Goal: Task Accomplishment & Management: Manage account settings

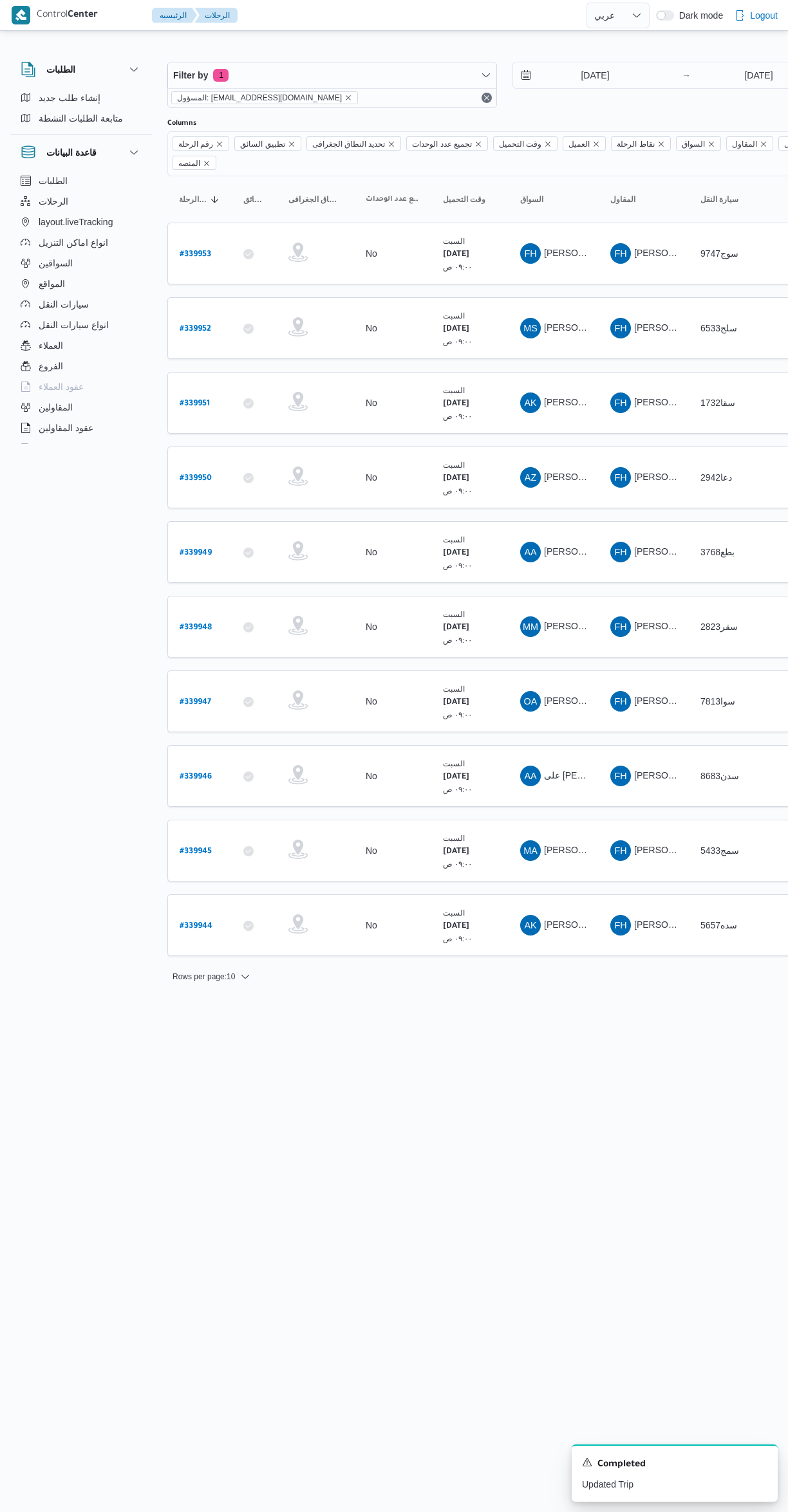
select select "ar"
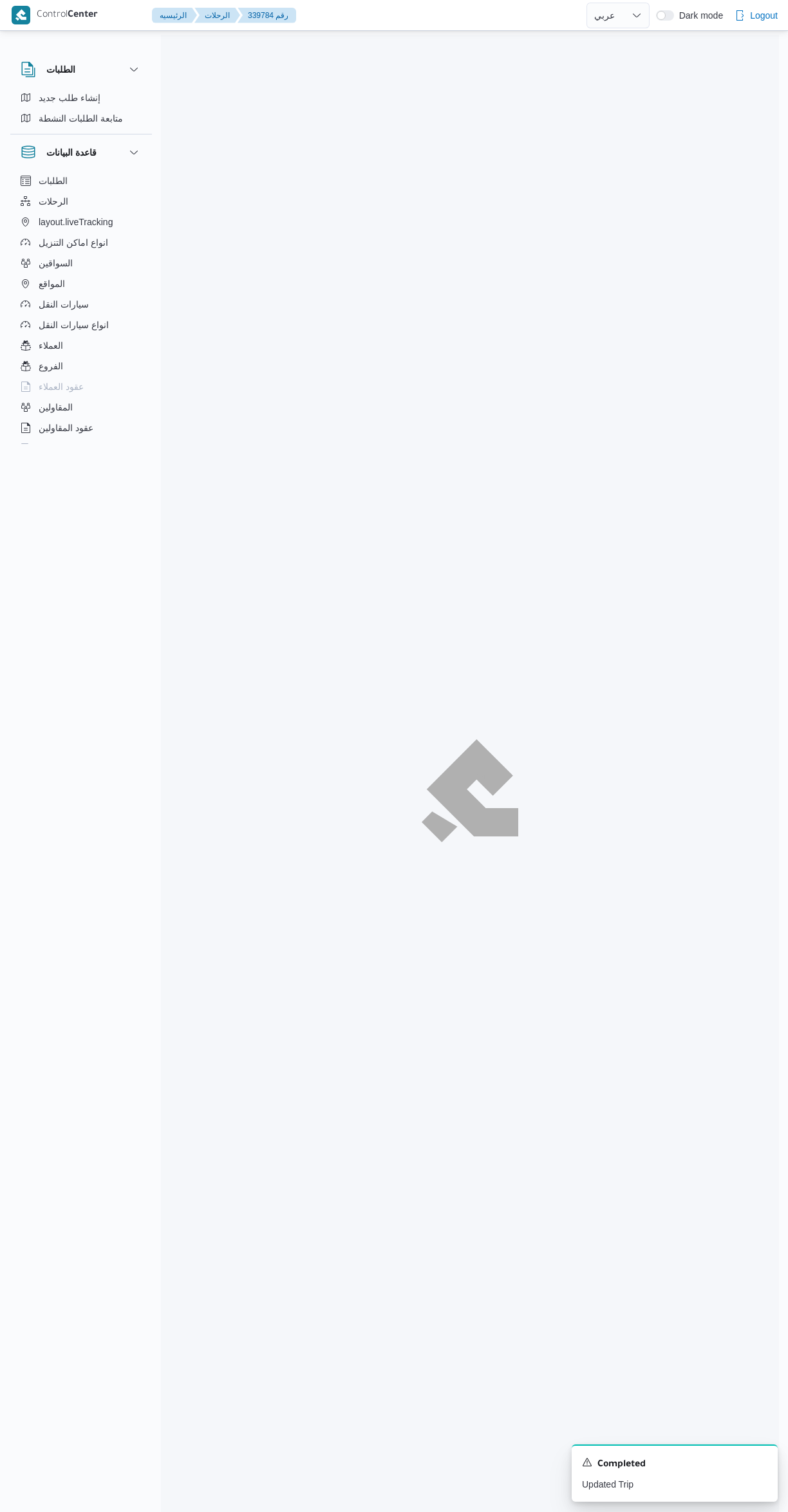
select select "ar"
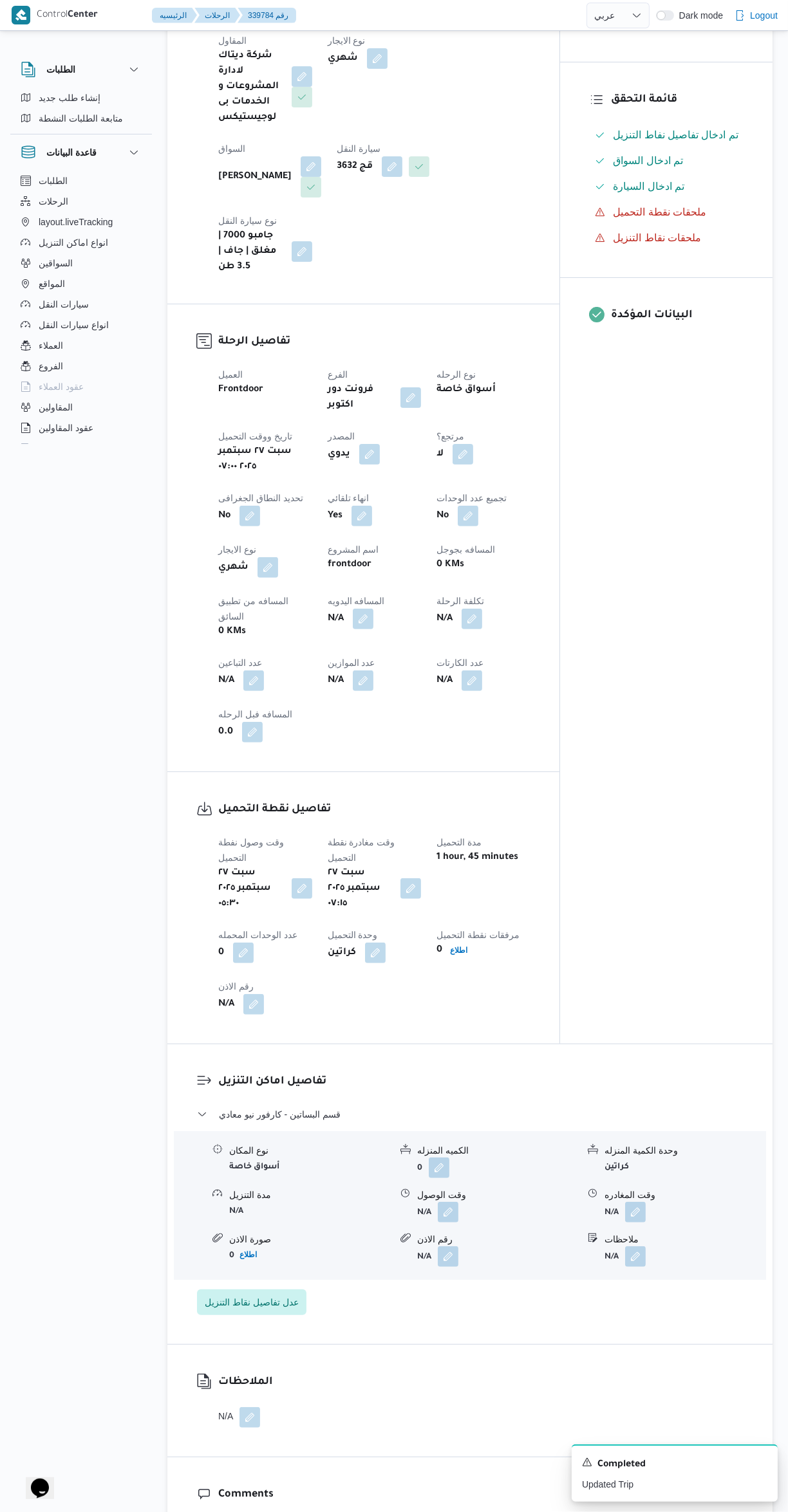
scroll to position [280, 0]
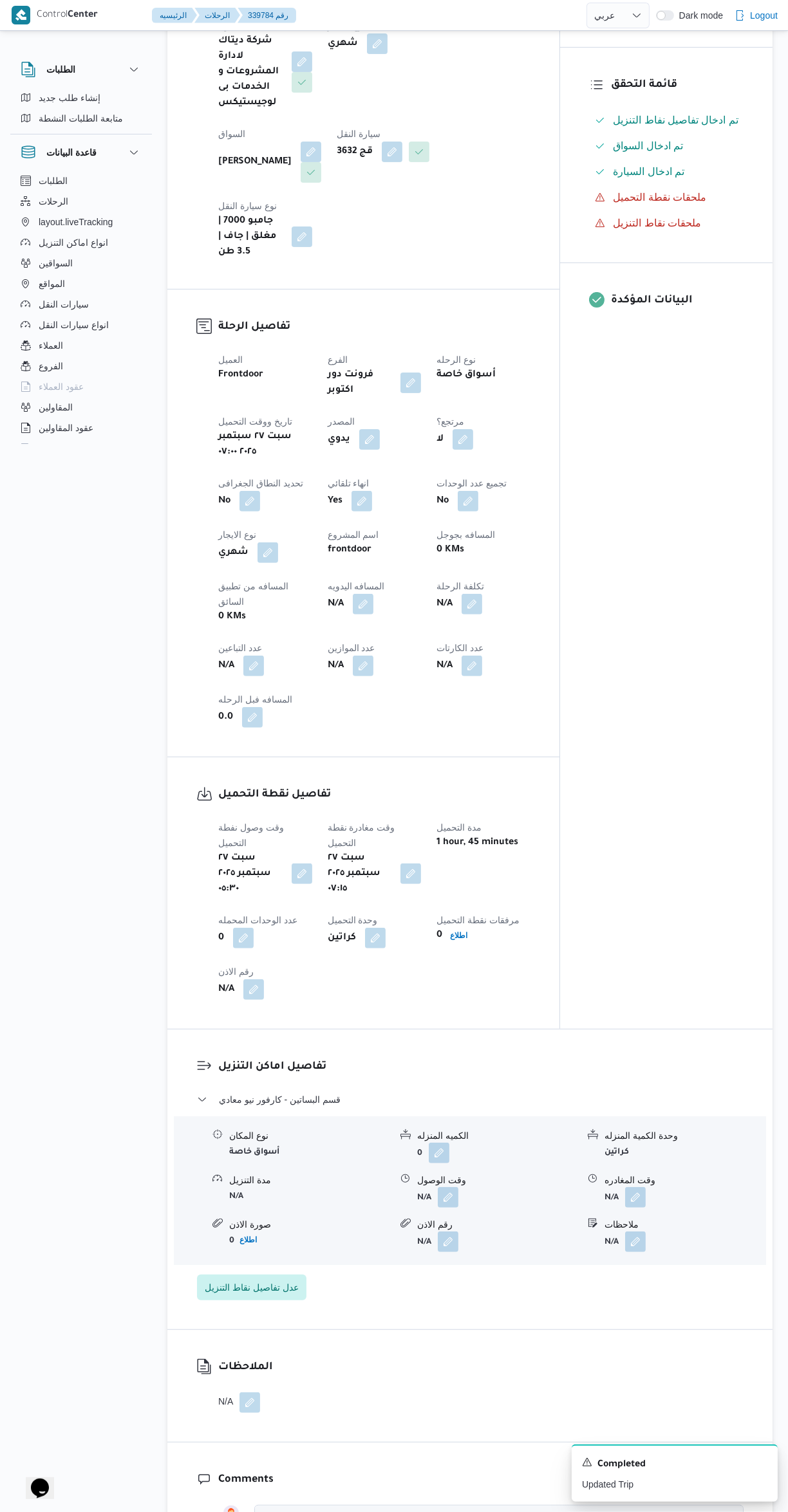
click at [444, 1186] on button "button" at bounding box center [447, 1196] width 21 height 21
click at [415, 1149] on input "وقت الوصول" at bounding box center [414, 1150] width 146 height 25
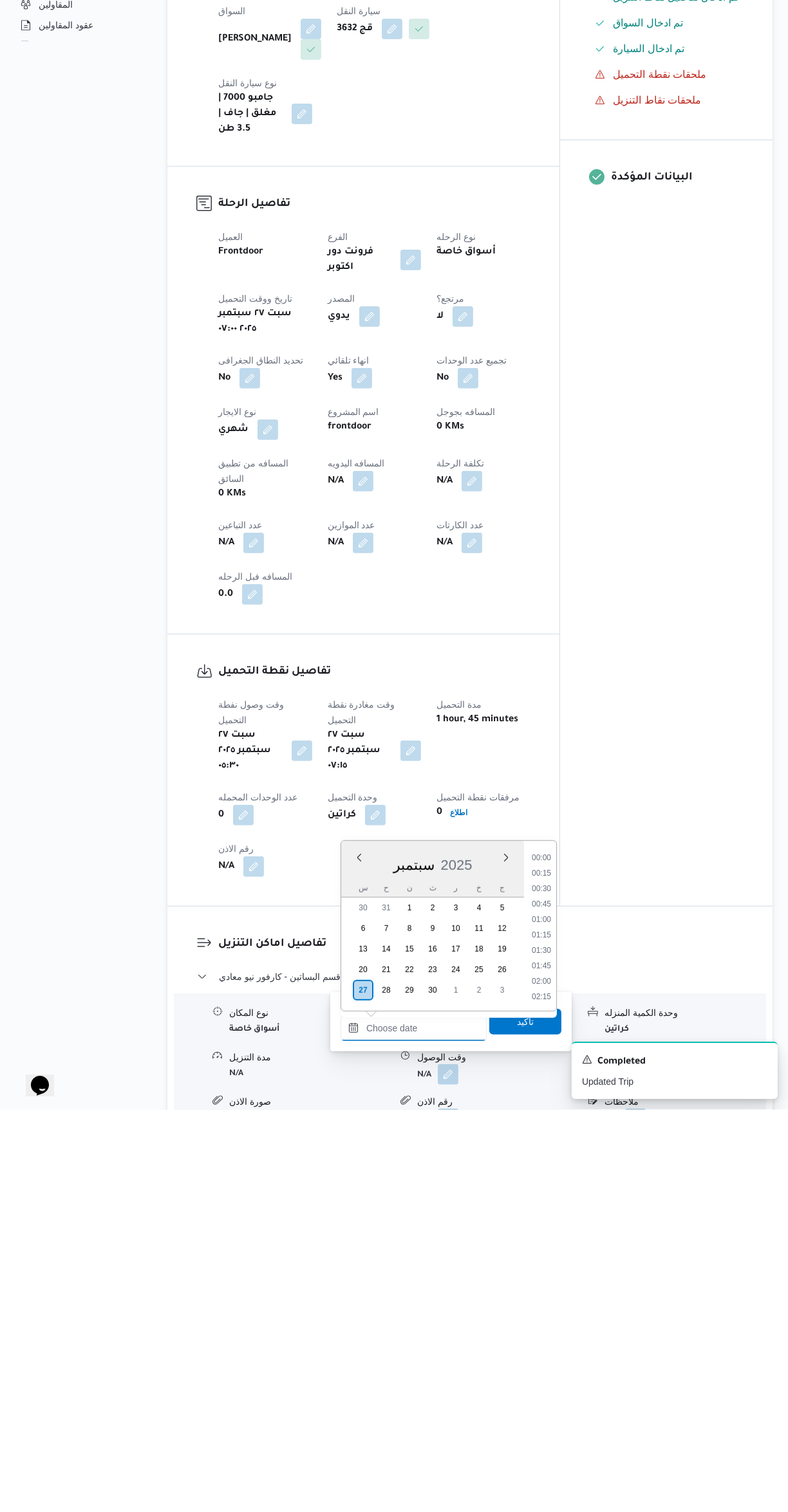
scroll to position [895, 0]
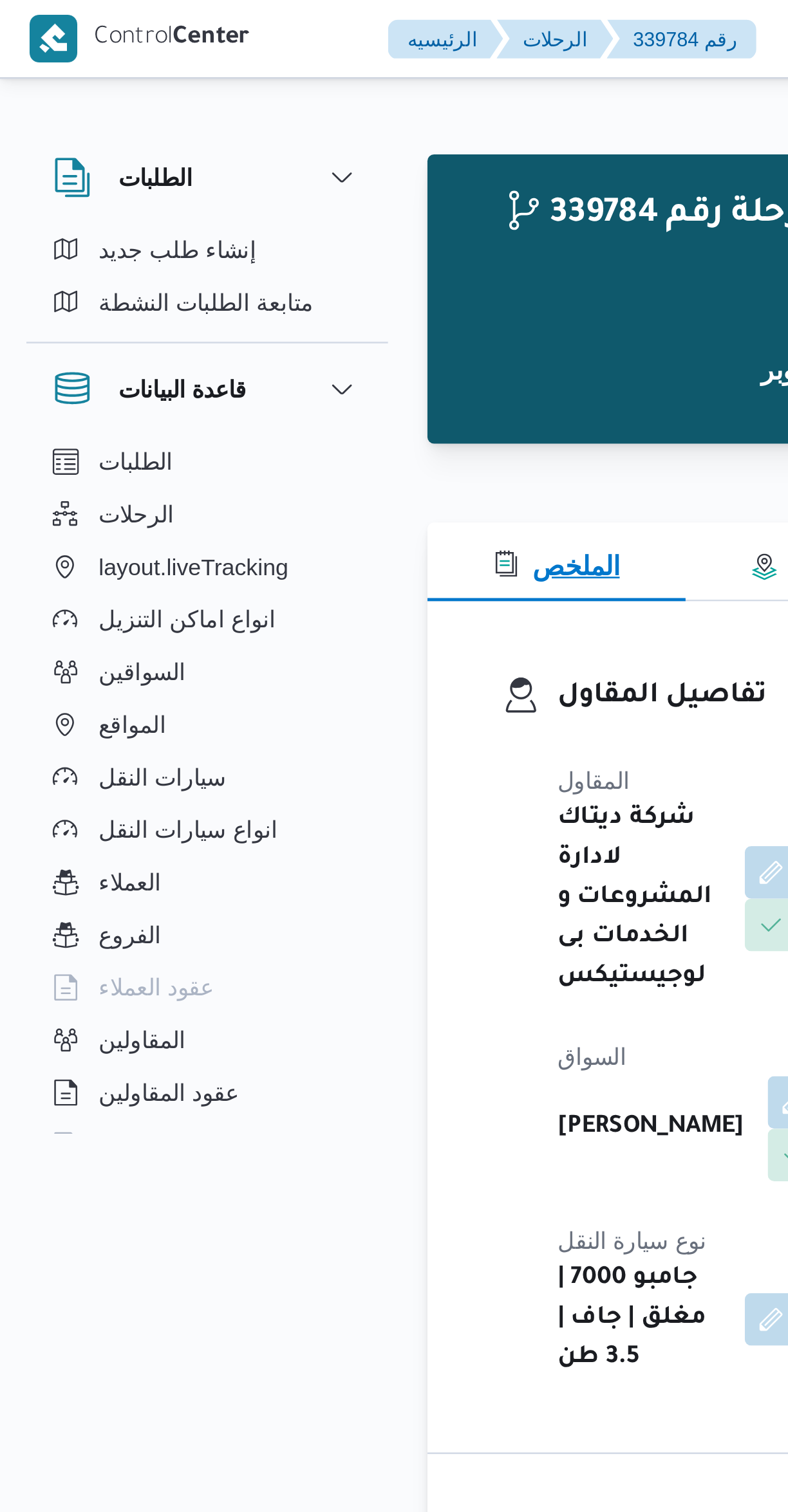
click at [167, 234] on button "الملخص" at bounding box center [217, 220] width 101 height 31
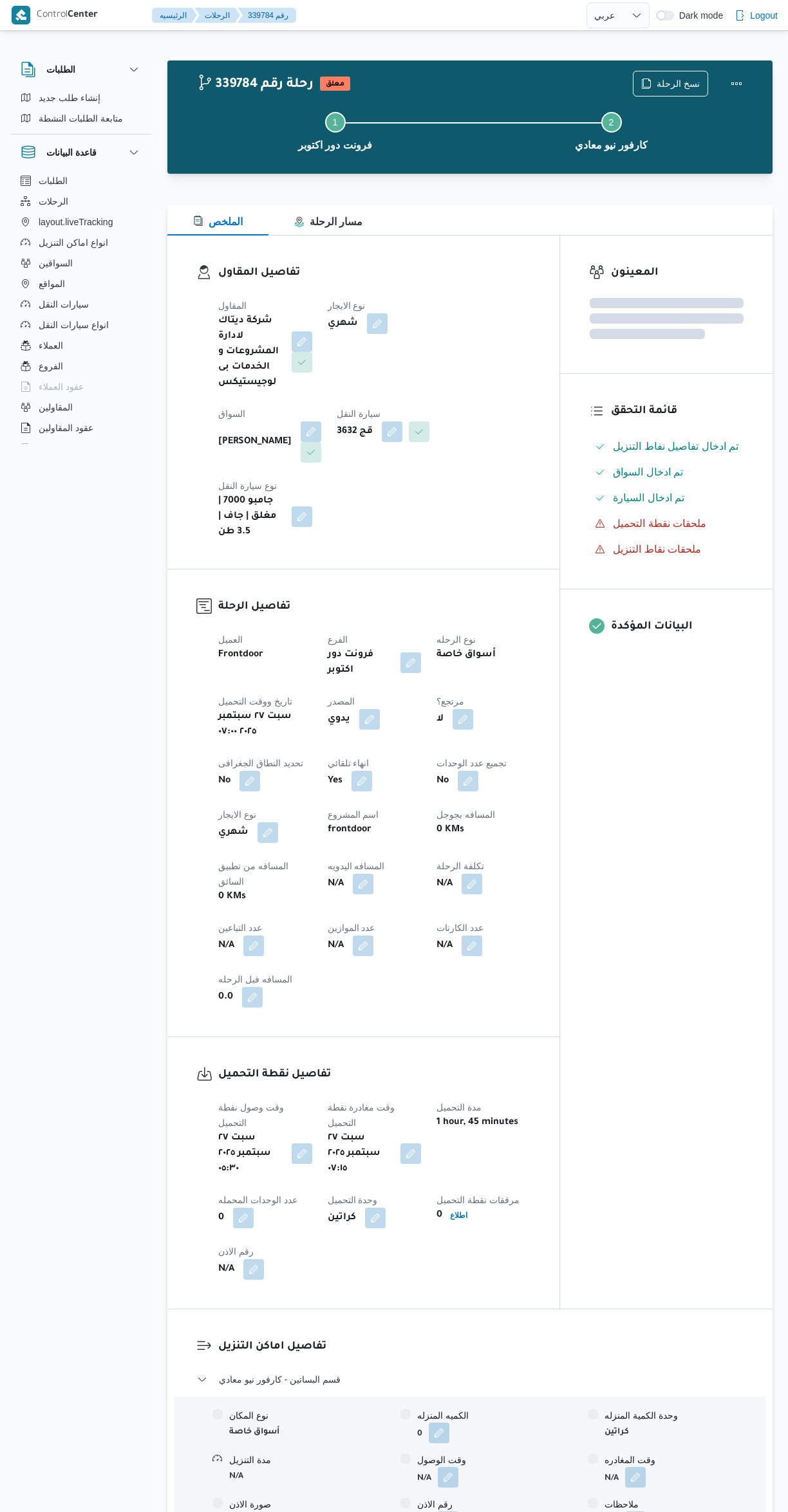
select select "ar"
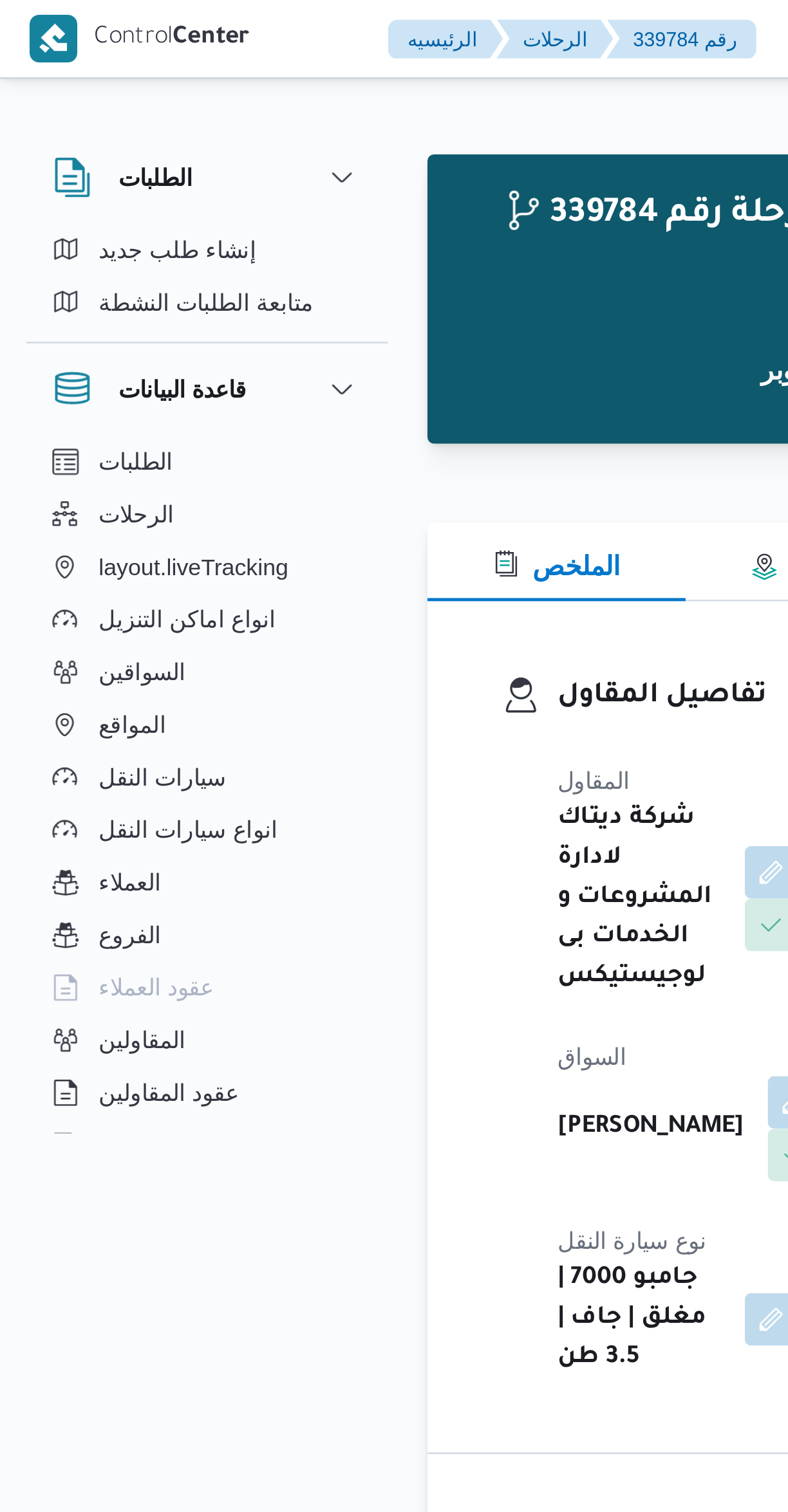
scroll to position [671, 0]
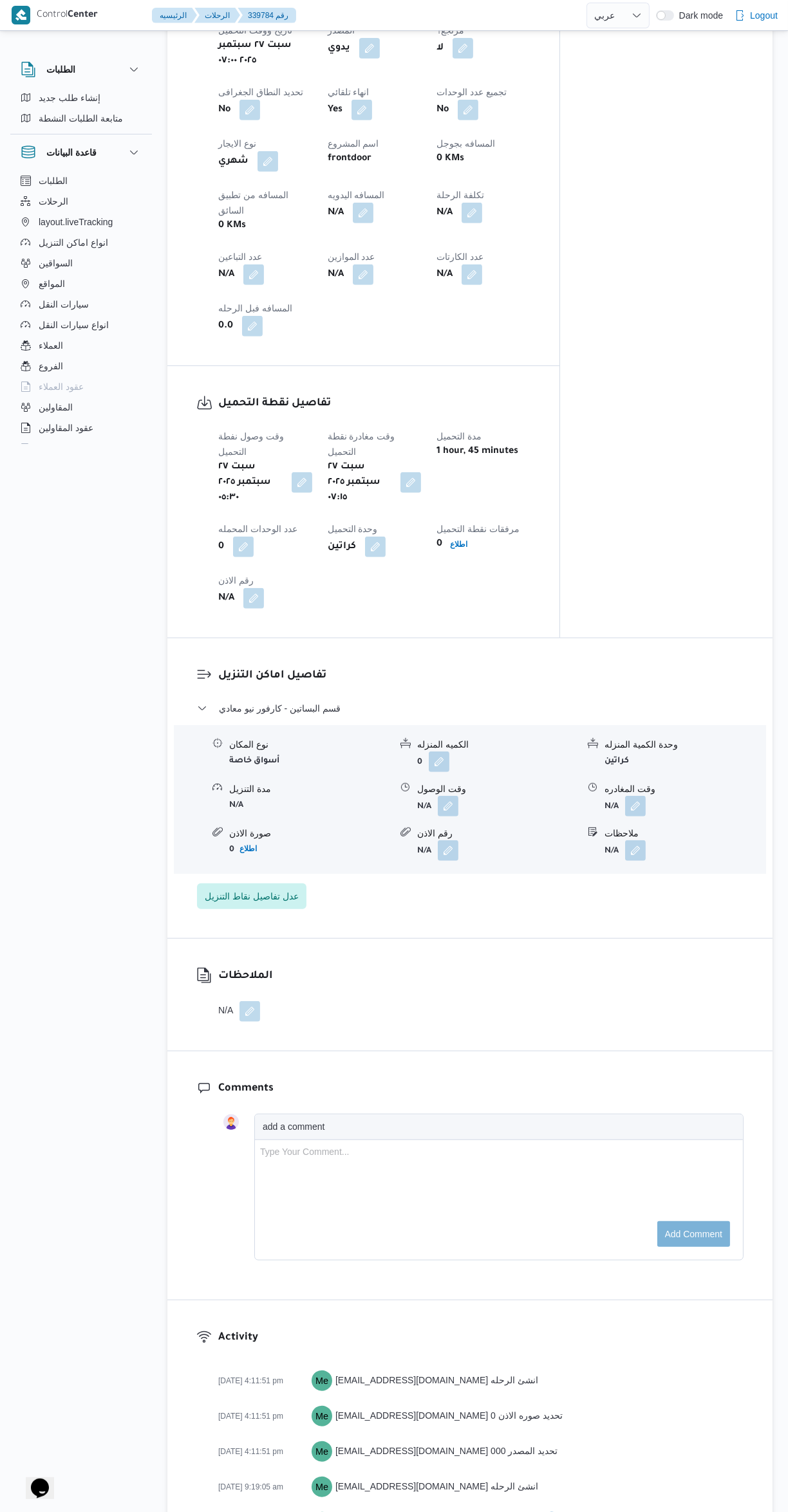
click at [438, 796] on button "button" at bounding box center [447, 806] width 21 height 21
click at [392, 758] on input "وقت الوصول" at bounding box center [414, 759] width 146 height 25
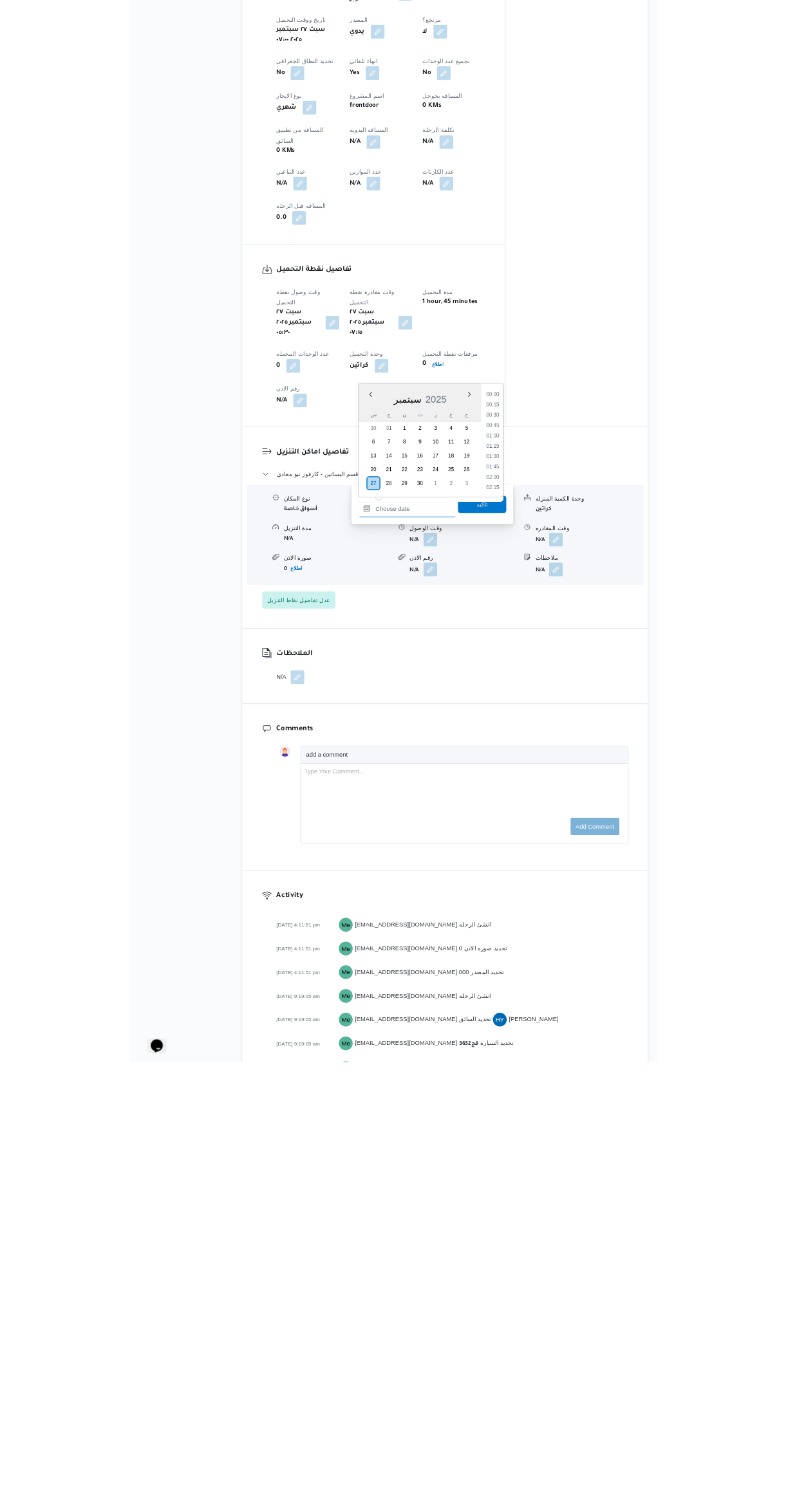
scroll to position [895, 0]
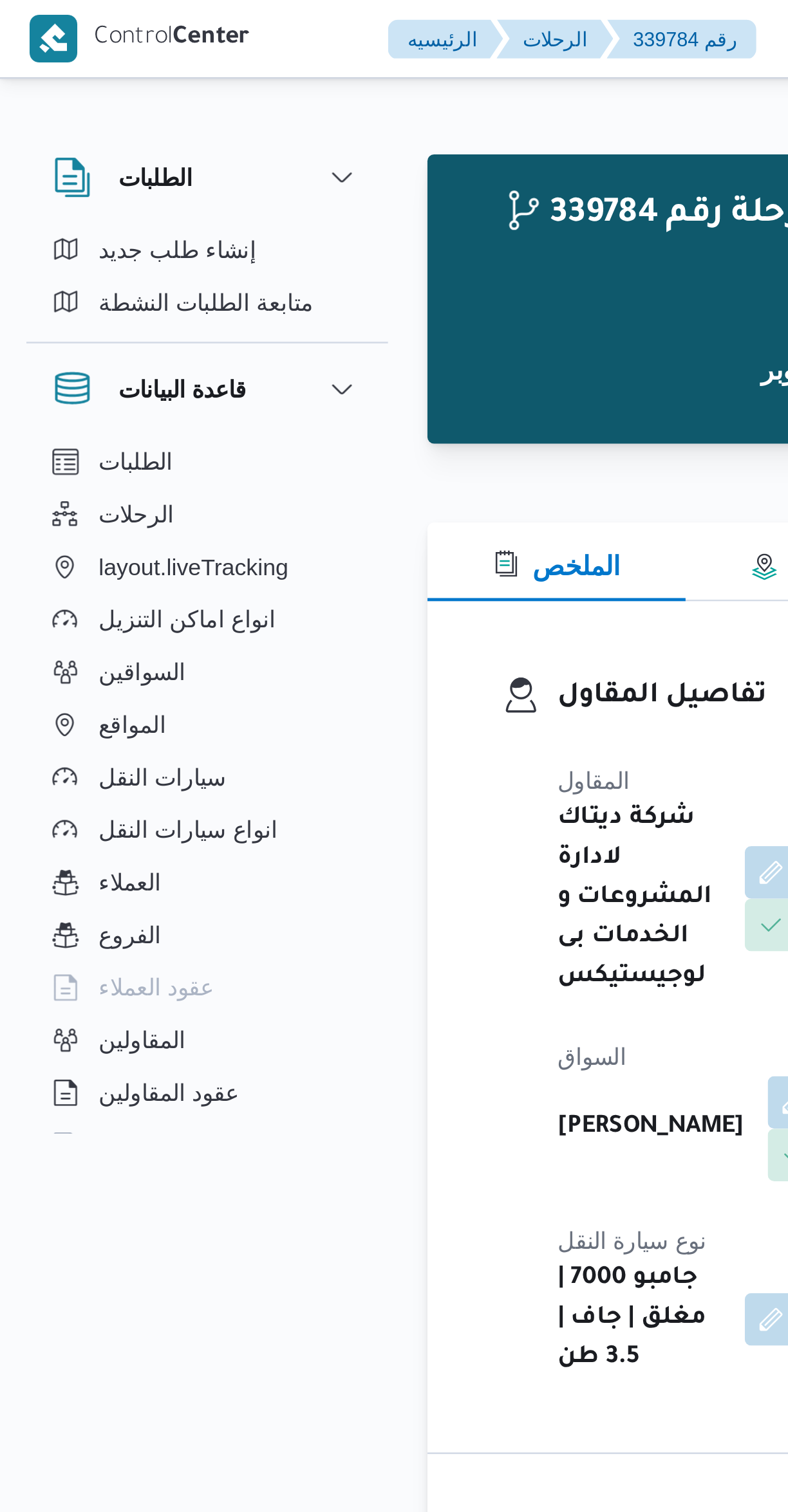
click at [151, 207] on div "الطلبات الرحلات layout.liveTracking انواع اماكن التنزيل السواقين المواقع سيارات…" at bounding box center [81, 309] width 141 height 279
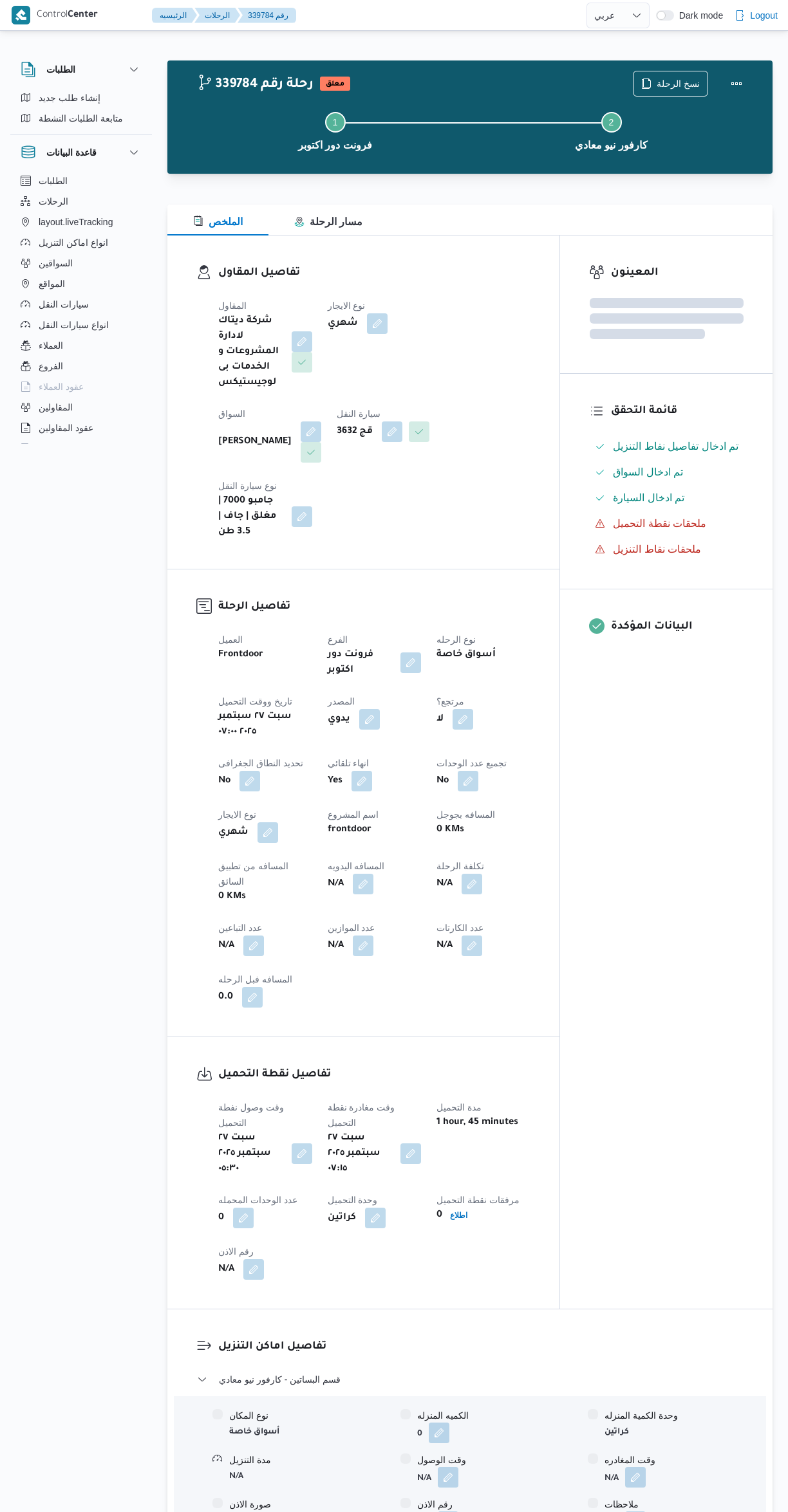
select select "ar"
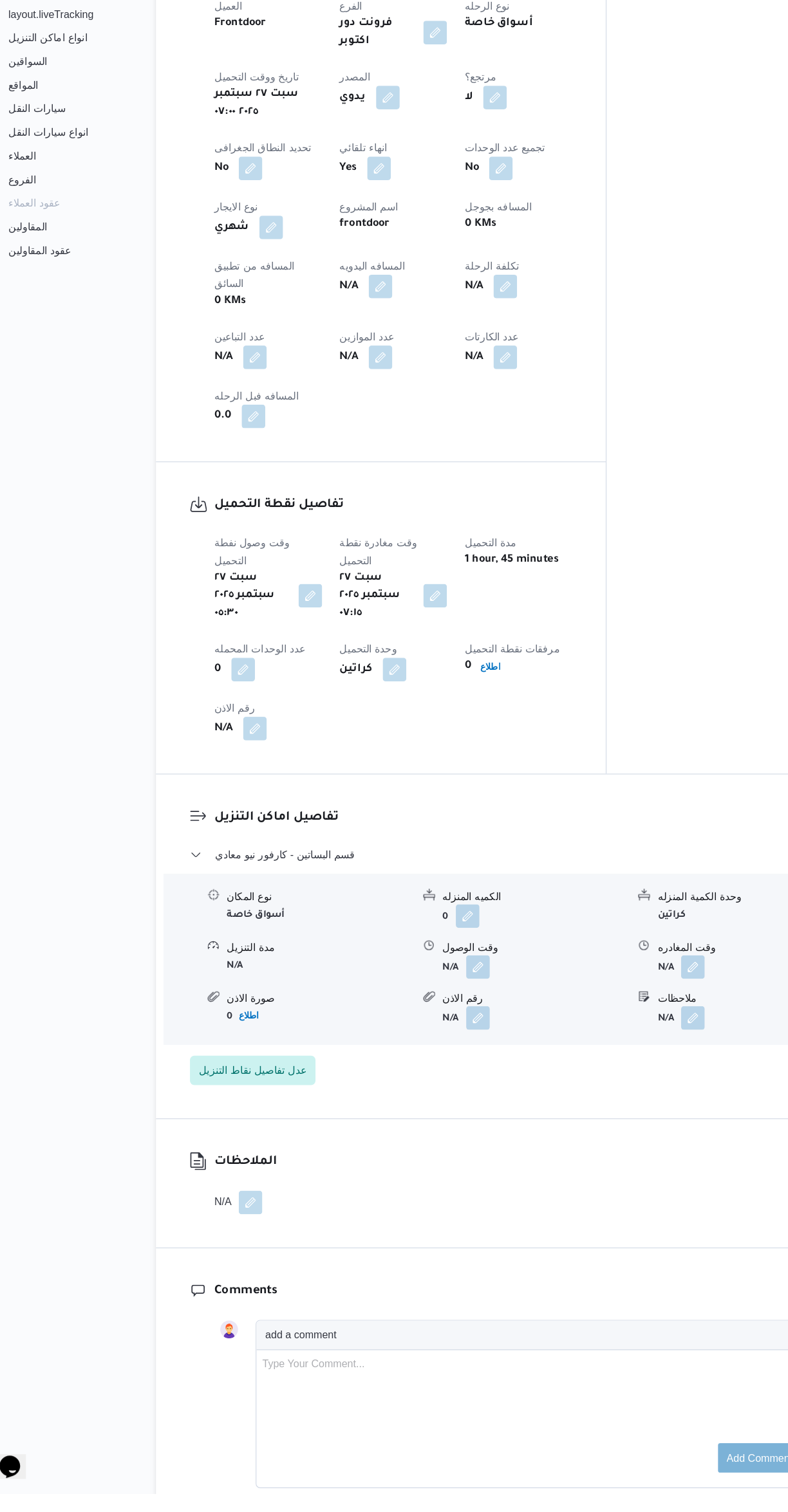
scroll to position [436, 0]
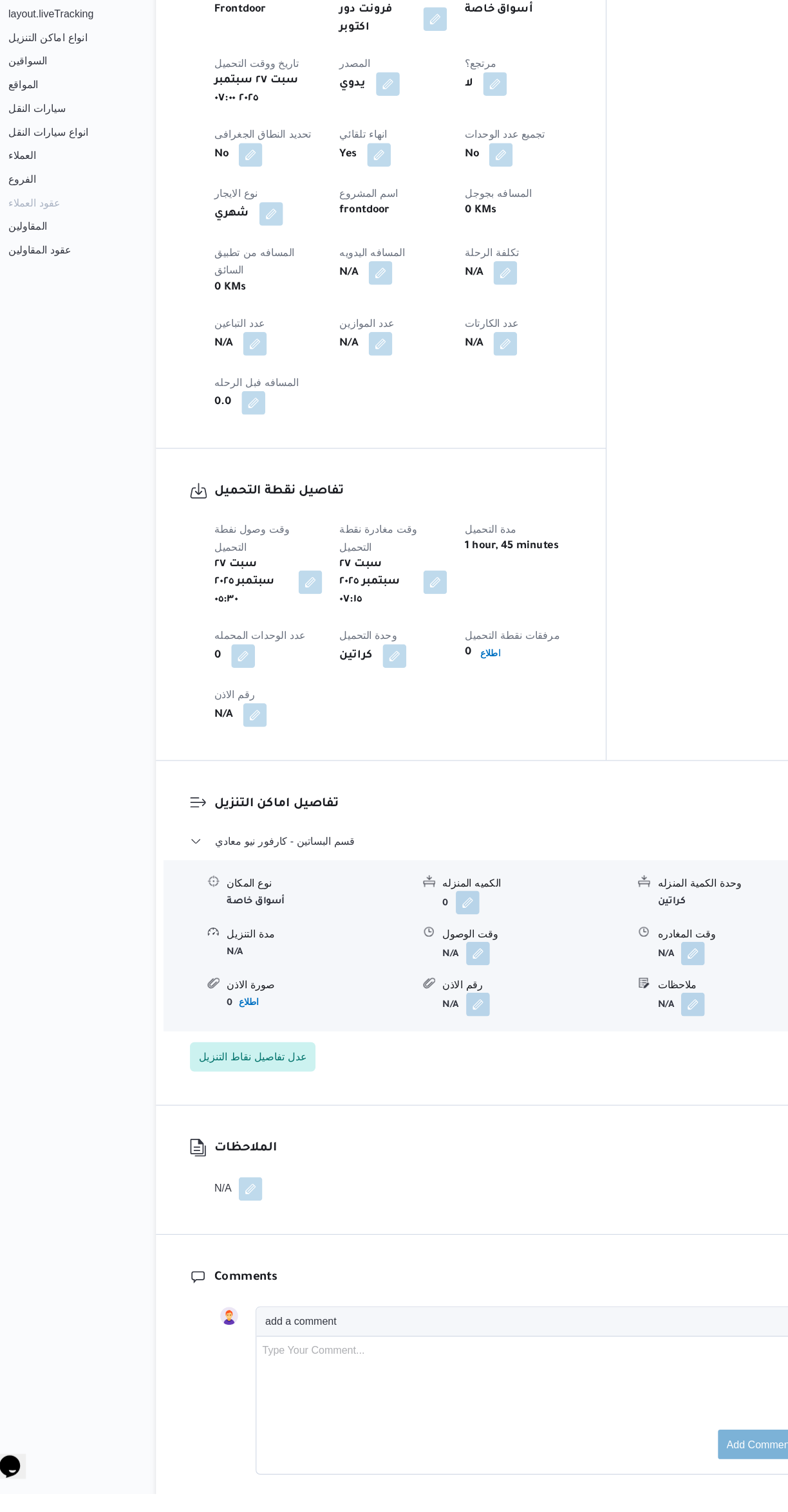
click at [445, 1030] on button "button" at bounding box center [447, 1040] width 21 height 21
click at [425, 994] on input "وقت الوصول" at bounding box center [414, 994] width 146 height 25
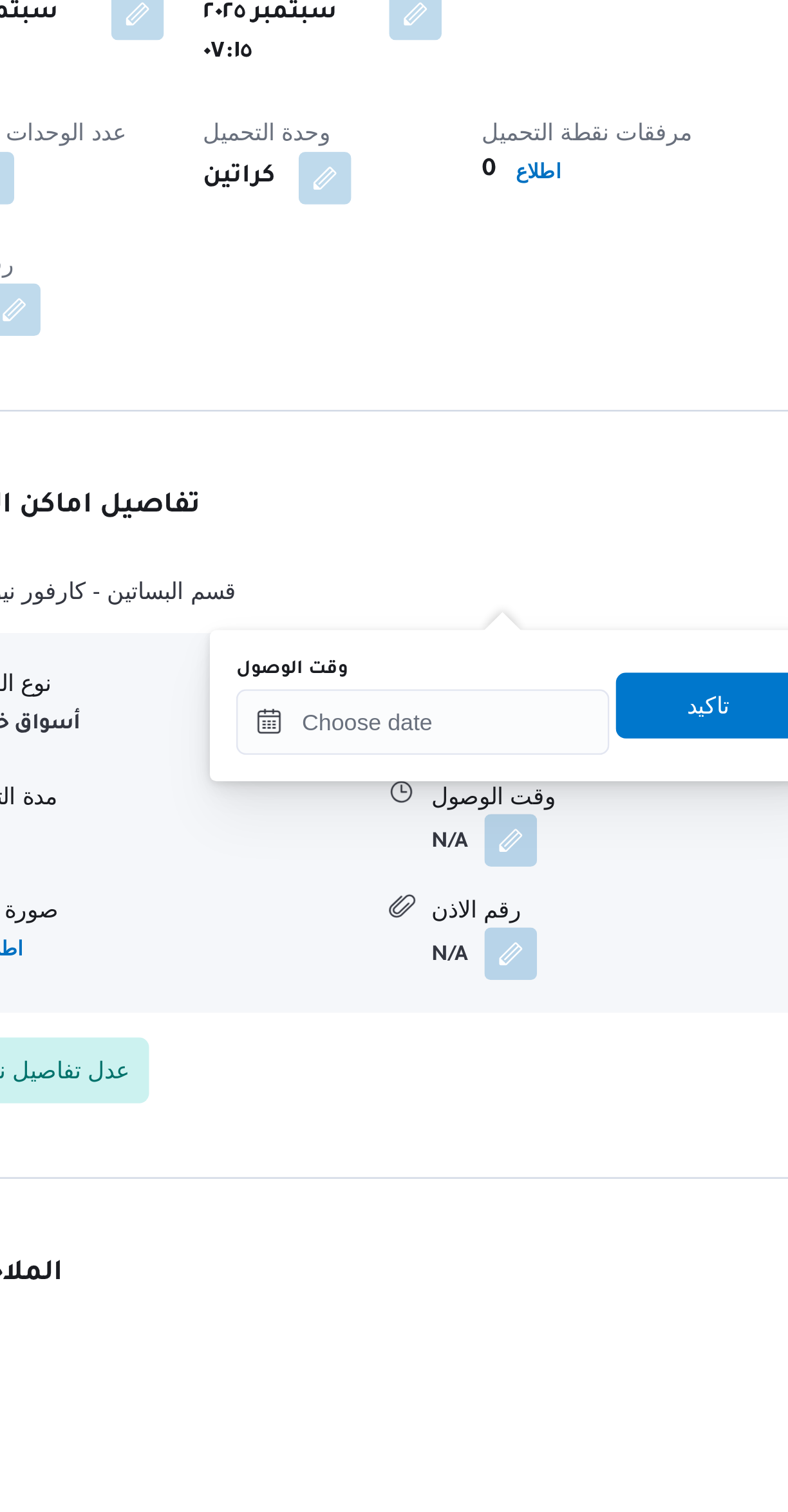
scroll to position [138, 0]
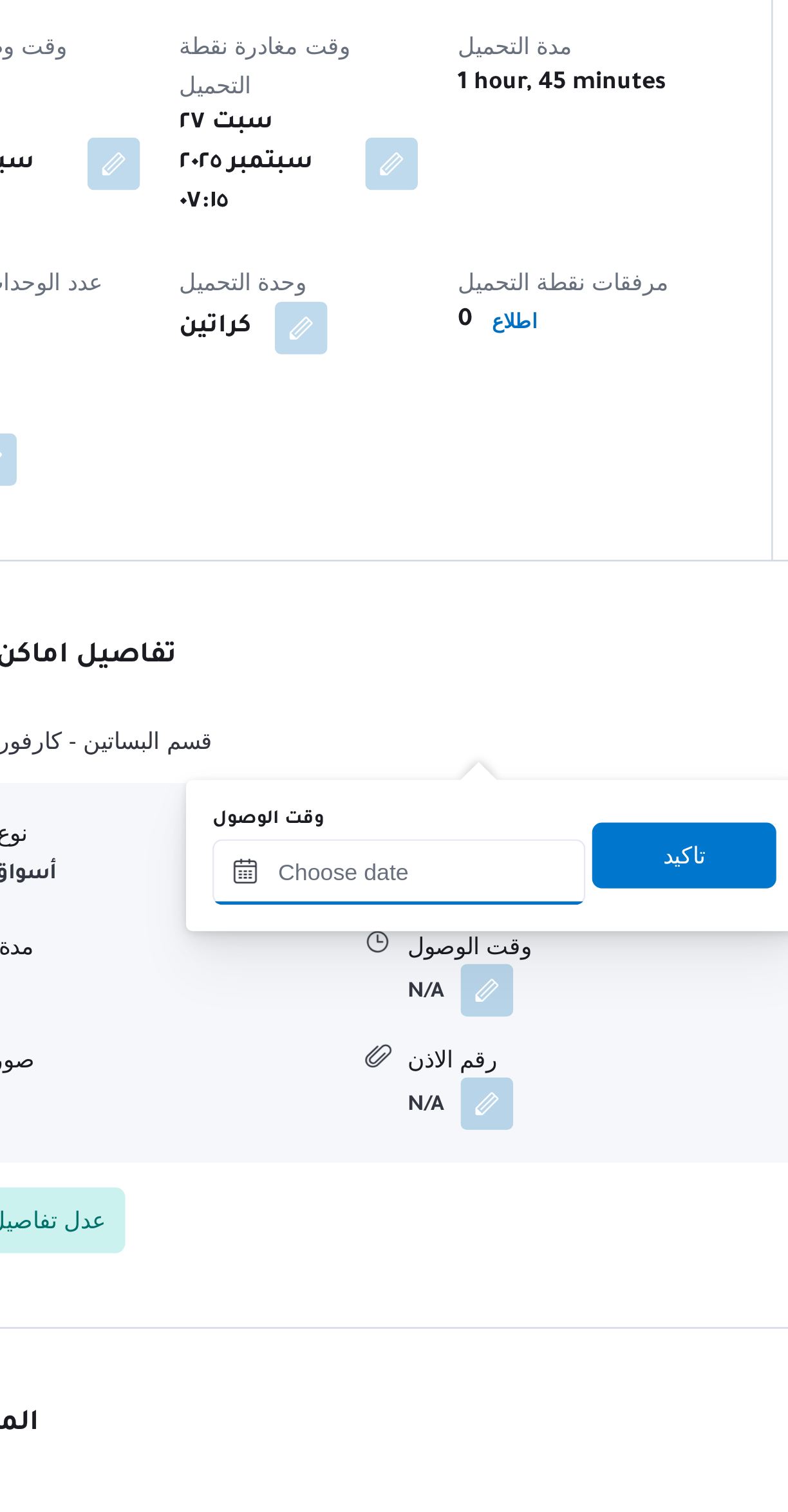
click at [406, 1292] on input "وقت الوصول" at bounding box center [414, 1292] width 146 height 25
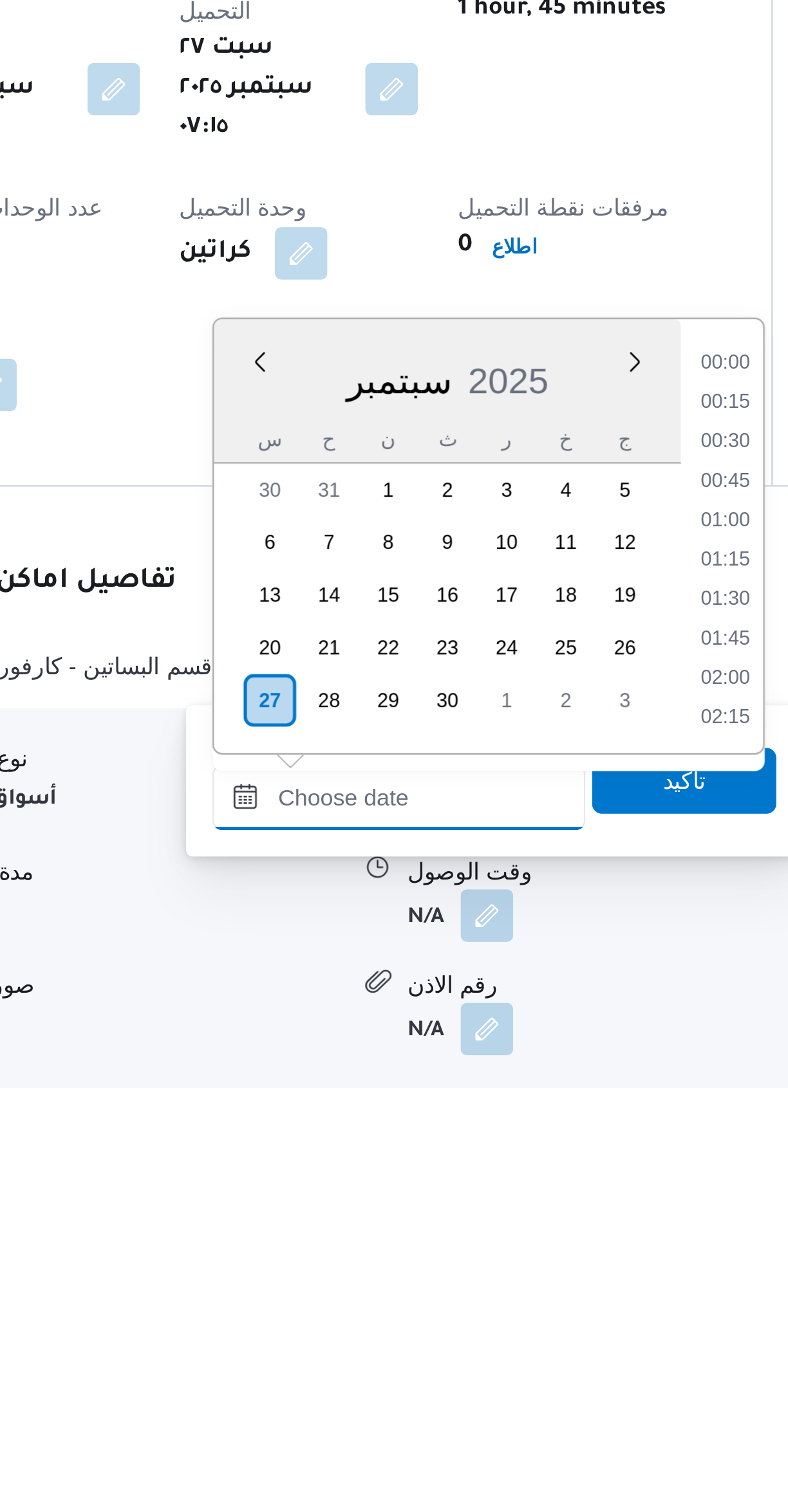
scroll to position [895, 0]
click at [541, 1258] on li "15:00" at bounding box center [541, 1256] width 30 height 13
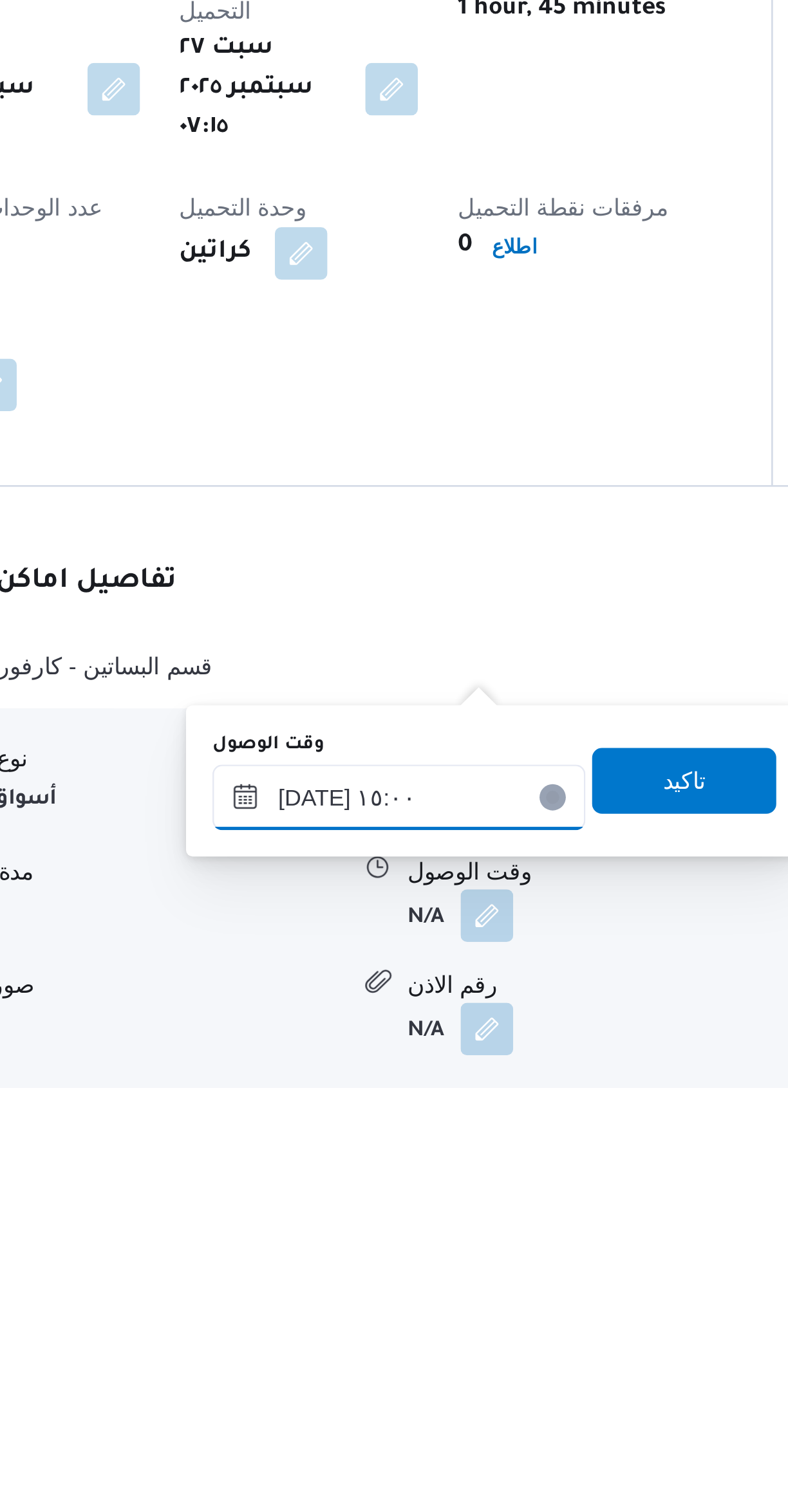
scroll to position [55, 0]
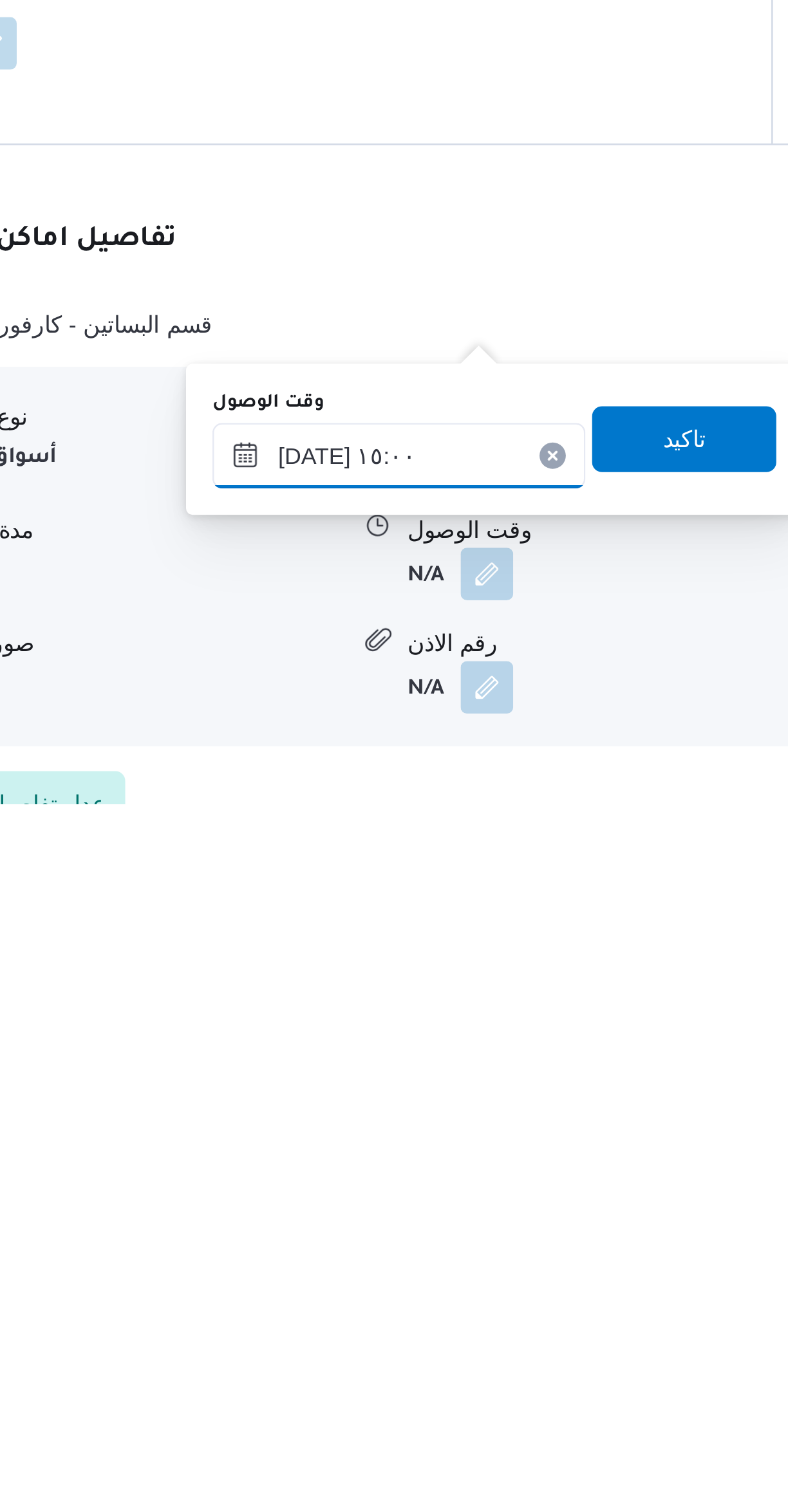
click at [374, 1377] on input "٢٧/٠٩/٢٠٢٥ ١٥:٠٠" at bounding box center [414, 1375] width 146 height 25
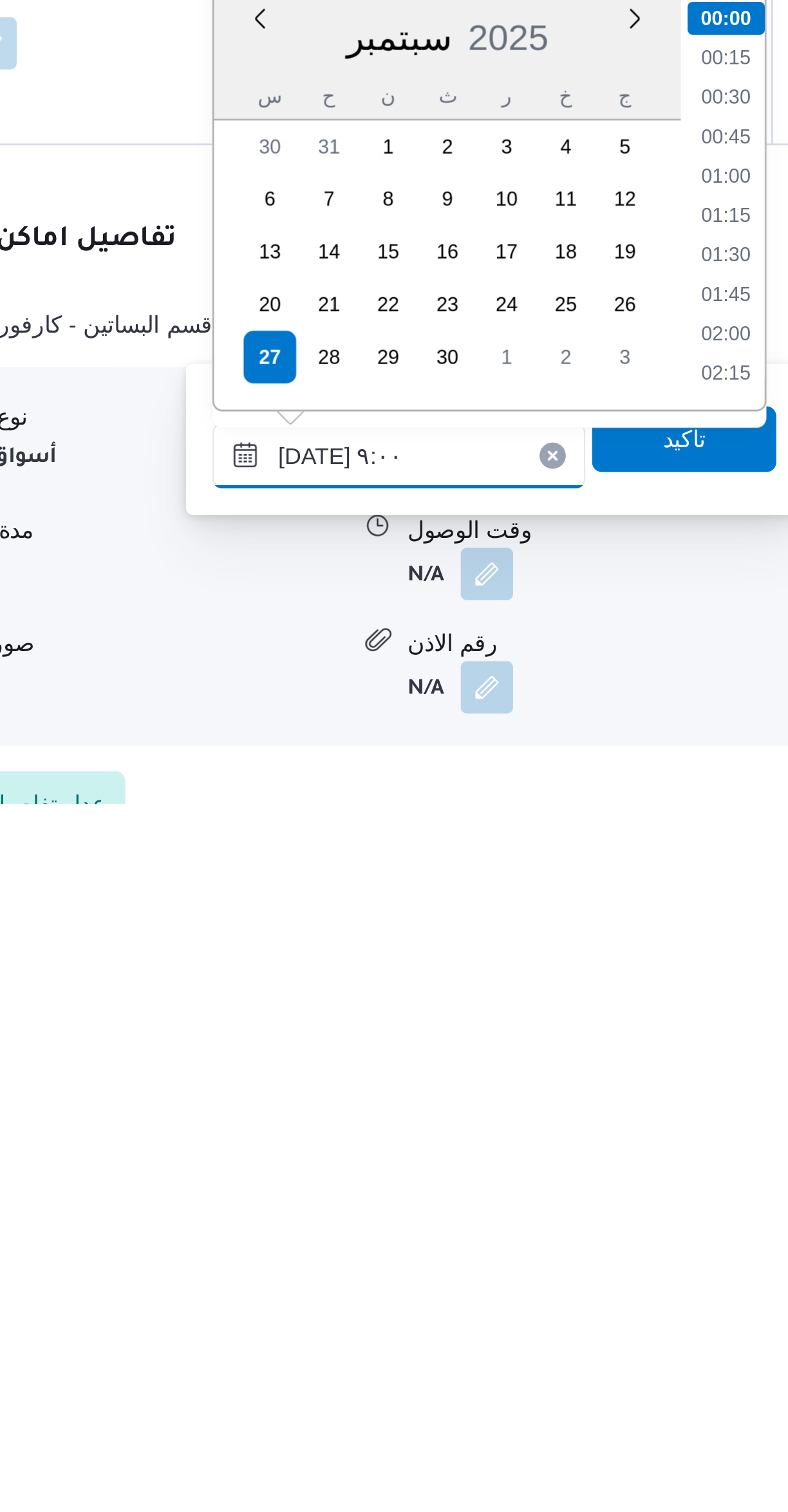
scroll to position [421, 0]
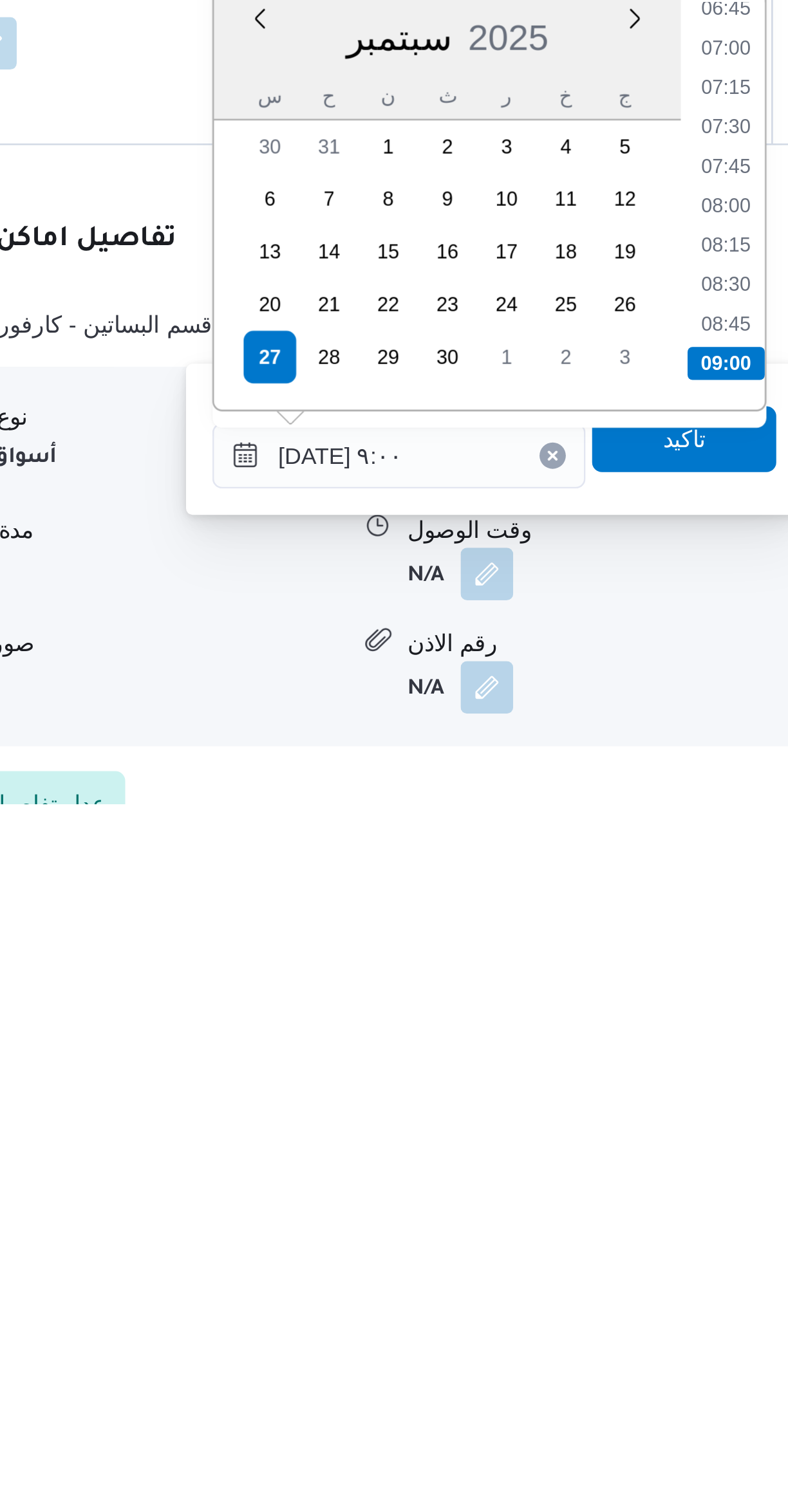
click at [537, 1337] on li "09:00" at bounding box center [541, 1339] width 30 height 13
type input "٢٧/٠٩/٢٠٢٥ ٠٩:٠٠"
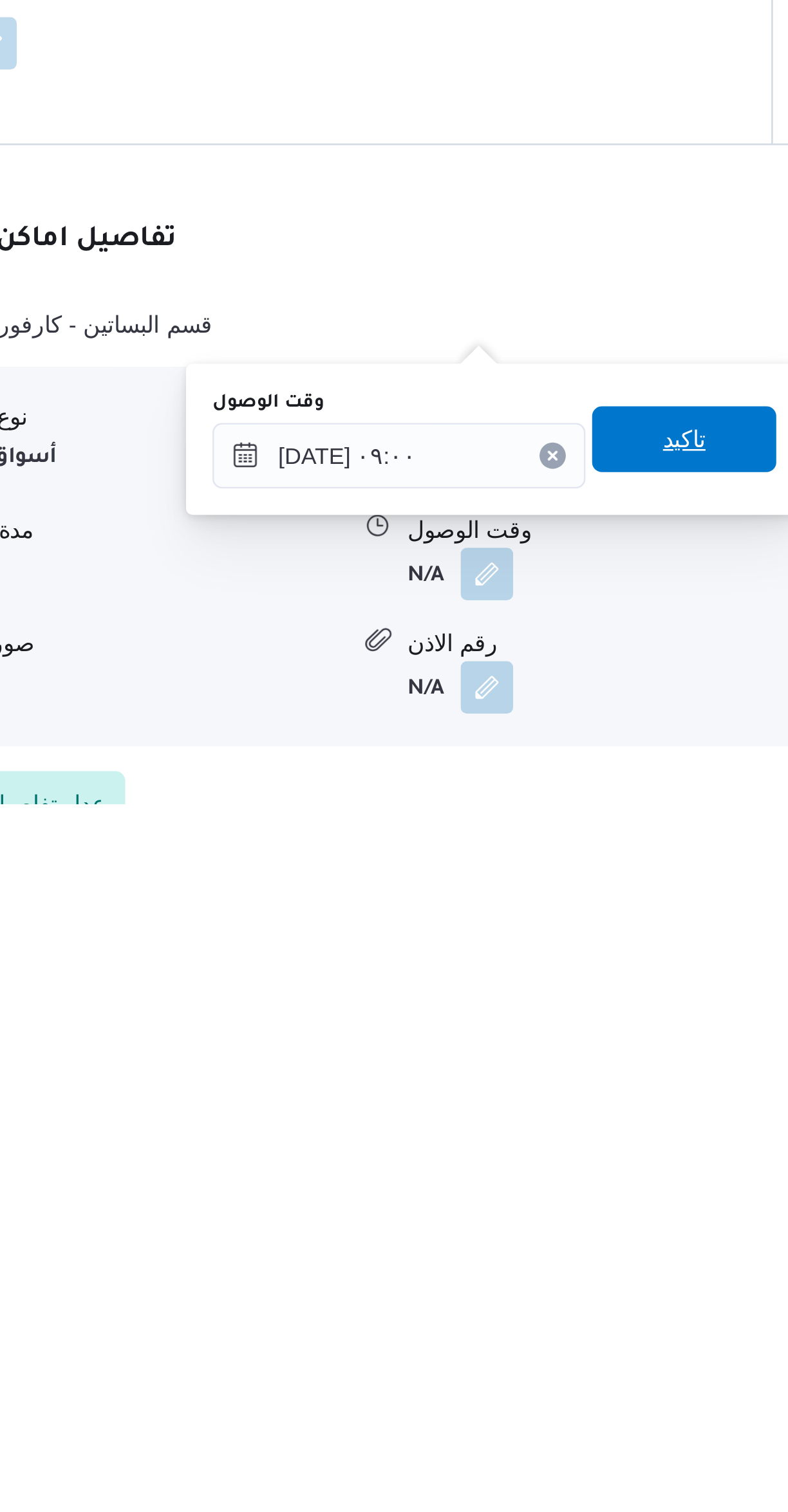
click at [522, 1367] on span "تاكيد" at bounding box center [526, 1368] width 72 height 25
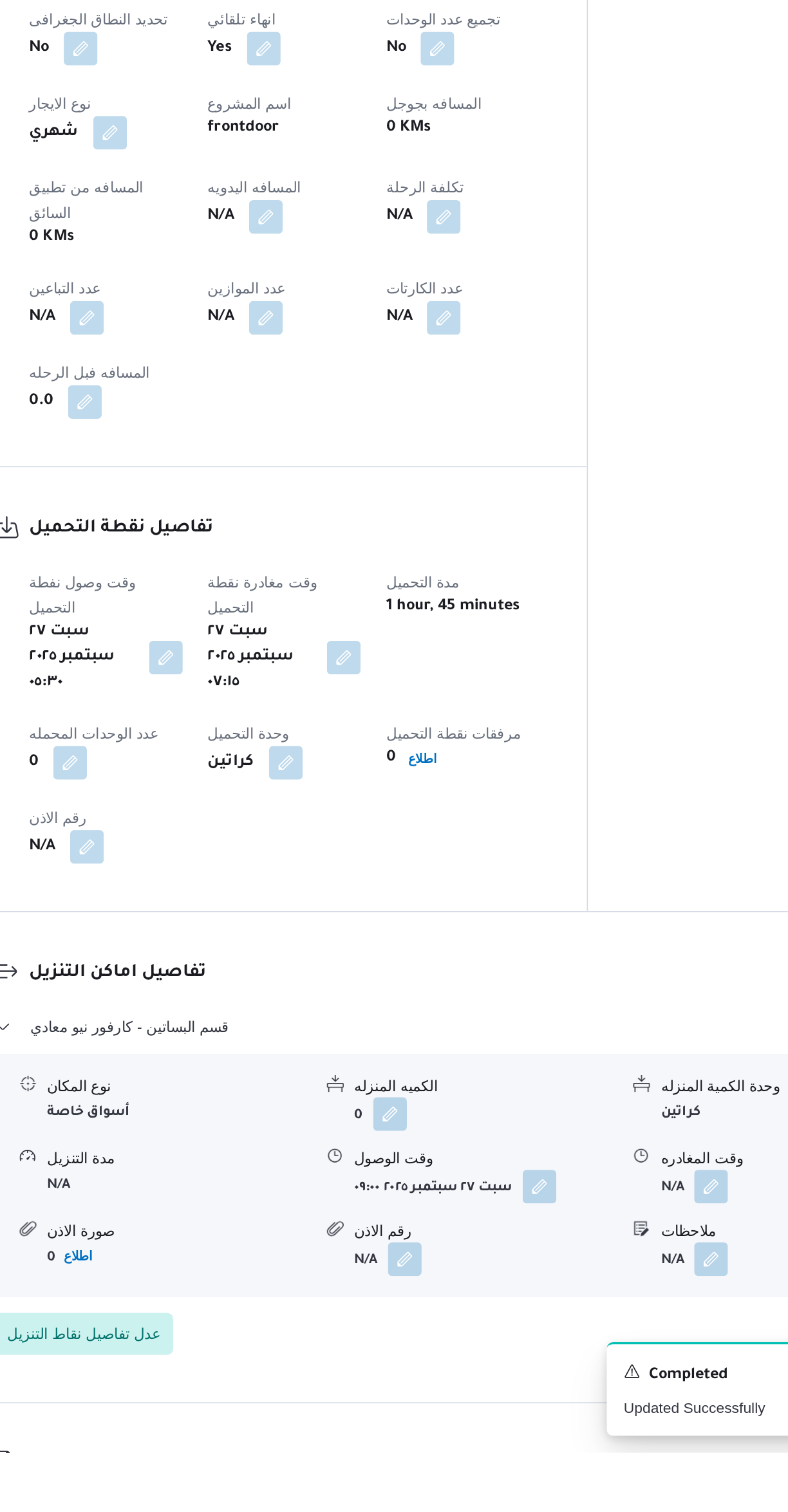
scroll to position [128, 0]
click at [627, 1339] on button "button" at bounding box center [635, 1348] width 21 height 21
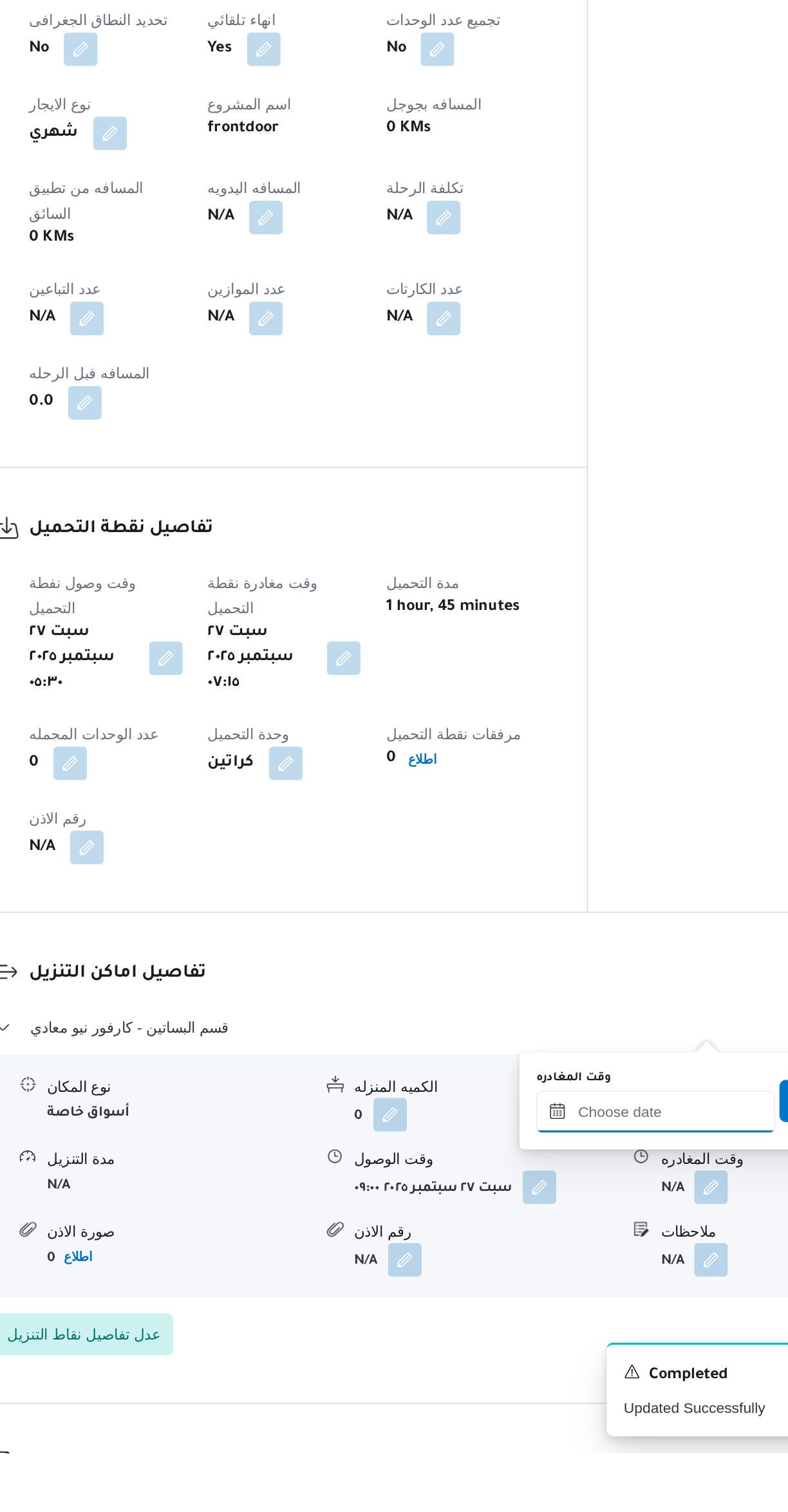
click at [561, 1302] on input "وقت المغادره" at bounding box center [601, 1302] width 146 height 25
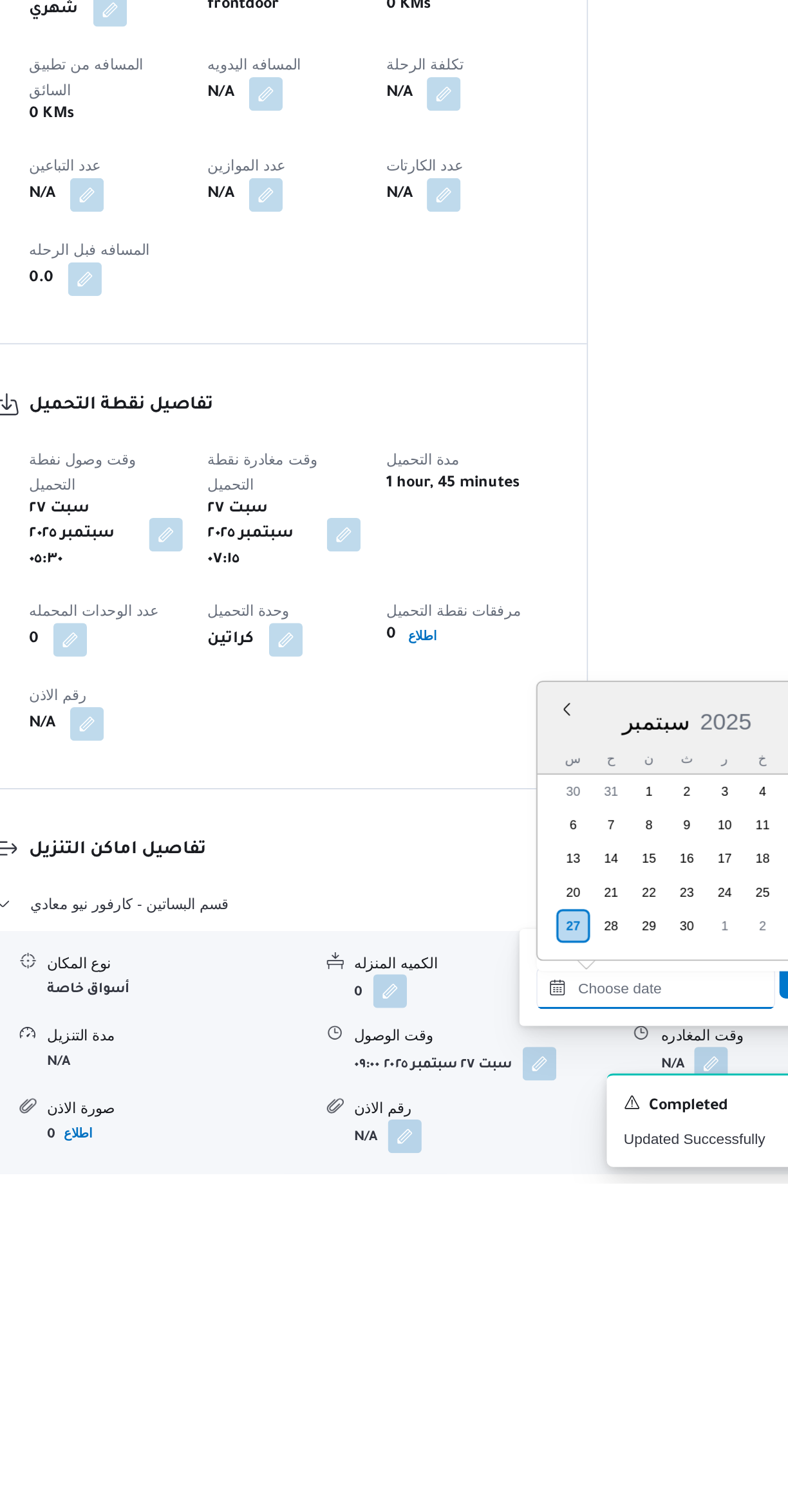
scroll to position [895, 0]
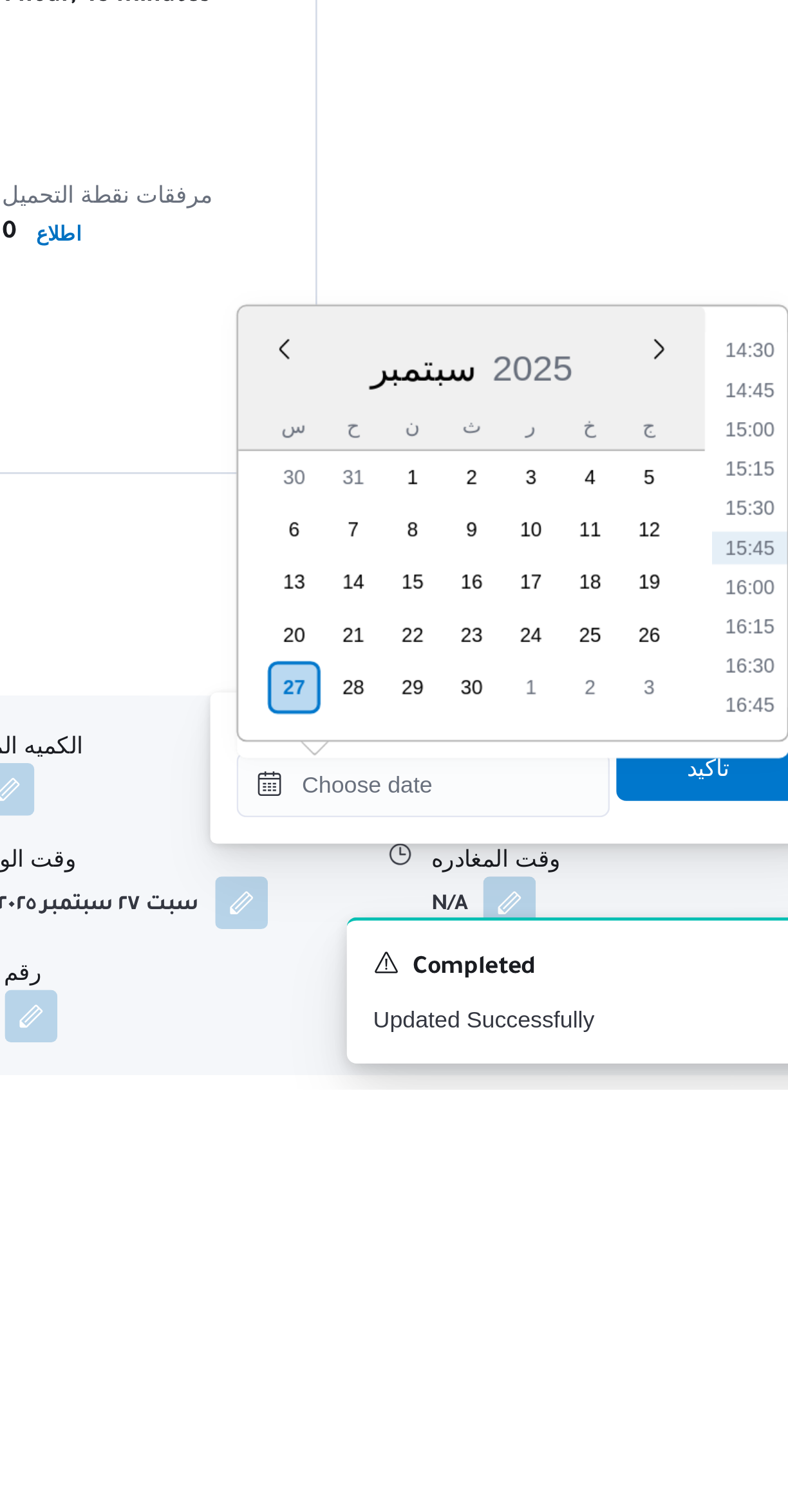
click at [720, 1219] on li "14:30" at bounding box center [729, 1223] width 30 height 13
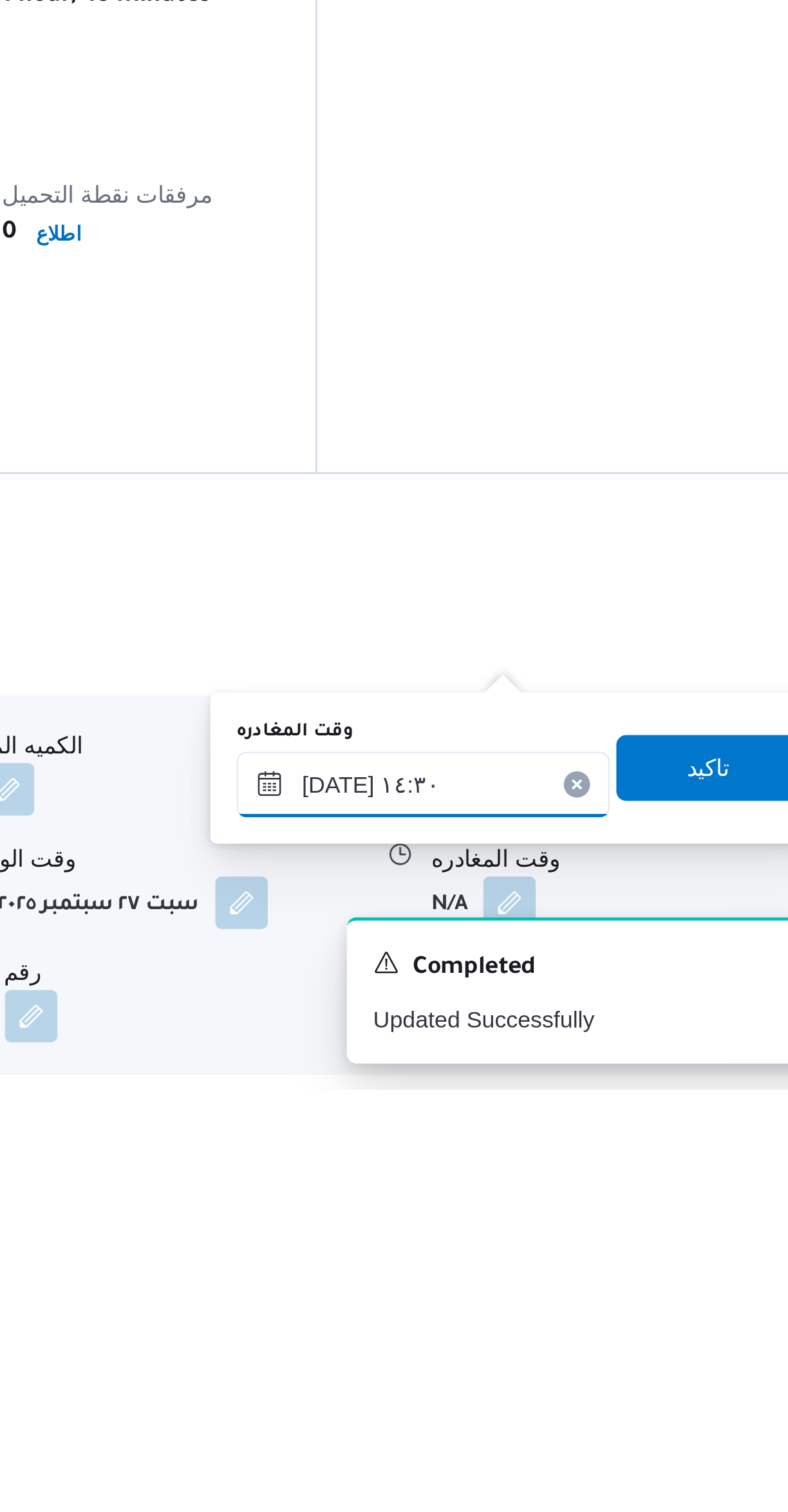
scroll to position [55, 0]
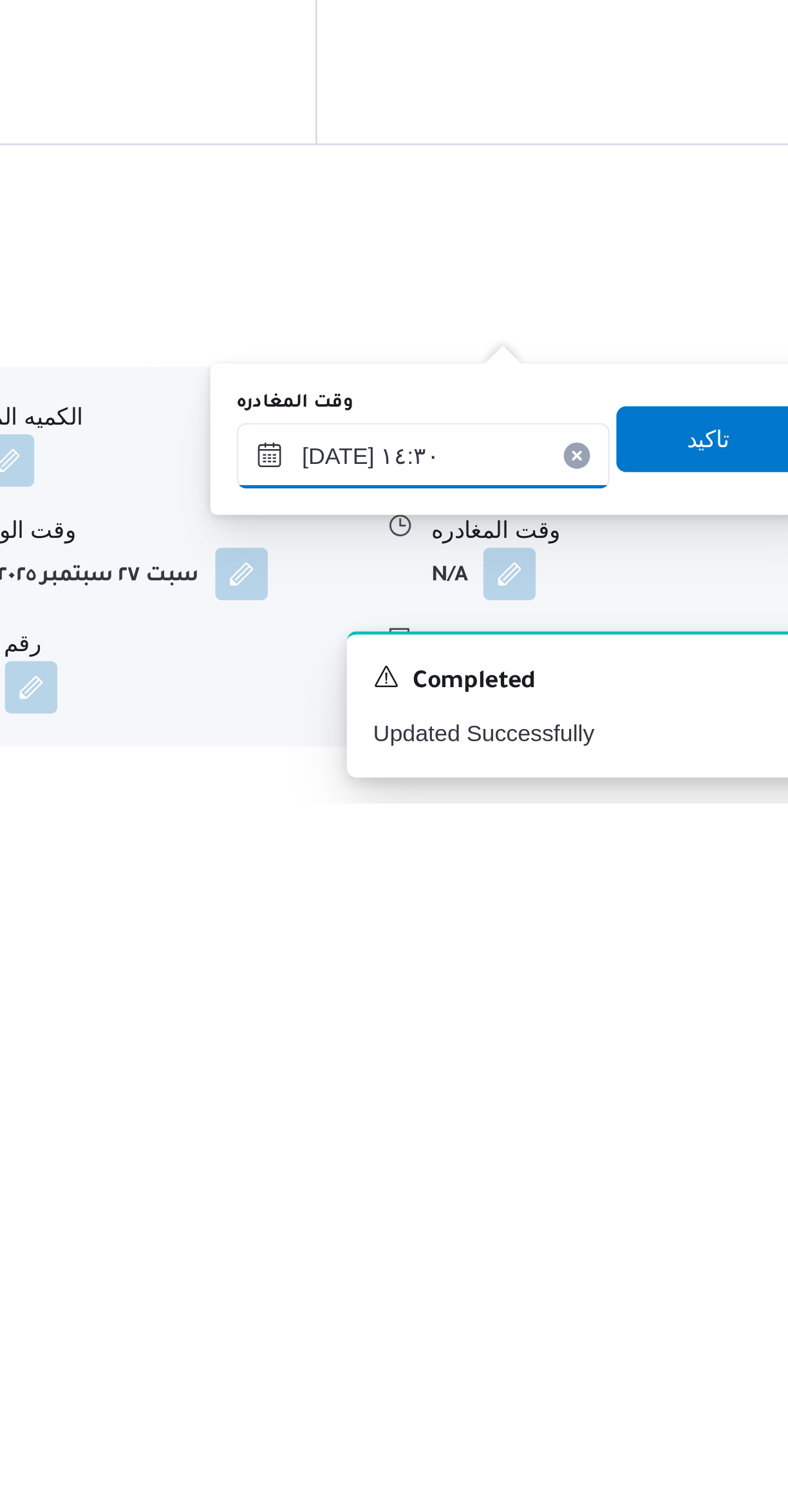
click at [561, 1373] on input "[DATE] ١٤:٣٠" at bounding box center [601, 1375] width 146 height 25
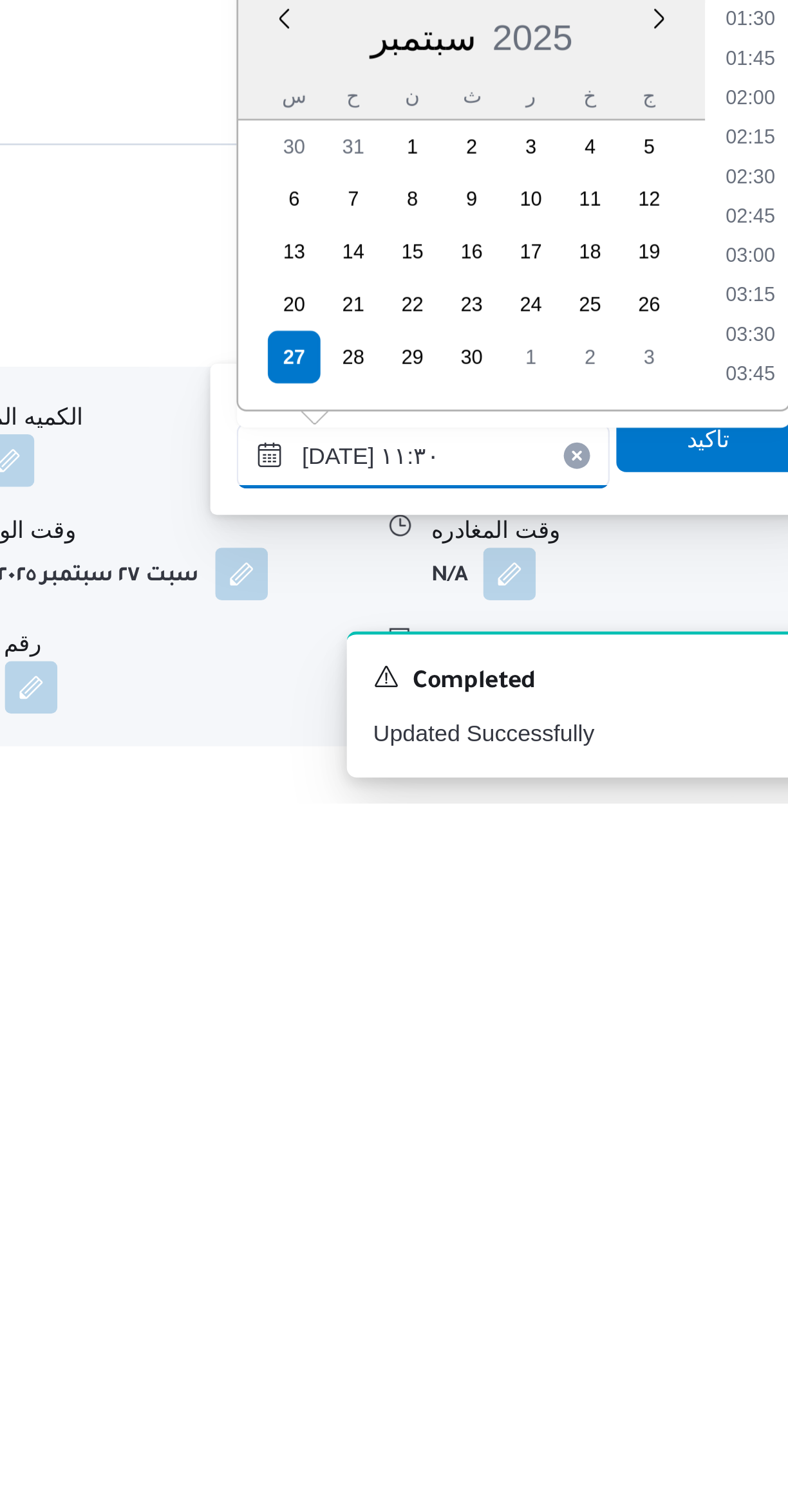
scroll to position [575, 0]
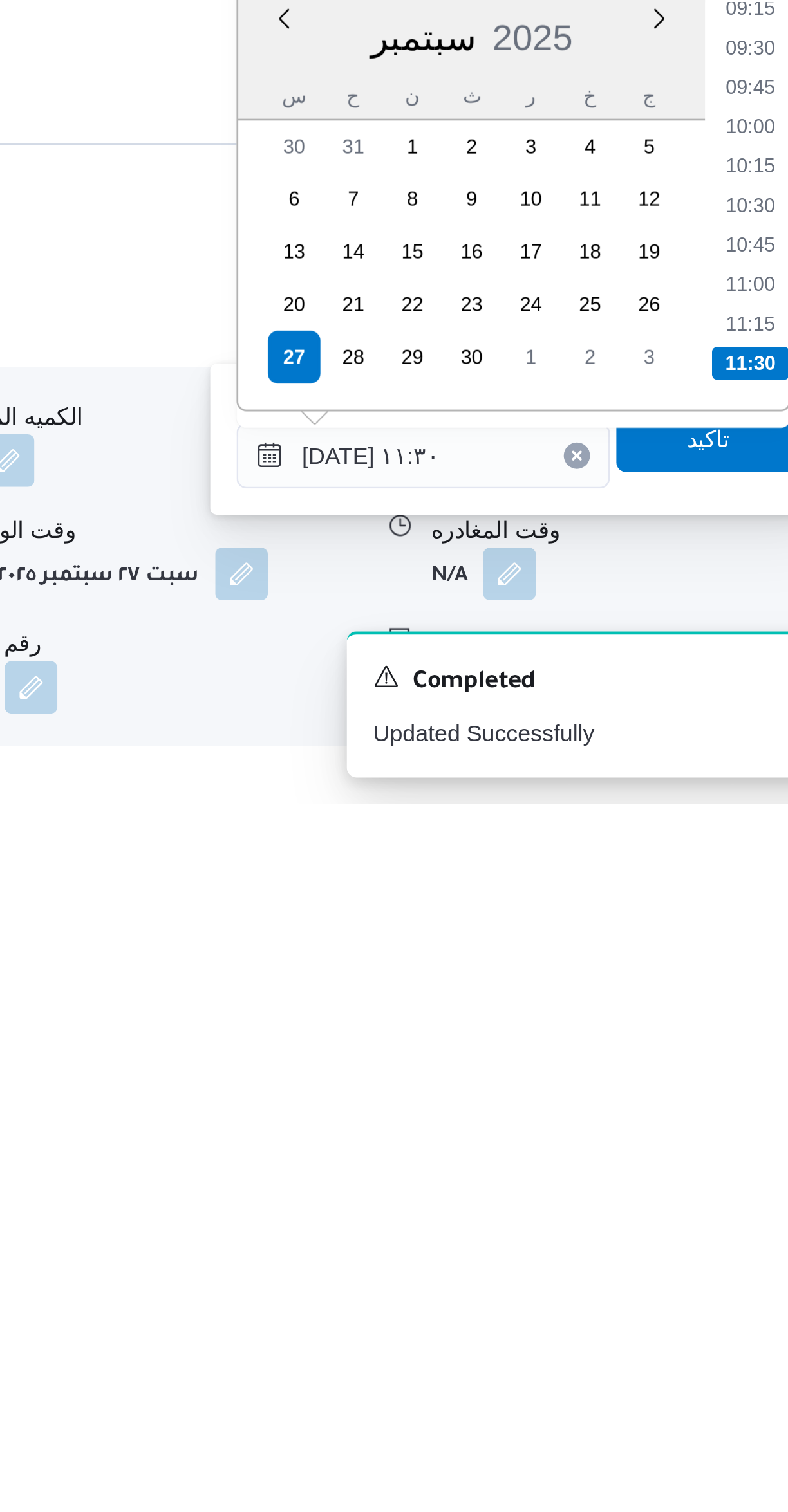
click at [722, 1311] on li "11:00" at bounding box center [729, 1309] width 30 height 13
type input "٢٧/٠٩/٢٠٢٥ ١١:٠٠"
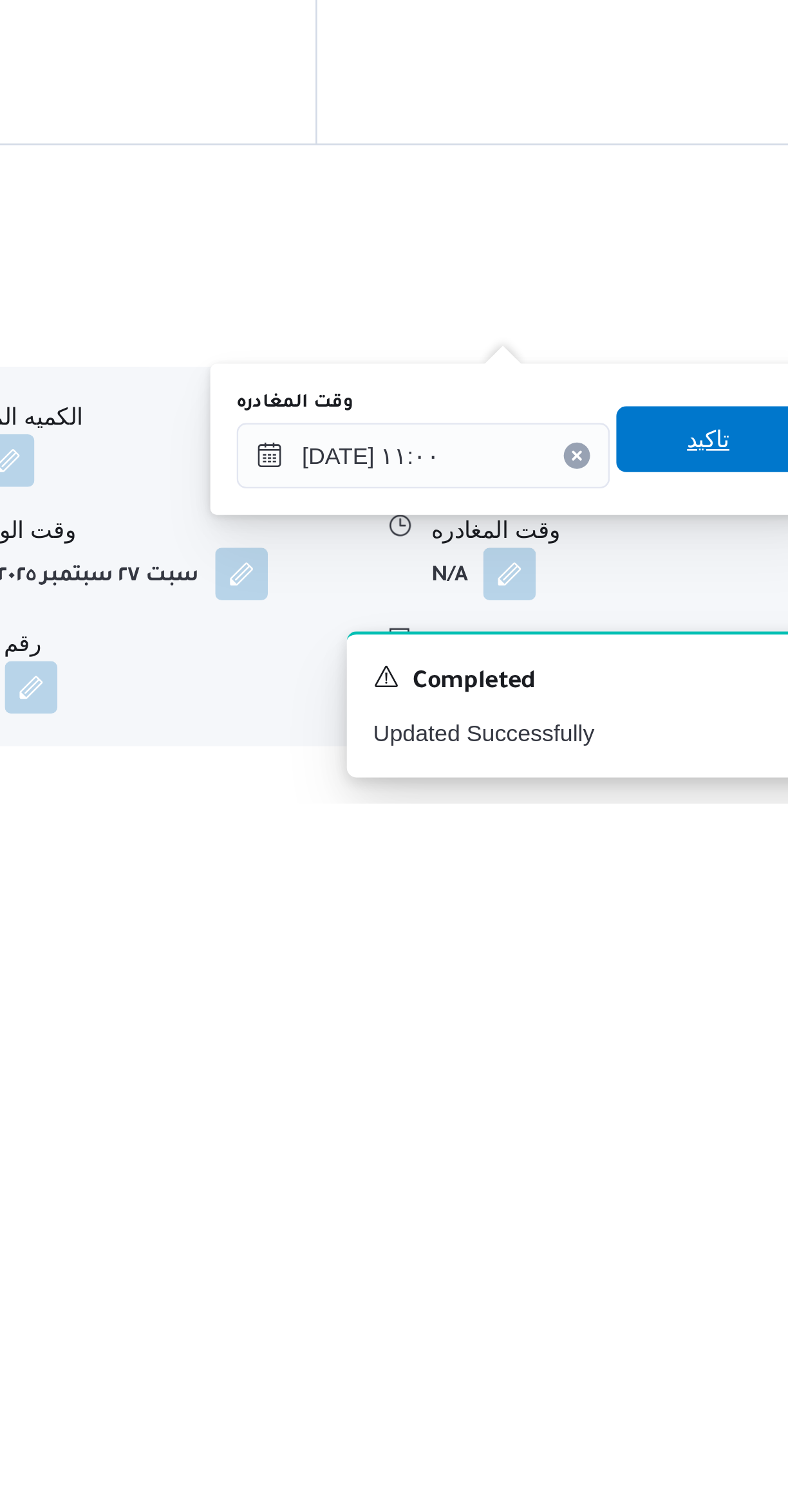
click at [712, 1371] on span "تاكيد" at bounding box center [713, 1368] width 72 height 25
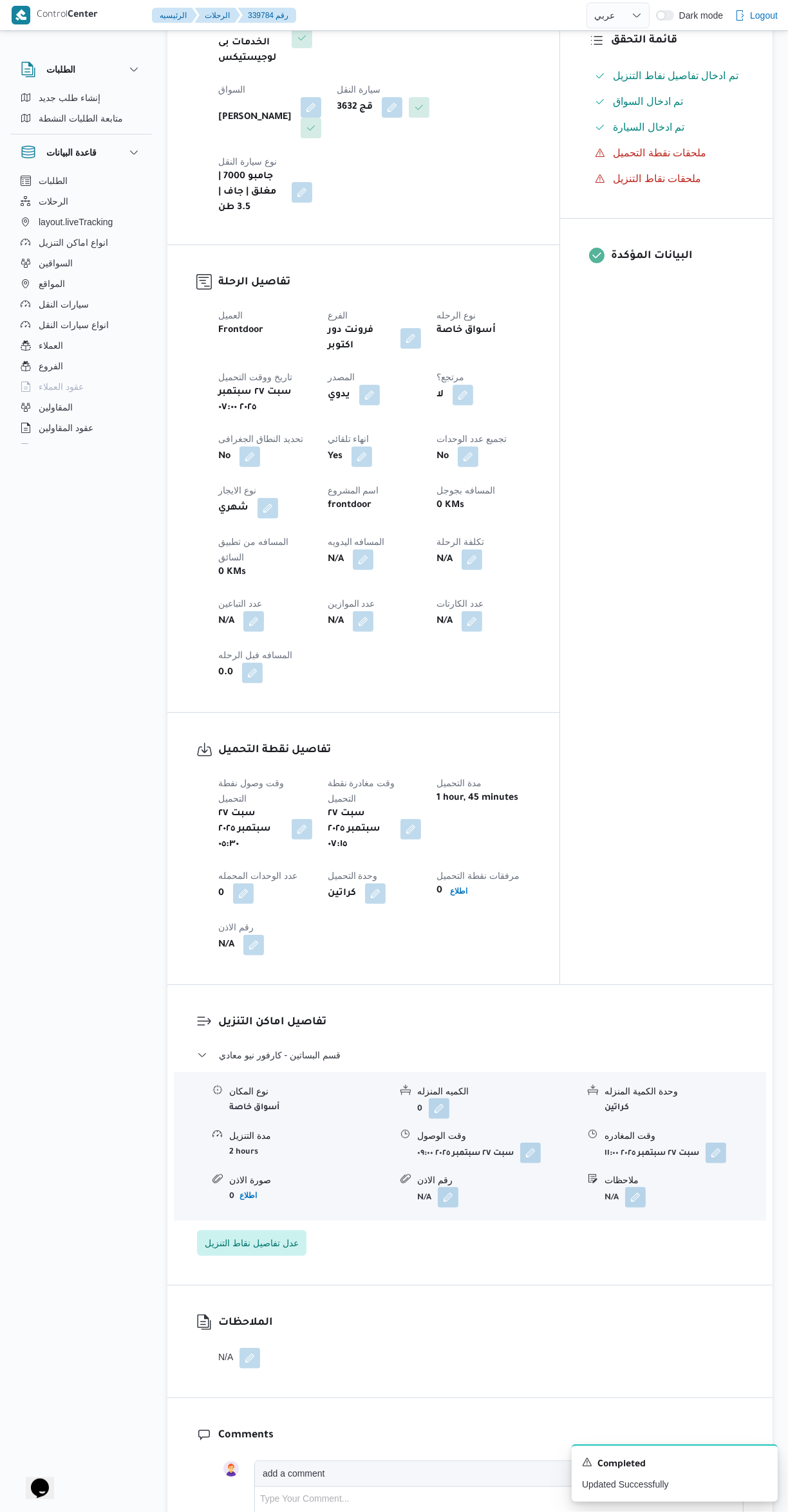
scroll to position [614, 0]
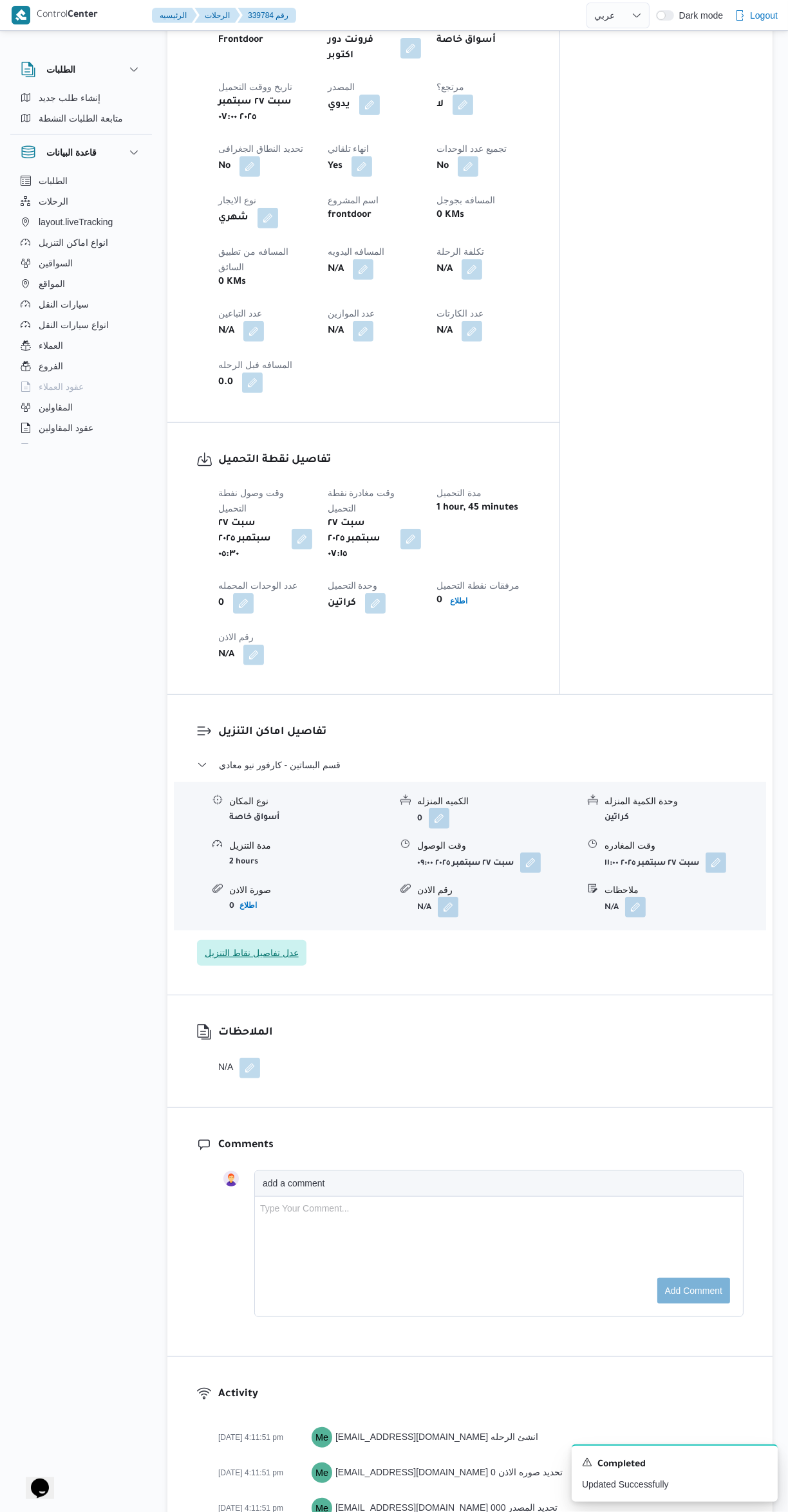
click at [276, 940] on span "عدل تفاصيل نقاط التنزيل" at bounding box center [251, 952] width 109 height 25
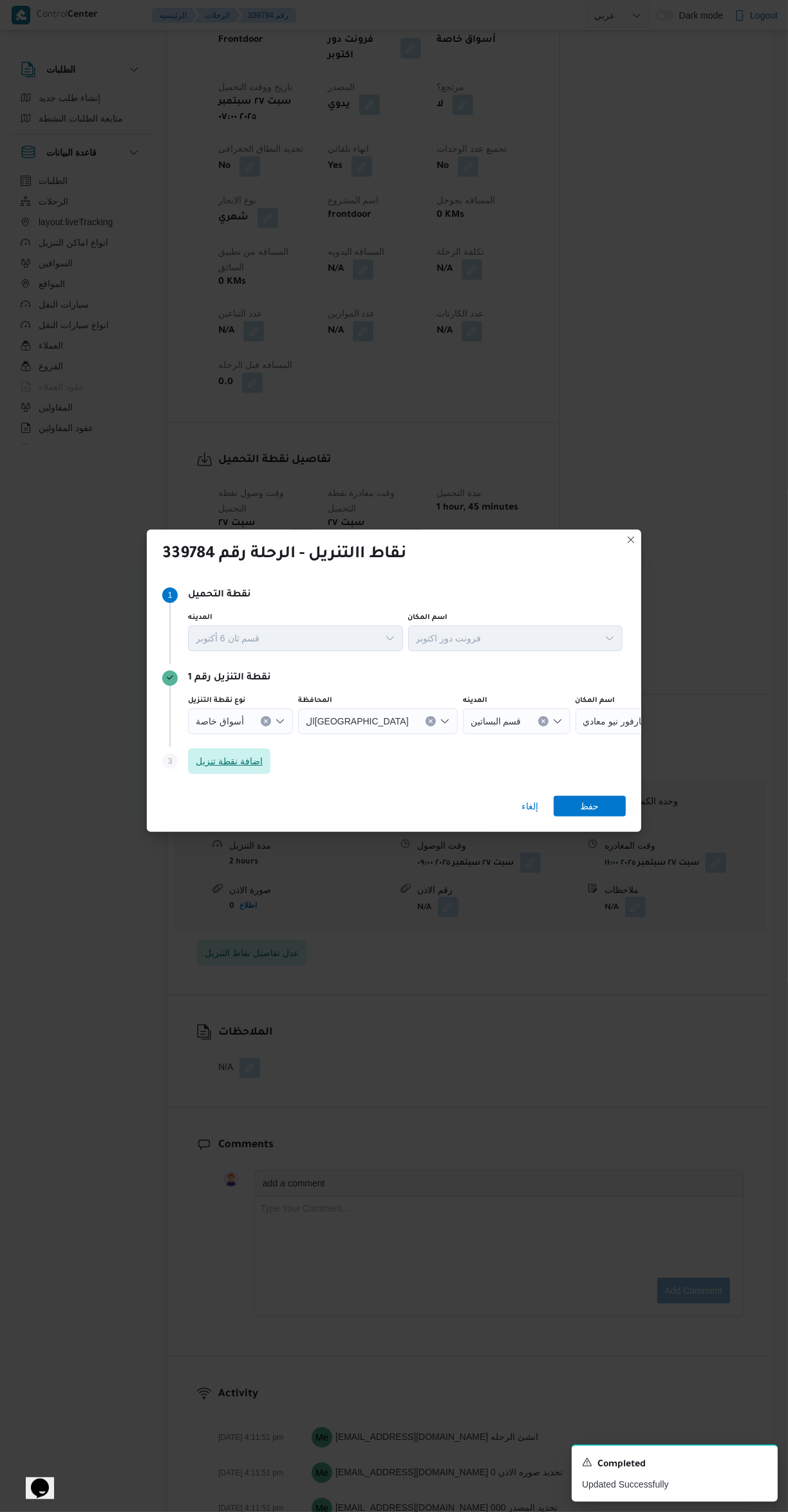
click at [235, 769] on span "اضافة نقطة تنزيل" at bounding box center [229, 761] width 67 height 16
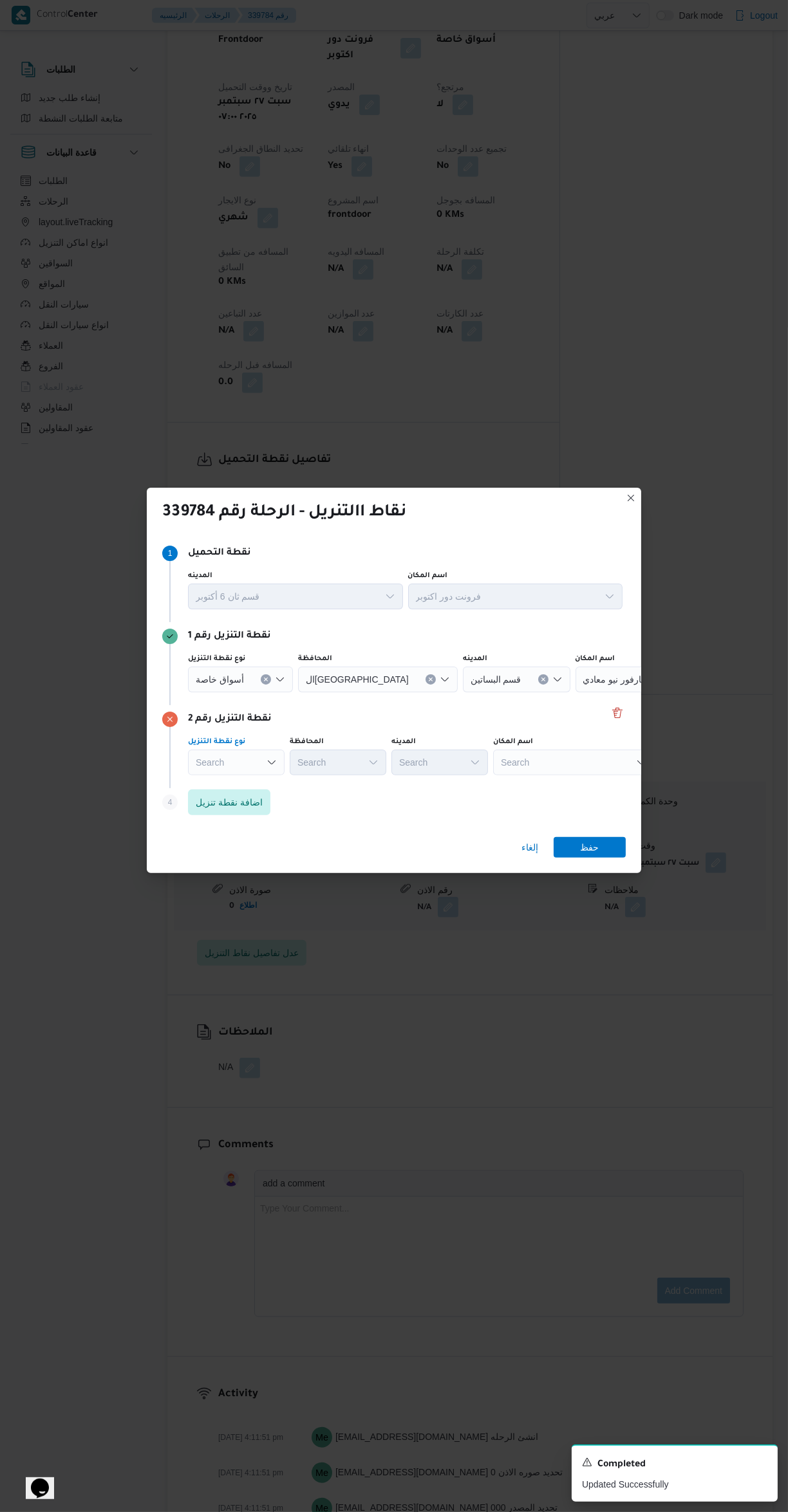
scroll to position [0, 0]
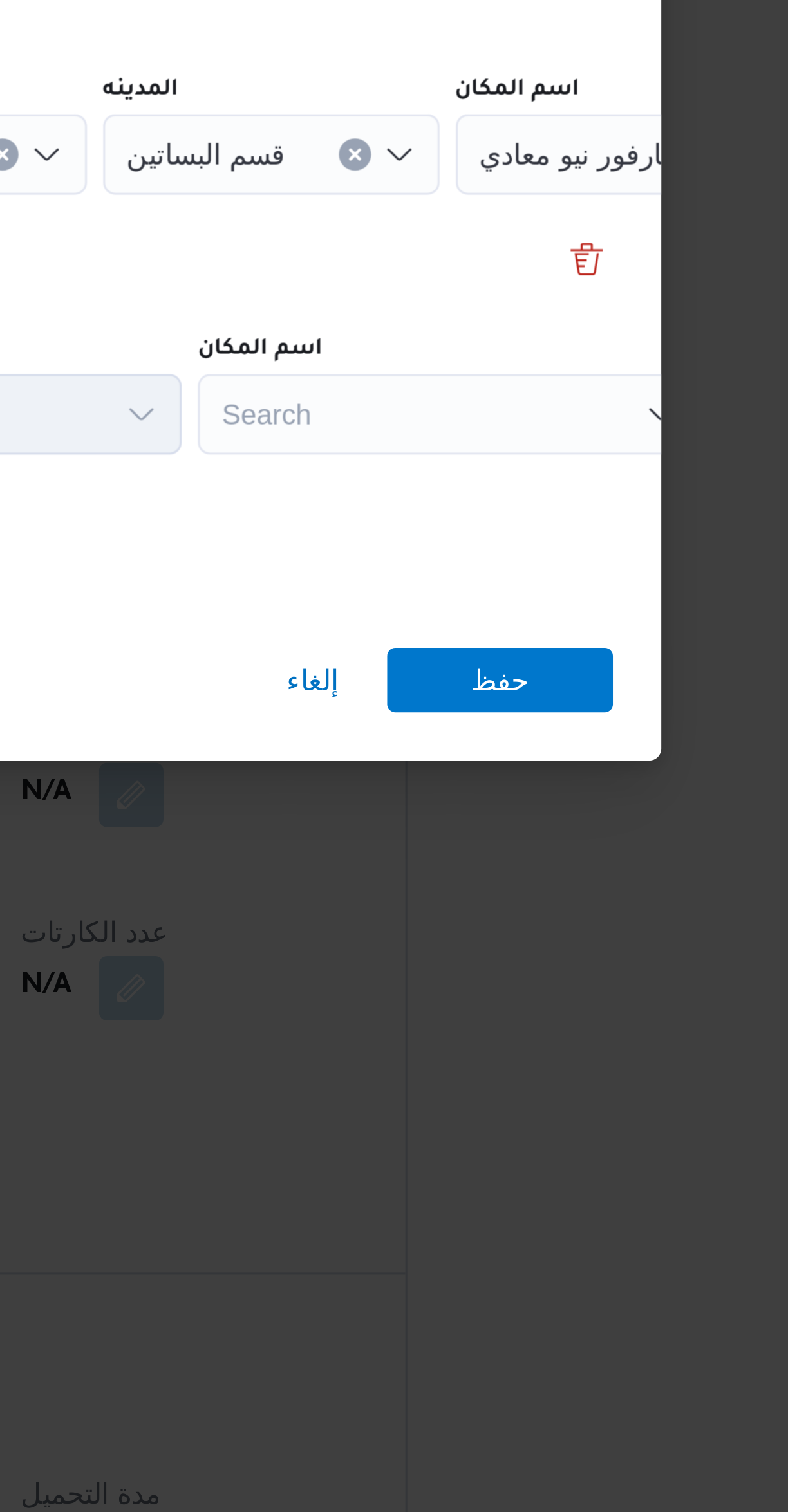
click at [591, 758] on div "Search" at bounding box center [573, 761] width 161 height 25
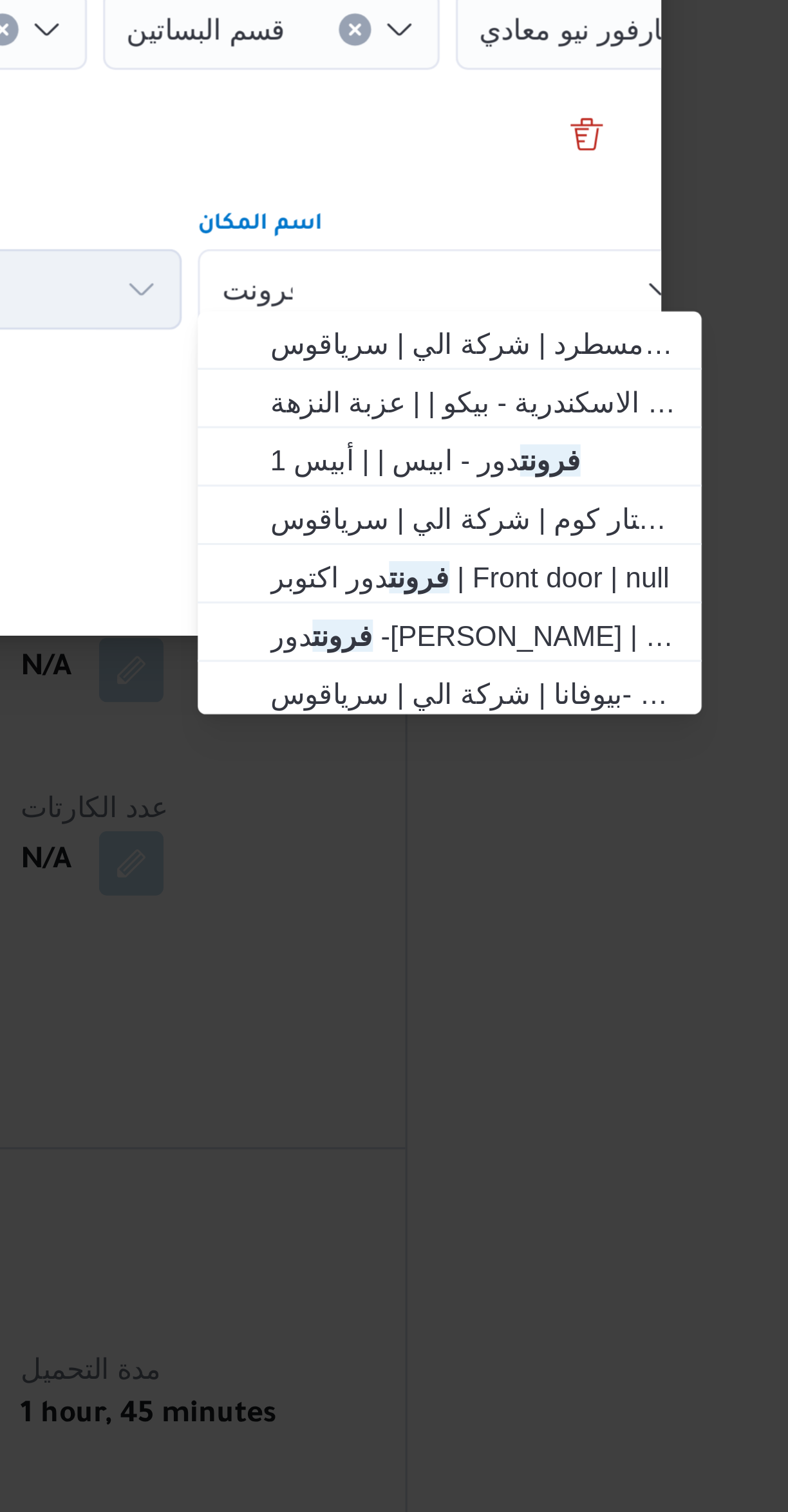
type input "فرونت"
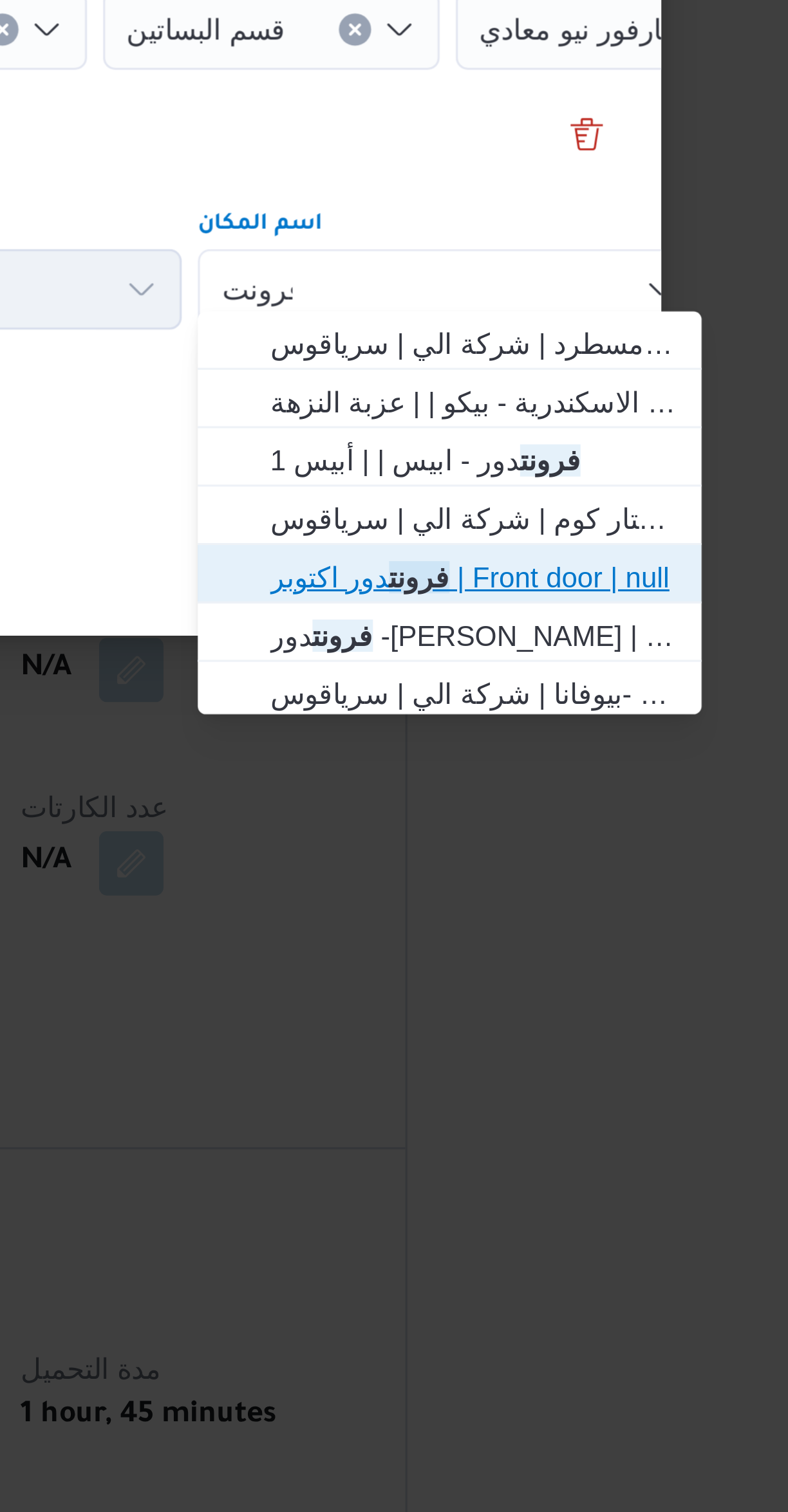
click at [595, 853] on span "فرونت دور اكتوبر | Front door | null" at bounding box center [581, 854] width 130 height 16
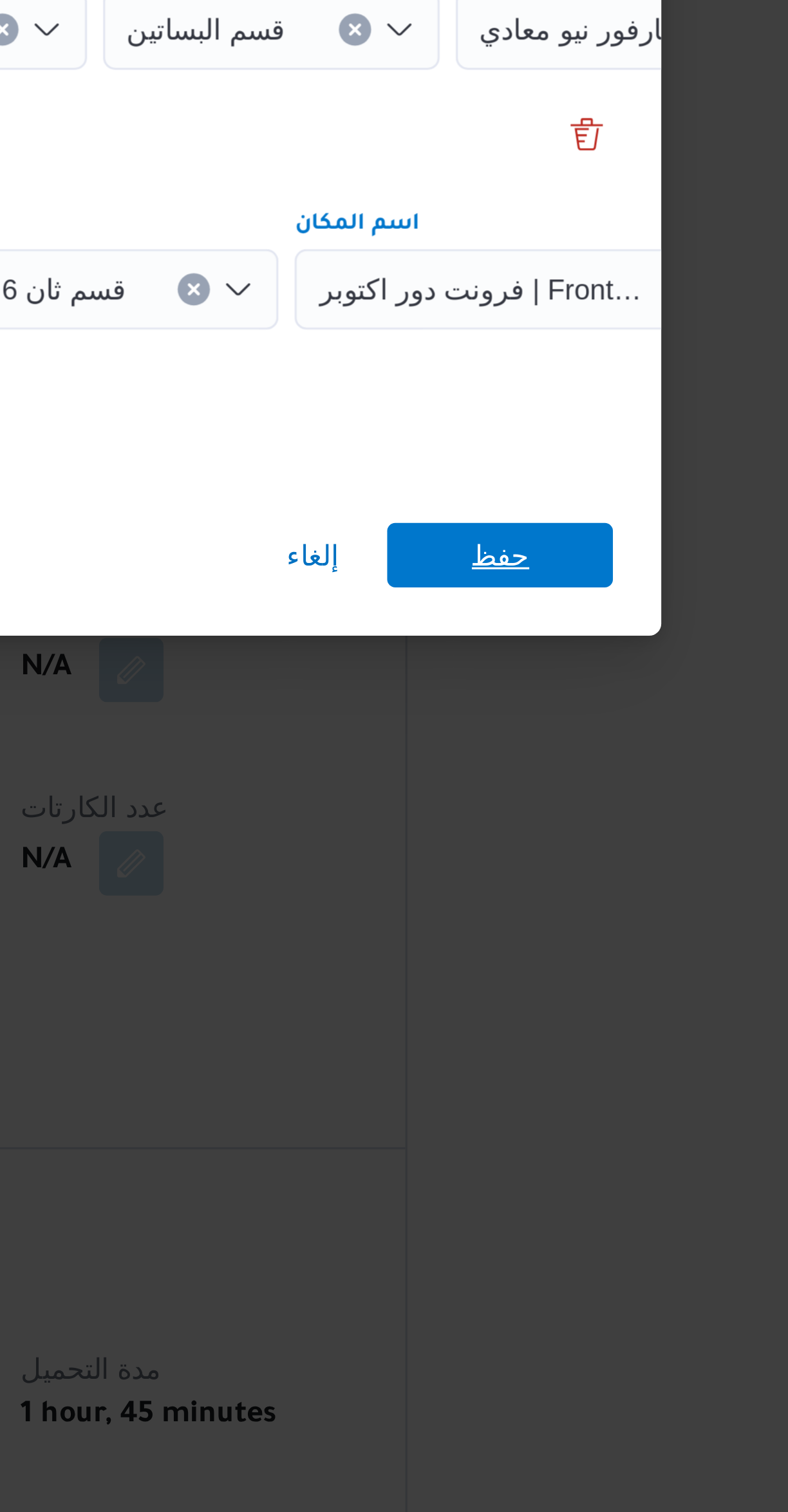
click at [612, 841] on span "حفظ" at bounding box center [590, 847] width 72 height 21
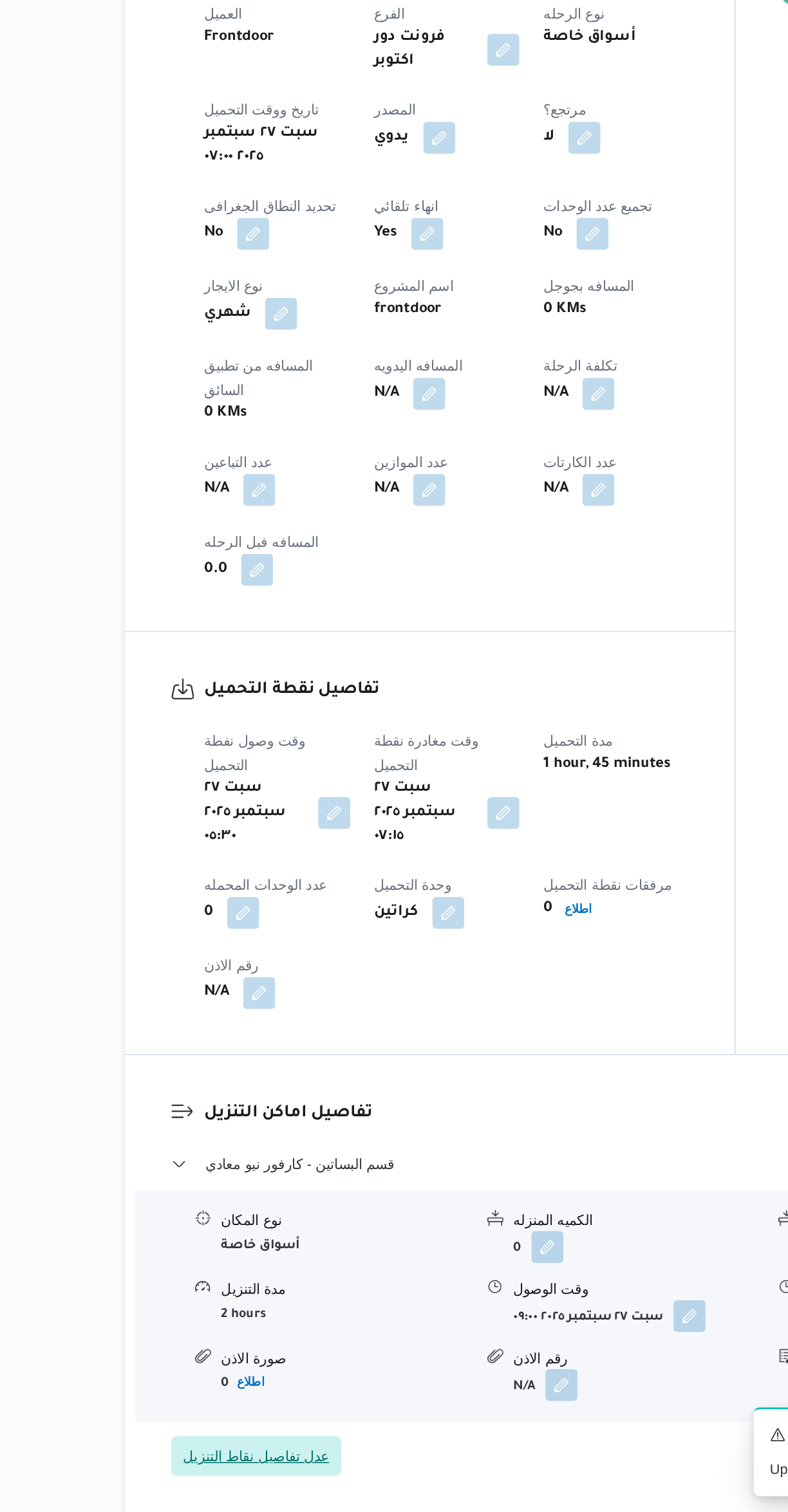
scroll to position [91, 0]
click at [364, 782] on button "button" at bounding box center [363, 792] width 21 height 21
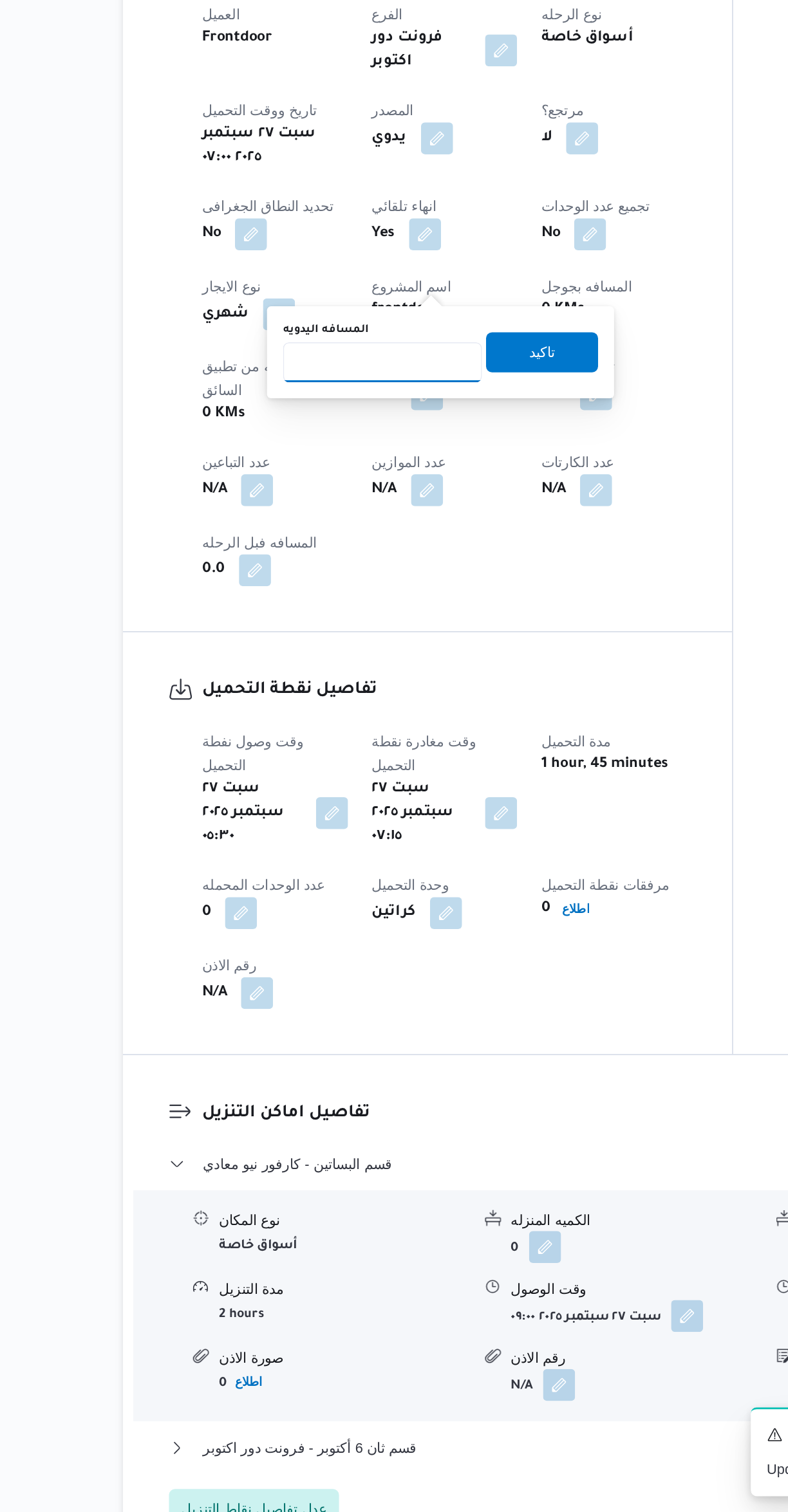
click at [317, 770] on input "المسافه اليدويه" at bounding box center [335, 771] width 128 height 25
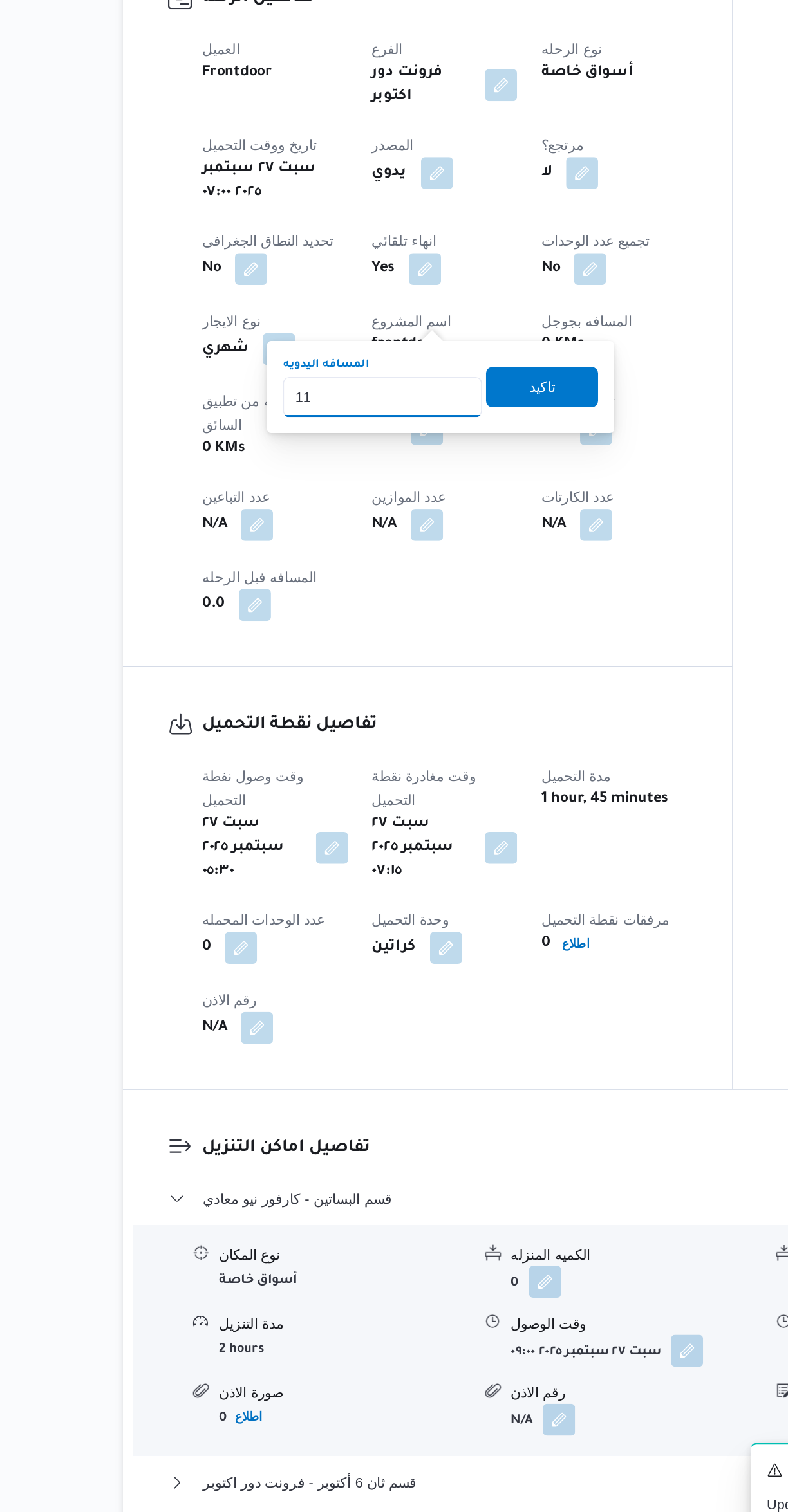
type input "115"
click at [421, 754] on span "تاكيد" at bounding box center [437, 765] width 72 height 25
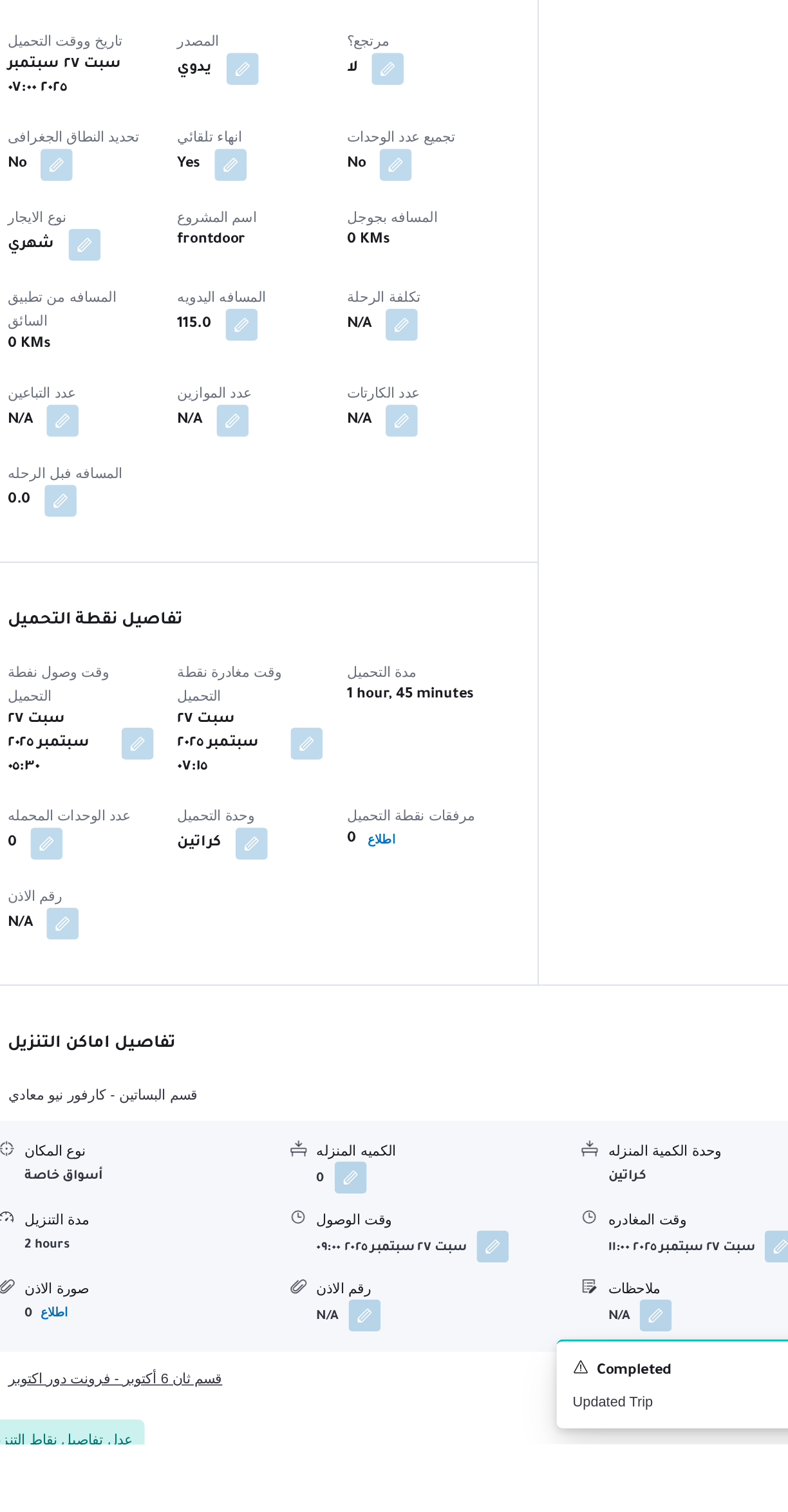
click at [483, 1462] on button "قسم ثان 6 أكتوبر - فرونت دور اكتوبر" at bounding box center [470, 1469] width 546 height 16
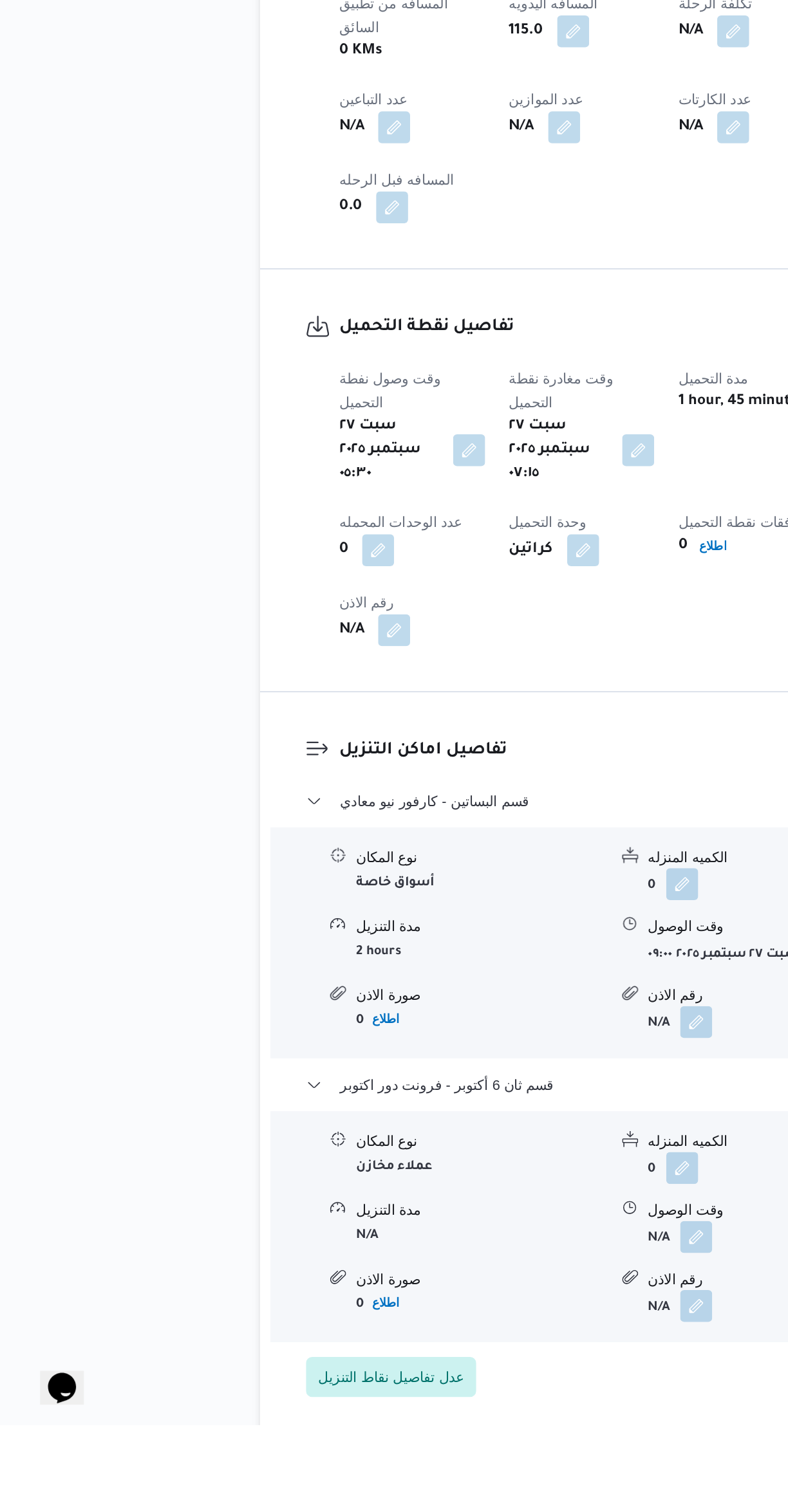
scroll to position [308, 0]
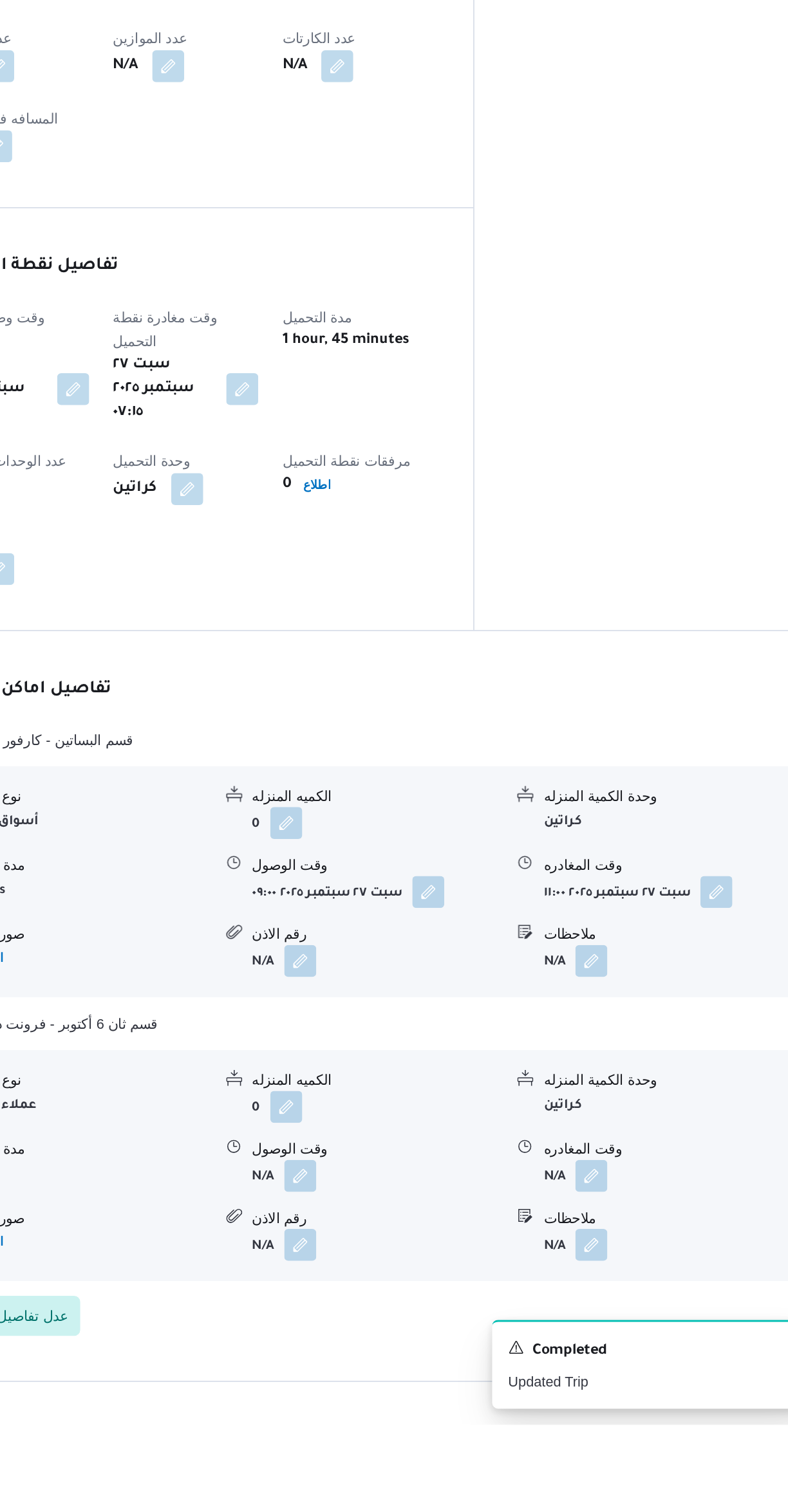
click at [639, 1341] on button "button" at bounding box center [635, 1351] width 21 height 21
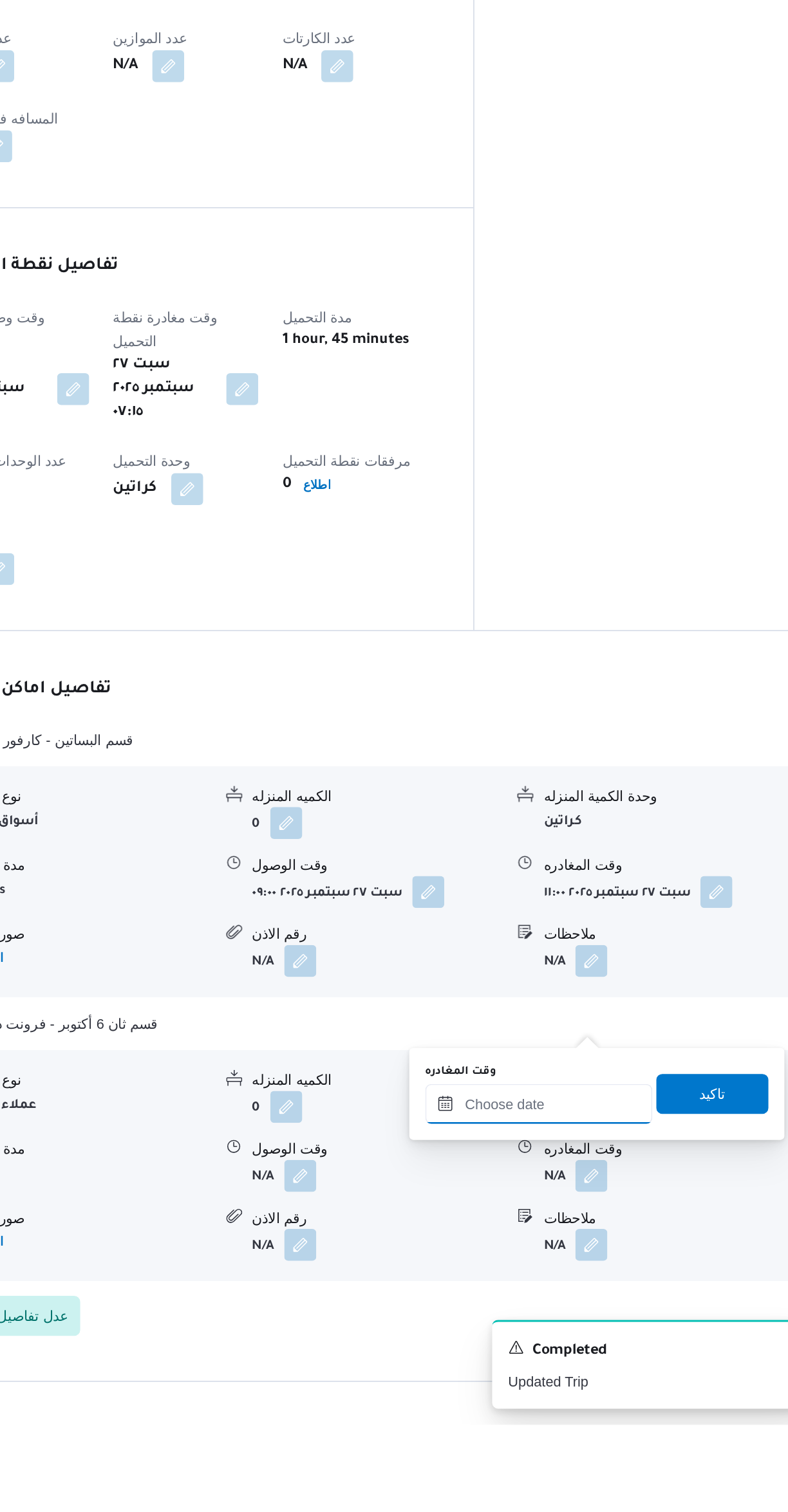
click at [582, 1317] on div at bounding box center [601, 1305] width 146 height 25
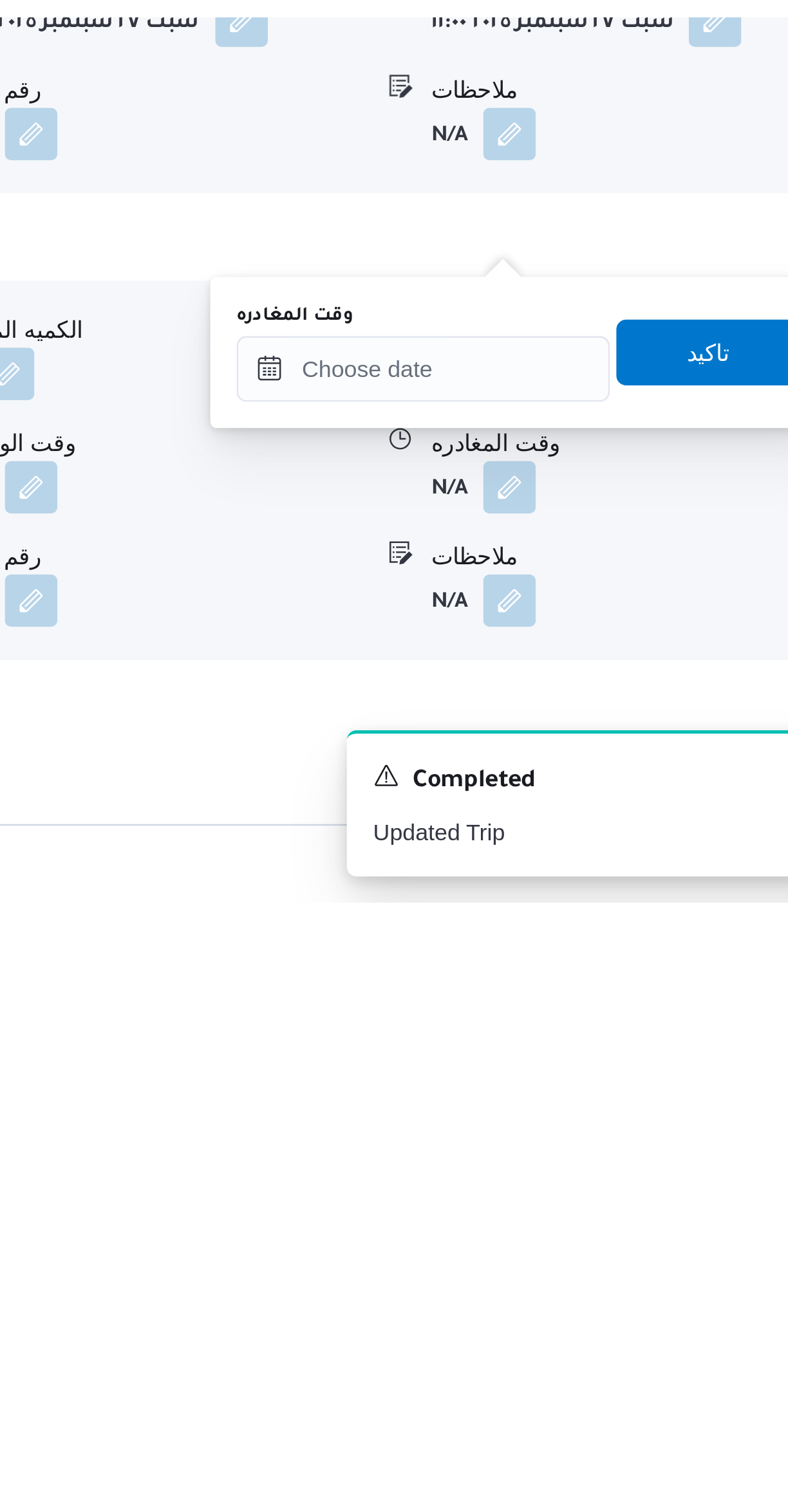
scroll to position [345, 0]
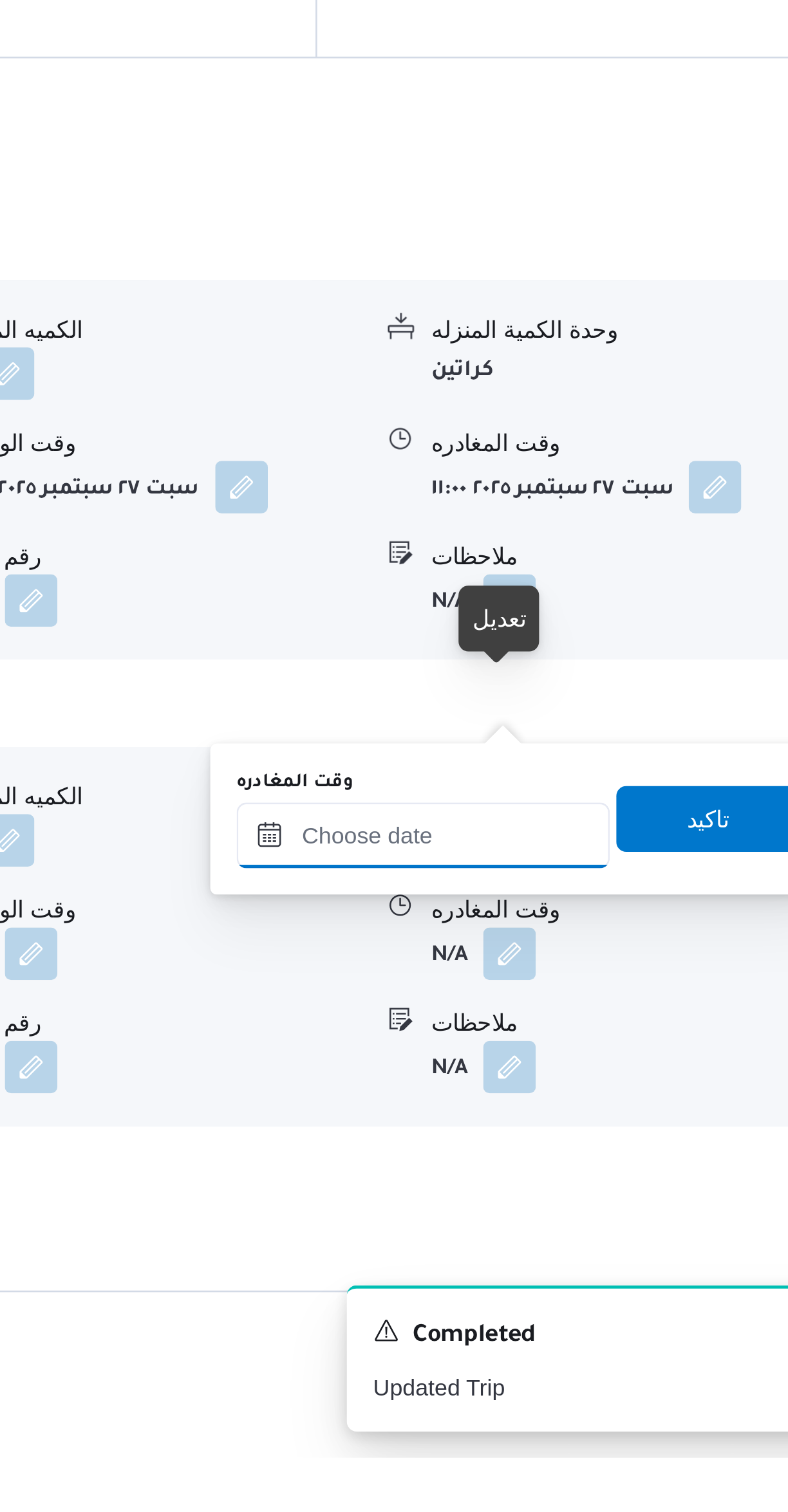
click at [605, 1263] on input "وقت المغادره" at bounding box center [601, 1267] width 146 height 25
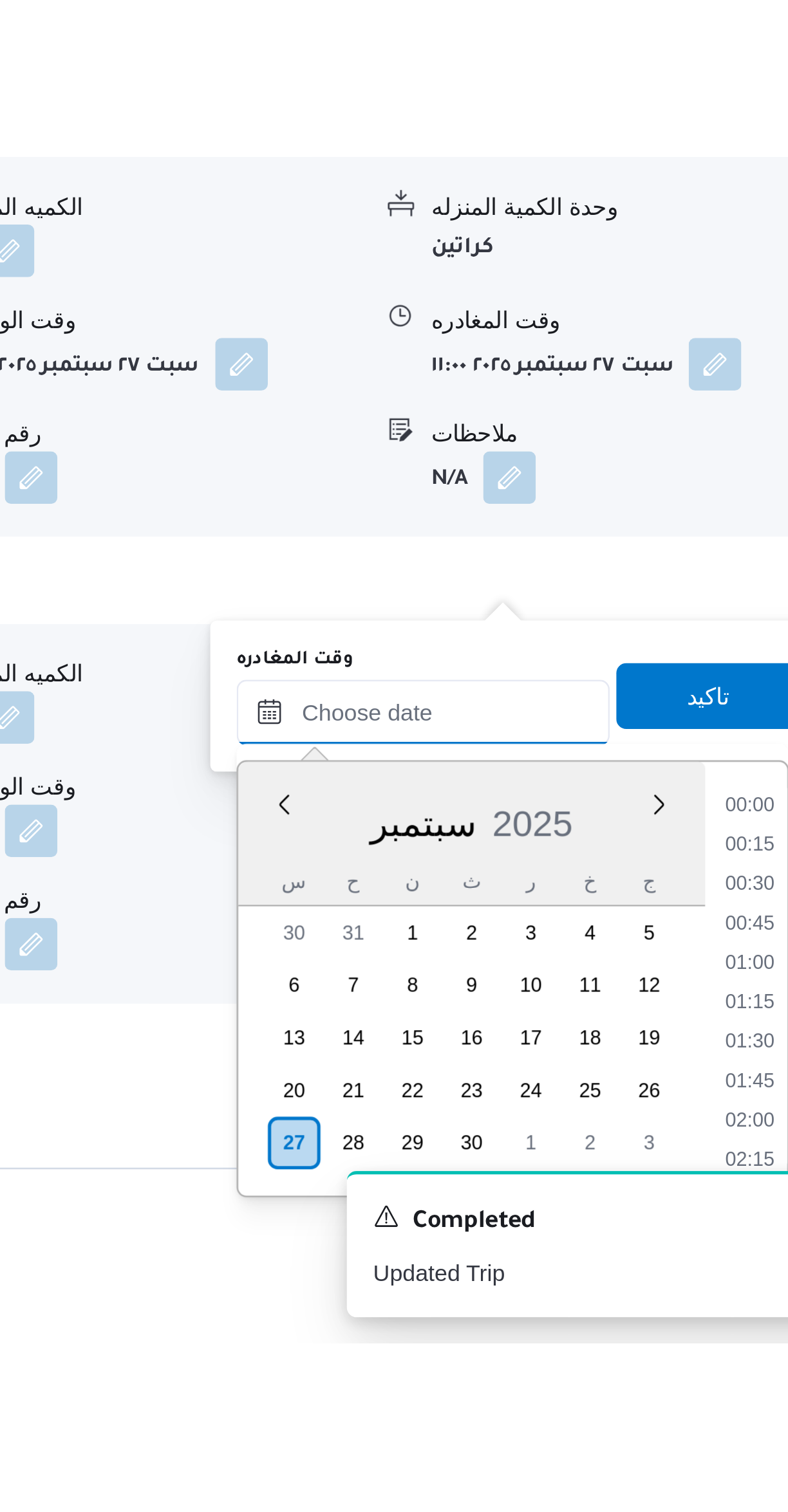
scroll to position [895, 0]
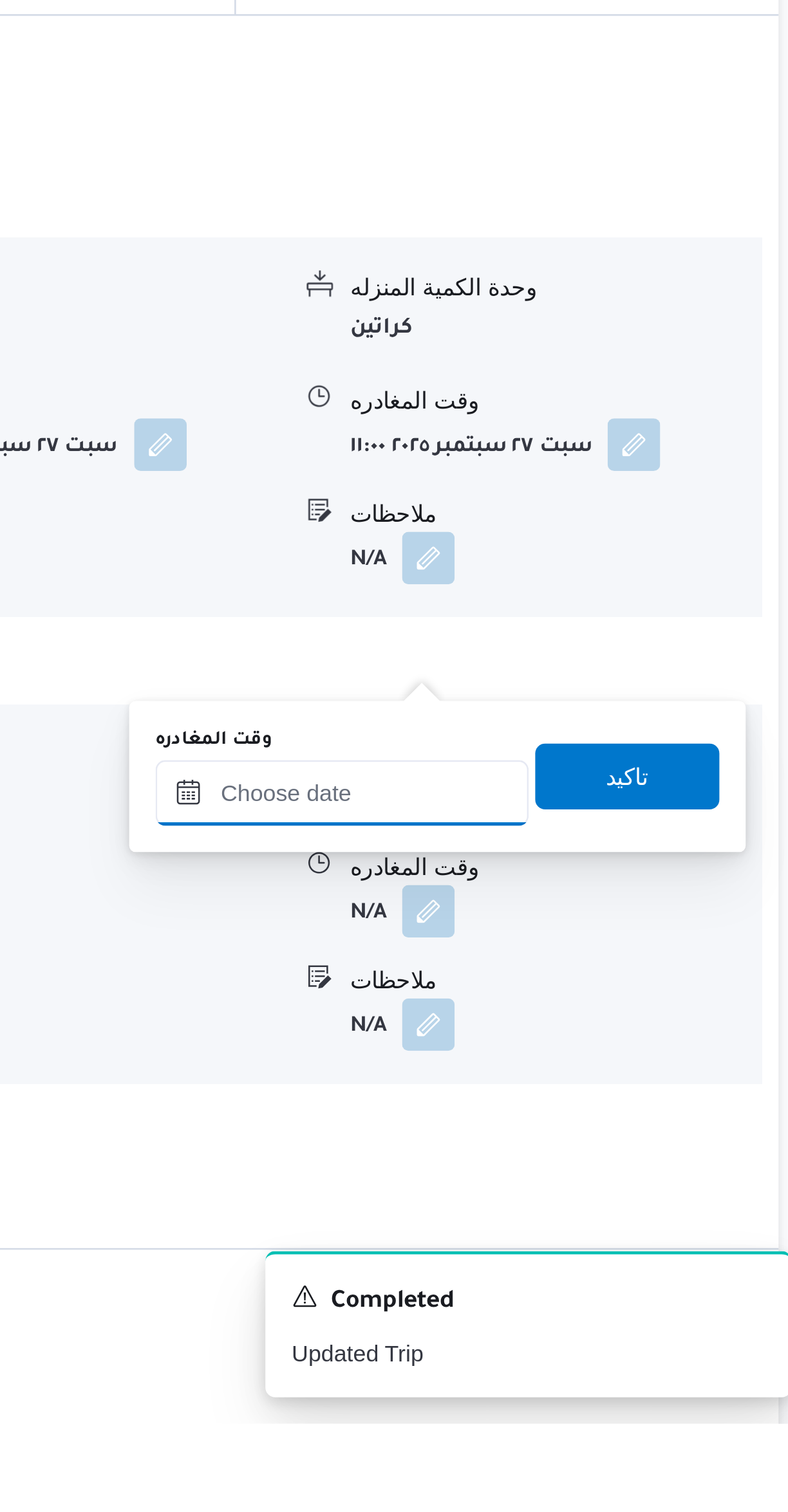
click at [602, 1264] on input "وقت المغادره" at bounding box center [601, 1265] width 146 height 25
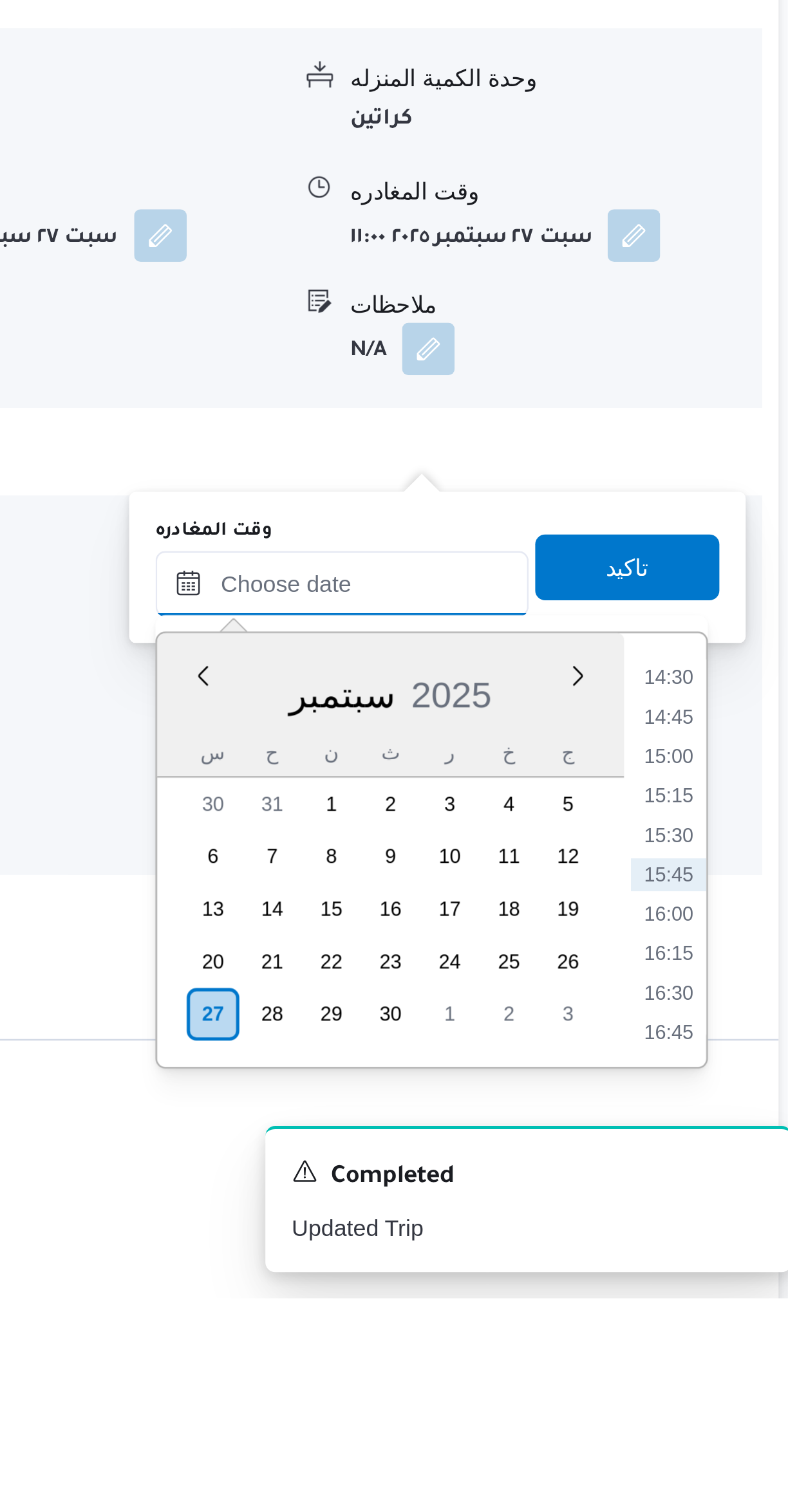
scroll to position [381, 0]
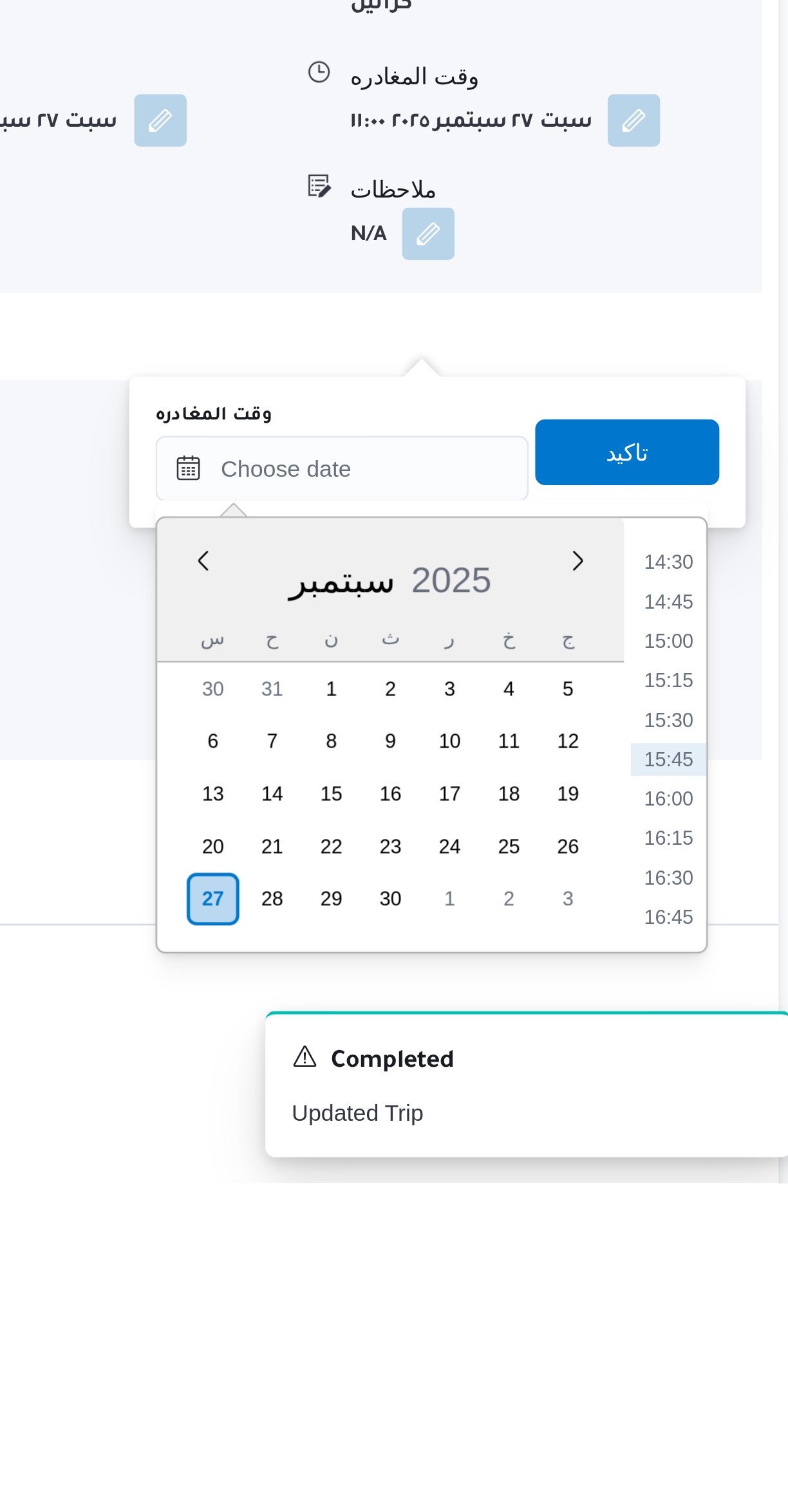
click at [723, 1270] on li "14:30" at bounding box center [729, 1269] width 30 height 13
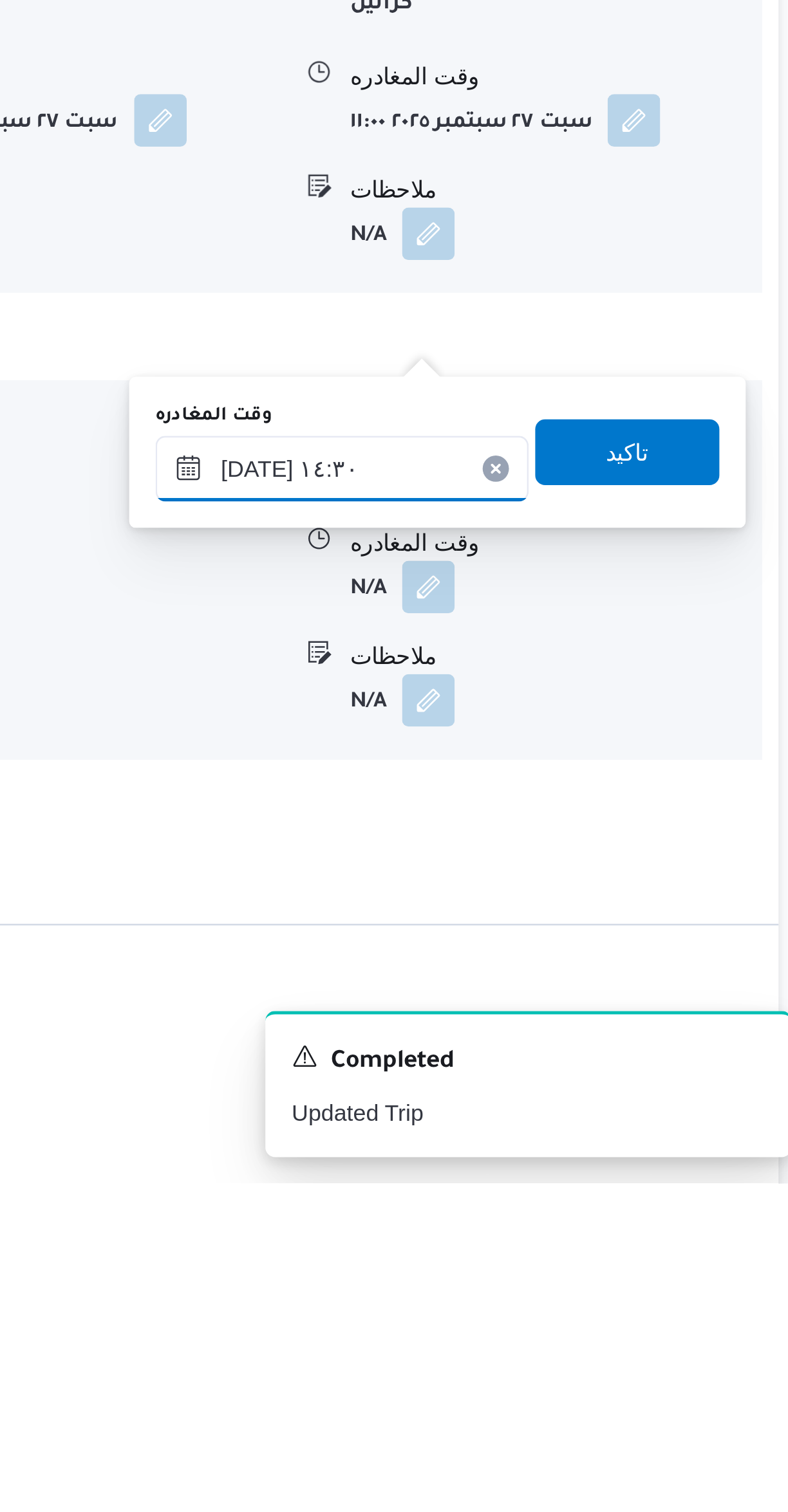
click at [563, 1234] on input "٢٧/٠٩/٢٠٢٥ ١٤:٣٠" at bounding box center [601, 1232] width 146 height 25
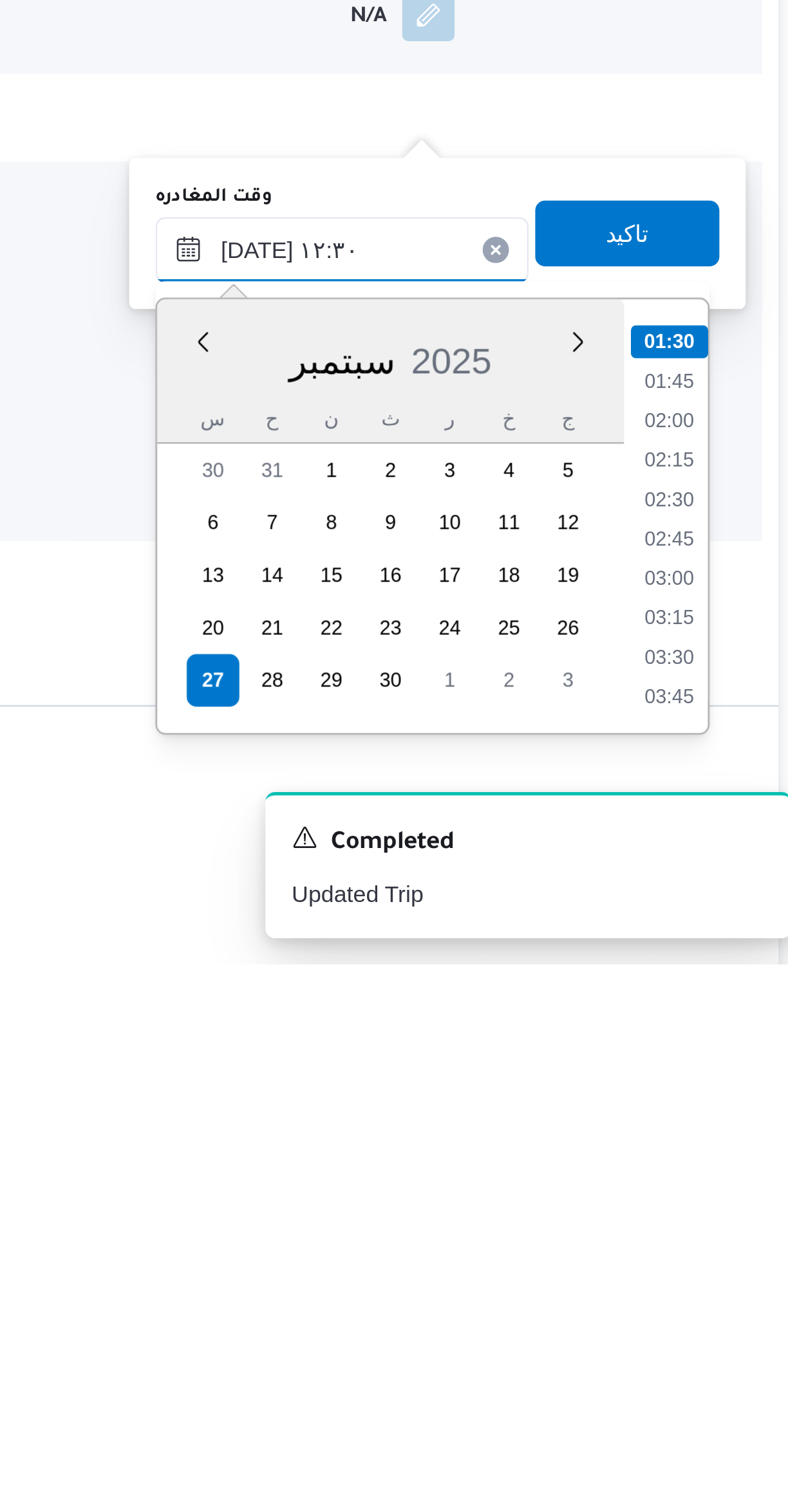
scroll to position [637, 0]
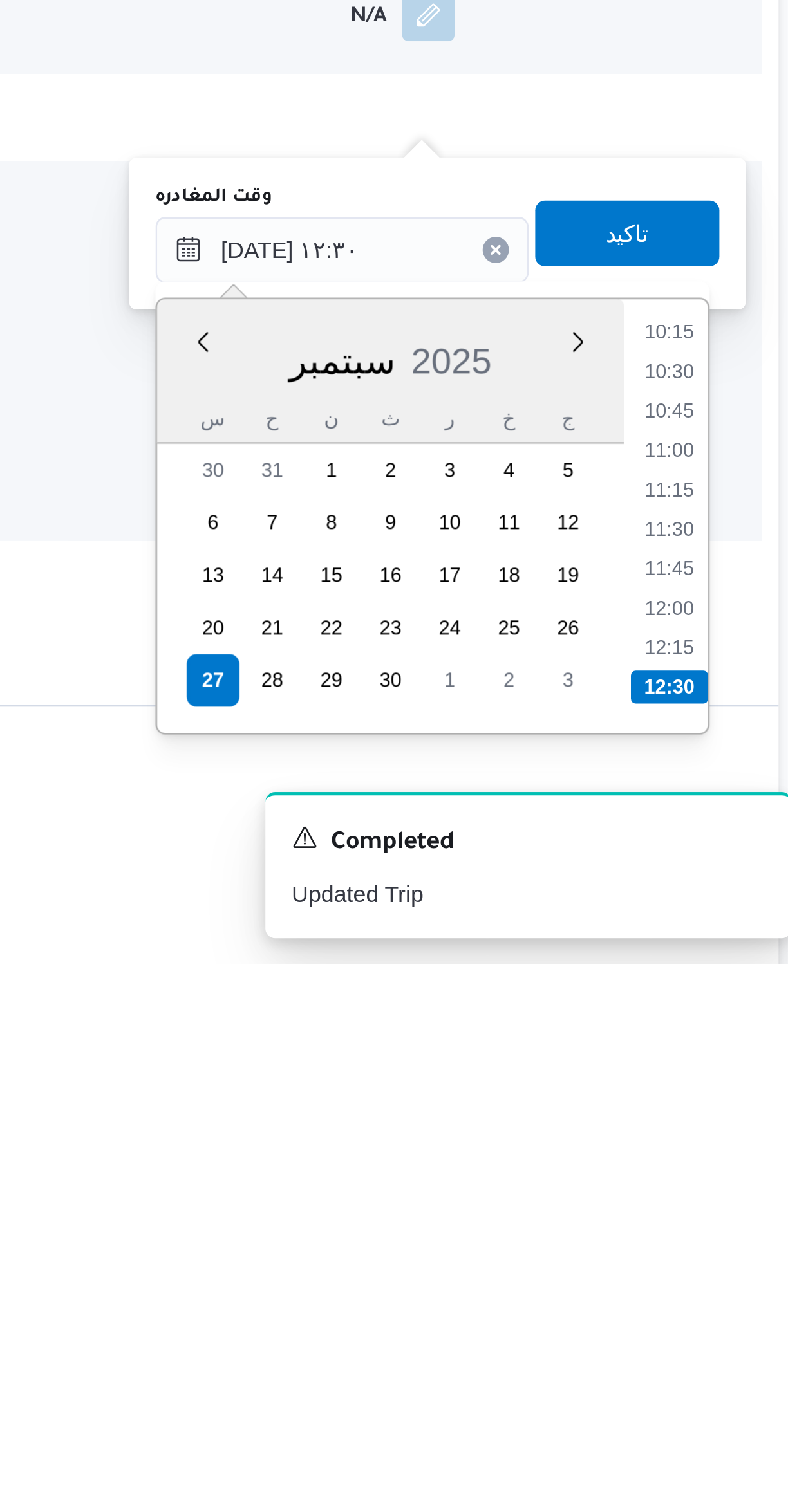
click at [728, 1370] on li "12:00" at bounding box center [729, 1372] width 30 height 13
type input "٢٧/٠٩/٢٠٢٥ ١٢:٠٠"
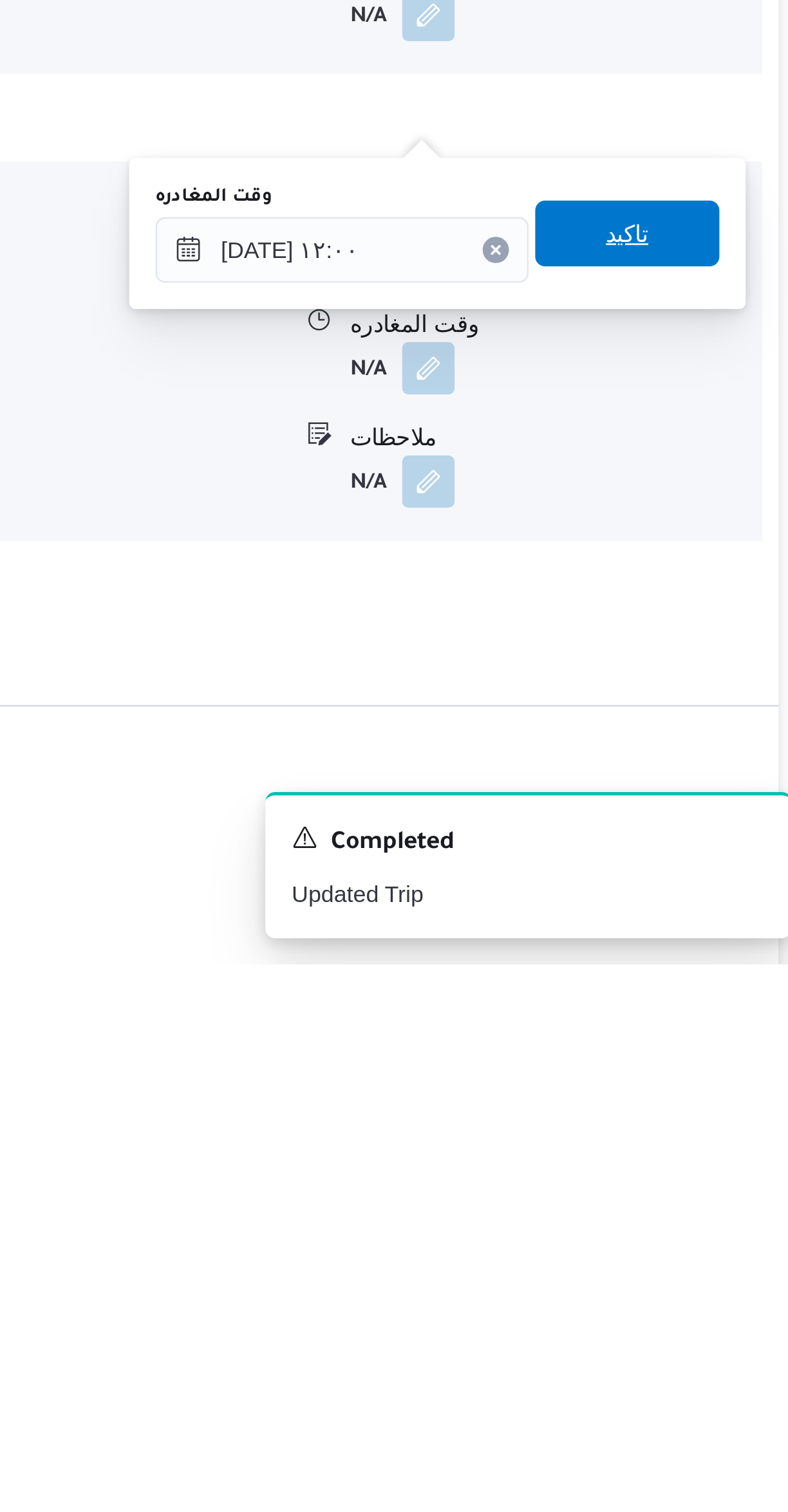
click at [714, 1227] on span "تاكيد" at bounding box center [713, 1225] width 72 height 25
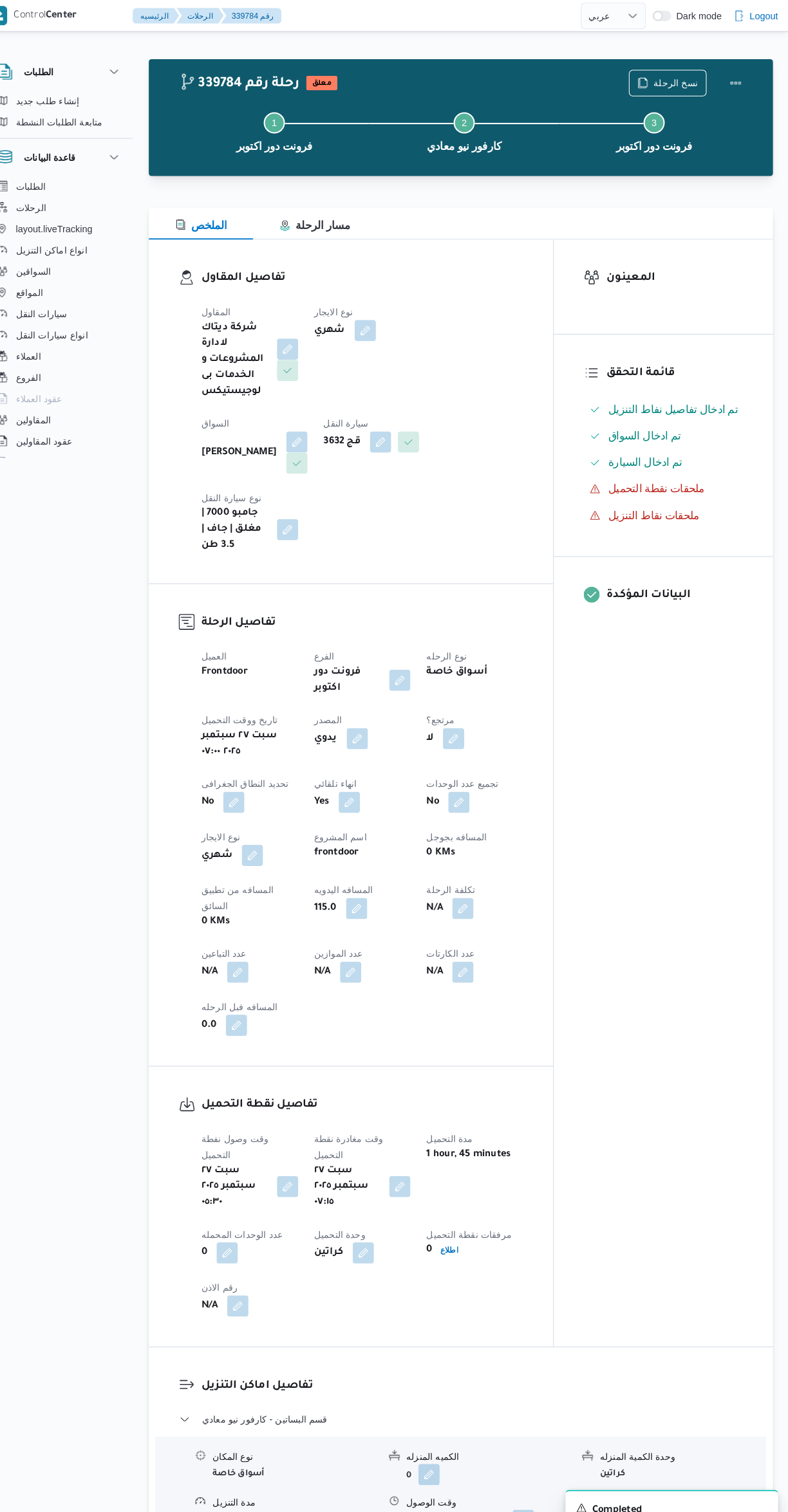
scroll to position [0, 0]
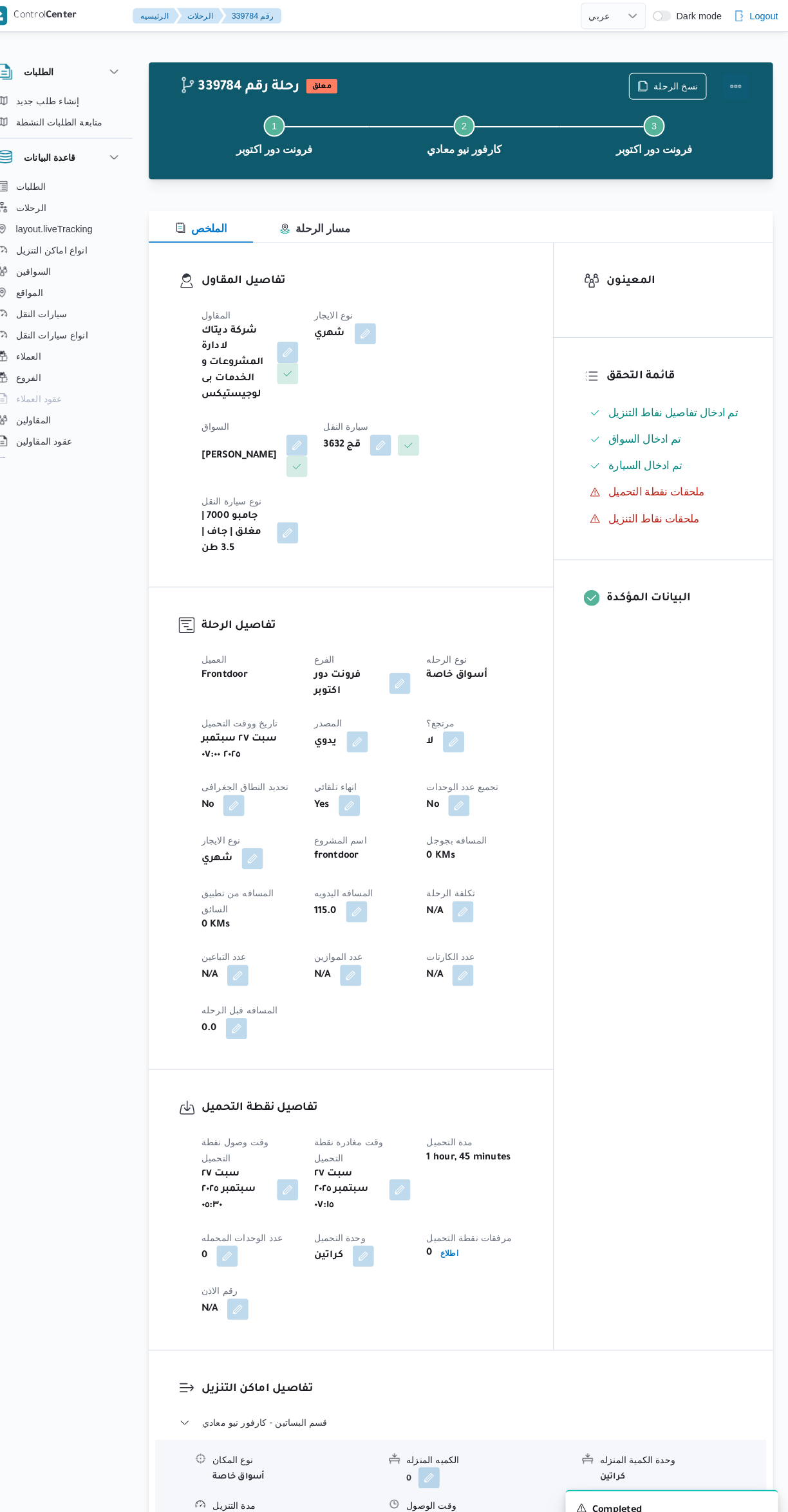
click at [735, 75] on button "Actions" at bounding box center [735, 83] width 25 height 25
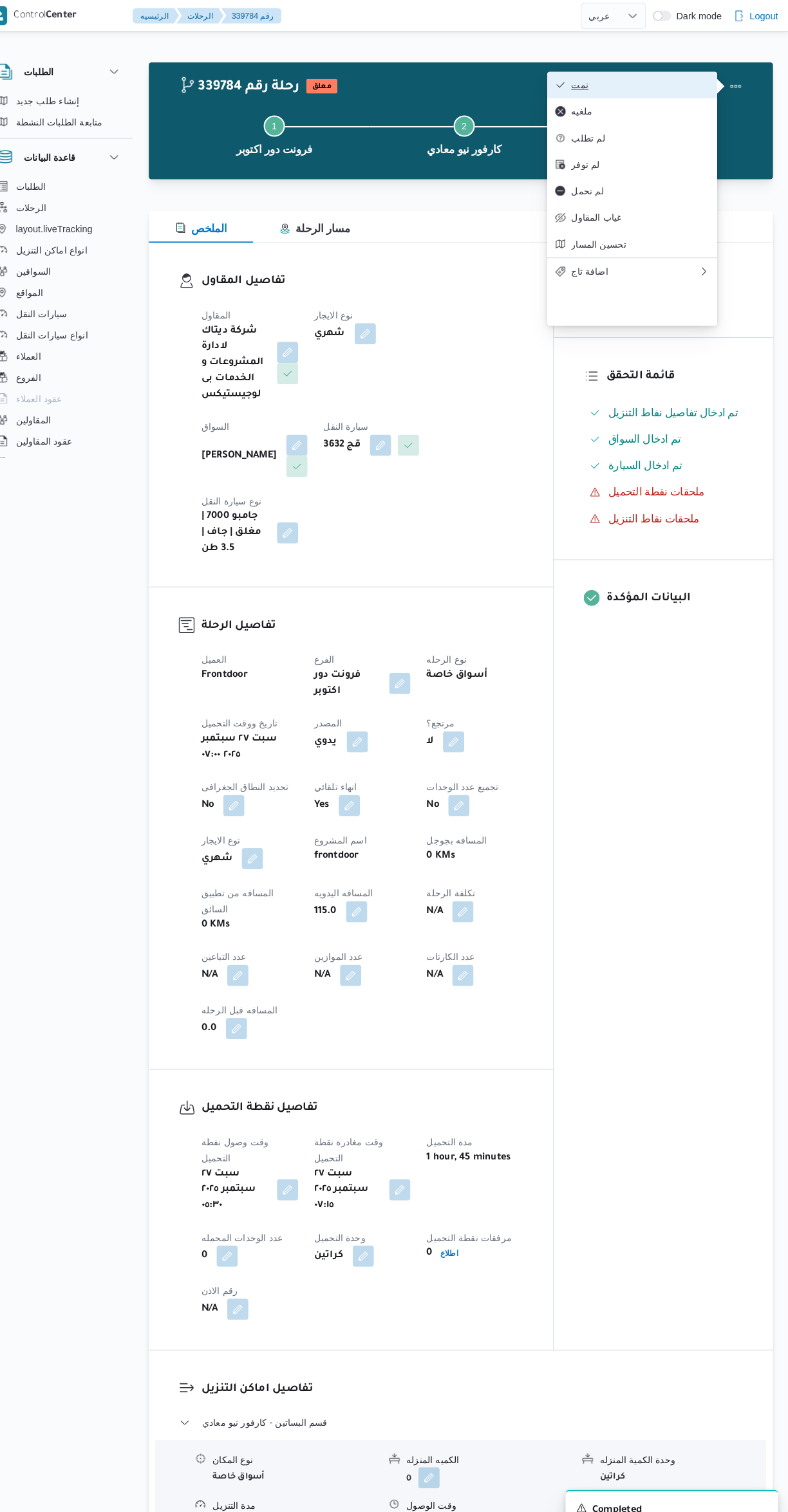
click at [670, 78] on span "تمت" at bounding box center [643, 82] width 134 height 11
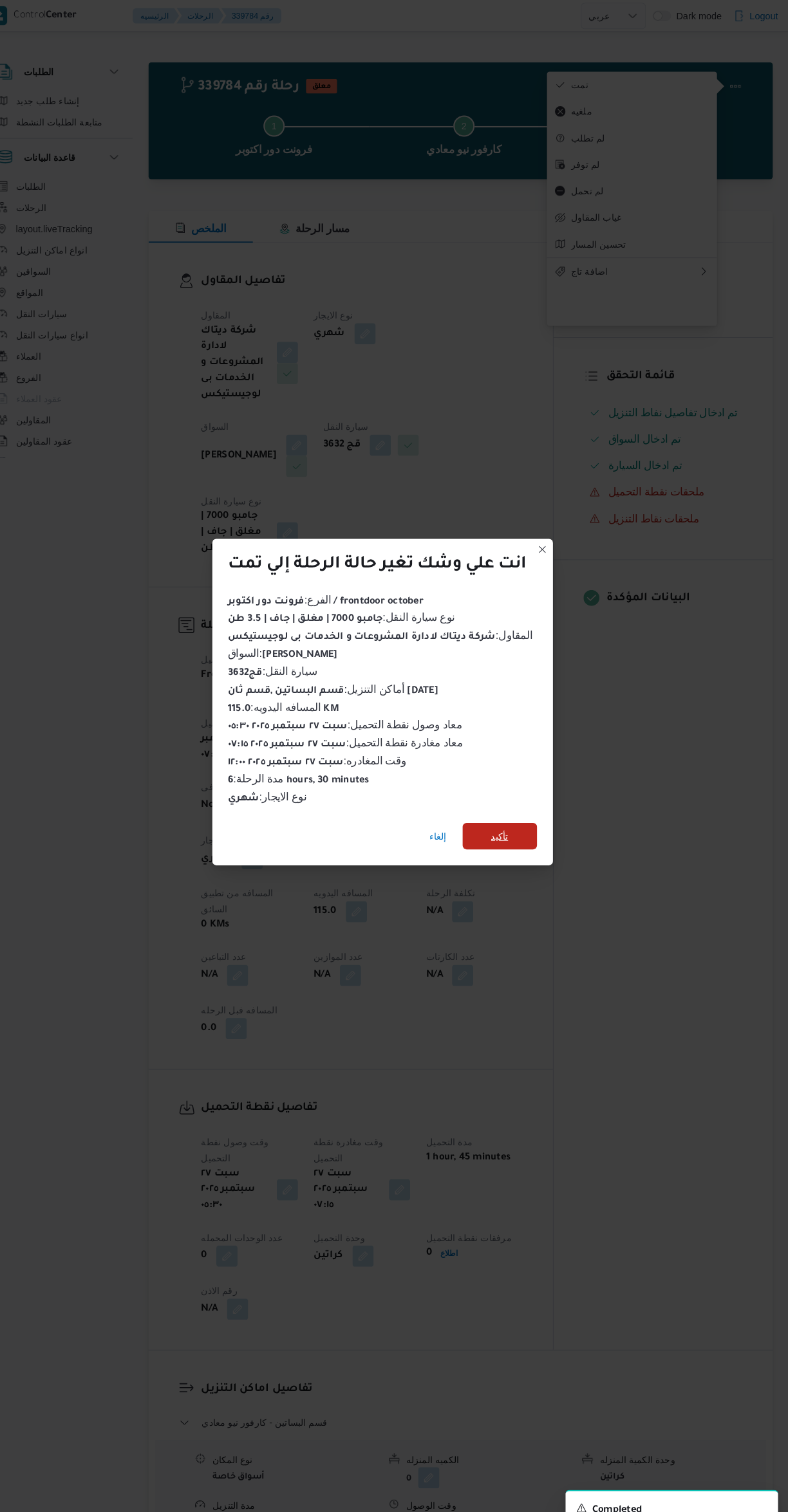
click at [531, 808] on span "تأكيد" at bounding box center [508, 810] width 72 height 25
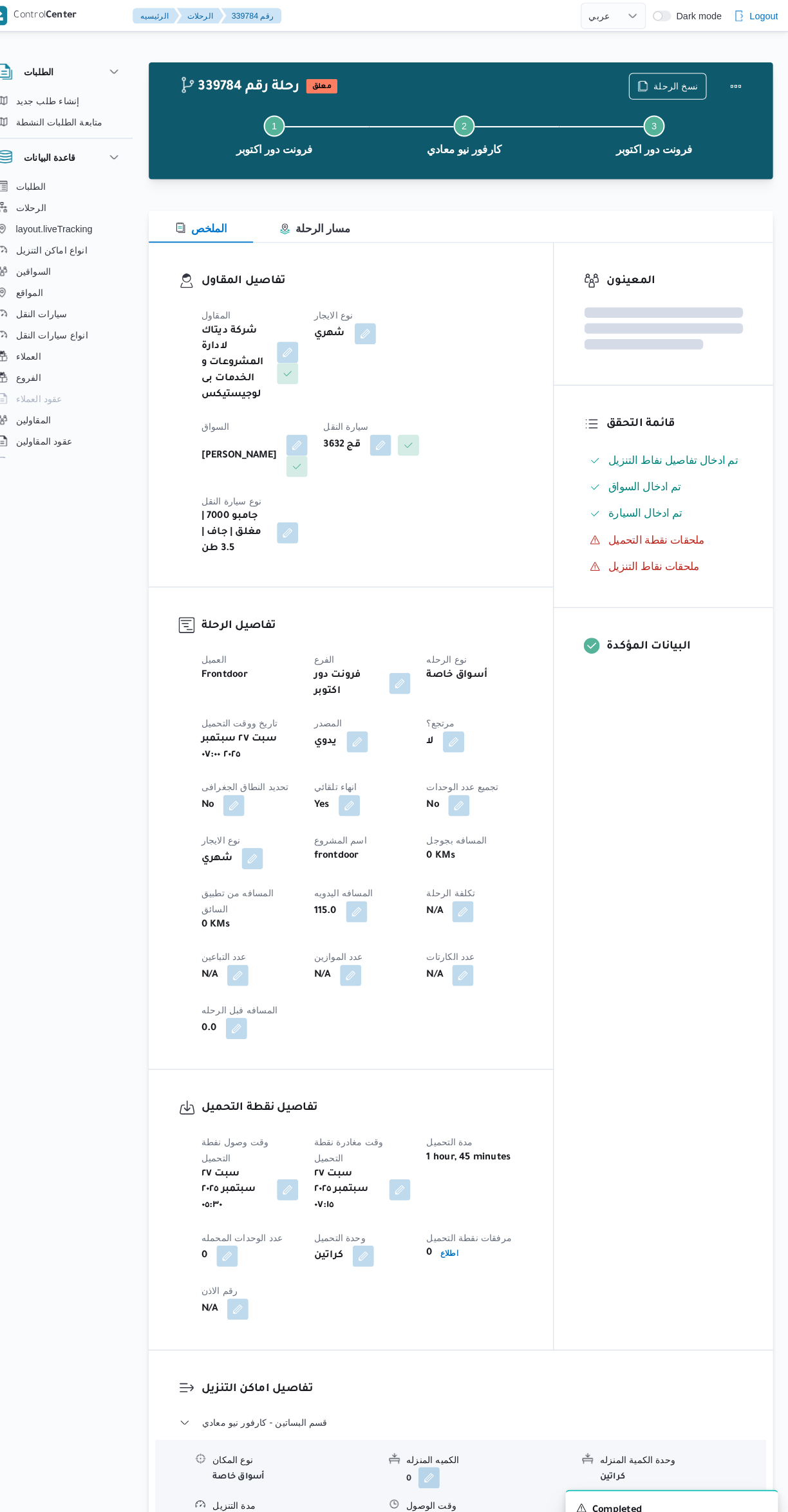
click at [693, 909] on div "المعينون قائمة التحقق تم ادخال تفاصيل نفاط التنزيل تم ادخال السواق تم ادخال الس…" at bounding box center [666, 771] width 212 height 1073
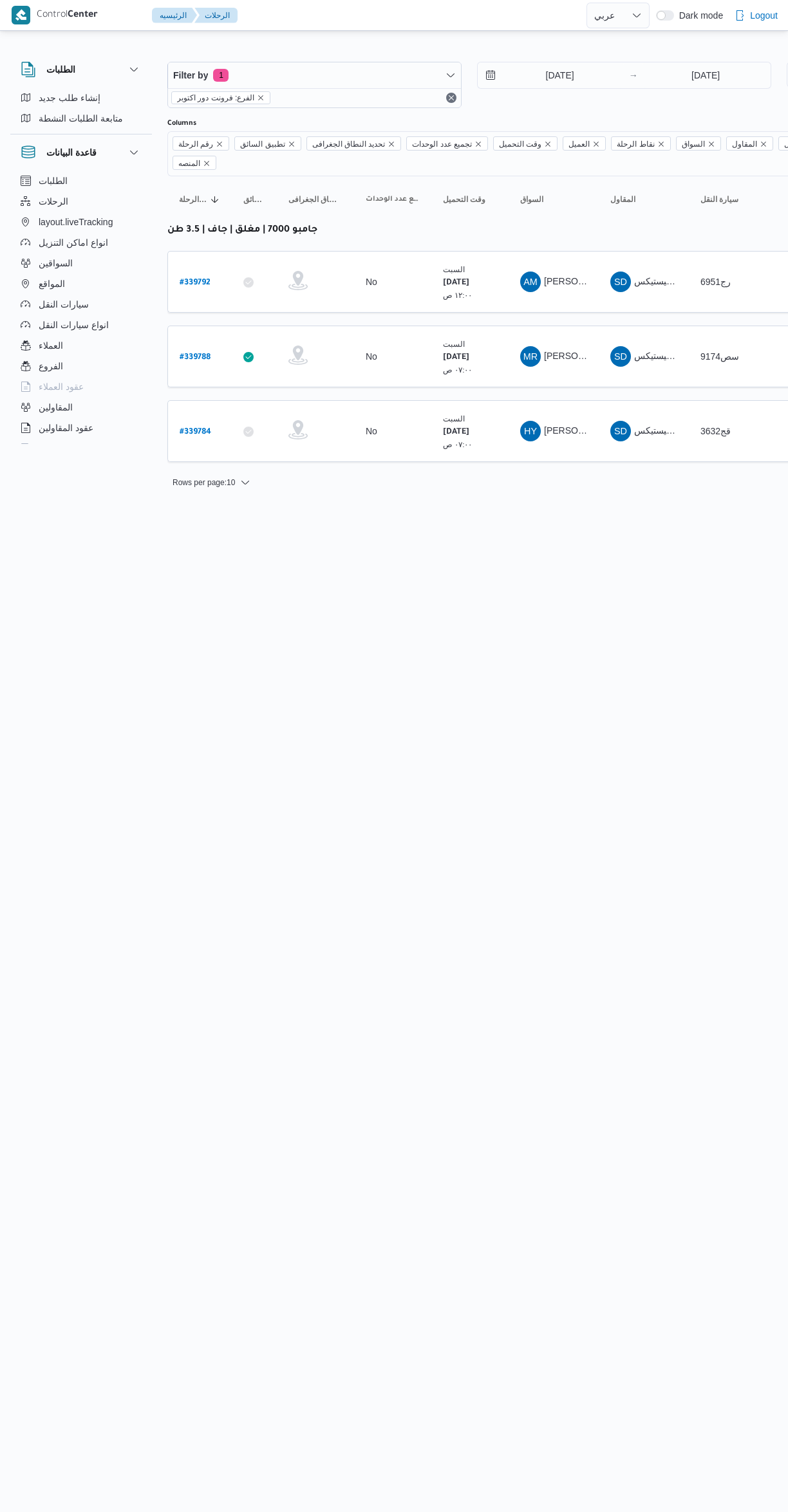
select select "ar"
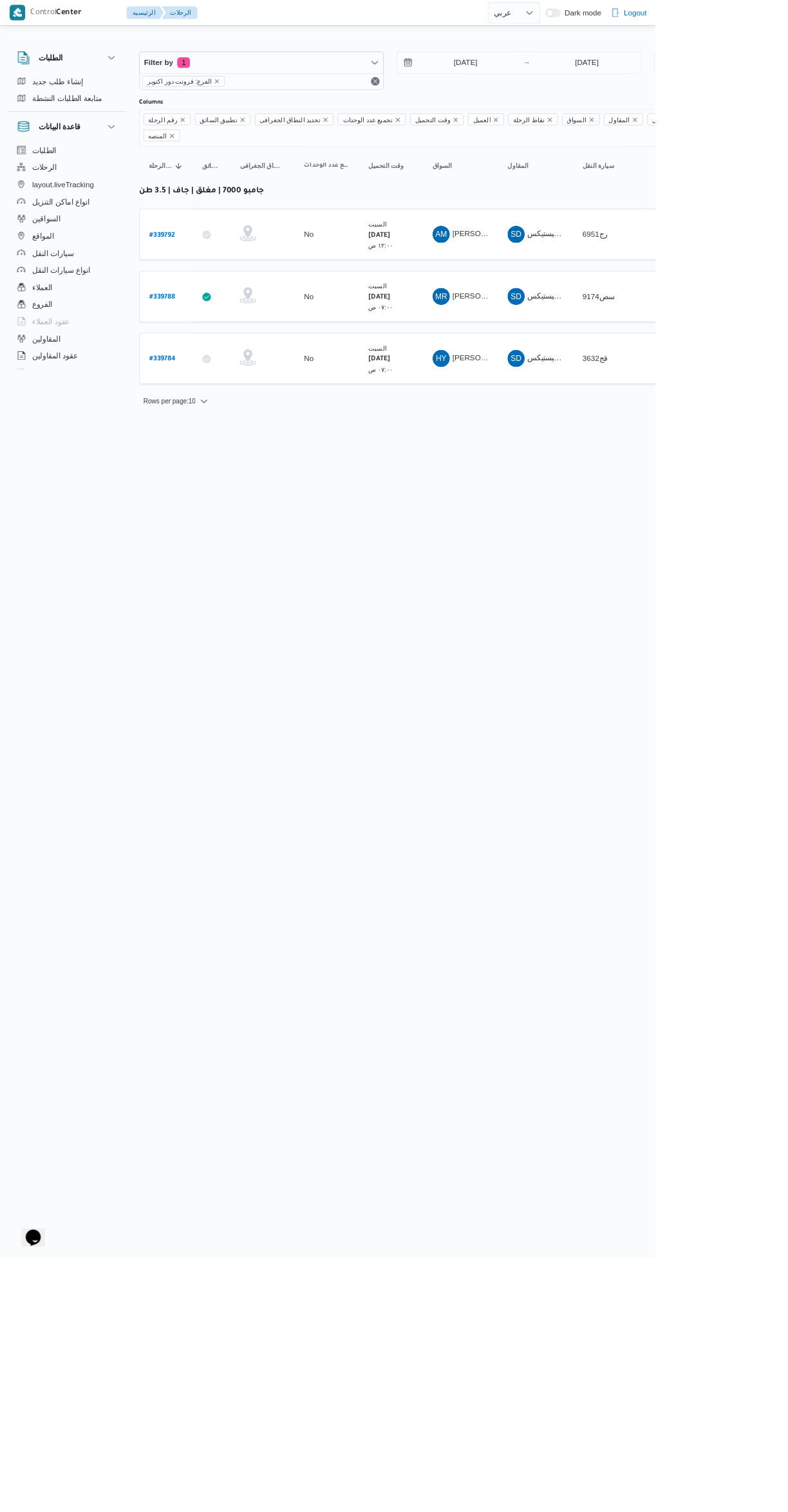
click at [197, 423] on link "# 339784" at bounding box center [195, 431] width 31 height 17
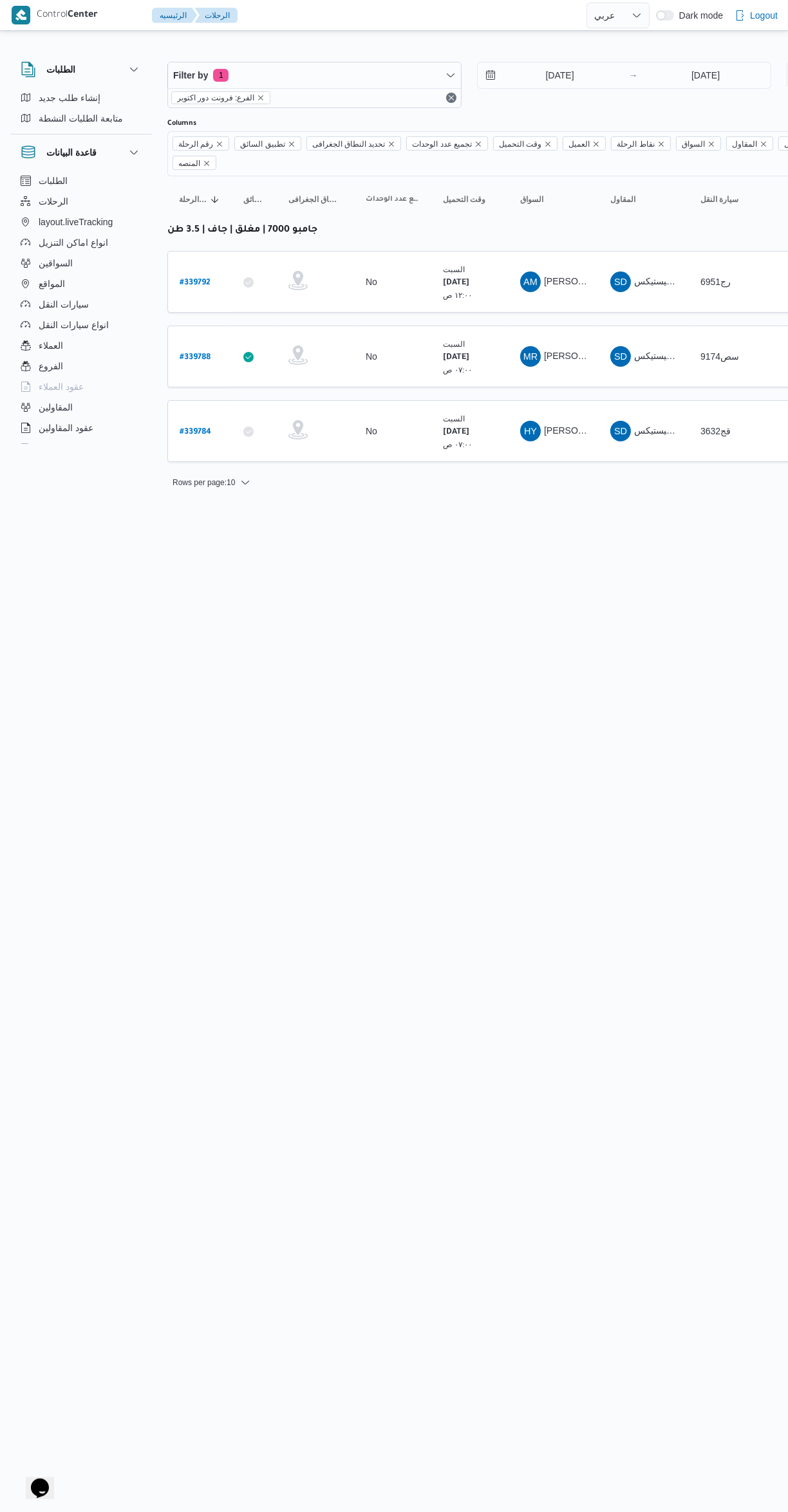
select select "ar"
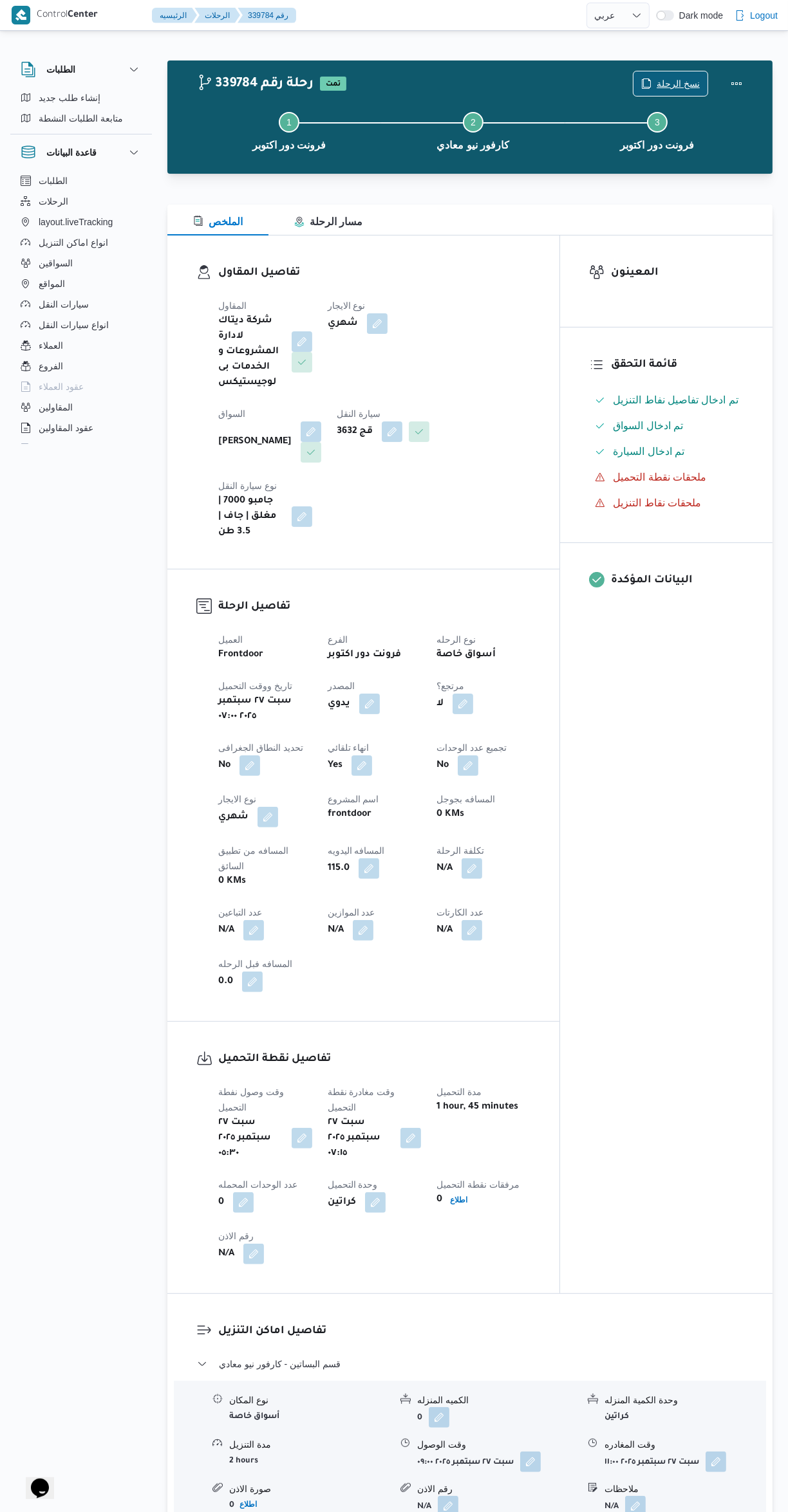
click at [671, 86] on span "نسخ الرحلة" at bounding box center [678, 83] width 43 height 16
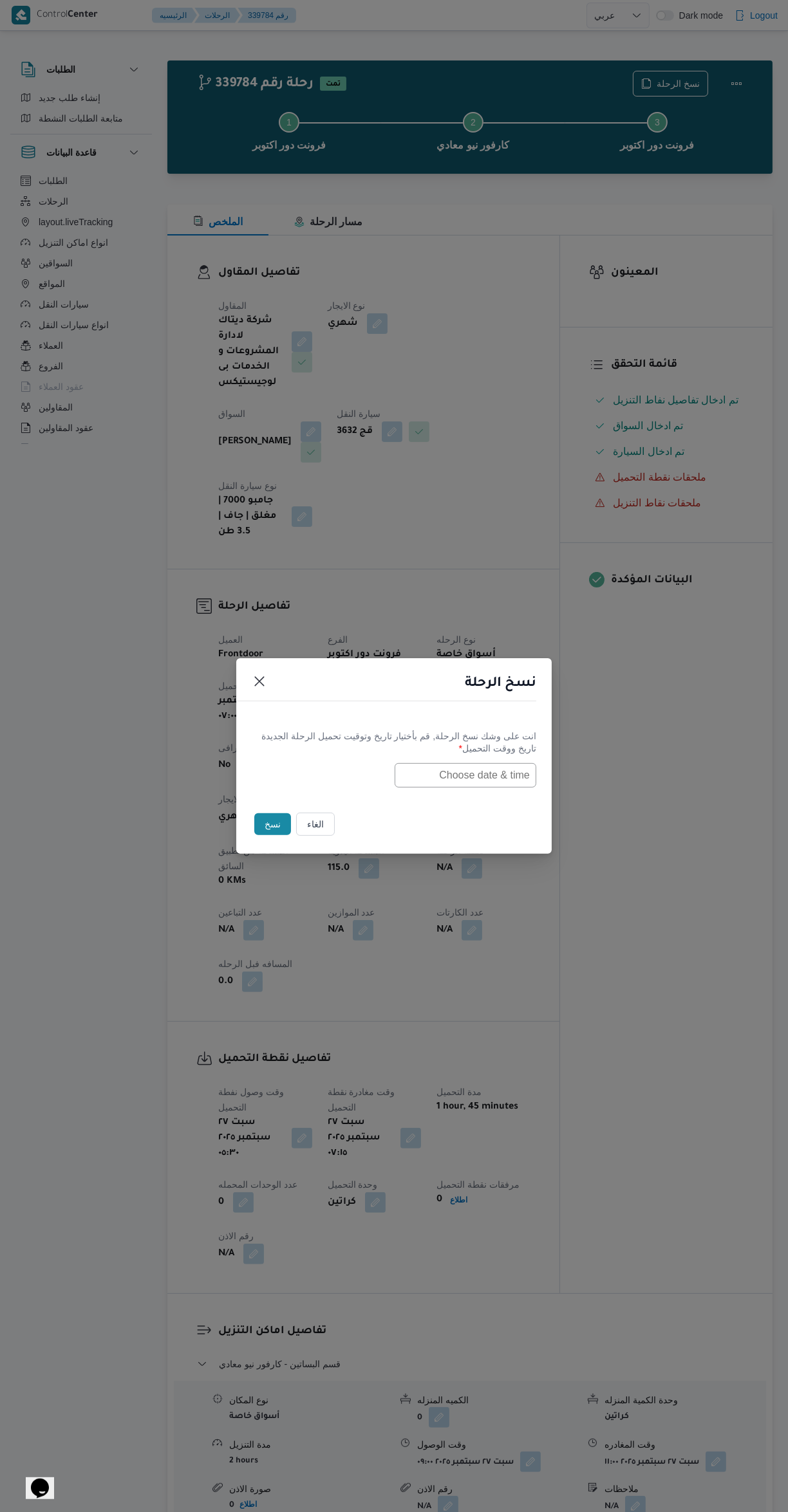
click at [489, 772] on input "text" at bounding box center [466, 775] width 141 height 25
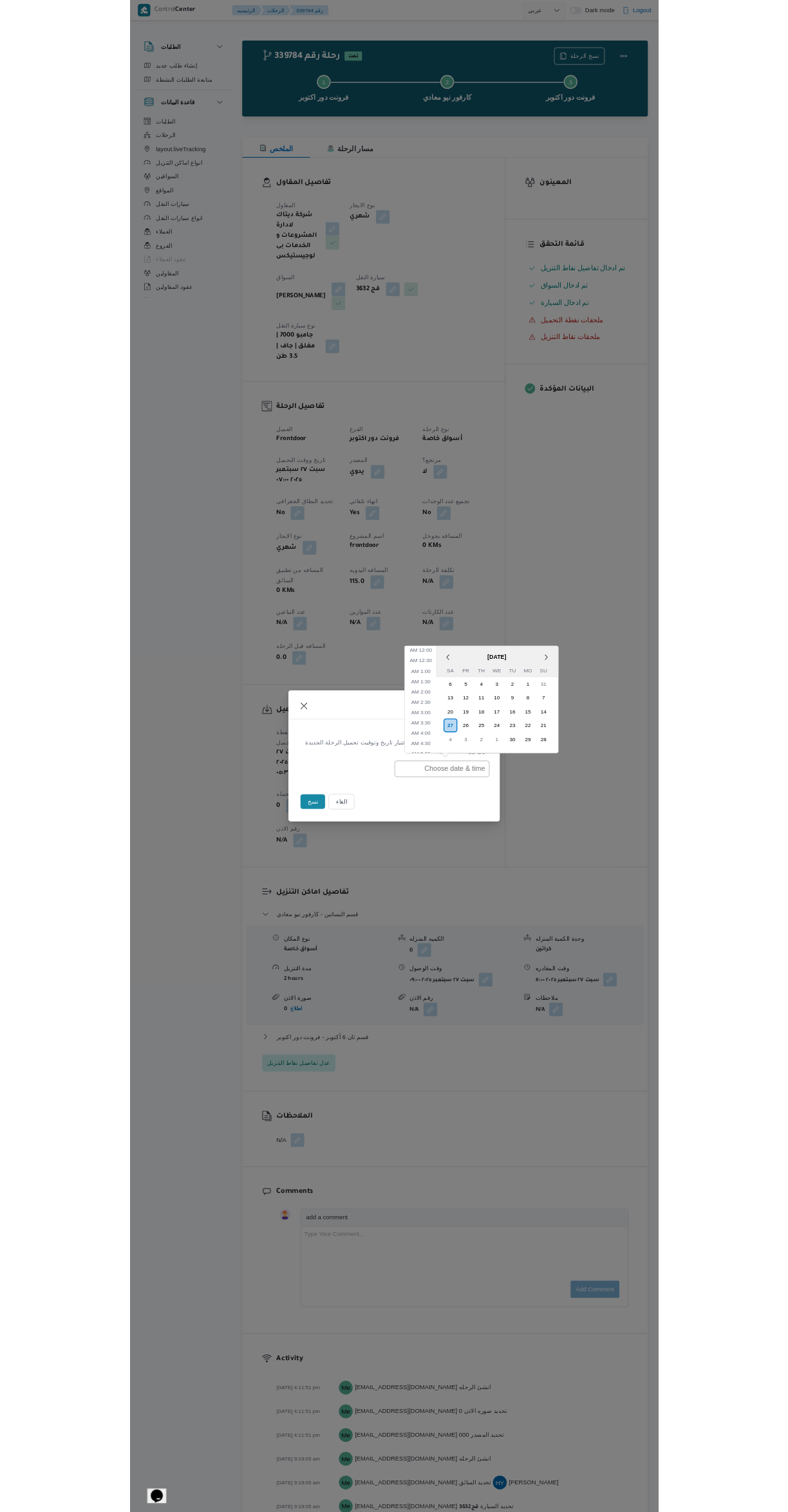
scroll to position [406, 0]
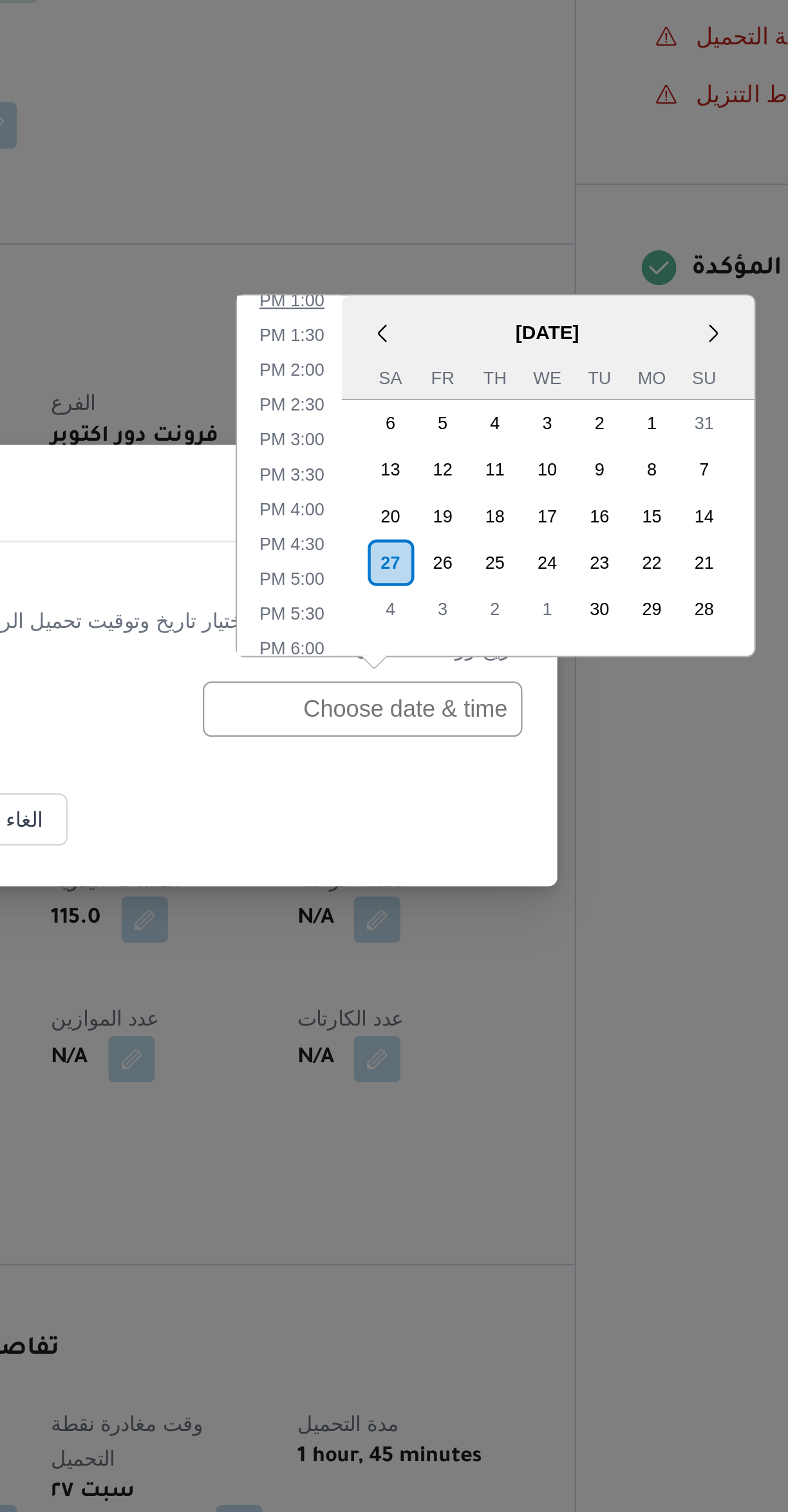
click at [431, 599] on li "1:00 PM" at bounding box center [434, 594] width 39 height 13
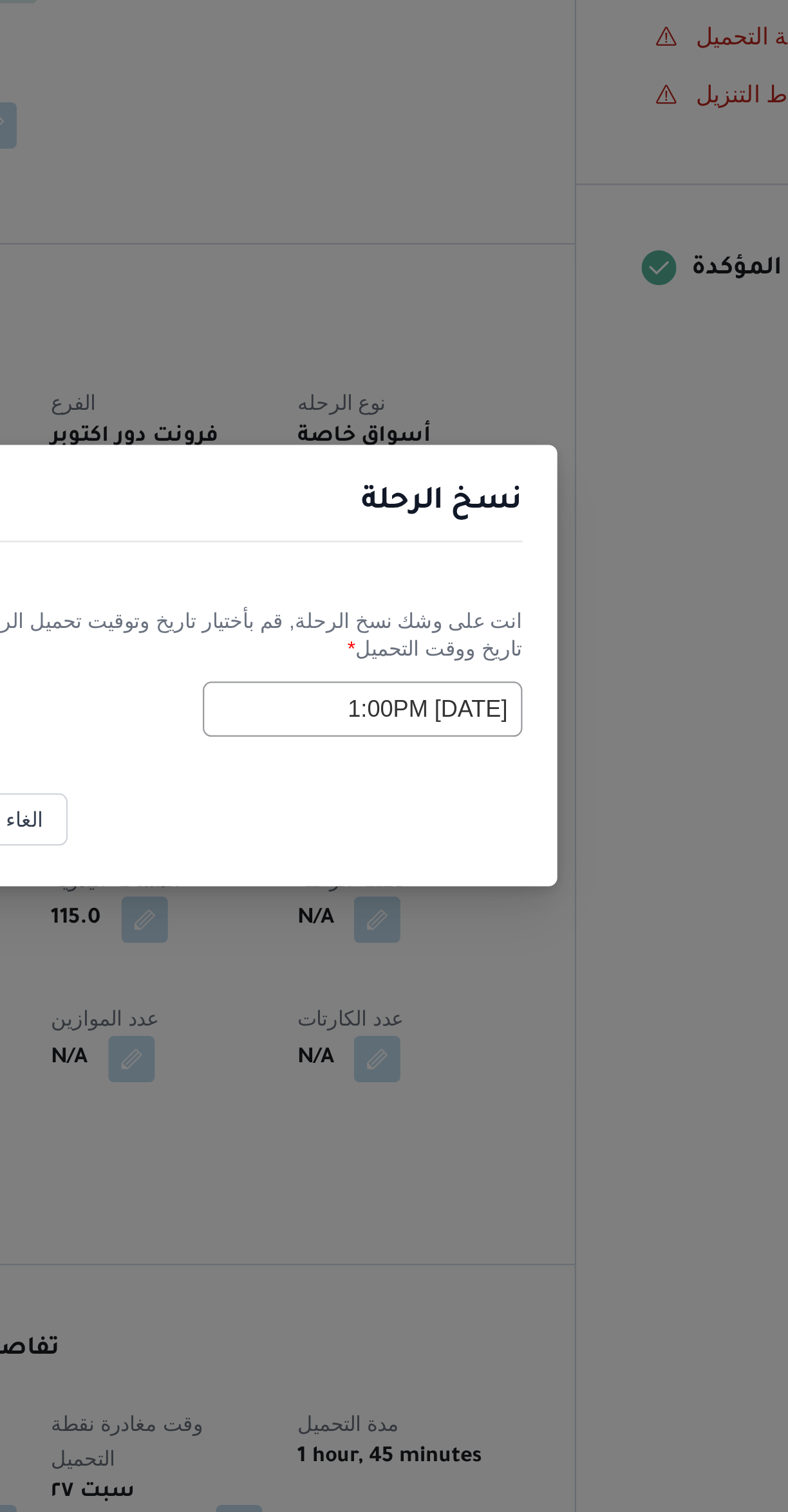
click at [424, 777] on input "27/09/2025 1:00PM" at bounding box center [466, 775] width 141 height 25
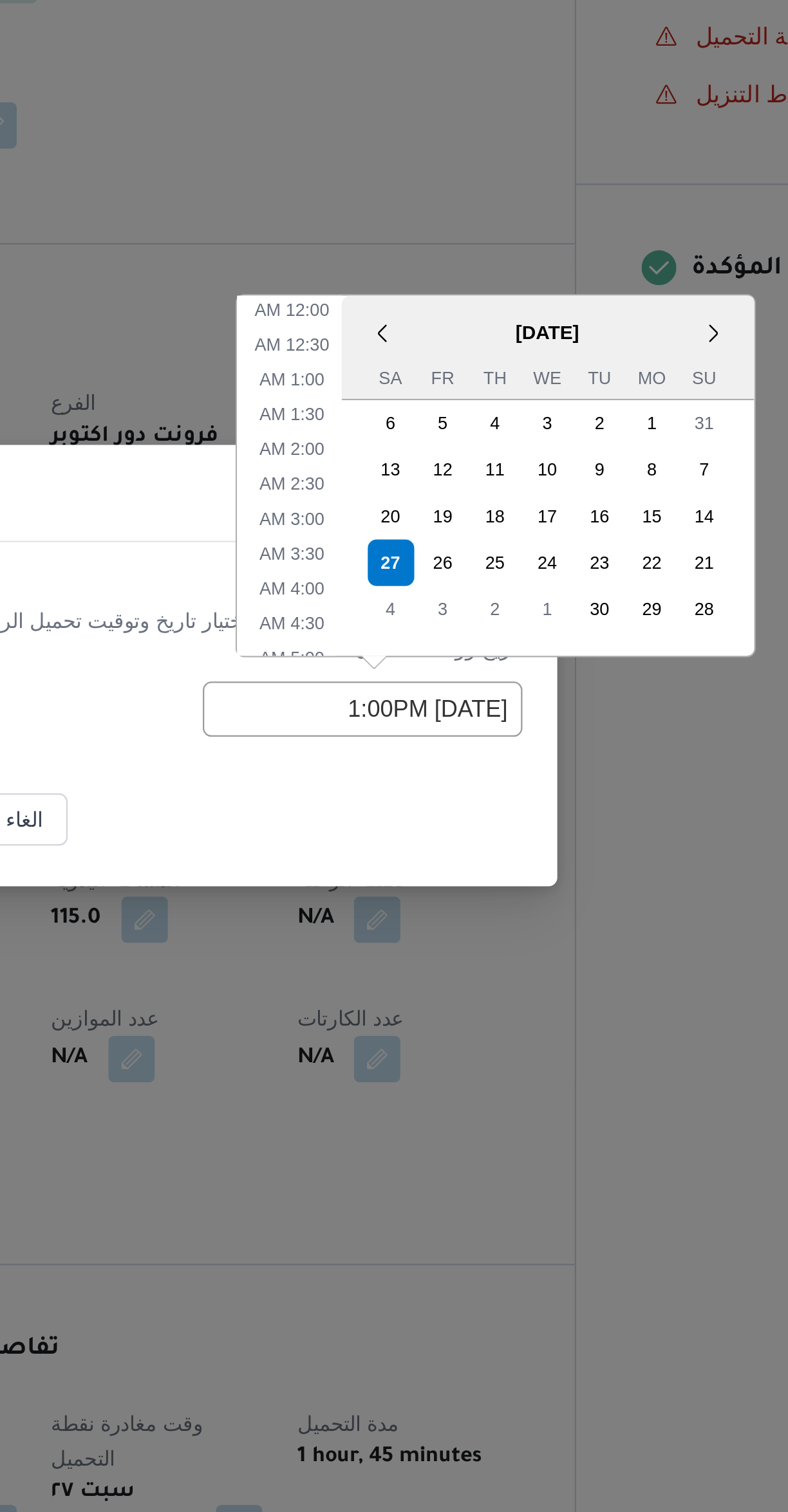
scroll to position [329, 0]
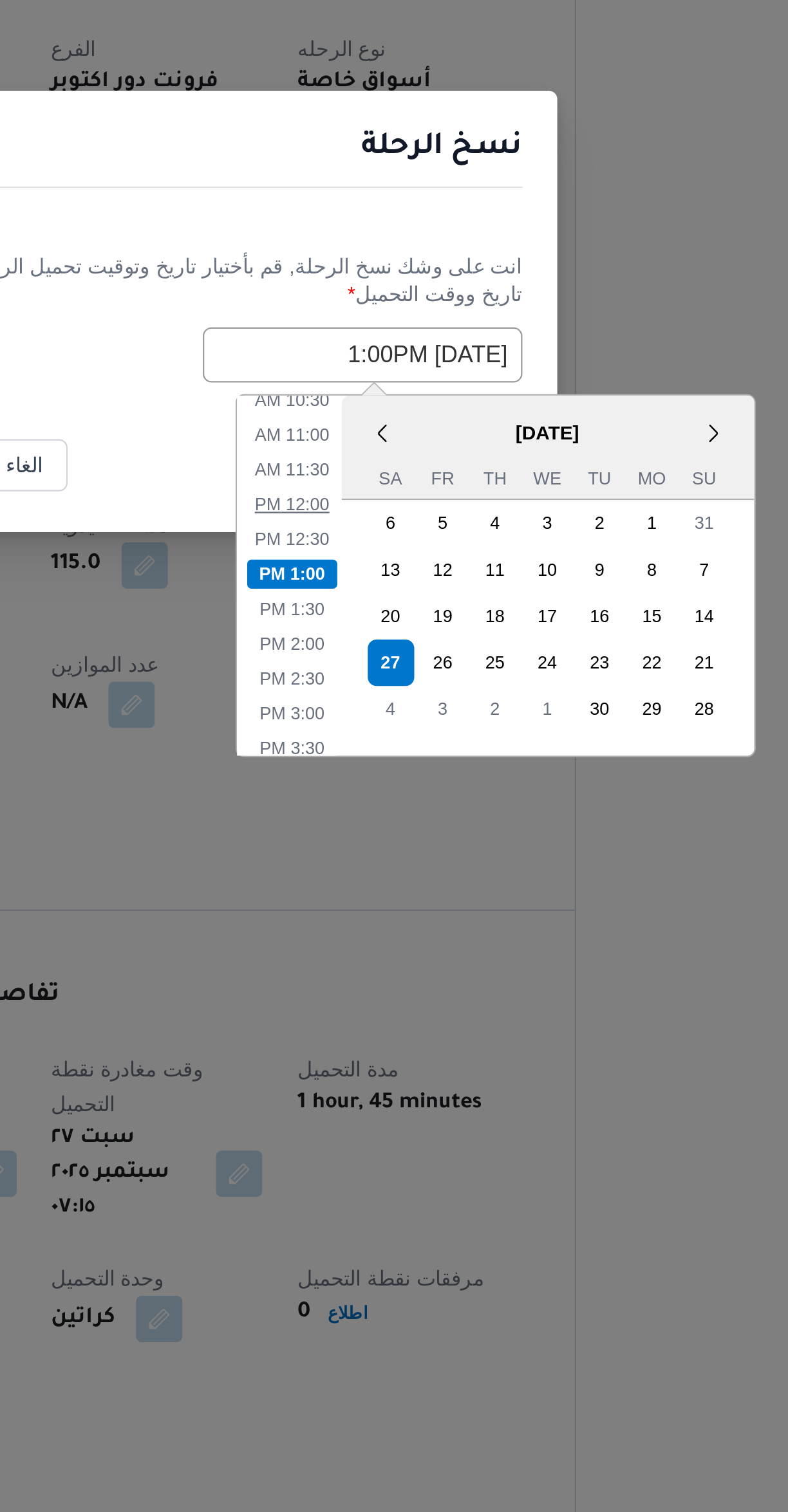
click at [435, 839] on li "12:00 PM" at bounding box center [434, 842] width 43 height 13
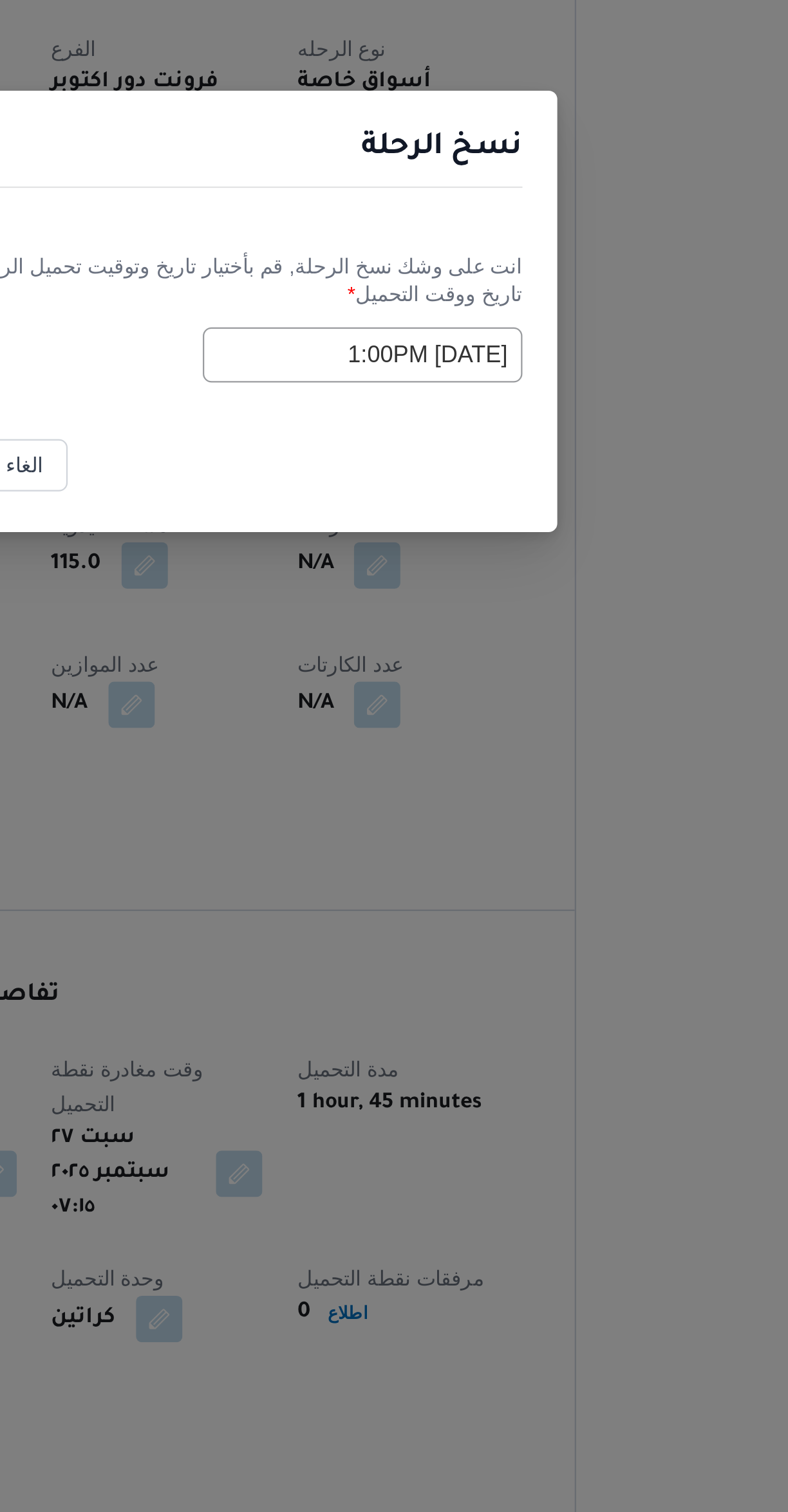
type input "27/09/2025 12:00PM"
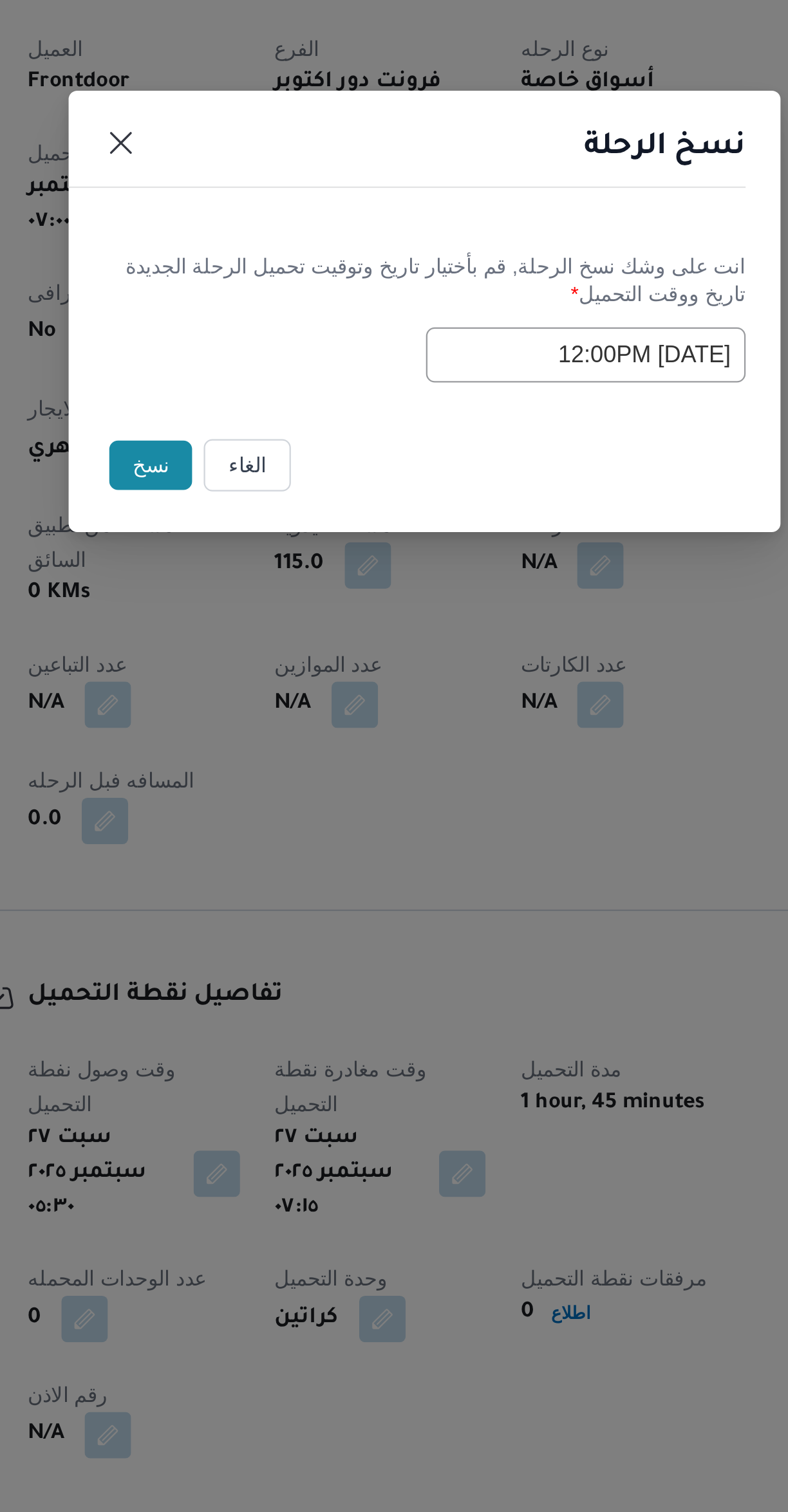
click at [271, 828] on button "نسخ" at bounding box center [272, 824] width 37 height 22
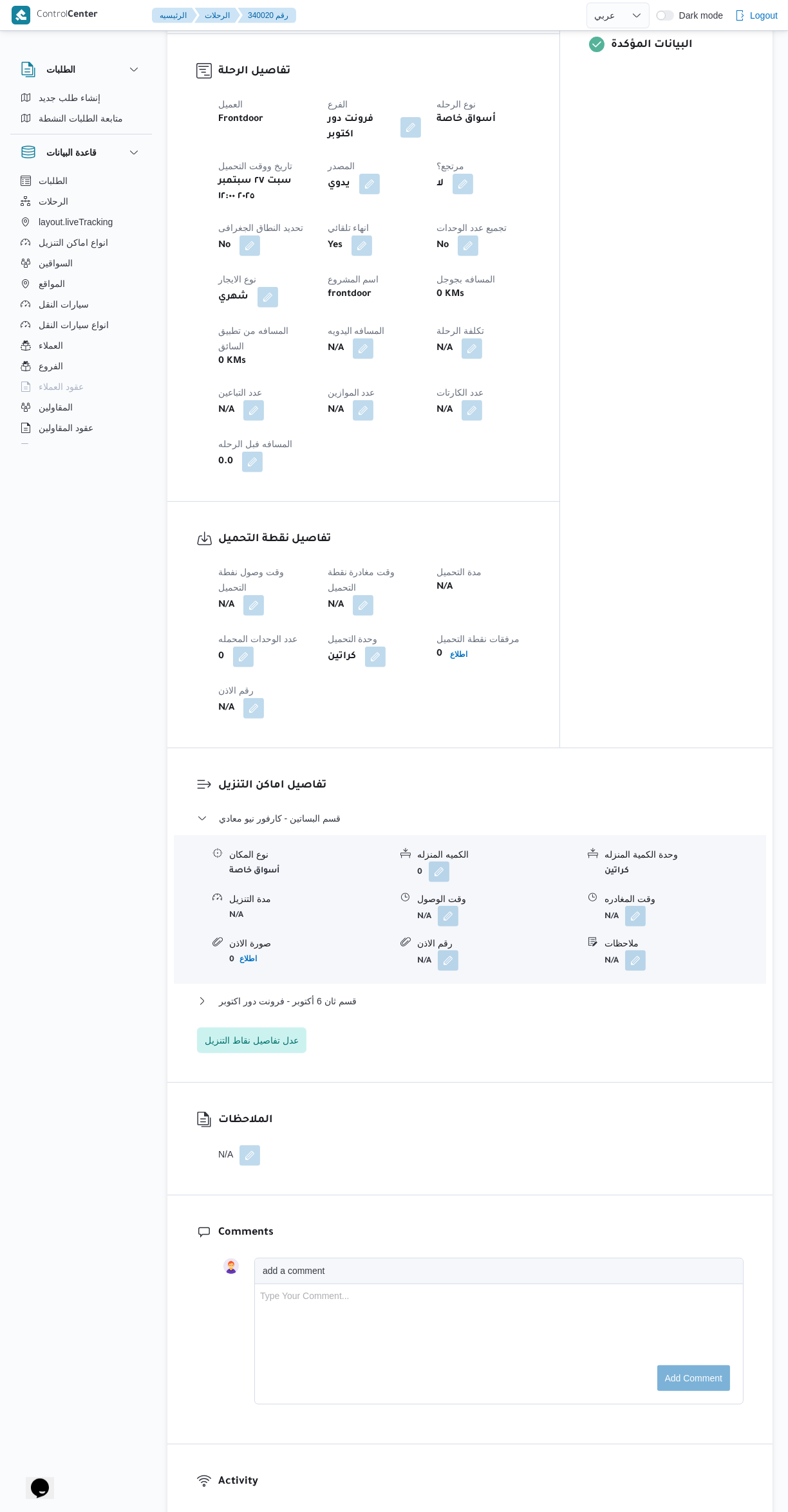
scroll to position [409, 0]
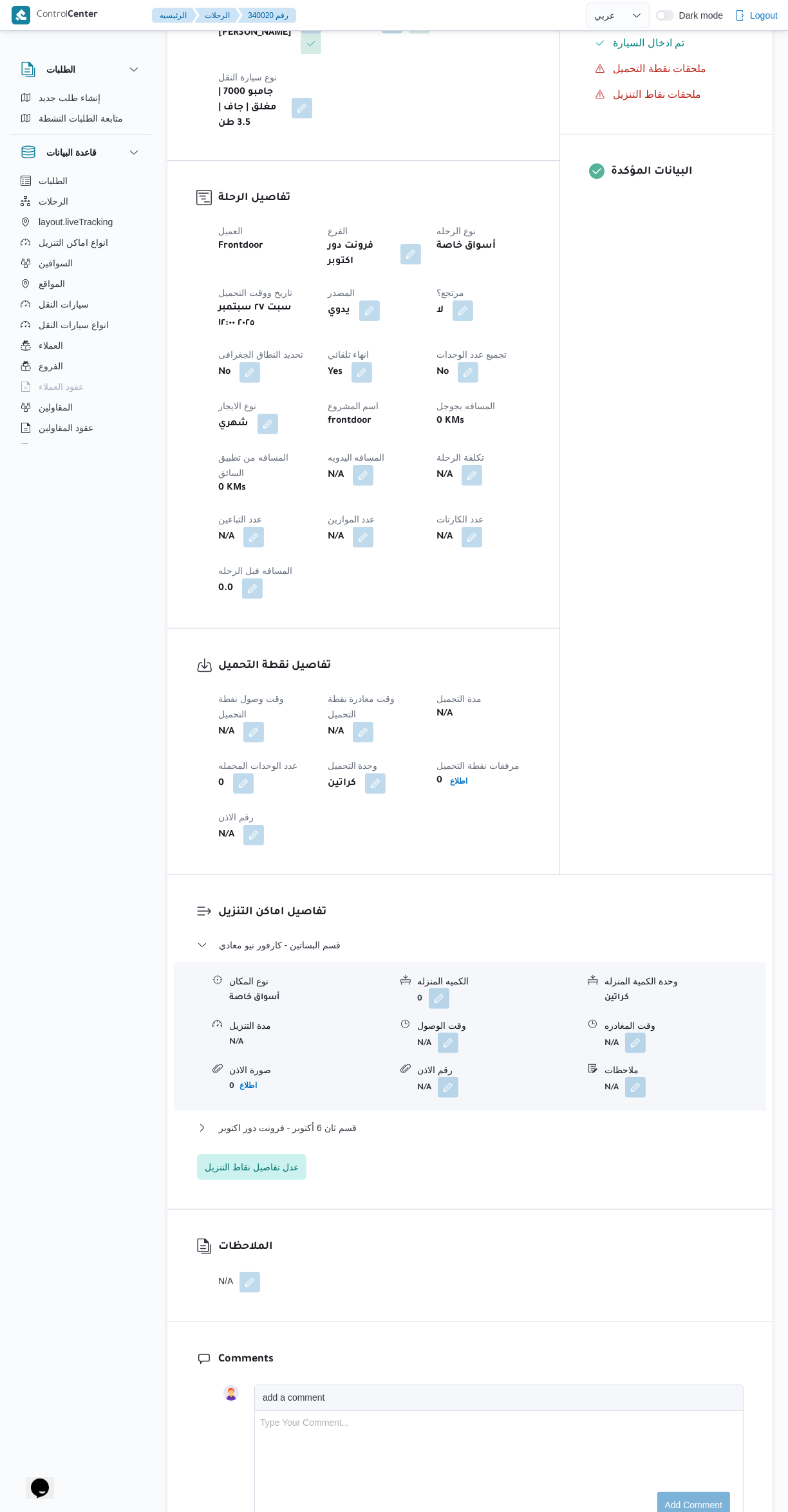
click at [253, 722] on button "button" at bounding box center [253, 732] width 21 height 21
click at [217, 681] on input "وقت وصول نفطة التحميل" at bounding box center [220, 685] width 146 height 25
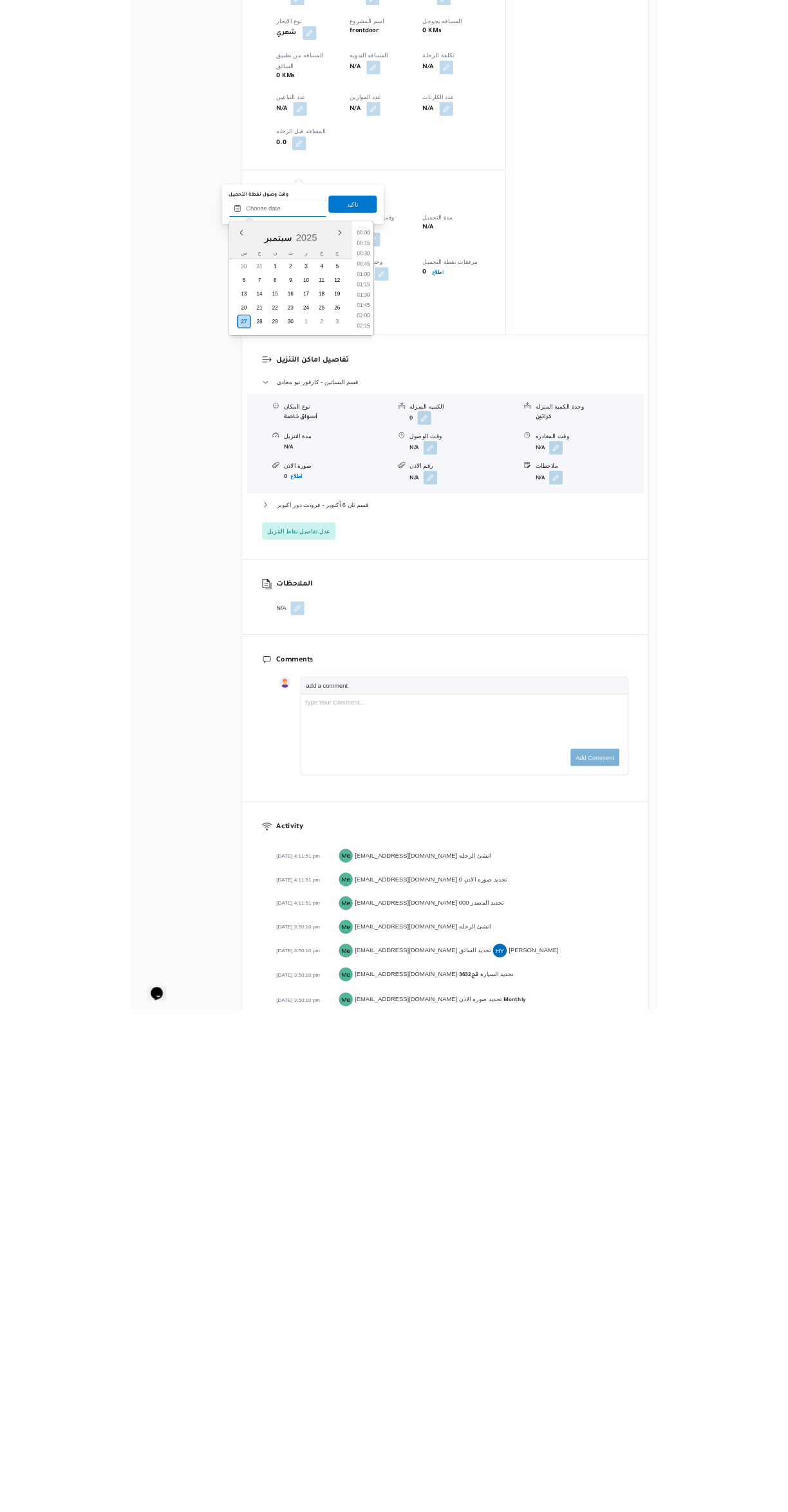
scroll to position [895, 0]
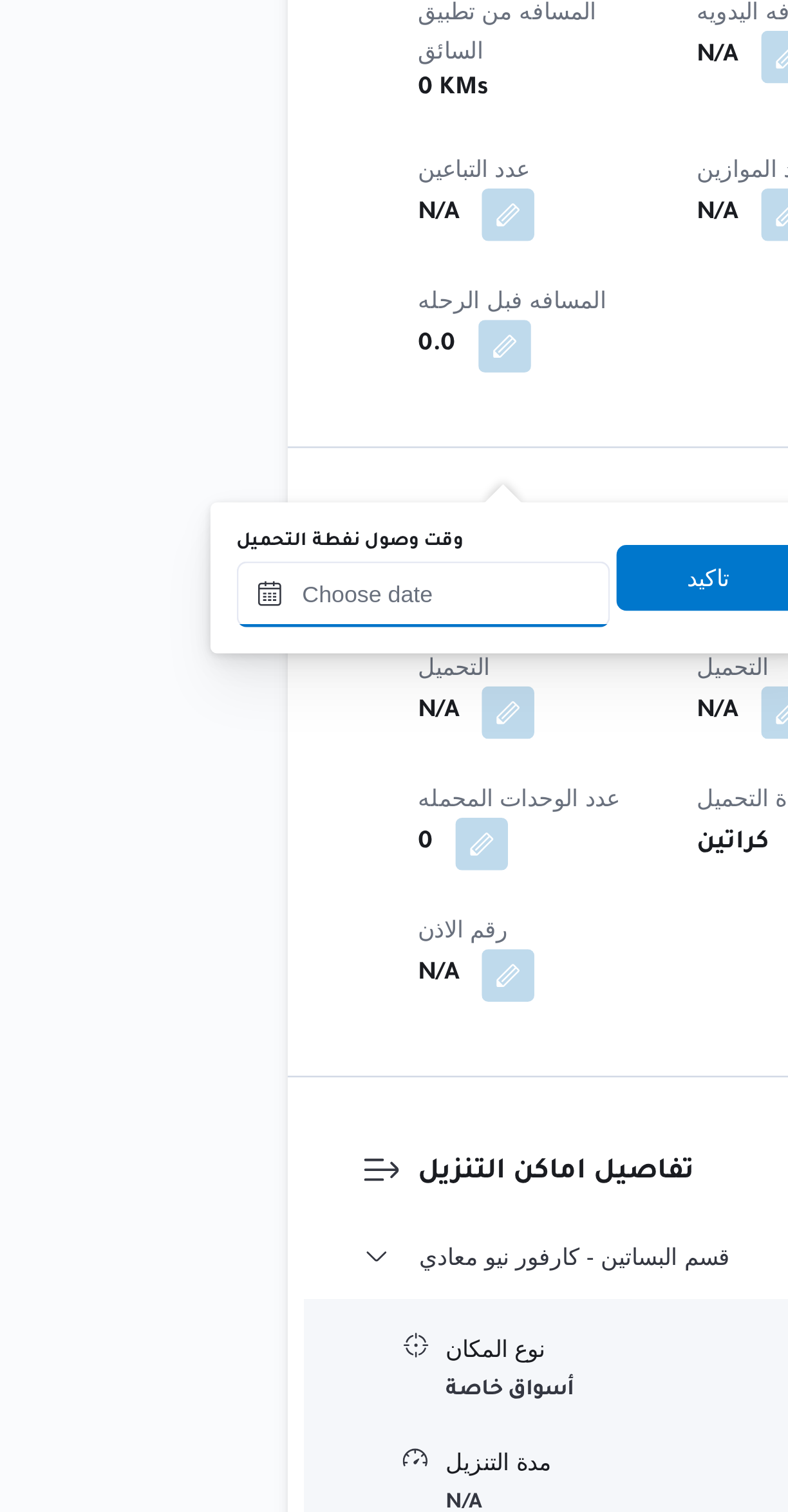
click at [238, 1095] on input "وقت وصول نفطة التحميل" at bounding box center [220, 1094] width 146 height 25
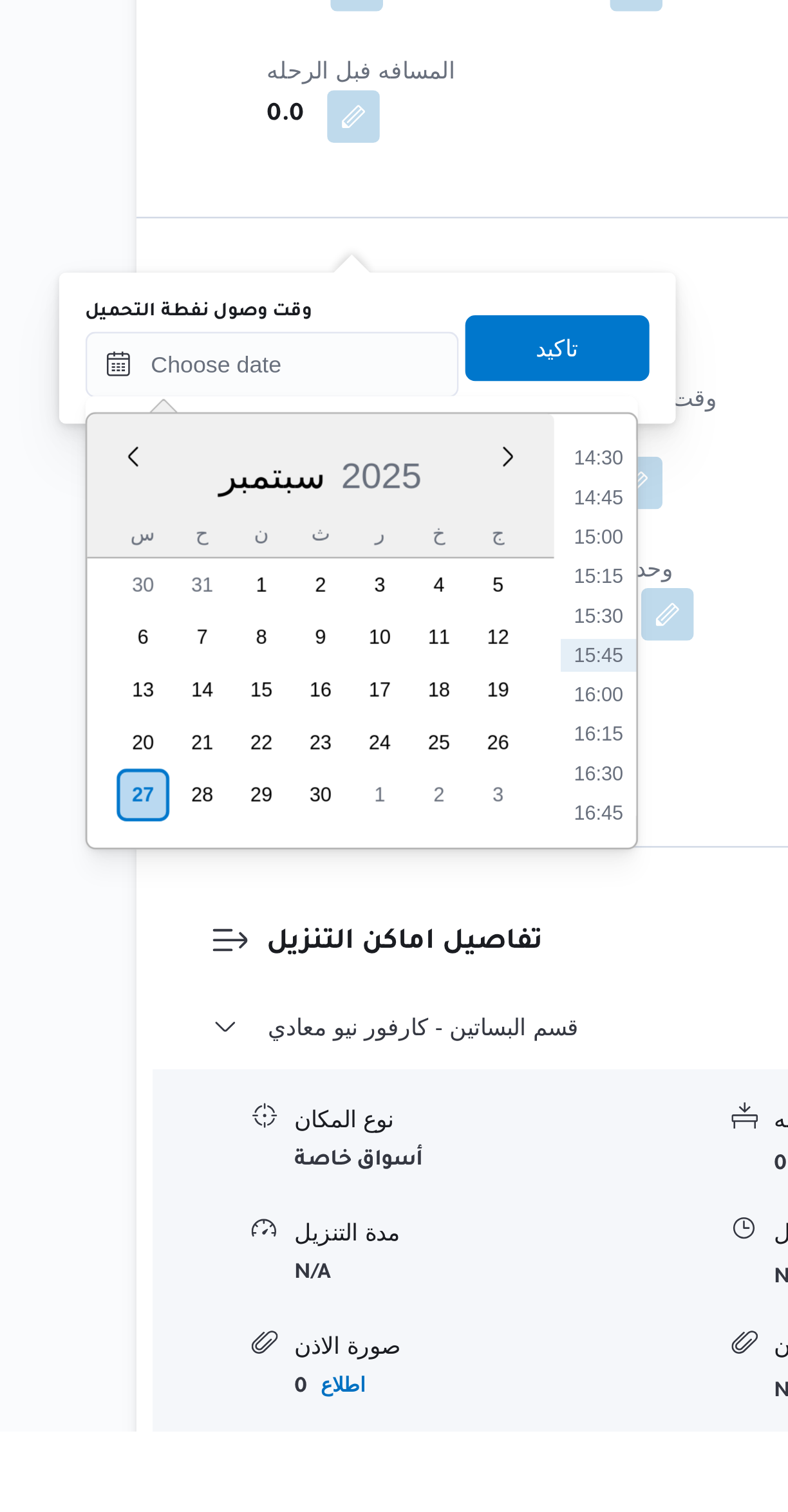
click at [350, 1131] on li "14:30" at bounding box center [348, 1131] width 30 height 13
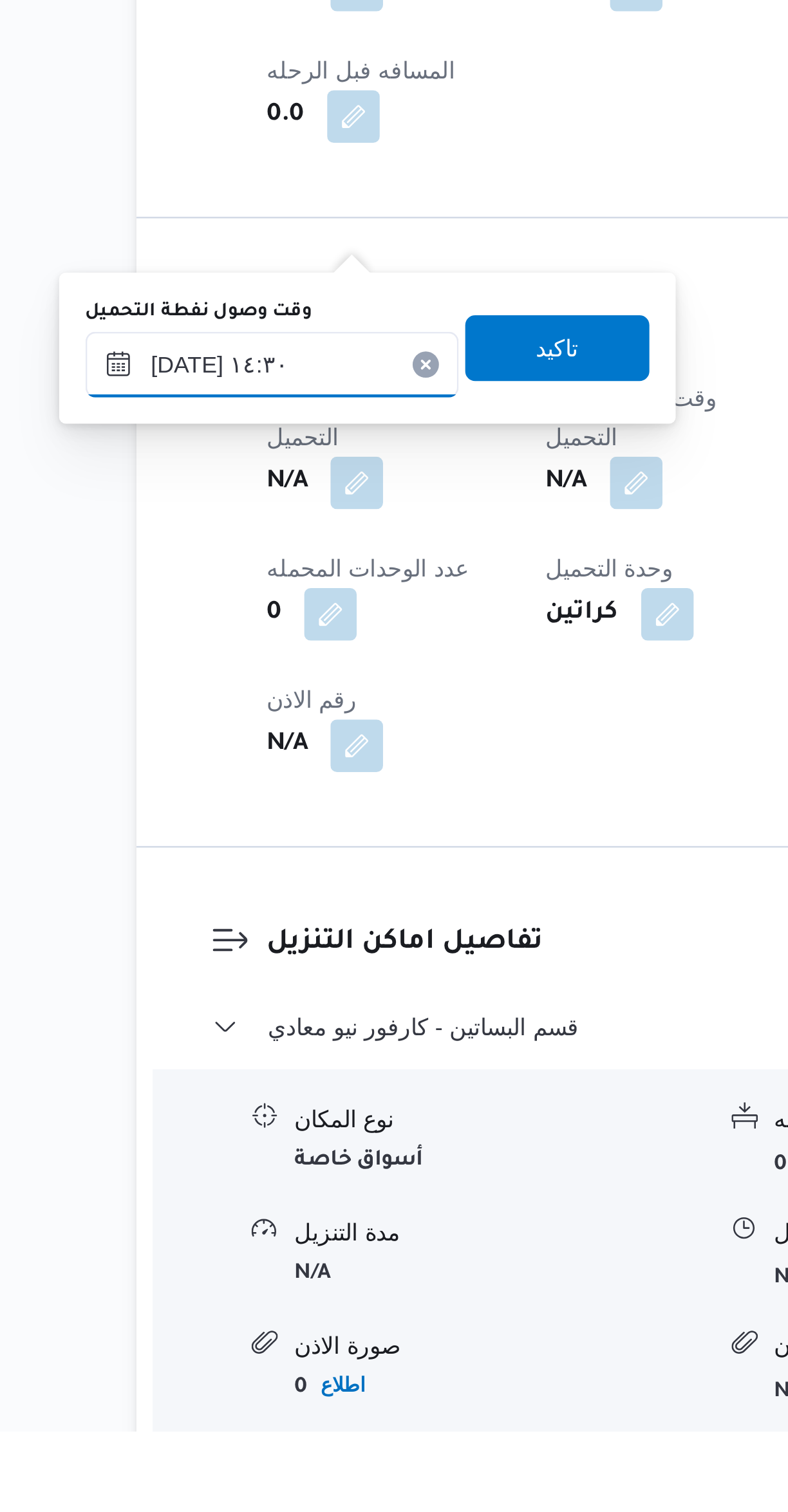
click at [242, 1099] on input "٢٧/٠٩/٢٠٢٥ ١٤:٣٠" at bounding box center [220, 1094] width 146 height 25
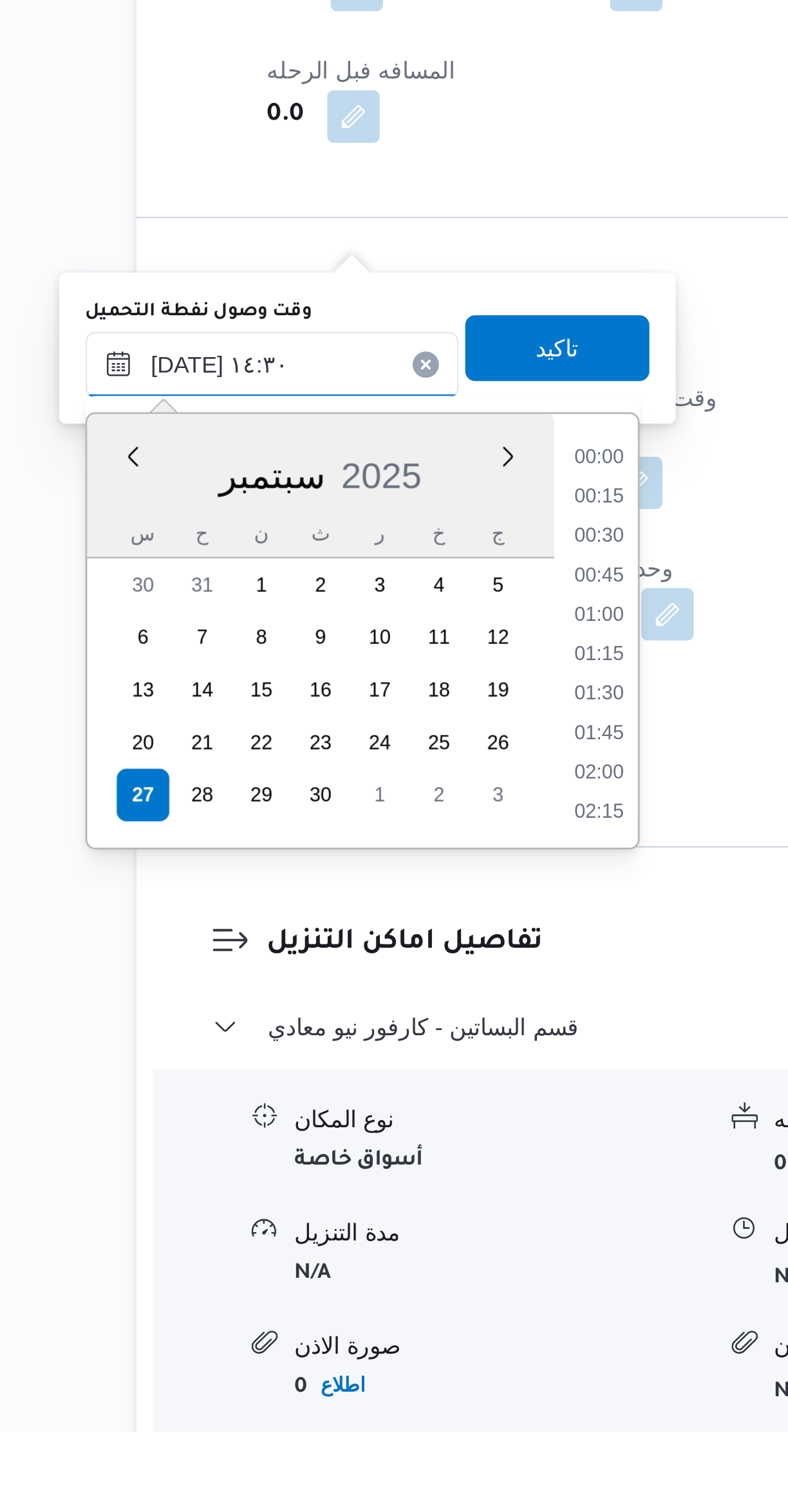
scroll to position [817, 0]
click at [349, 1134] on li "13:15" at bounding box center [348, 1131] width 30 height 13
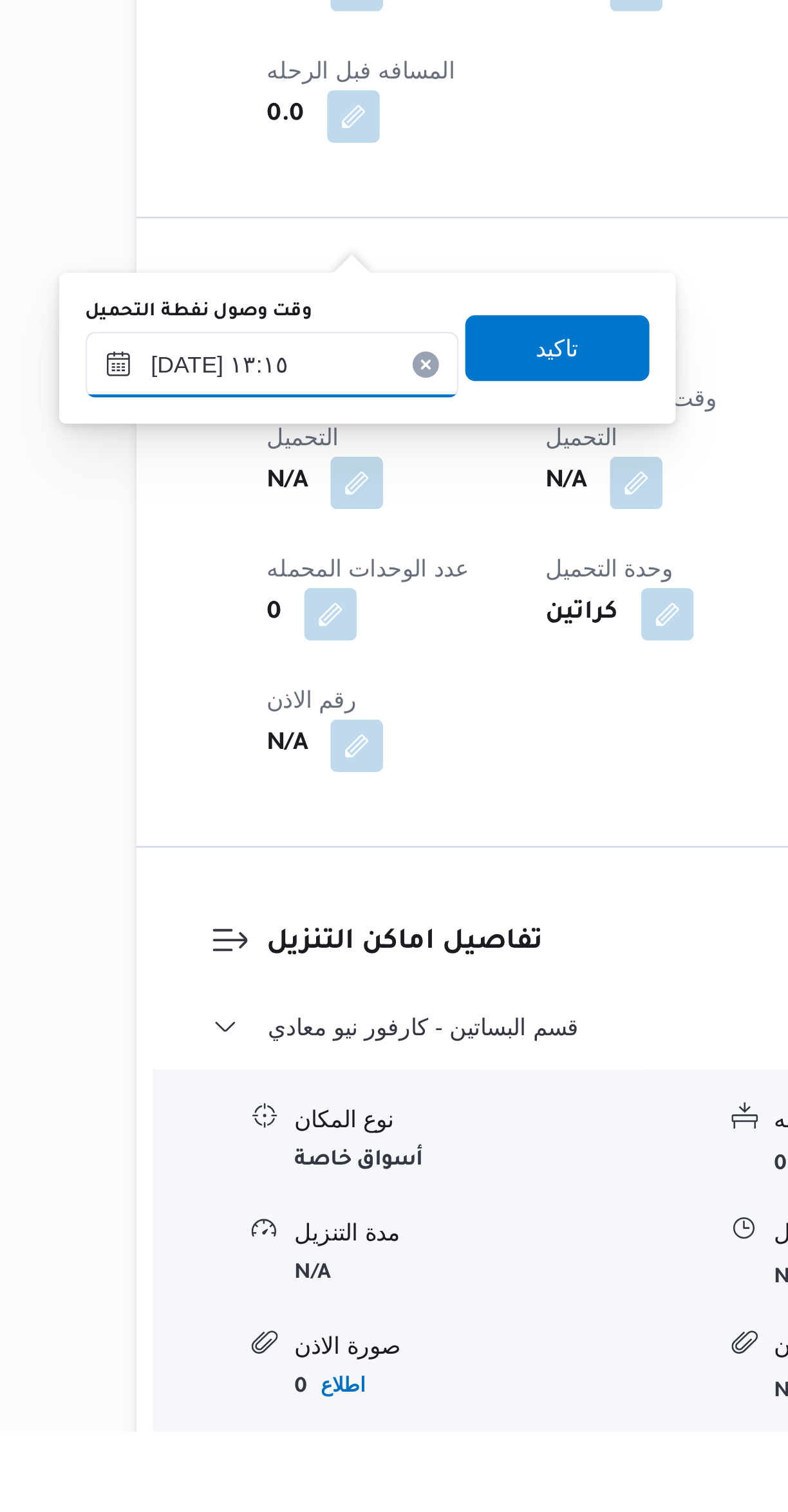
click at [242, 1089] on input "٢٧/٠٩/٢٠٢٥ ١٣:١٥" at bounding box center [220, 1094] width 146 height 25
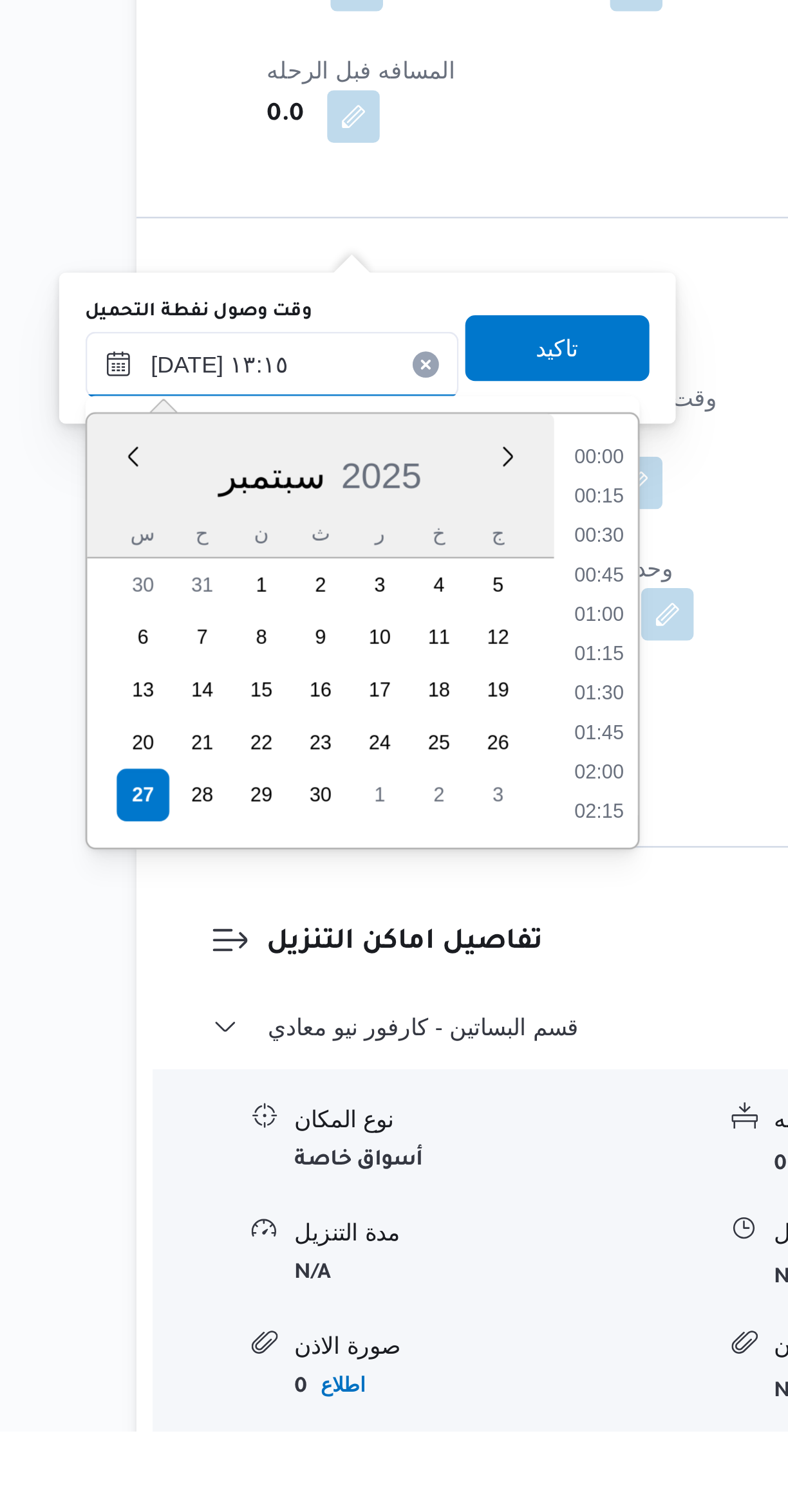
scroll to position [740, 0]
click at [347, 1130] on li "12:00" at bounding box center [348, 1131] width 30 height 13
type input "٢٧/٠٩/٢٠٢٥ ١٢:٠٠"
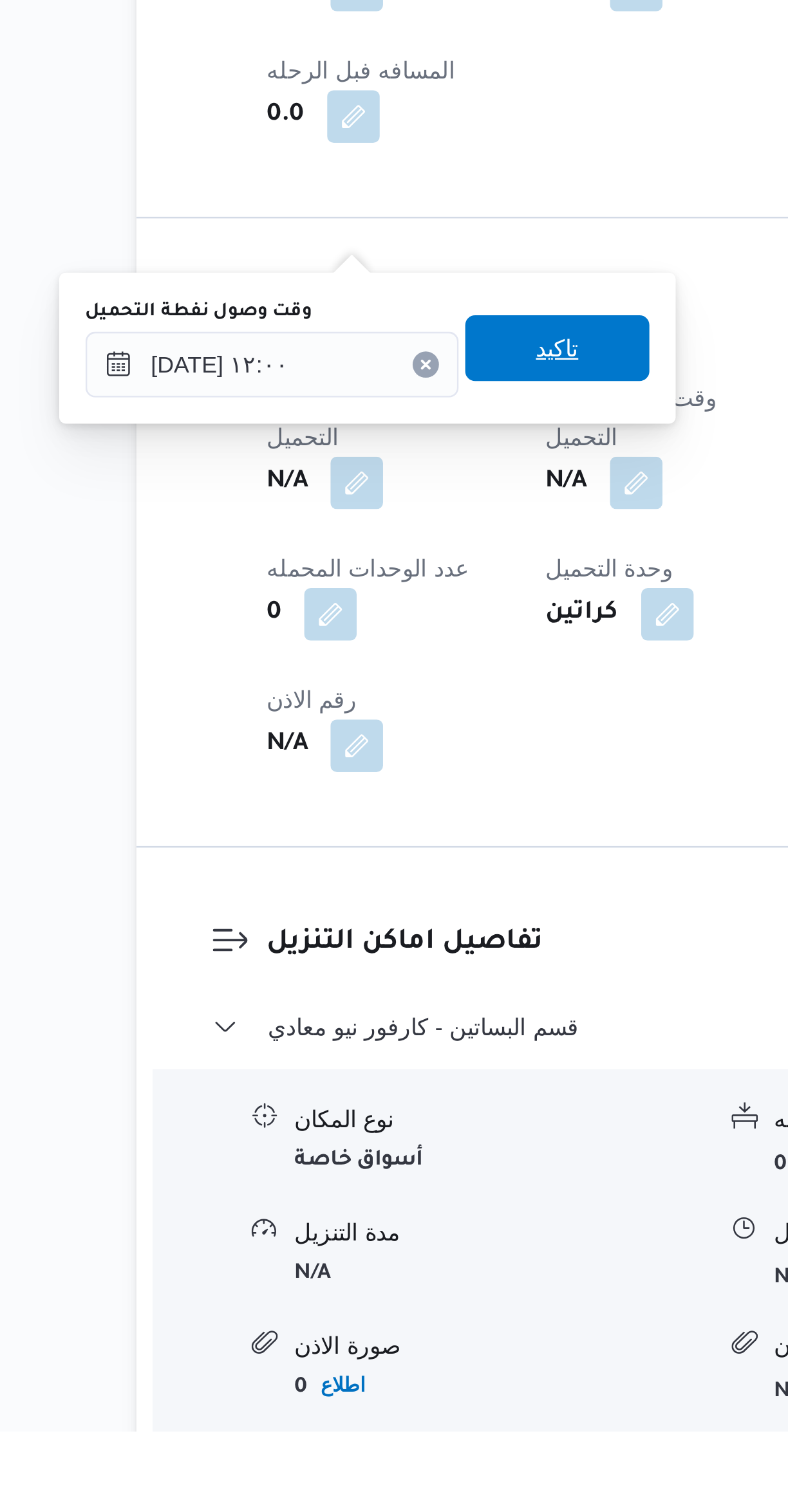
click at [337, 1080] on span "تاكيد" at bounding box center [332, 1087] width 72 height 25
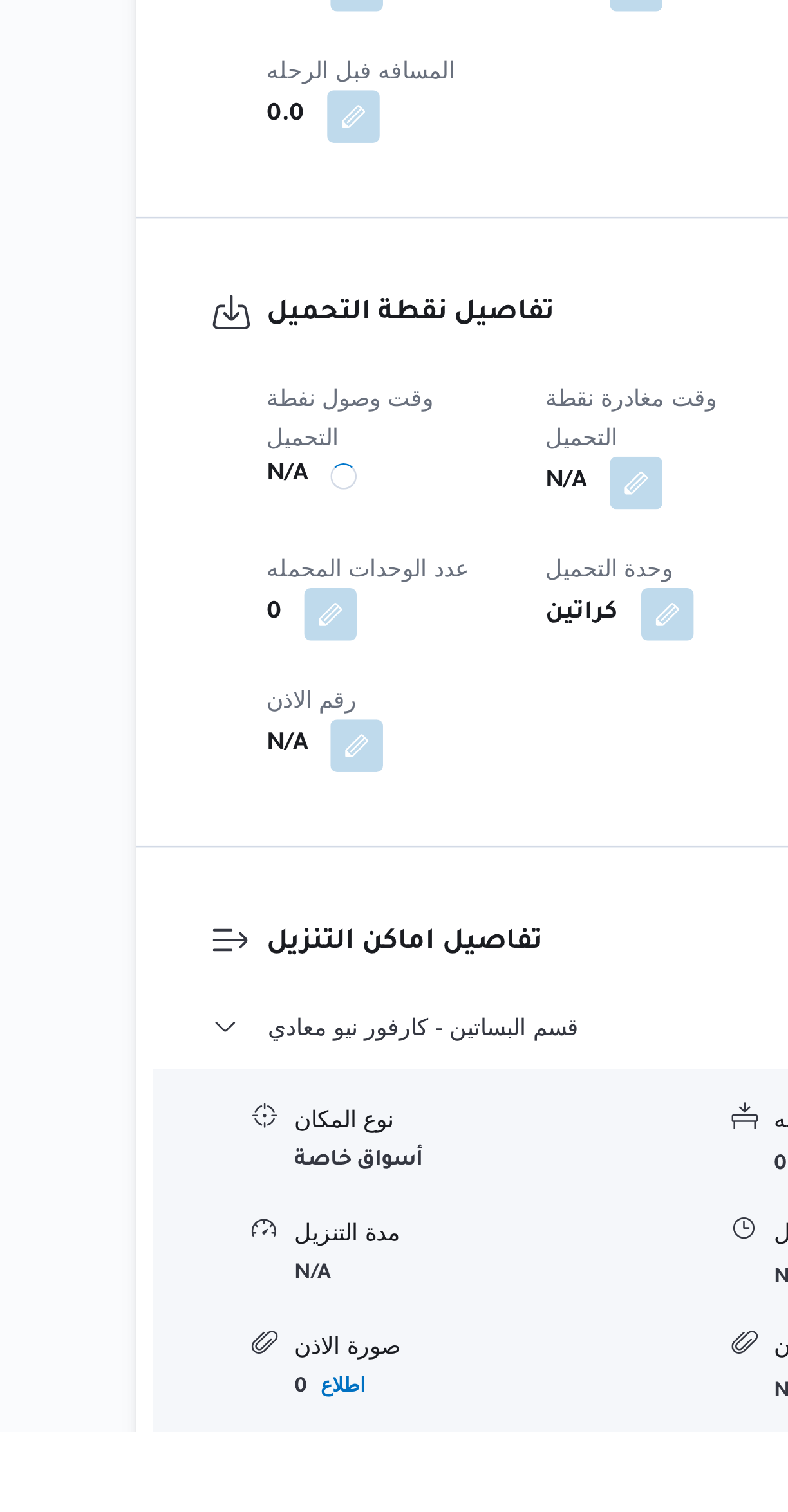
scroll to position [0, 0]
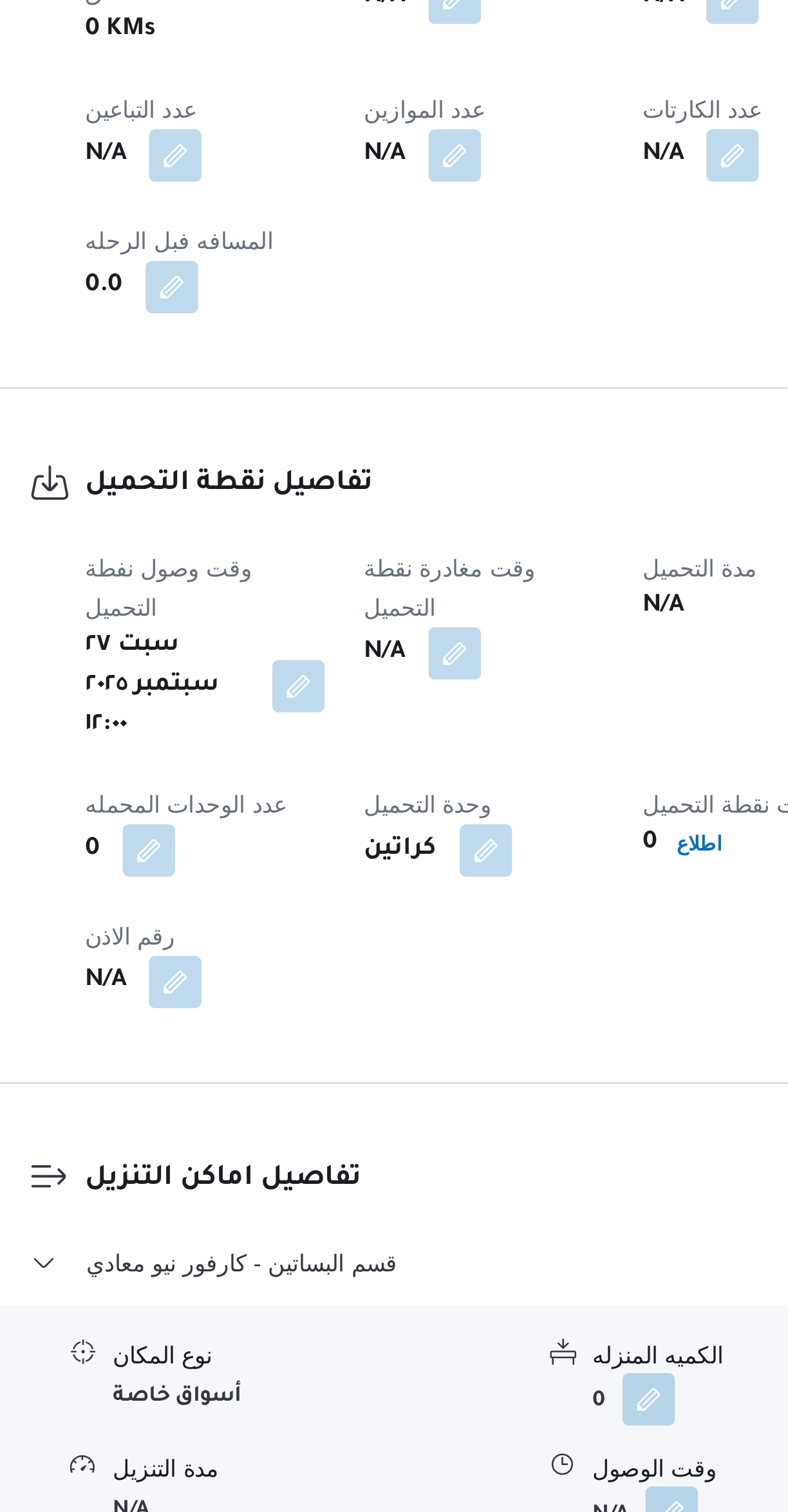
click at [369, 1131] on button "button" at bounding box center [363, 1140] width 21 height 21
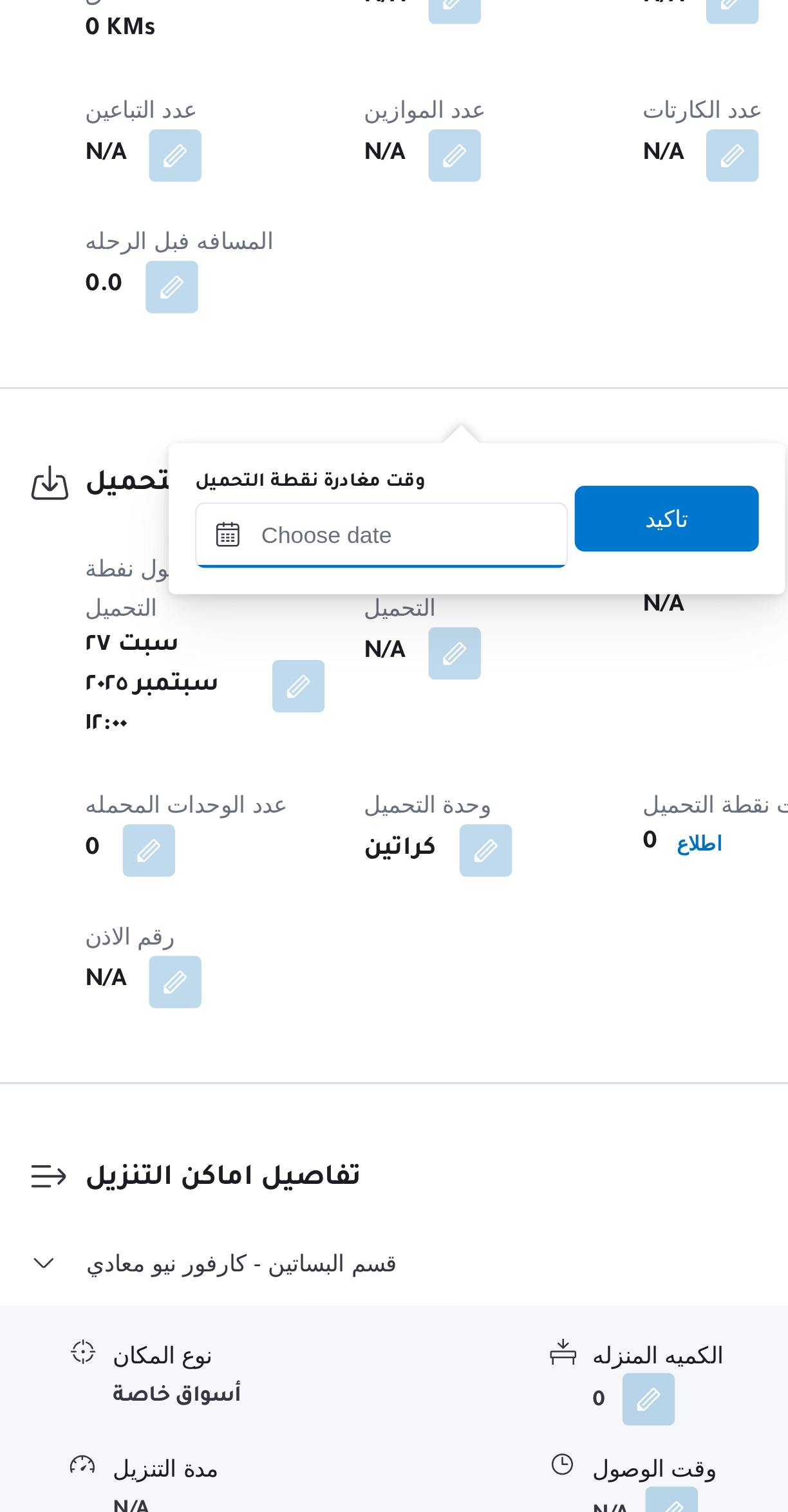
click at [339, 1089] on input "وقت مغادرة نقطة التحميل" at bounding box center [335, 1094] width 146 height 25
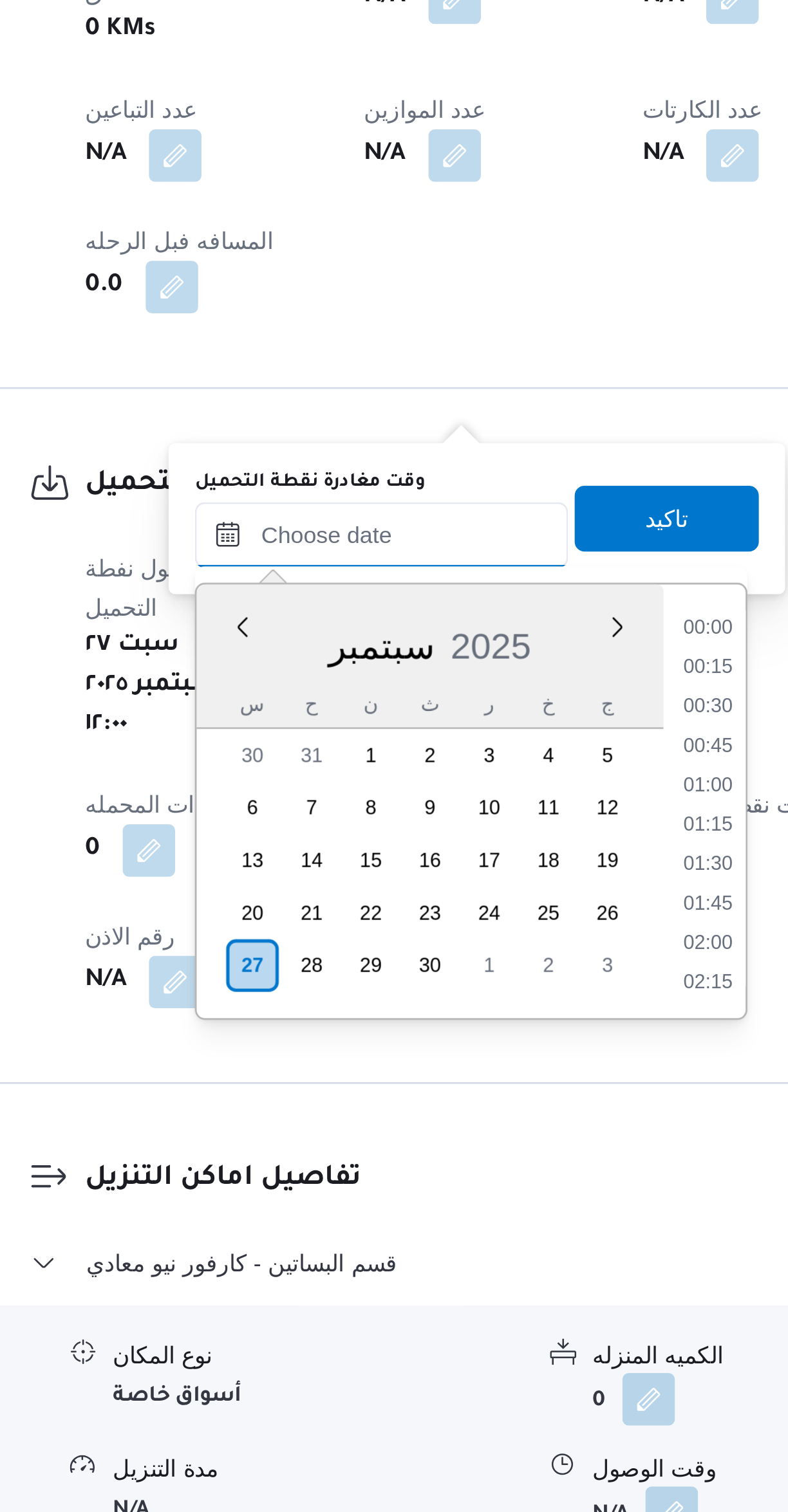
scroll to position [895, 0]
click at [461, 1130] on li "14:30" at bounding box center [462, 1131] width 30 height 13
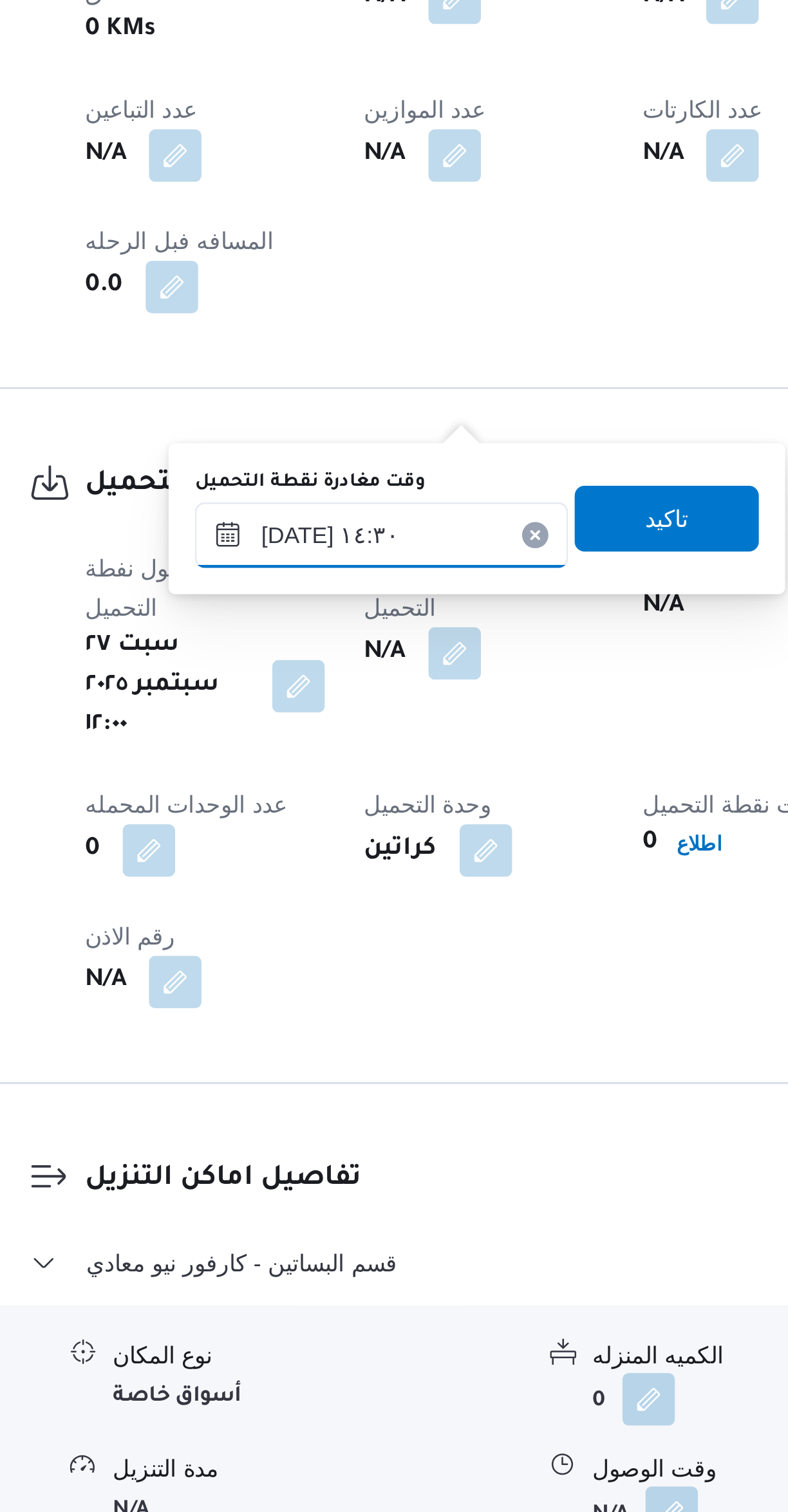
click at [311, 1097] on input "٢٧/٠٩/٢٠٢٥ ١٤:٣٠" at bounding box center [335, 1094] width 146 height 25
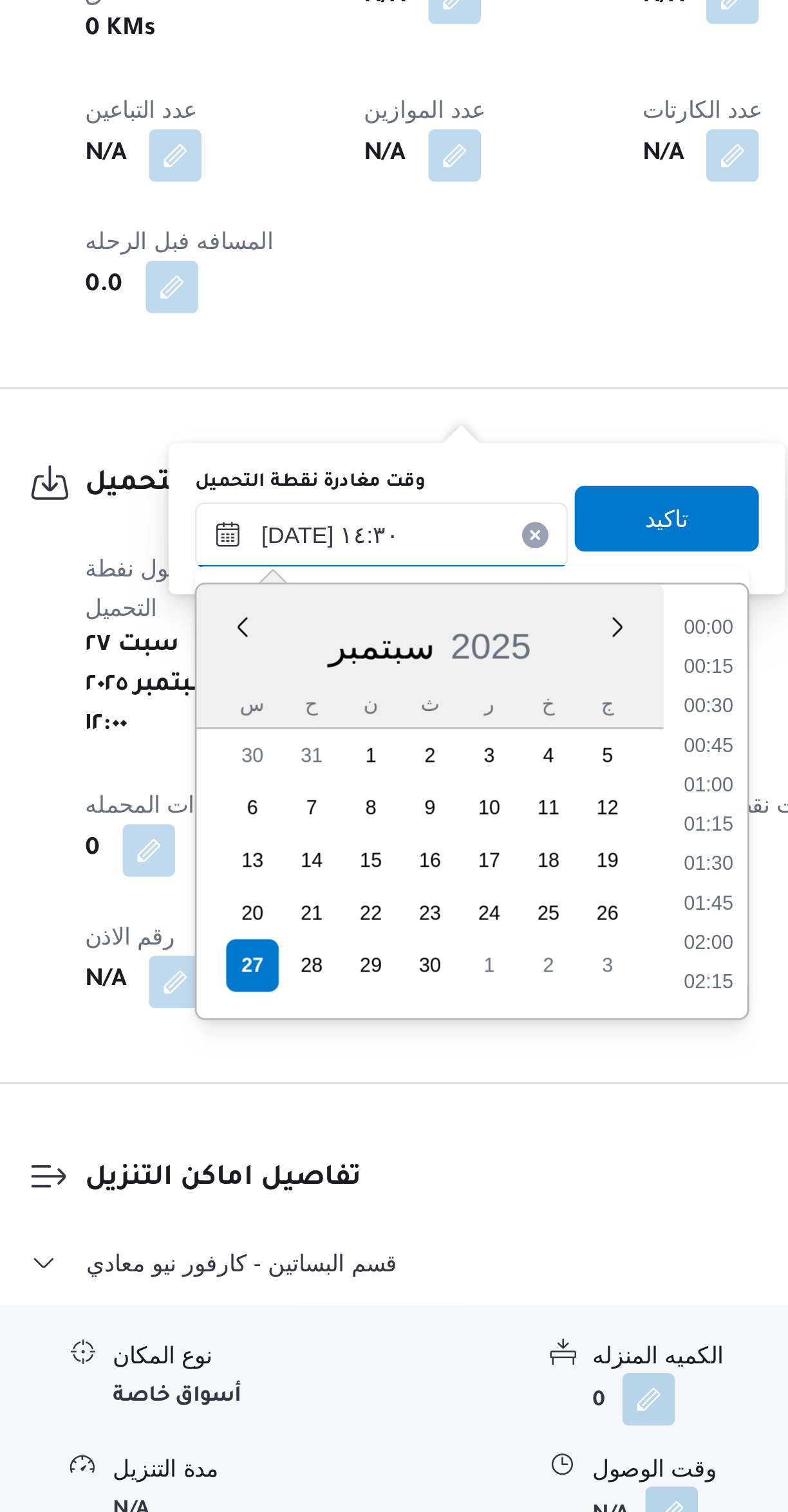
scroll to position [817, 0]
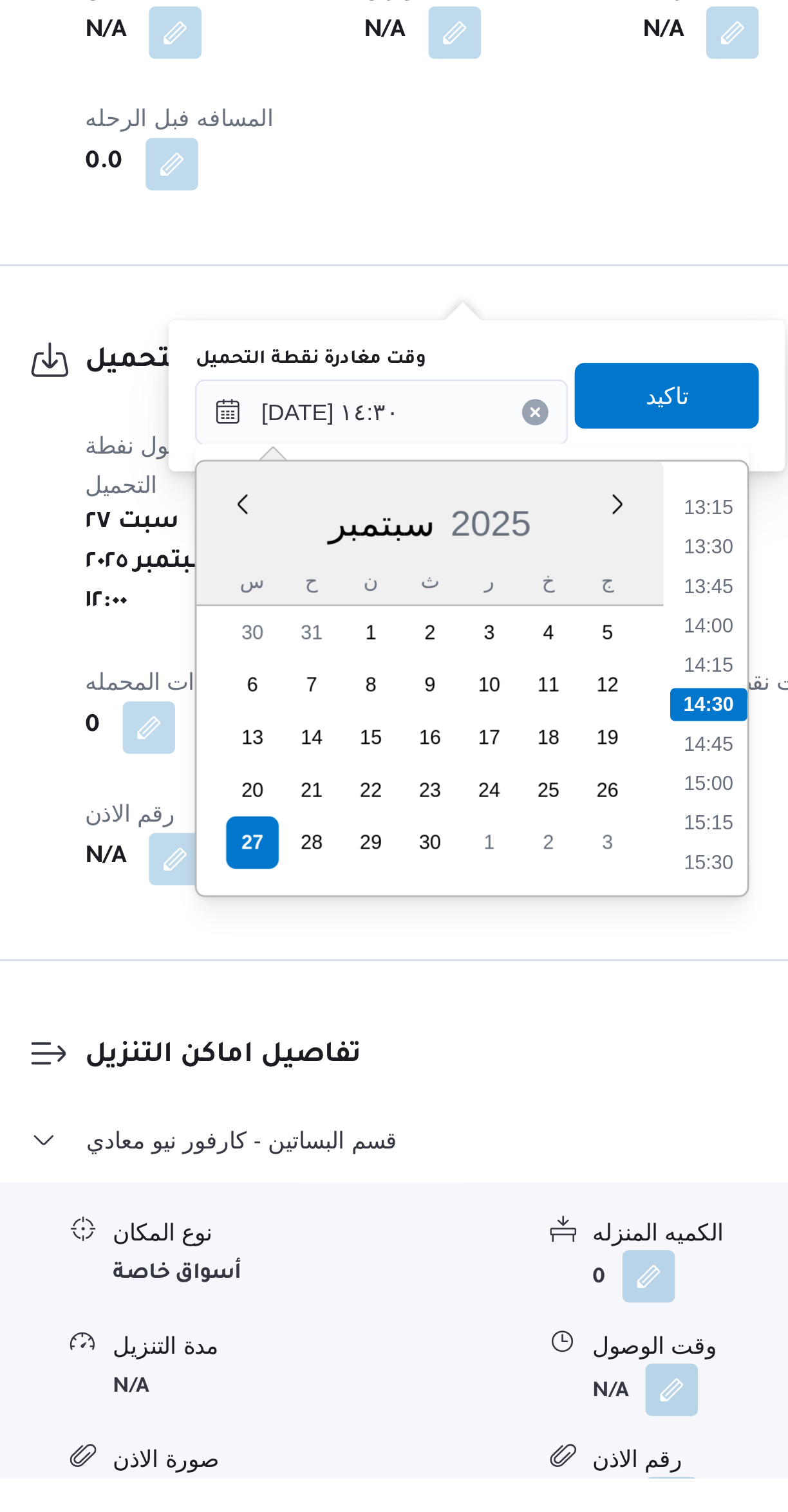
click at [460, 1173] on li "14:00" at bounding box center [463, 1178] width 30 height 13
type input "٢٧/٠٩/٢٠٢٥ ١٤:٠٠"
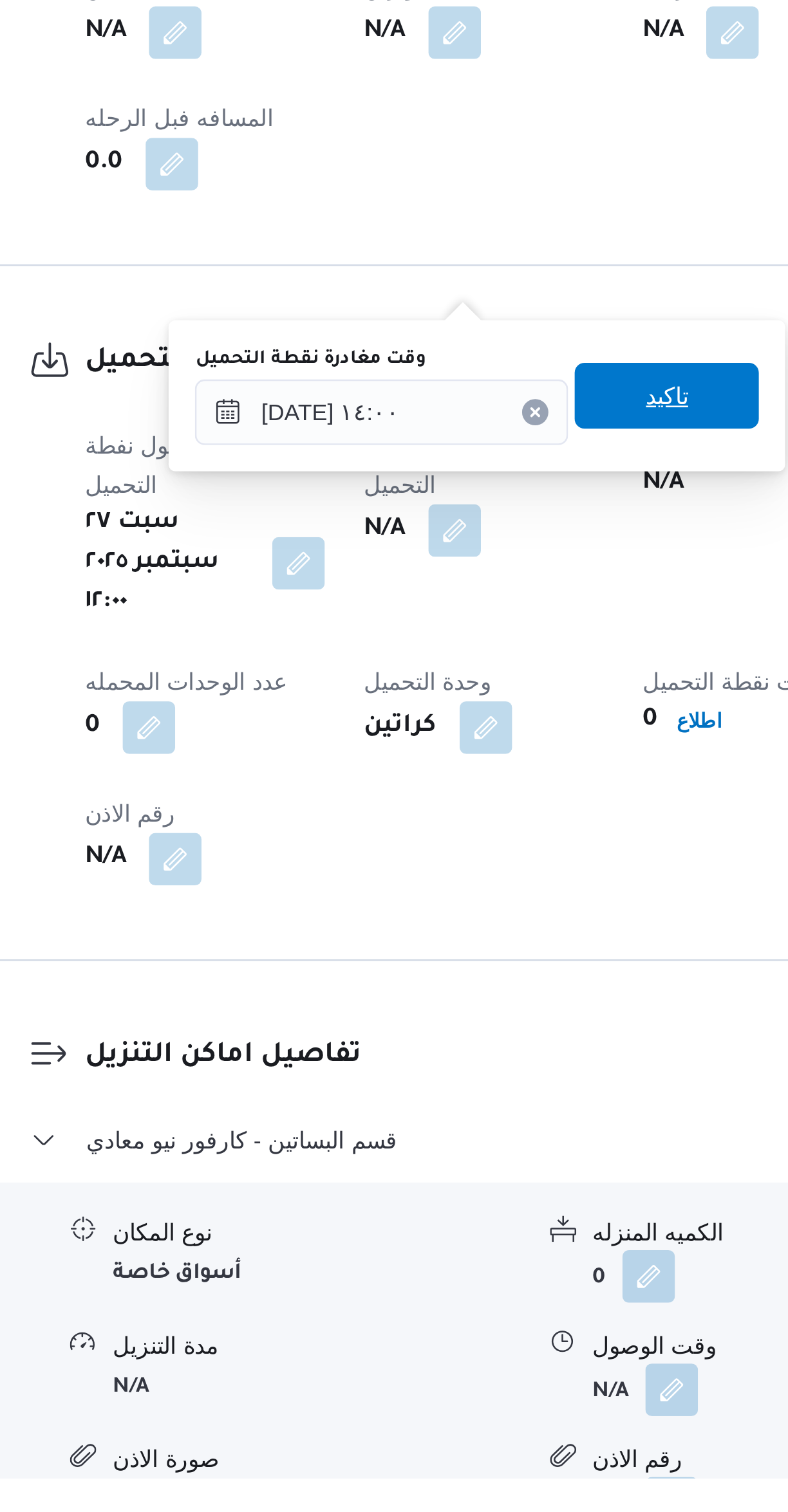
click at [448, 1085] on span "تاكيد" at bounding box center [446, 1087] width 72 height 25
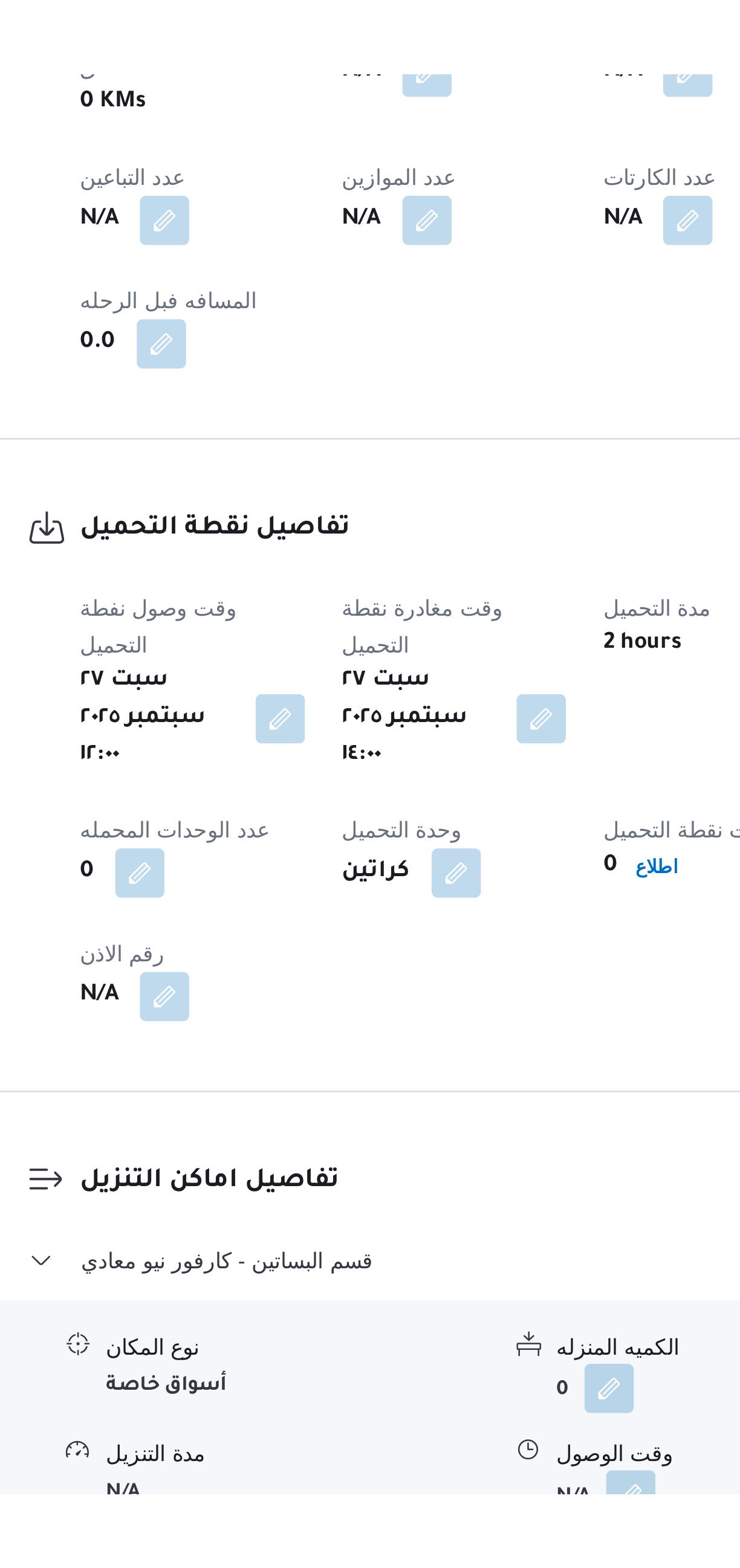
scroll to position [121, 0]
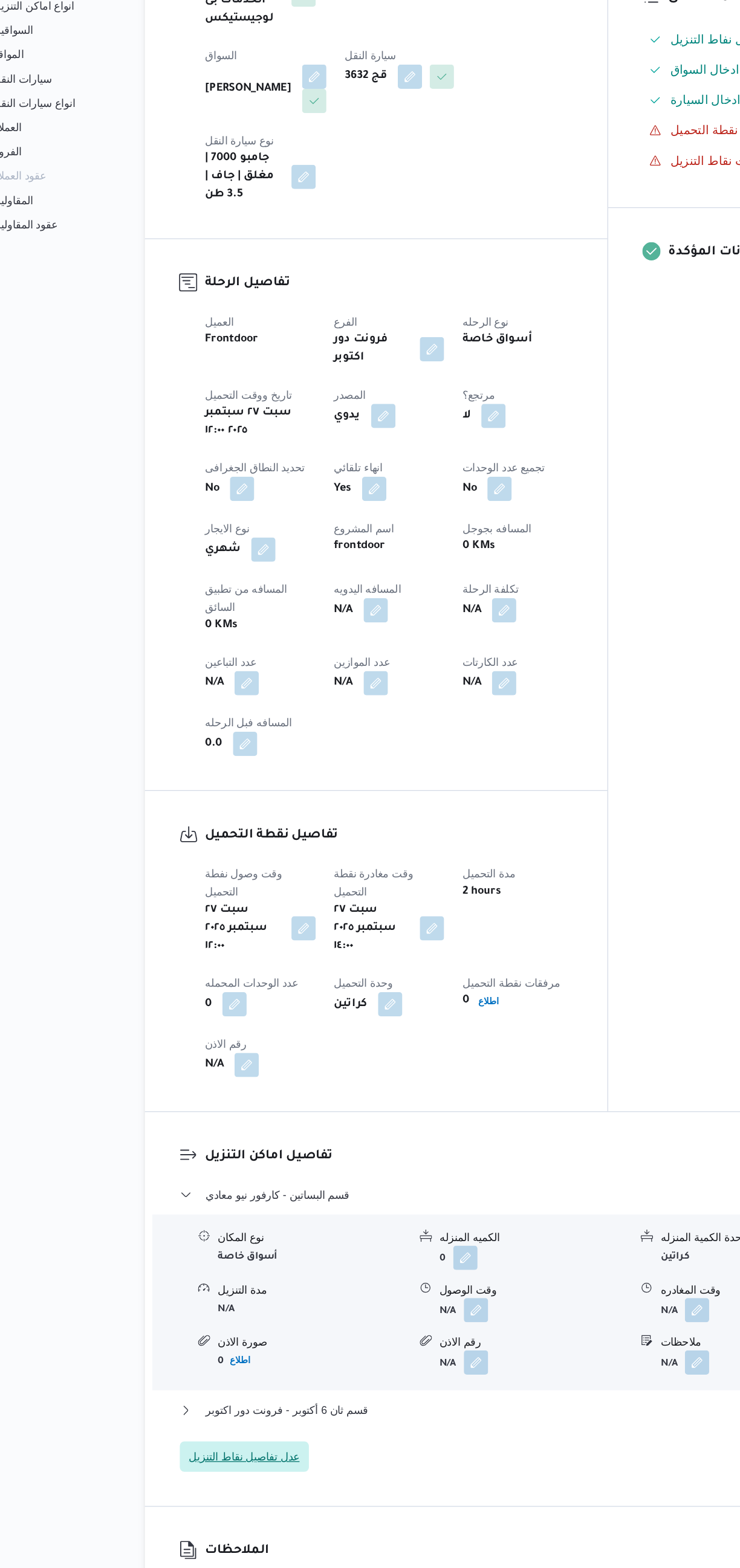
click at [259, 1376] on span "عدل تفاصيل نقاط التنزيل" at bounding box center [236, 1383] width 88 height 15
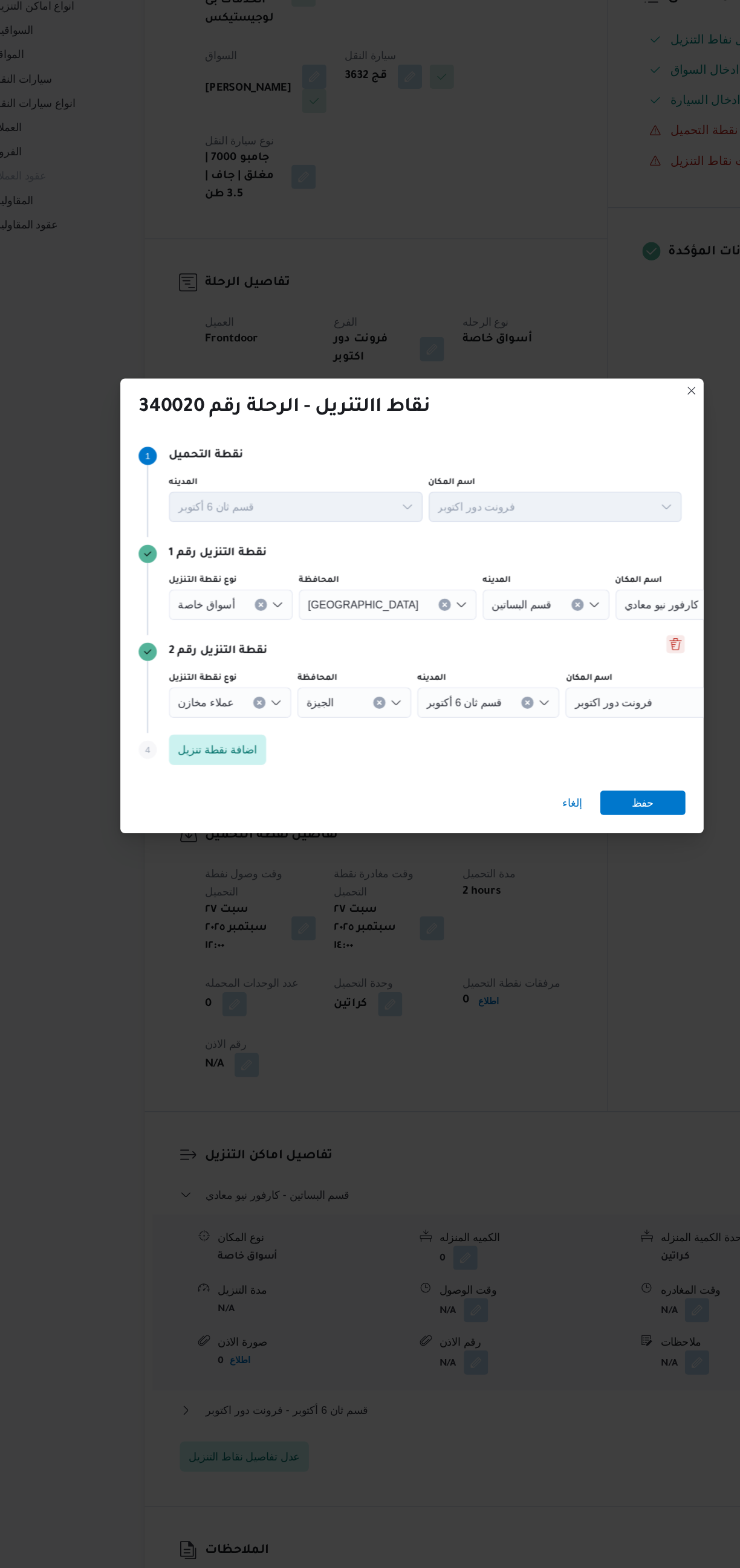
click at [579, 729] on button "Delete" at bounding box center [579, 736] width 15 height 15
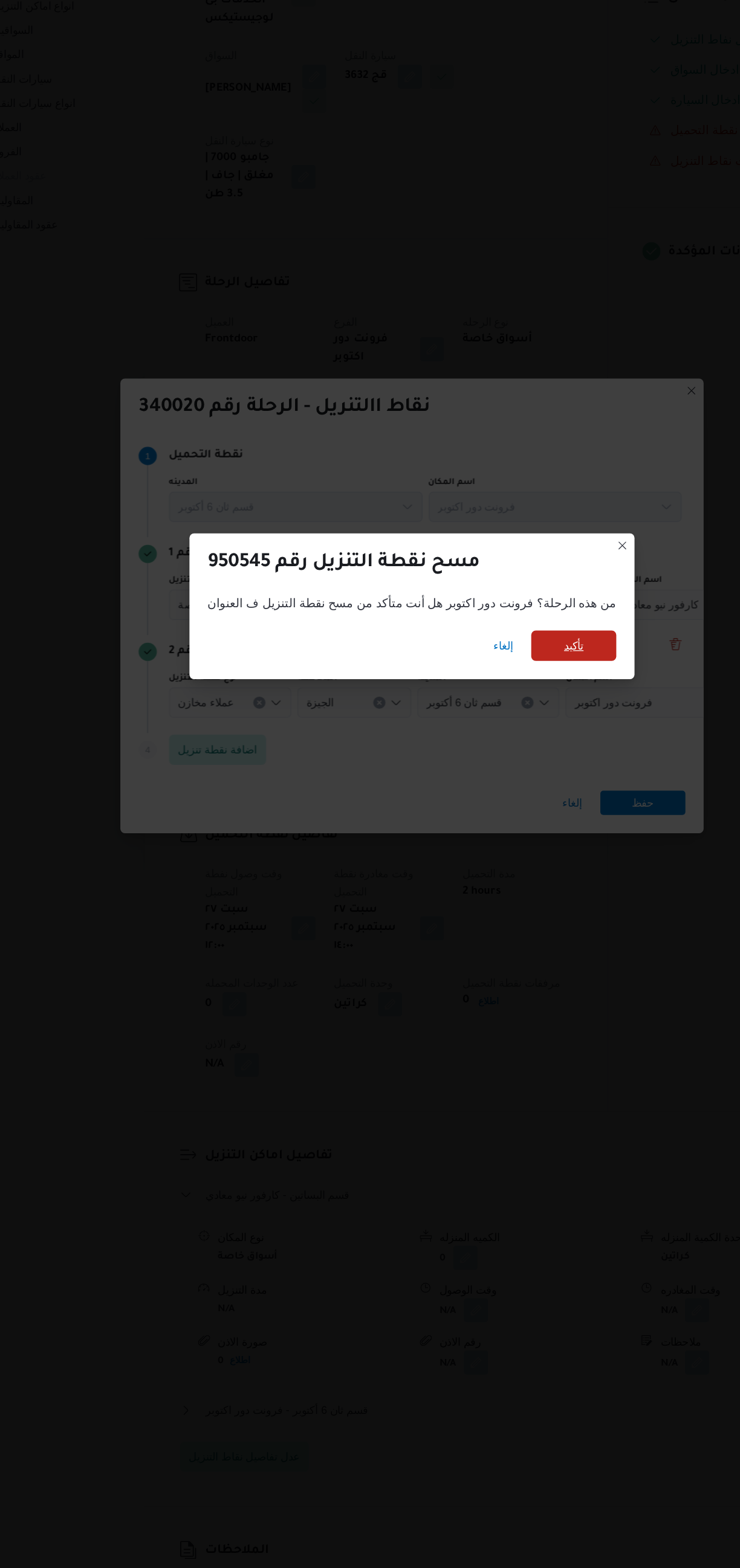
click at [501, 729] on span "تأكيد" at bounding box center [499, 737] width 68 height 24
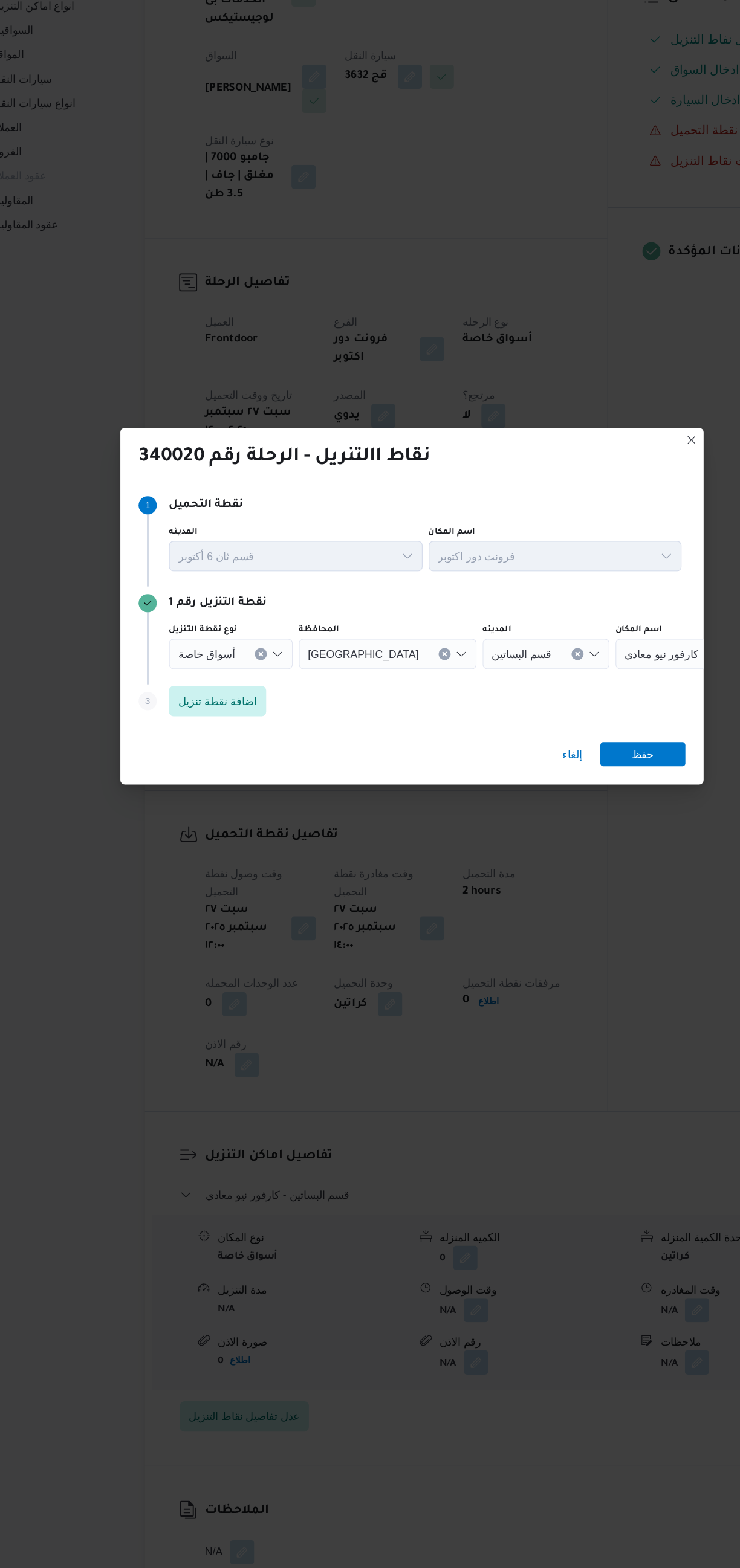
click at [510, 739] on icon "Open list of options" at bounding box center [514, 744] width 10 height 10
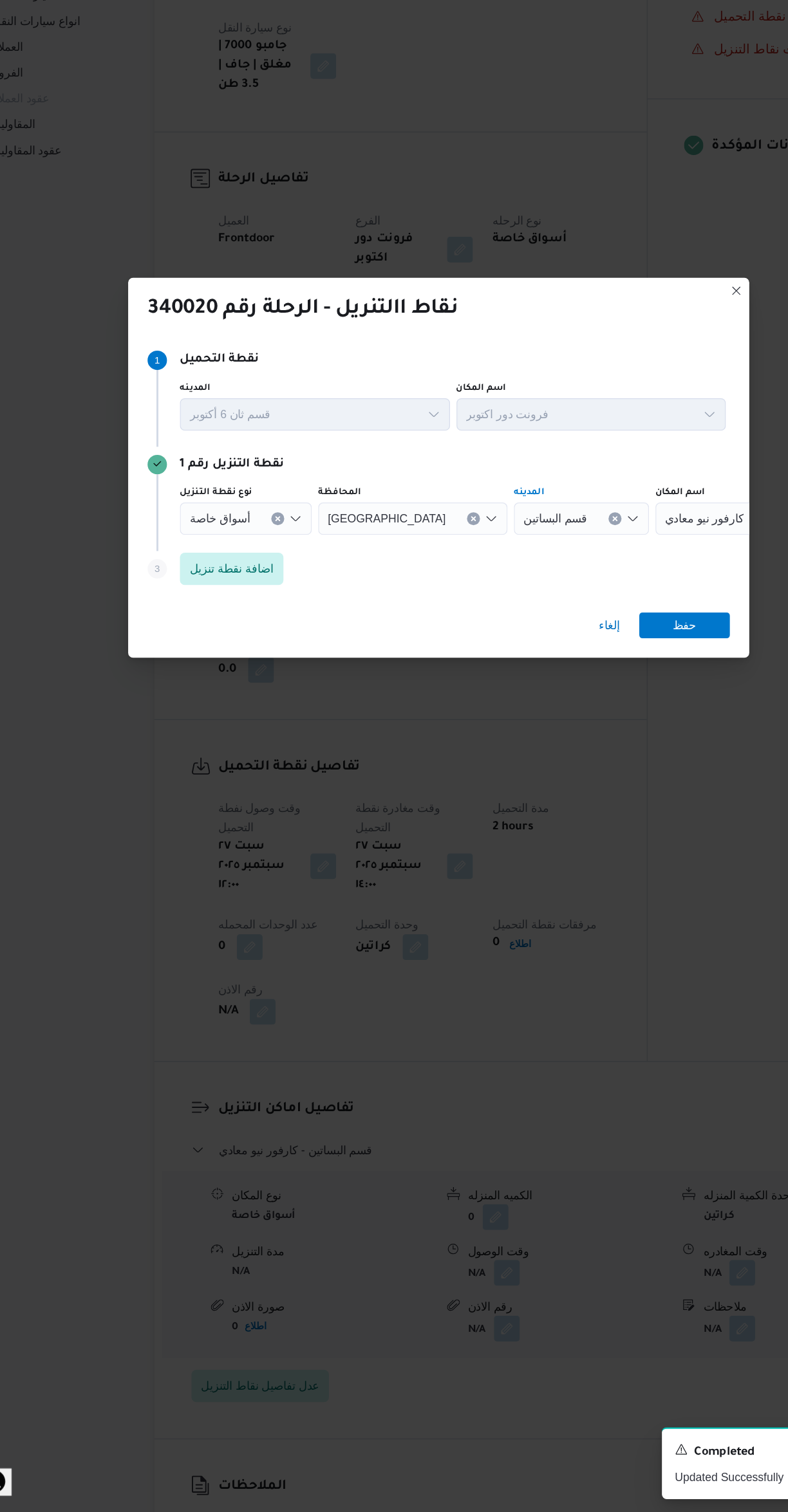
scroll to position [44, 0]
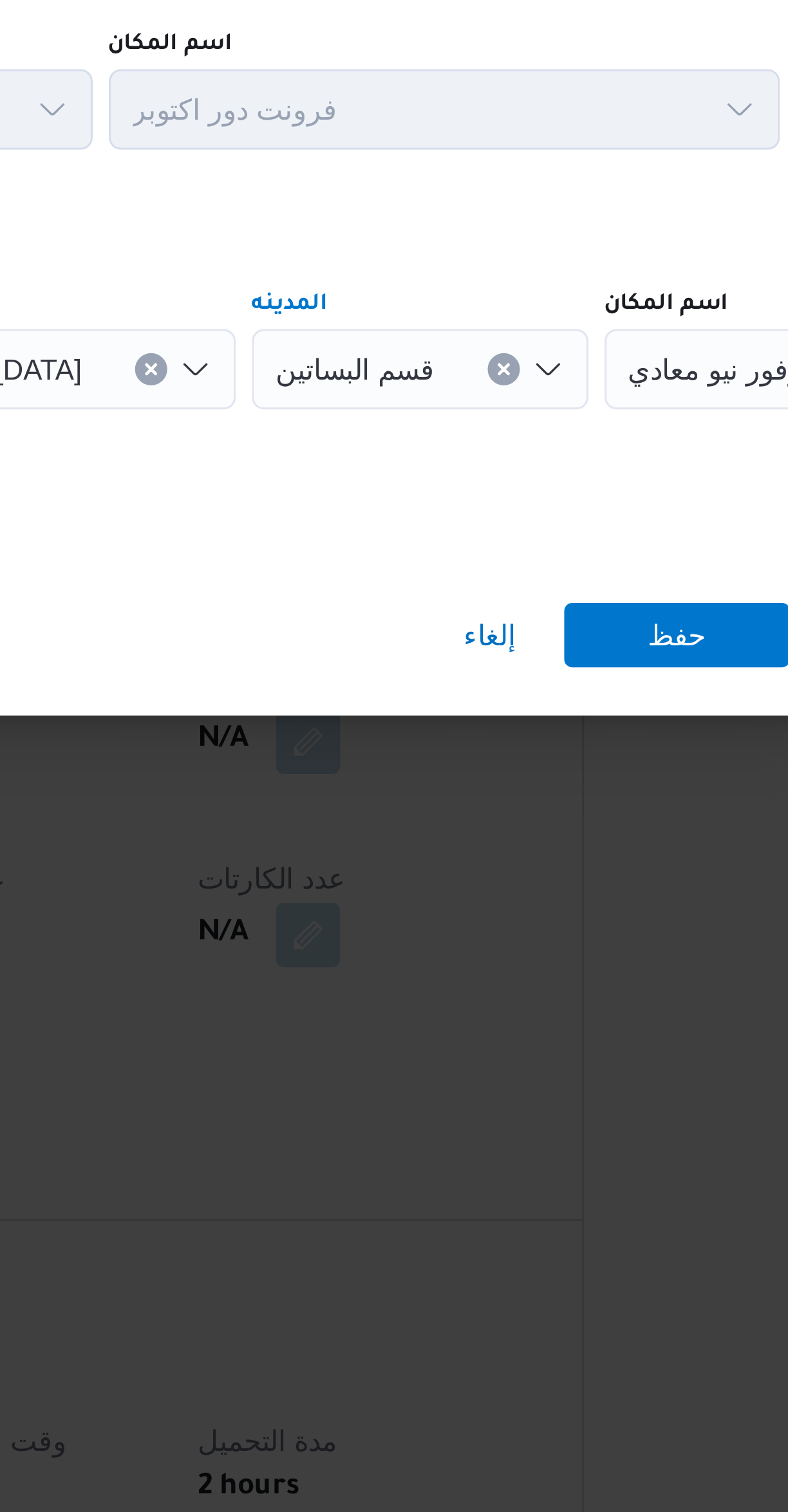
click at [532, 719] on icon "Clear input" at bounding box center [534, 721] width 3 height 3
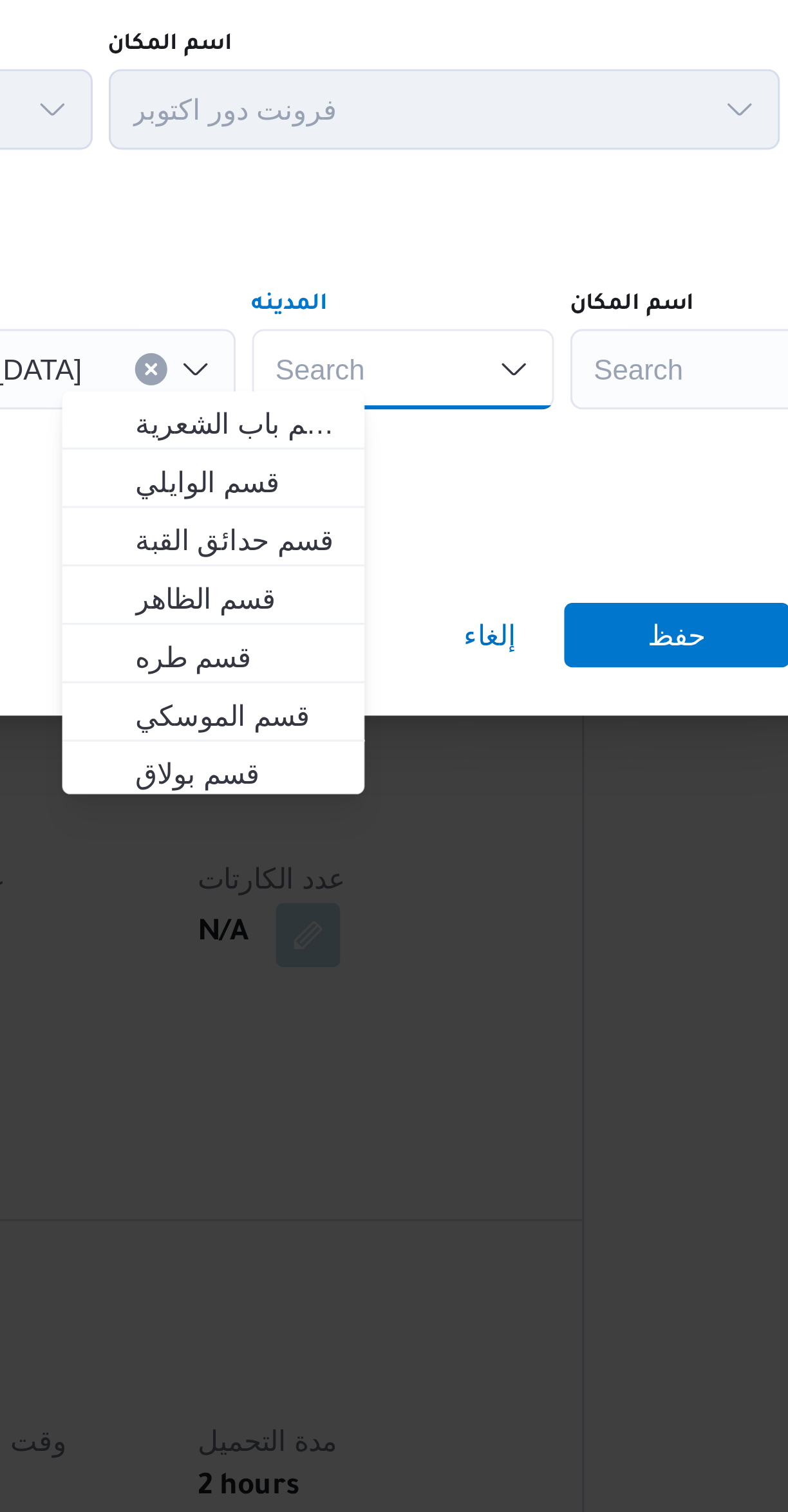
click at [561, 714] on div "Search" at bounding box center [636, 720] width 161 height 25
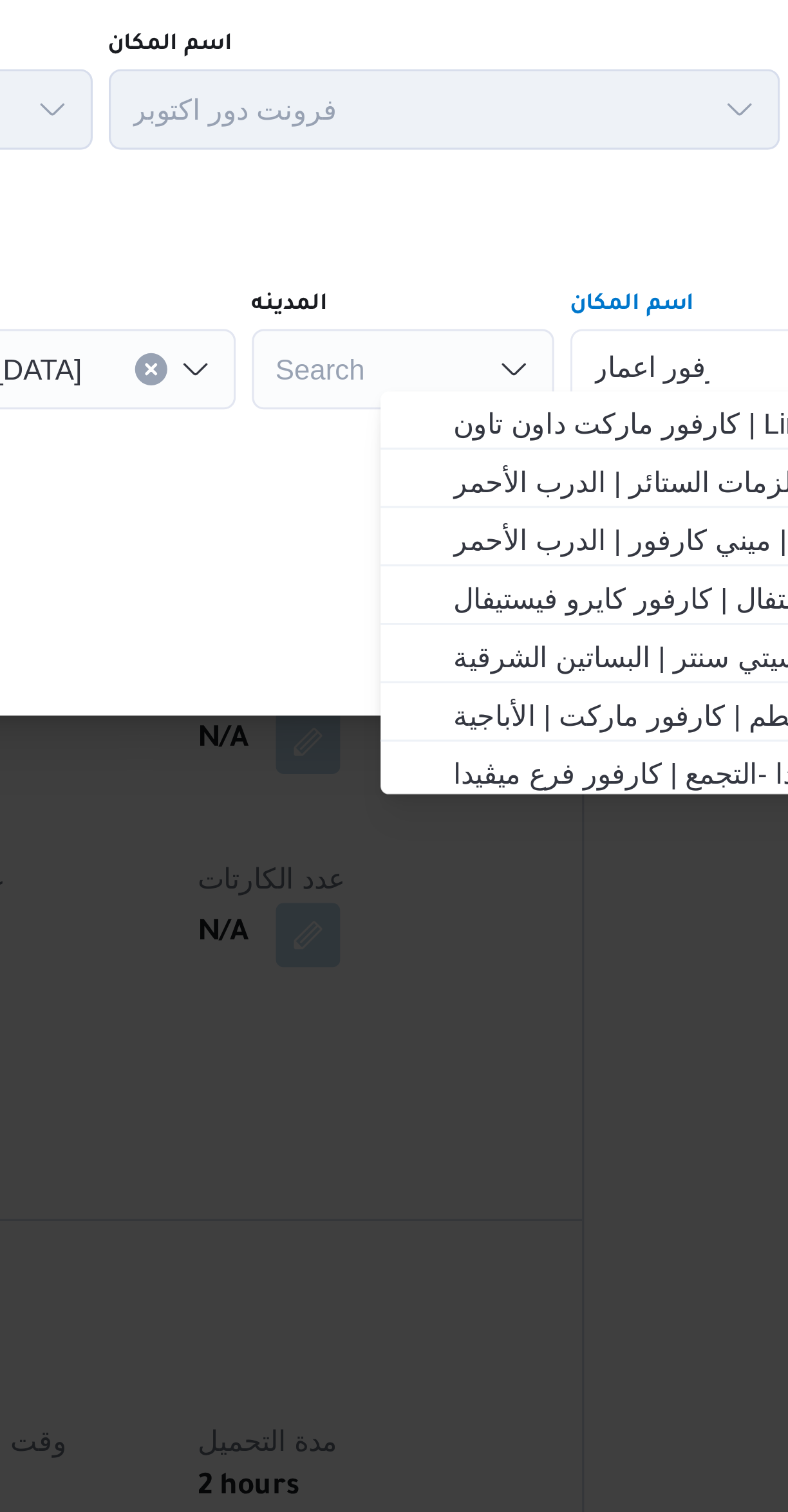
scroll to position [0, 0]
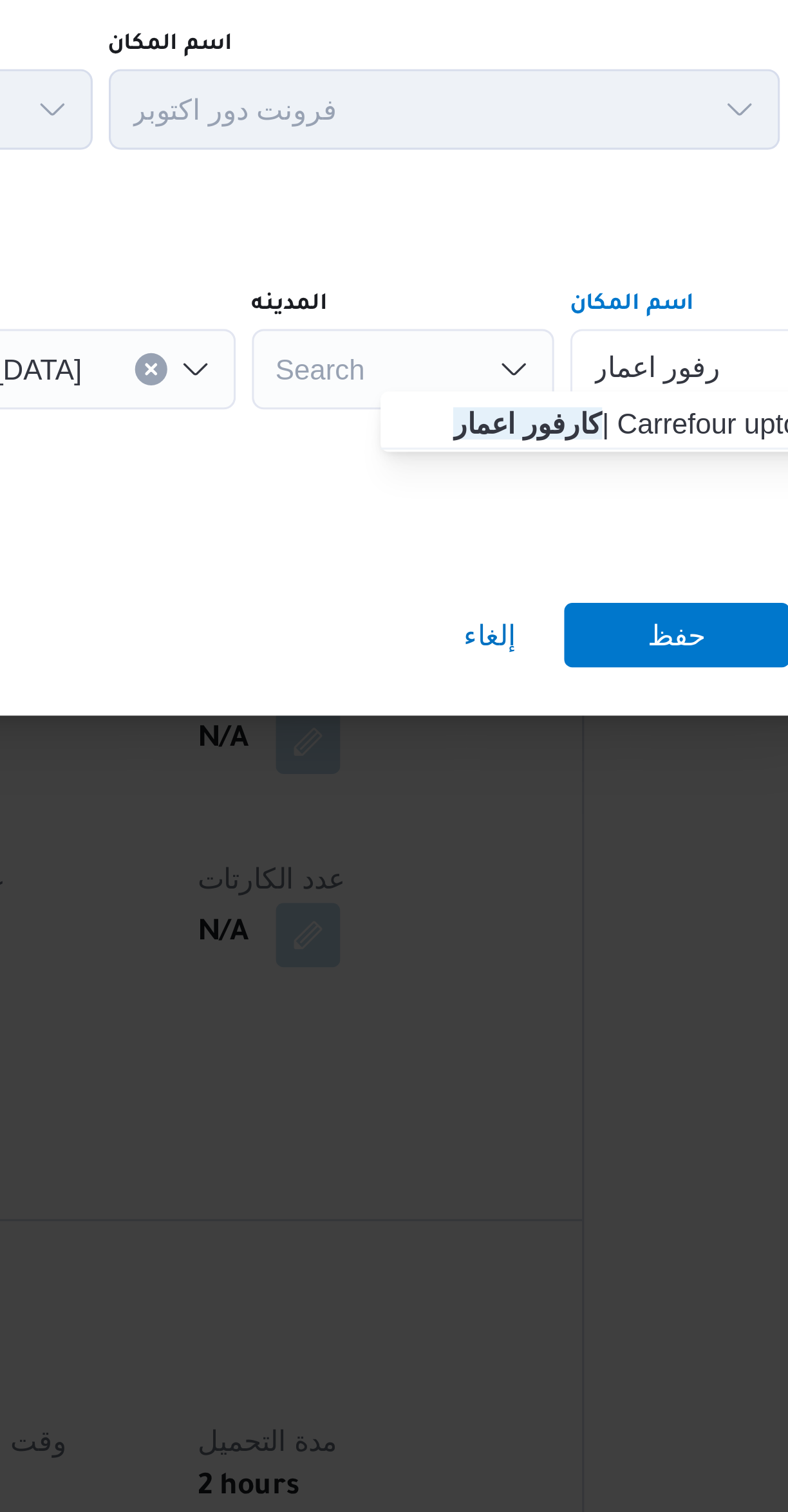
type input "كارفور اعمار"
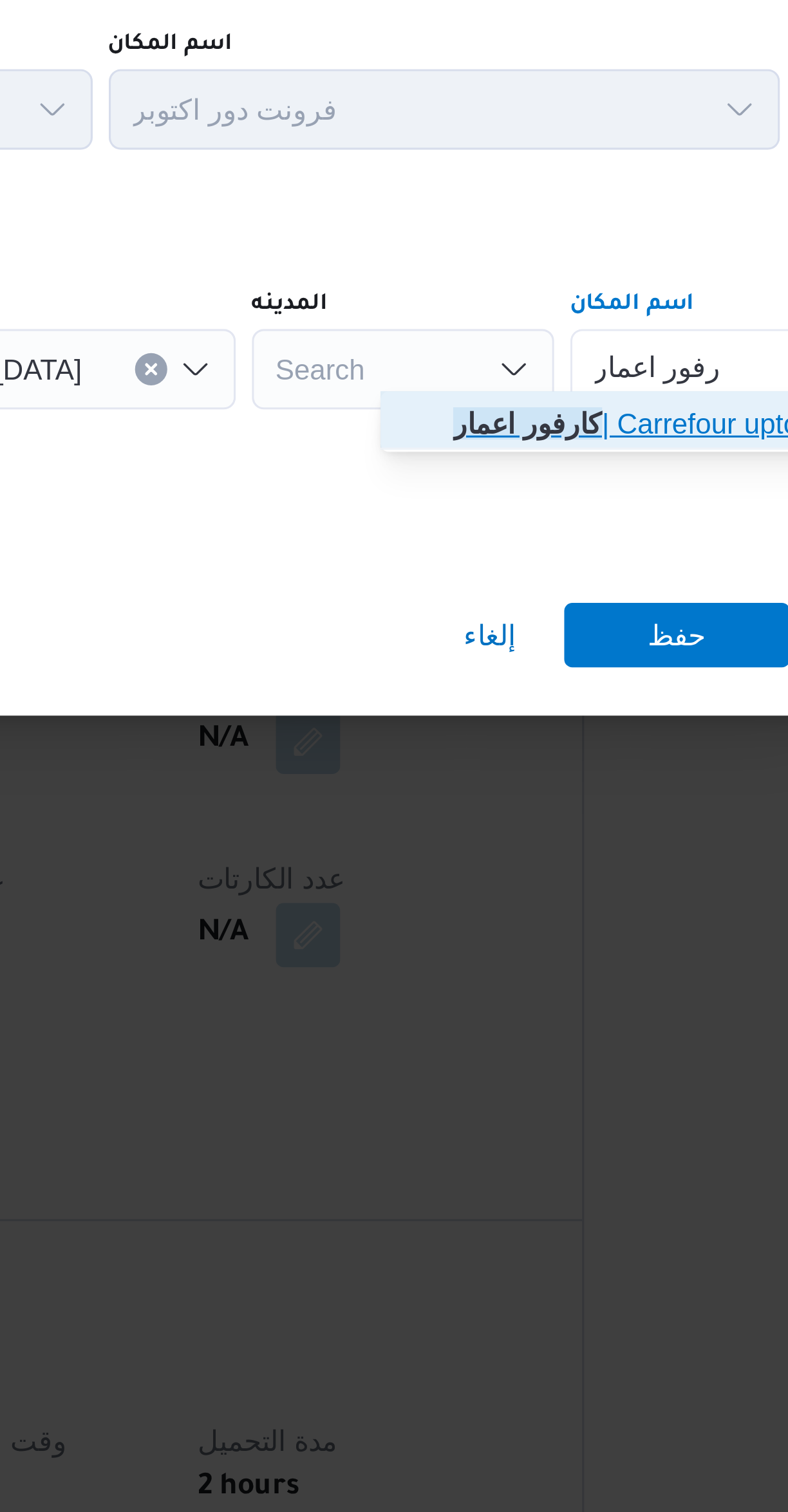
click at [578, 743] on span "كارفور اعمار | Carrefour uptown cairo | الأباجية" at bounding box center [583, 738] width 130 height 16
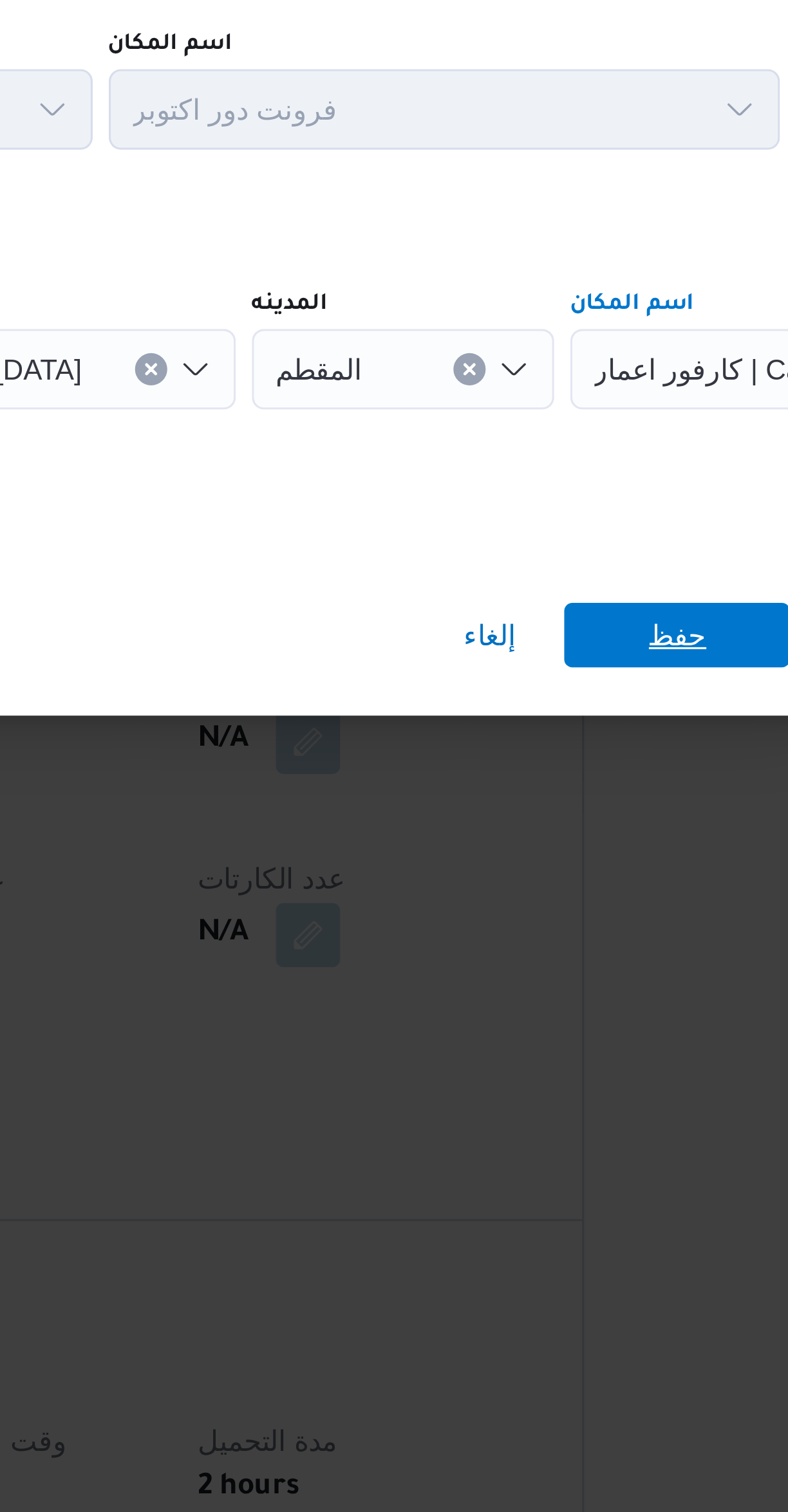
click at [599, 797] on span "حفظ" at bounding box center [590, 806] width 72 height 21
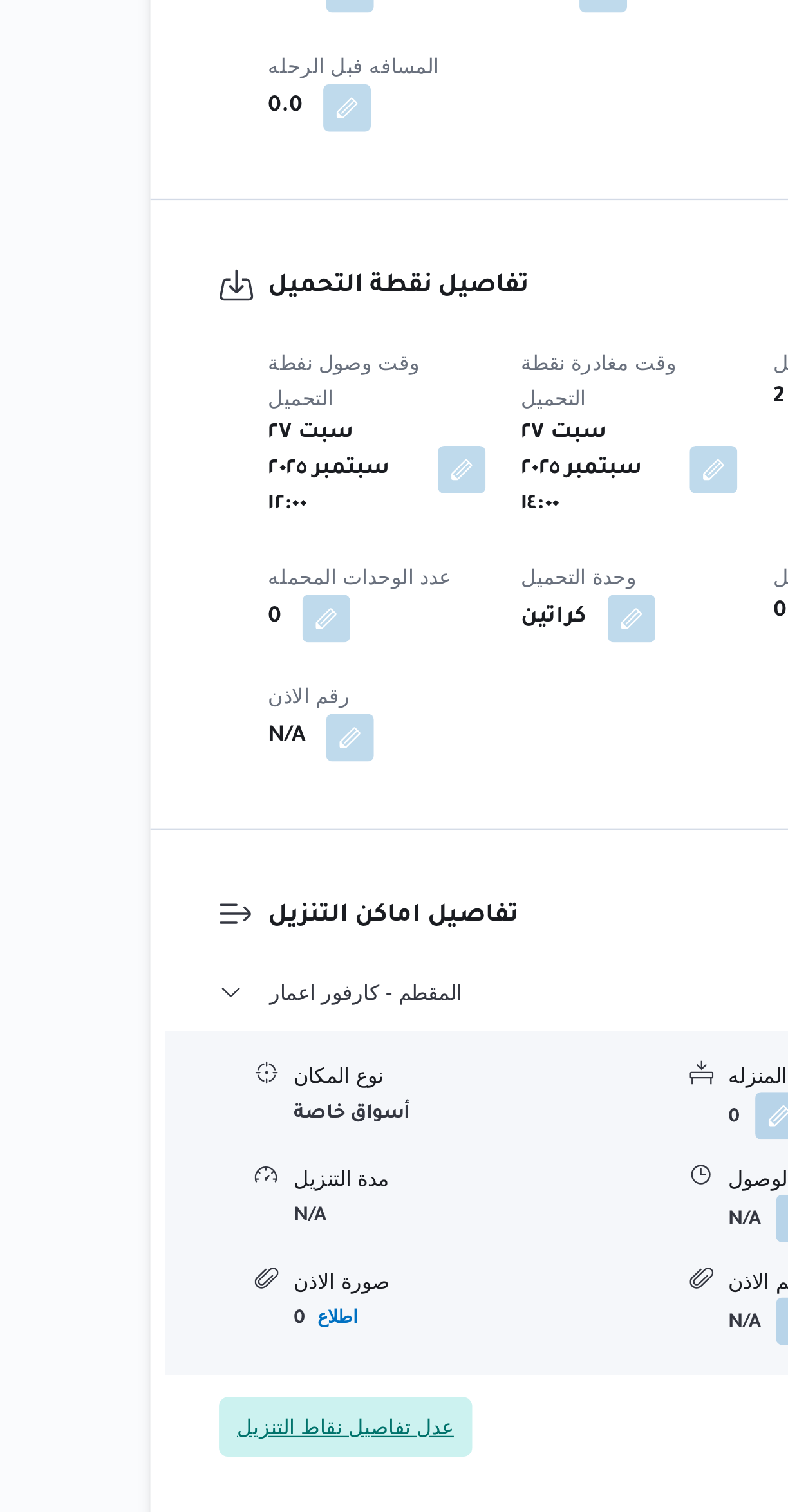
scroll to position [92, 0]
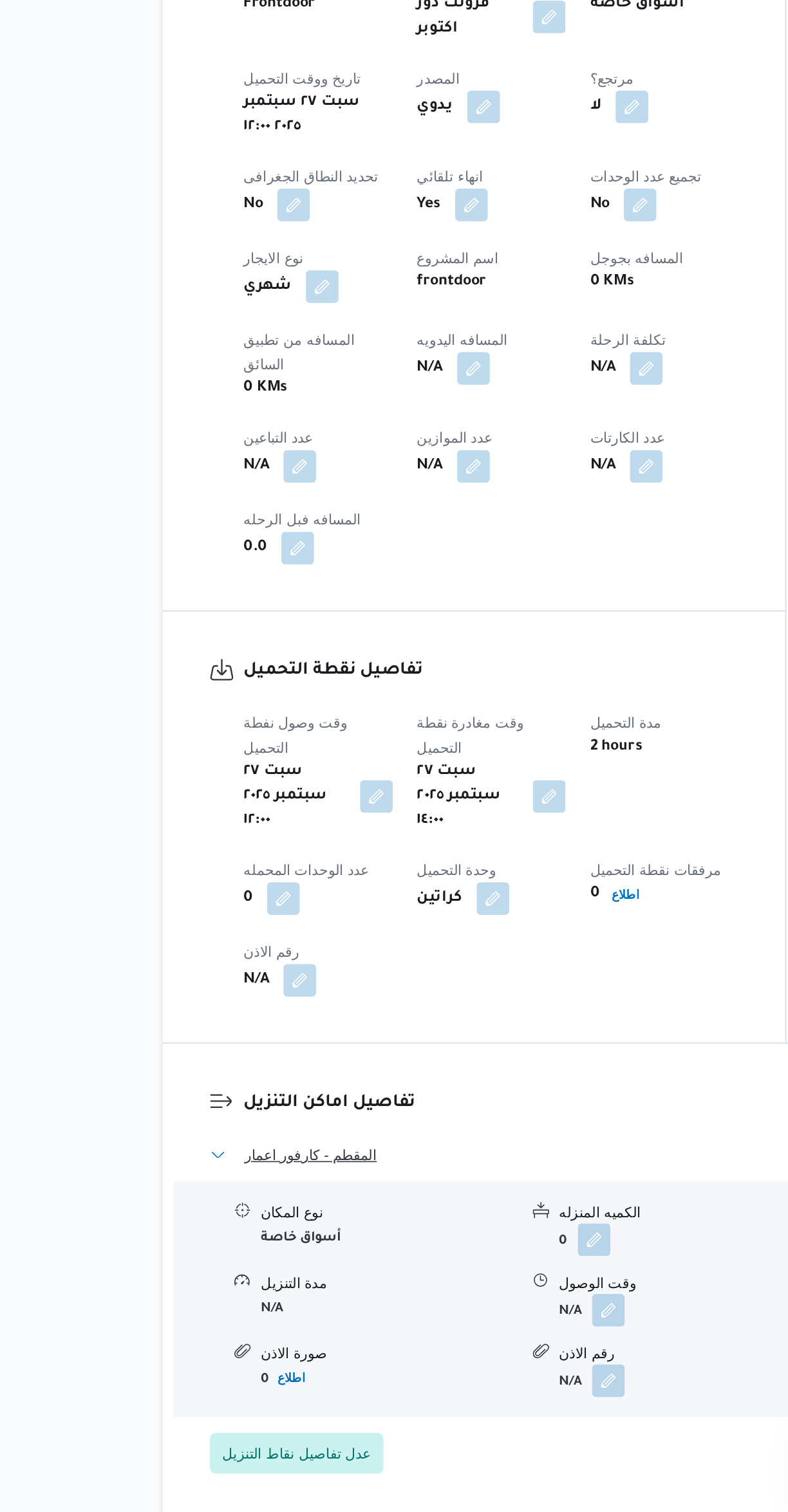
click at [225, 1279] on span "المقطم - كارفور اعمار" at bounding box center [260, 1287] width 83 height 16
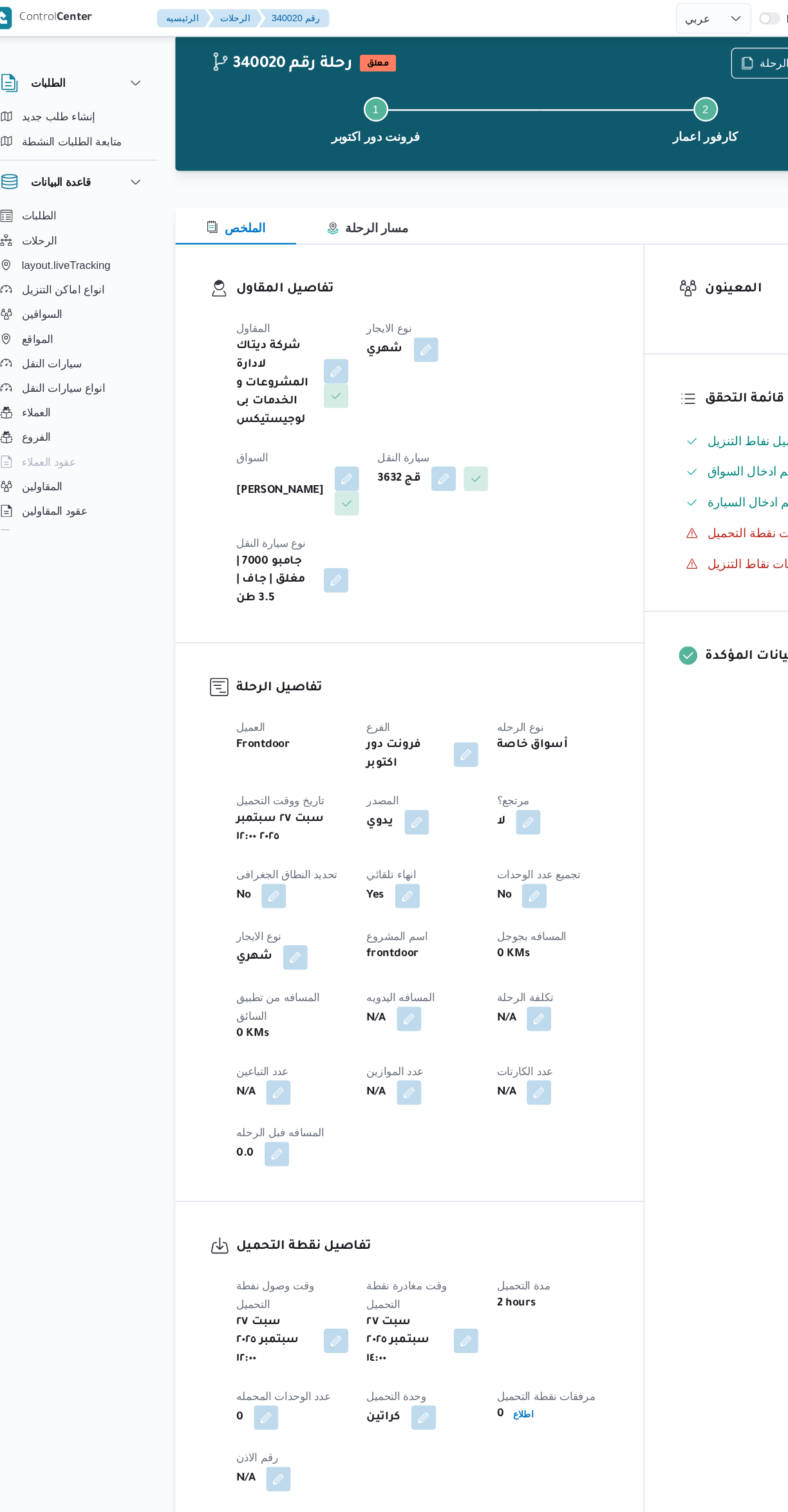
scroll to position [0, 0]
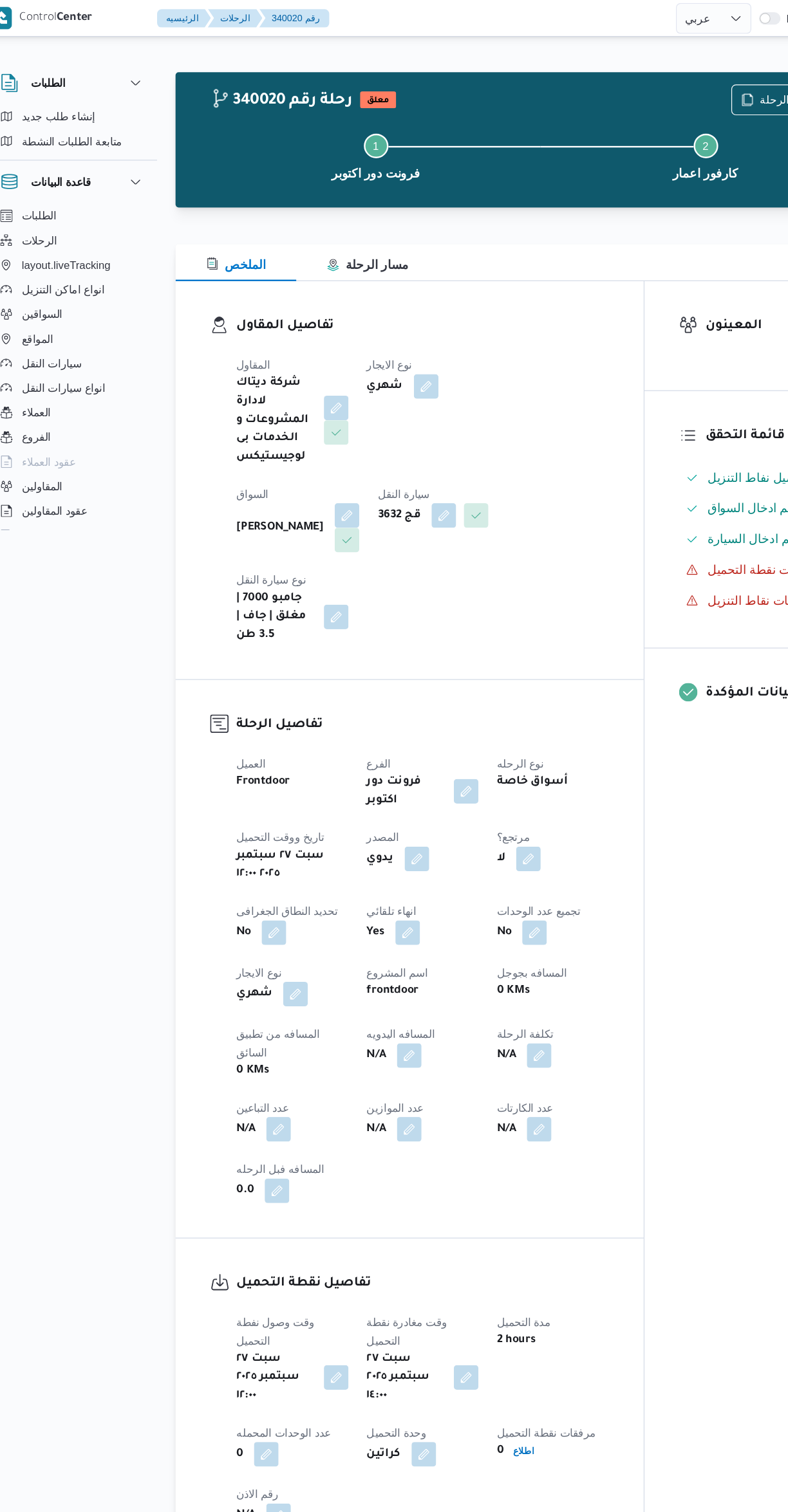
select select "ar"
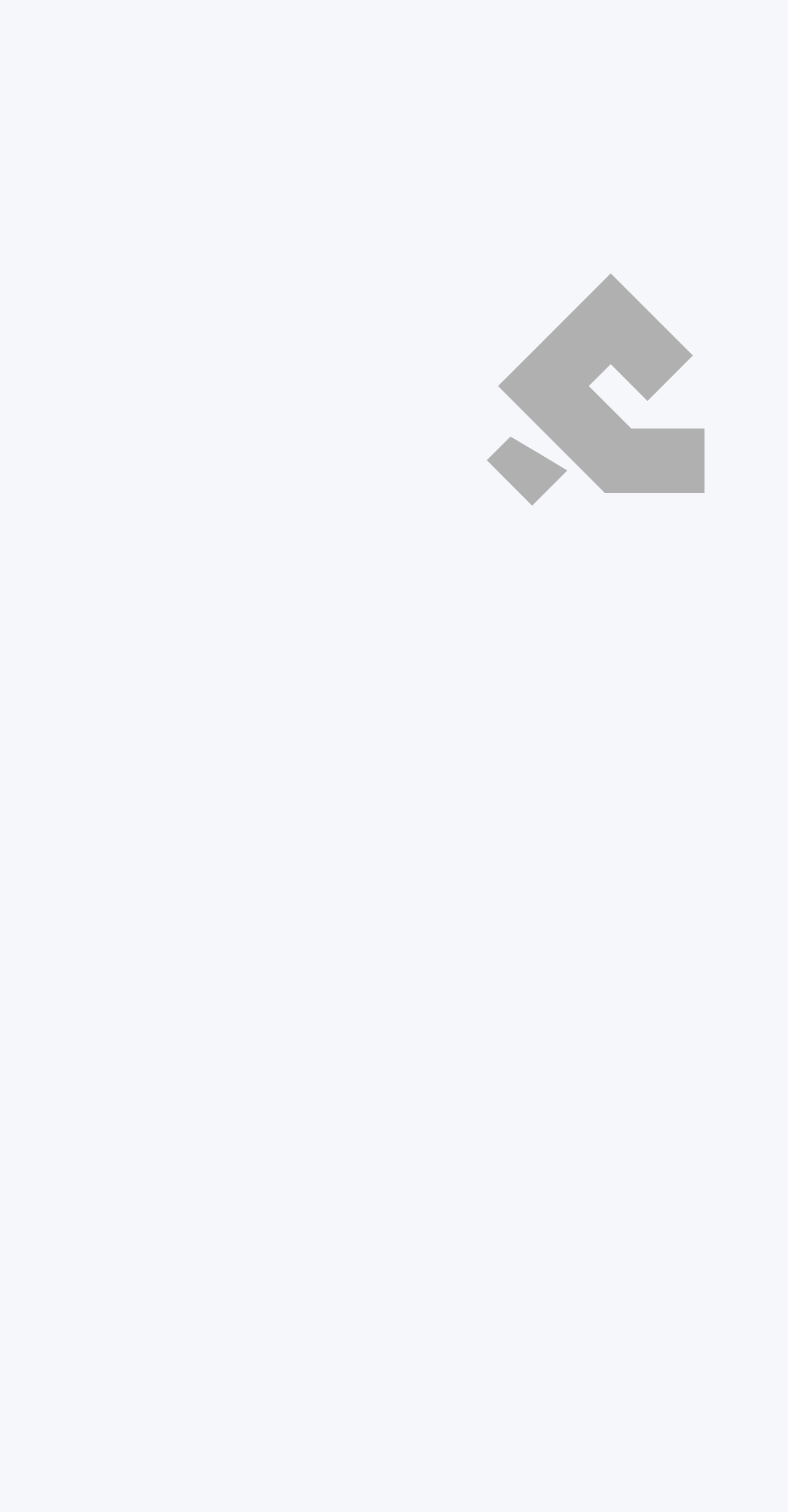
select select "ar"
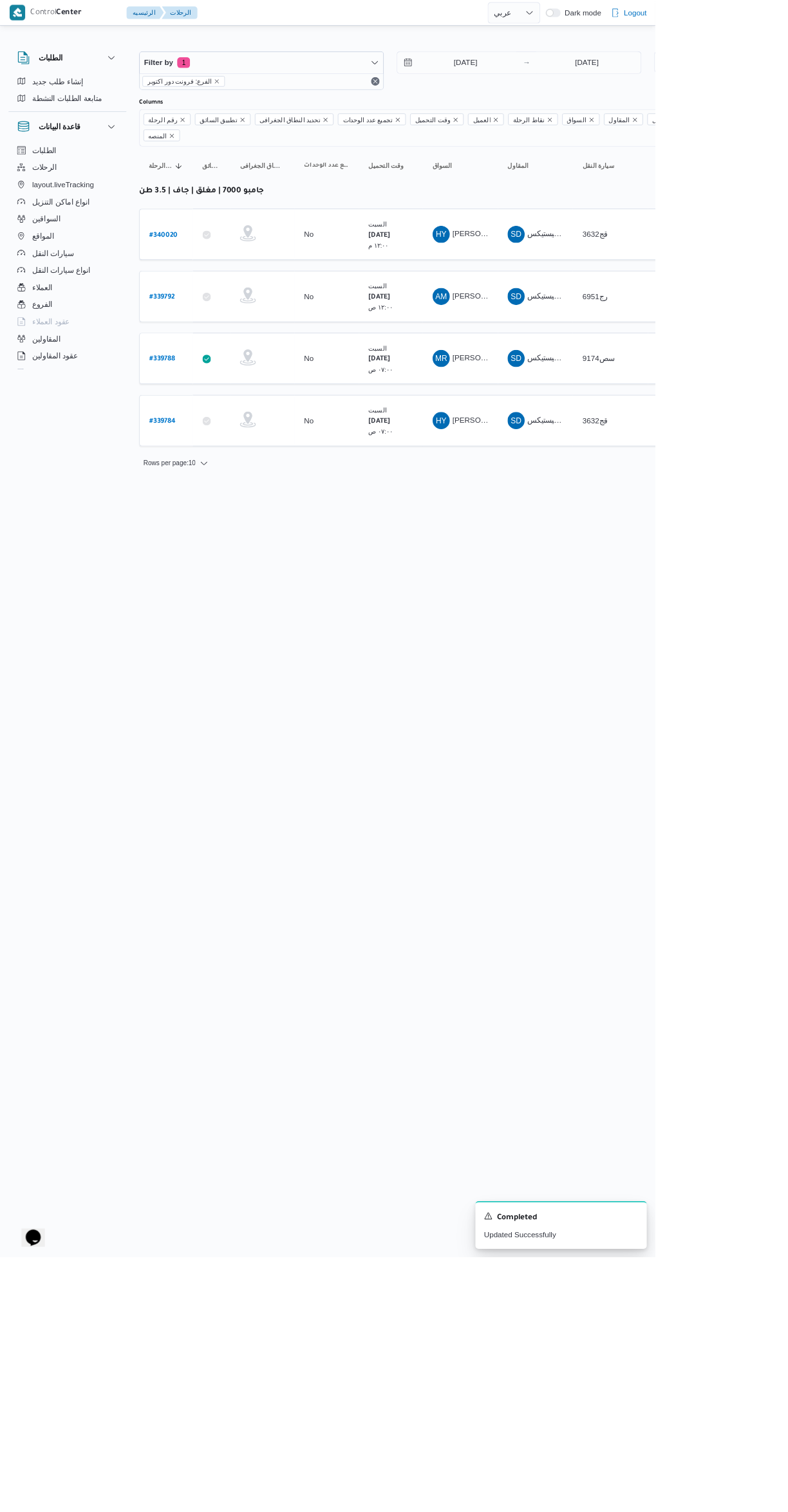
click at [201, 428] on b "# 339788" at bounding box center [195, 432] width 31 height 9
select select "ar"
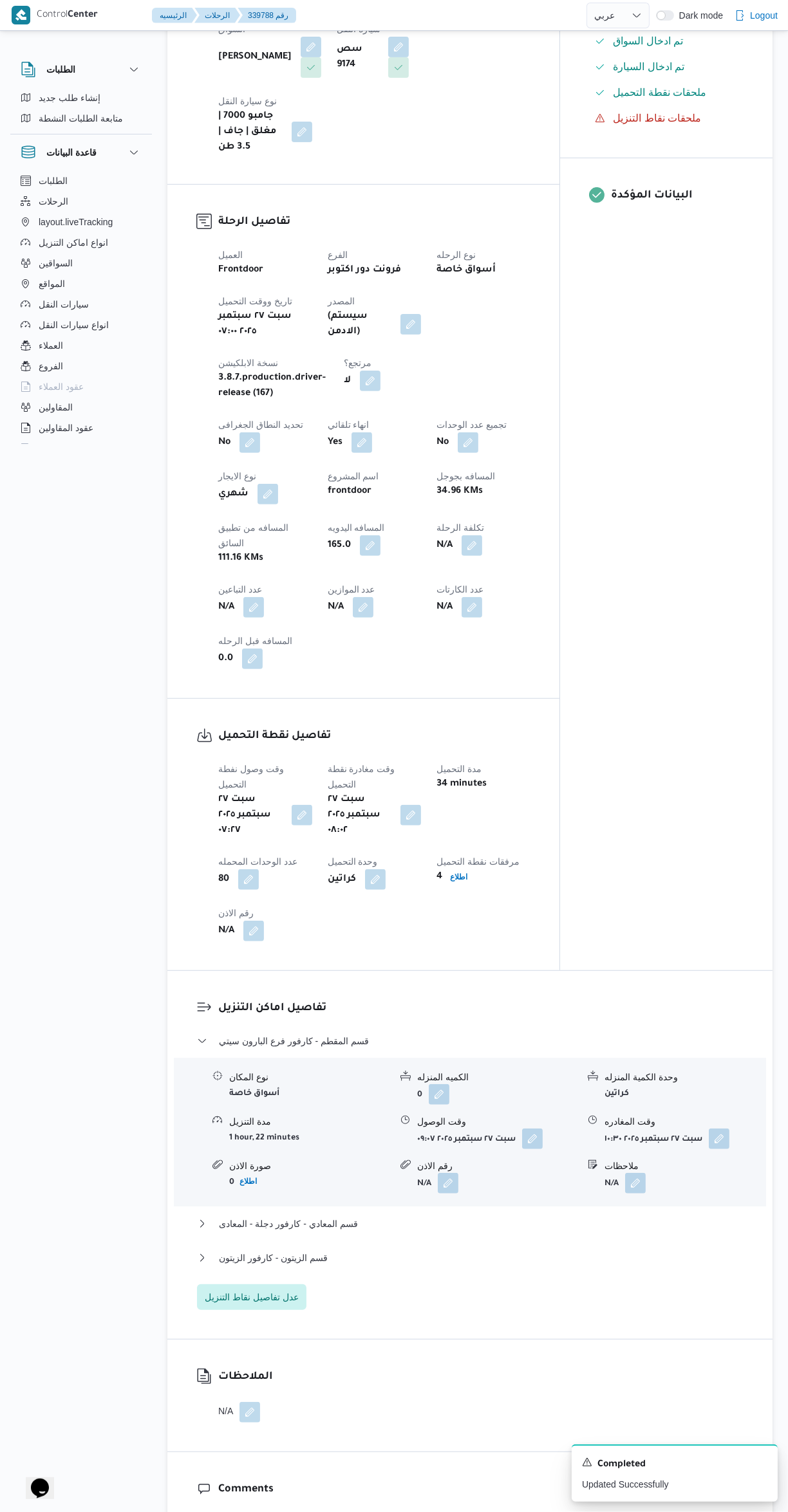
scroll to position [395, 0]
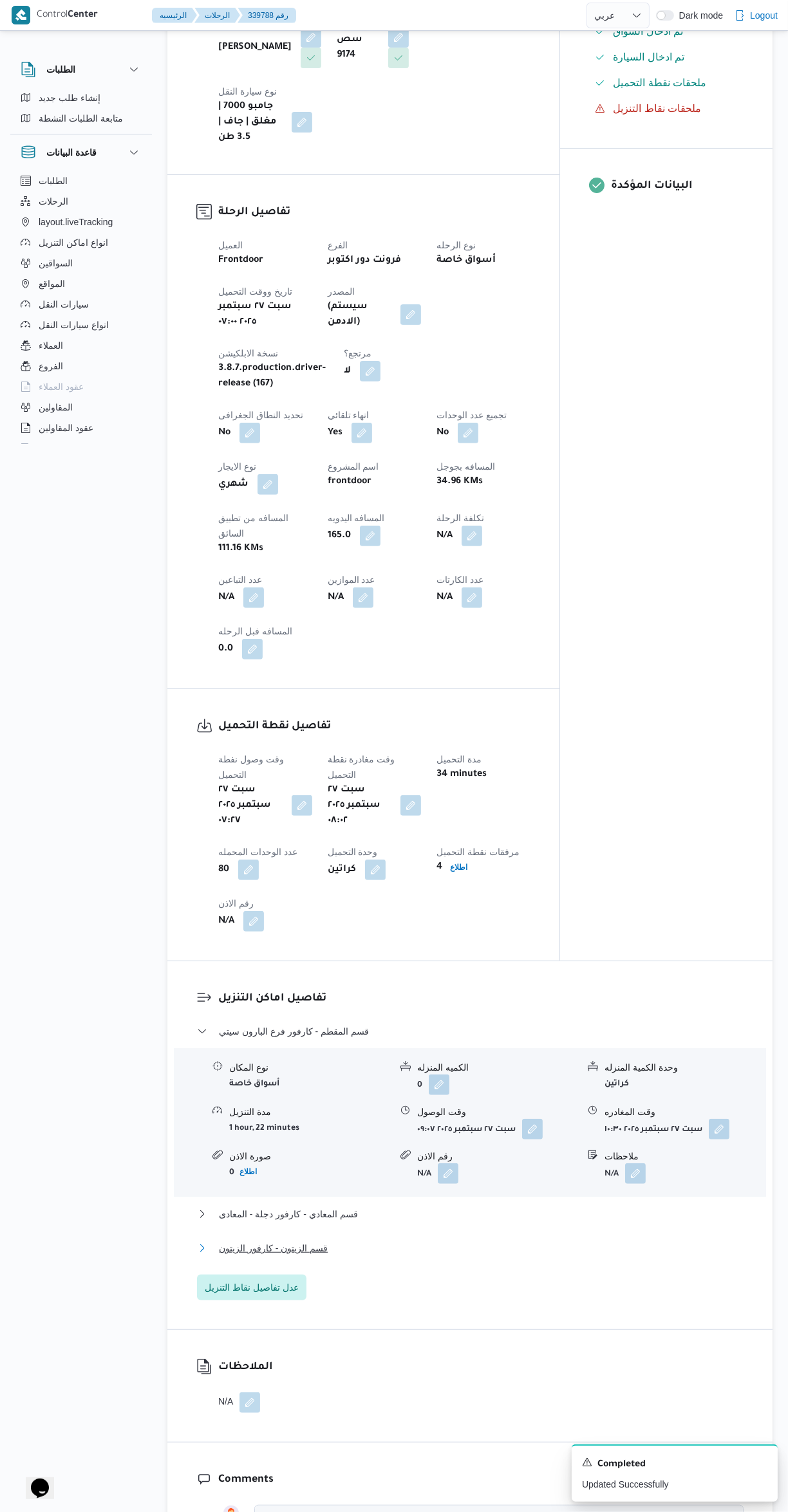
click at [494, 1240] on button "قسم الزيتون - كارفور الزيتون" at bounding box center [470, 1247] width 546 height 16
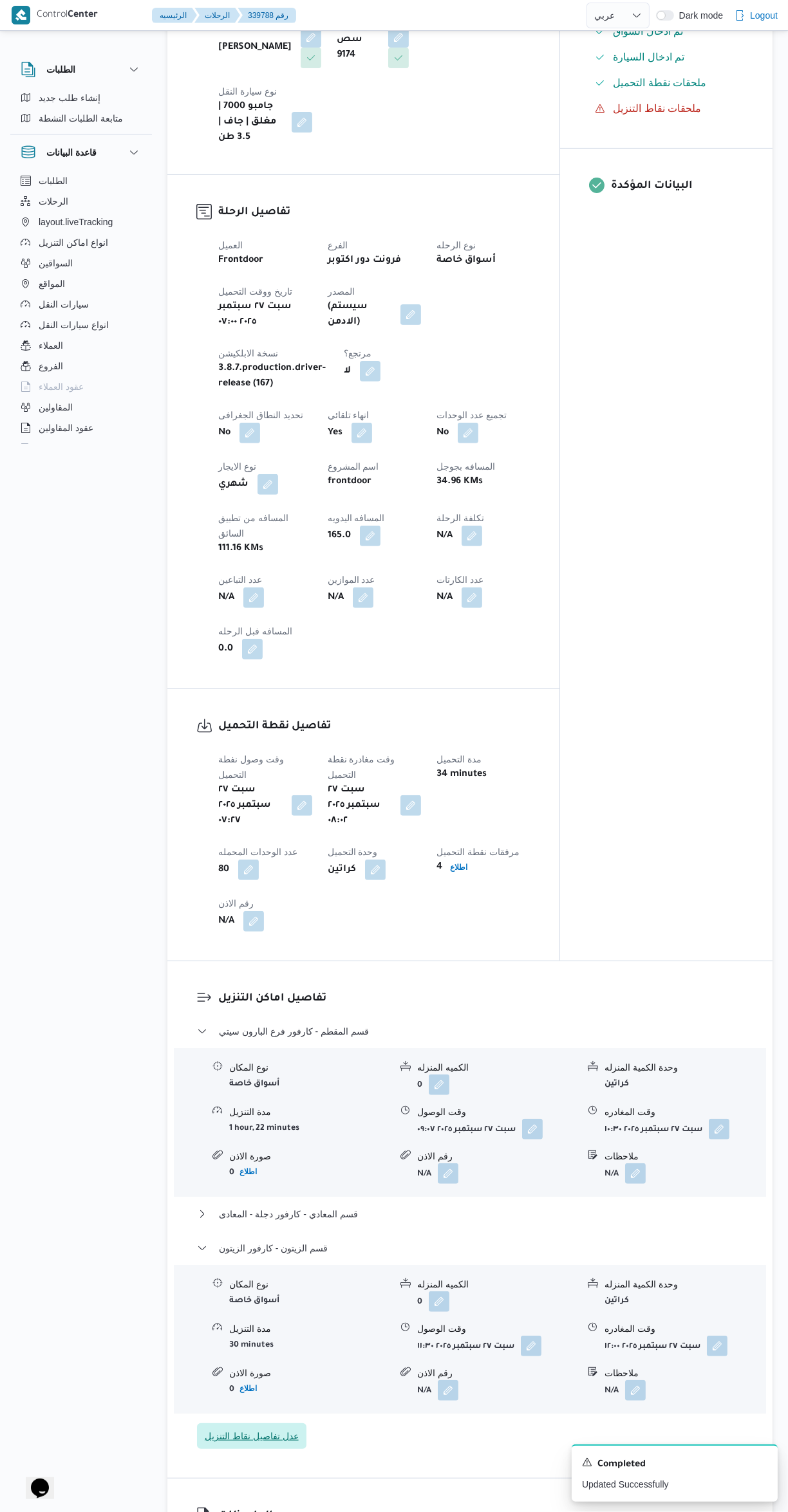
click at [263, 1428] on span "عدل تفاصيل نقاط التنزيل" at bounding box center [252, 1436] width 94 height 16
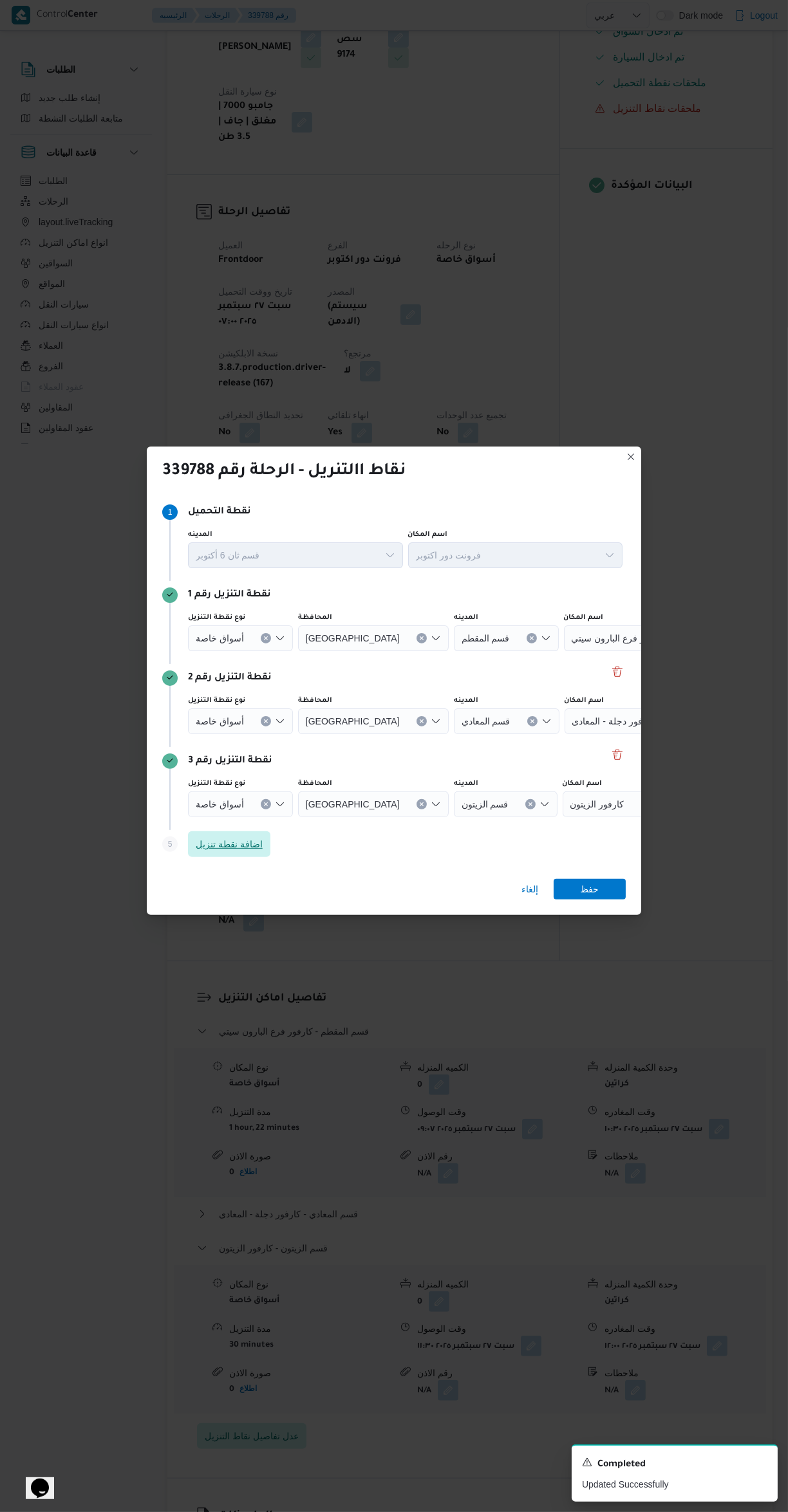
click at [232, 852] on span "اضافة نقطة تنزيل" at bounding box center [229, 844] width 67 height 16
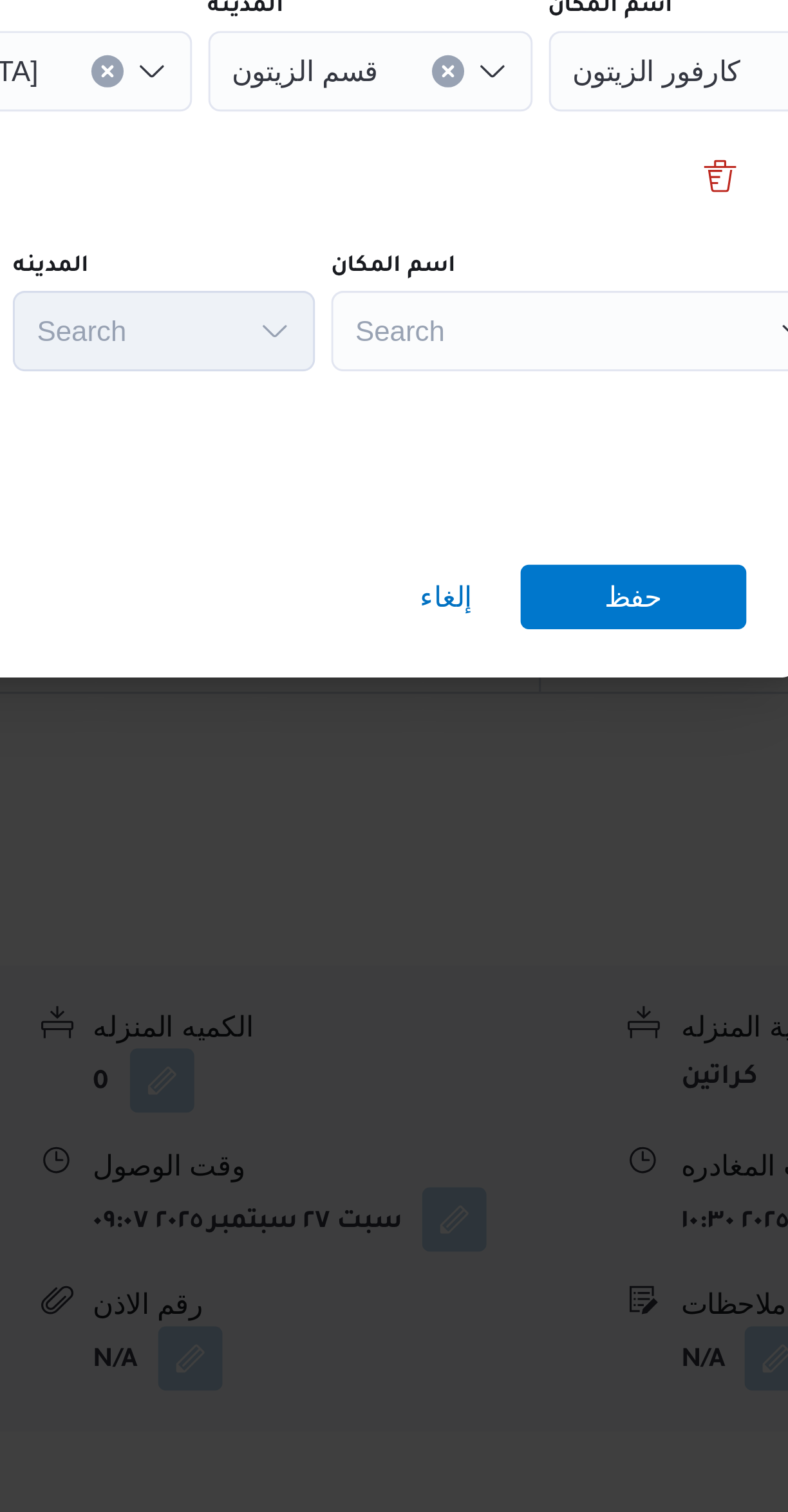
click at [559, 835] on div "Search" at bounding box center [573, 844] width 161 height 25
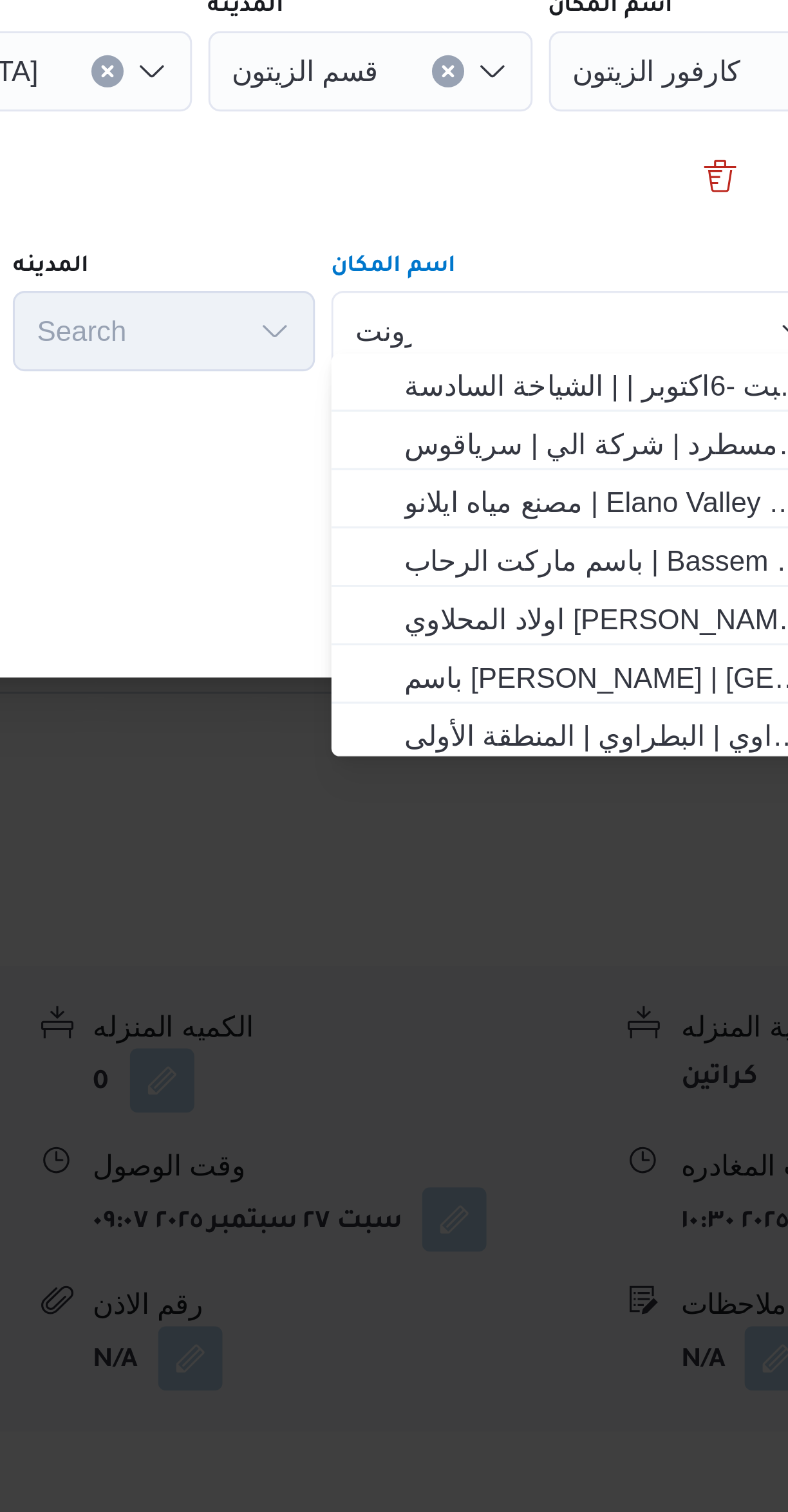
scroll to position [0, 0]
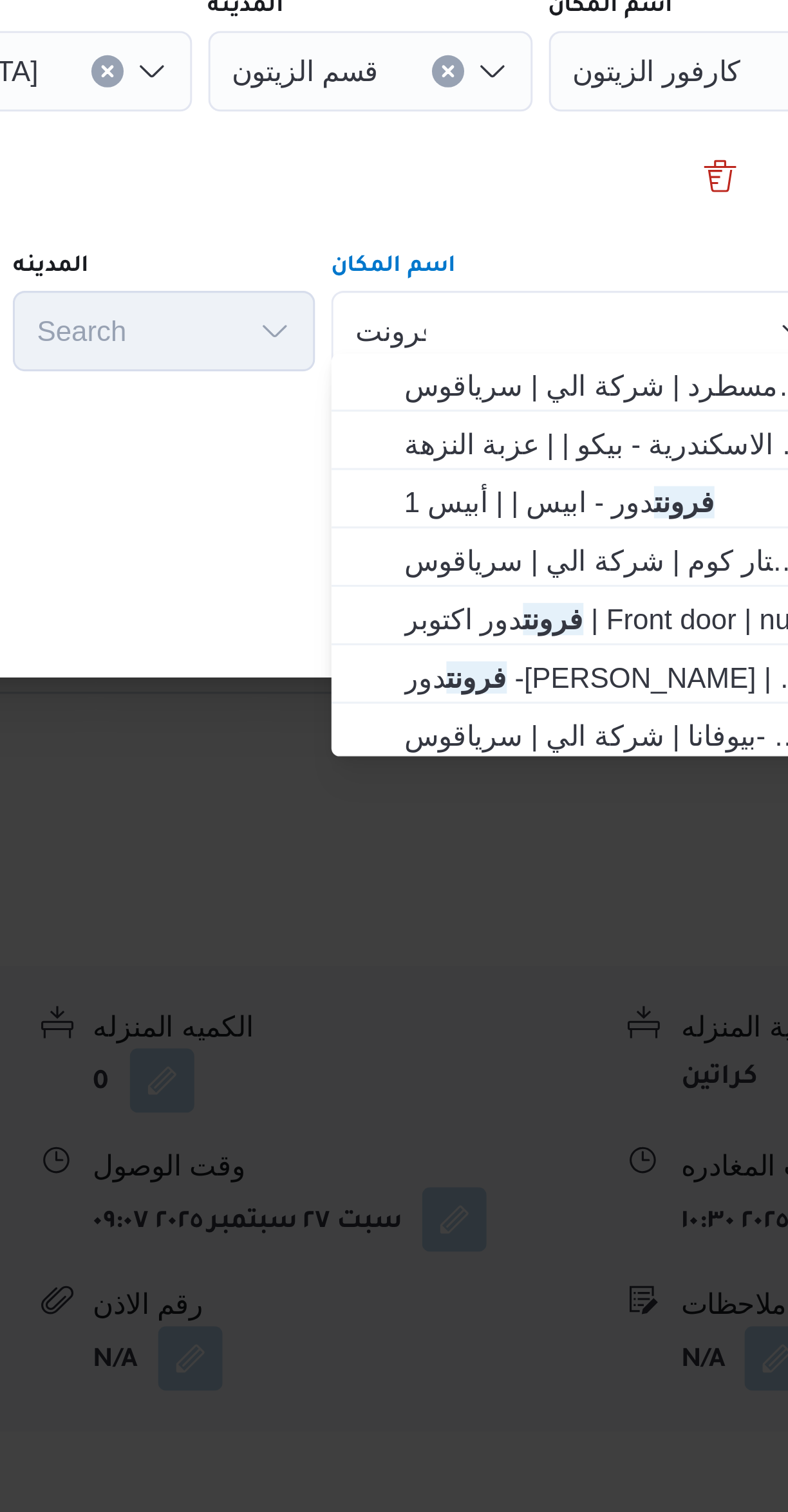
type input "فرونت"
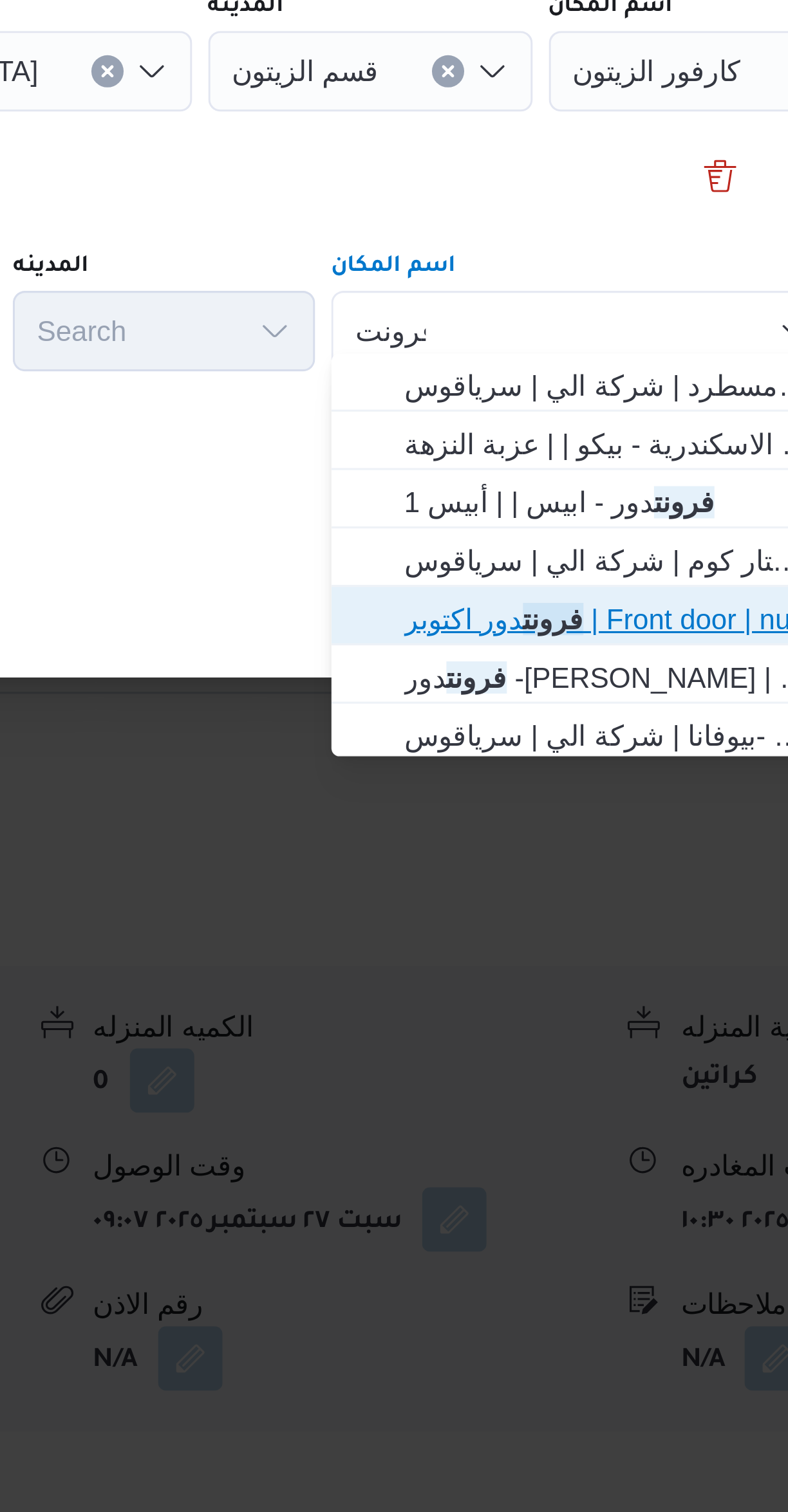
click at [584, 932] on span "فرونت دور اكتوبر | Front door | null" at bounding box center [581, 937] width 130 height 16
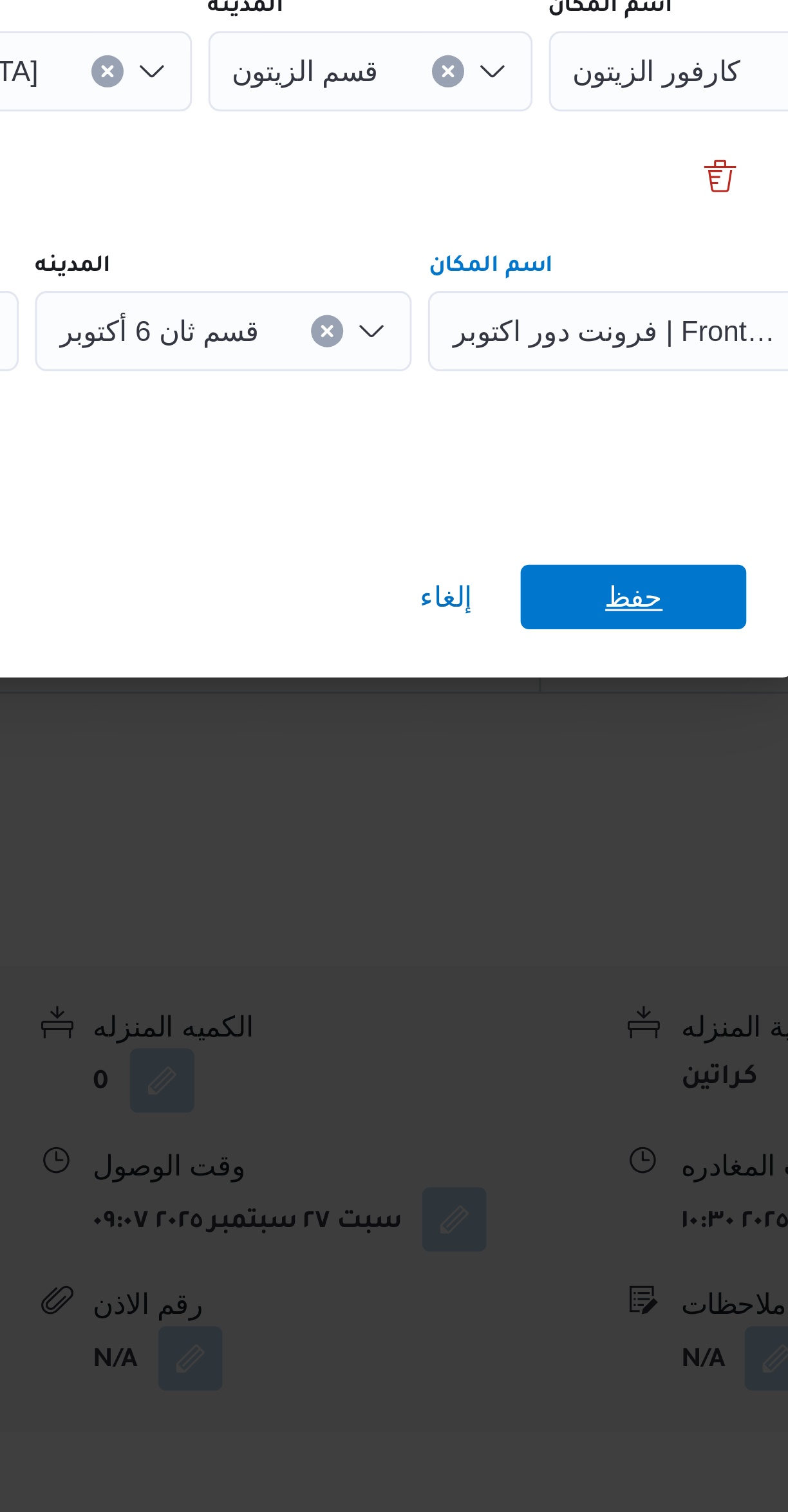
click at [598, 920] on span "حفظ" at bounding box center [590, 930] width 72 height 21
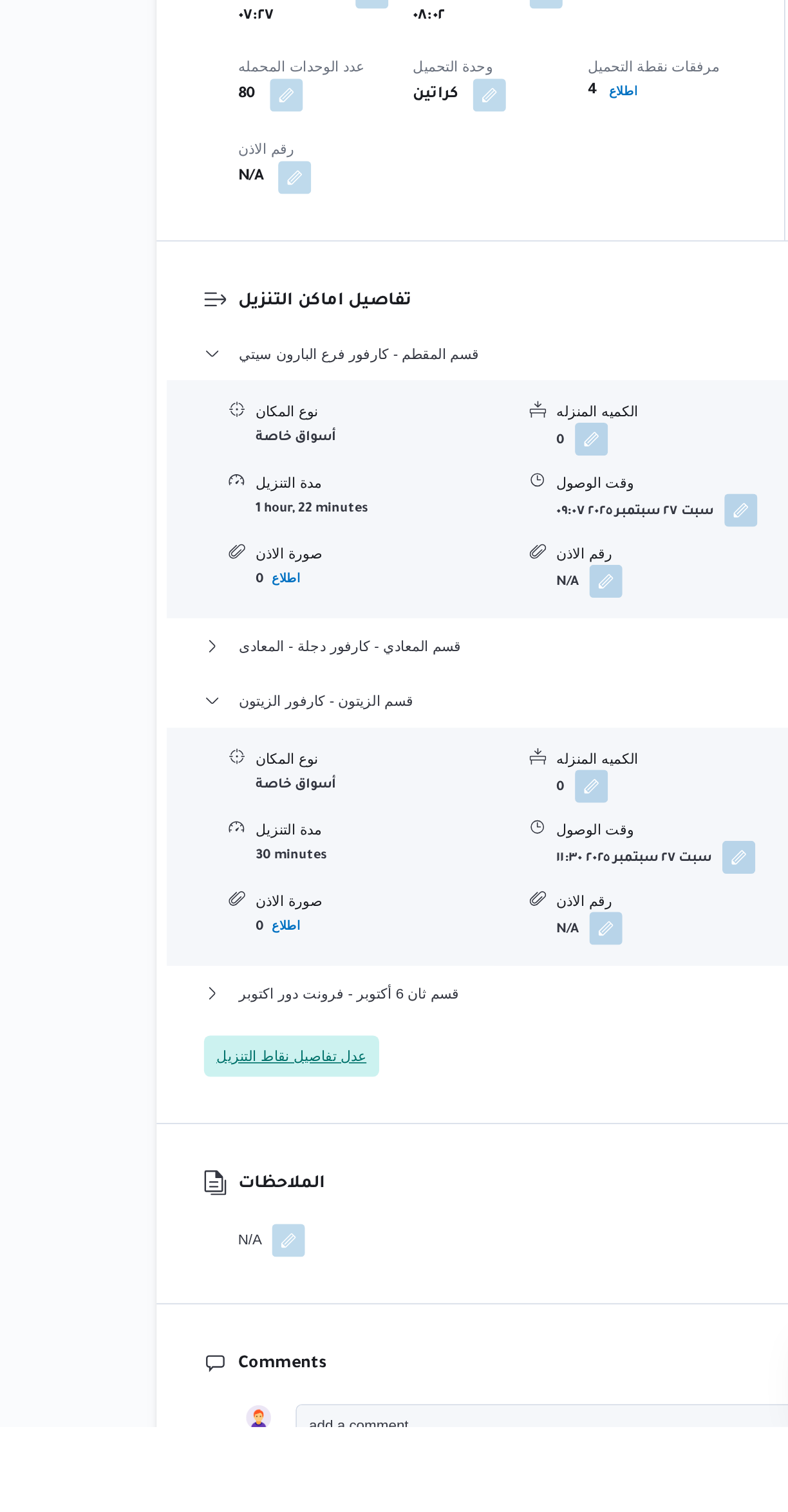
scroll to position [599, 0]
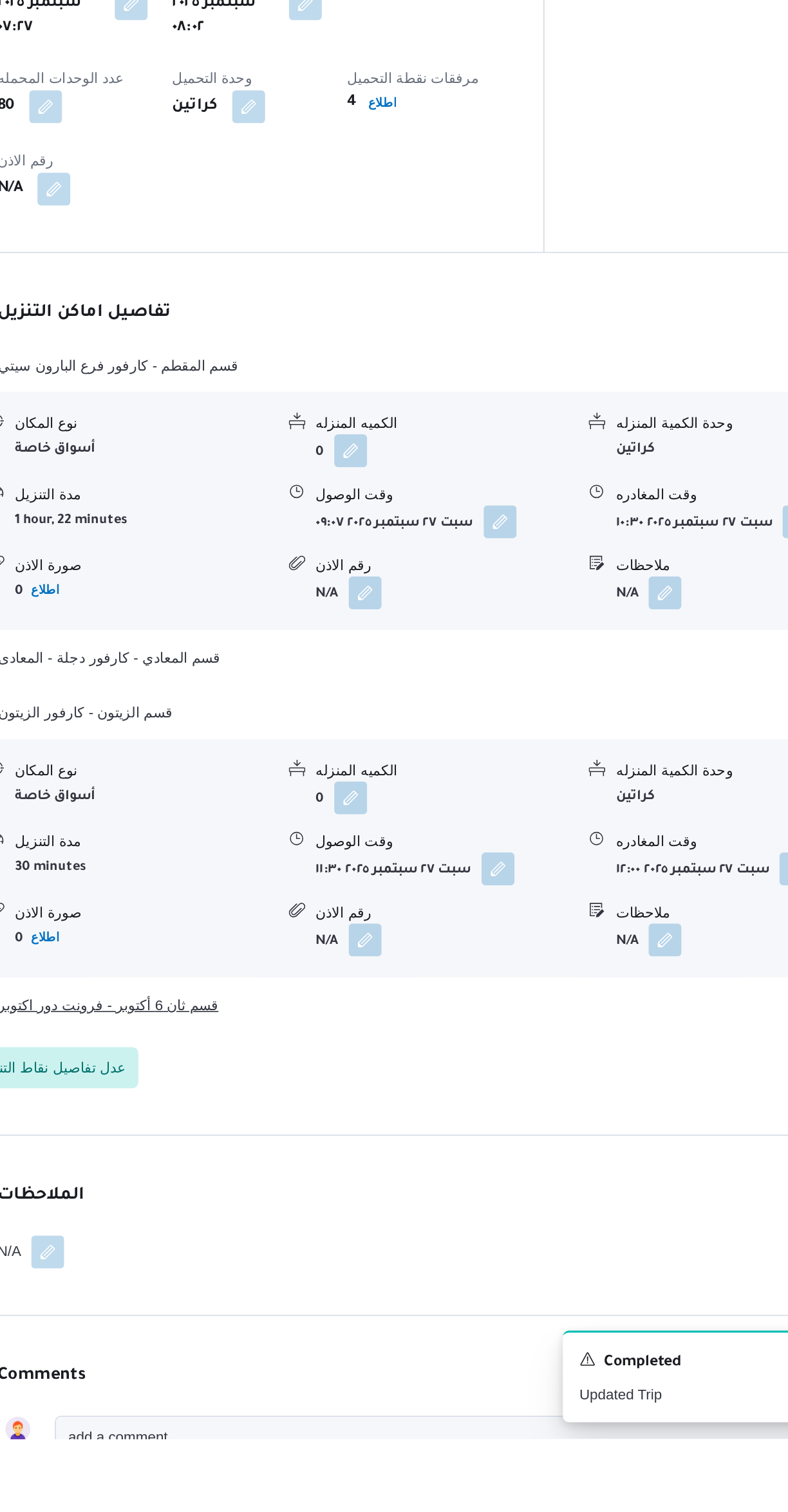
click at [547, 1233] on button "قسم ثان 6 أكتوبر - فرونت دور اكتوبر" at bounding box center [470, 1241] width 546 height 16
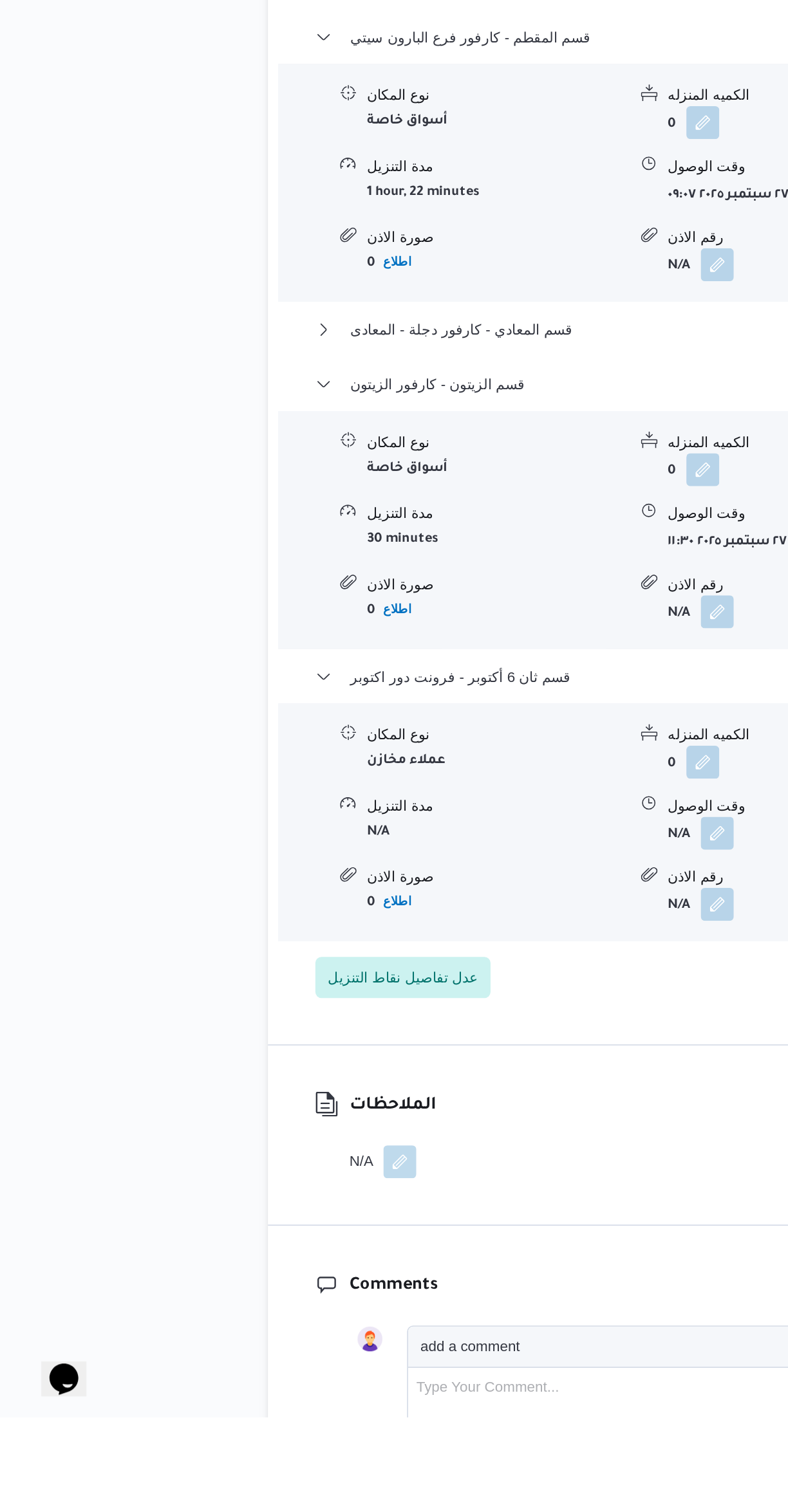
scroll to position [791, 0]
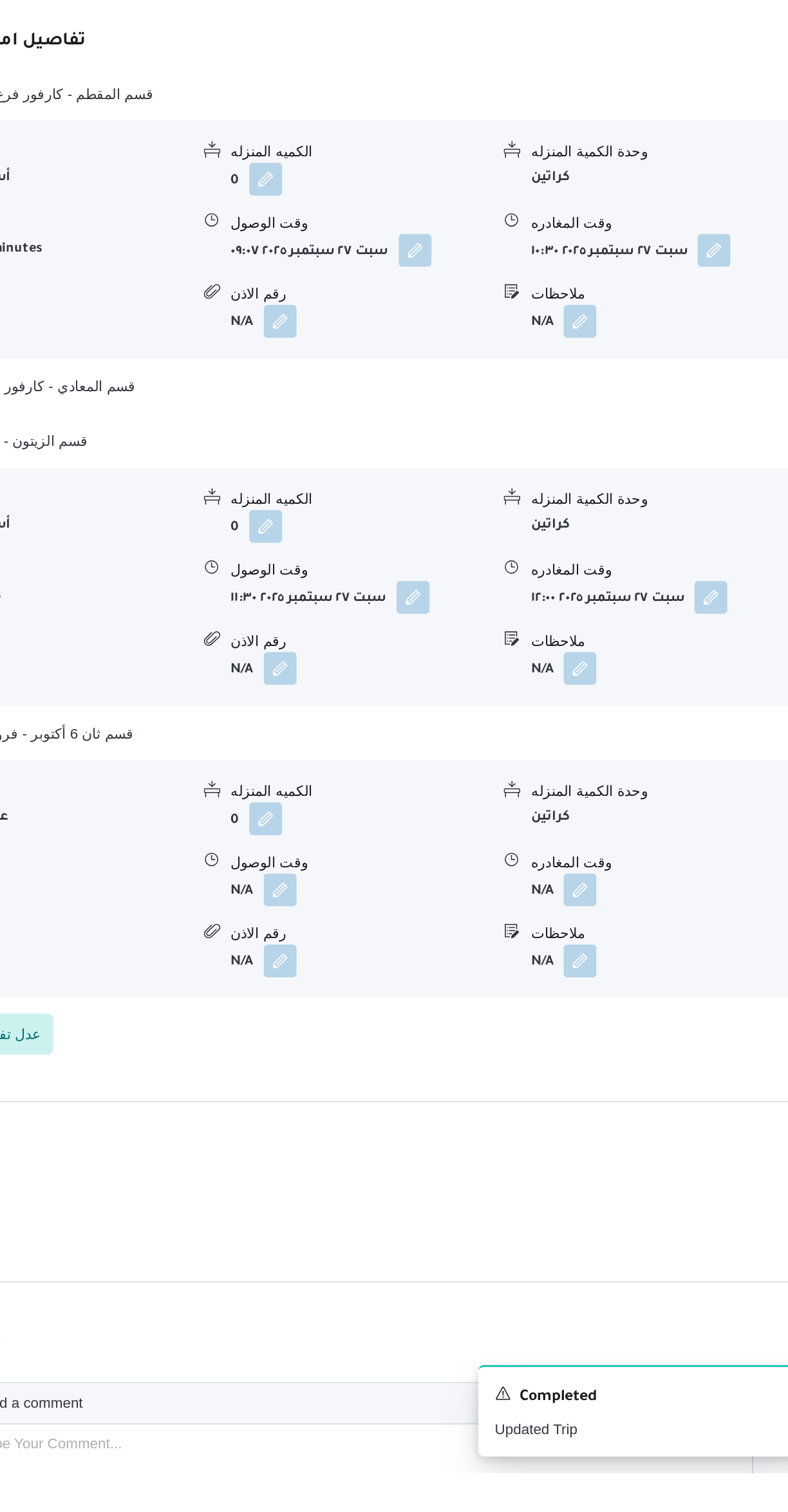
click at [634, 1137] on button "button" at bounding box center [635, 1147] width 21 height 21
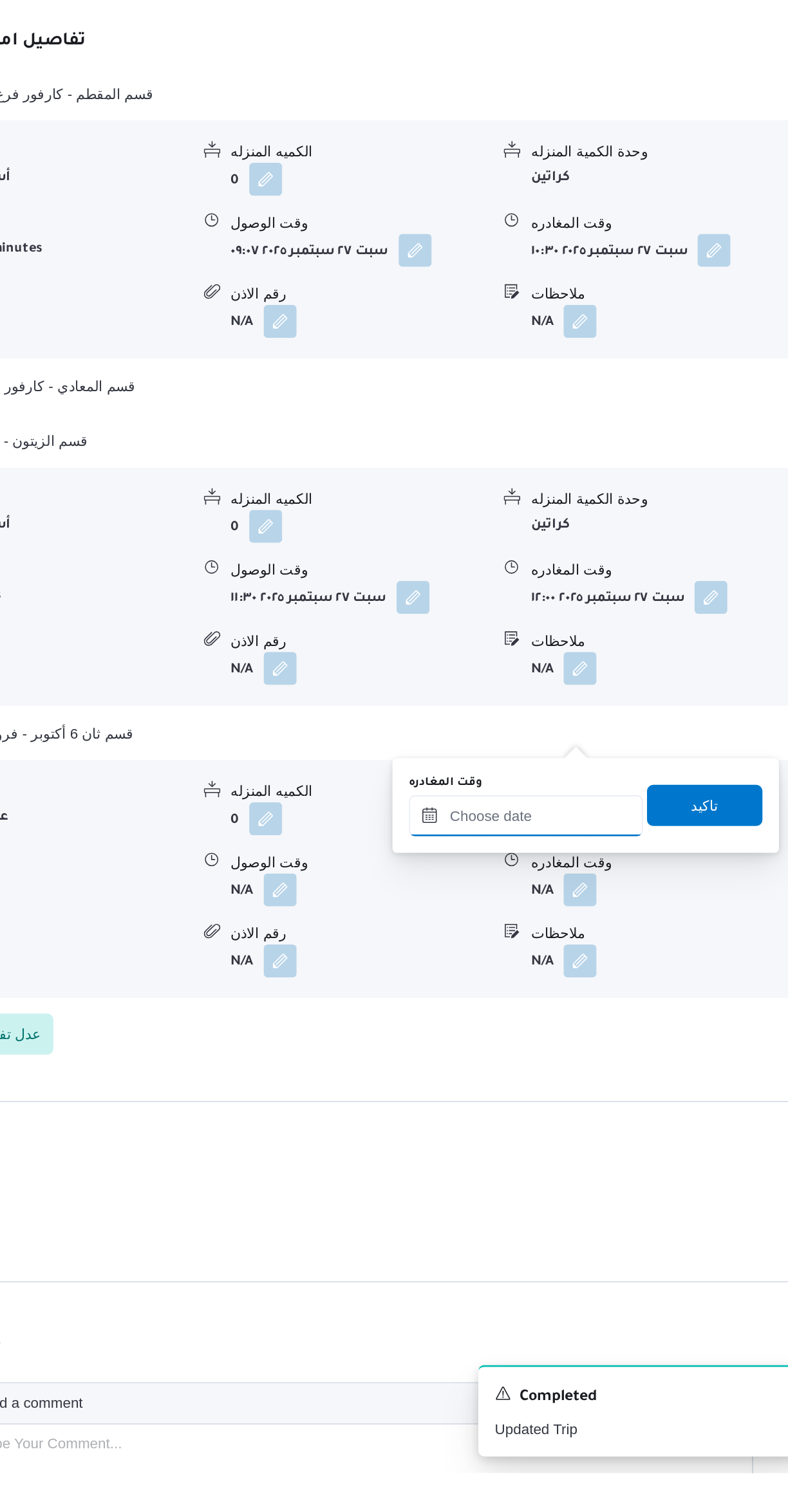
click at [570, 1111] on input "وقت المغادره" at bounding box center [601, 1101] width 146 height 25
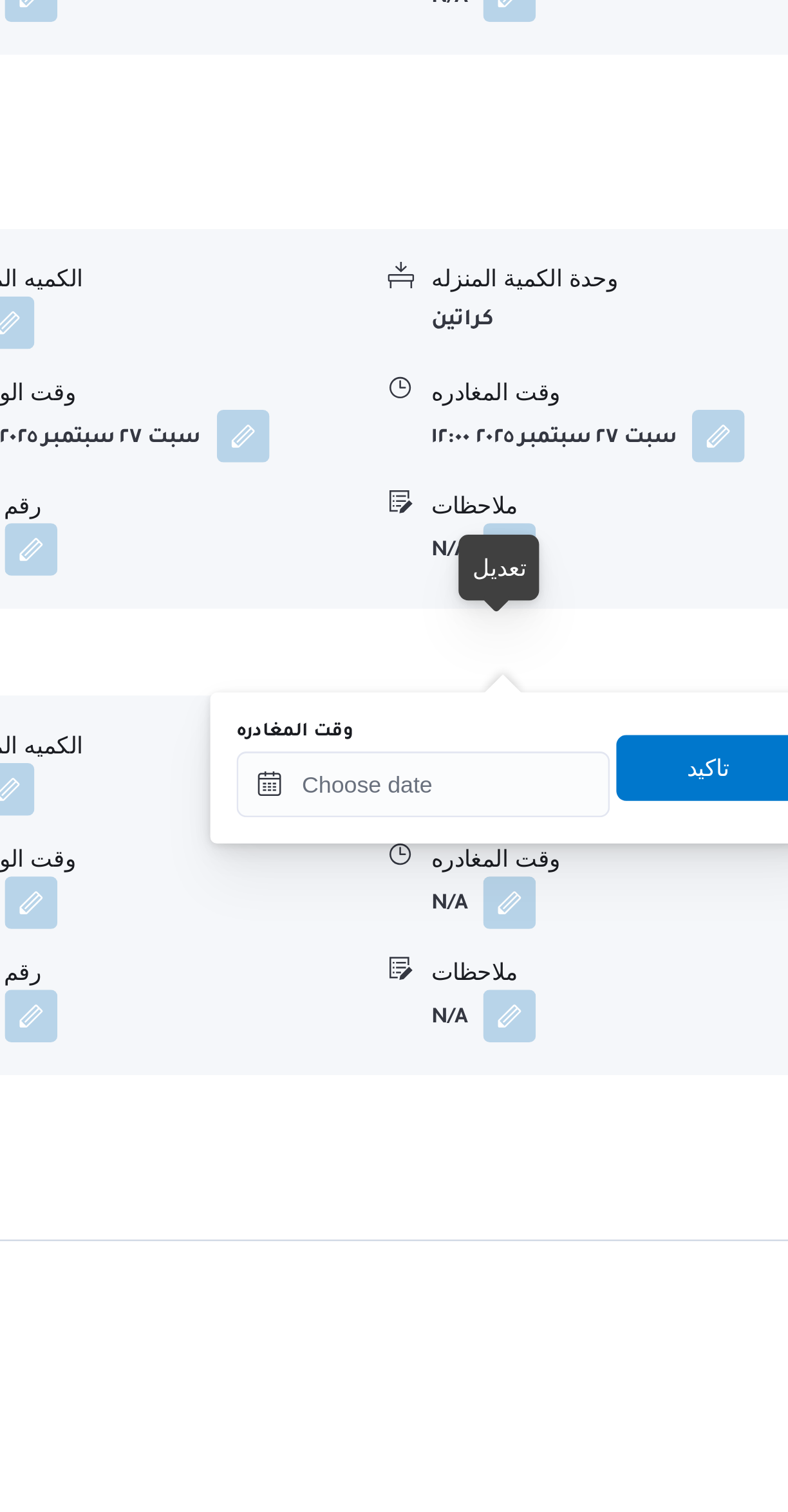
scroll to position [869, 0]
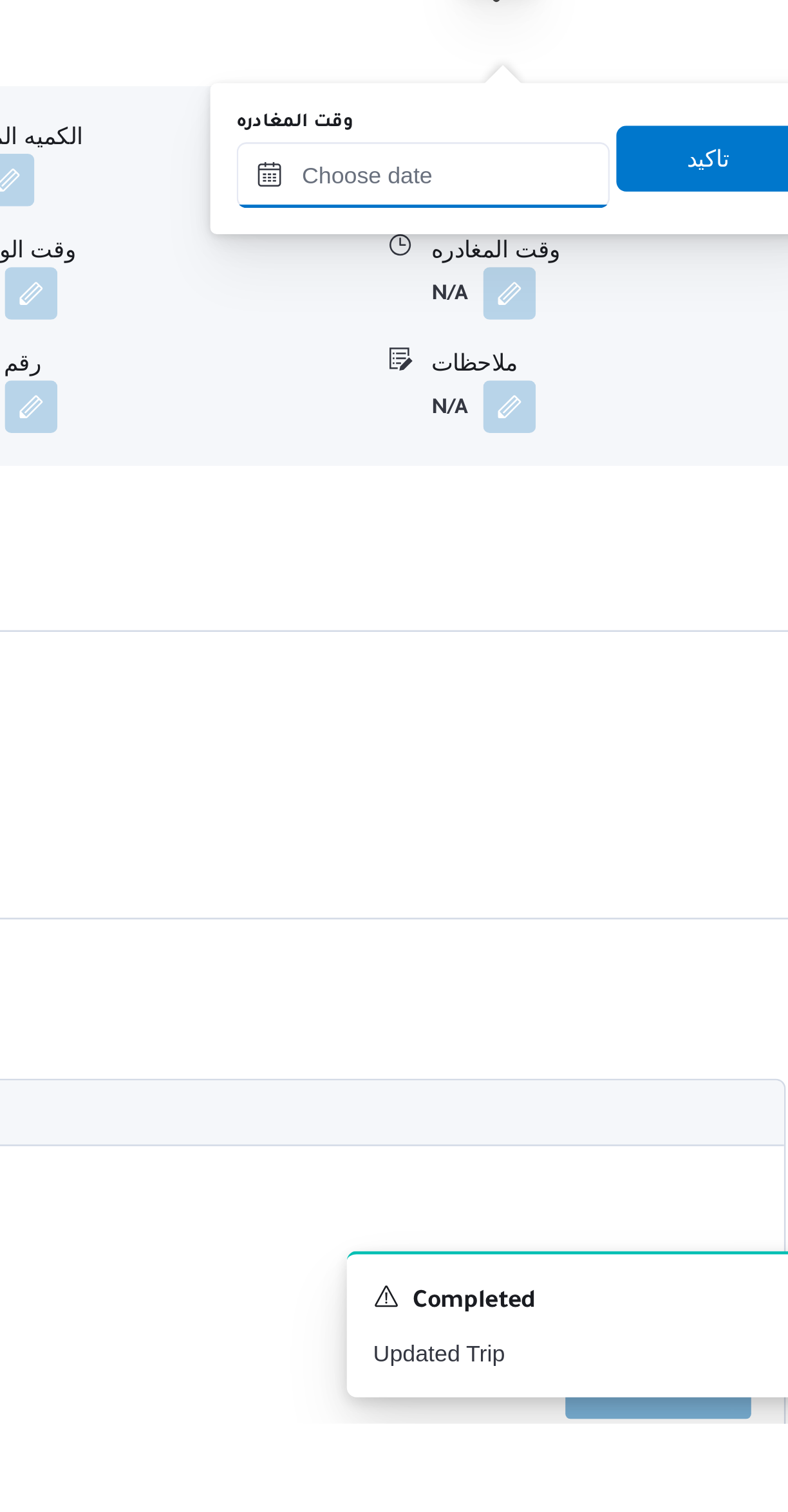
click at [614, 1021] on input "وقت المغادره" at bounding box center [601, 1022] width 146 height 25
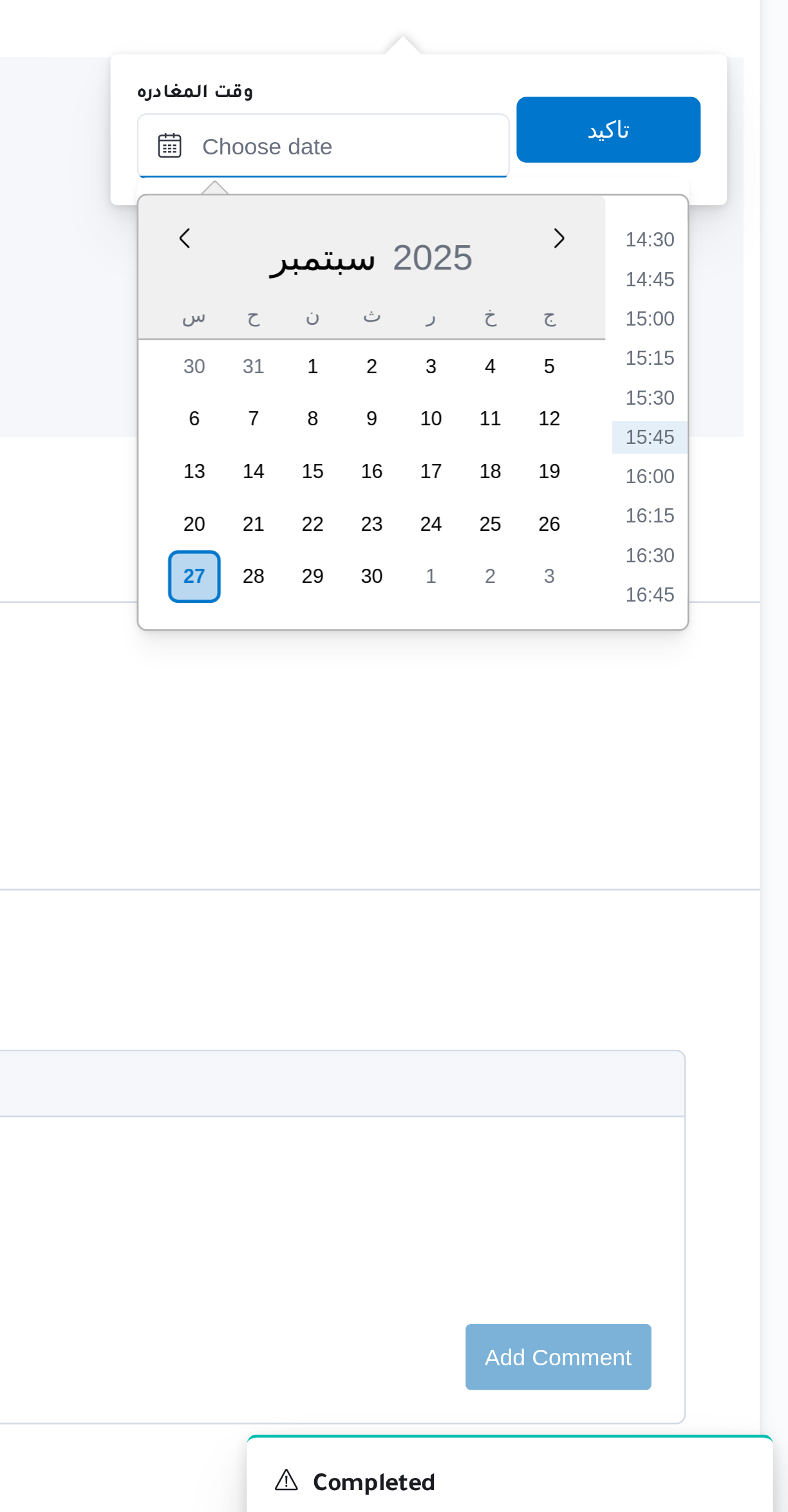
scroll to position [952, 0]
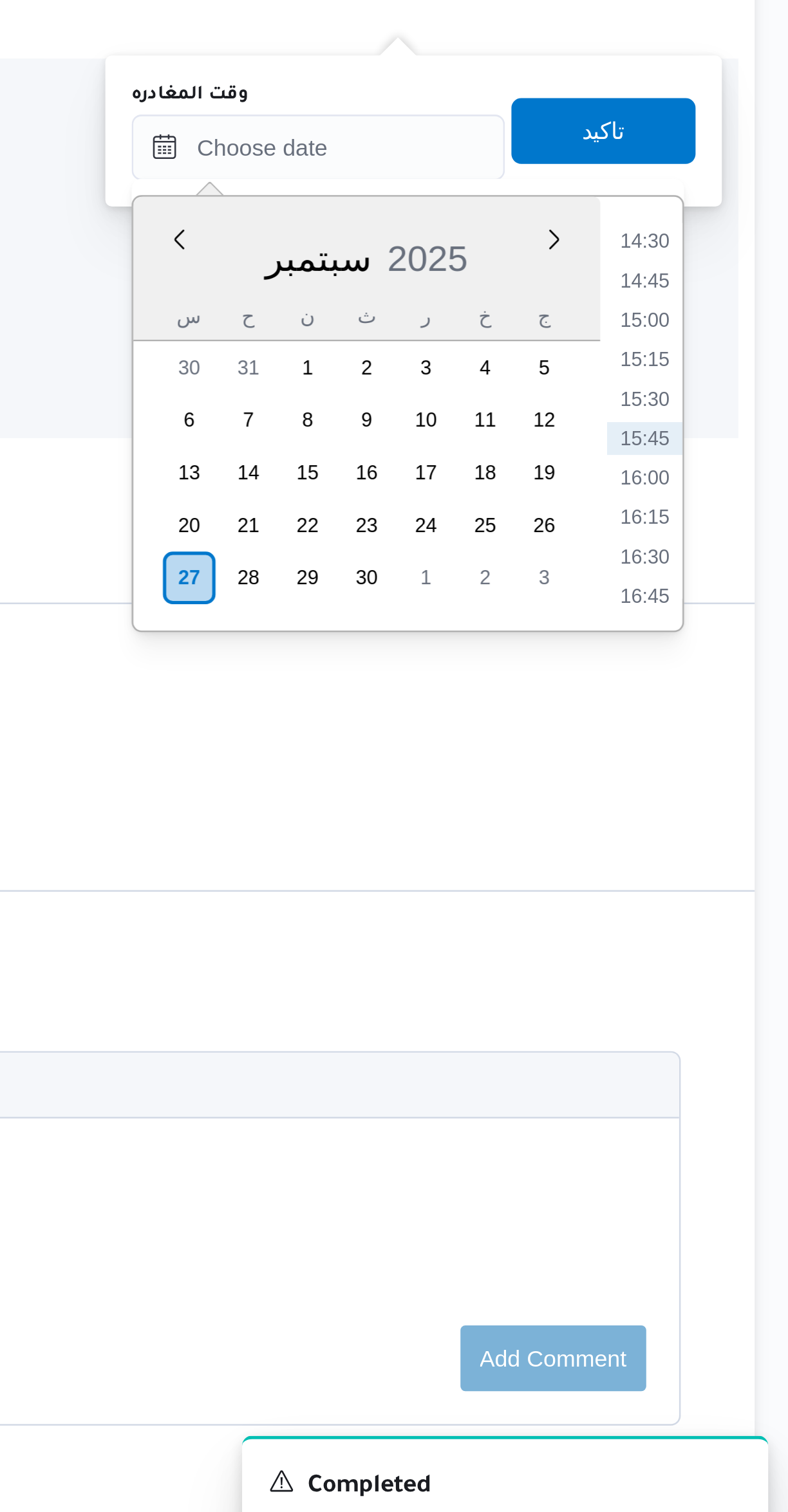
click at [726, 977] on li "14:30" at bounding box center [729, 977] width 30 height 13
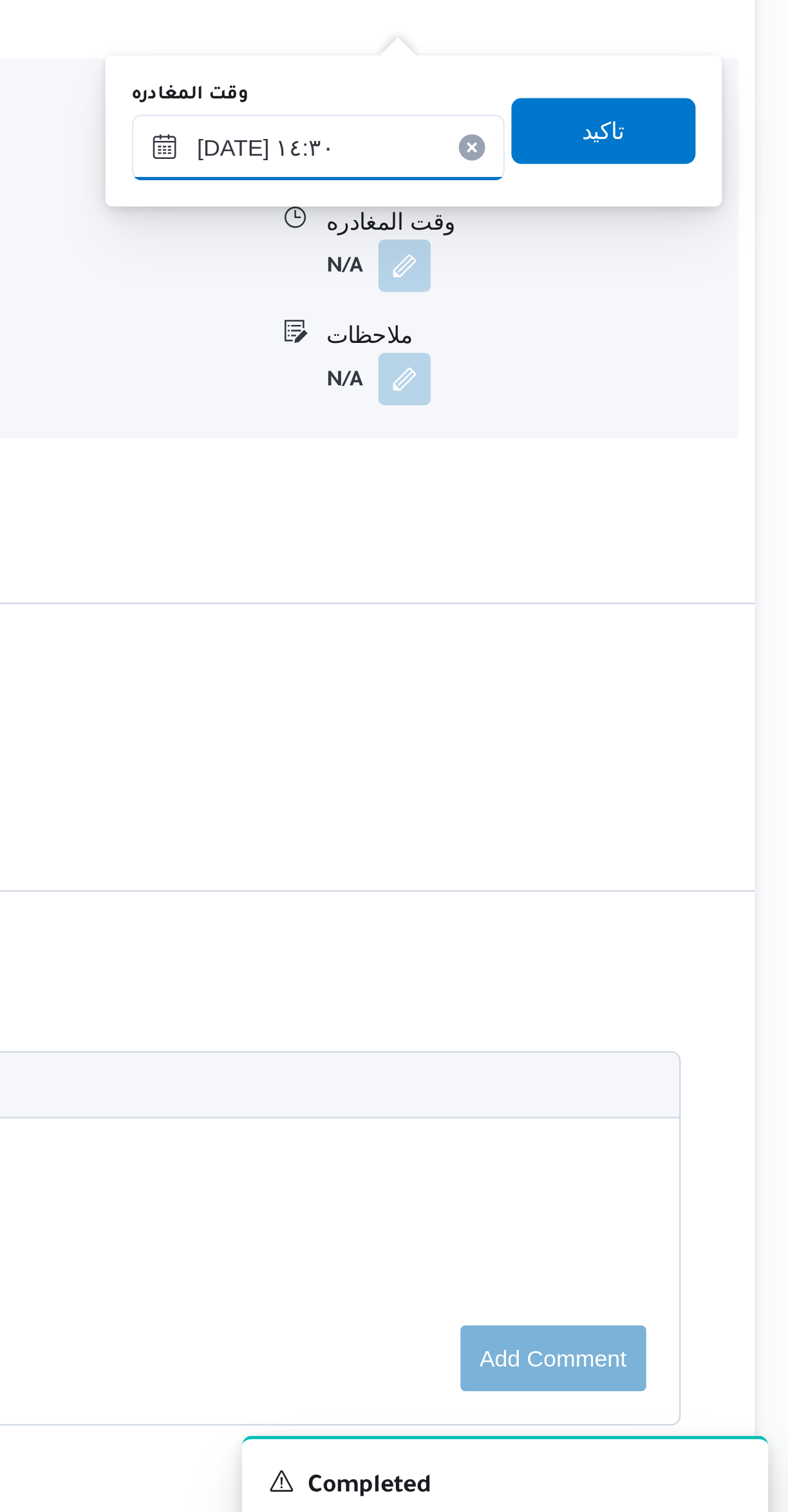
click at [619, 944] on input "٢٧/٠٩/٢٠٢٥ ١٤:٣٠" at bounding box center [601, 939] width 146 height 25
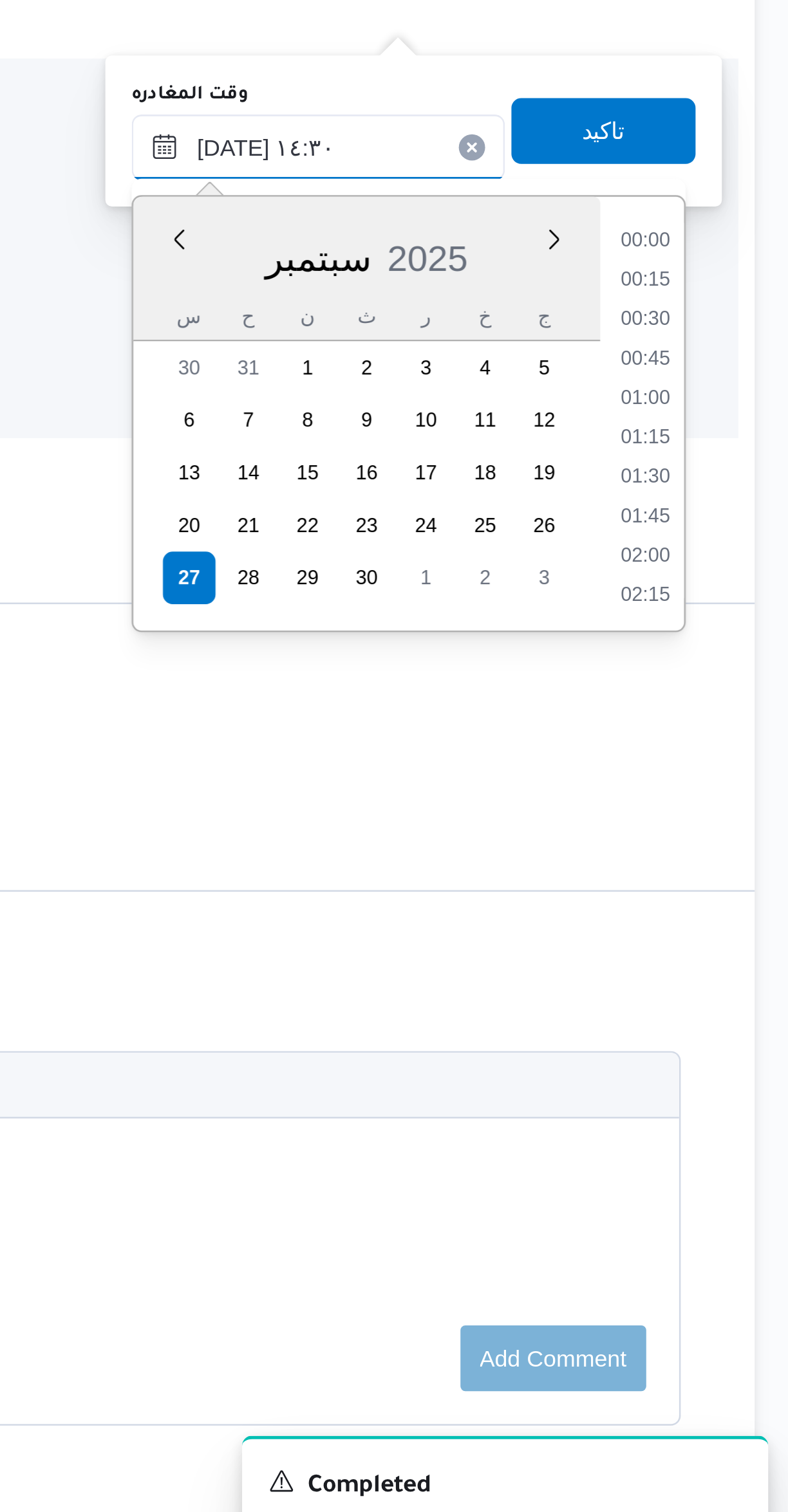
scroll to position [817, 0]
click at [729, 971] on li "13:15" at bounding box center [729, 978] width 30 height 13
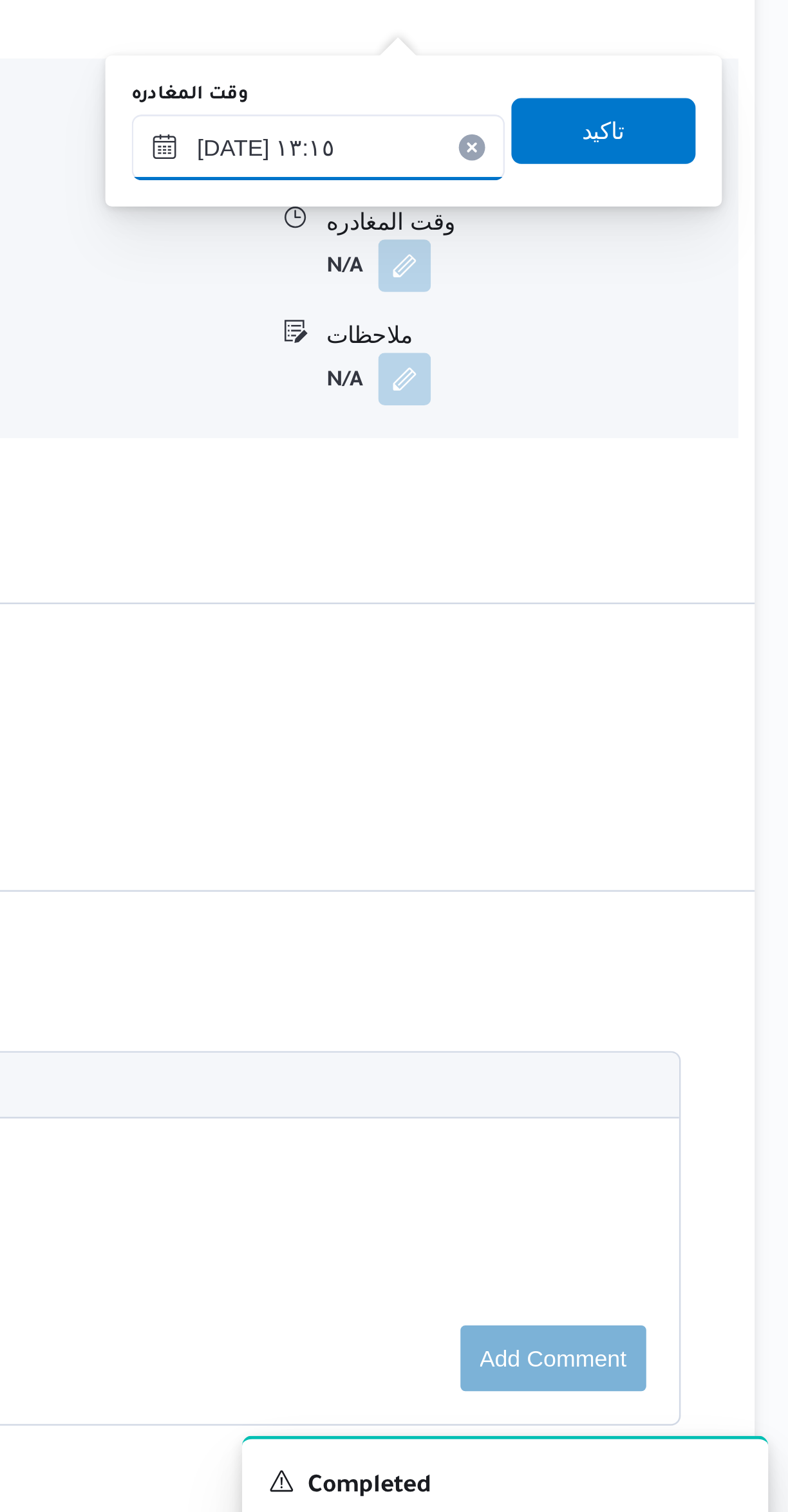
click at [619, 934] on input "٢٧/٠٩/٢٠٢٥ ١٣:١٥" at bounding box center [601, 939] width 146 height 25
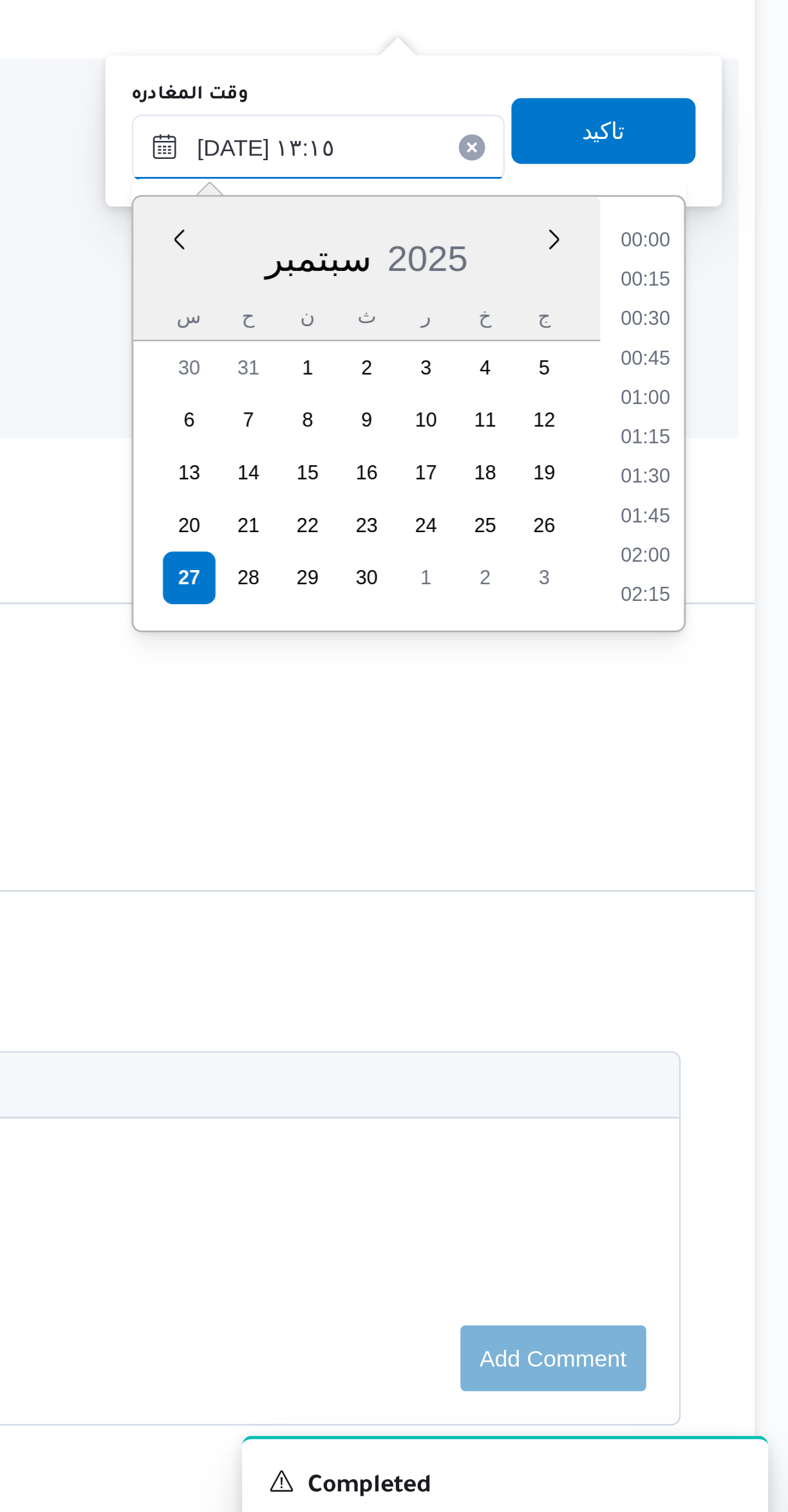
scroll to position [740, 0]
click at [724, 1034] on li "13:00" at bounding box center [729, 1039] width 30 height 13
type input "٢٧/٠٩/٢٠٢٥ ١٣:٠٠"
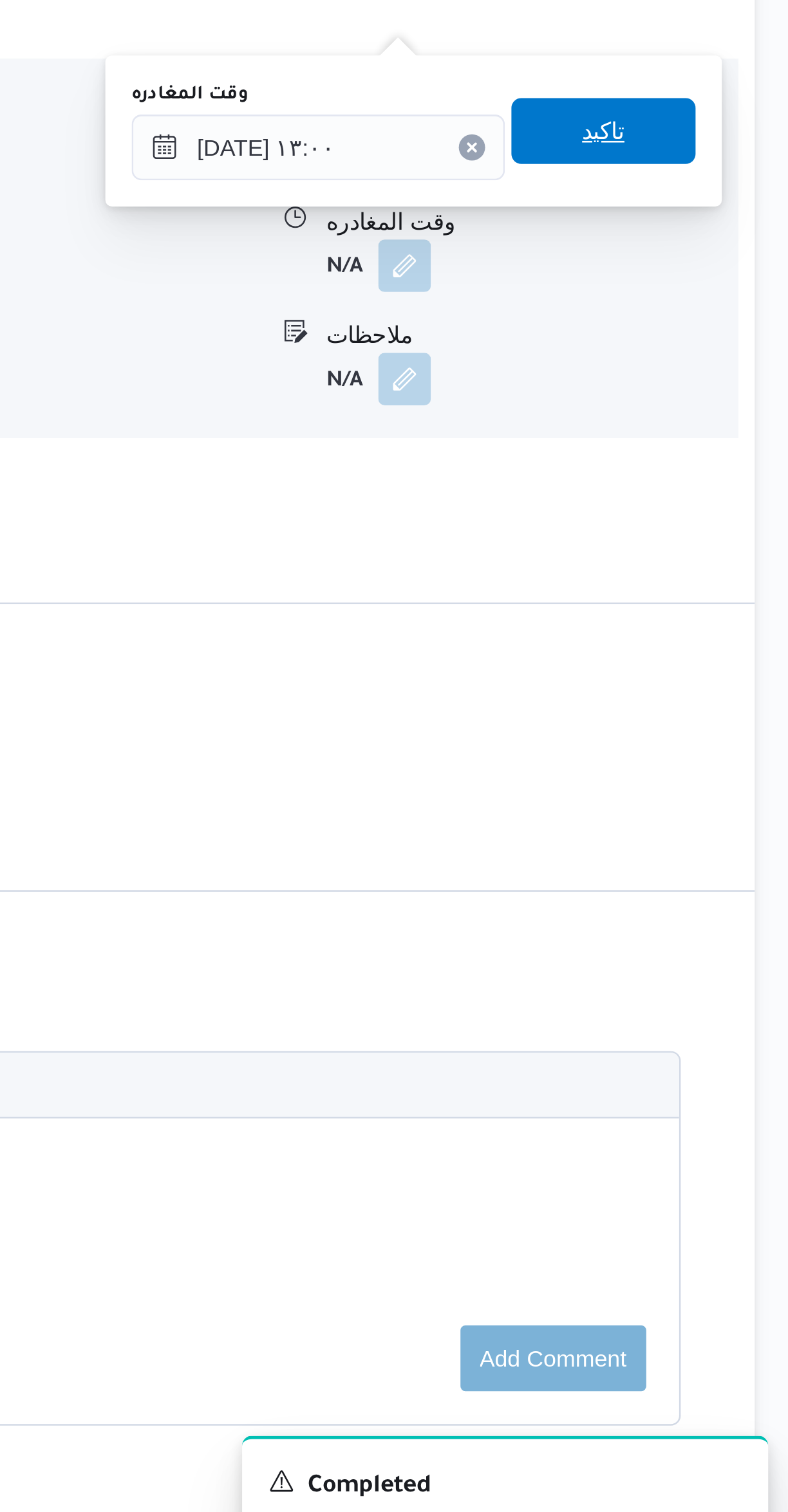
click at [711, 932] on span "تاكيد" at bounding box center [713, 933] width 72 height 25
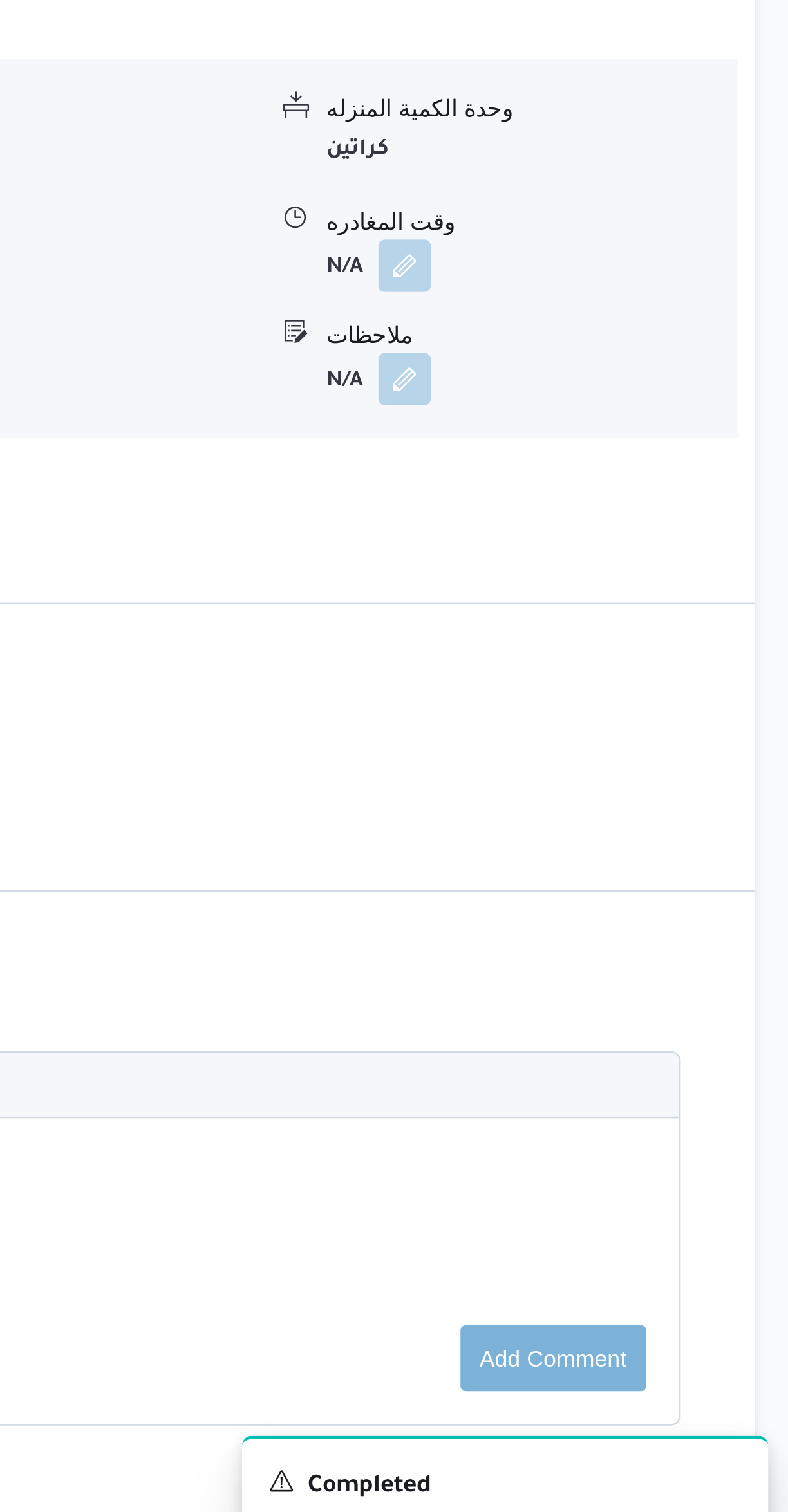
scroll to position [951, 0]
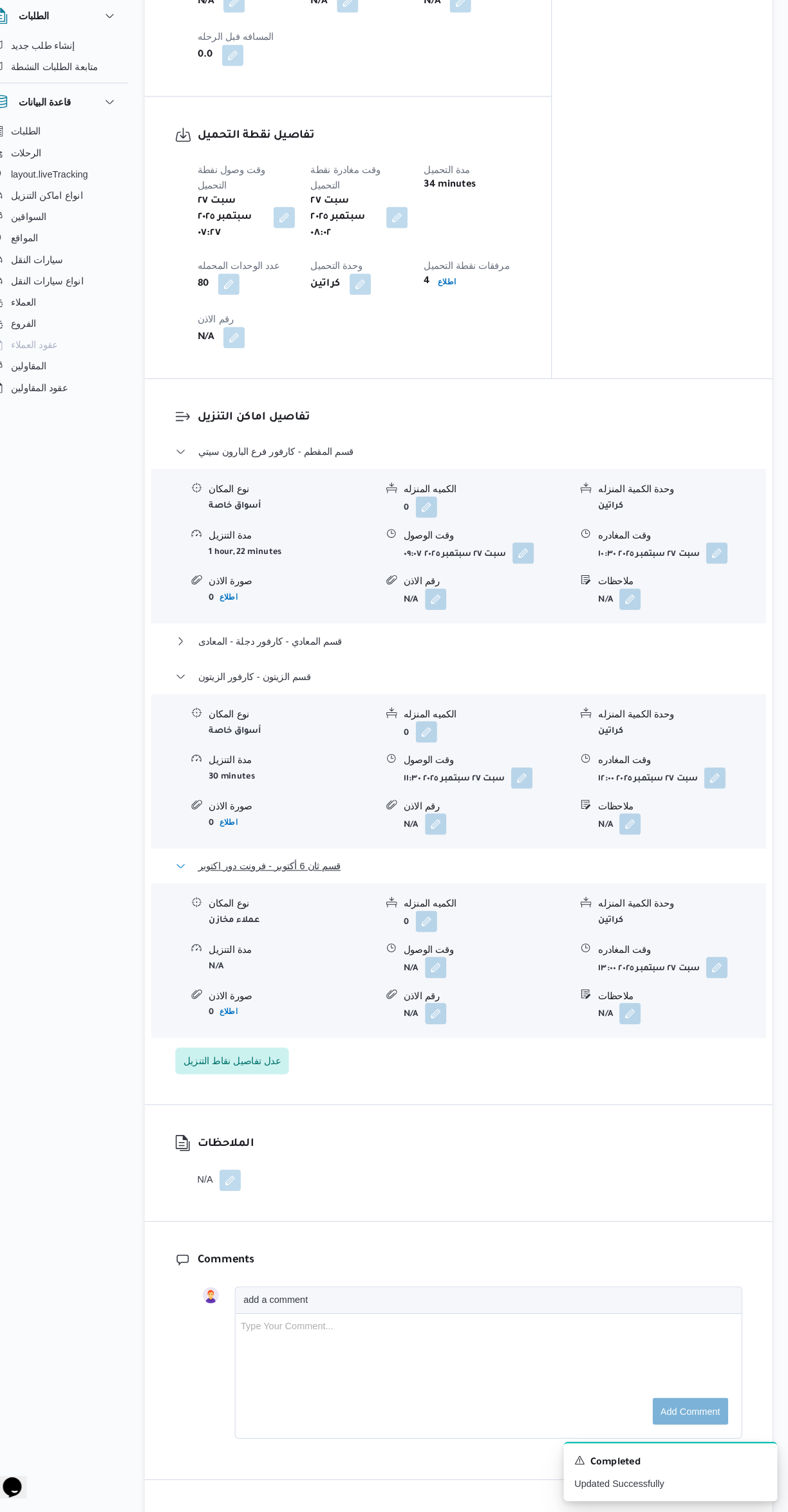
click at [423, 881] on button "قسم ثان 6 أكتوبر - فرونت دور اكتوبر" at bounding box center [470, 889] width 546 height 16
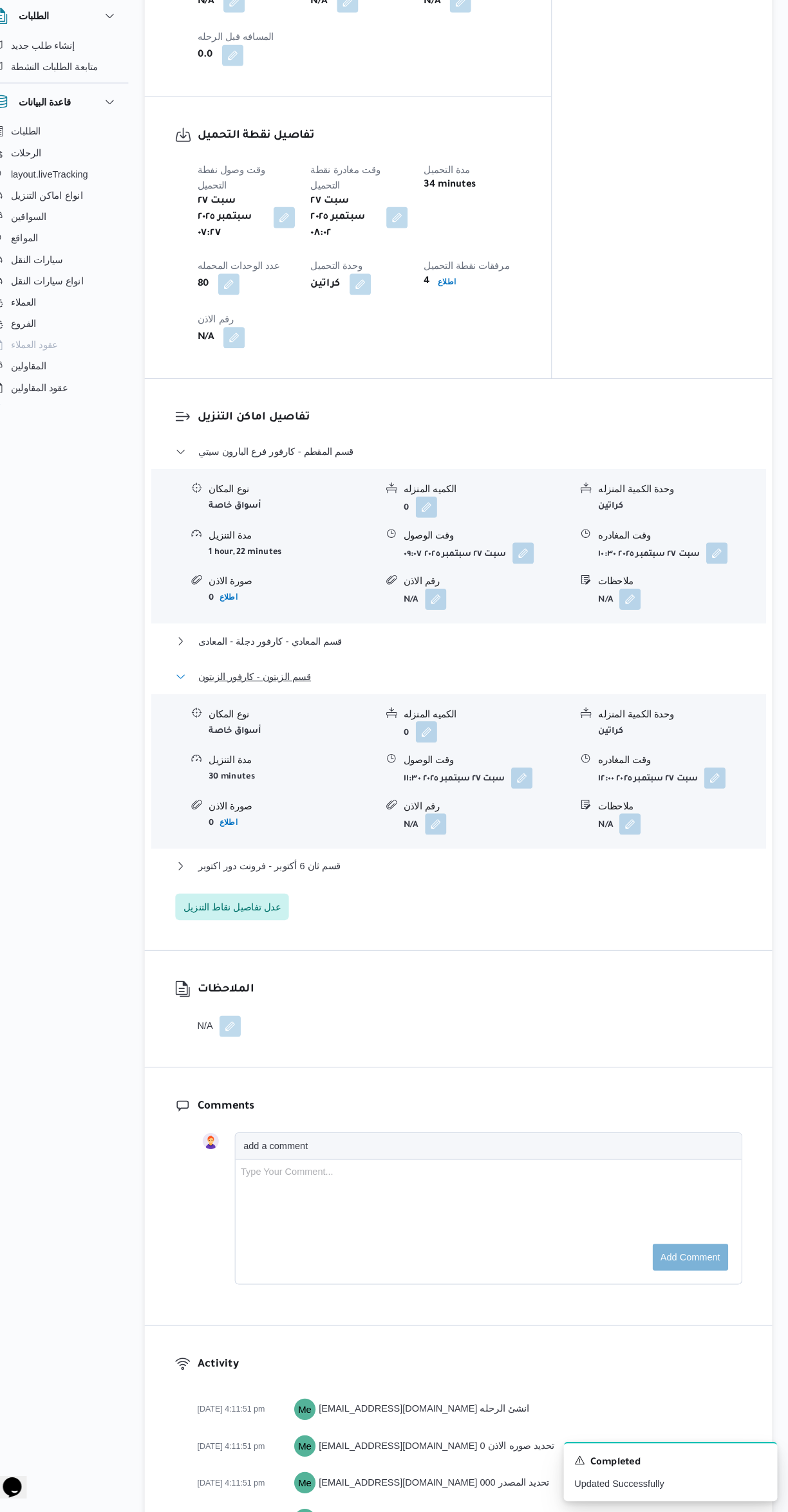
click at [465, 699] on button "قسم الزيتون - كارفور الزيتون" at bounding box center [470, 706] width 546 height 16
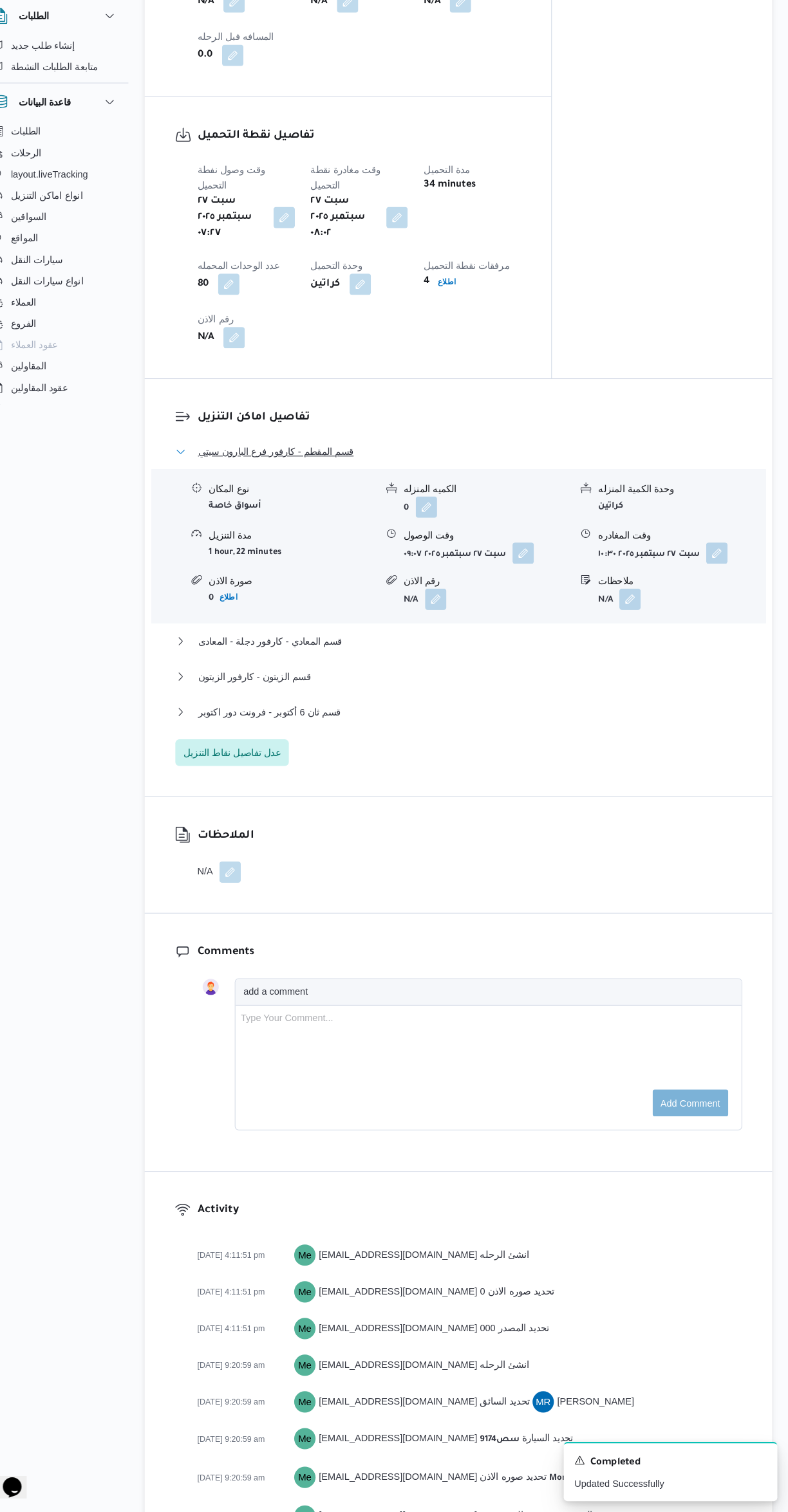
click at [493, 482] on button "قسم المقطم - كارفور فرع البارون سيتي" at bounding box center [470, 489] width 546 height 16
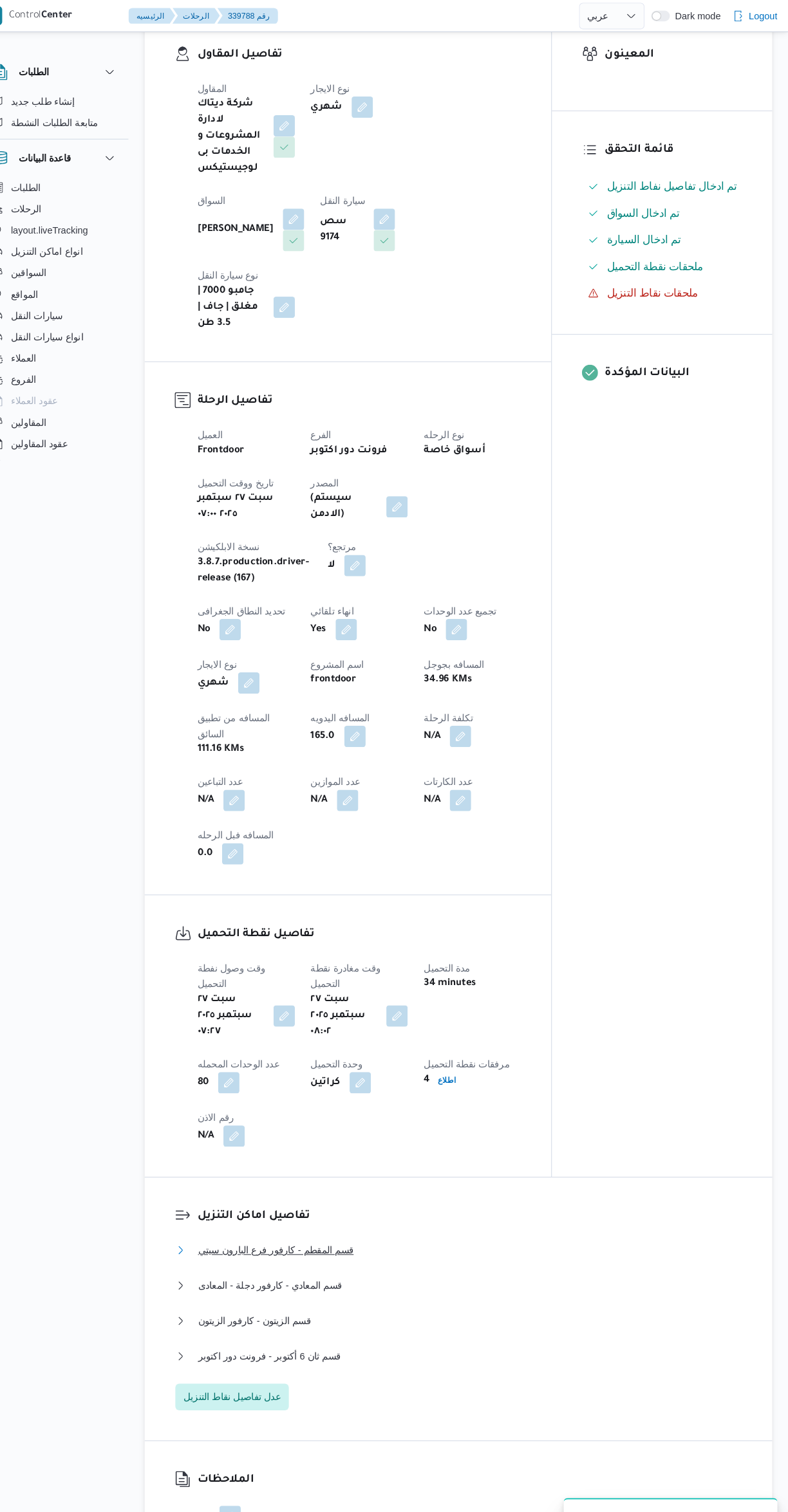
scroll to position [0, 0]
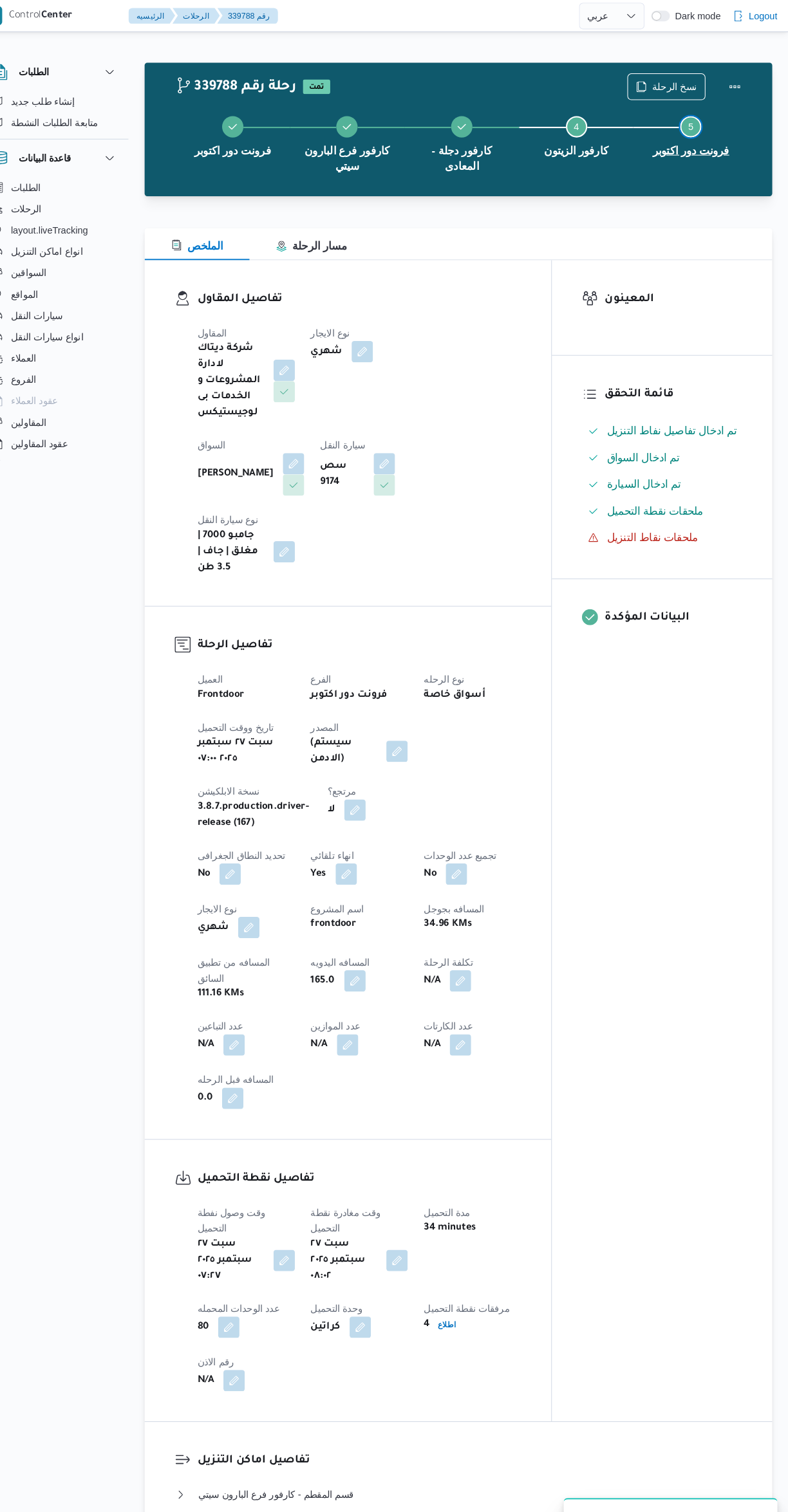
click at [670, 102] on button "Step 5 is incomplete 5 فرونت دور اكتوبر" at bounding box center [693, 129] width 111 height 67
click at [661, 76] on span "نسخ الرحلة" at bounding box center [670, 84] width 74 height 25
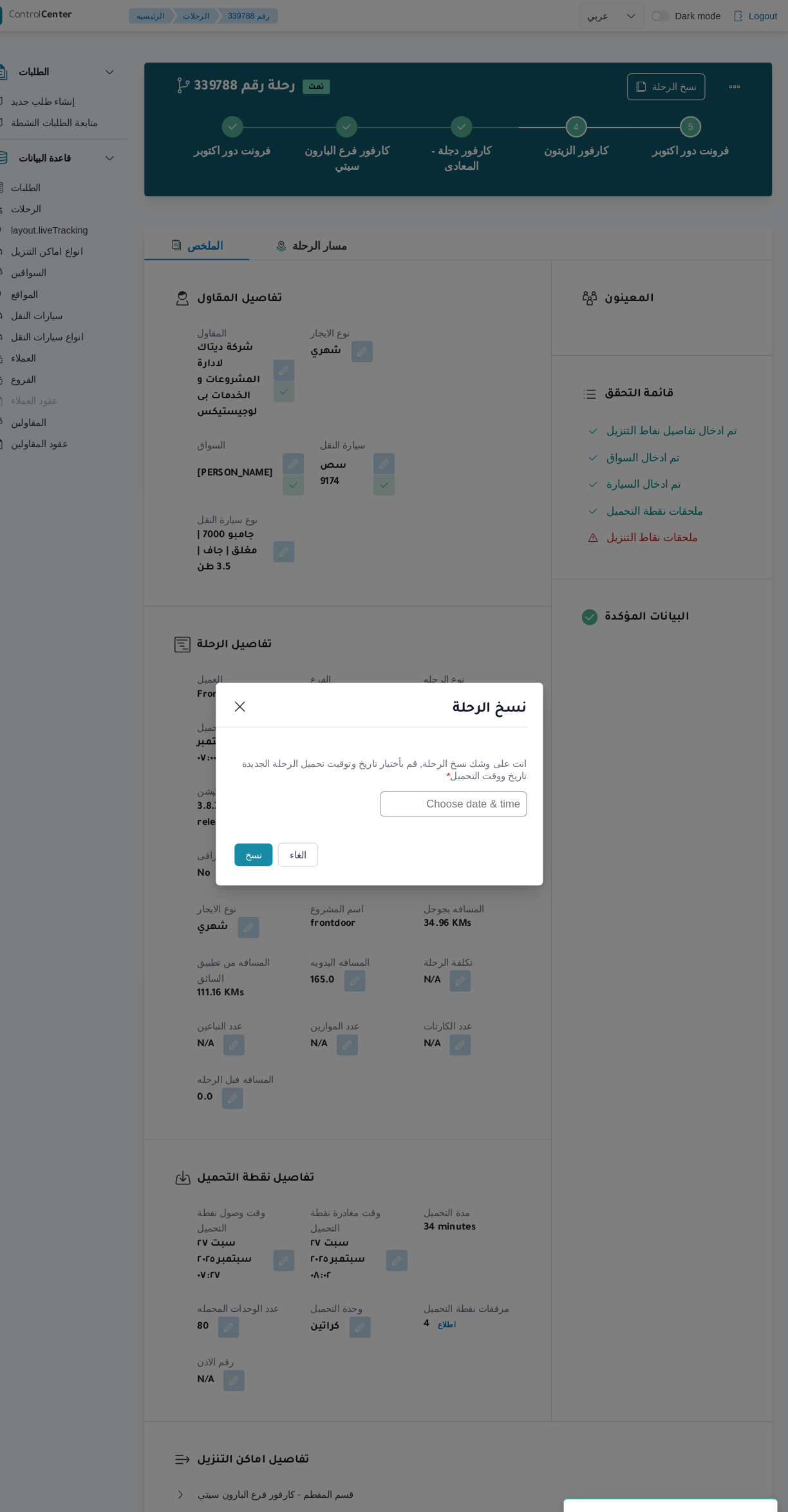
click at [474, 770] on input "text" at bounding box center [466, 775] width 141 height 25
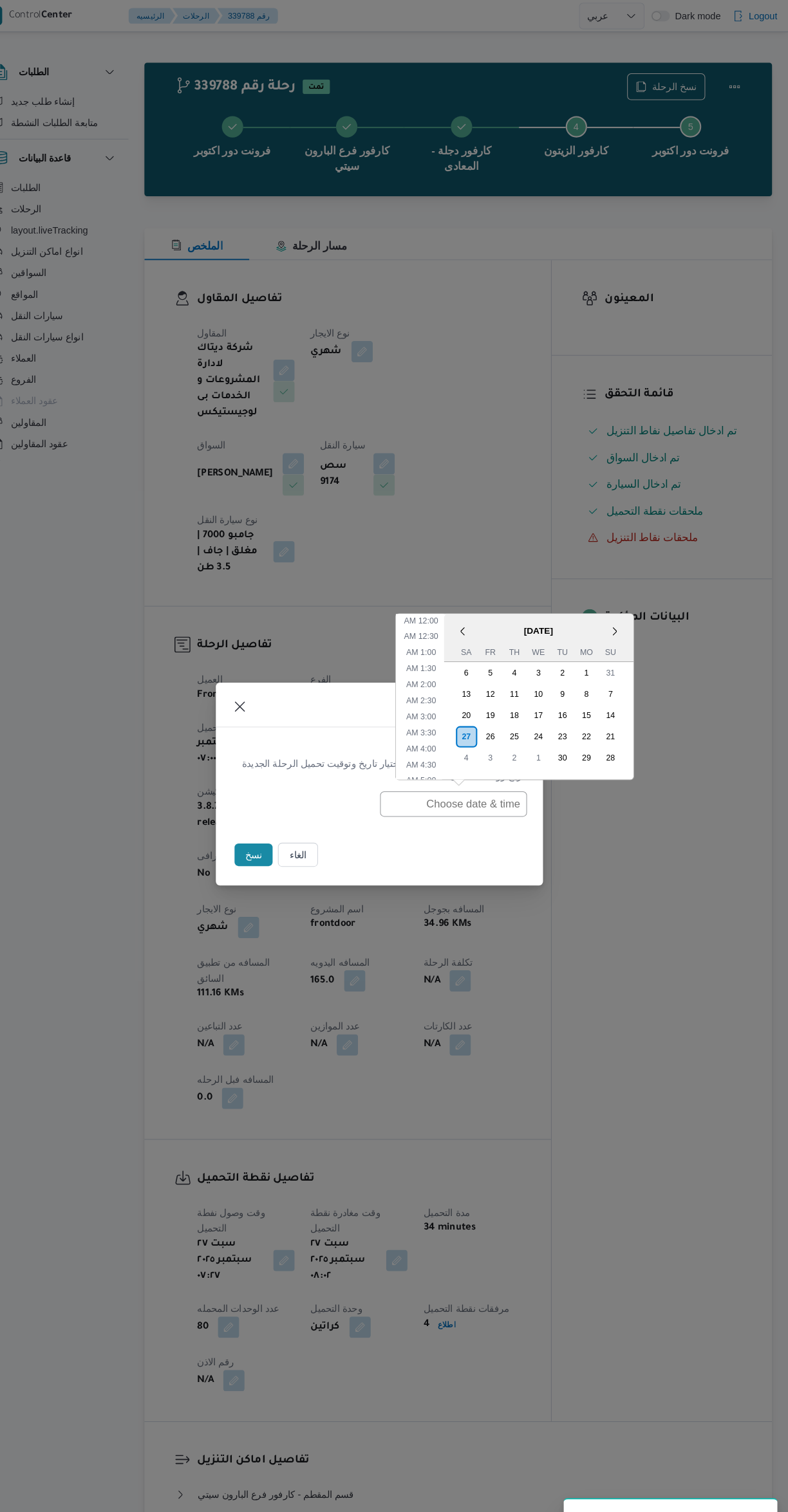
scroll to position [406, 0]
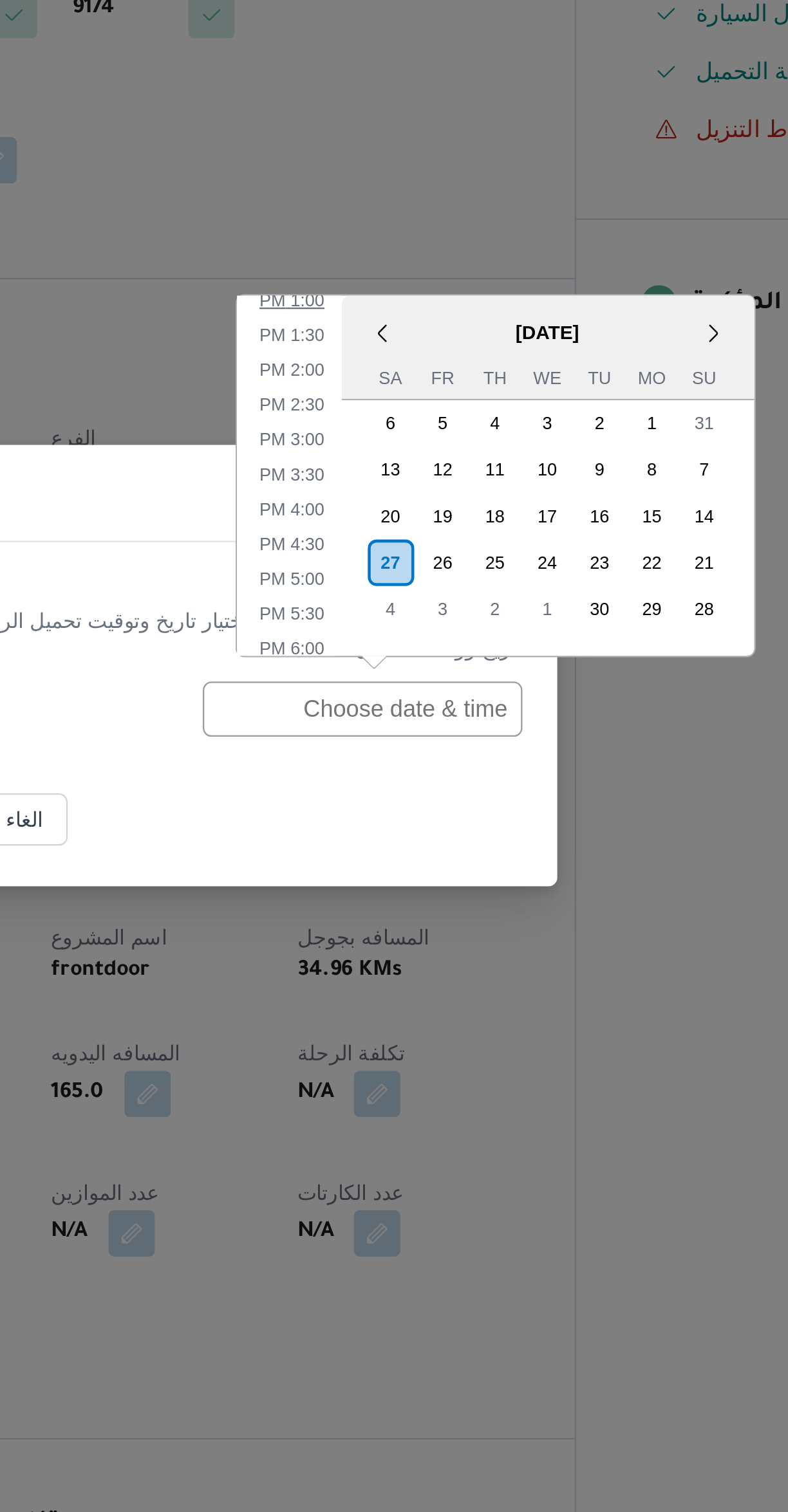
click at [434, 600] on li "1:00 PM" at bounding box center [434, 594] width 39 height 13
type input "27/09/2025 1:00PM"
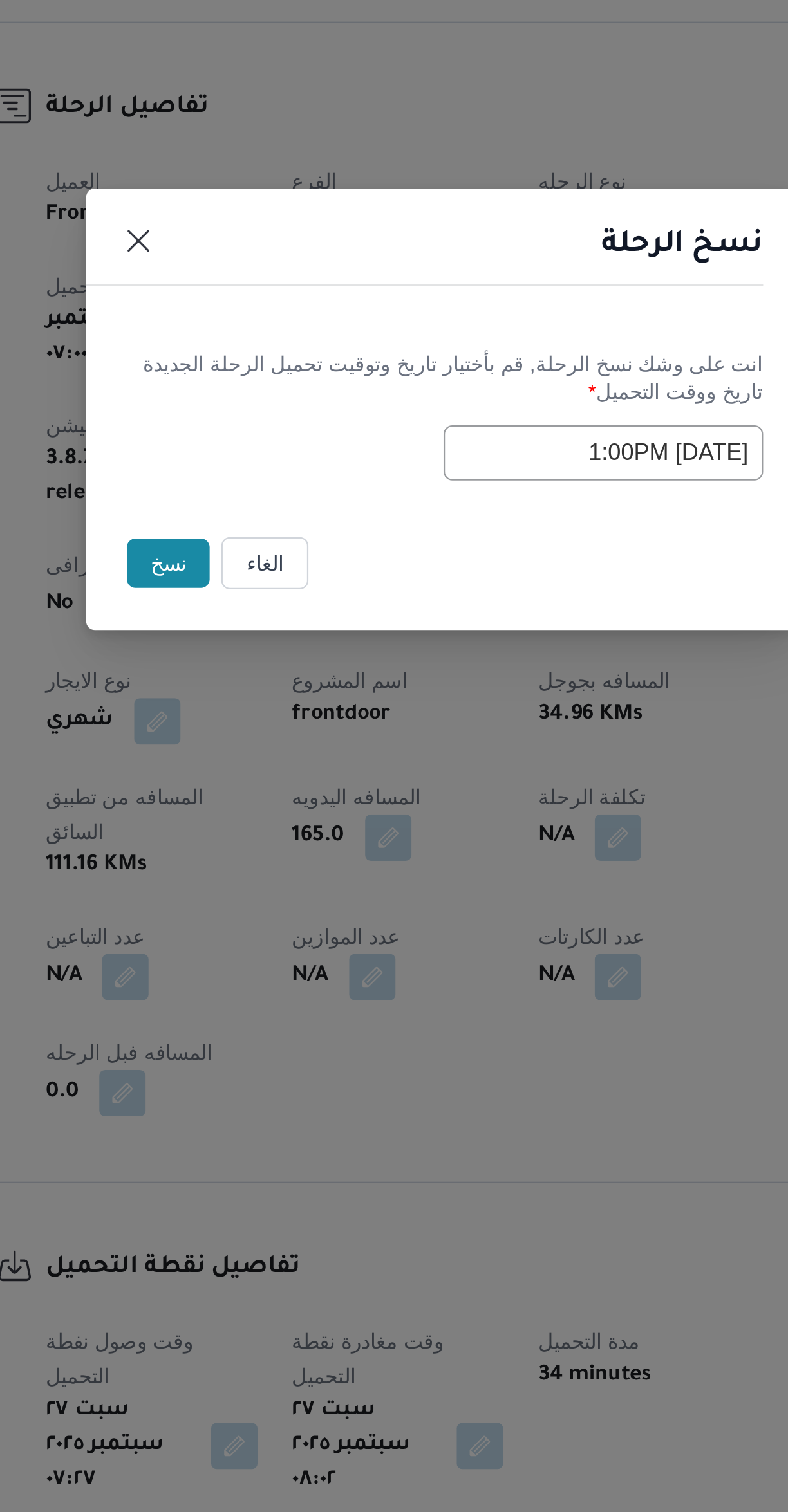
click at [265, 818] on button "نسخ" at bounding box center [272, 824] width 37 height 22
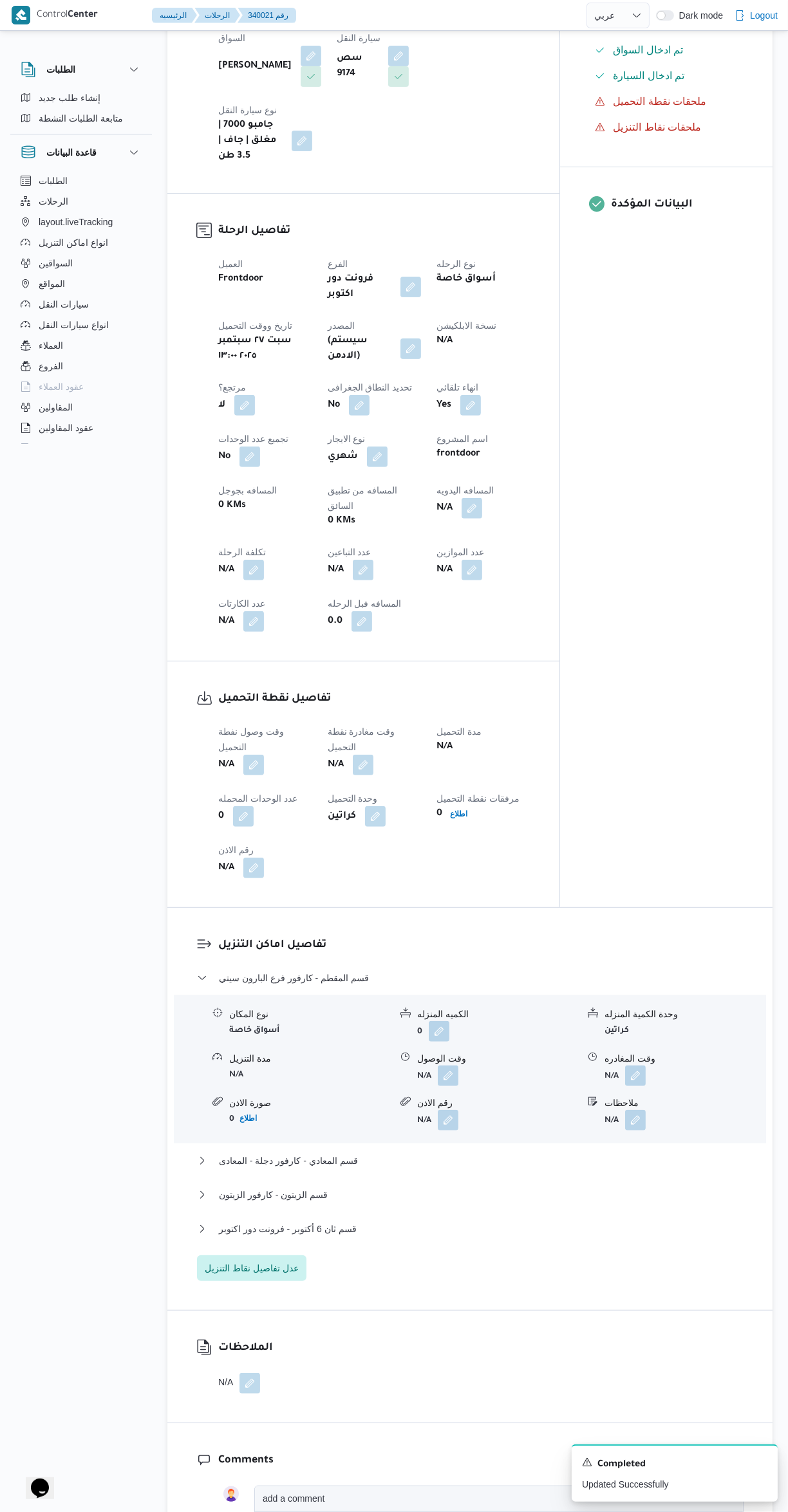
scroll to position [395, 0]
click at [250, 751] on button "button" at bounding box center [253, 761] width 21 height 21
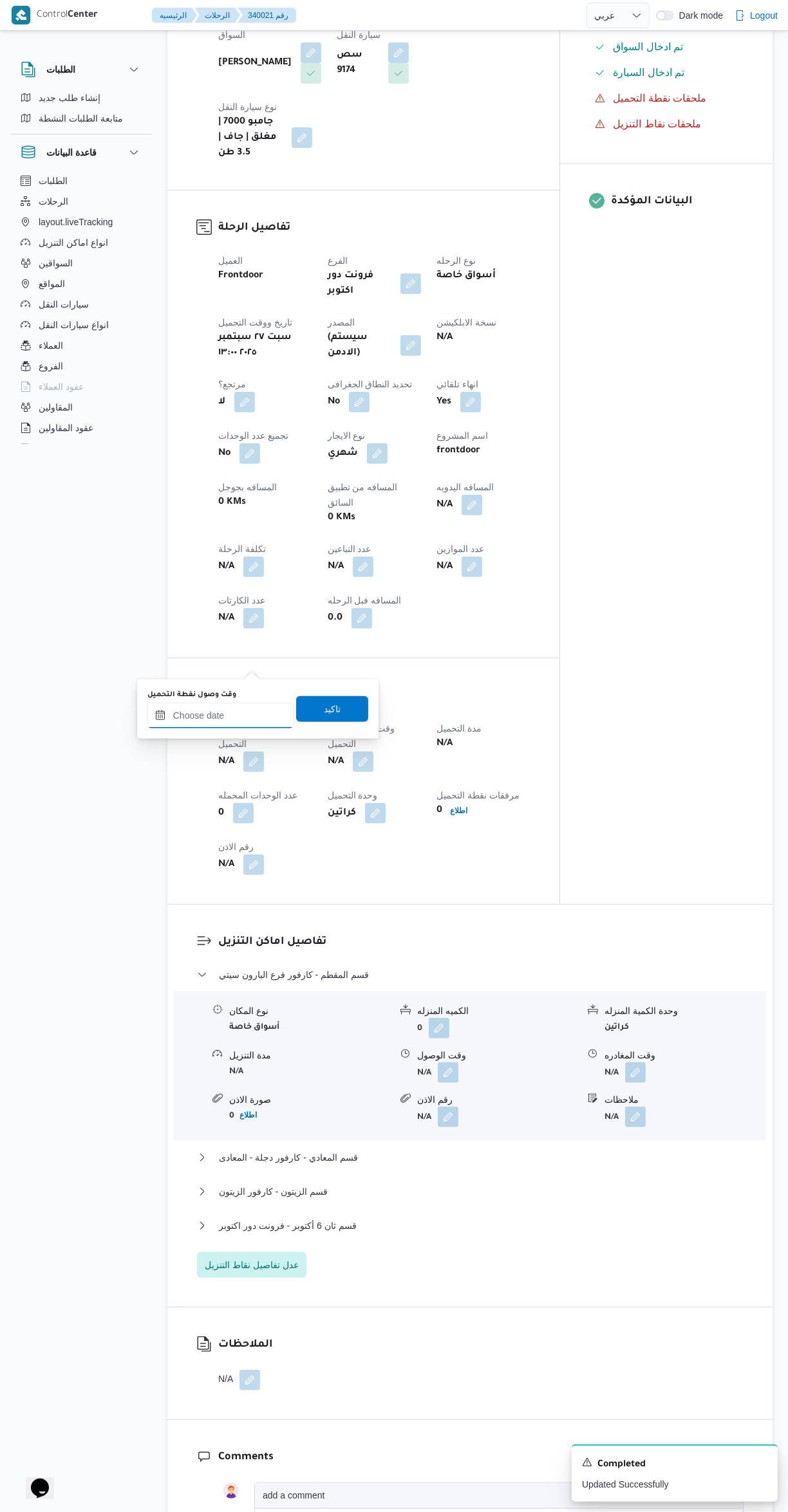
click at [220, 714] on input "وقت وصول نفطة التحميل" at bounding box center [220, 714] width 146 height 25
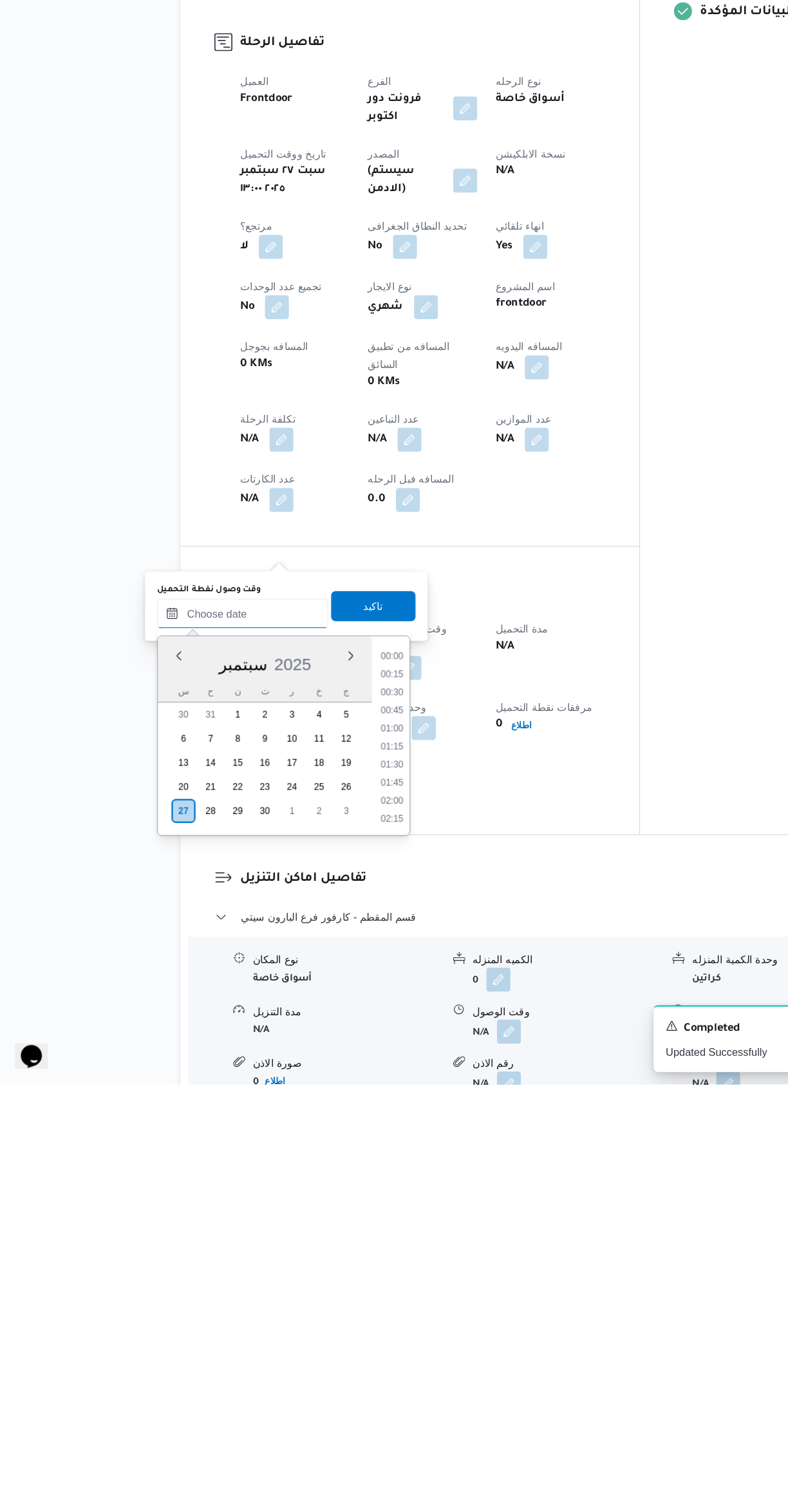
scroll to position [895, 0]
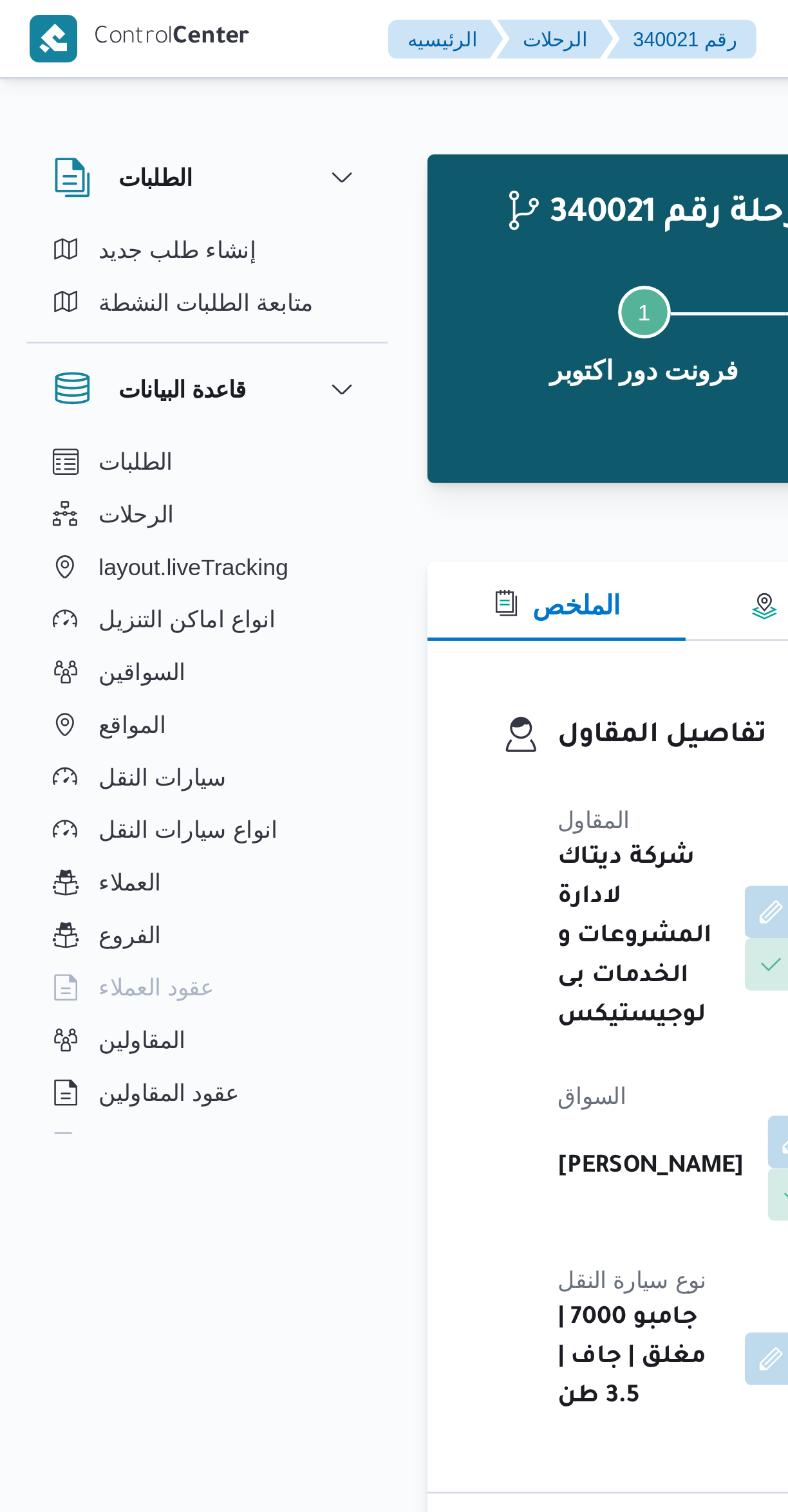
click at [201, 210] on div at bounding box center [469, 212] width 605 height 16
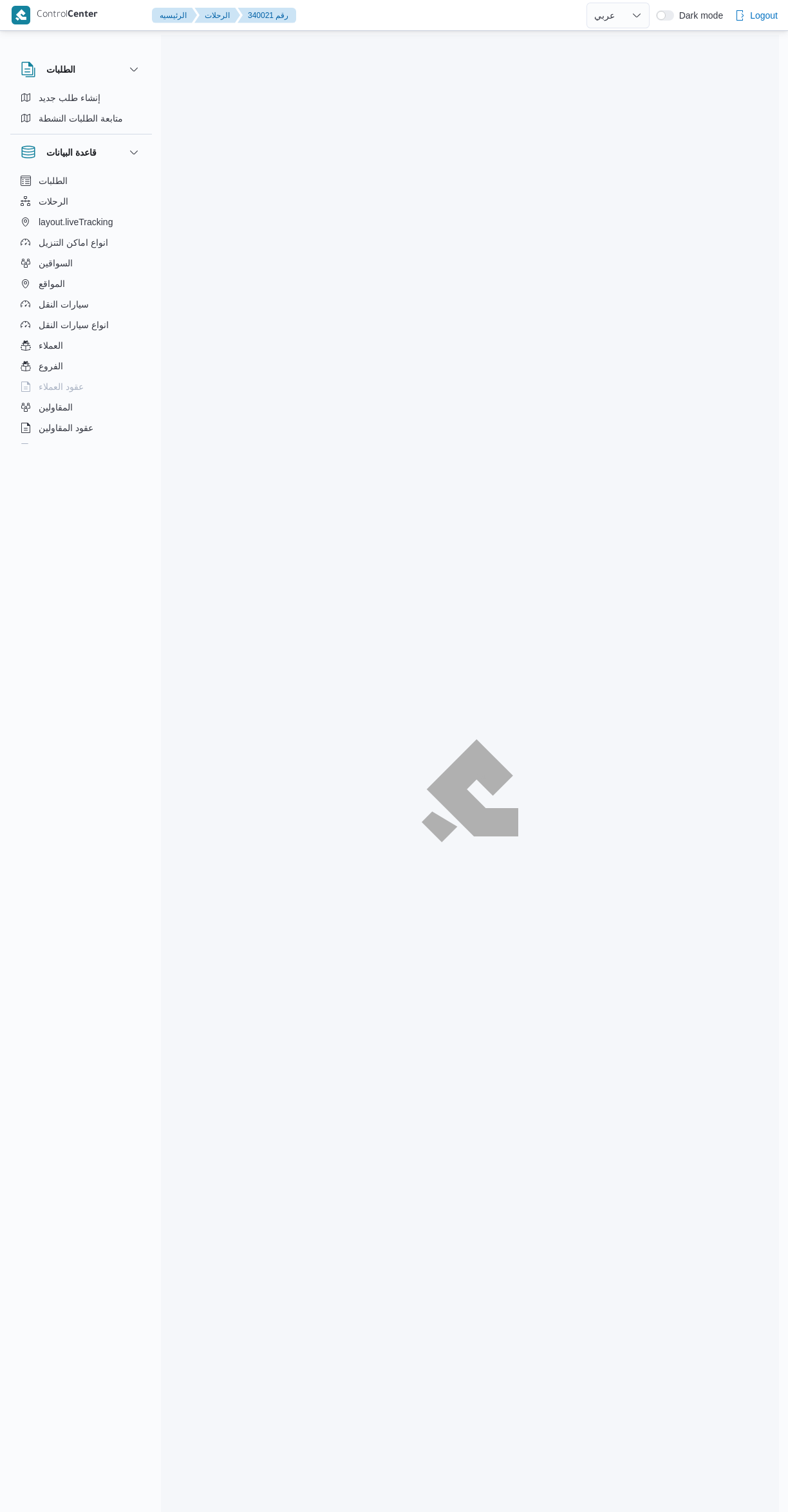
select select "ar"
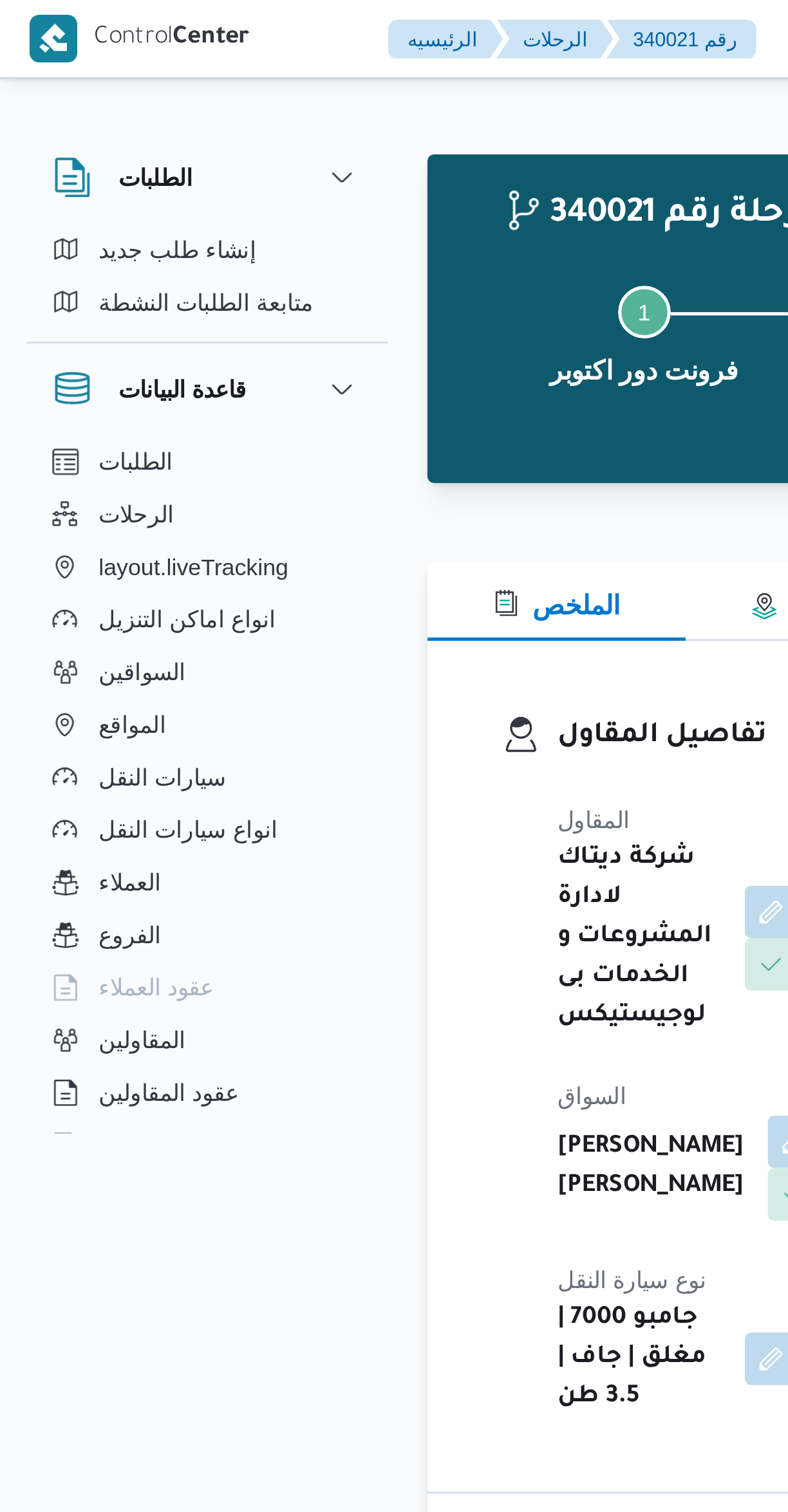
scroll to position [173, 0]
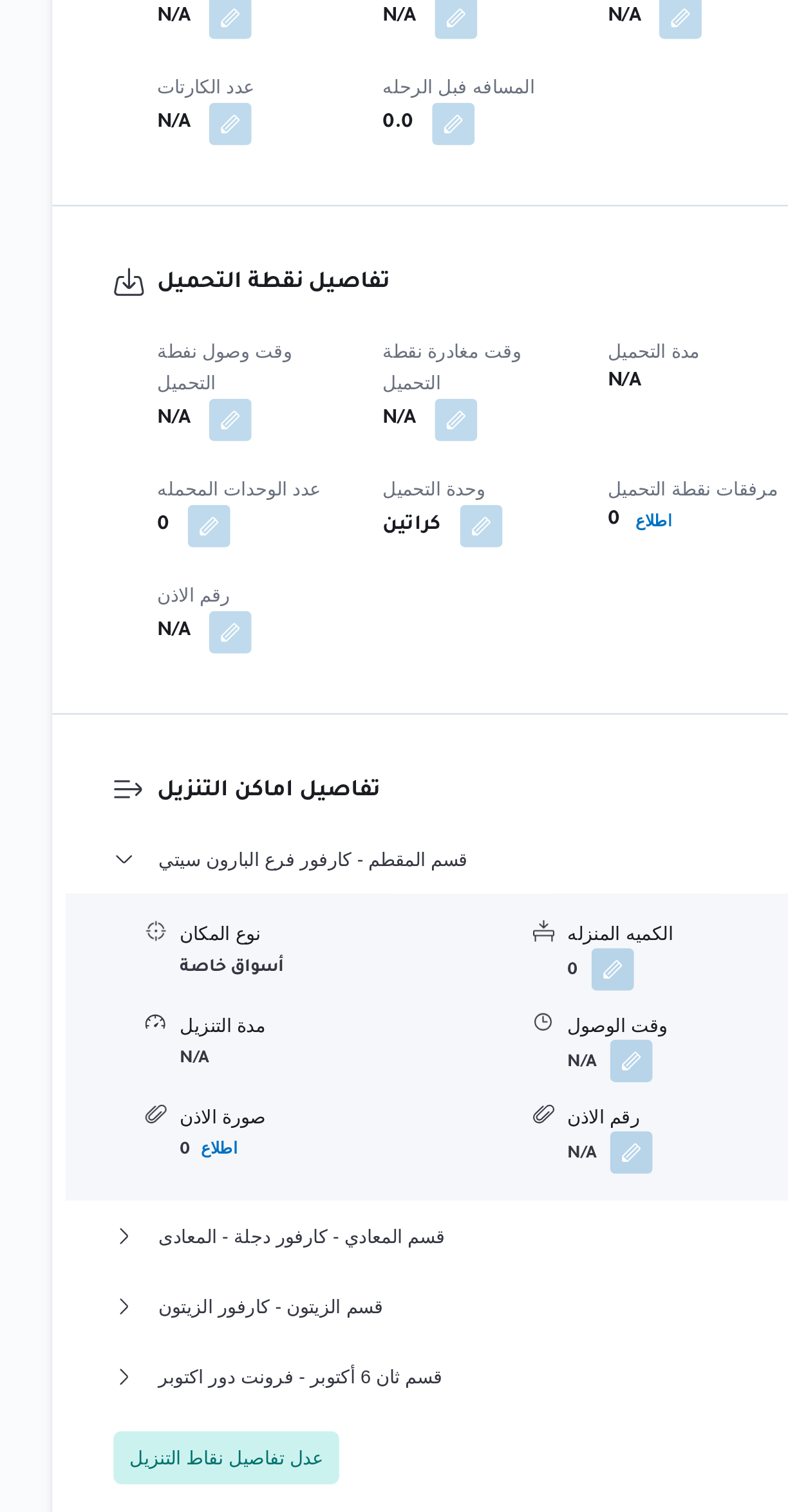
click at [248, 972] on button "button" at bounding box center [253, 982] width 21 height 21
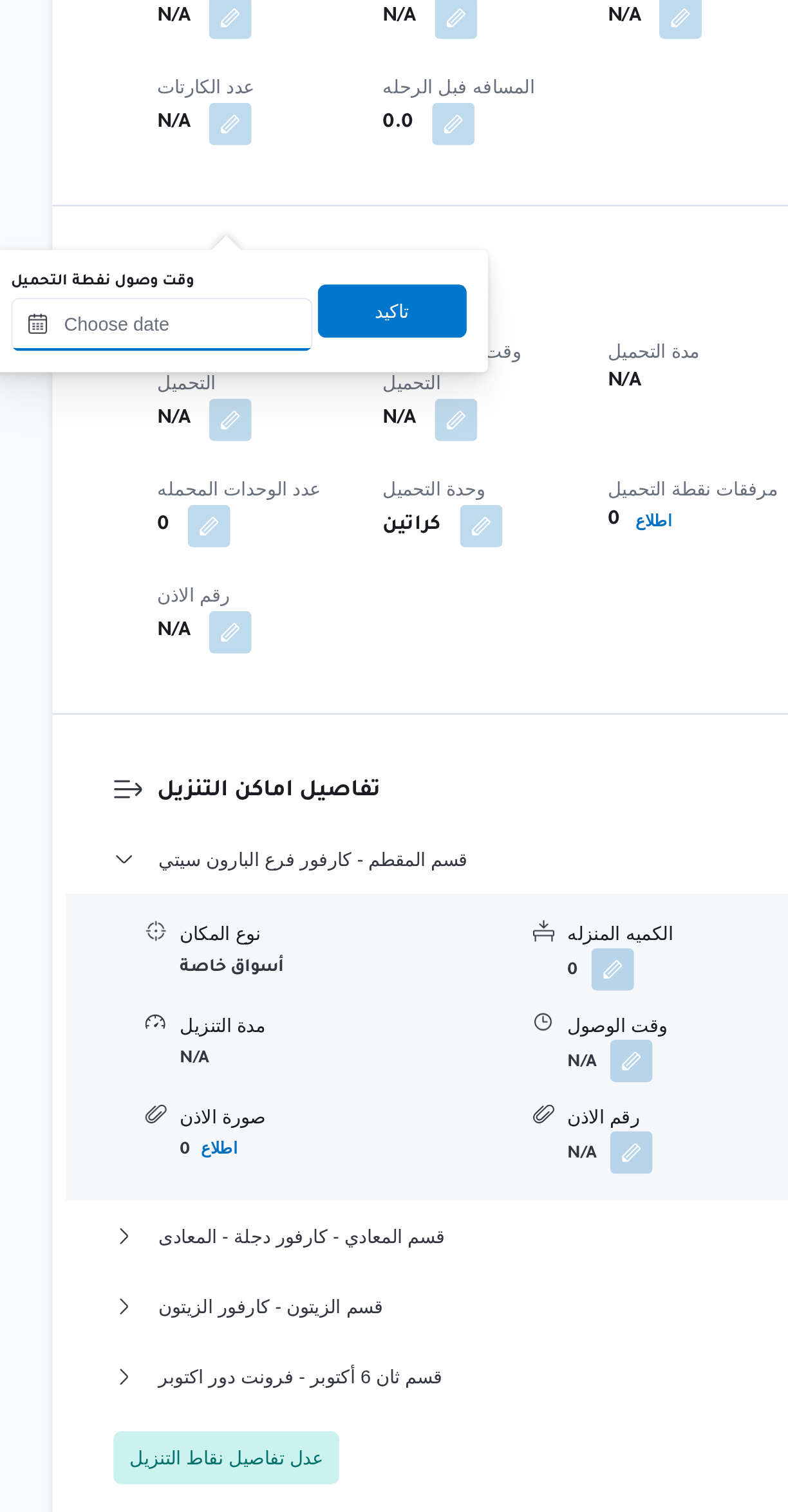
click at [235, 935] on input "وقت وصول نفطة التحميل" at bounding box center [220, 936] width 146 height 25
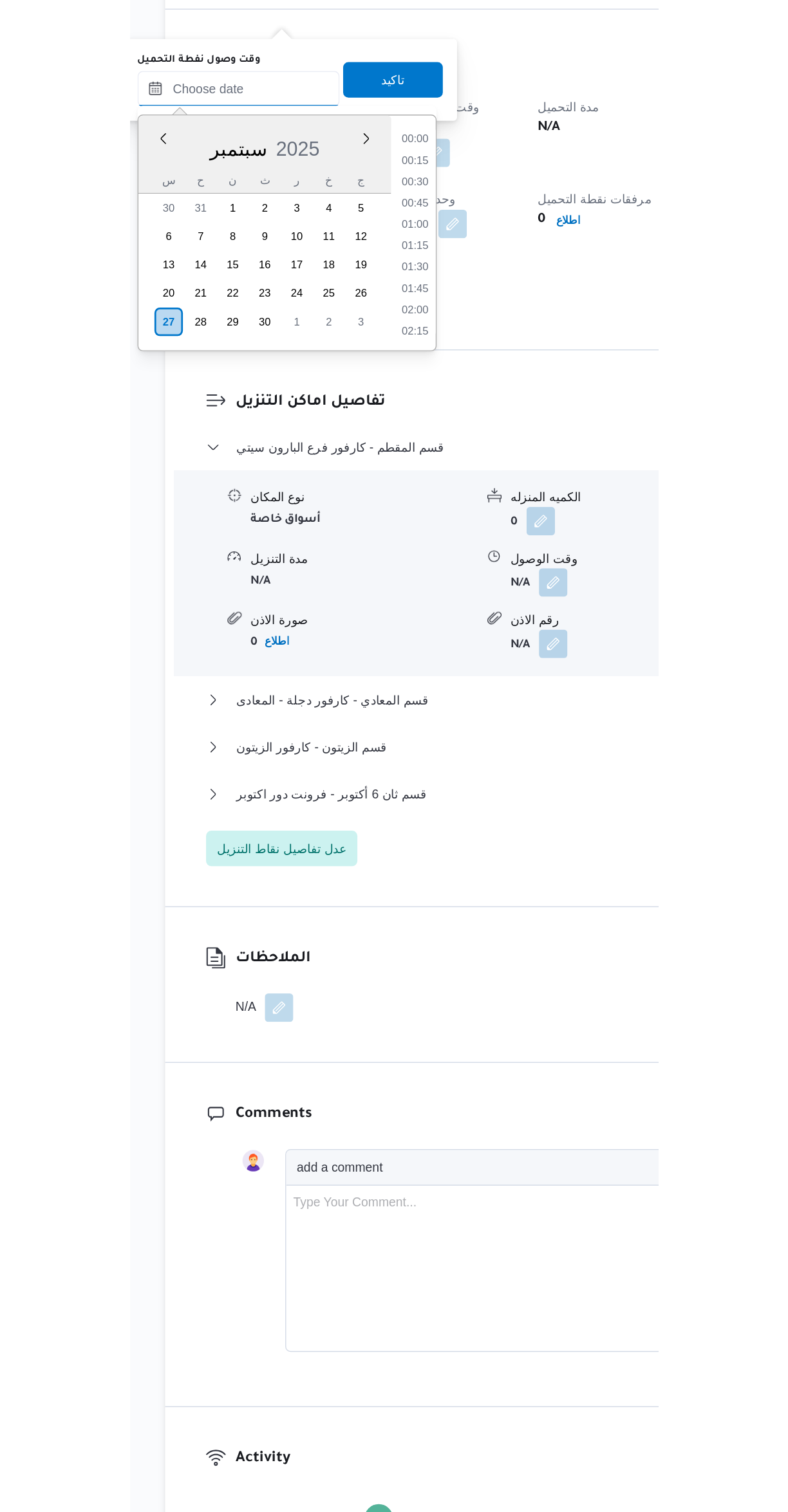
scroll to position [895, 0]
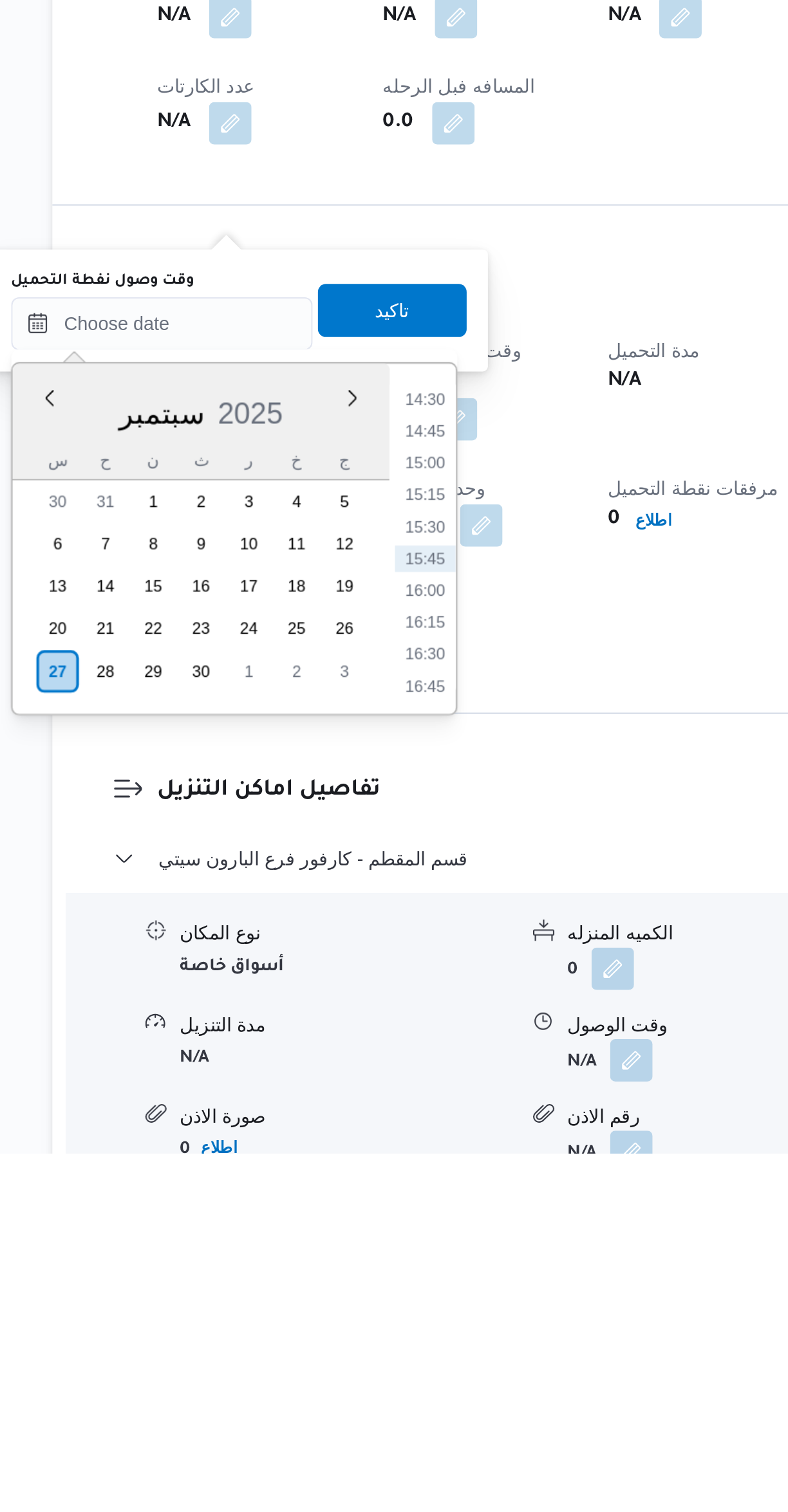
click at [351, 1141] on li "14:30" at bounding box center [348, 1146] width 30 height 13
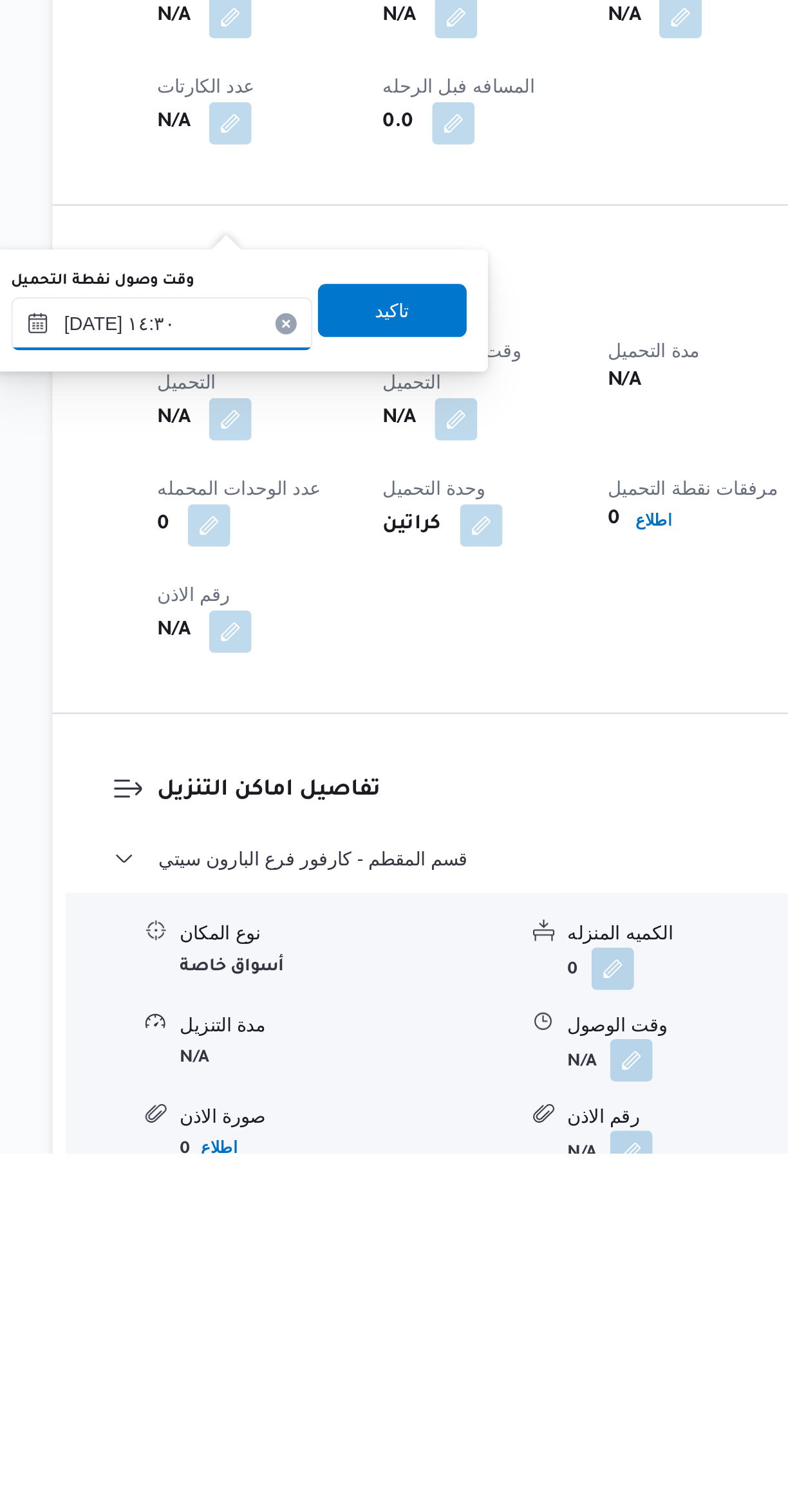
click at [253, 1107] on input "[DATE] ١٤:٣٠" at bounding box center [220, 1109] width 146 height 25
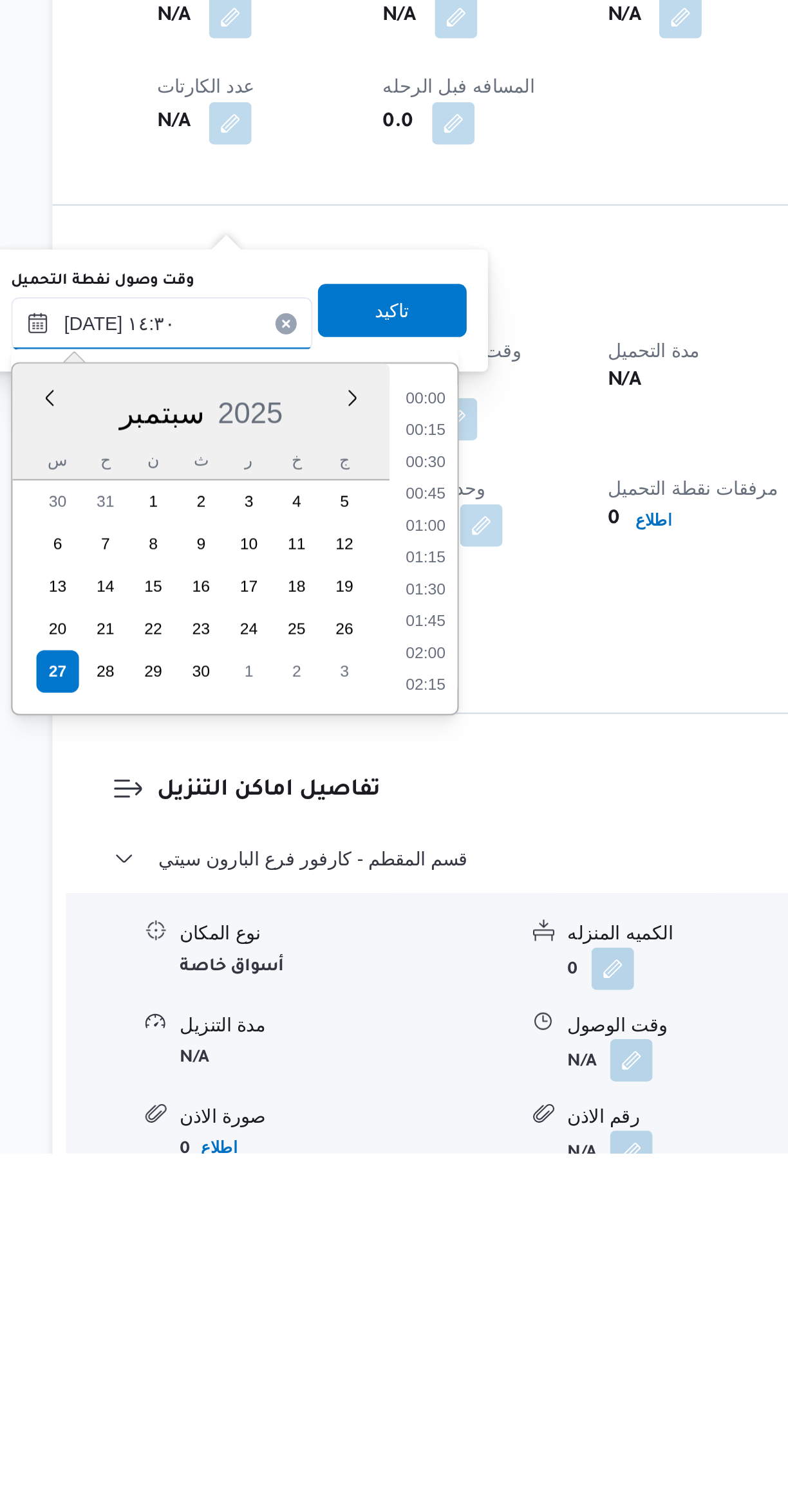
scroll to position [817, 0]
click at [350, 1144] on li "13:15" at bounding box center [348, 1147] width 30 height 13
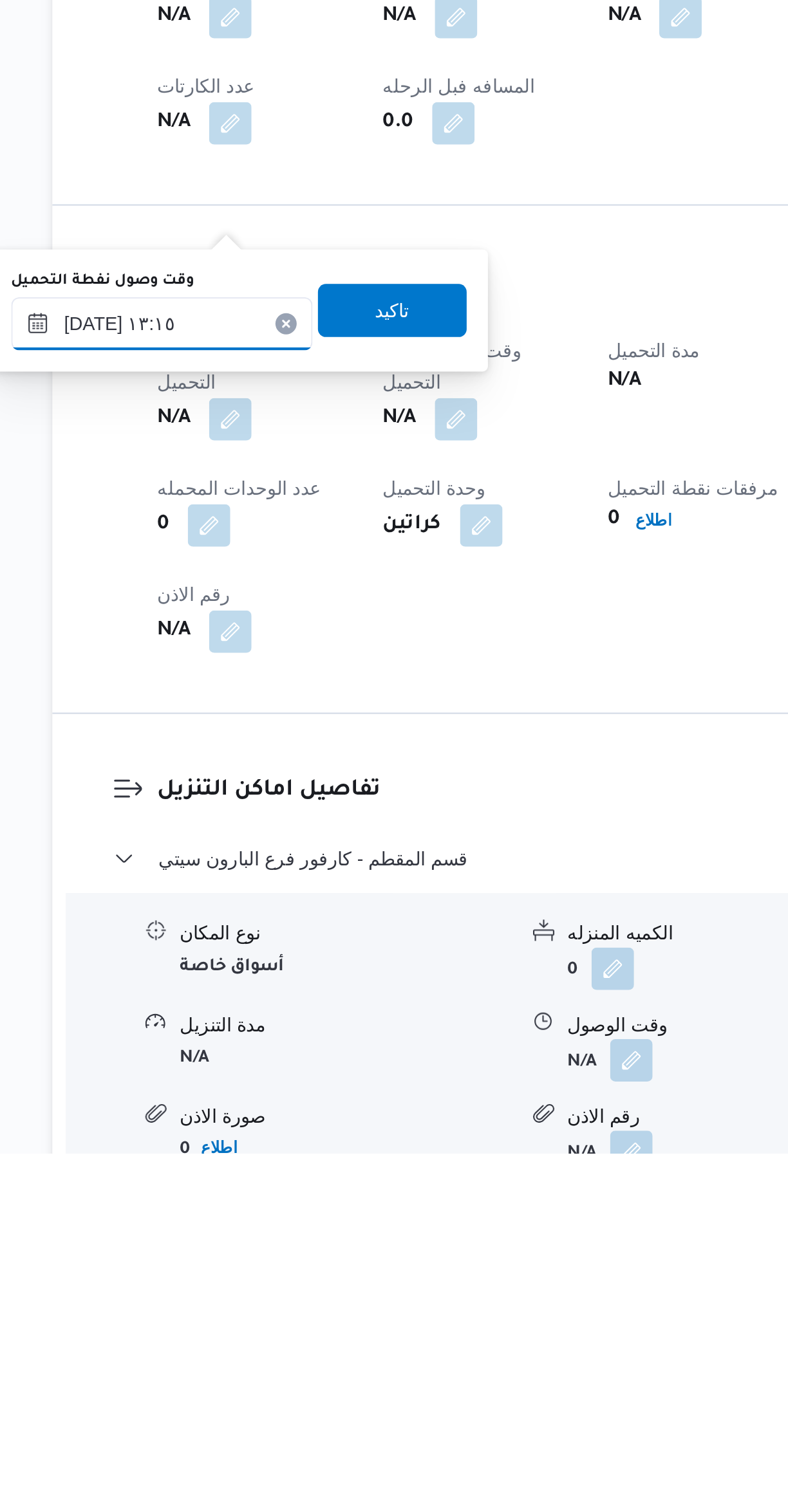
click at [247, 1104] on input "٢٧/٠٩/٢٠٢٥ ١٣:١٥" at bounding box center [220, 1109] width 146 height 25
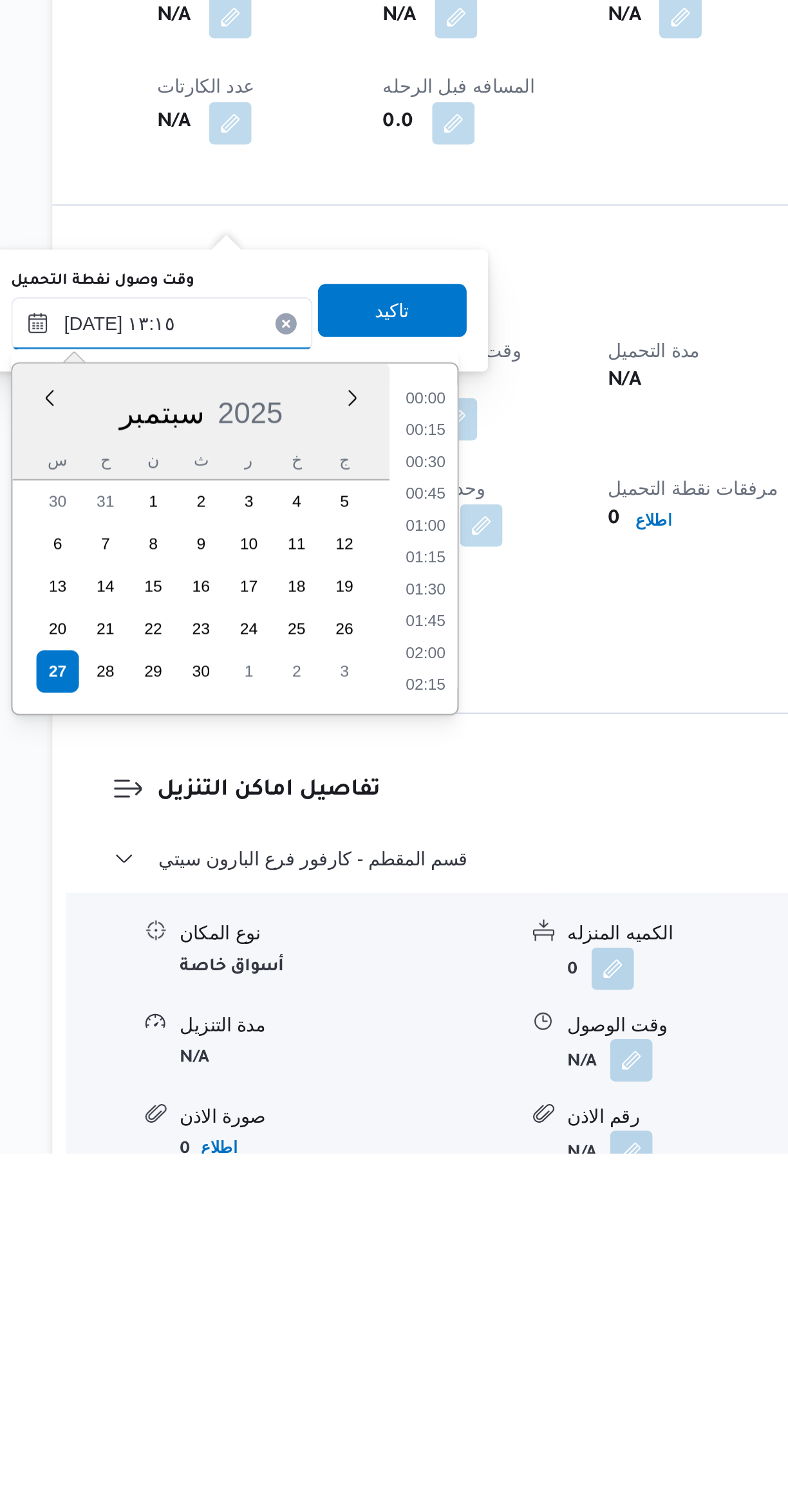
scroll to position [740, 0]
click at [345, 1207] on li "13:00" at bounding box center [348, 1209] width 30 height 13
type input "٢٧/٠٩/٢٠٢٥ ١٣:٠٠"
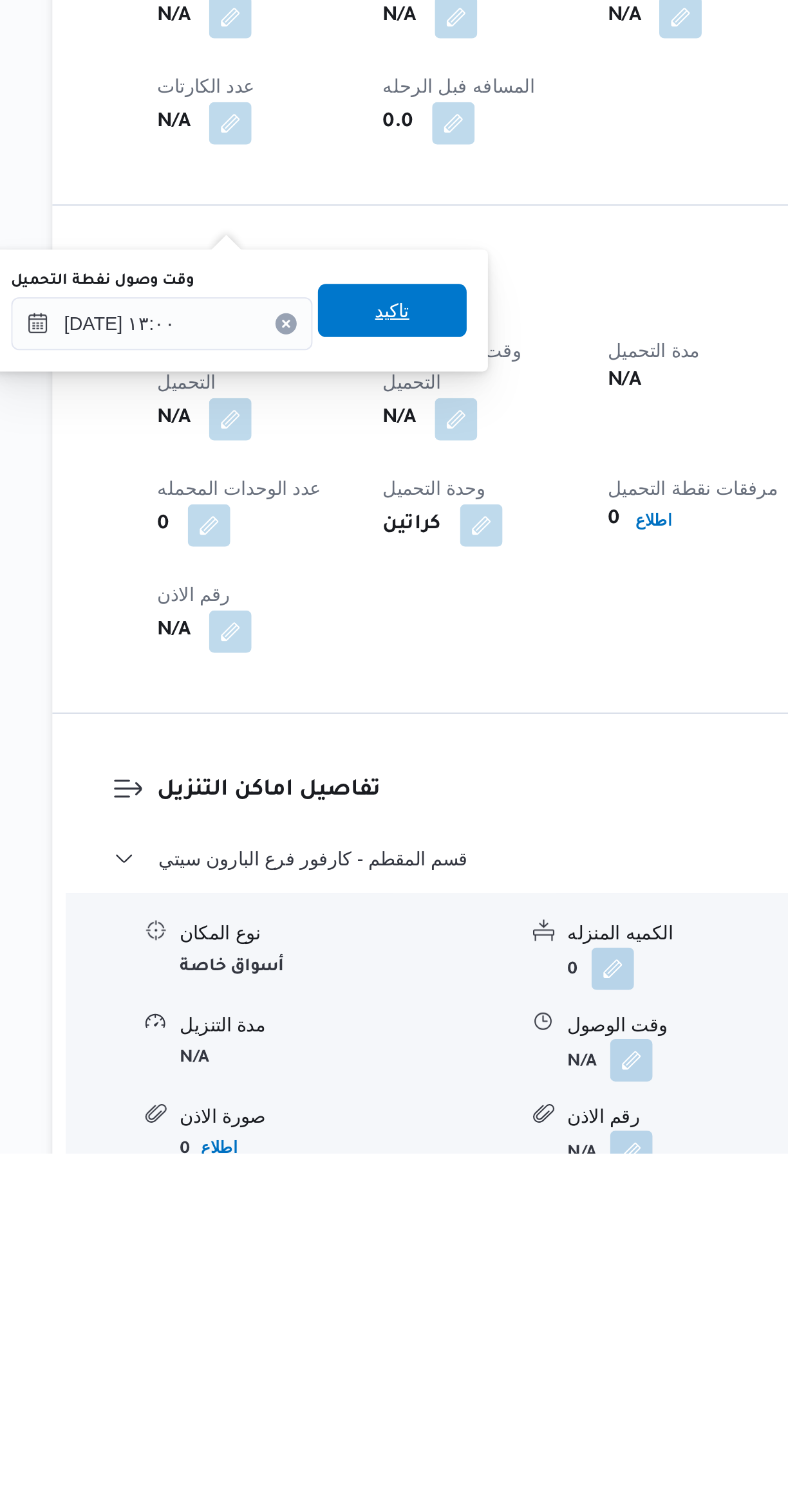
click at [334, 1104] on span "تاكيد" at bounding box center [332, 1103] width 72 height 25
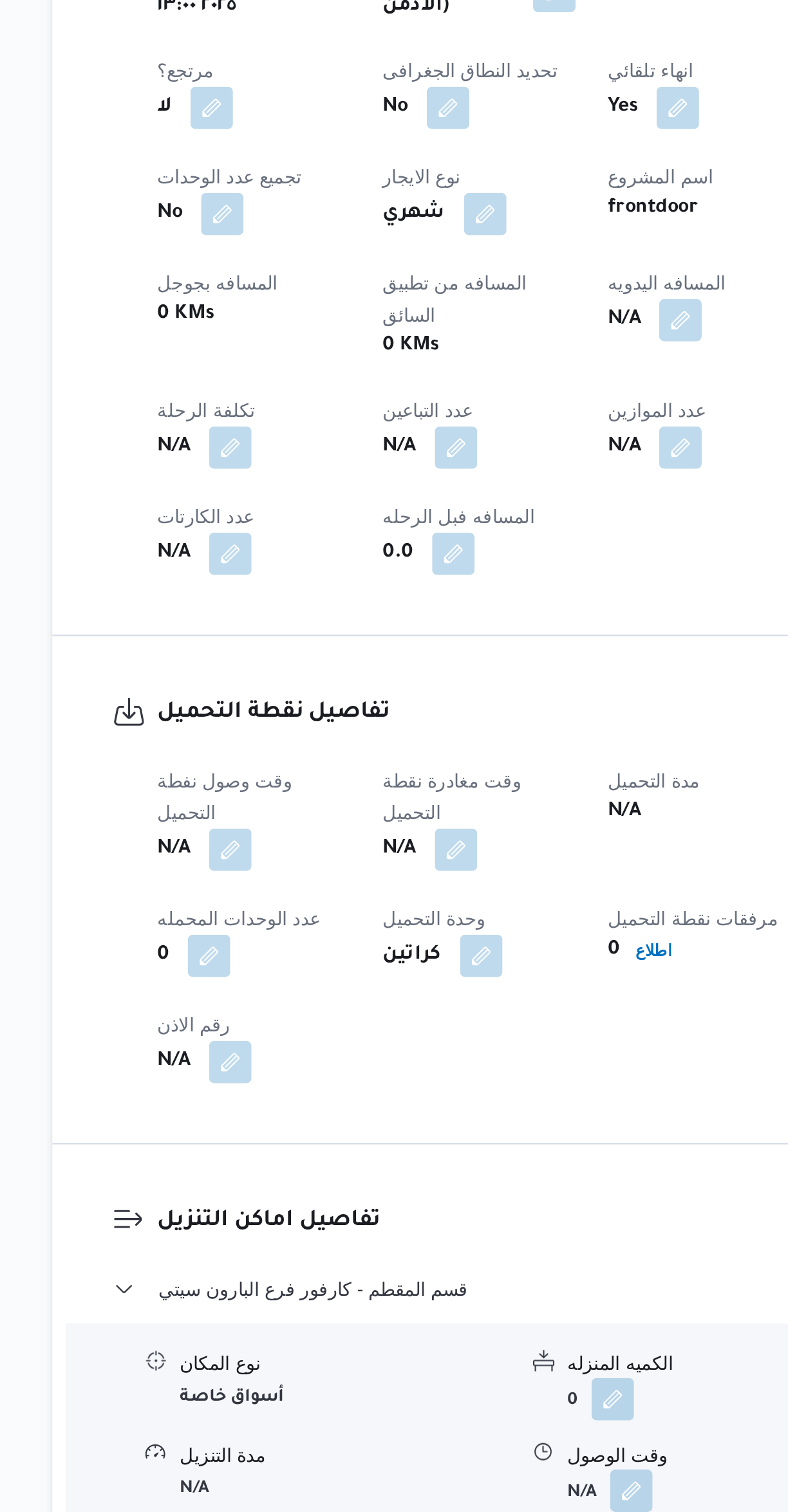
click at [371, 950] on button "button" at bounding box center [363, 960] width 21 height 21
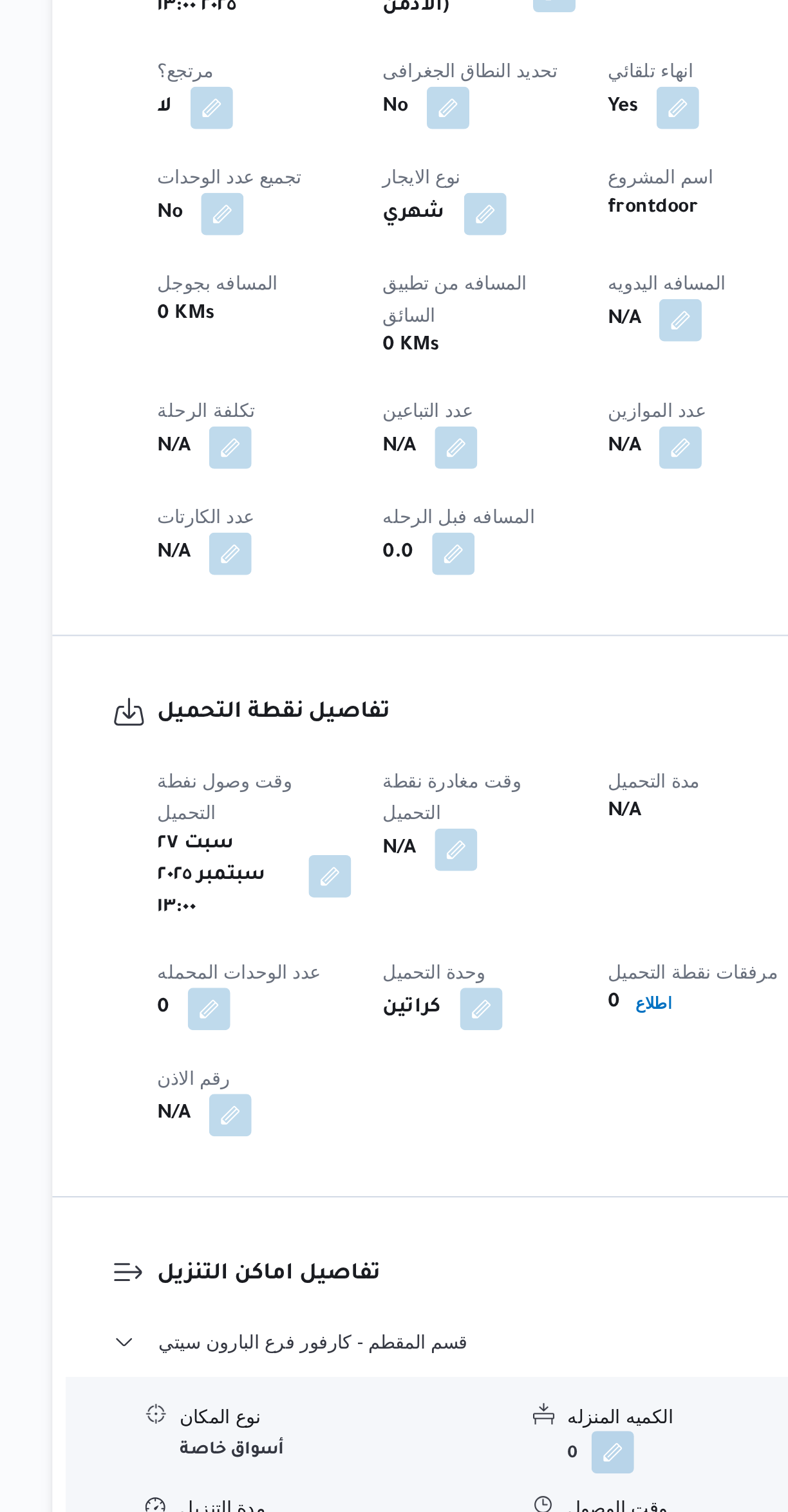
click at [440, 1126] on div "وقت وصول نفطة التحميل سبت ٢٧ سبتمبر ٢٠٢٥ ١٣:٠٠ وقت مغادرة نقطة التحميل N/A مدة …" at bounding box center [374, 1205] width 327 height 196
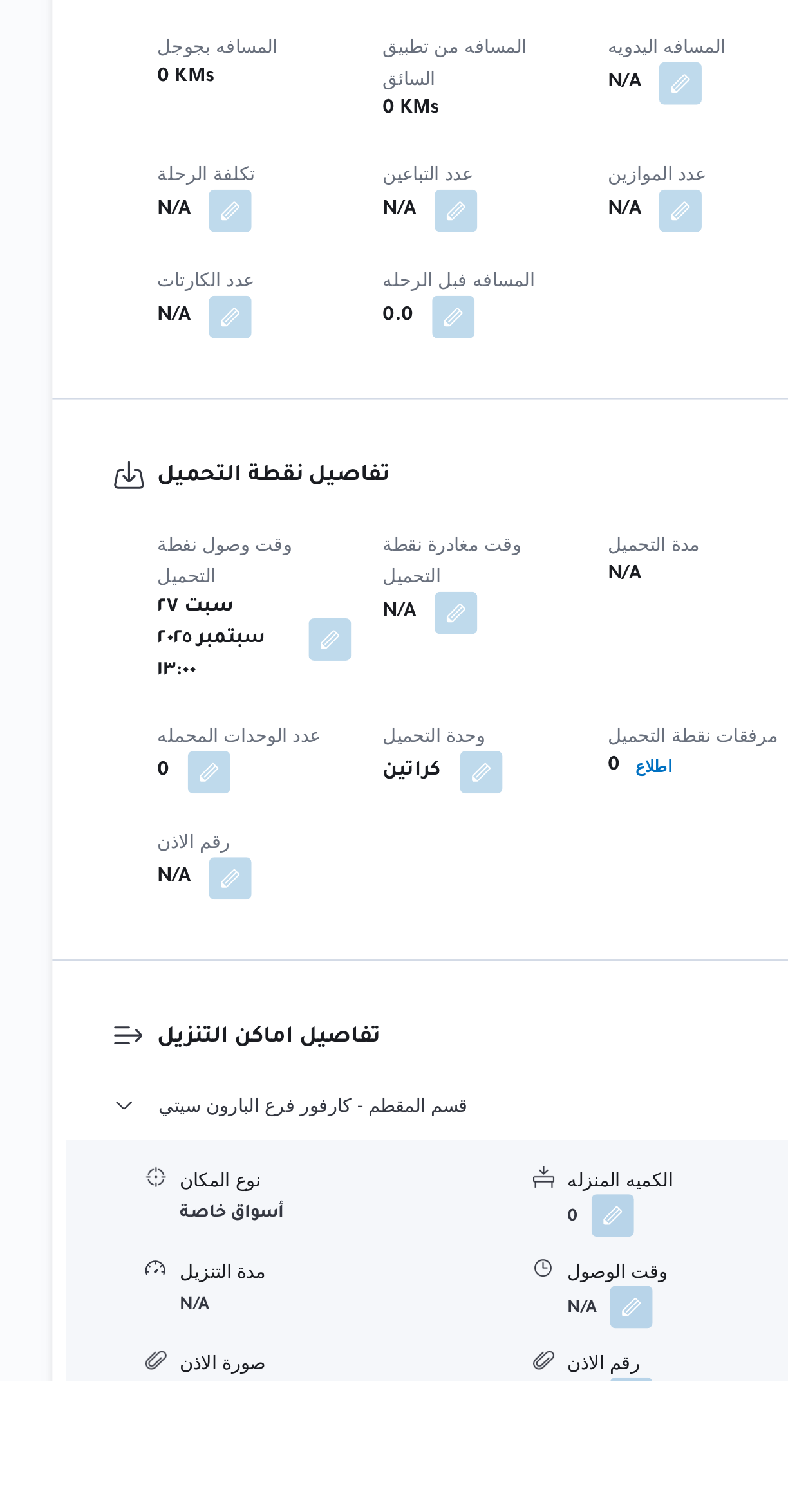
scroll to position [16, 0]
click at [364, 1130] on button "button" at bounding box center [363, 1140] width 21 height 21
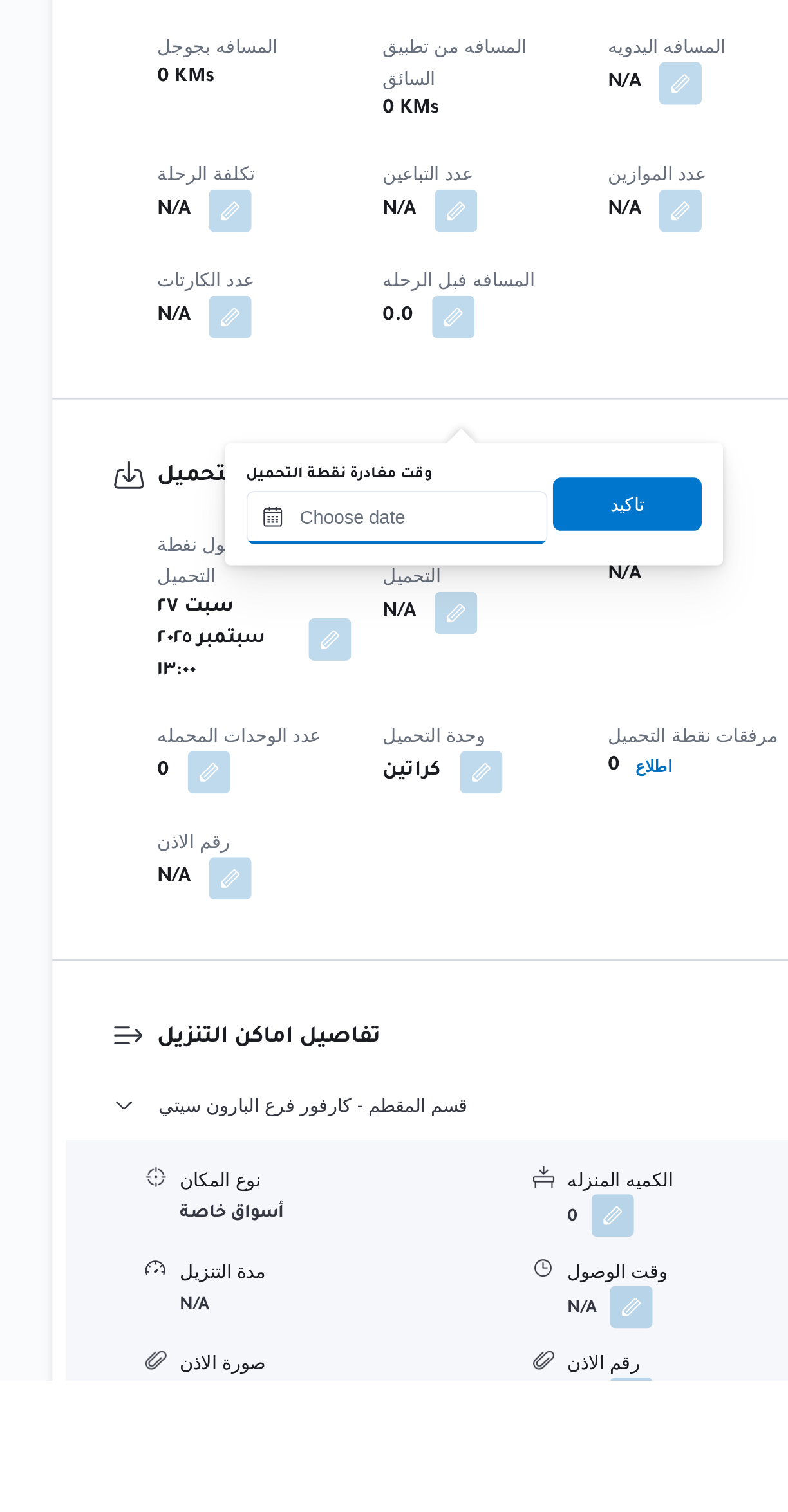
click at [336, 1091] on input "وقت مغادرة نقطة التحميل" at bounding box center [335, 1093] width 146 height 25
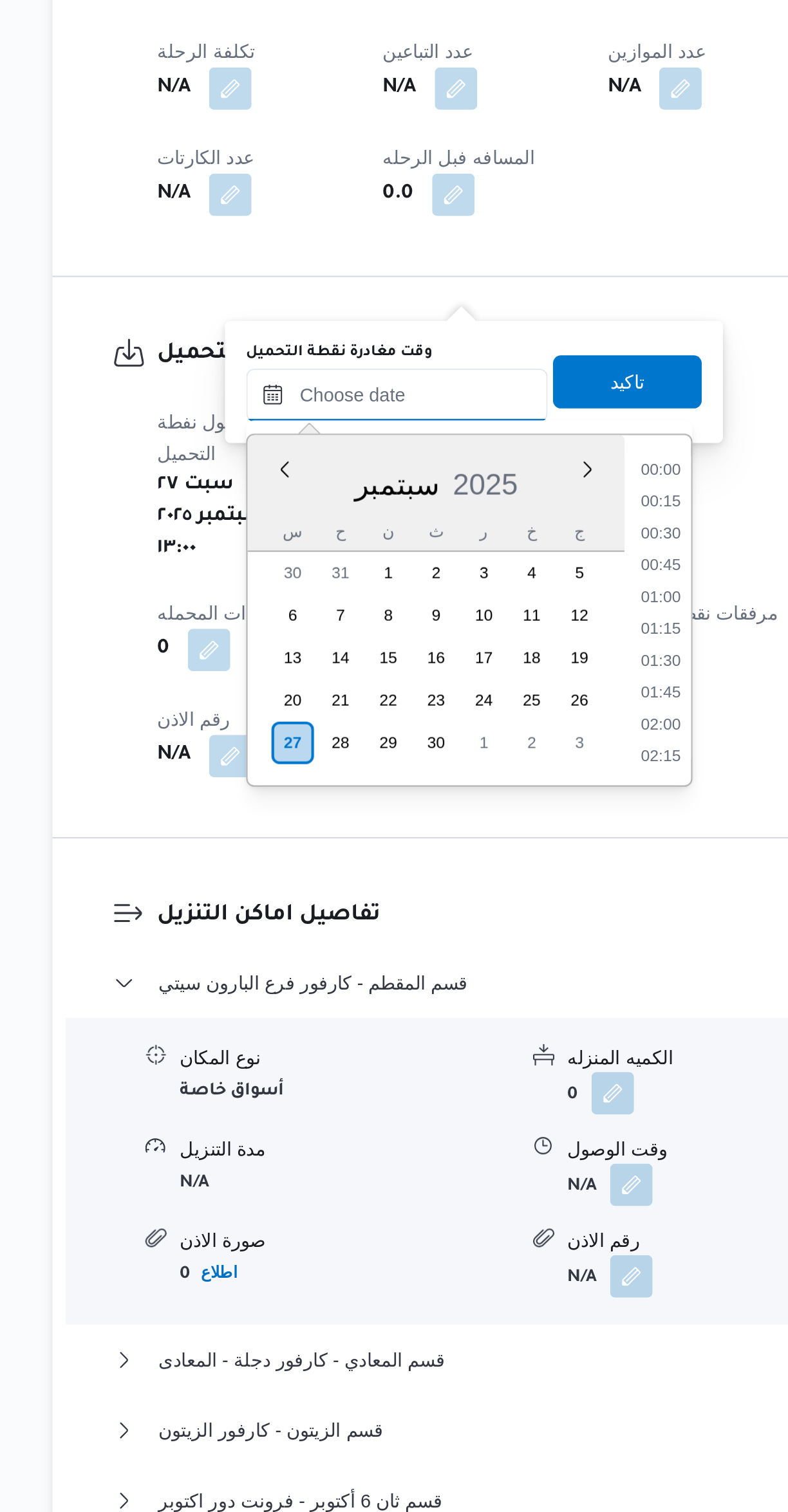
scroll to position [895, 0]
click at [457, 1007] on li "14:30" at bounding box center [462, 1007] width 30 height 13
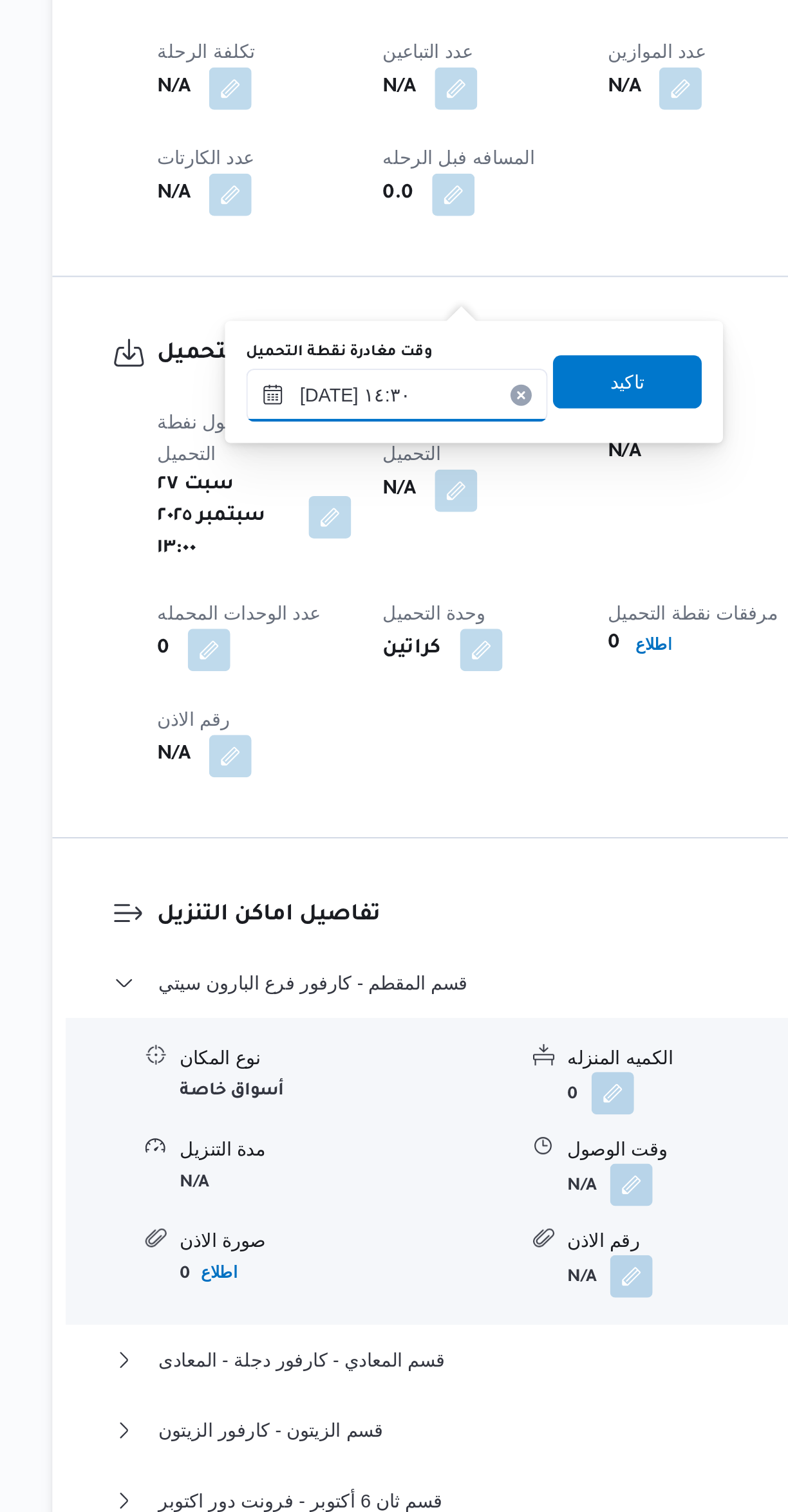
click at [332, 973] on input "[DATE] ١٤:٣٠" at bounding box center [335, 969] width 146 height 25
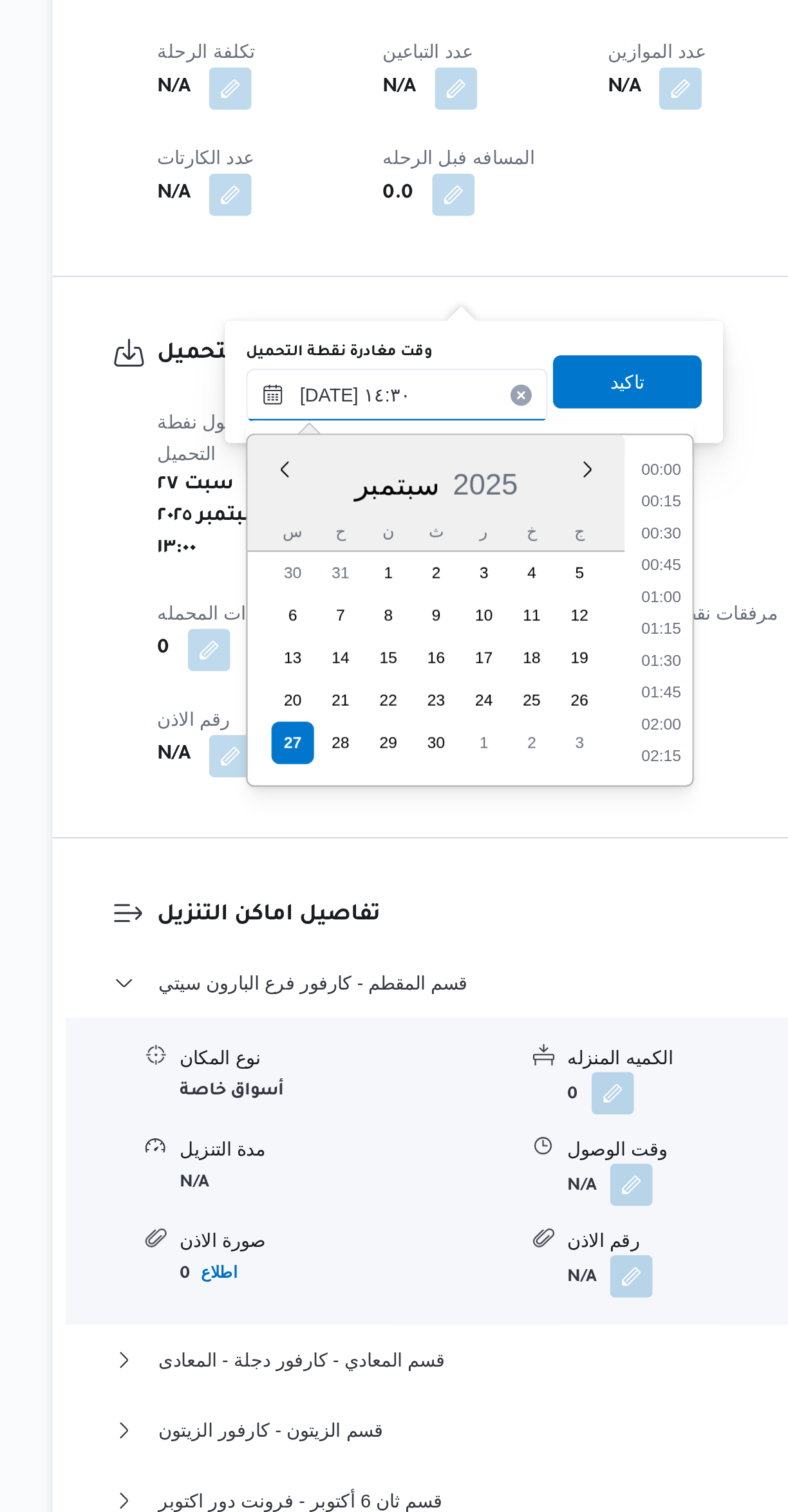
scroll to position [817, 0]
click at [457, 1002] on li "13:15" at bounding box center [463, 1007] width 30 height 13
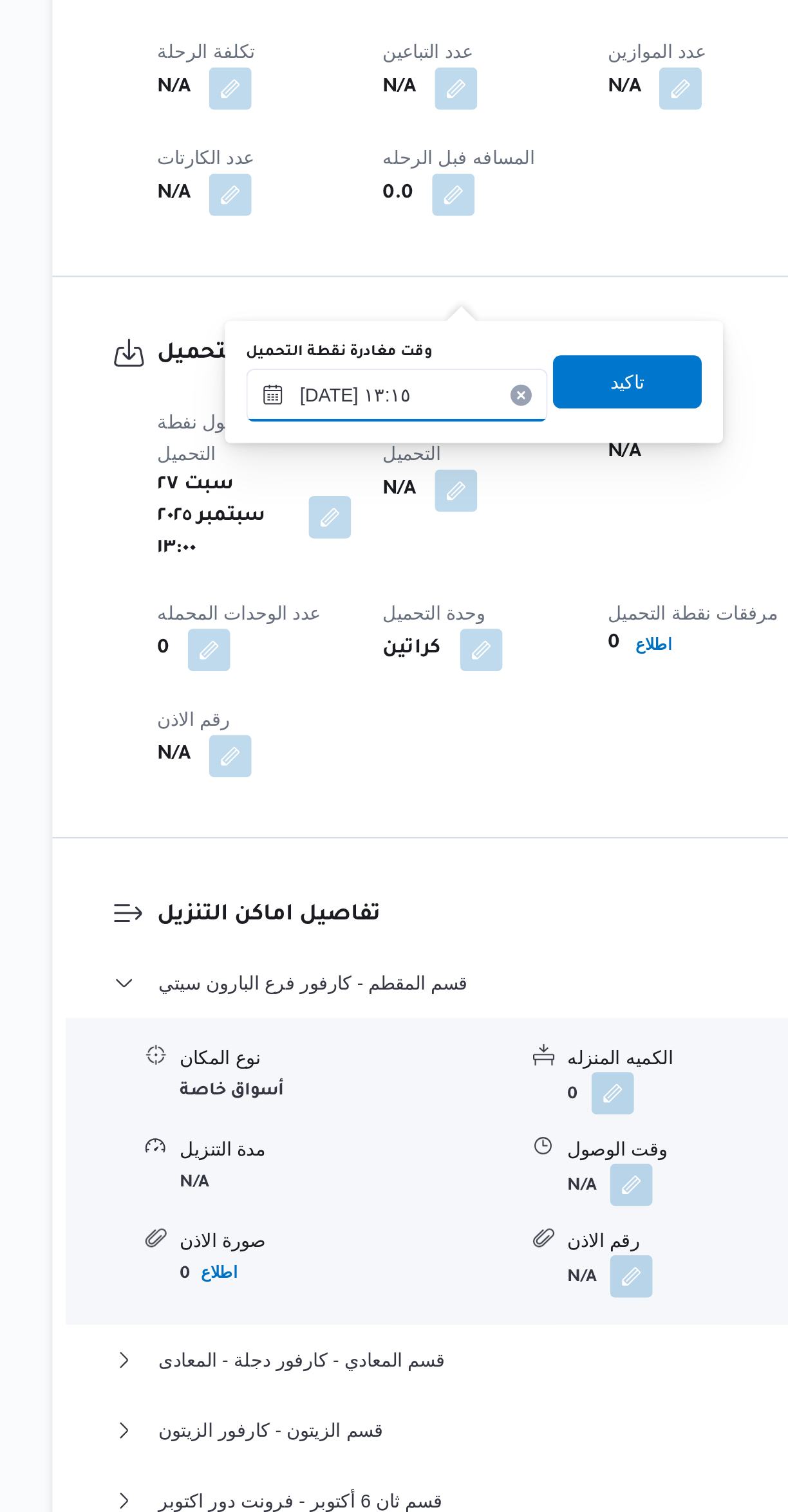
click at [339, 964] on input "٢٧/٠٩/٢٠٢٥ ١٣:١٥" at bounding box center [335, 969] width 146 height 25
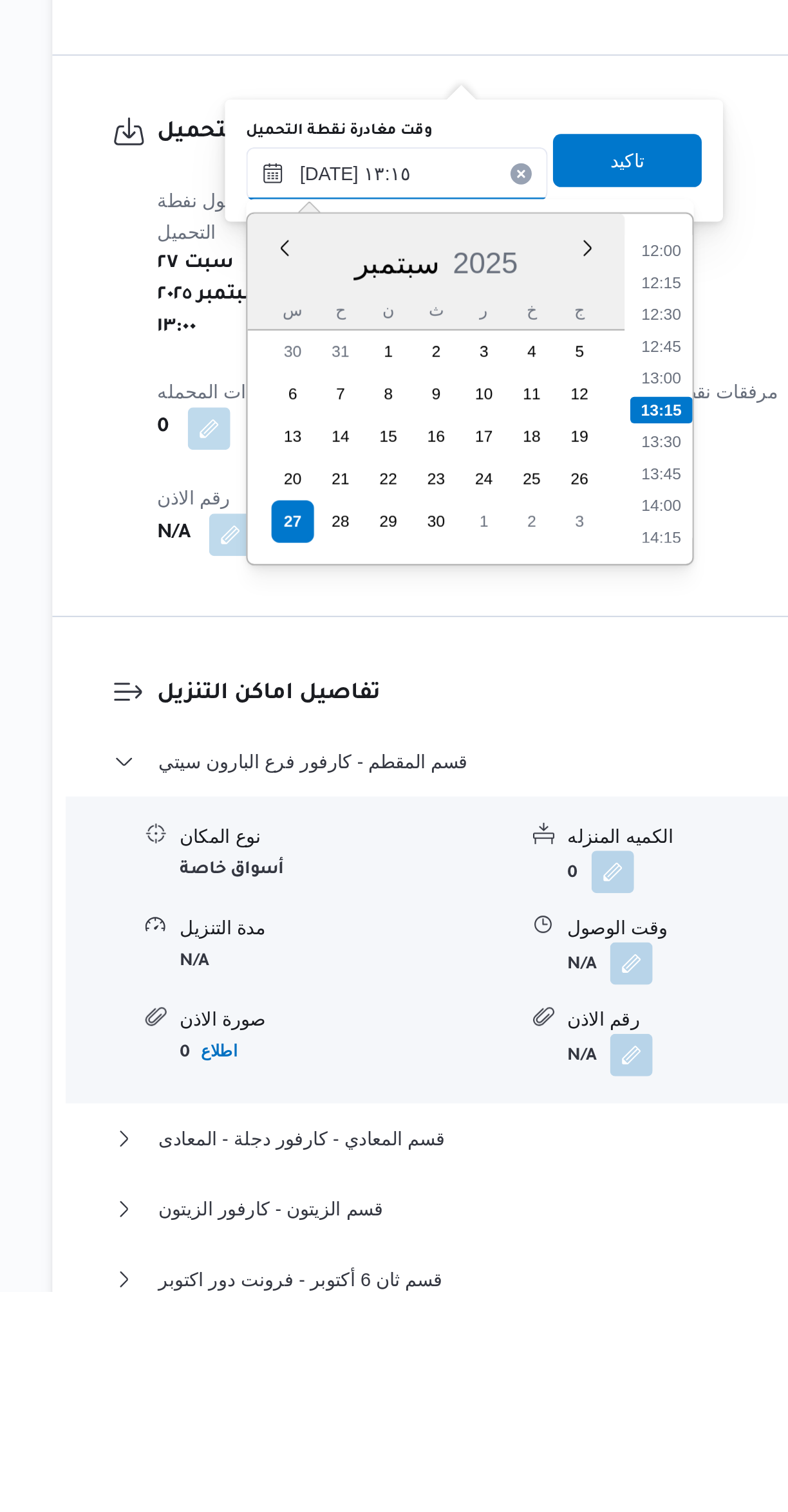
scroll to position [140, 0]
click at [457, 1126] on li "14:00" at bounding box center [463, 1131] width 30 height 13
type input "٢٧/٠٩/٢٠٢٥ ١٤:٠٠"
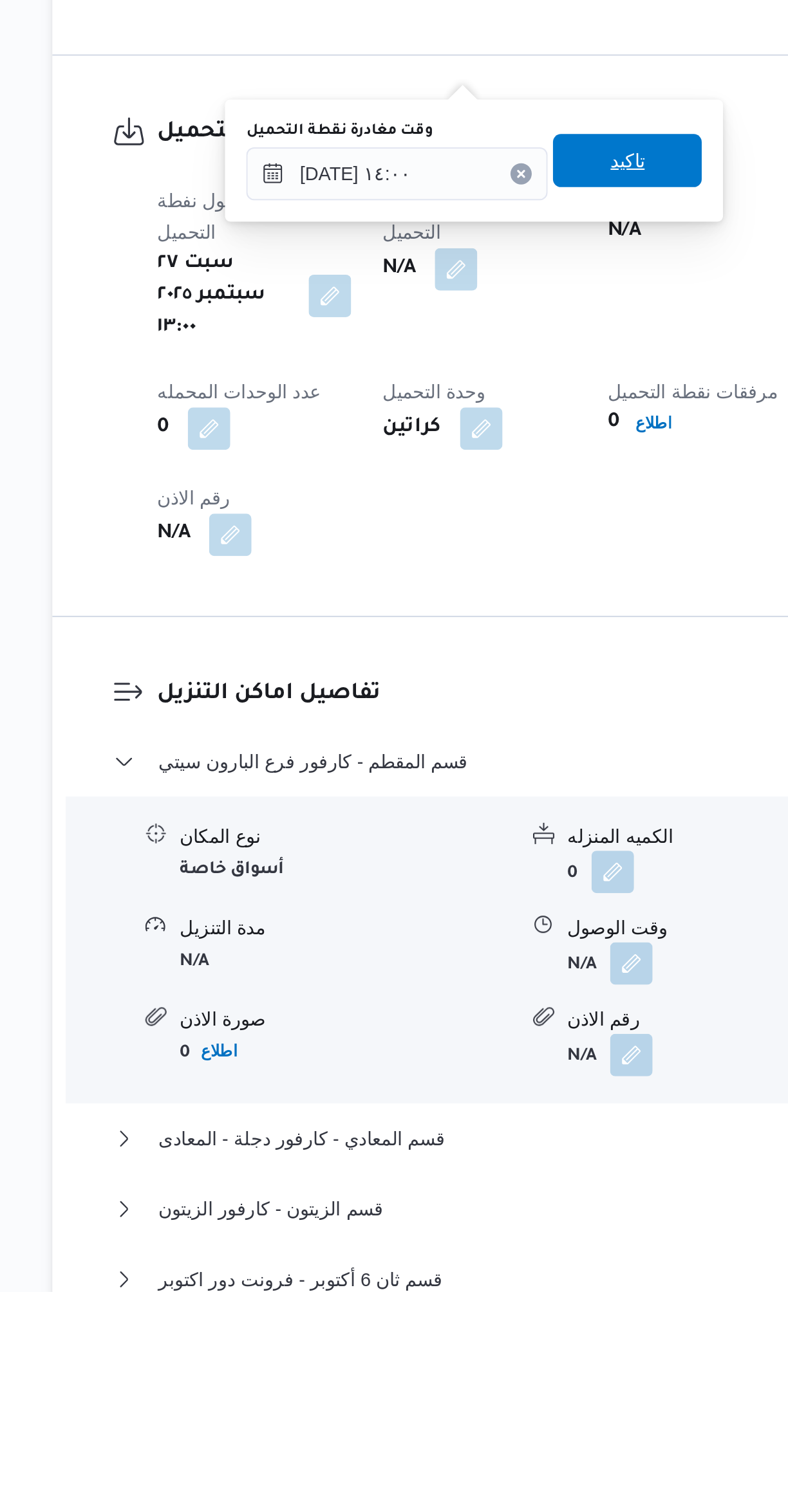
click at [443, 956] on span "تاكيد" at bounding box center [446, 963] width 72 height 25
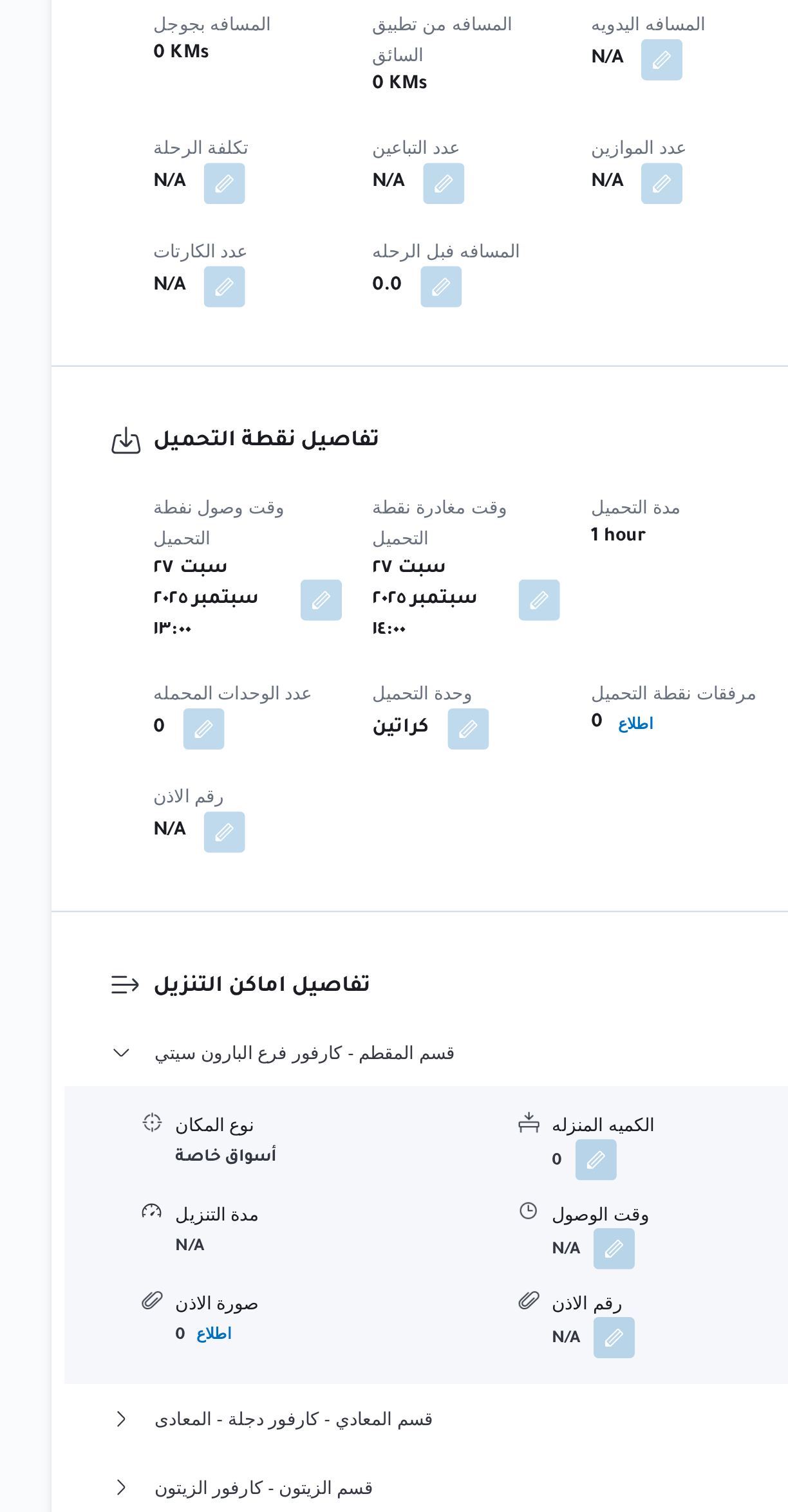
scroll to position [147, 0]
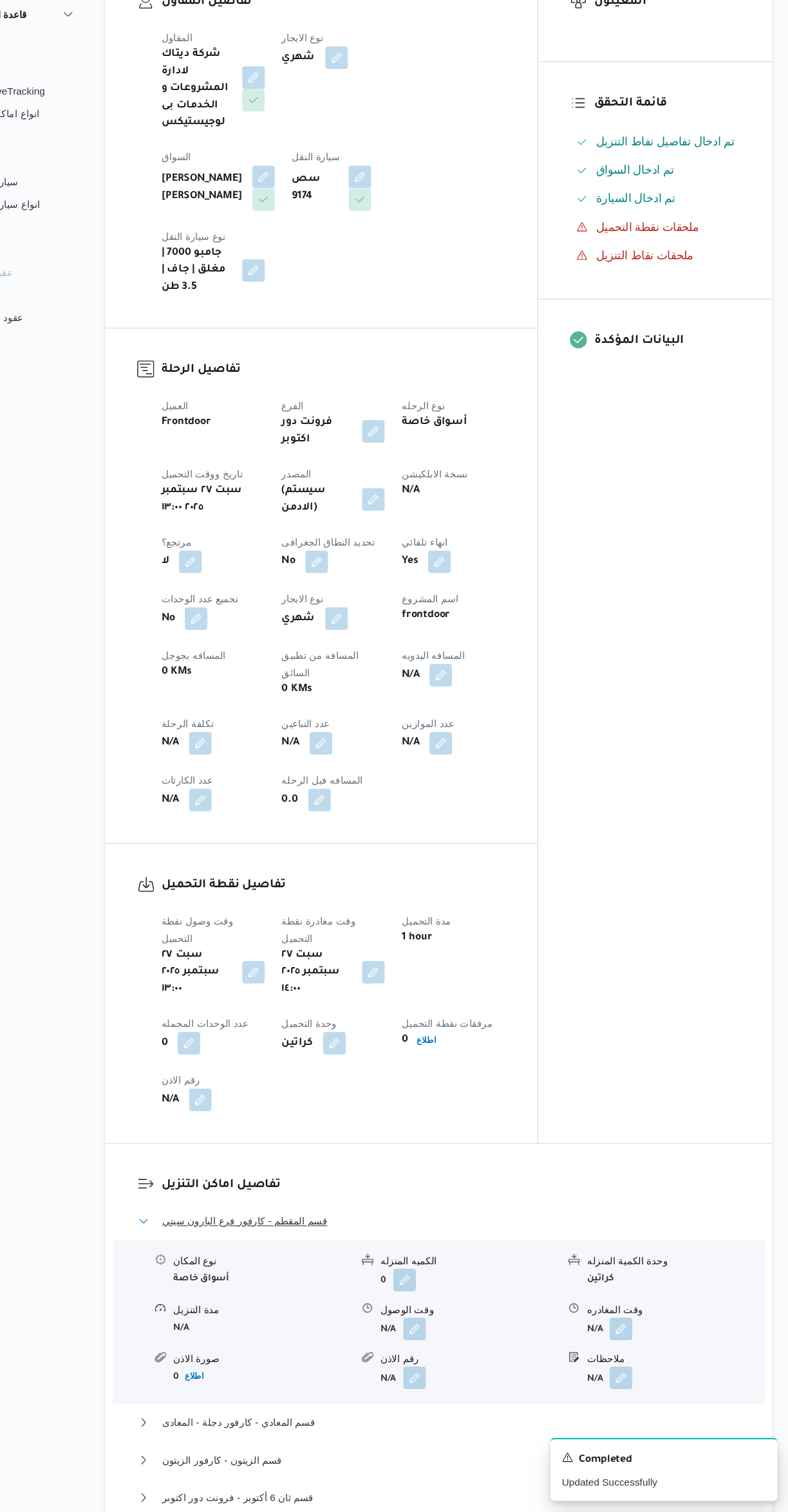
click at [507, 1240] on button "قسم المقطم - كارفور فرع البارون سيتي" at bounding box center [470, 1247] width 546 height 16
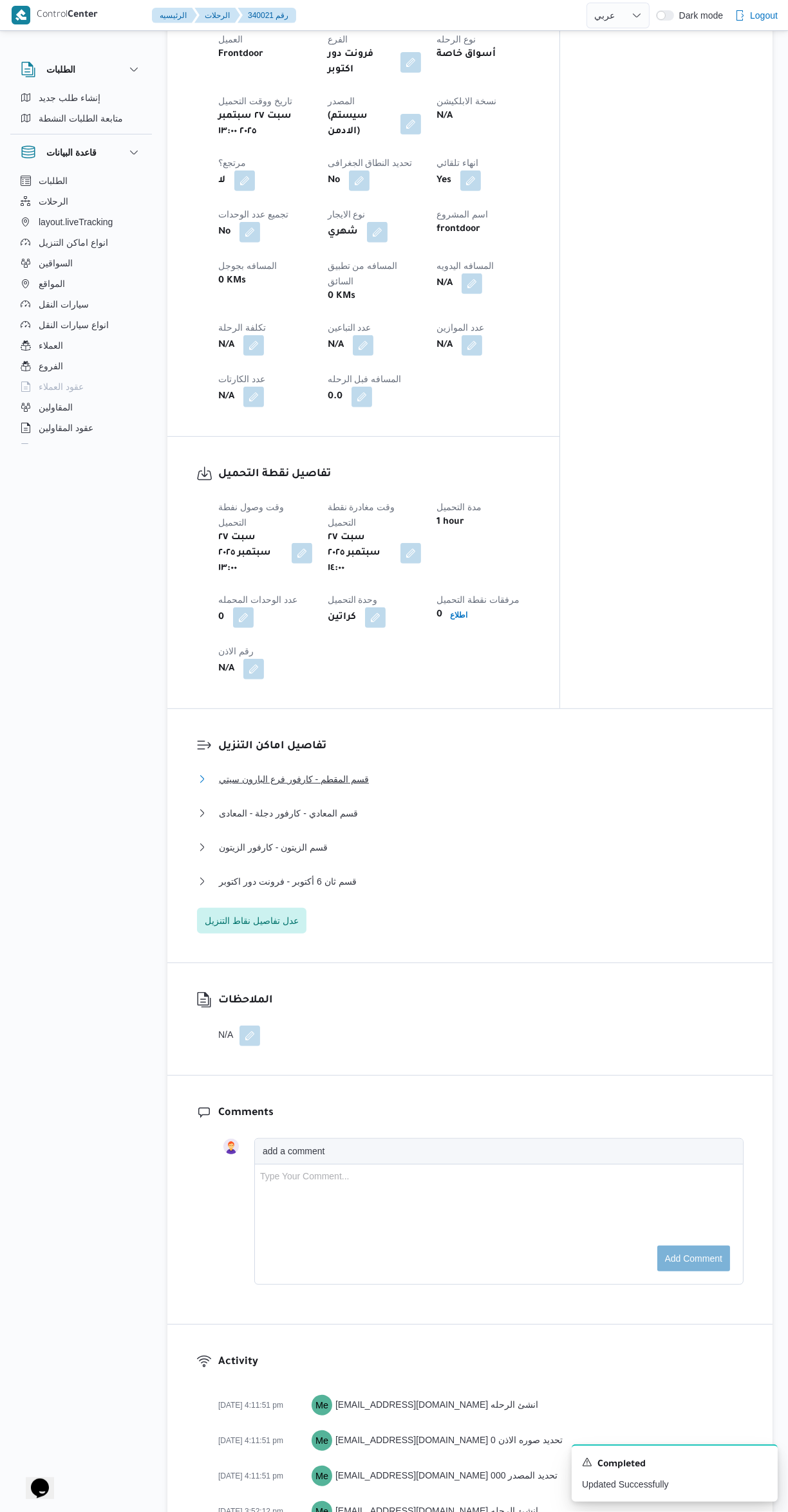
scroll to position [653, 0]
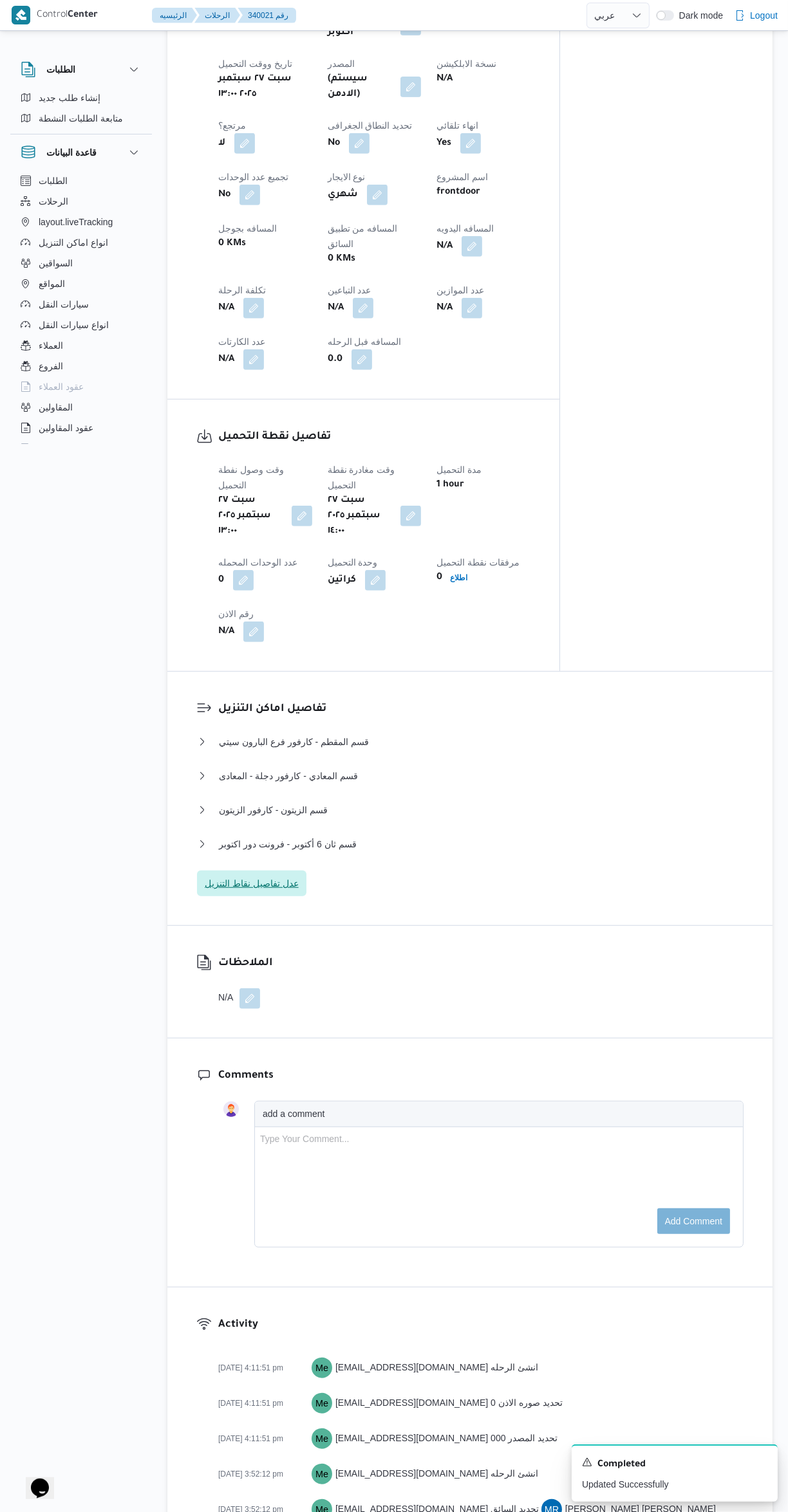
click at [262, 871] on span "عدل تفاصيل نقاط التنزيل" at bounding box center [251, 883] width 109 height 25
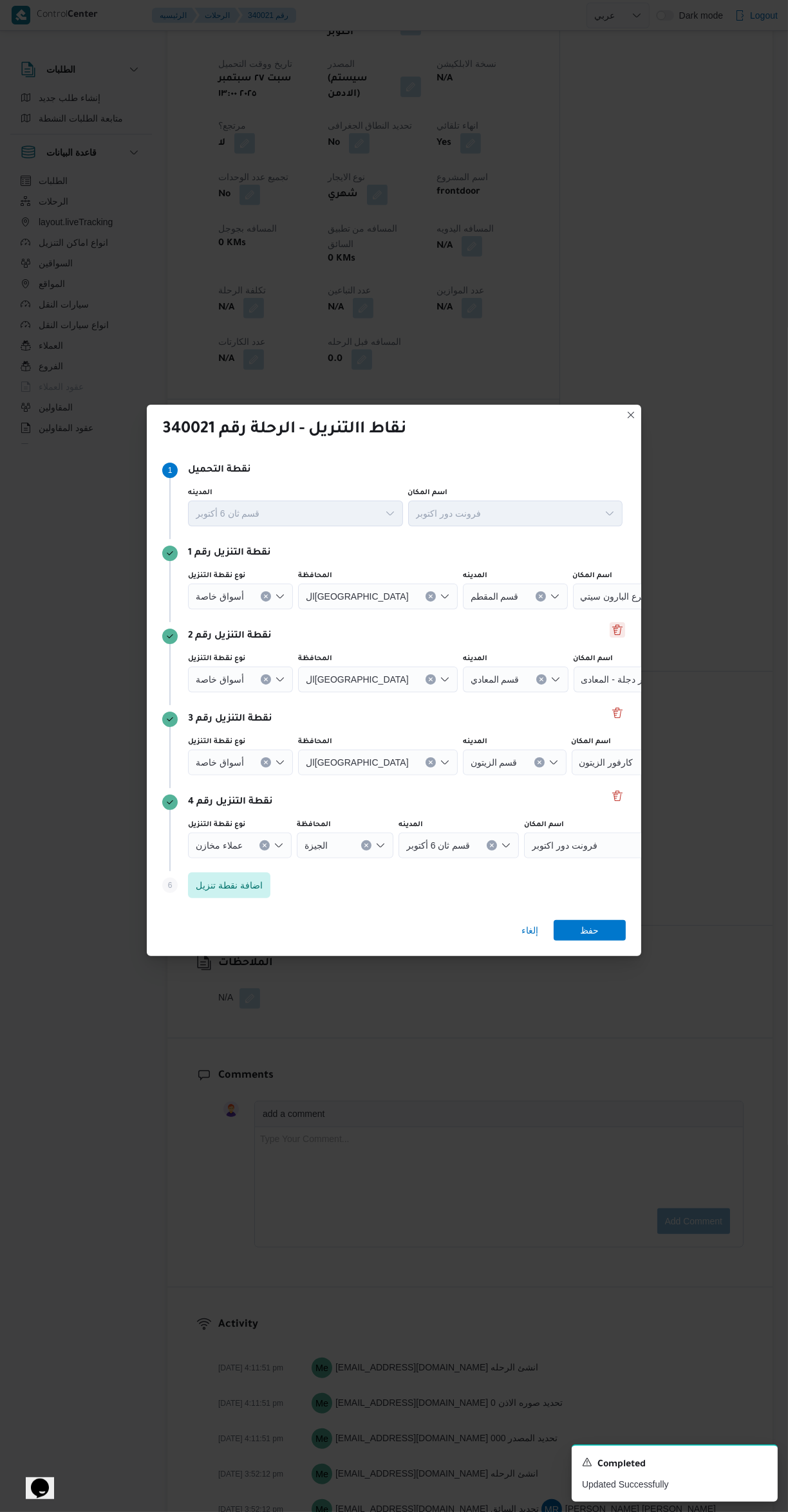
click at [617, 622] on button "Delete" at bounding box center [617, 630] width 16 height 16
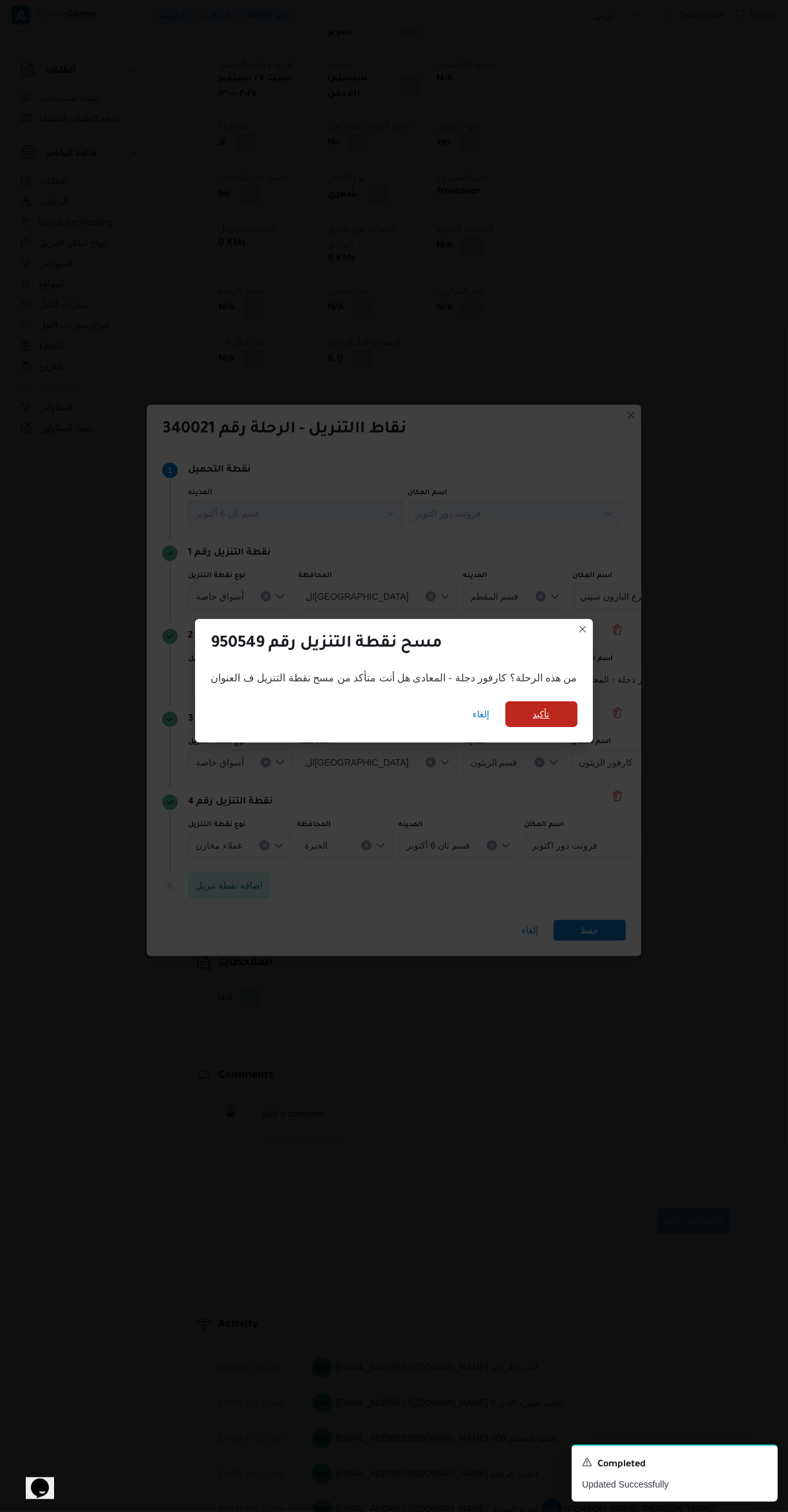
click at [524, 701] on span "تأكيد" at bounding box center [541, 714] width 72 height 25
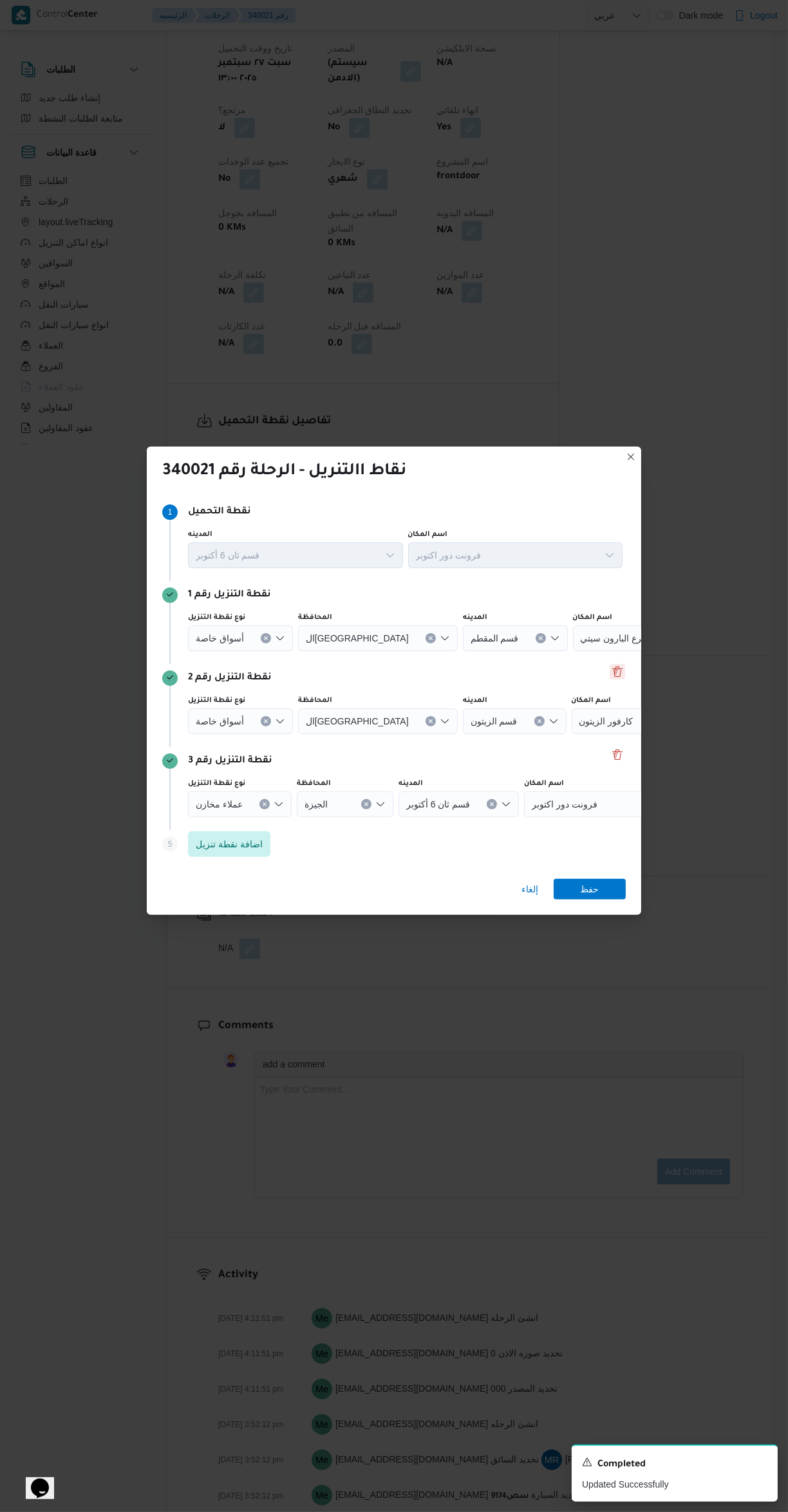
scroll to position [637, 0]
click at [614, 664] on button "Delete" at bounding box center [617, 671] width 16 height 16
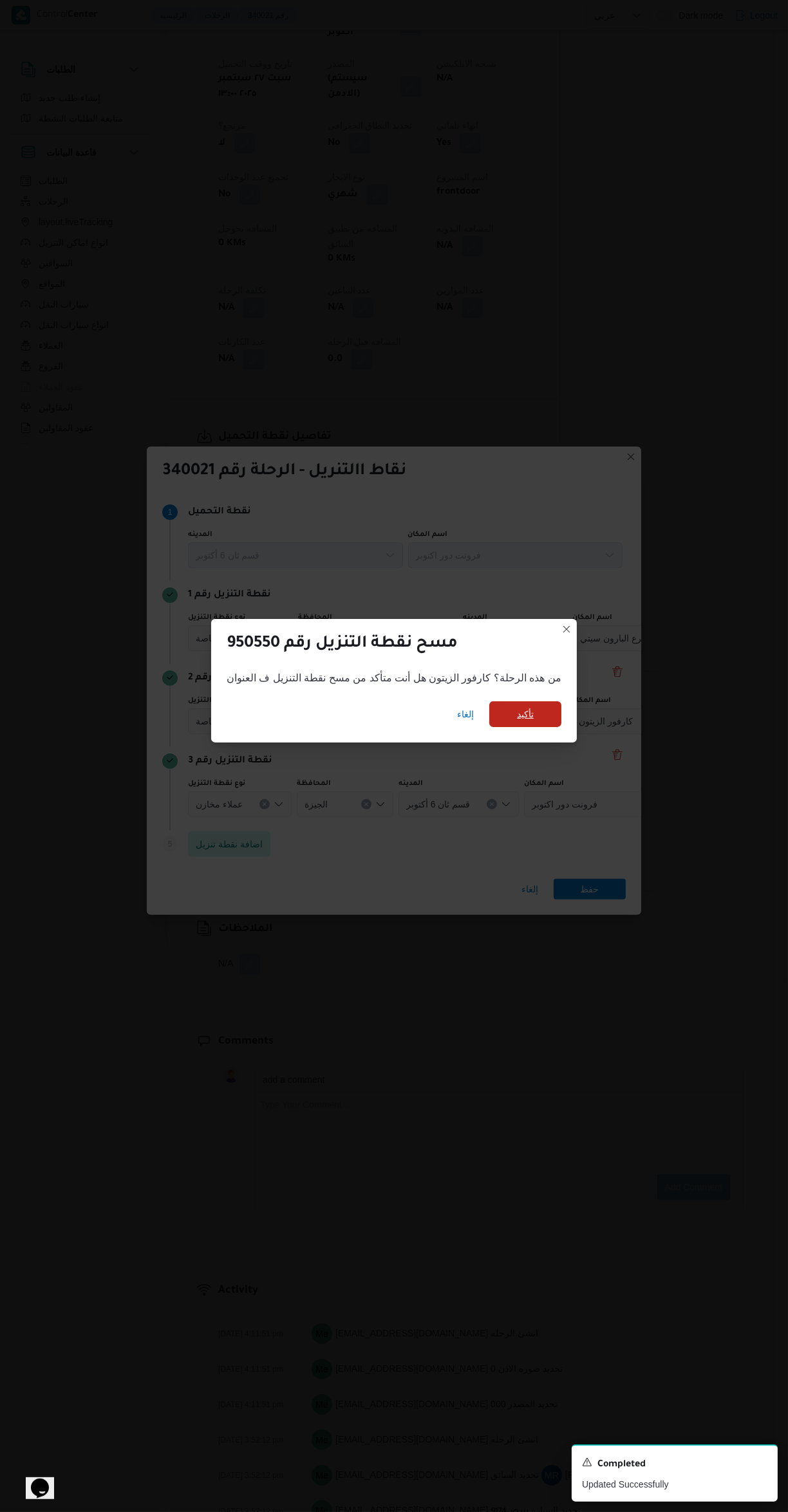
click at [516, 705] on span "تأكيد" at bounding box center [526, 714] width 72 height 25
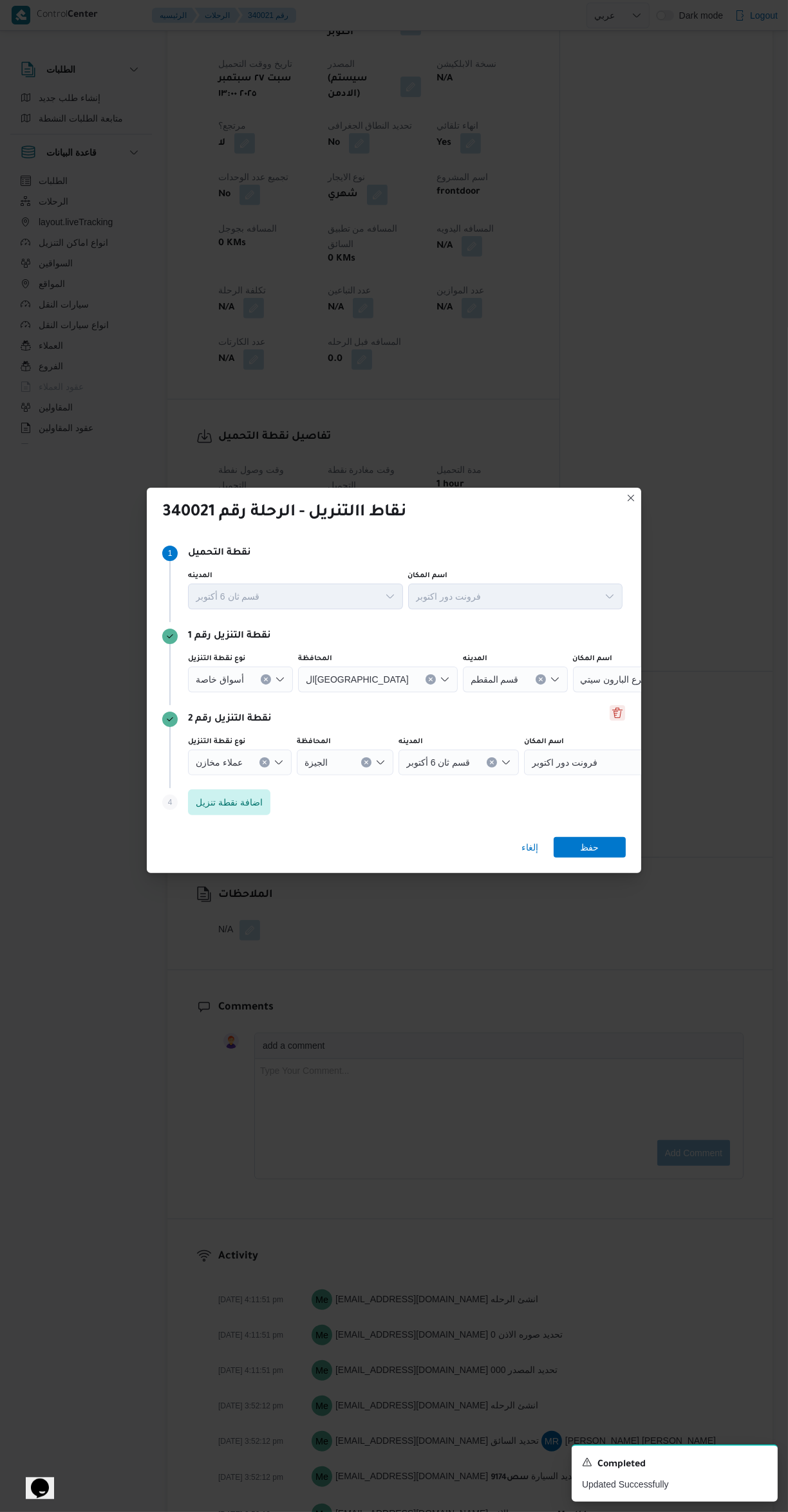
click at [614, 705] on button "Delete" at bounding box center [617, 712] width 16 height 16
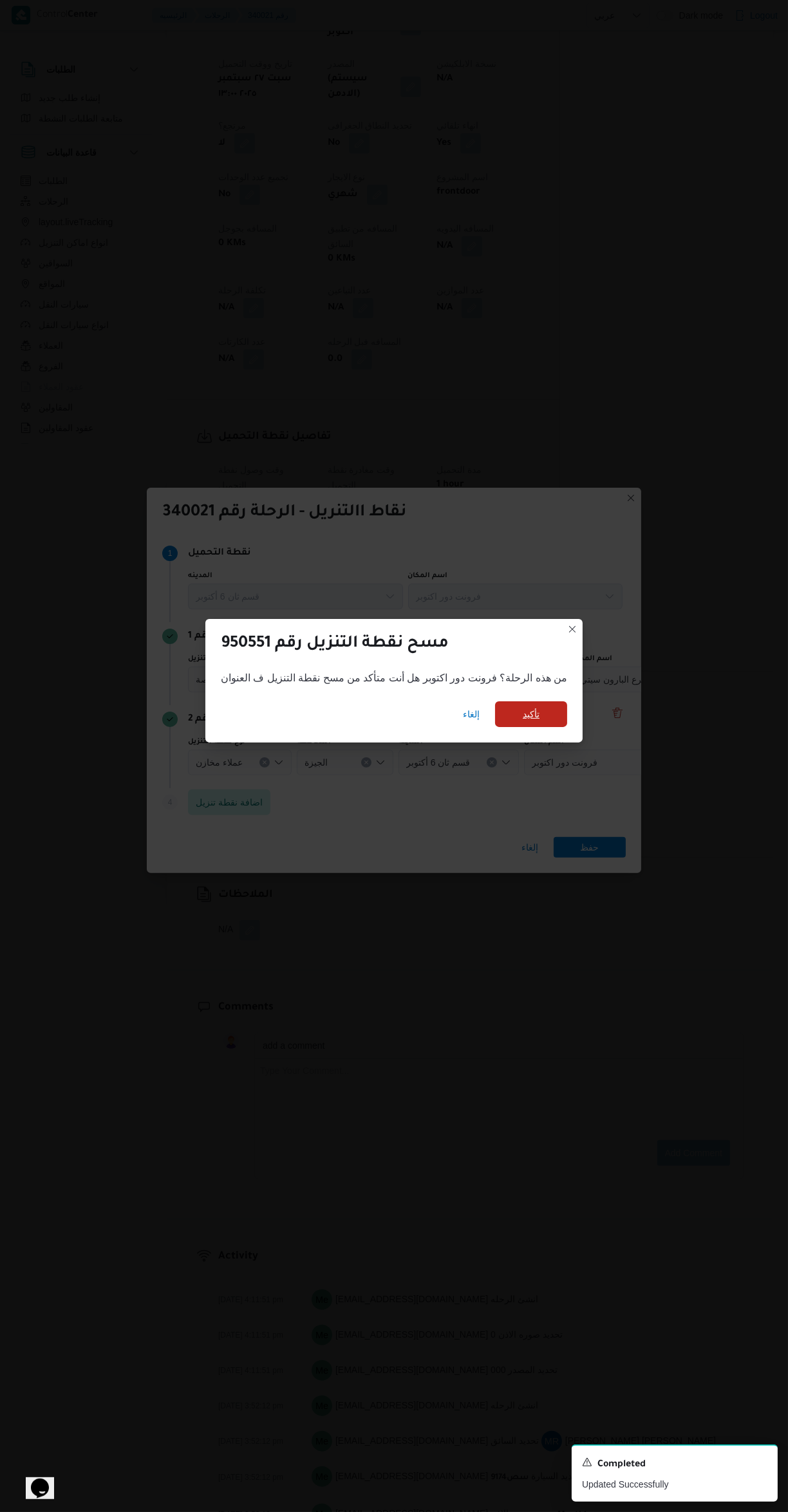
click at [516, 706] on span "تأكيد" at bounding box center [531, 714] width 72 height 25
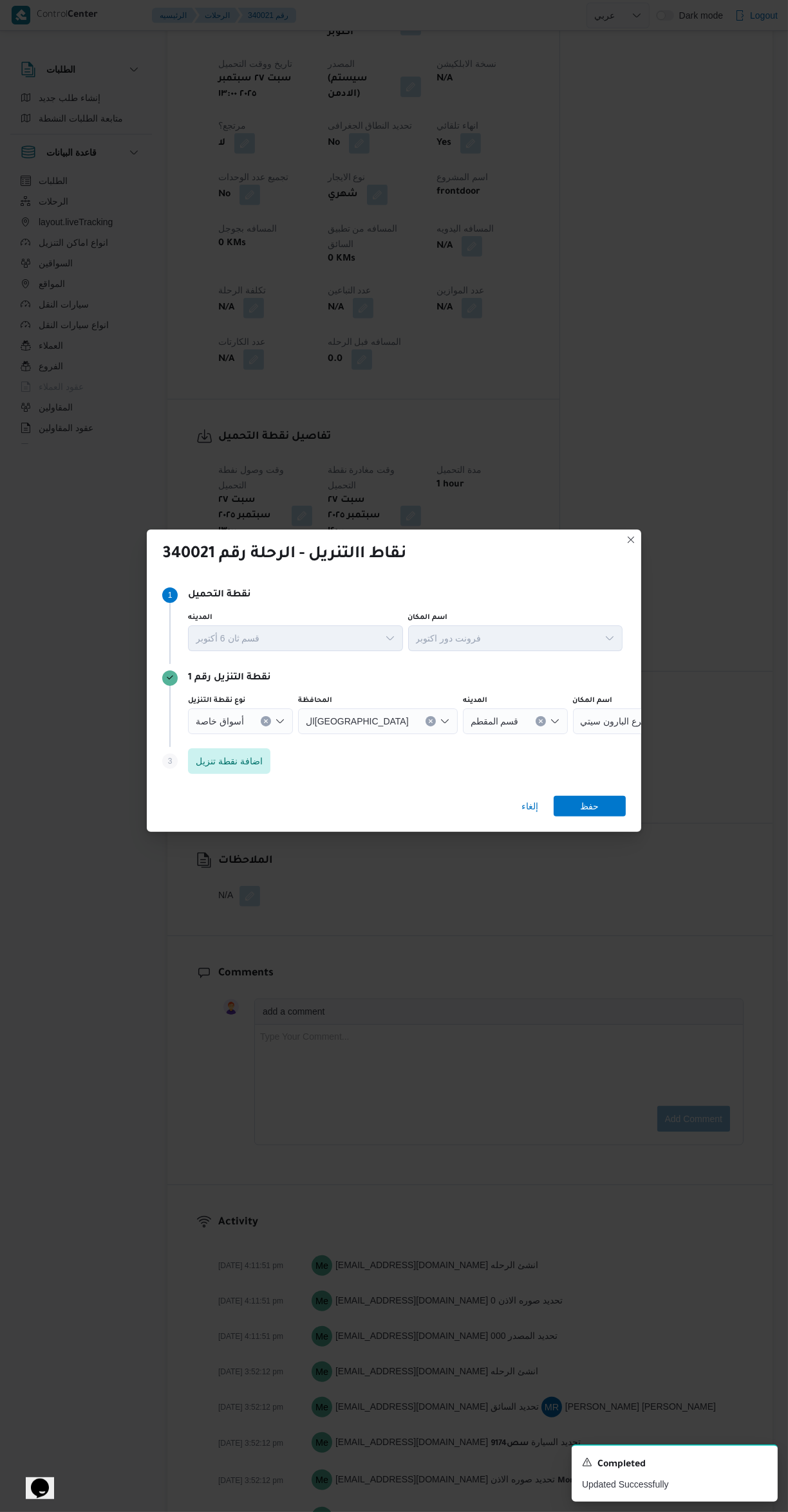
click at [581, 714] on span "كارفور فرع البارون سيتي" at bounding box center [628, 720] width 94 height 14
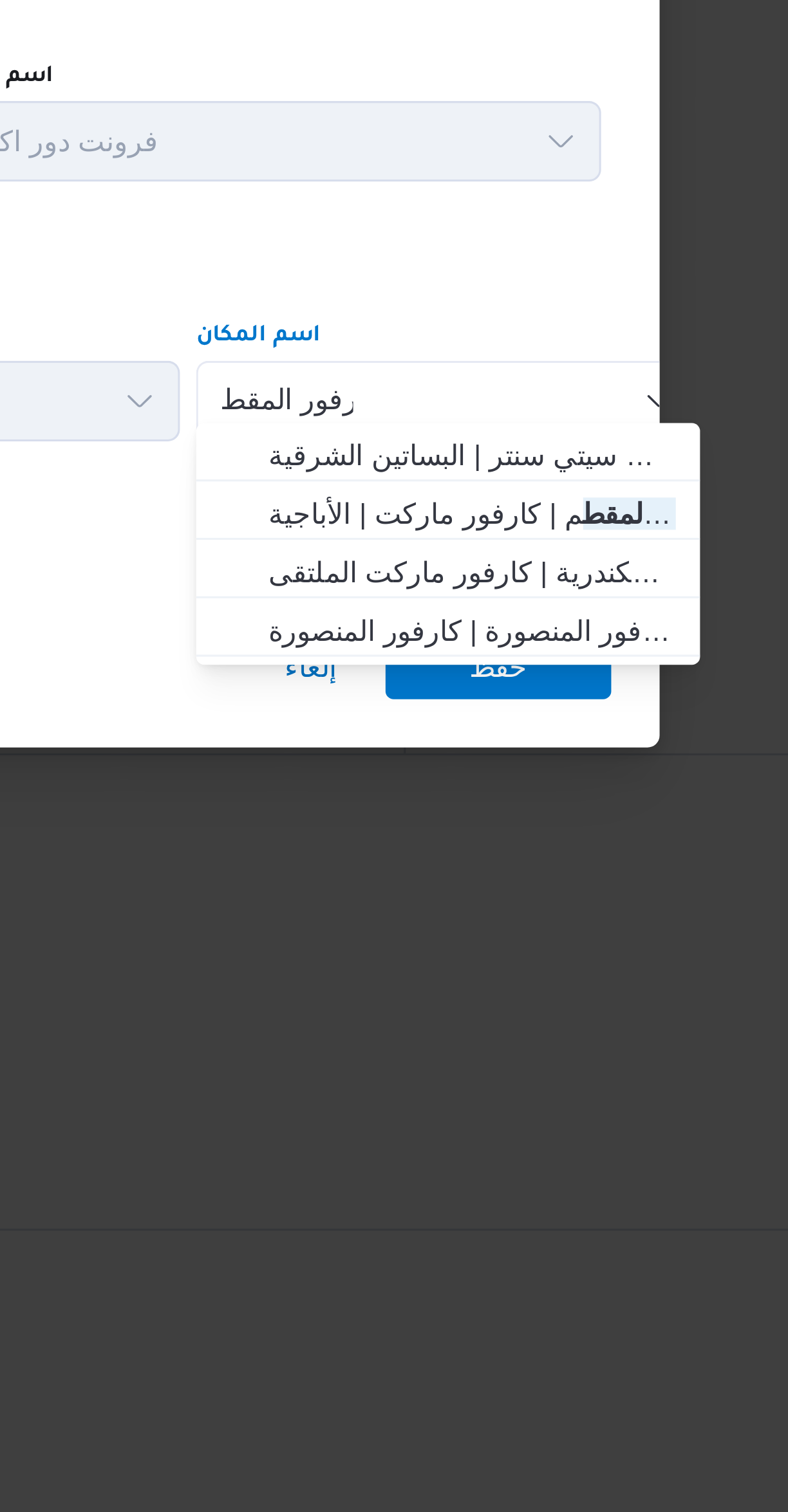
scroll to position [0, 0]
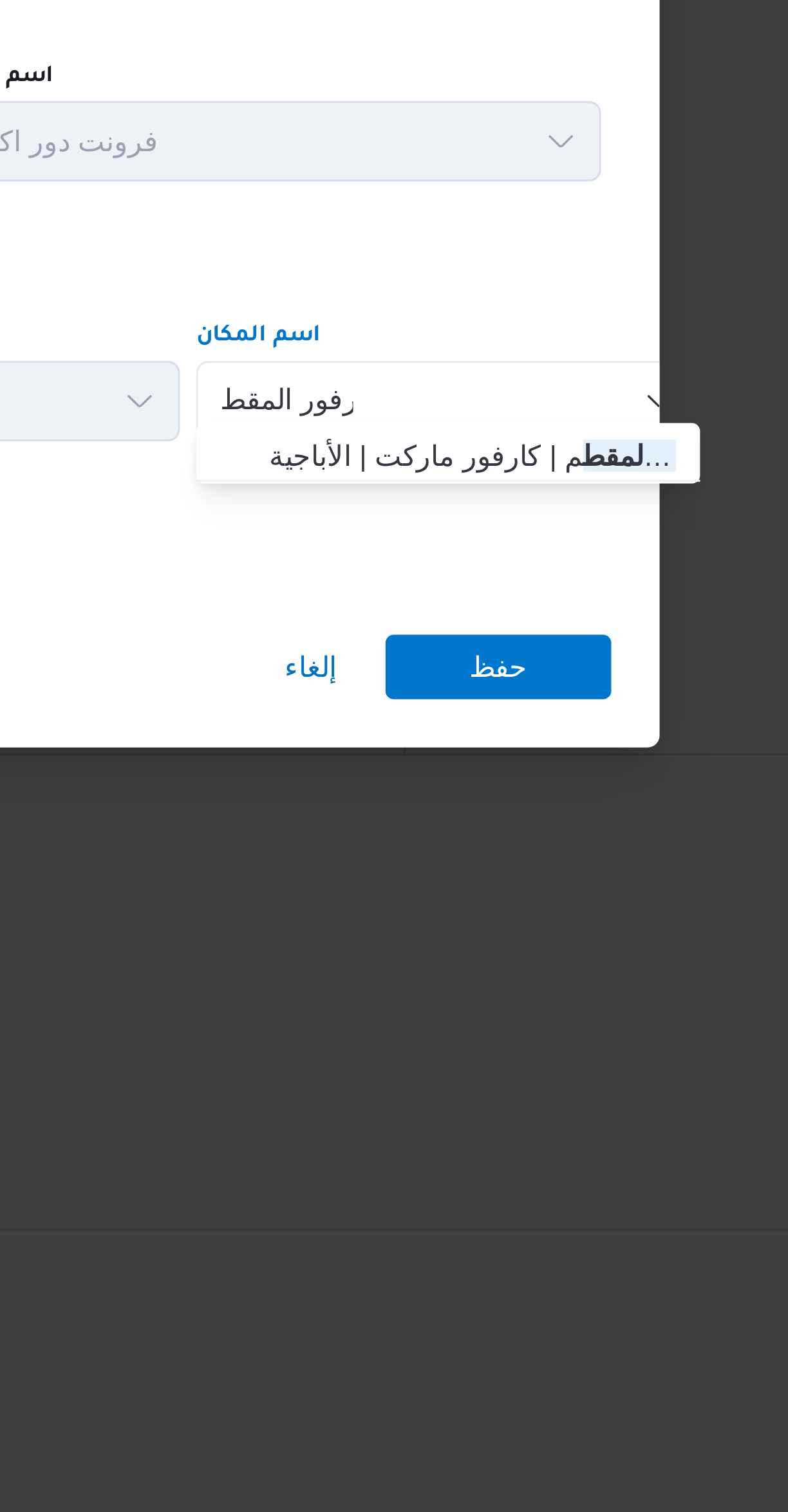
type input "كارفور المقط"
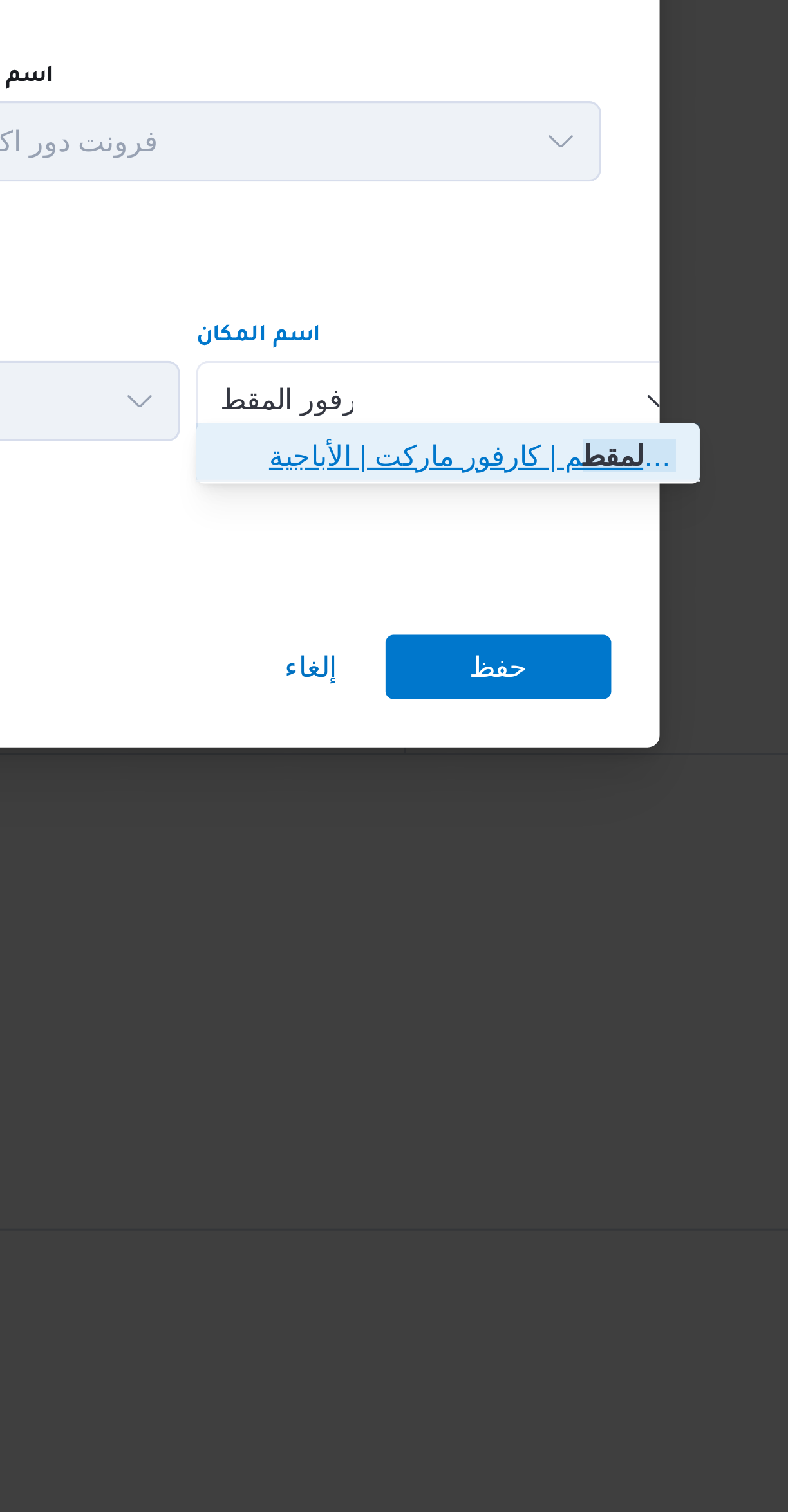
click at [599, 738] on span "كارفور المقط م | كارفور ماركت | الأباجية" at bounding box center [581, 738] width 130 height 16
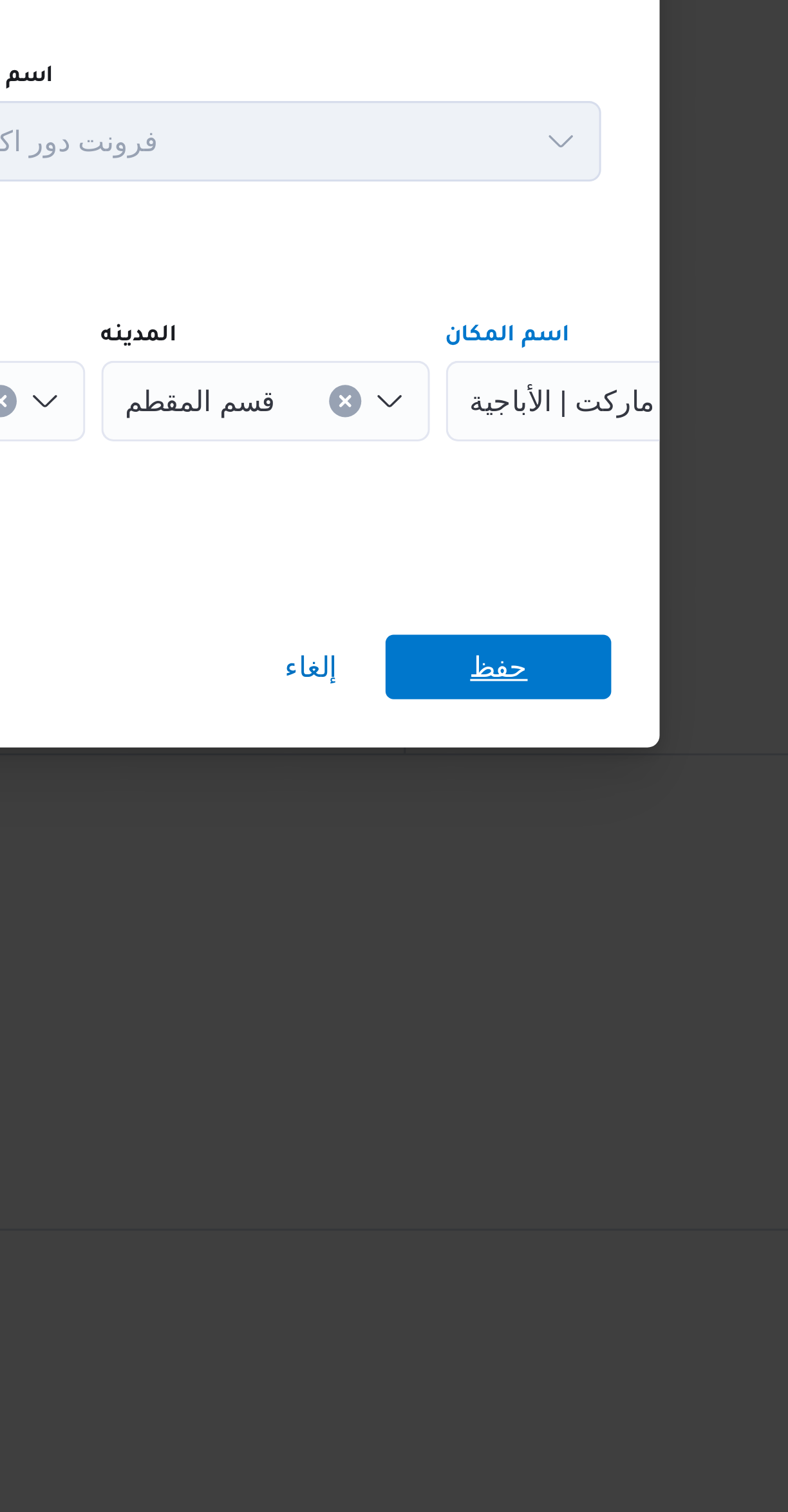
click at [610, 800] on span "حفظ" at bounding box center [590, 806] width 72 height 21
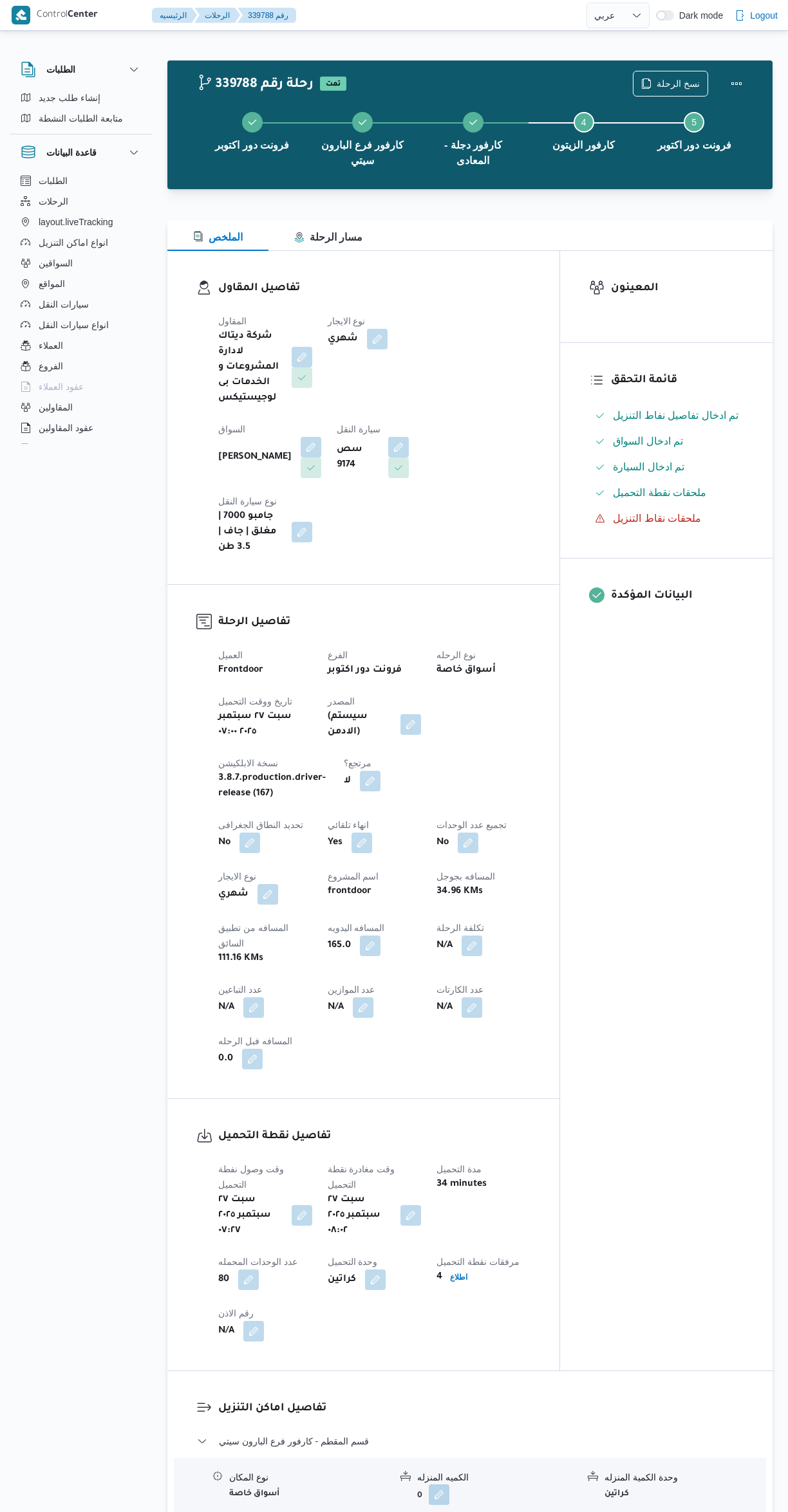
select select "ar"
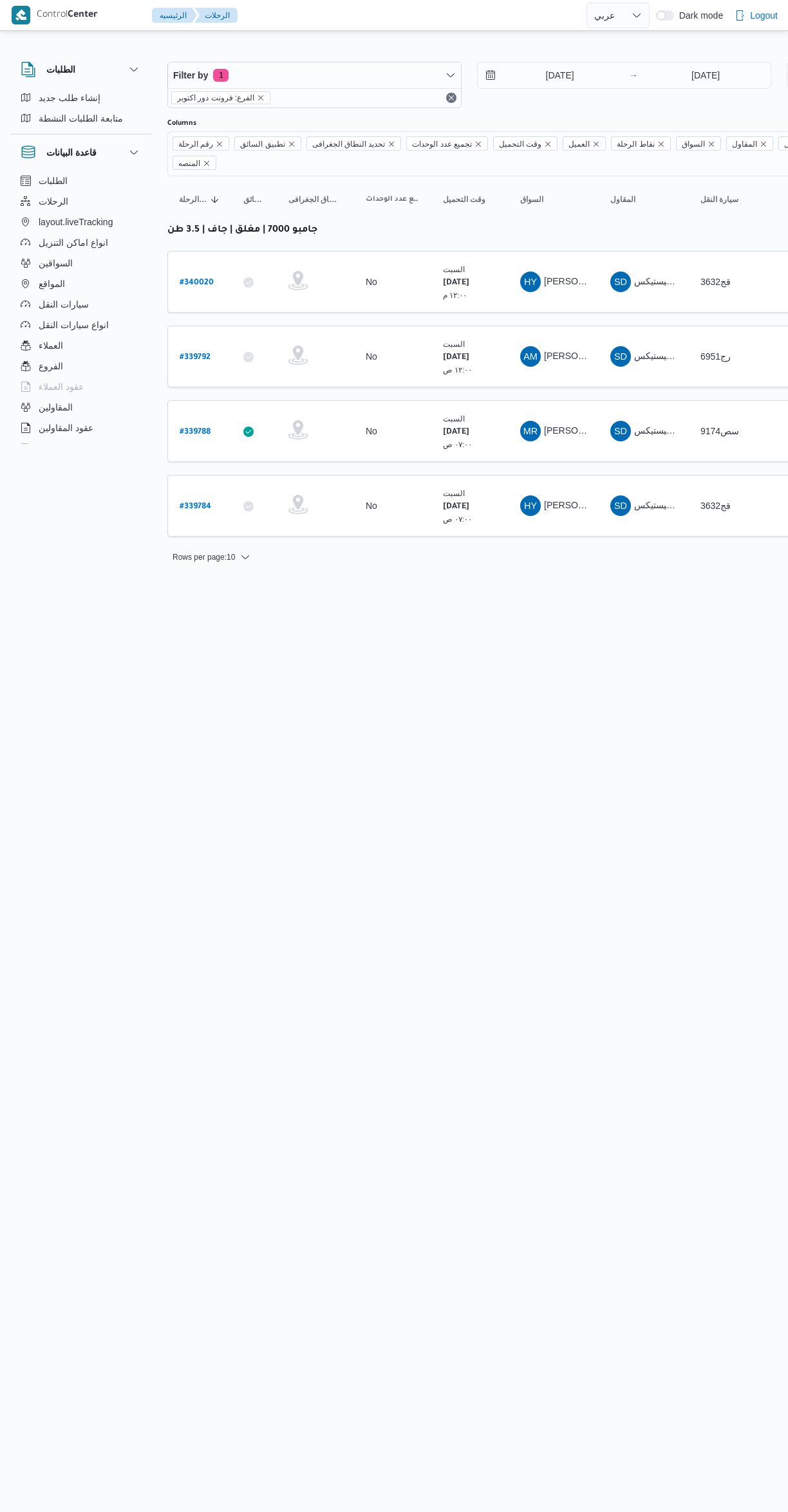
select select "ar"
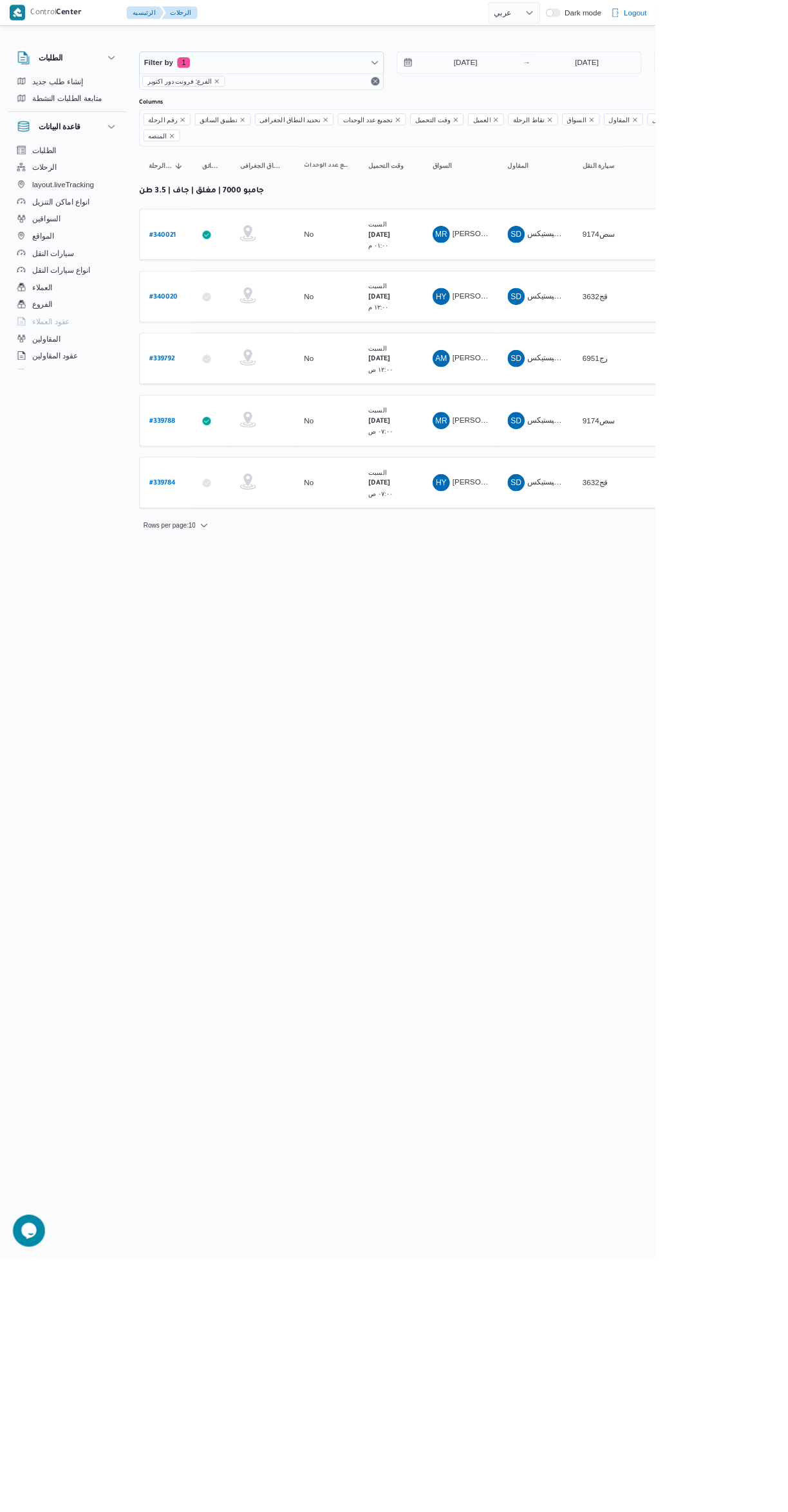
click at [197, 428] on b "# 339792" at bounding box center [195, 432] width 31 height 9
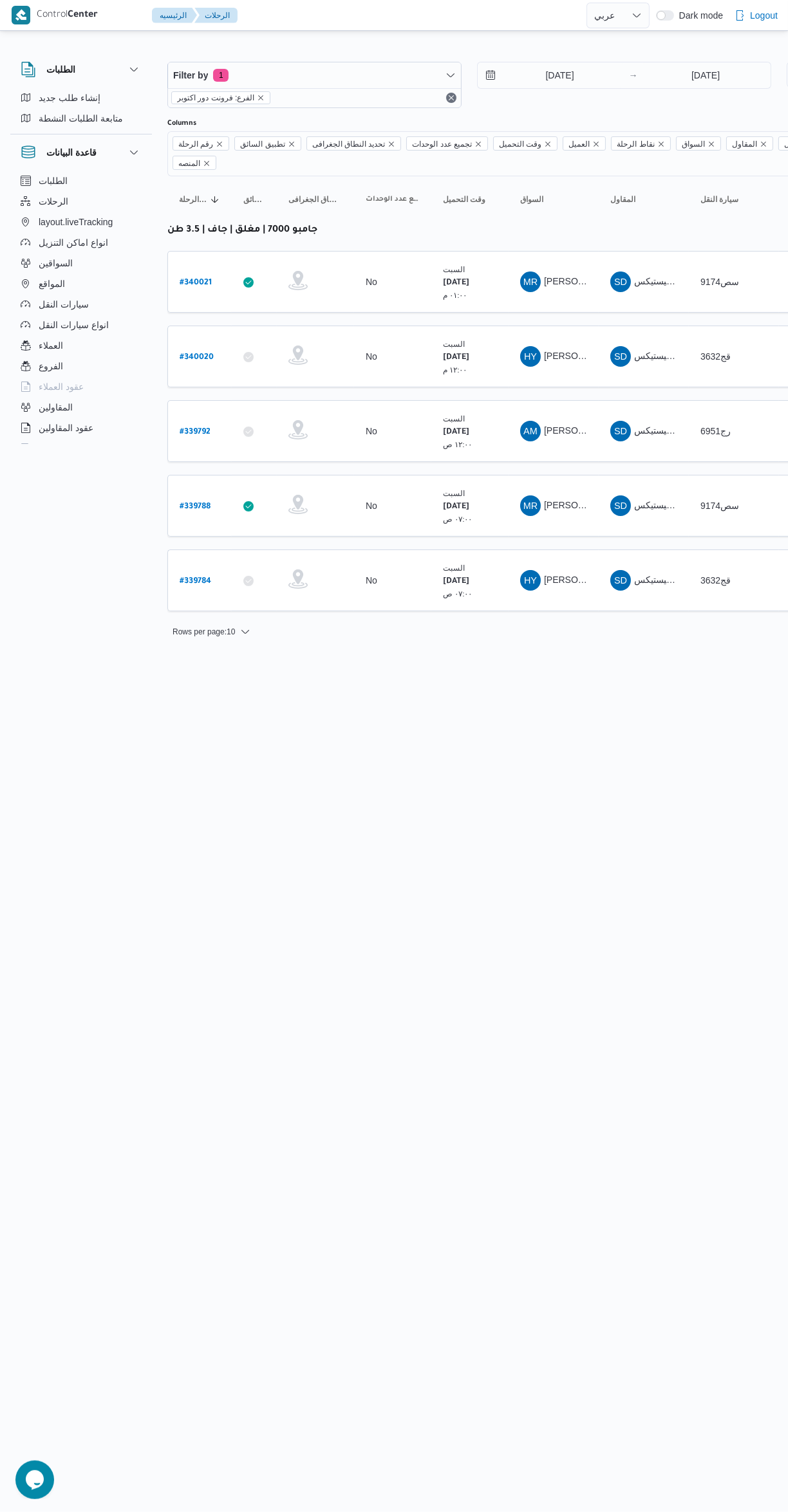
select select "ar"
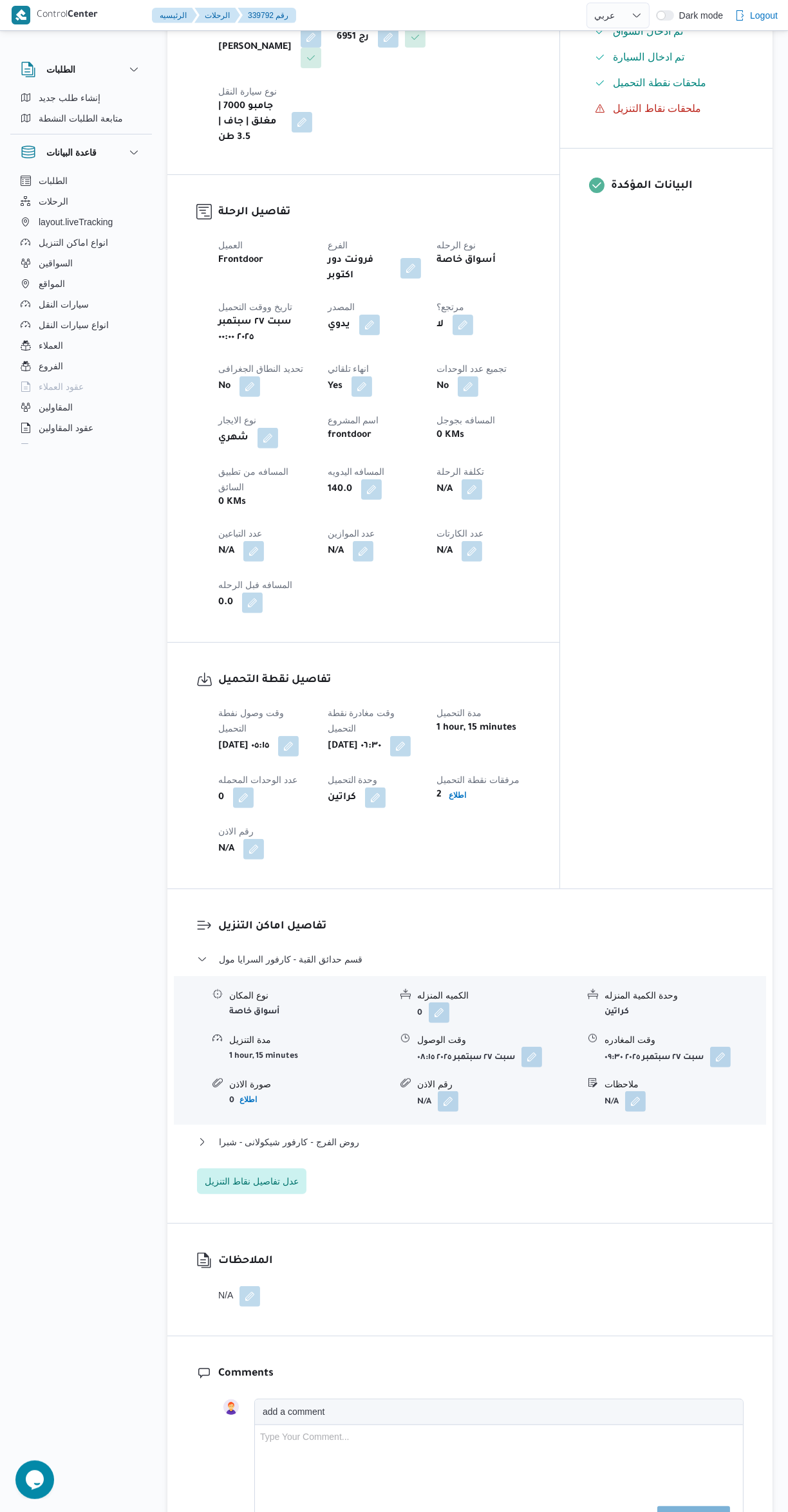
scroll to position [400, 0]
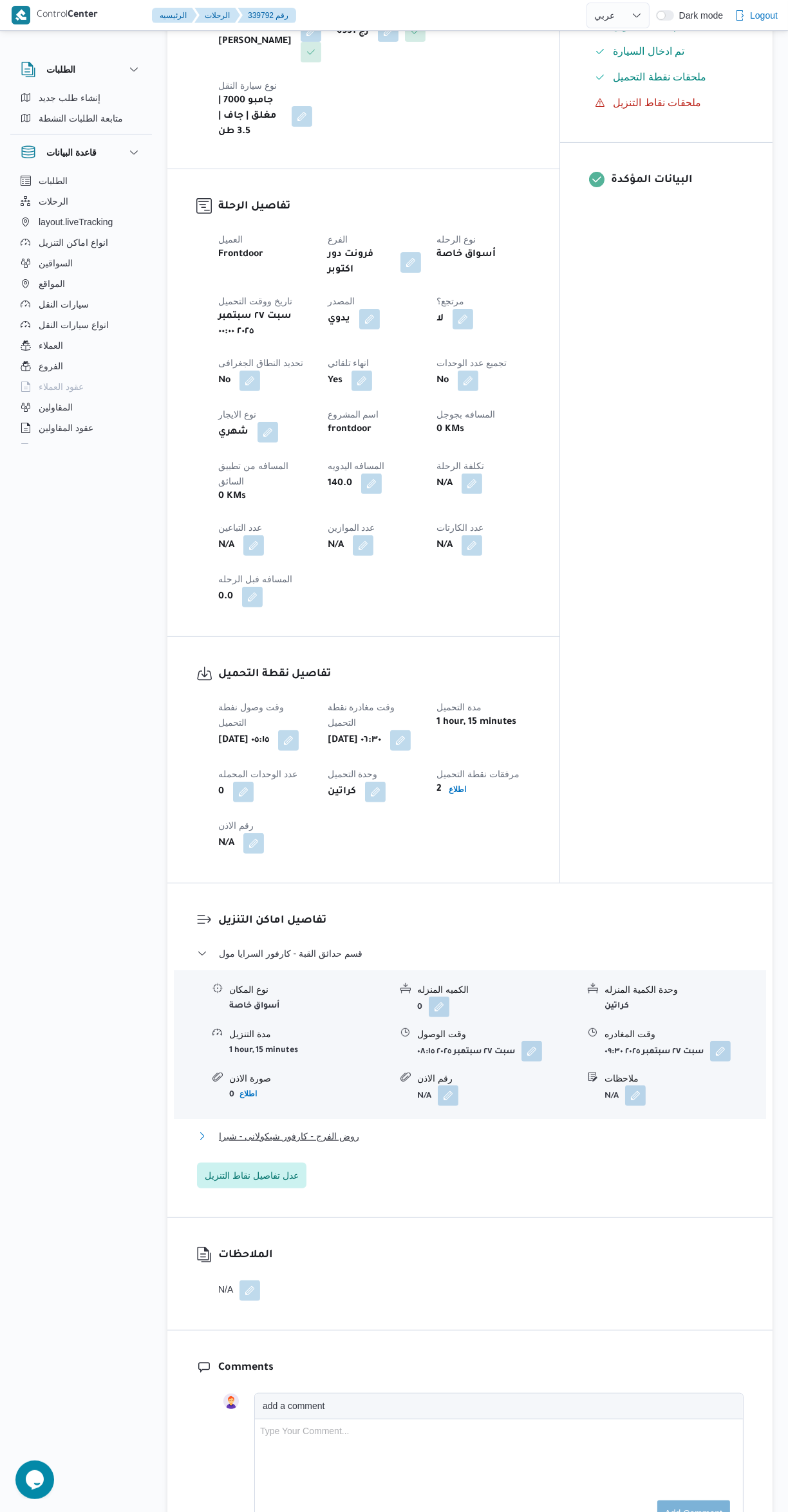
click at [429, 1128] on button "روض الفرج - كارفور شيكولانى - شبرا" at bounding box center [470, 1135] width 546 height 16
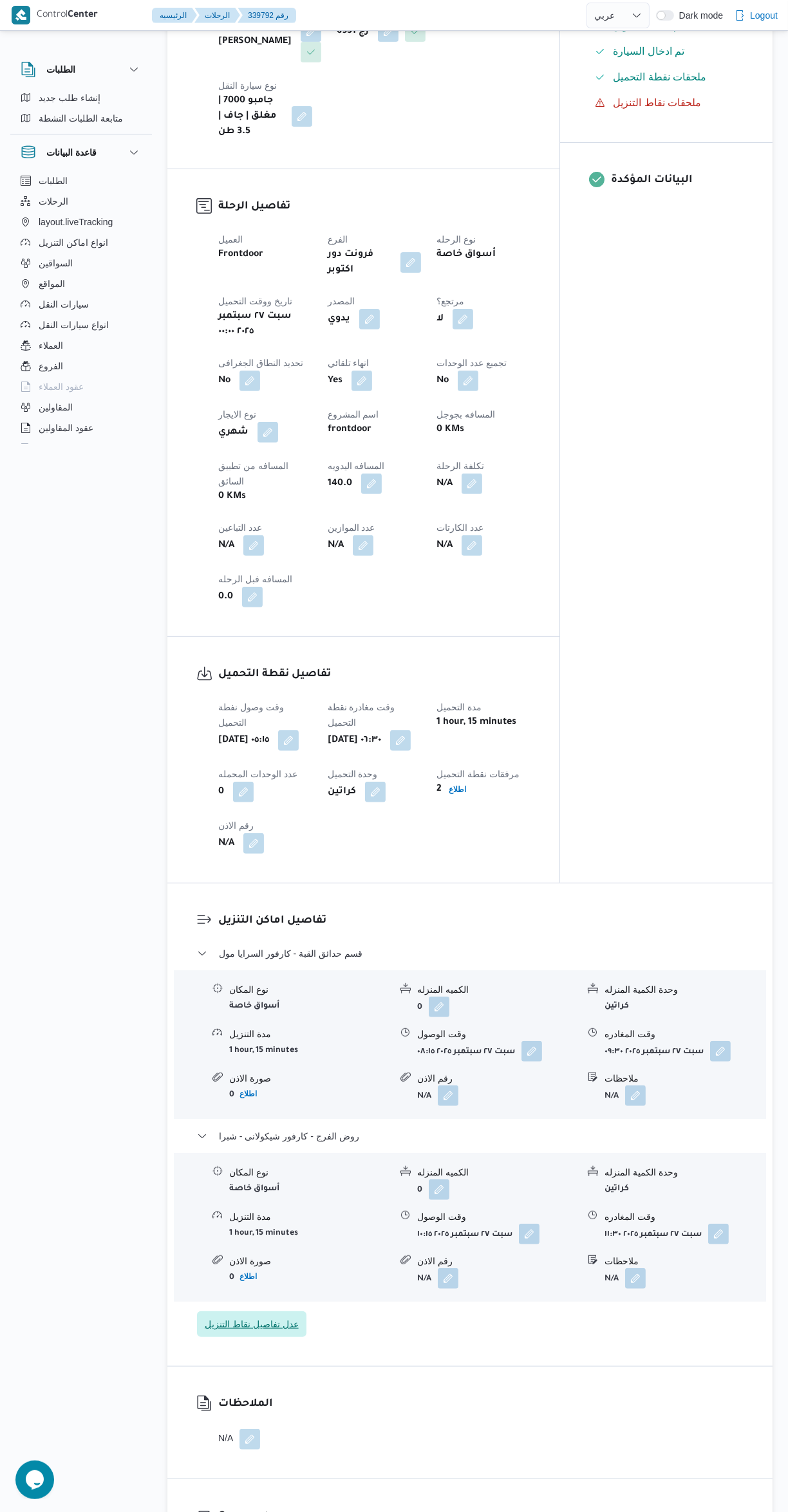
click at [266, 1316] on span "عدل تفاصيل نقاط التنزيل" at bounding box center [252, 1324] width 94 height 16
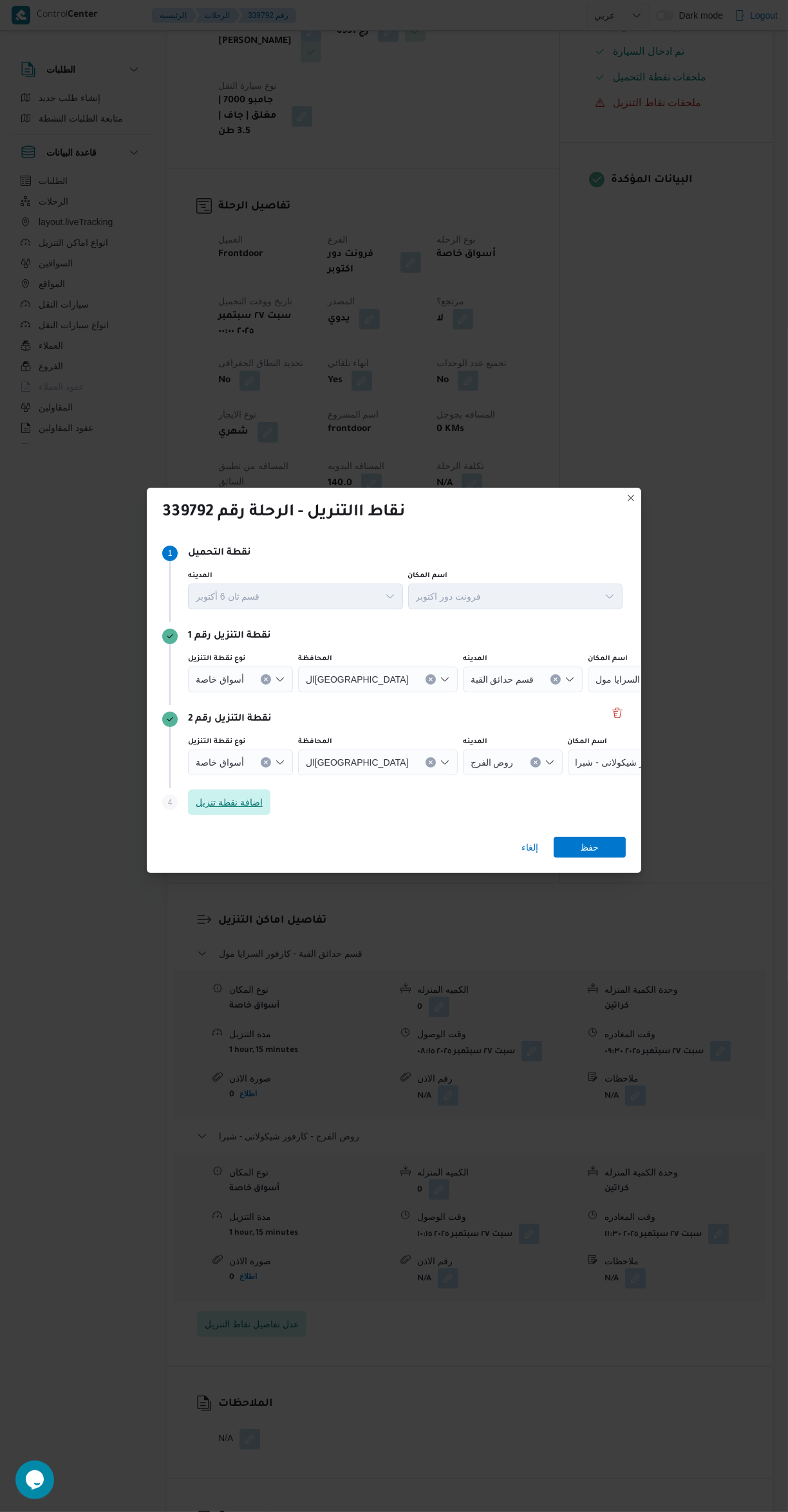
click at [244, 810] on span "اضافة نقطة تنزيل" at bounding box center [229, 802] width 67 height 16
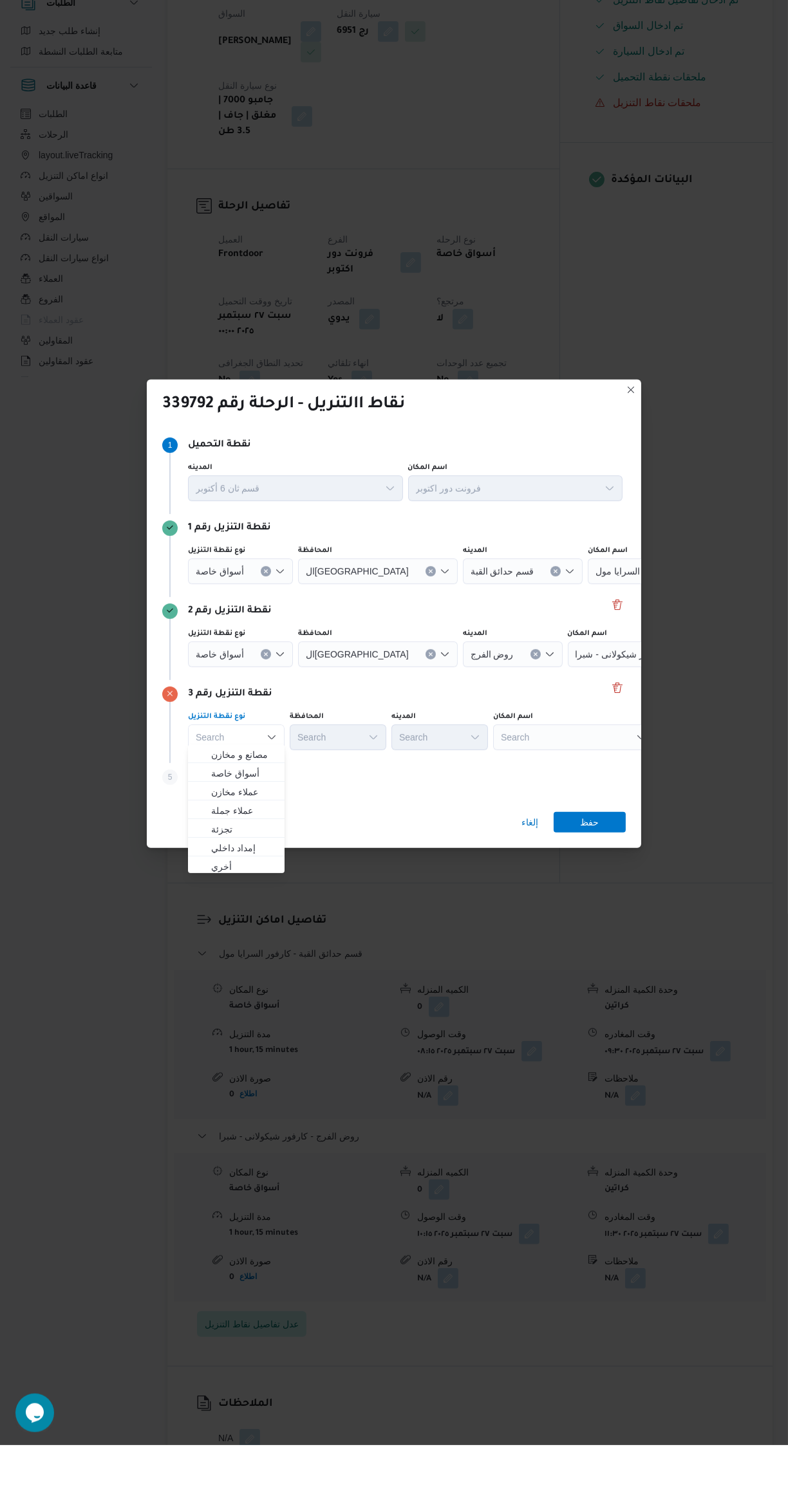
scroll to position [333, 0]
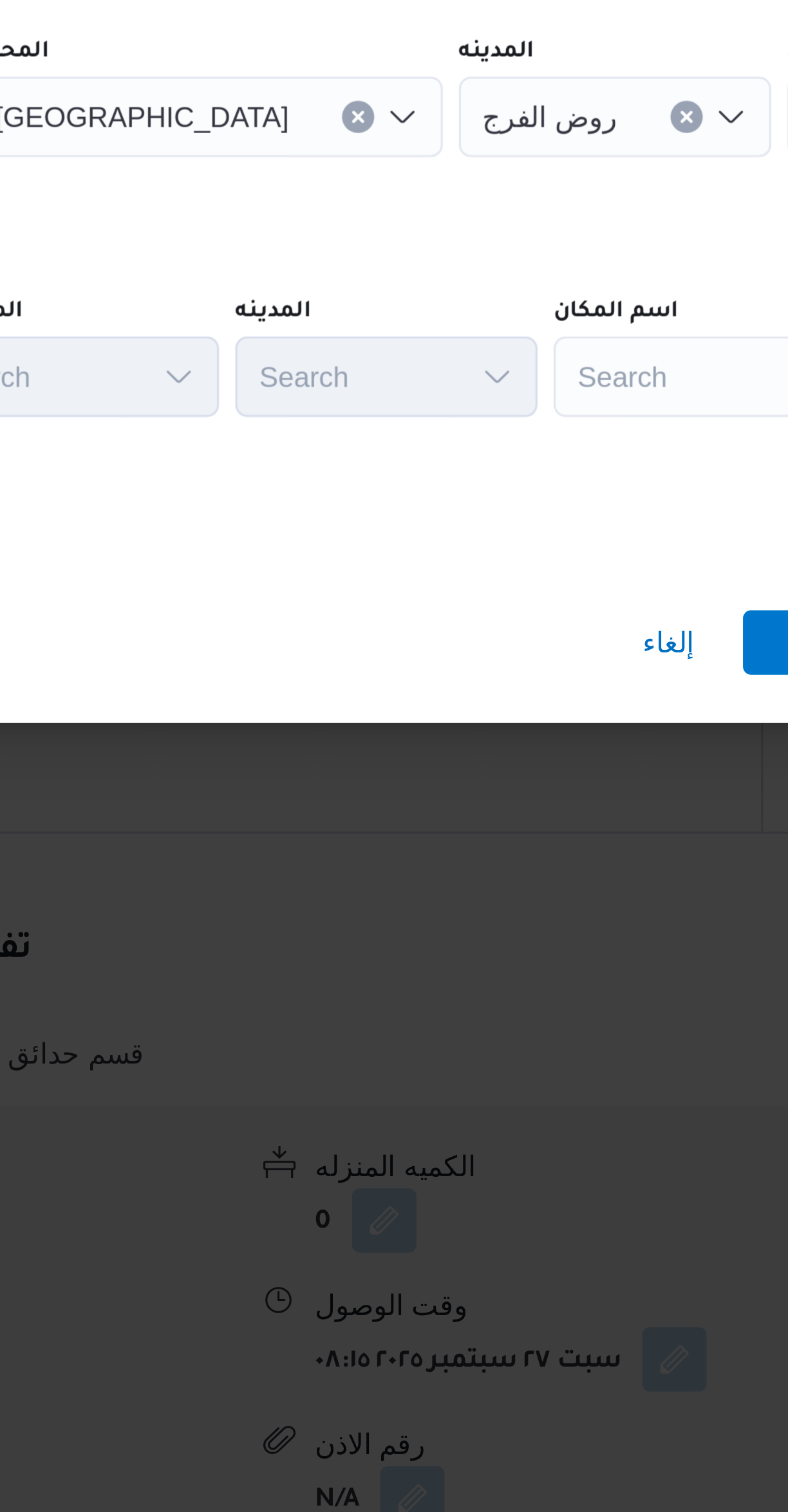
click at [529, 800] on div "Search" at bounding box center [573, 803] width 161 height 25
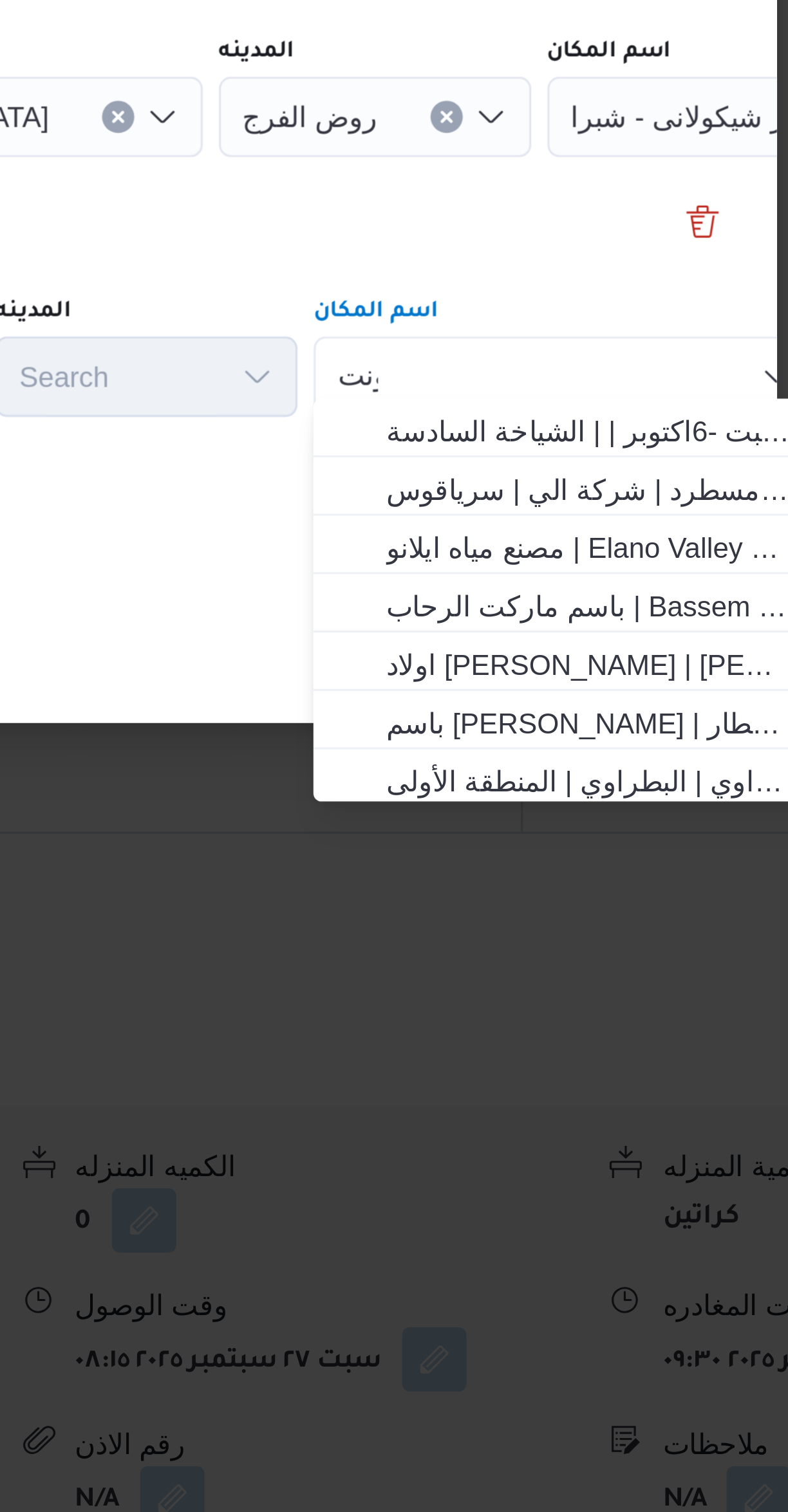
scroll to position [0, 0]
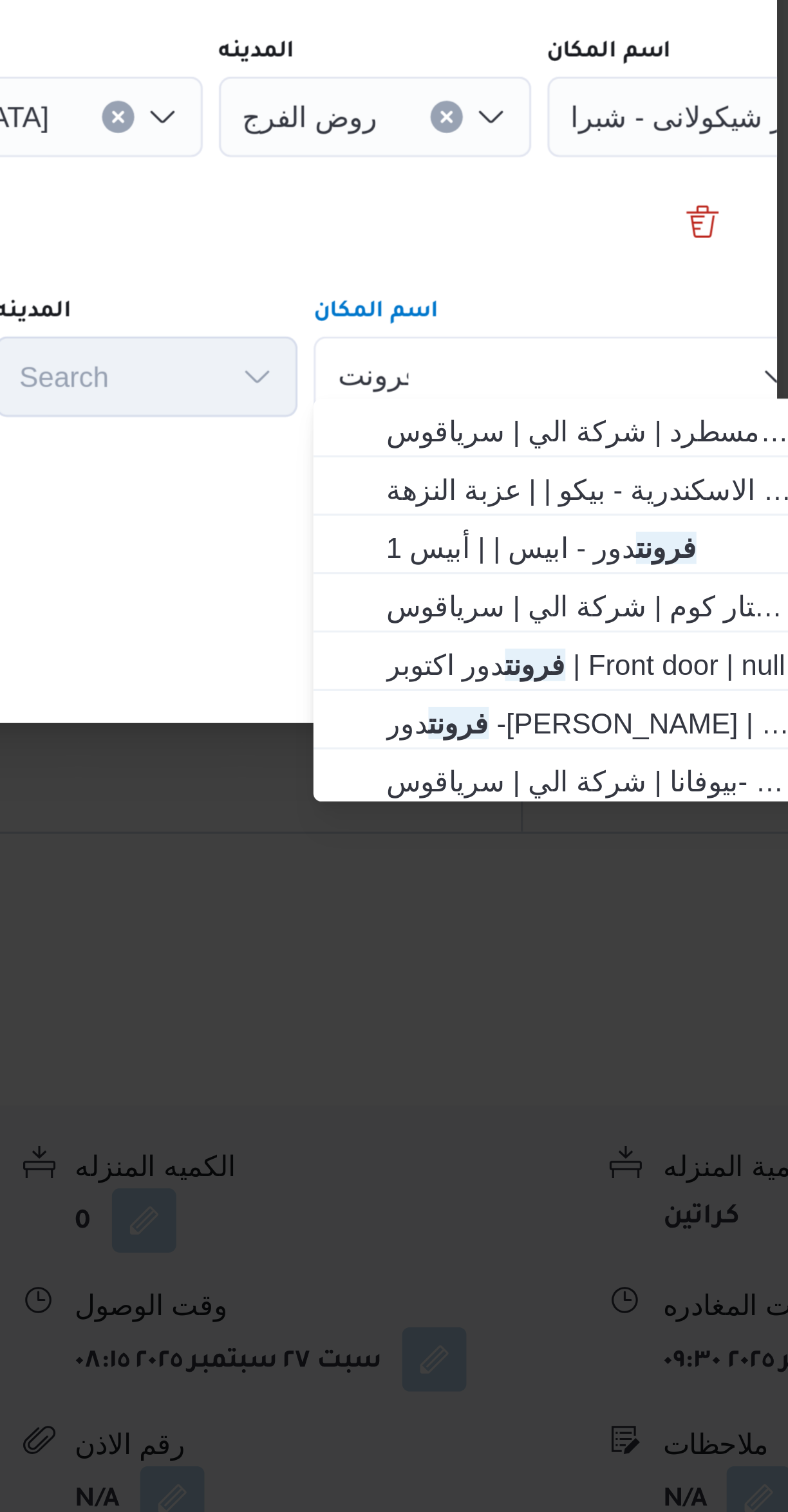
type input "فرونت"
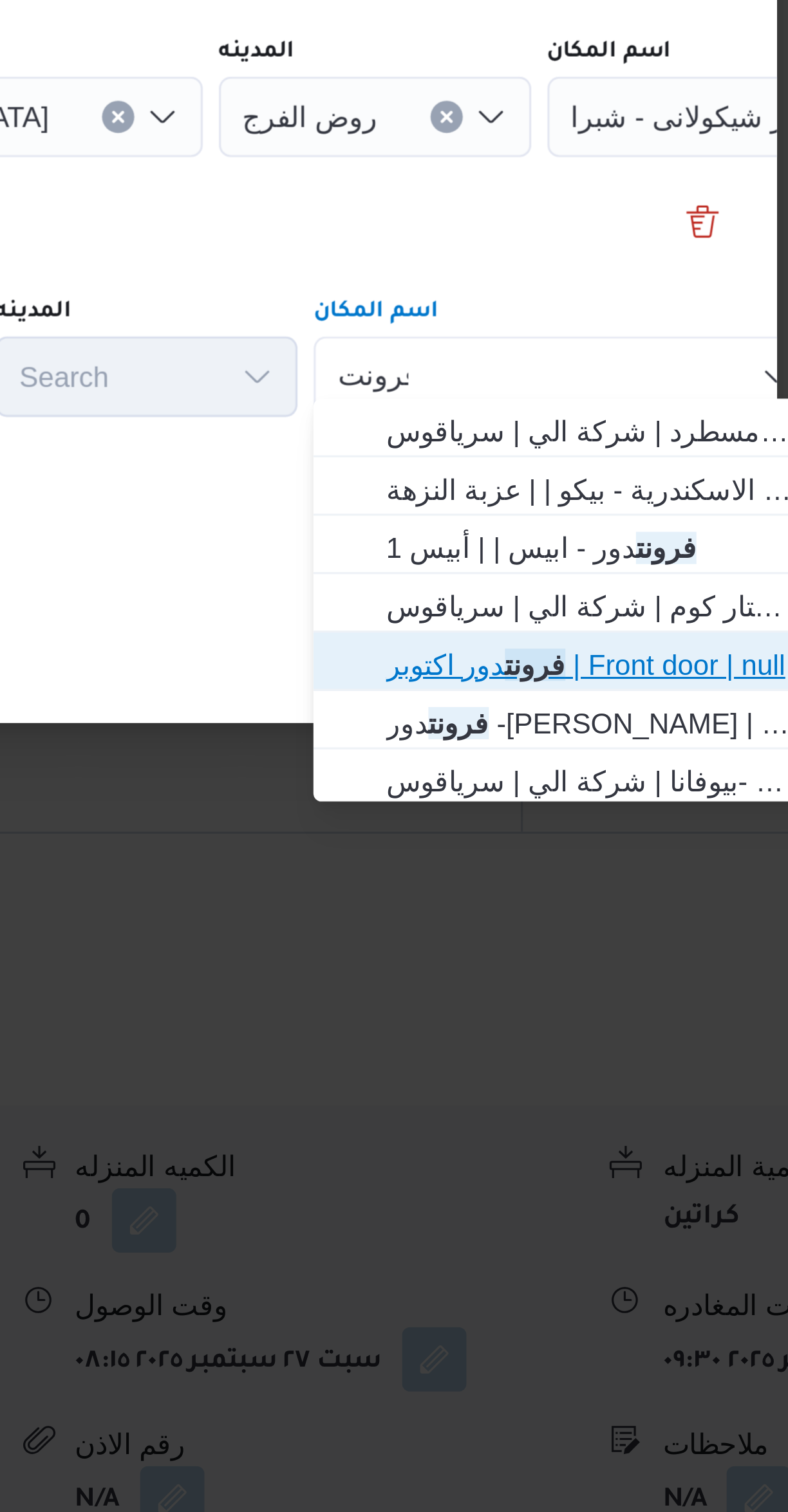
click at [599, 894] on span "فرونت دور اكتوبر | Front door | null" at bounding box center [581, 895] width 130 height 16
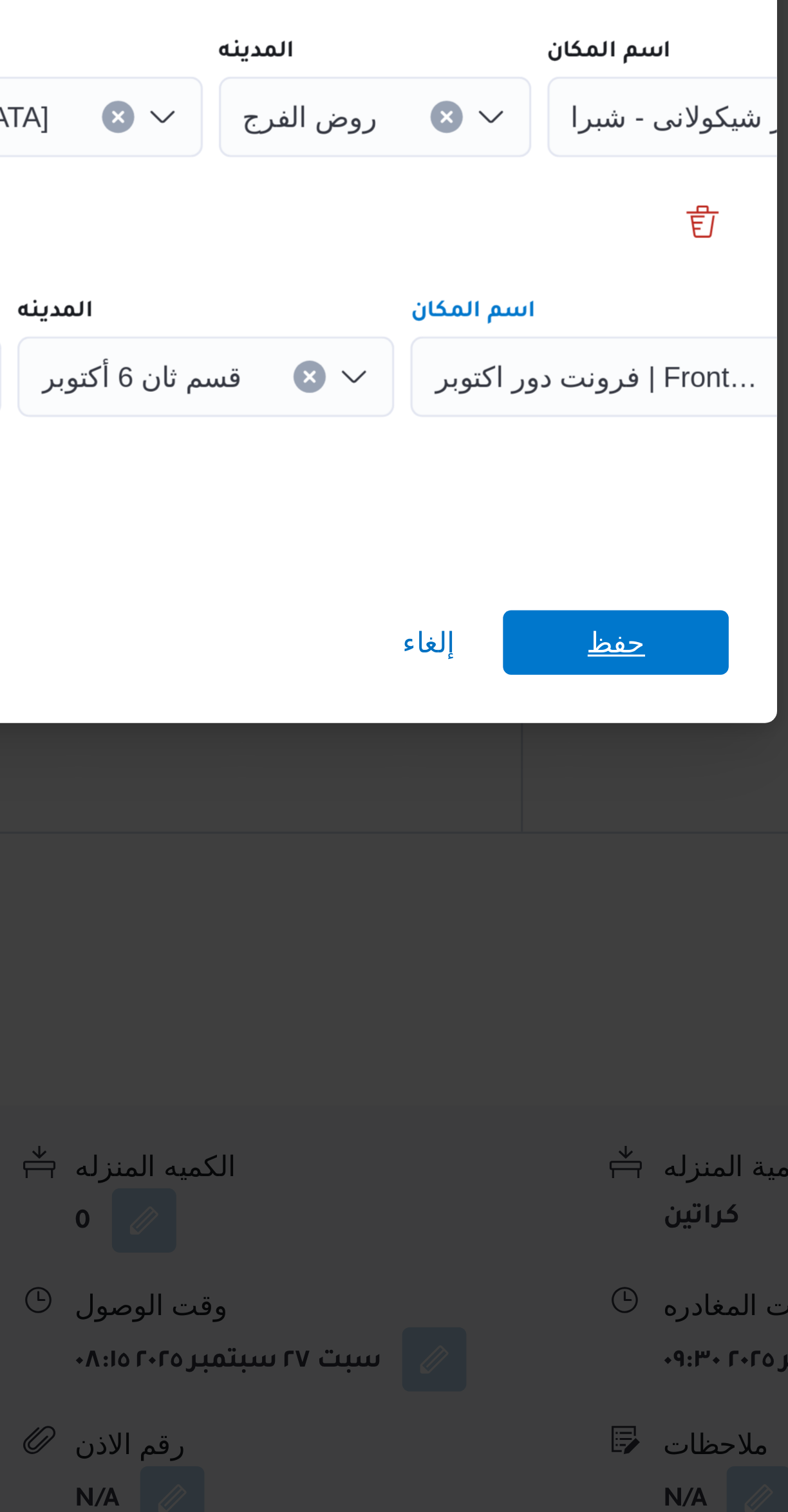
click at [596, 882] on span "حفظ" at bounding box center [590, 889] width 19 height 21
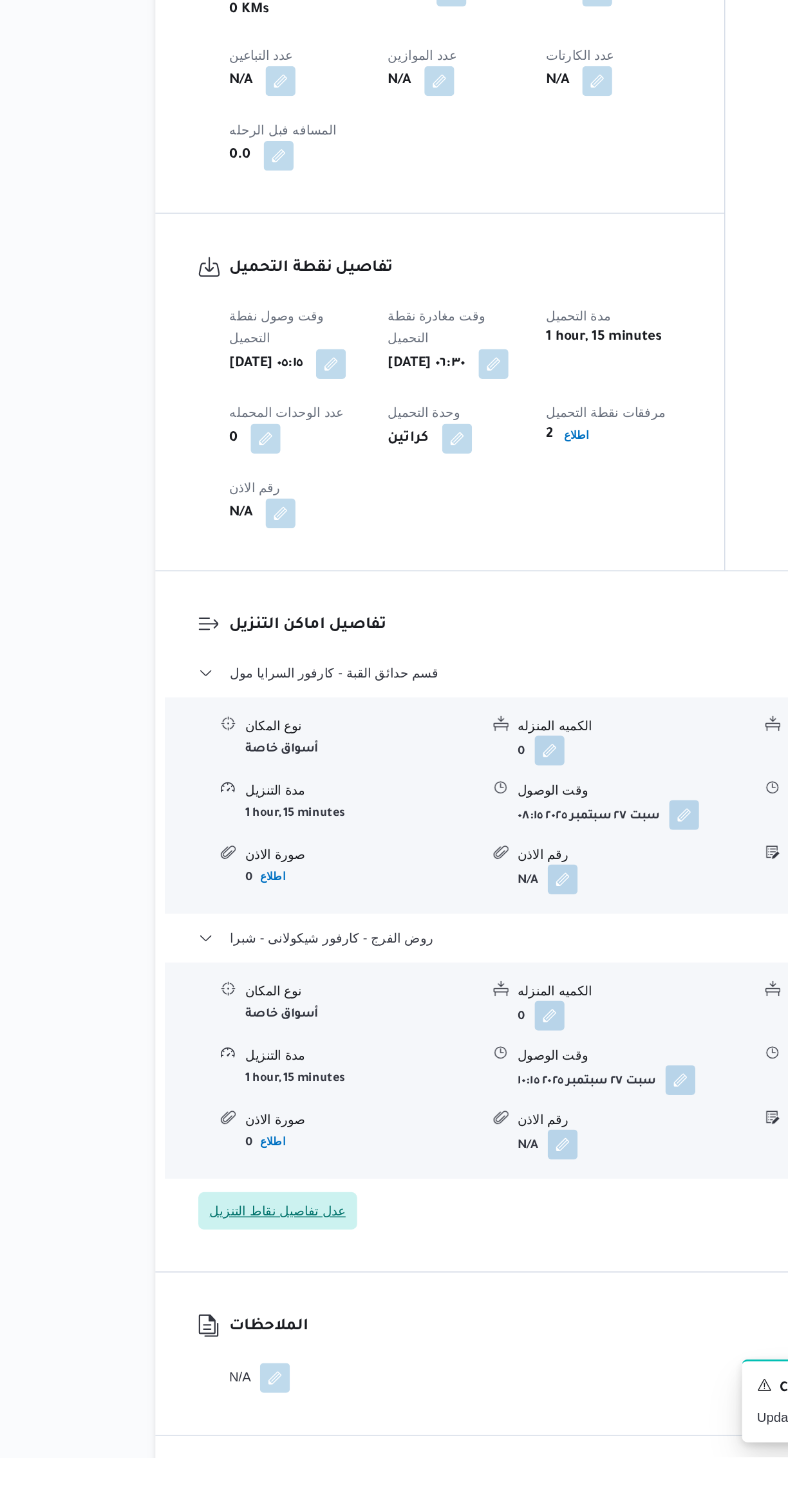
scroll to position [383, 0]
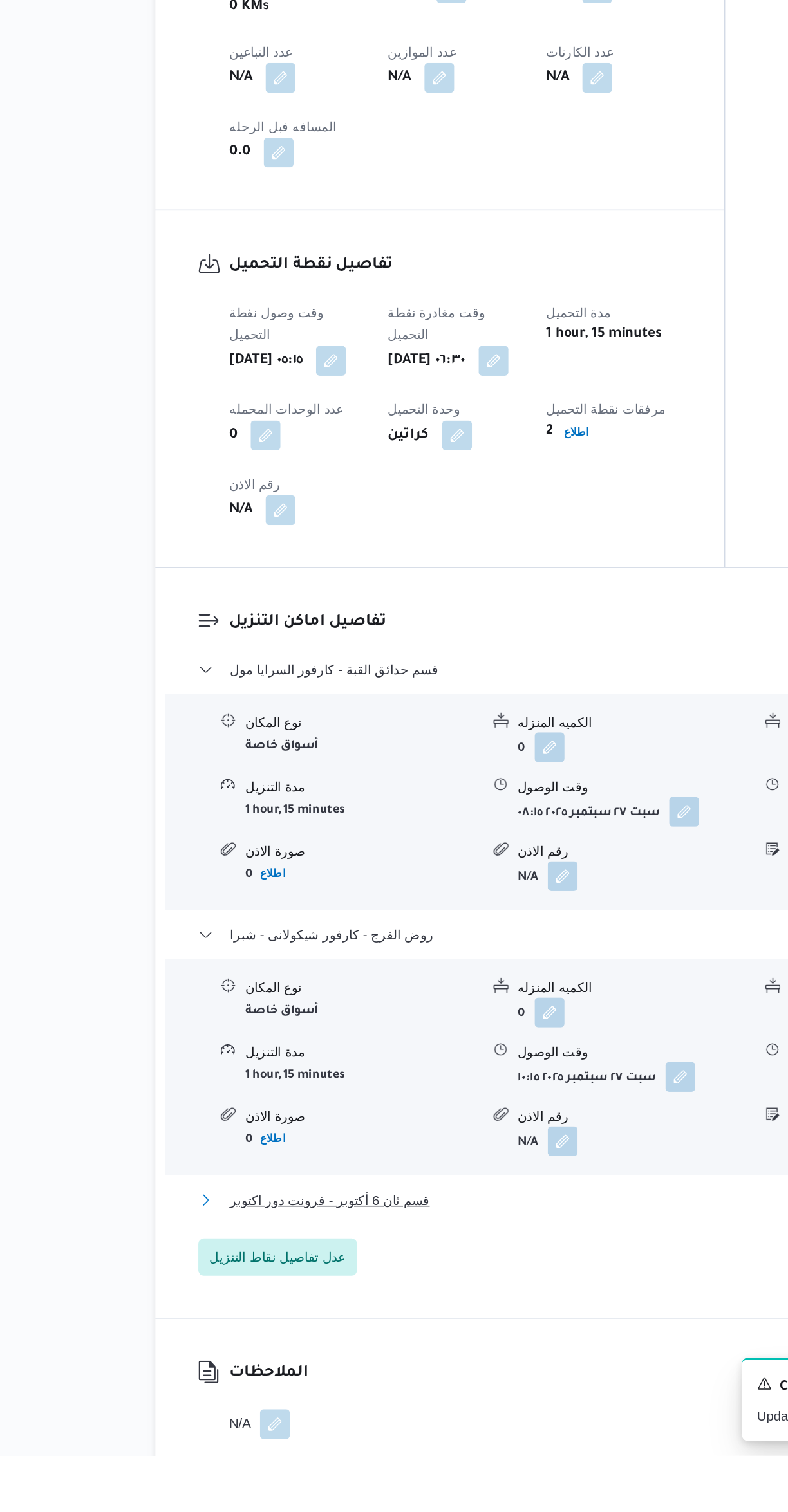
click at [396, 1328] on button "قسم ثان 6 أكتوبر - فرونت دور اكتوبر" at bounding box center [470, 1335] width 546 height 16
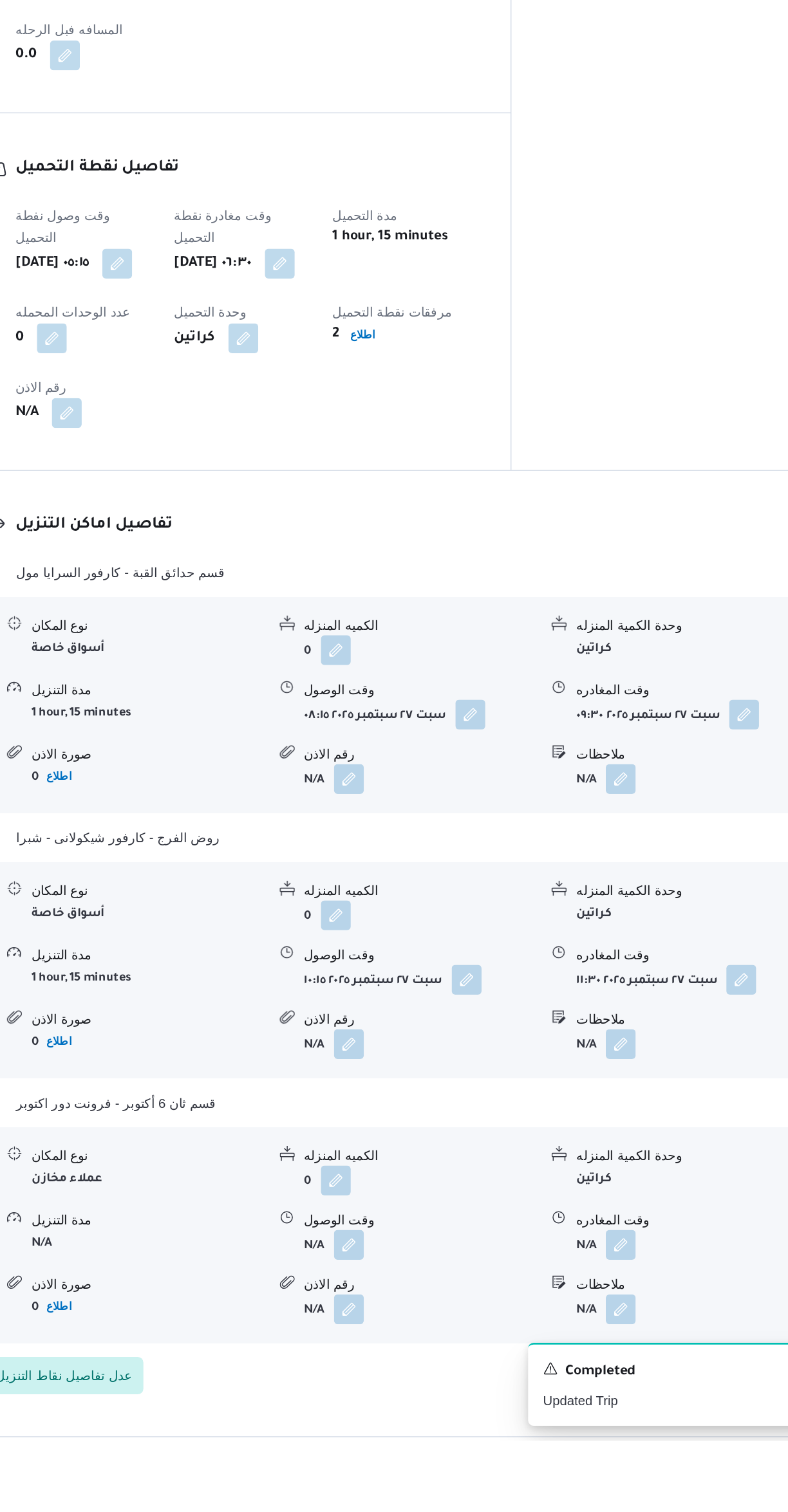
scroll to position [713, 0]
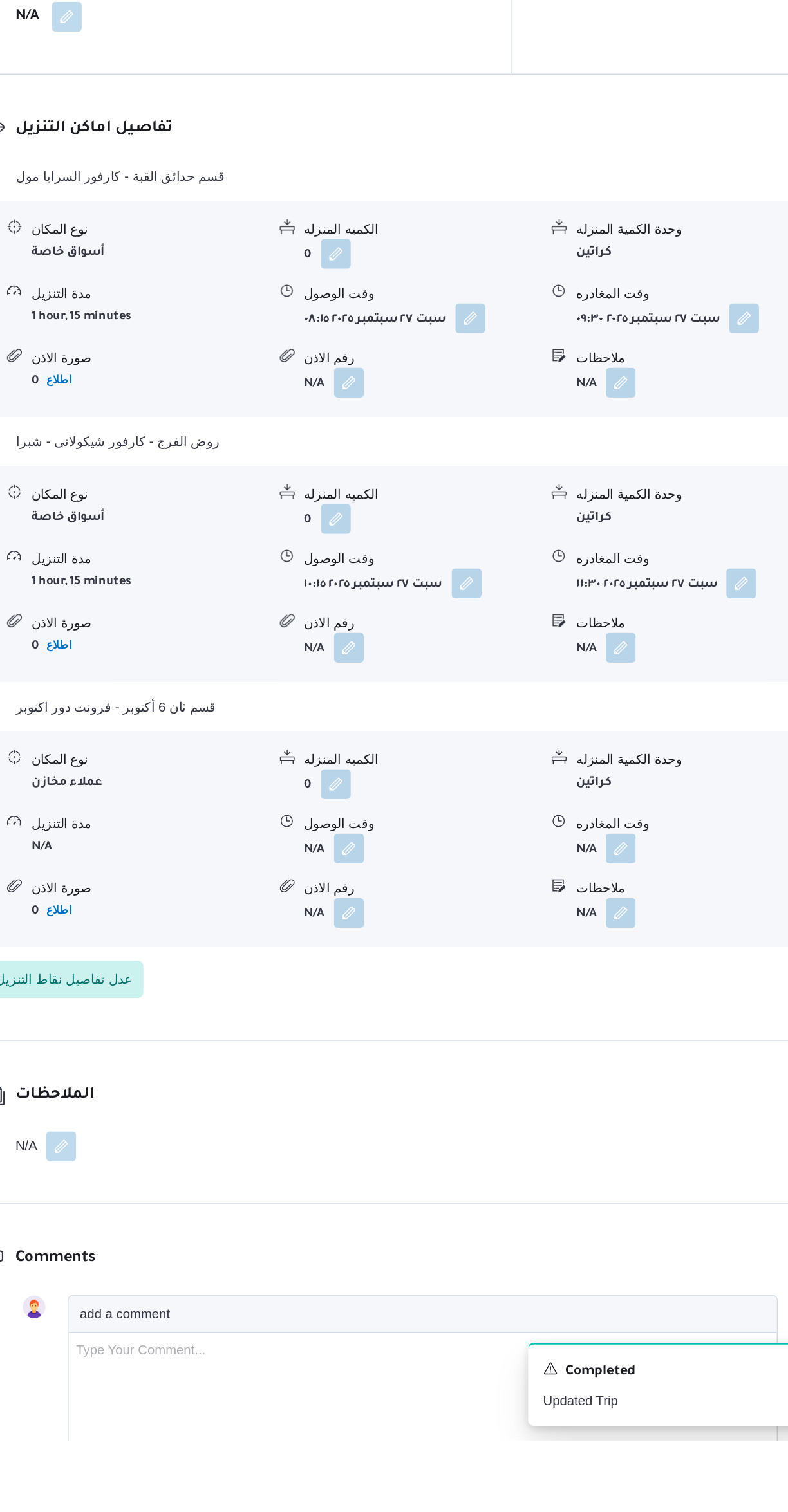
click at [629, 1094] on button "button" at bounding box center [635, 1103] width 21 height 21
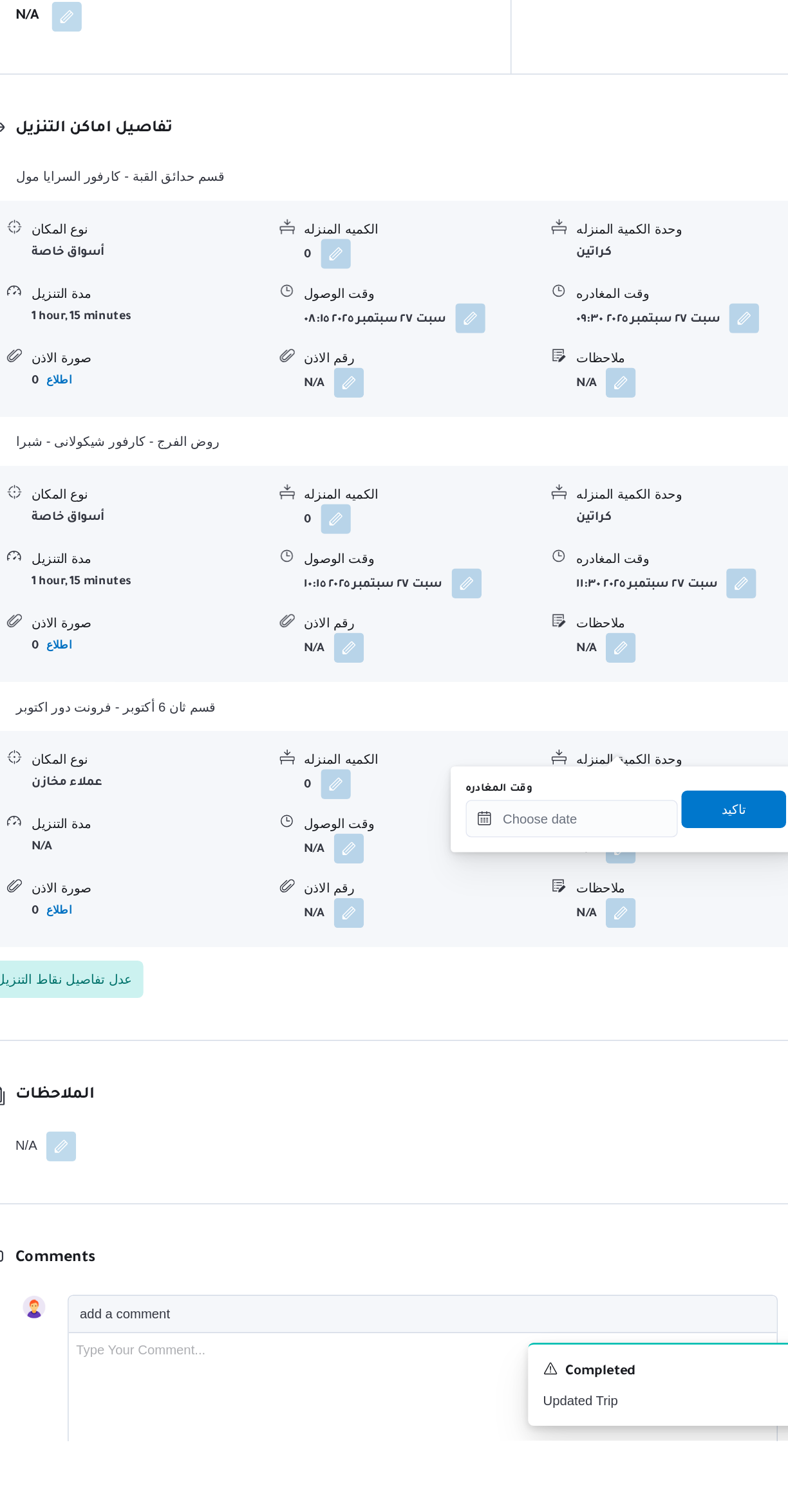
click at [573, 1095] on div "وقت المغادره تاكيد" at bounding box center [638, 1077] width 223 height 41
click at [590, 1080] on input "وقت المغادره" at bounding box center [601, 1083] width 146 height 25
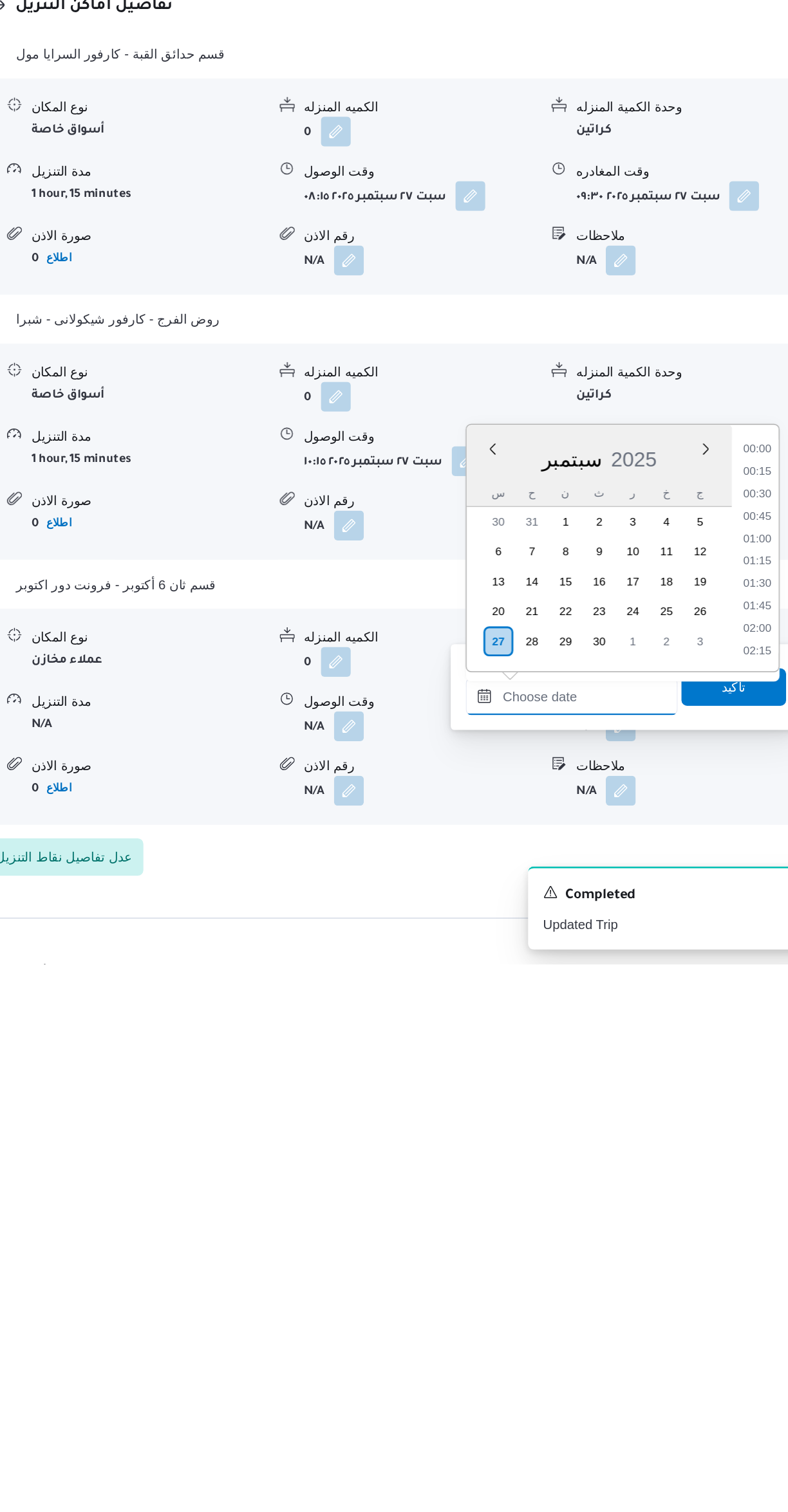
scroll to position [895, 0]
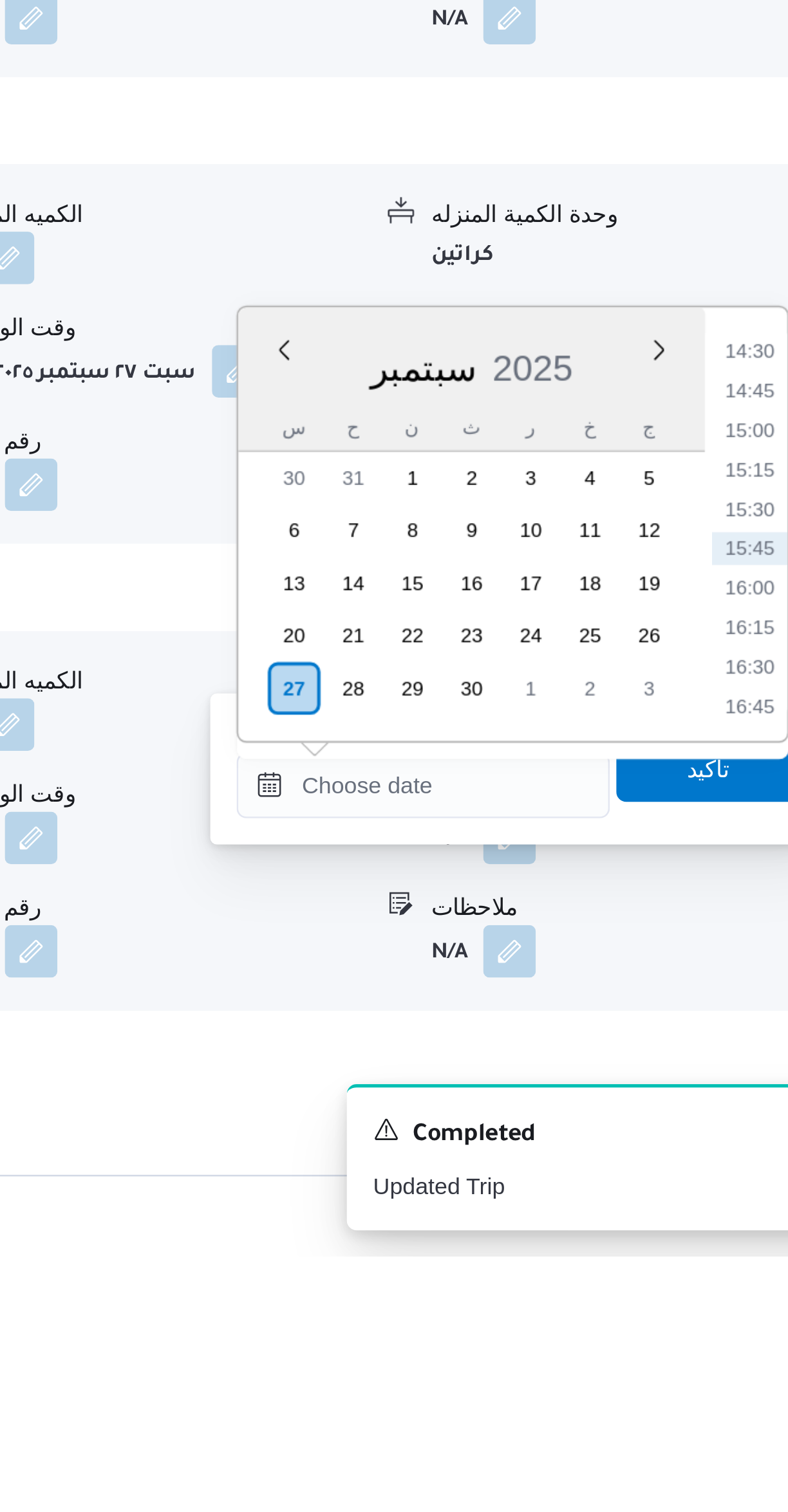
click at [722, 1158] on li "14:30" at bounding box center [729, 1158] width 30 height 13
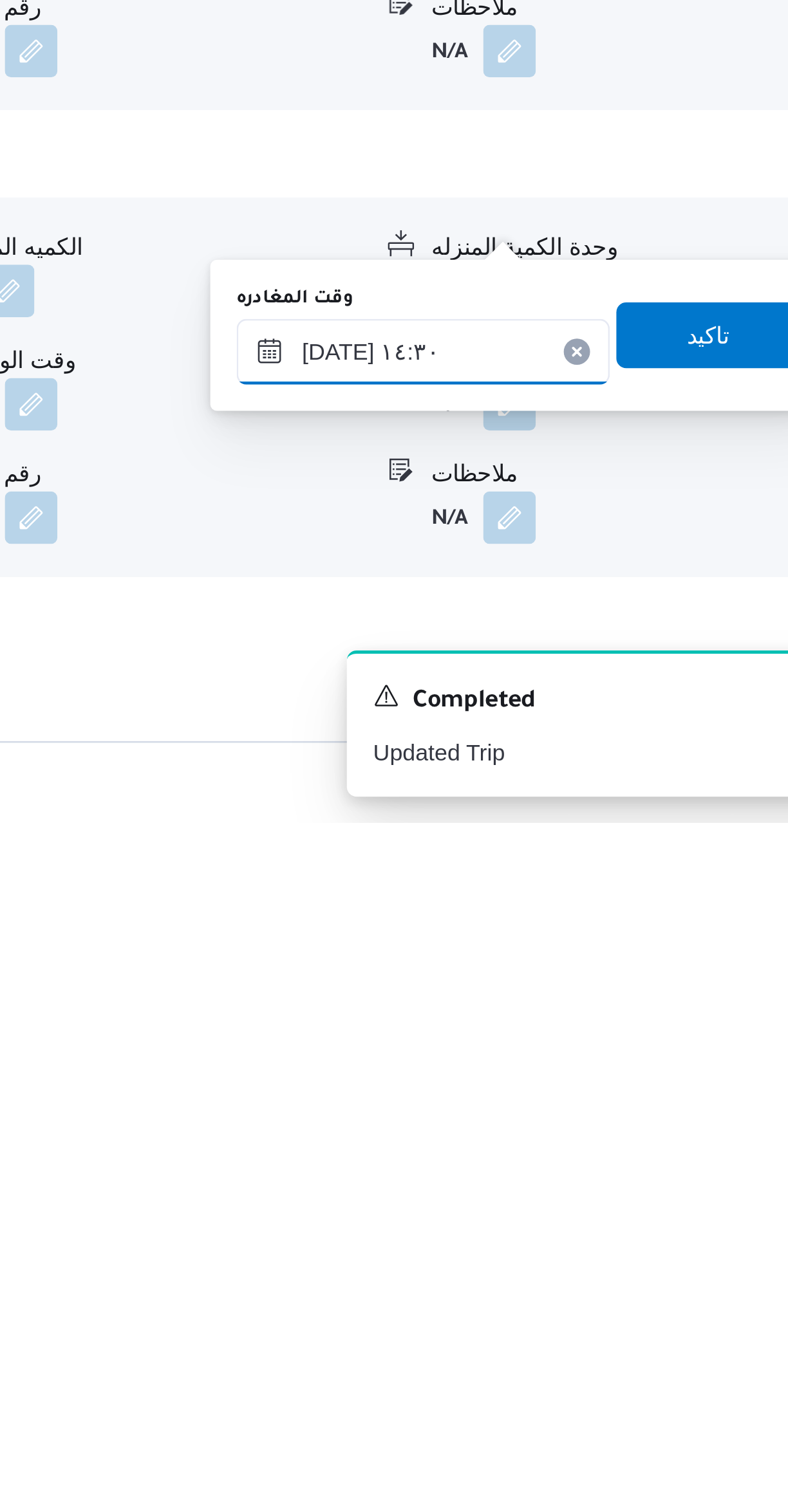
click at [605, 1329] on input "[DATE] ١٤:٣٠" at bounding box center [601, 1326] width 146 height 25
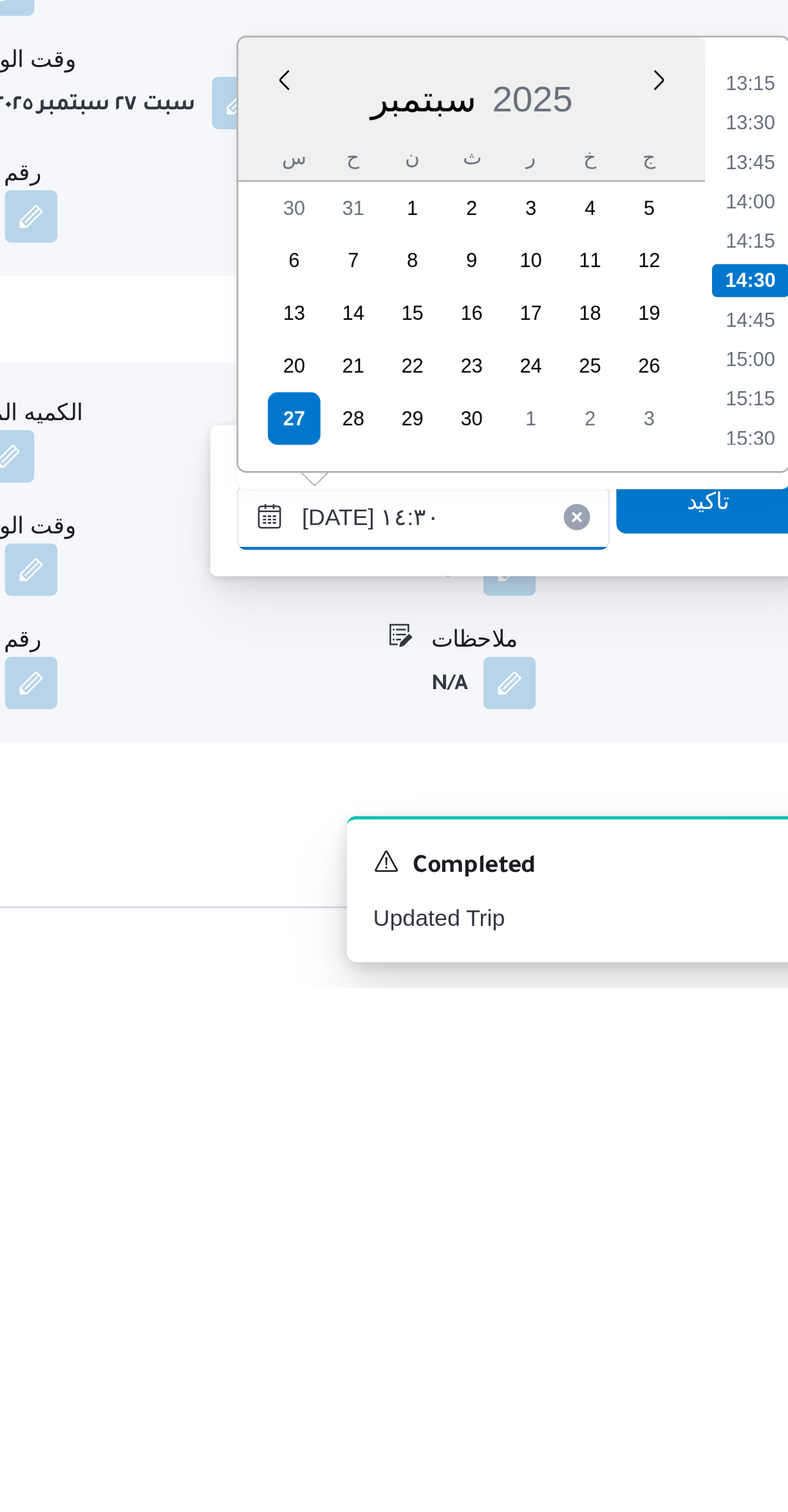
scroll to position [469, 0]
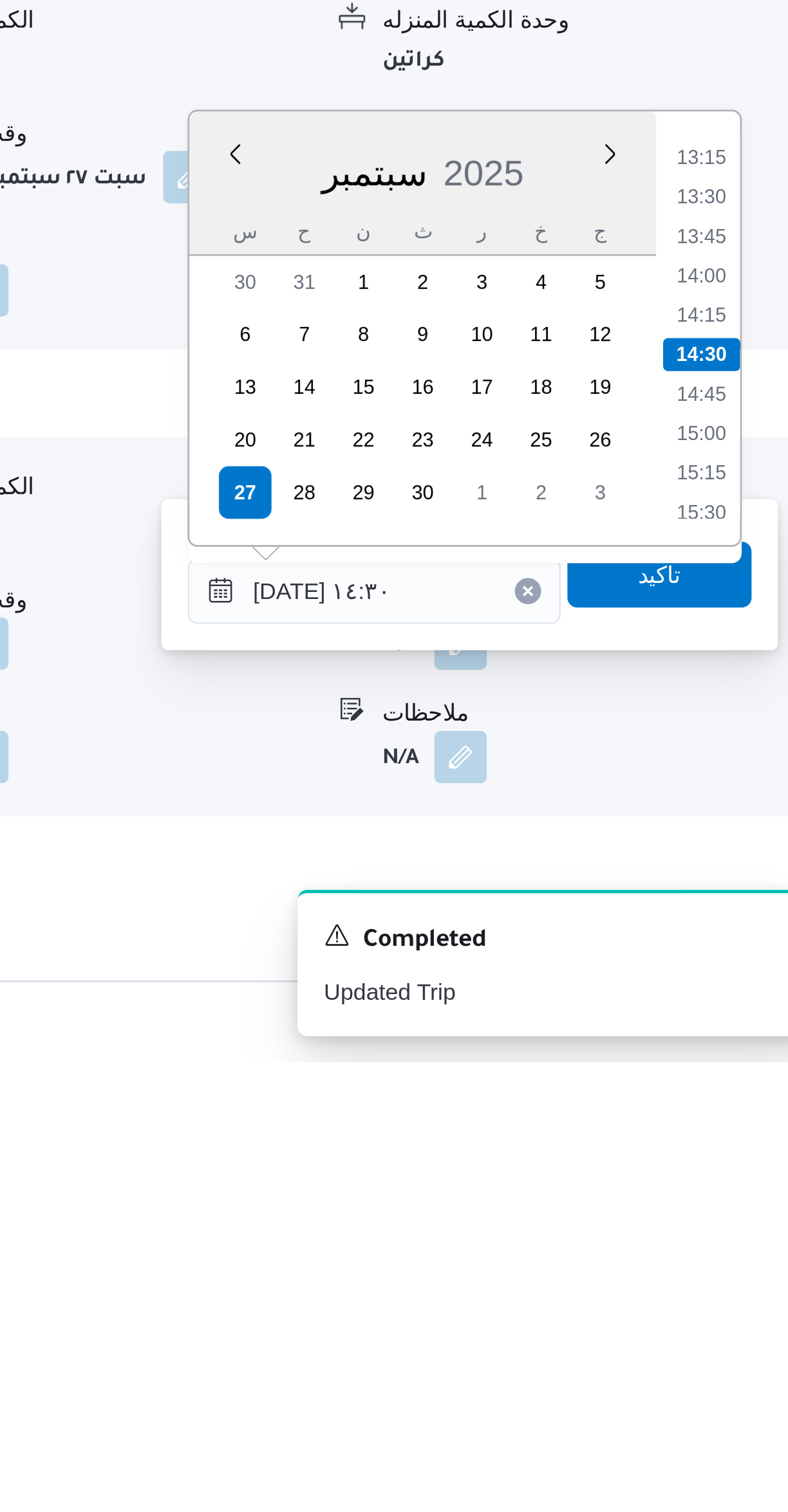
click at [729, 1174] on li "13:30" at bounding box center [729, 1172] width 30 height 13
type input "[DATE] ١٣:٣٠"
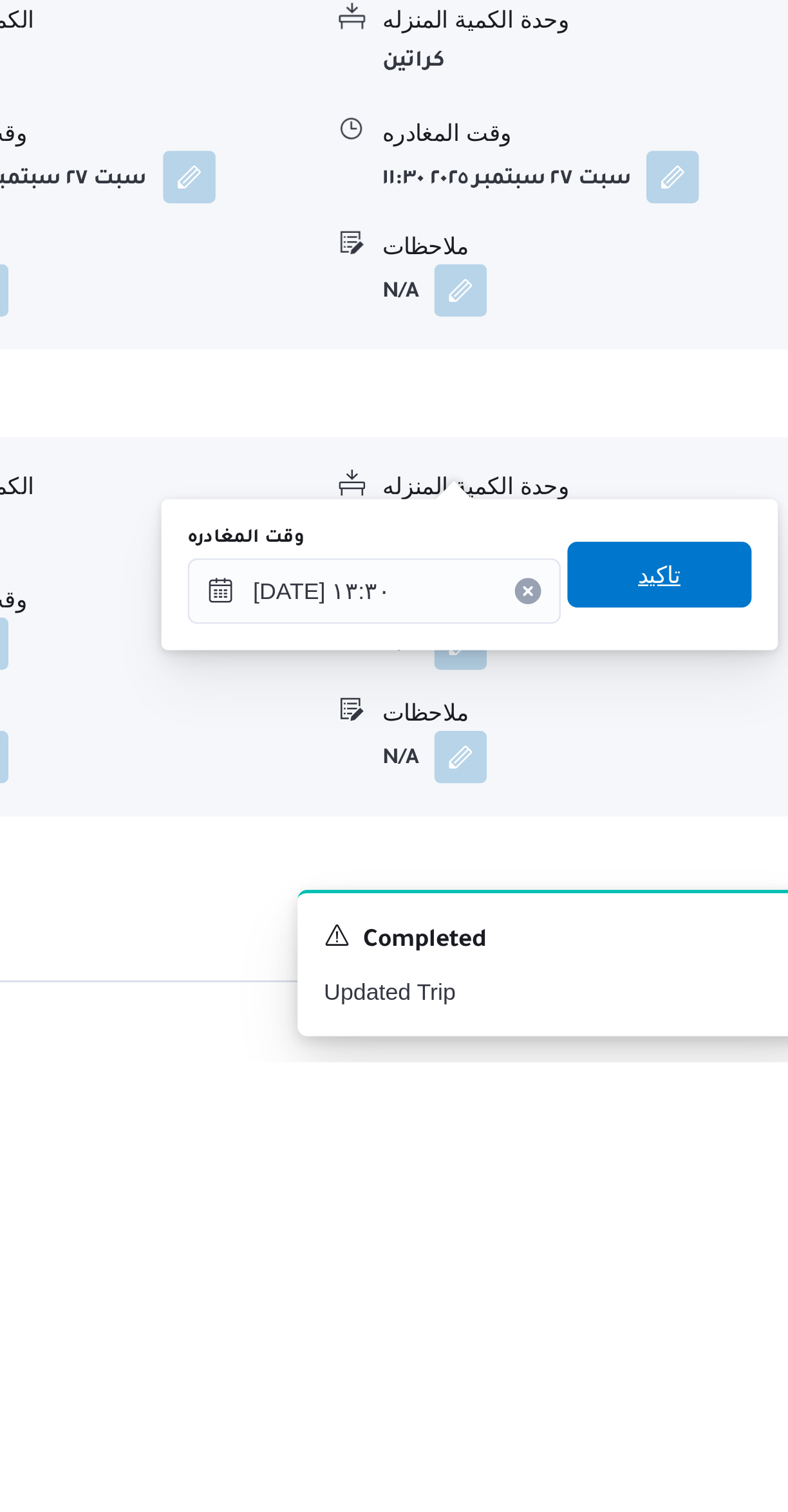
click at [713, 1318] on span "تاكيد" at bounding box center [713, 1320] width 72 height 25
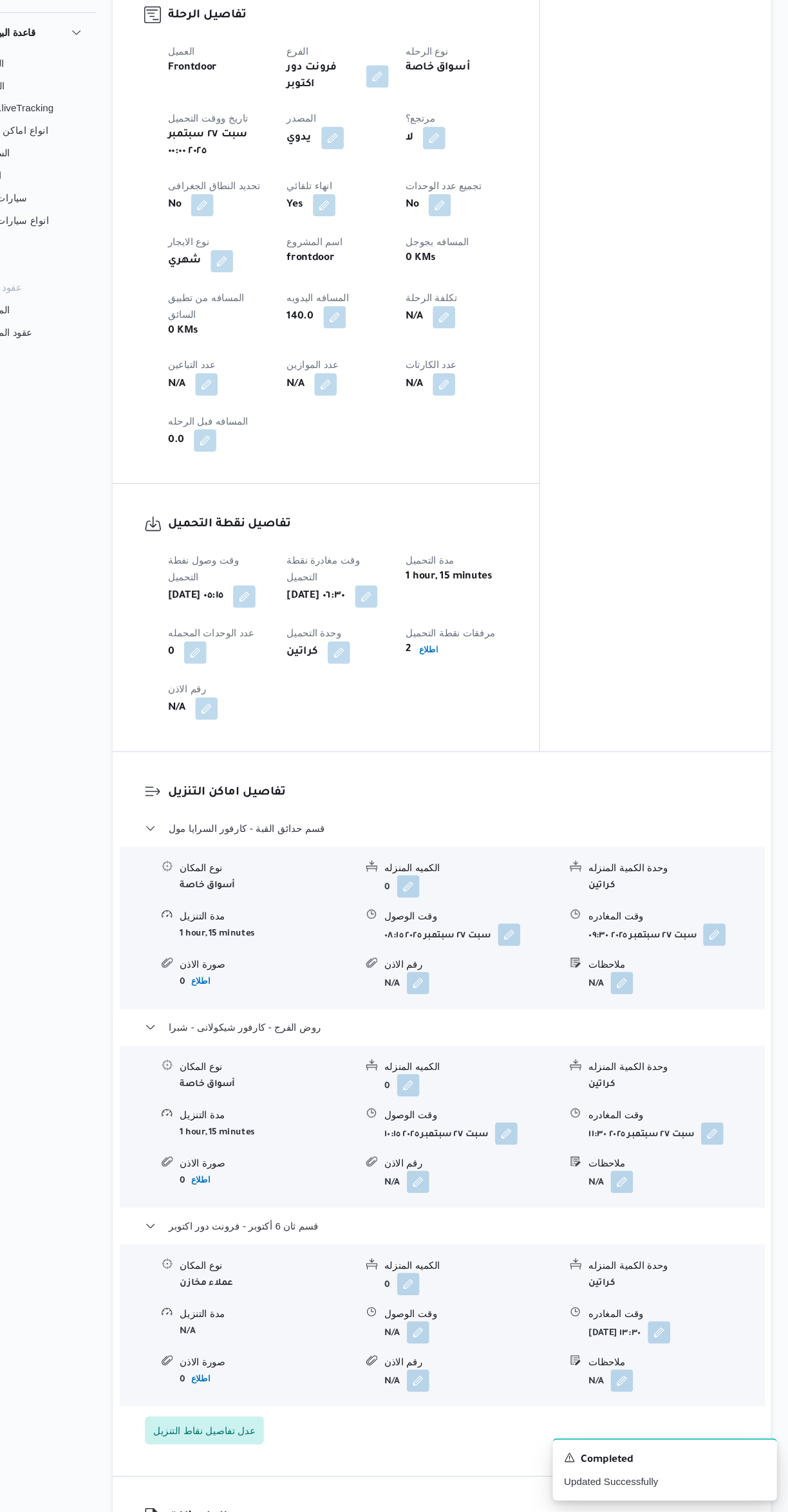
scroll to position [469, 0]
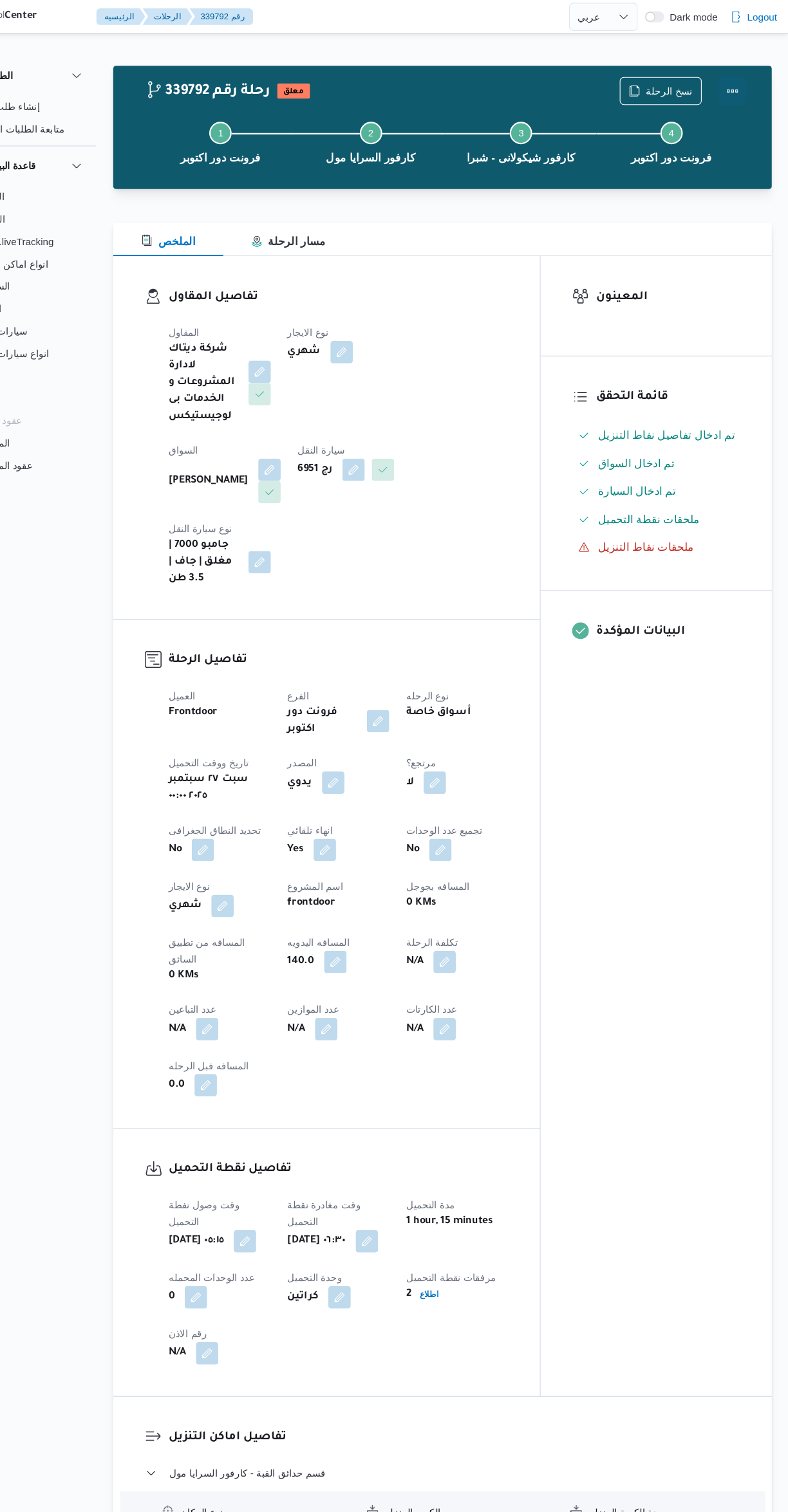
click at [732, 90] on button "Actions" at bounding box center [735, 83] width 25 height 25
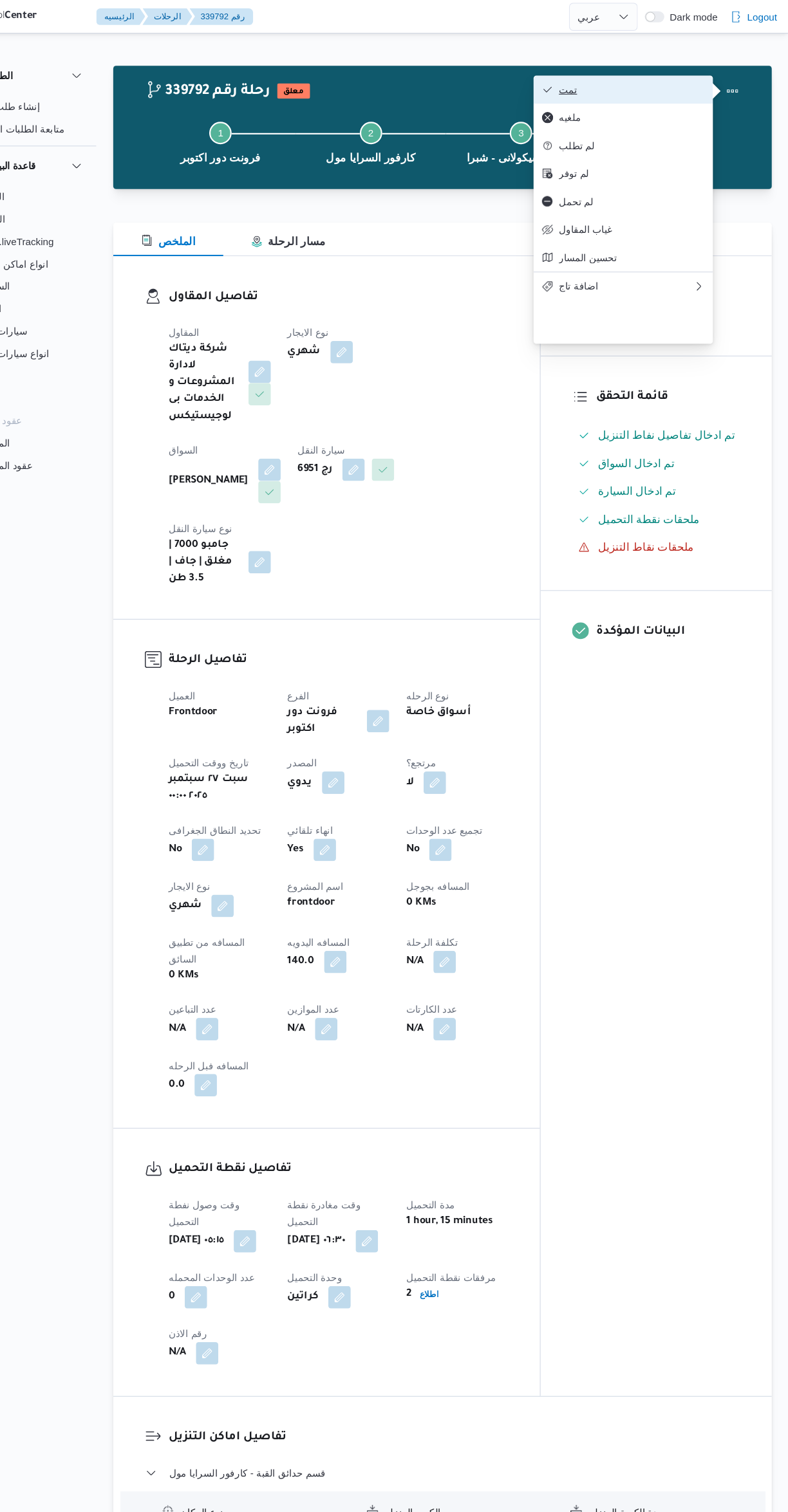
click at [676, 77] on span "تمت" at bounding box center [643, 82] width 134 height 11
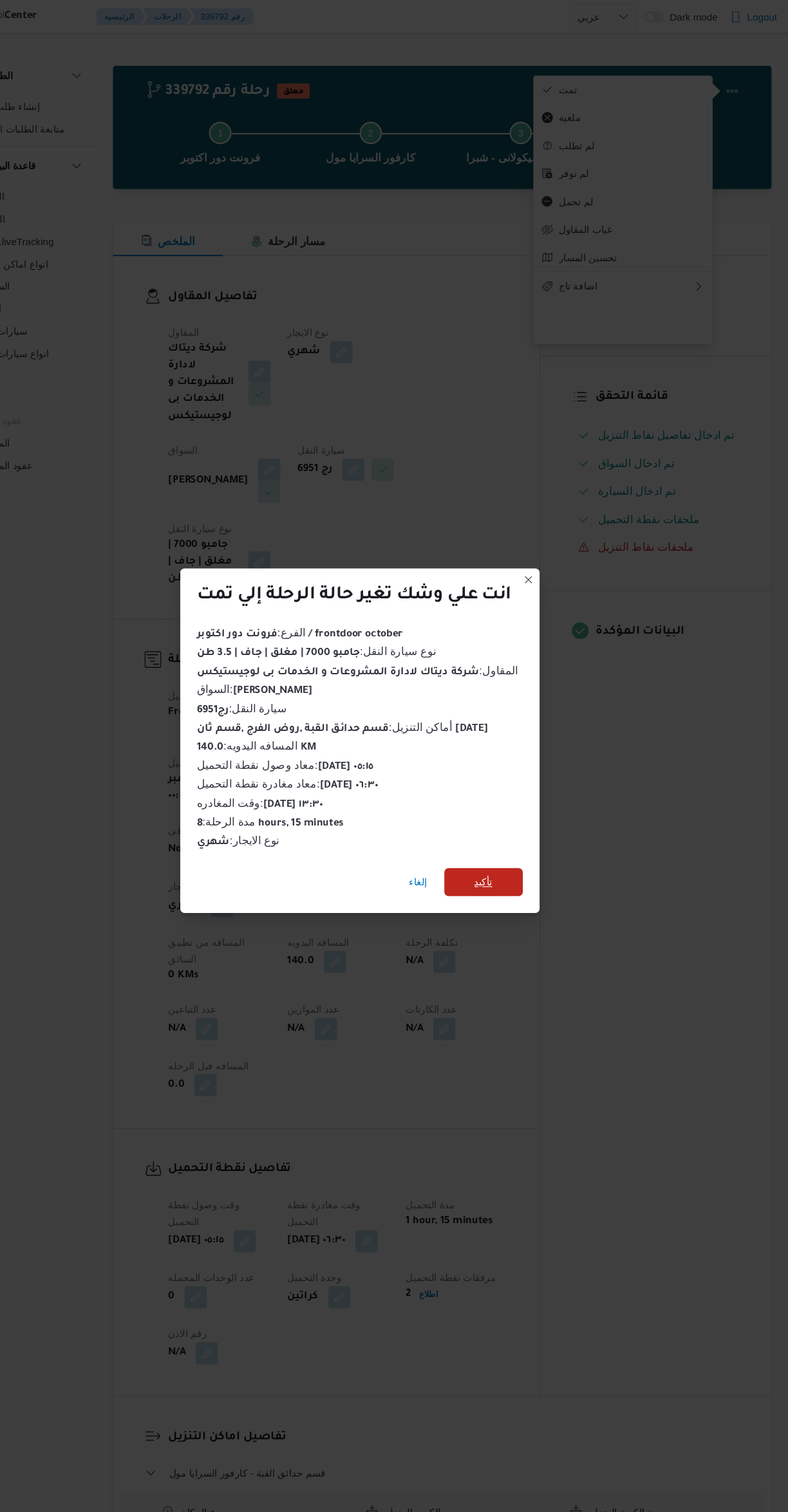
click at [533, 811] on span "تأكيد" at bounding box center [508, 810] width 72 height 25
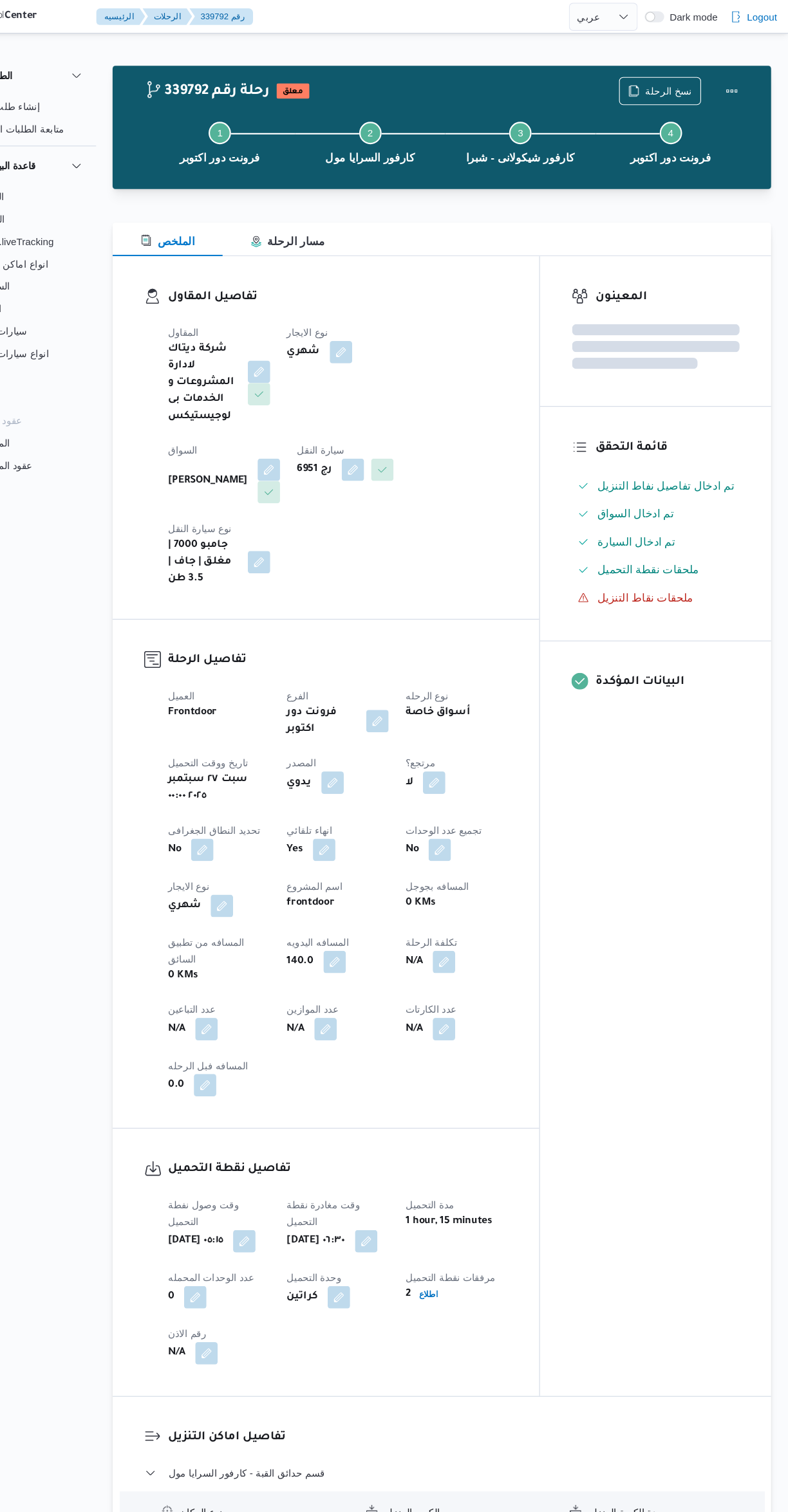
click at [640, 913] on div "المعينون قائمة التحقق تم ادخال تفاصيل نفاط التنزيل تم ادخال السواق تم ادخال الس…" at bounding box center [666, 759] width 212 height 1047
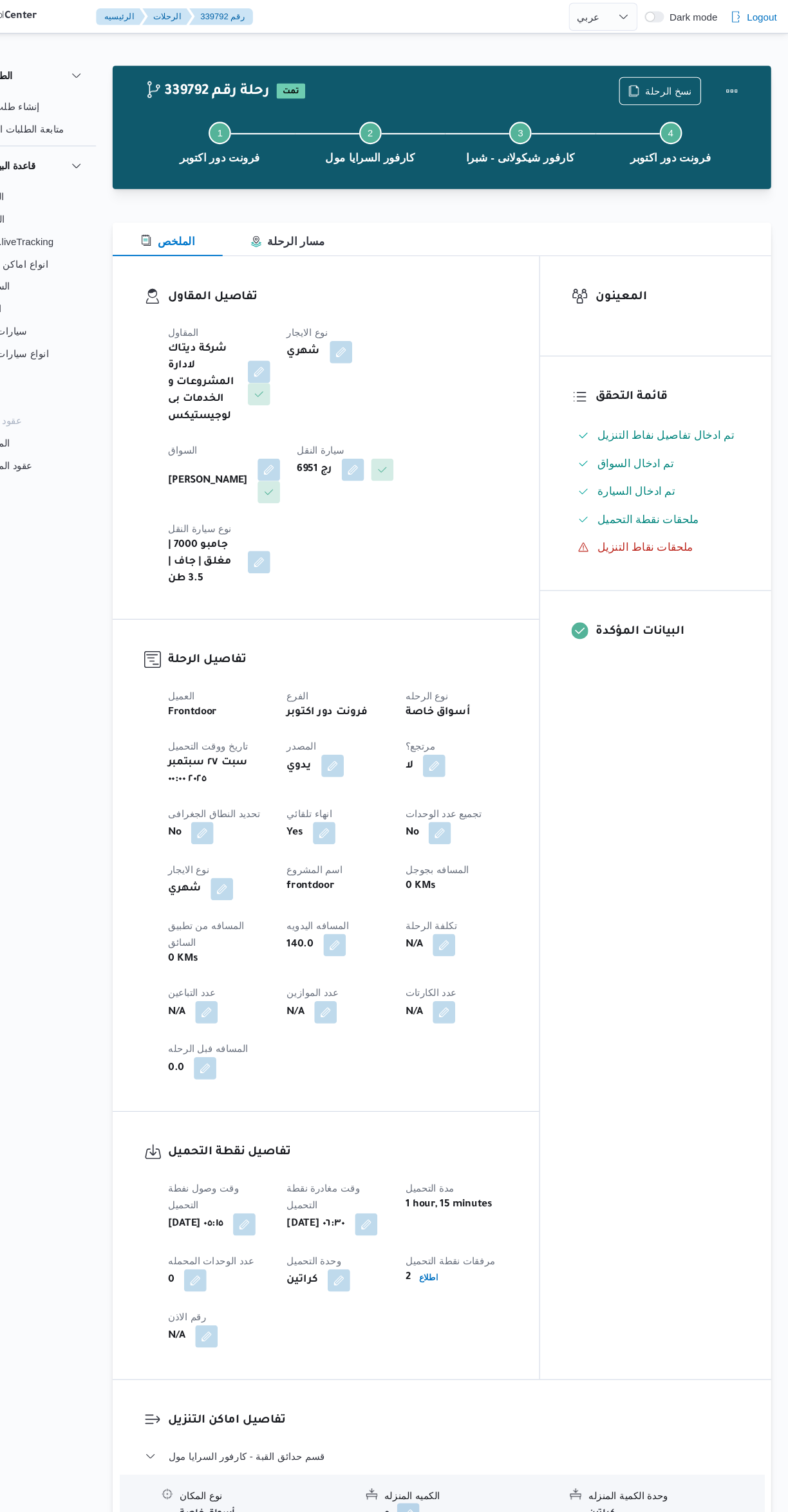
click at [661, 92] on div "Step 1 is incomplete 1 فرونت دور اكتوبر Step 2 is incomplete 2 كارفور السرايا م…" at bounding box center [473, 130] width 568 height 82
click at [651, 83] on icon "button" at bounding box center [646, 83] width 11 height 11
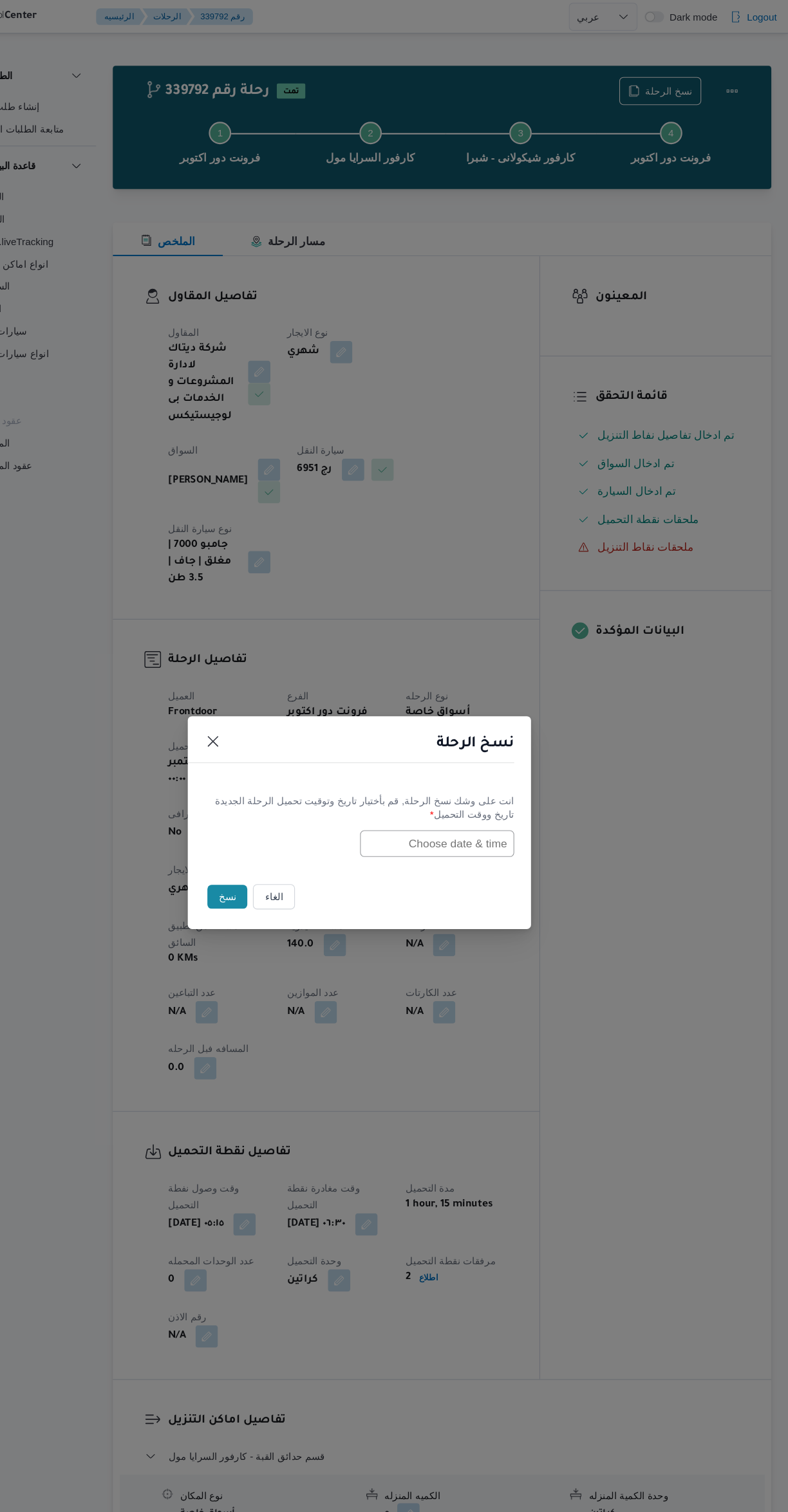
scroll to position [0, 0]
click at [475, 775] on input "text" at bounding box center [466, 775] width 141 height 25
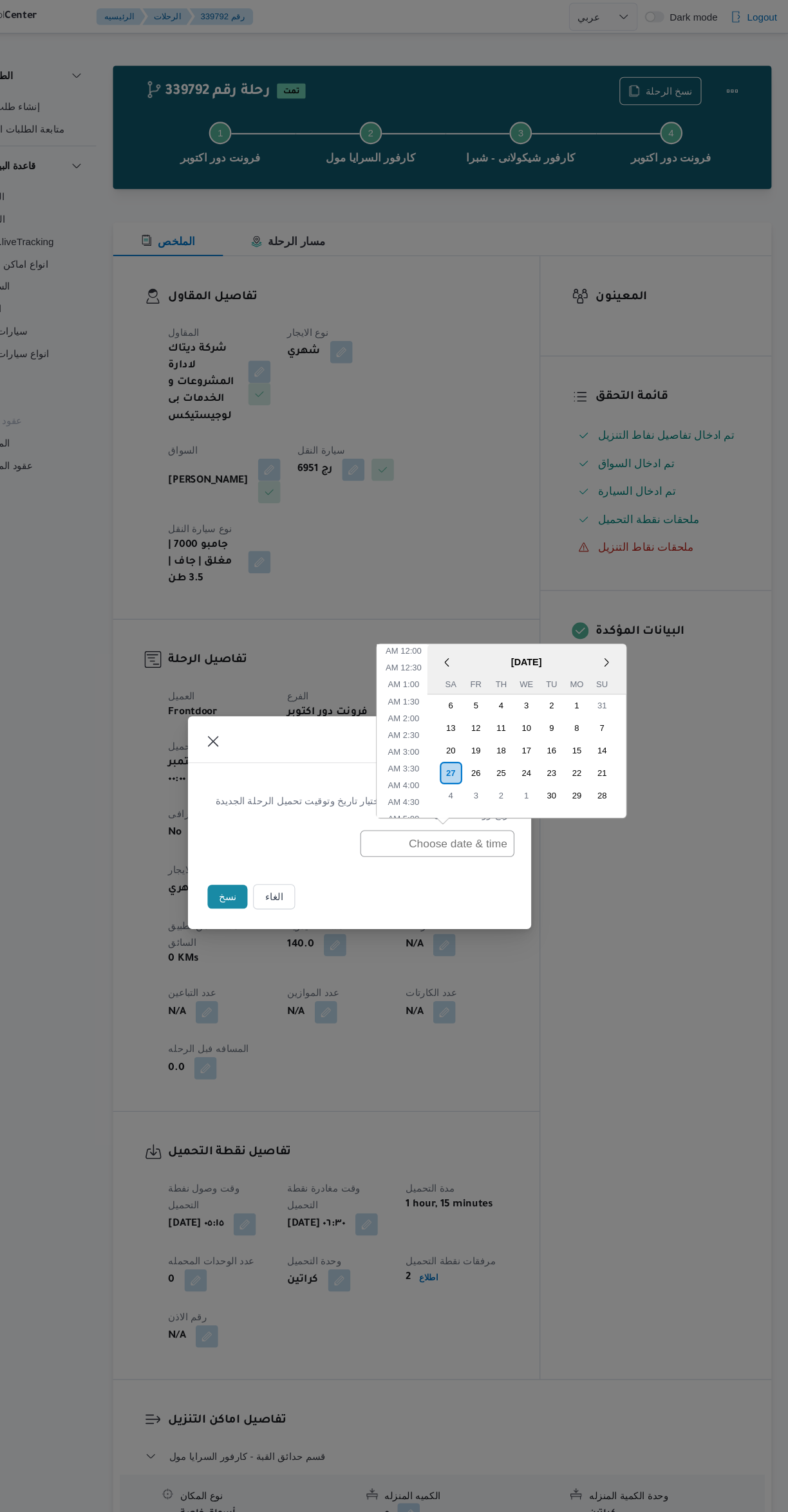
scroll to position [406, 0]
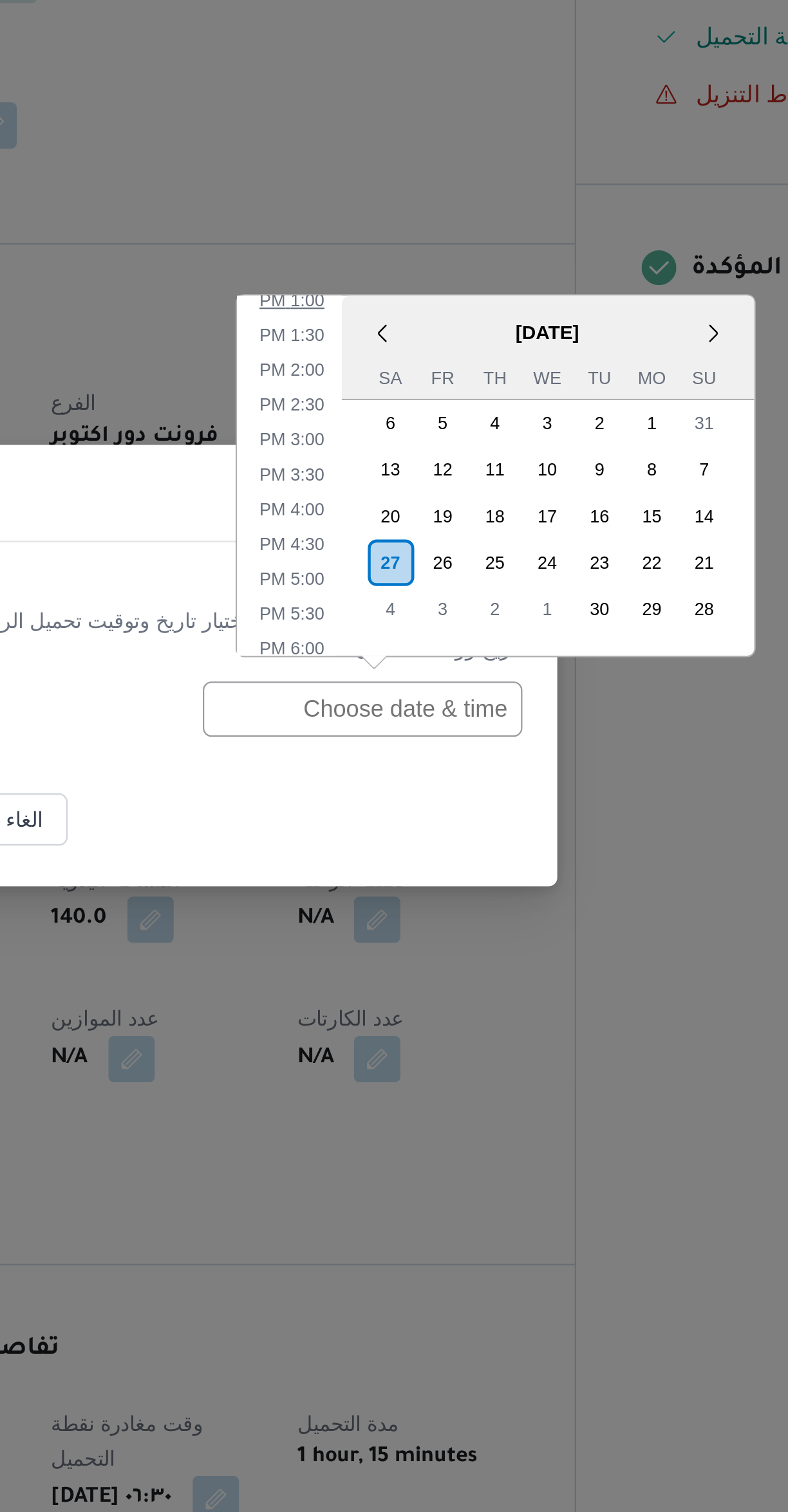
click at [437, 600] on li "1:00 PM" at bounding box center [434, 594] width 39 height 13
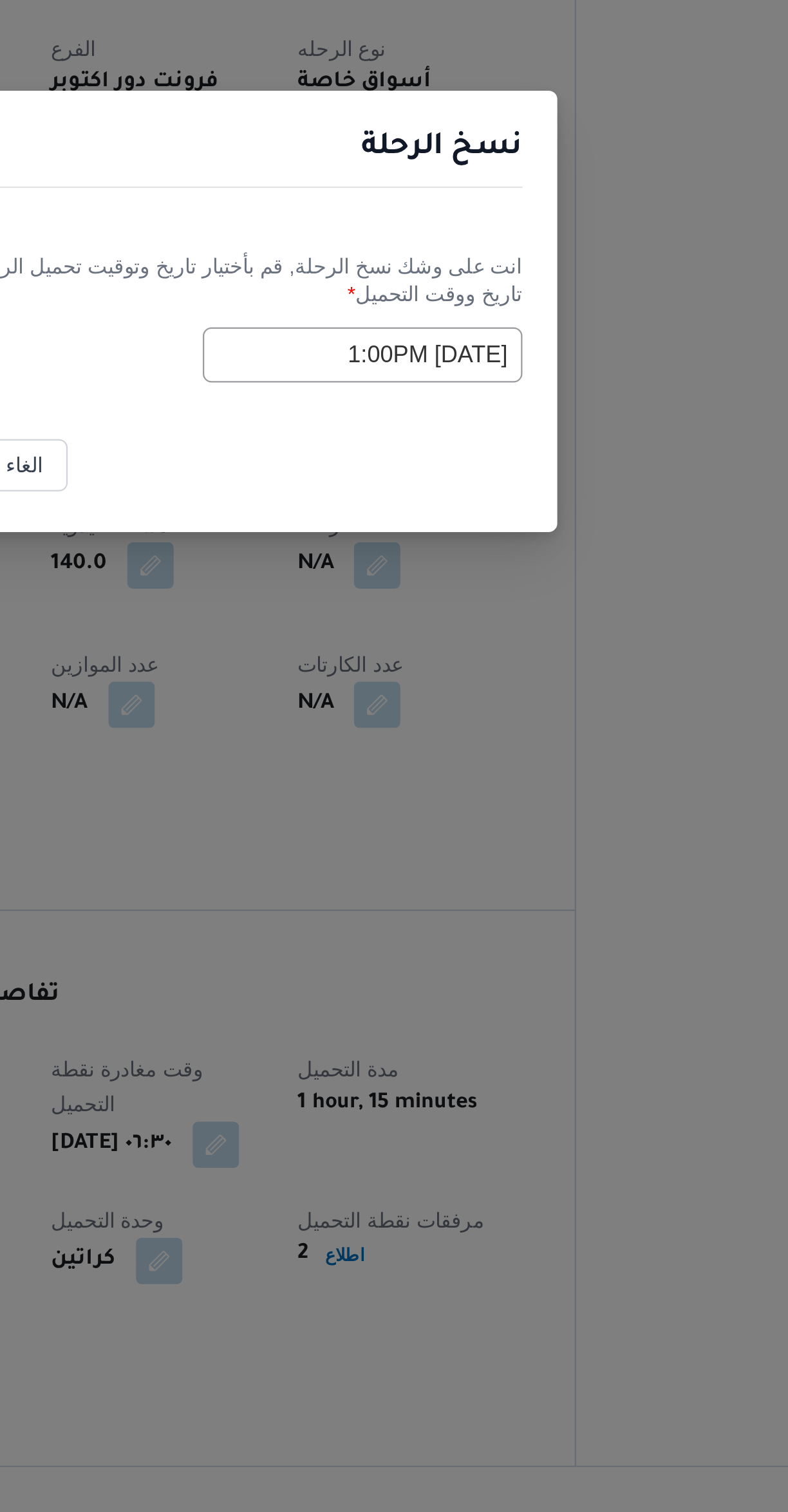
click at [425, 768] on input "[DATE] 1:00PM" at bounding box center [466, 775] width 141 height 25
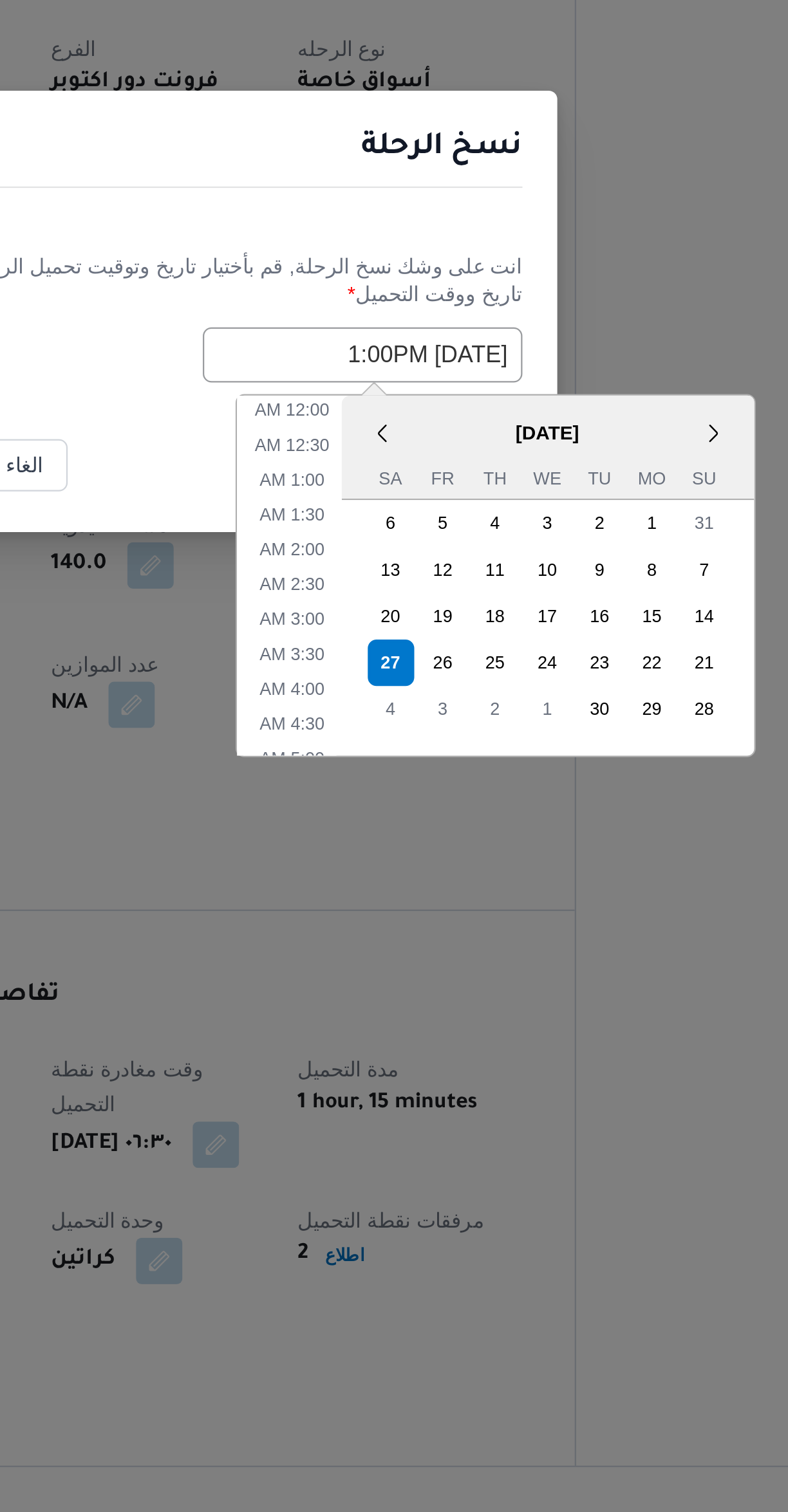
scroll to position [329, 0]
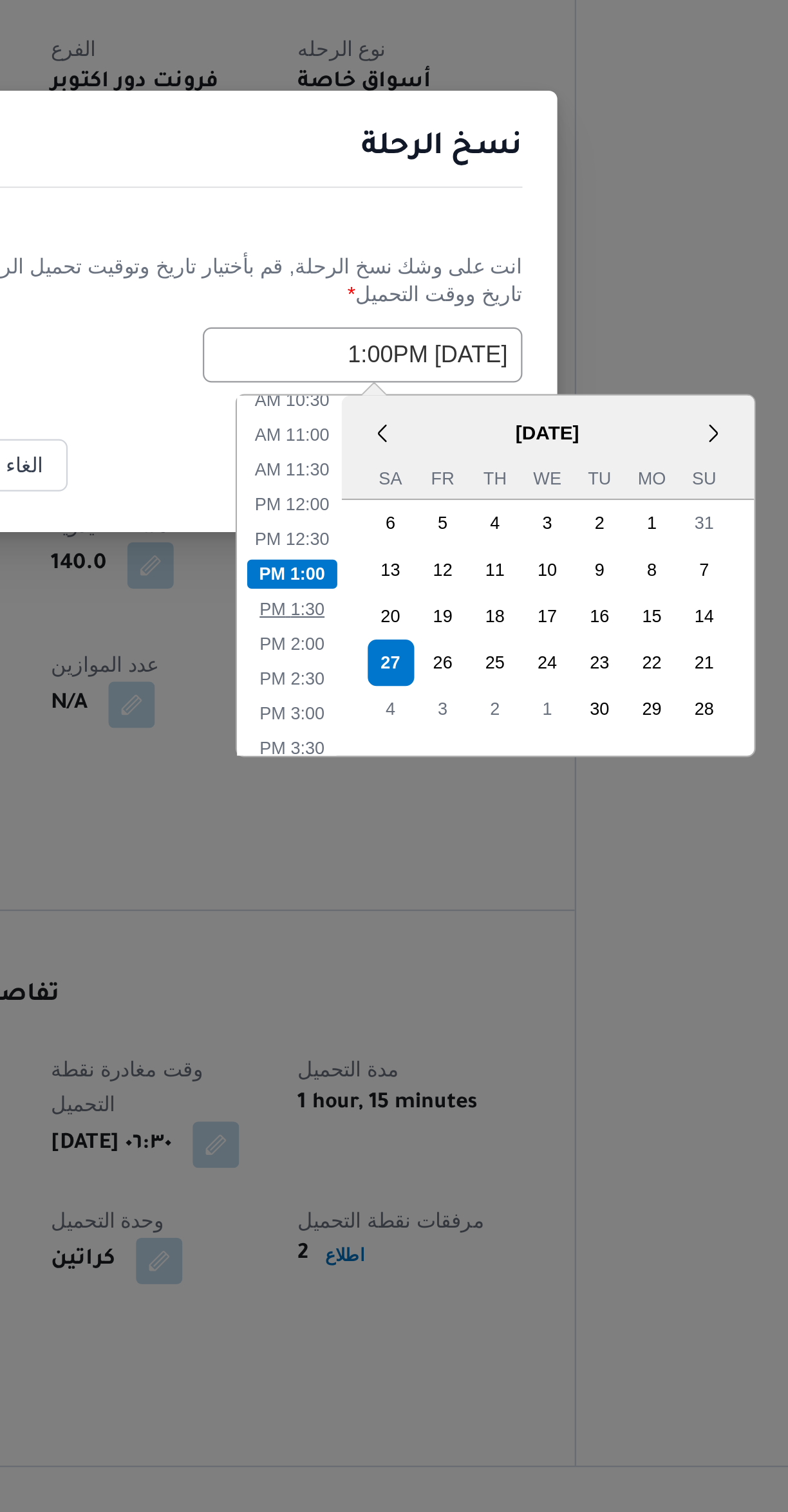
click at [435, 883] on li "1:30 PM" at bounding box center [434, 888] width 39 height 13
type input "[DATE] 1:30PM"
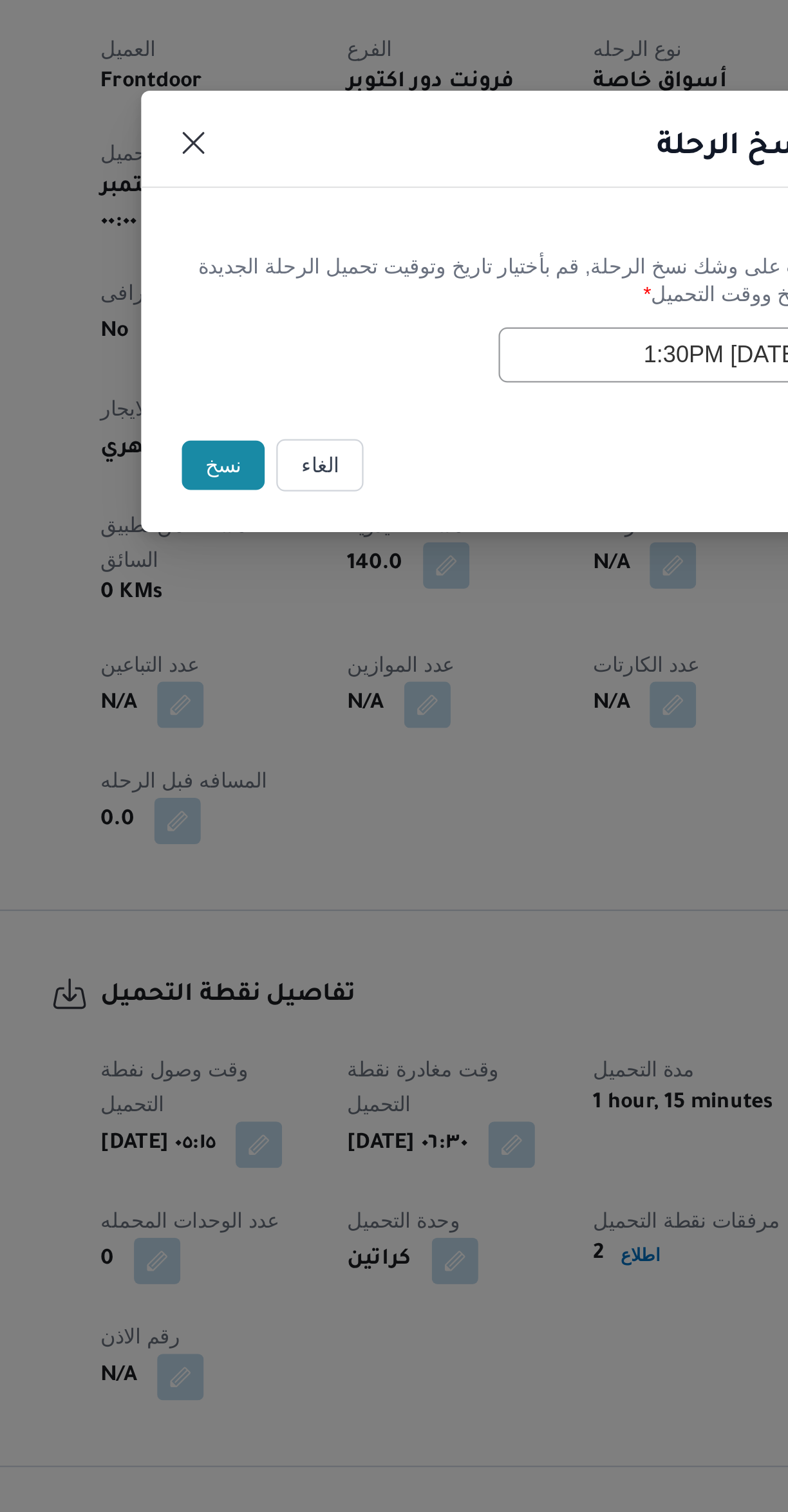
click at [271, 814] on button "نسخ" at bounding box center [272, 824] width 37 height 22
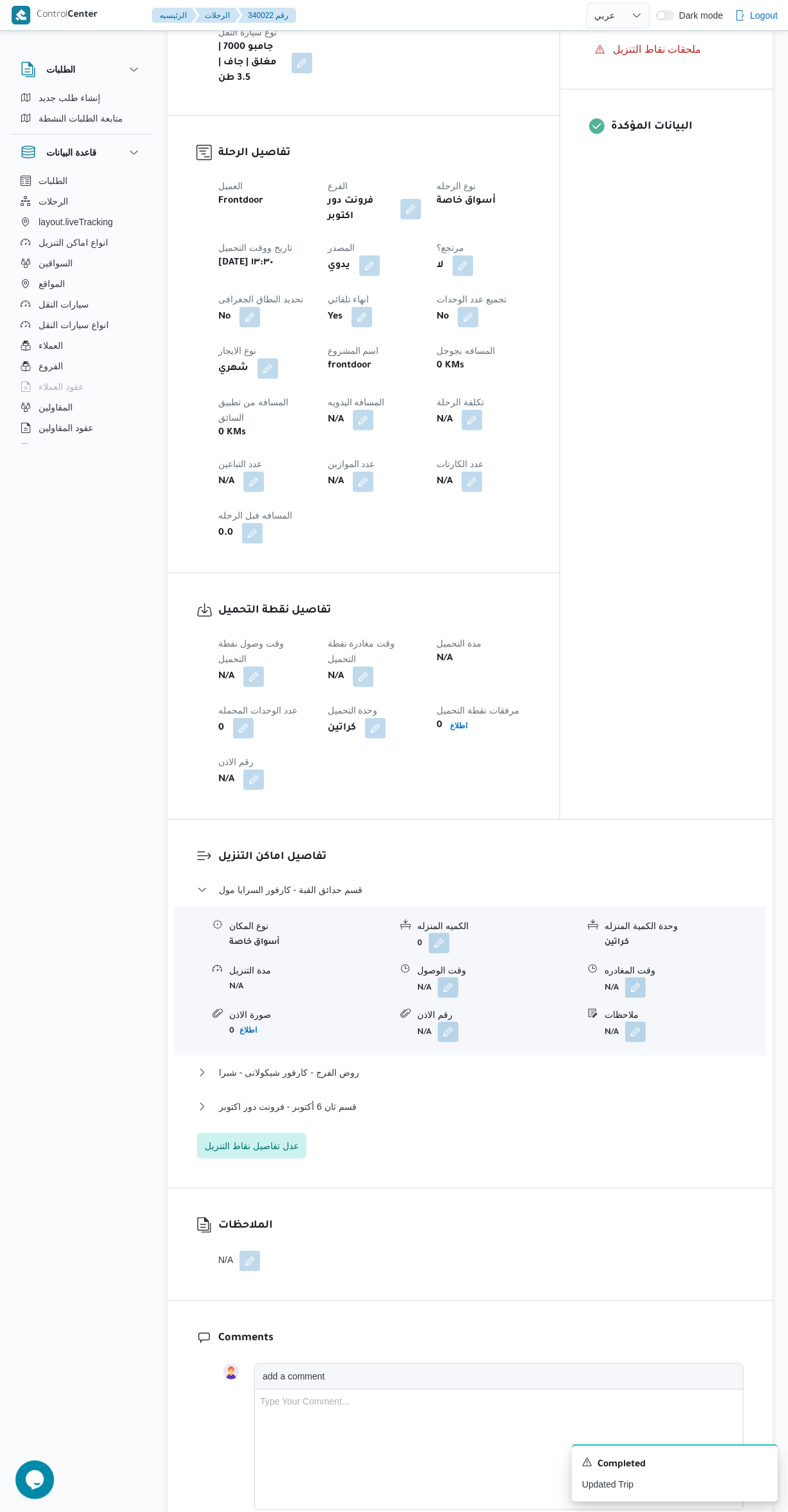
scroll to position [518, 0]
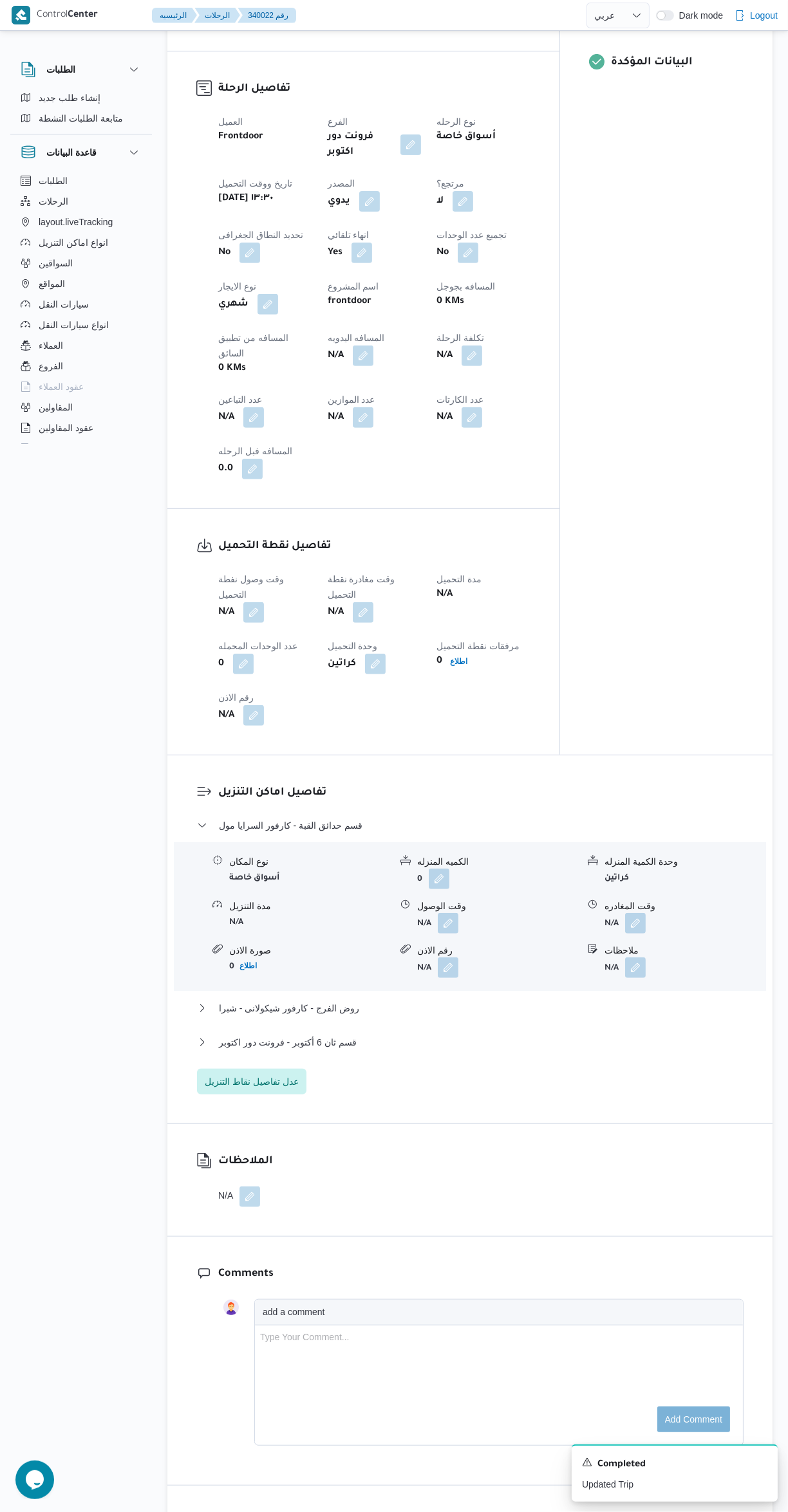
click at [256, 602] on button "button" at bounding box center [253, 612] width 21 height 21
click at [239, 576] on input "وقت وصول نفطة التحميل" at bounding box center [220, 576] width 146 height 25
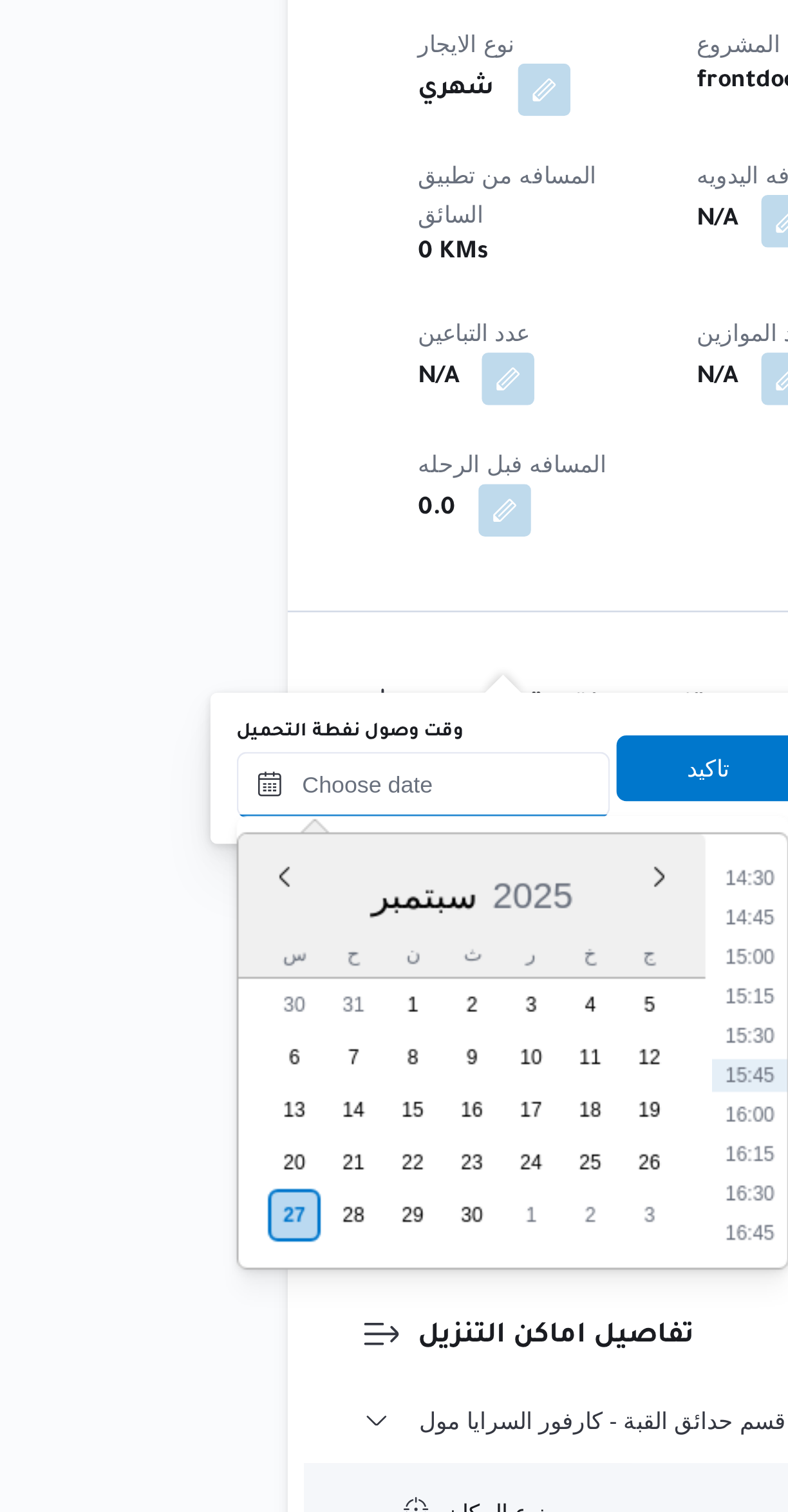
scroll to position [0, 0]
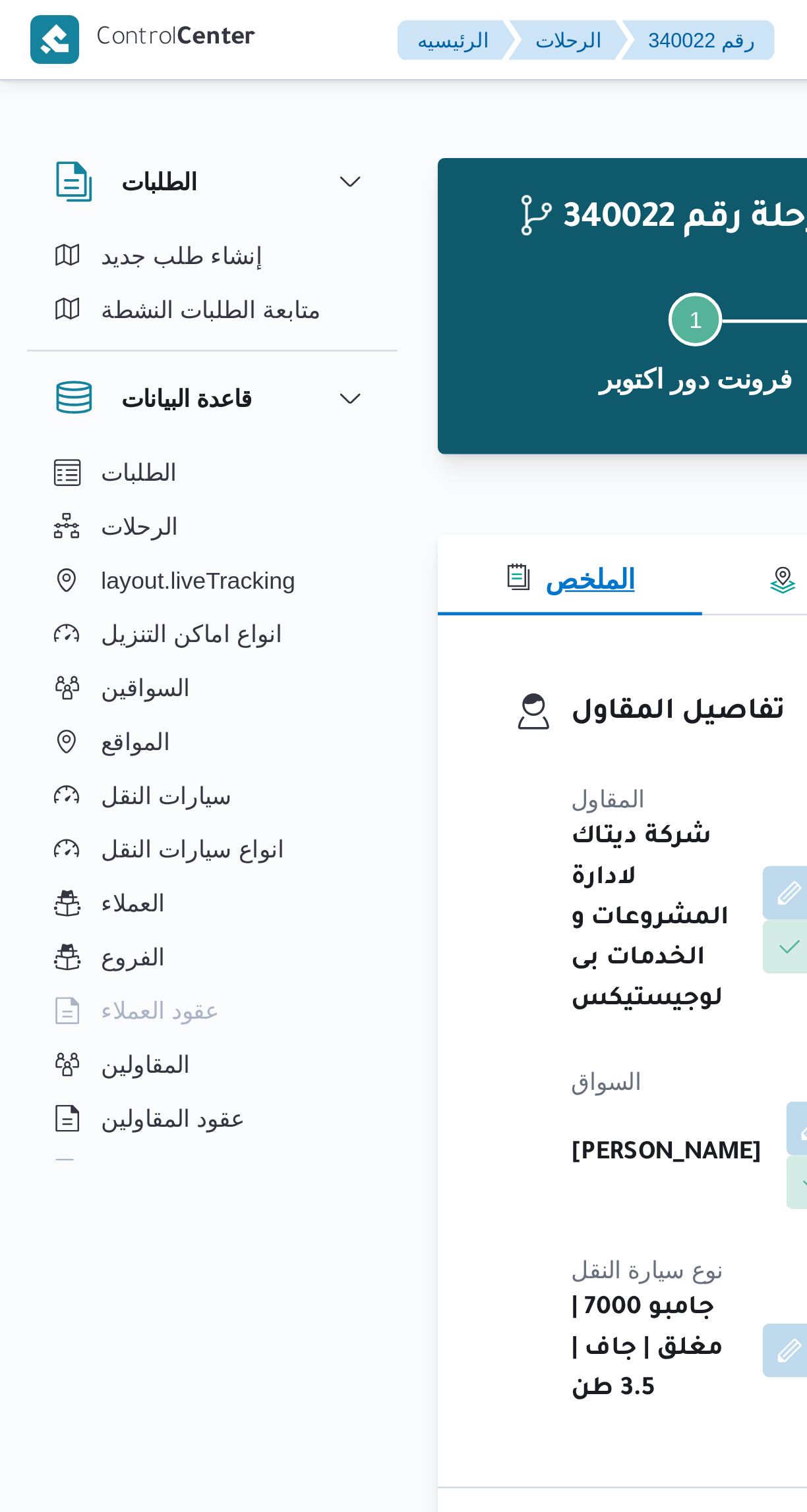
click at [207, 230] on icon "button" at bounding box center [204, 227] width 8 height 8
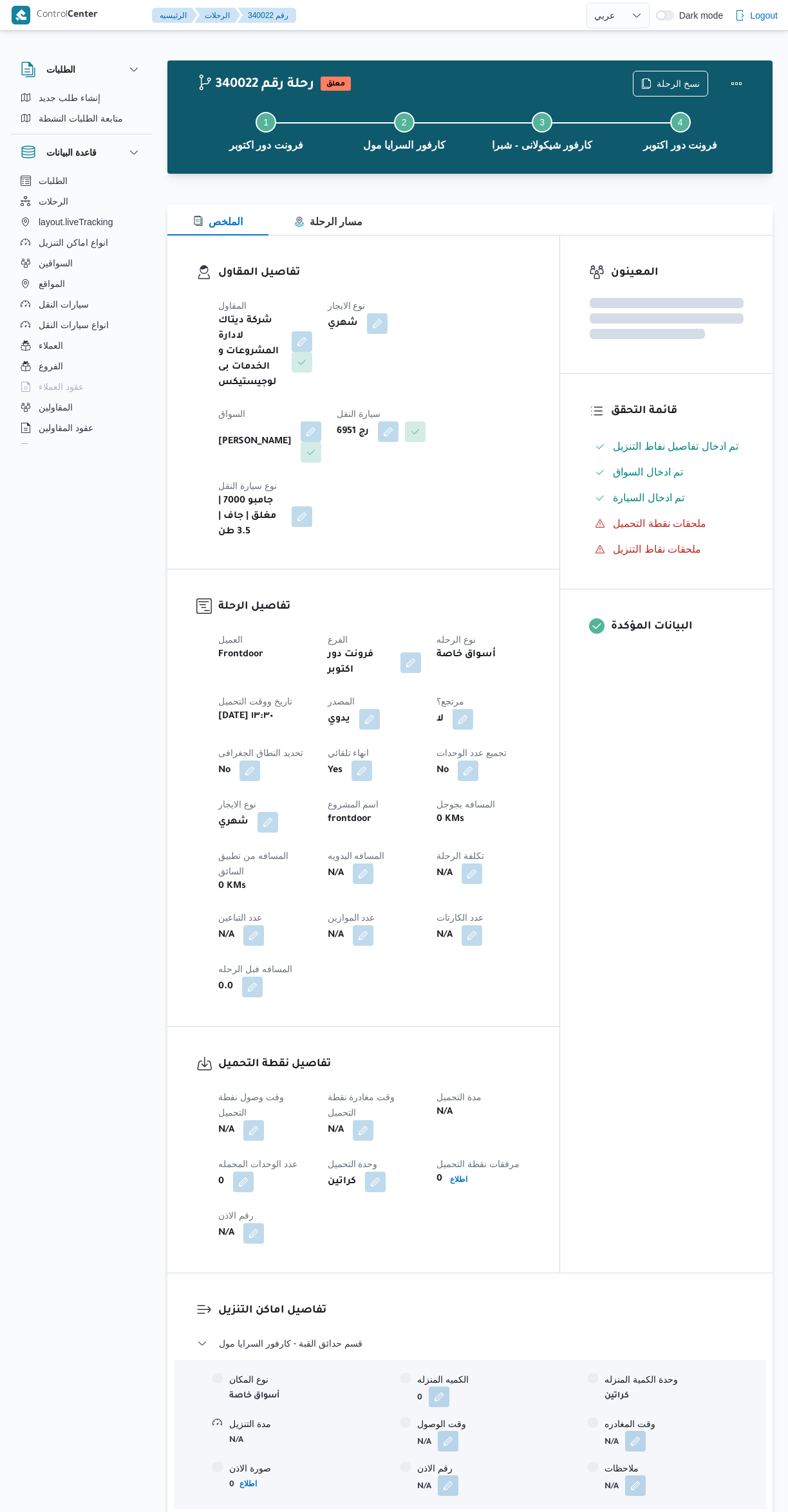
select select "ar"
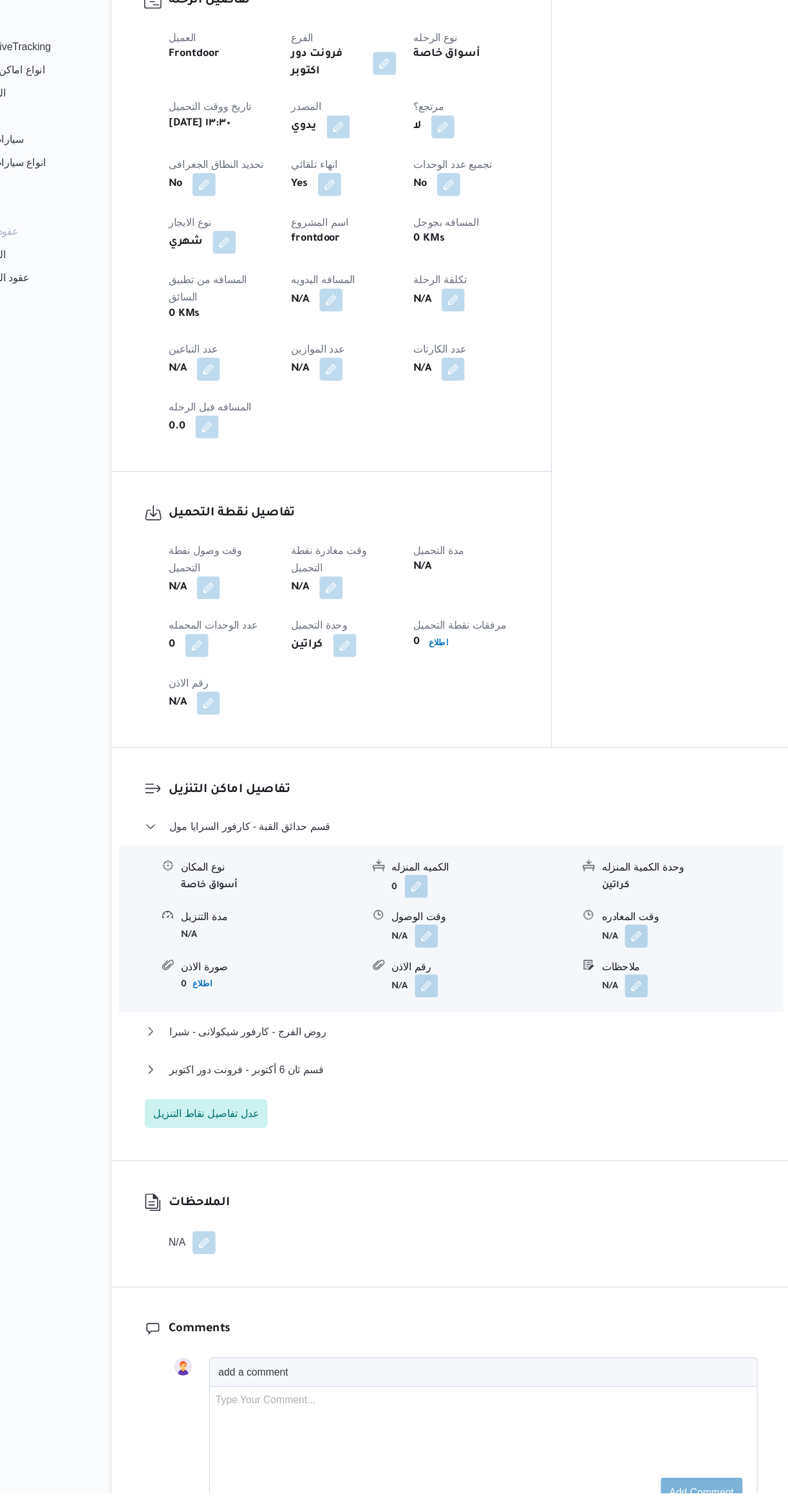
scroll to position [436, 0]
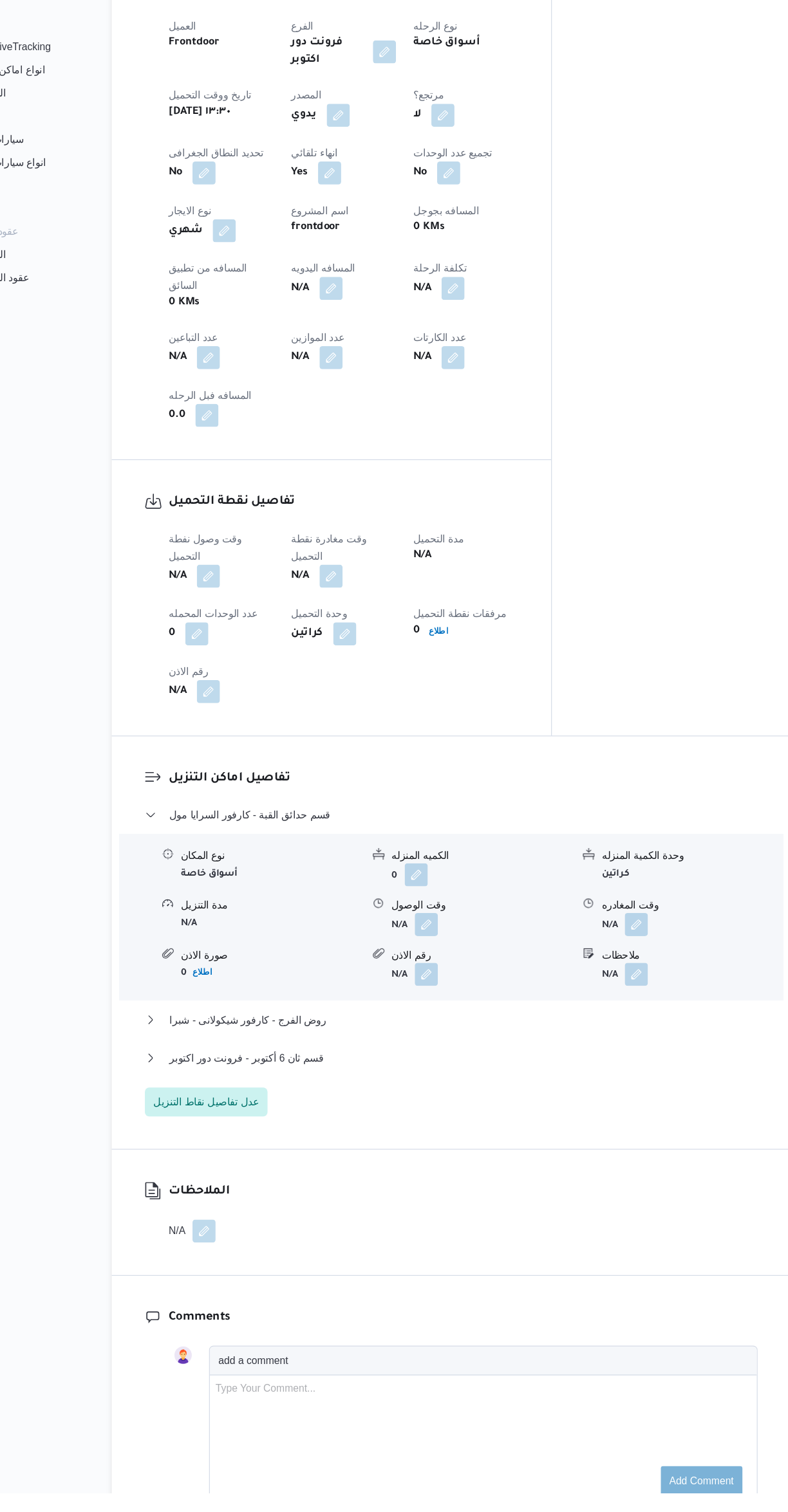
click at [253, 684] on button "button" at bounding box center [253, 694] width 21 height 21
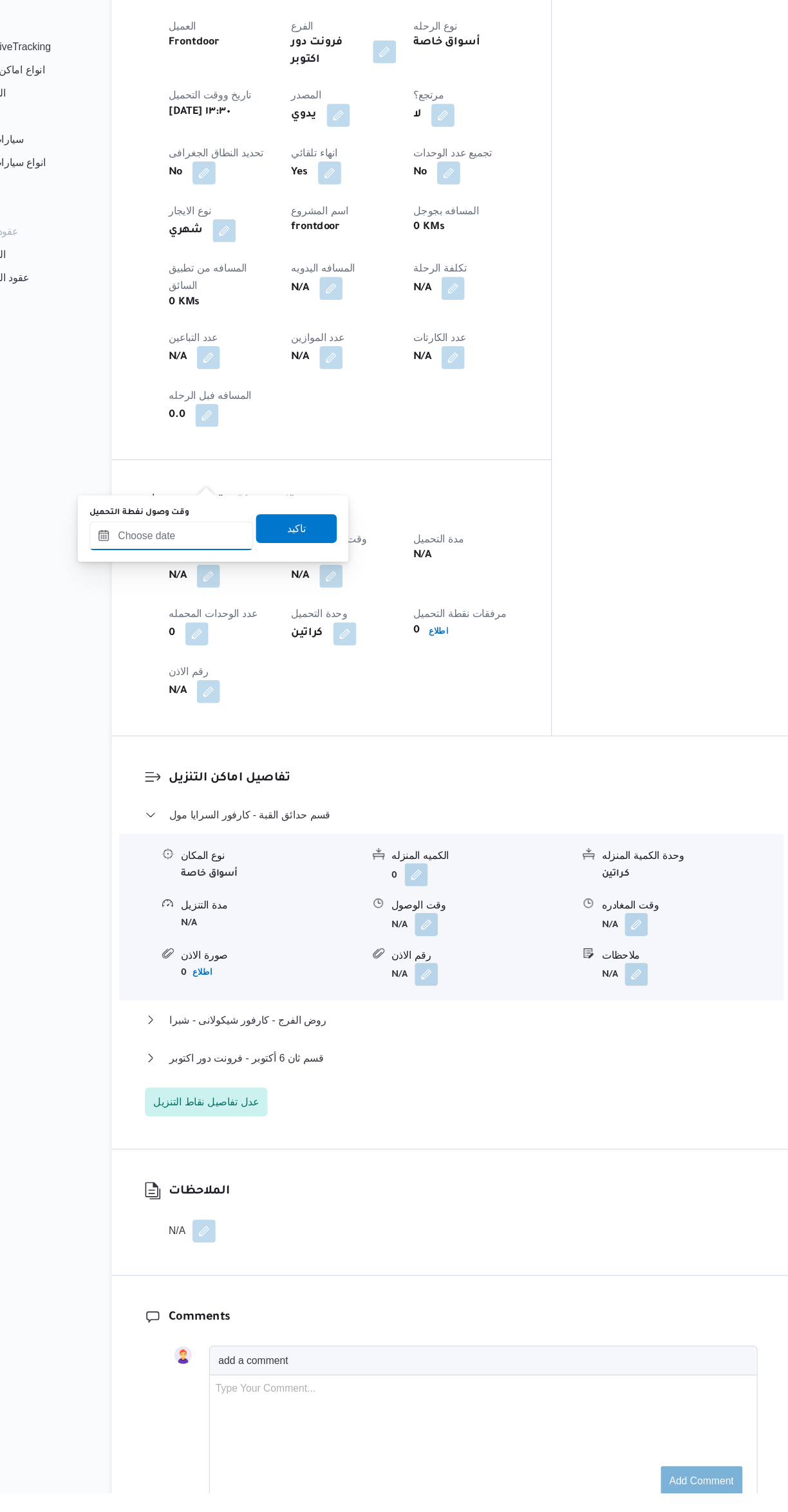
click at [228, 658] on input "وقت وصول نفطة التحميل" at bounding box center [220, 658] width 146 height 25
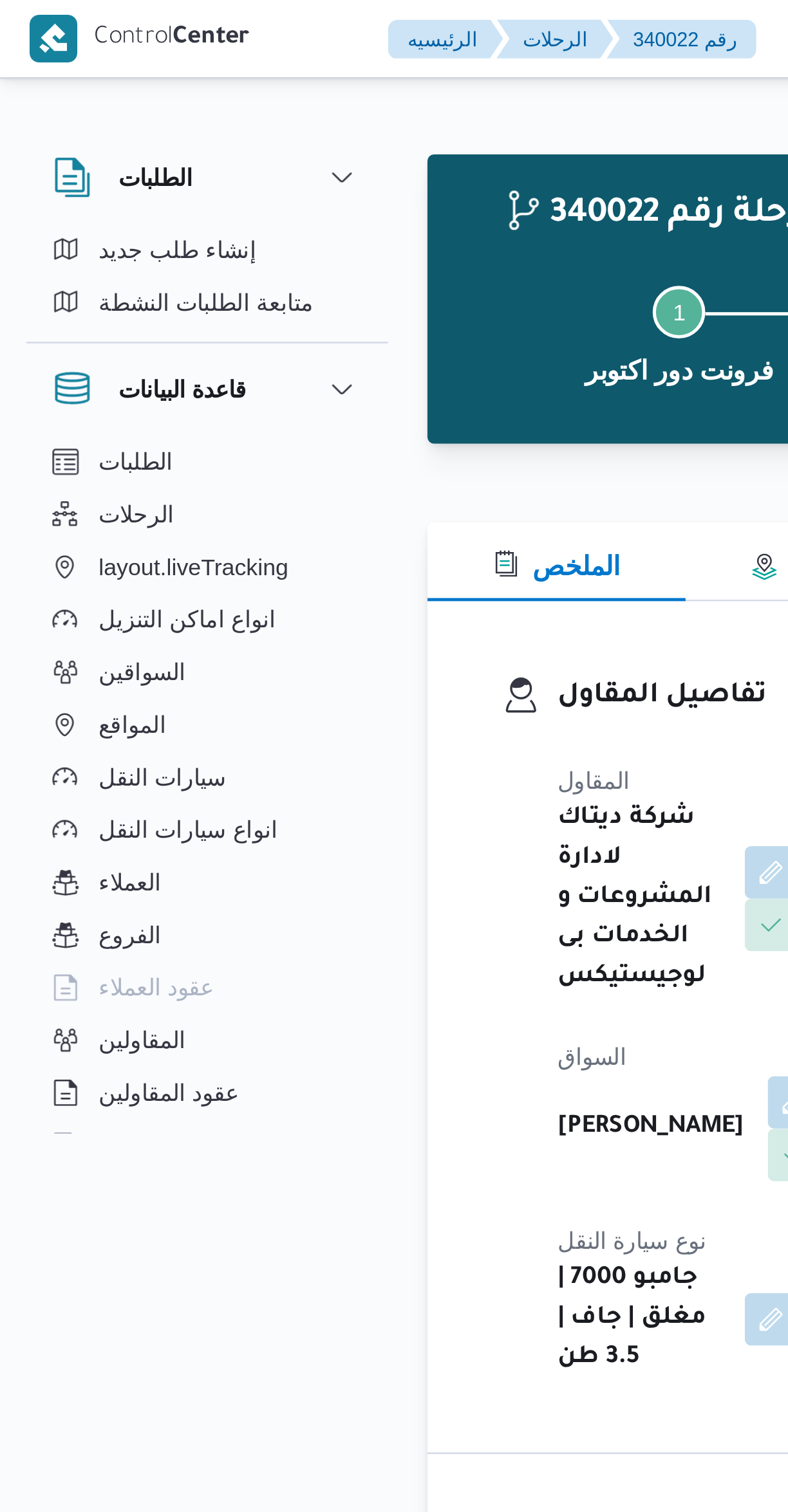
scroll to position [895, 0]
click at [199, 189] on div at bounding box center [469, 197] width 605 height 16
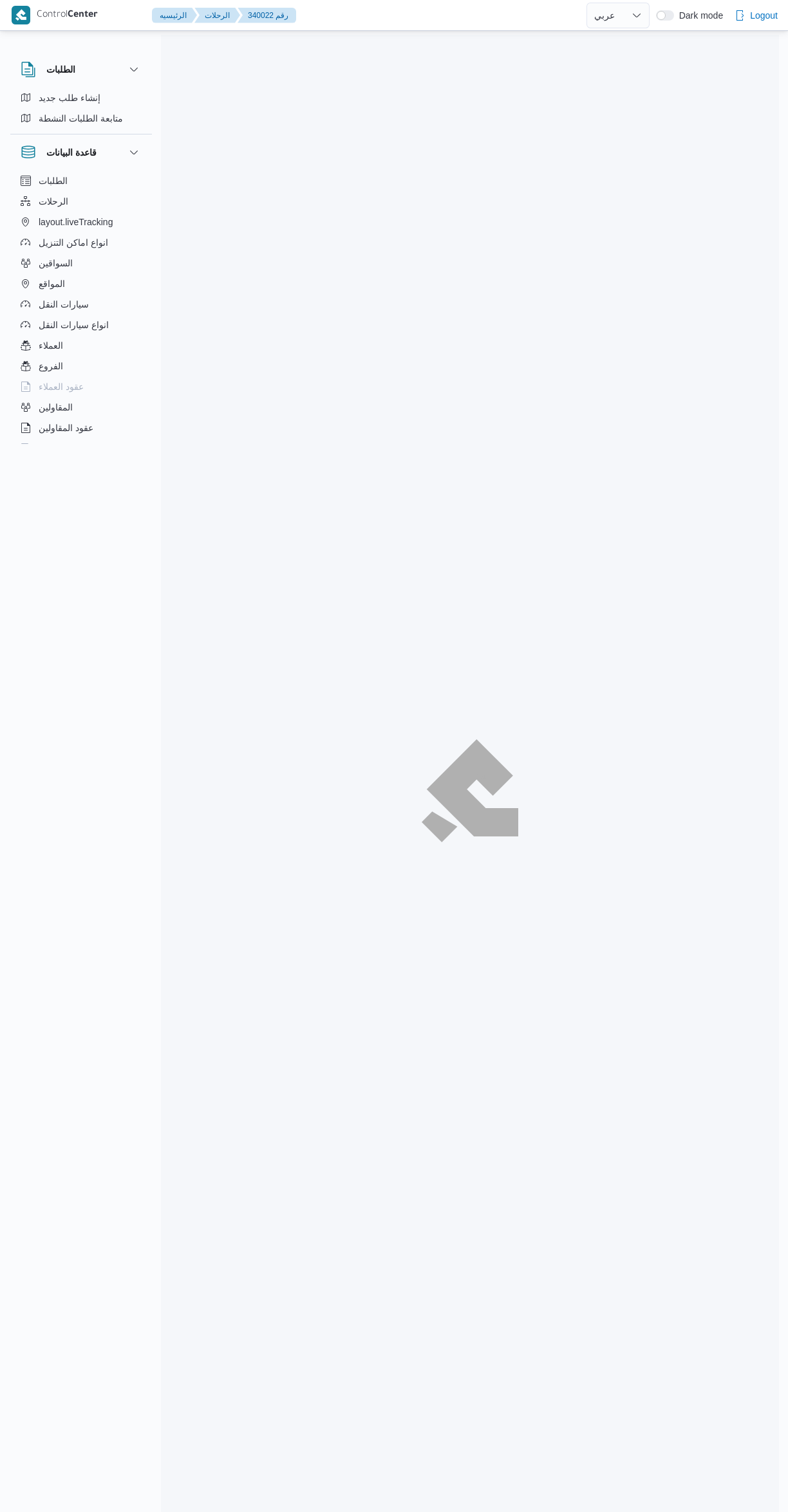
select select "ar"
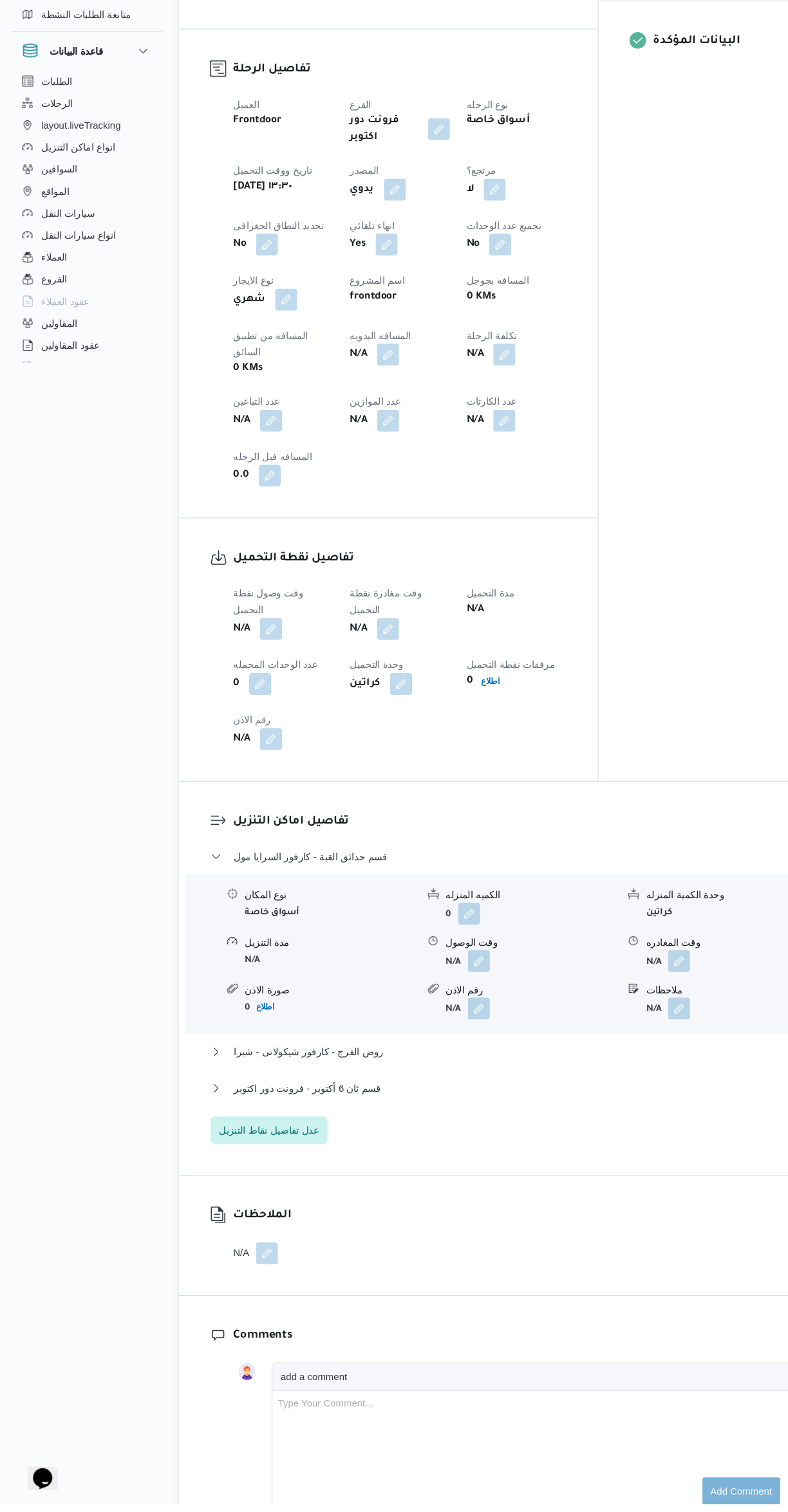
scroll to position [465, 0]
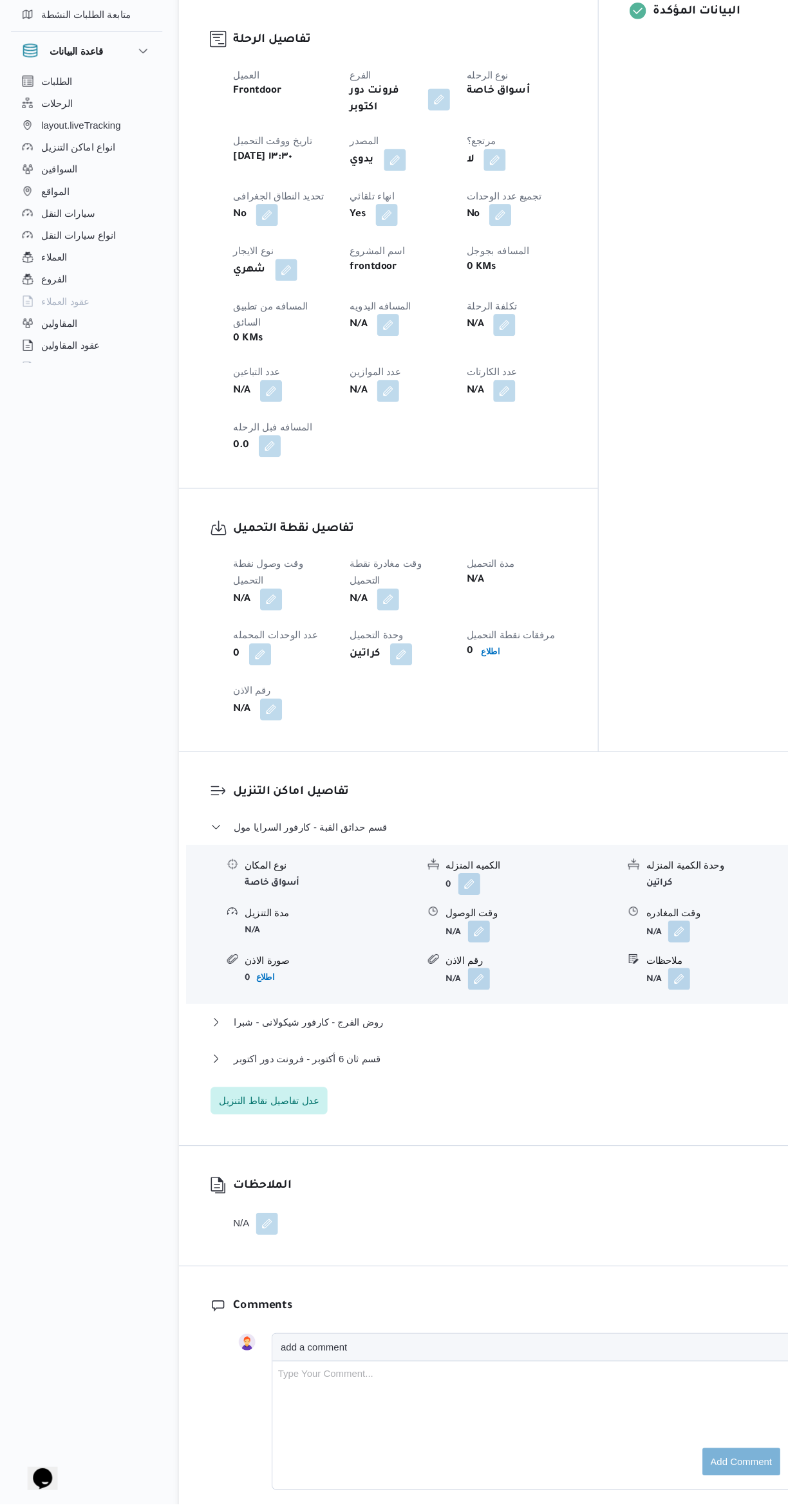
click at [254, 655] on button "button" at bounding box center [253, 665] width 21 height 21
click at [228, 626] on input "وقت وصول نفطة التحميل" at bounding box center [220, 629] width 146 height 25
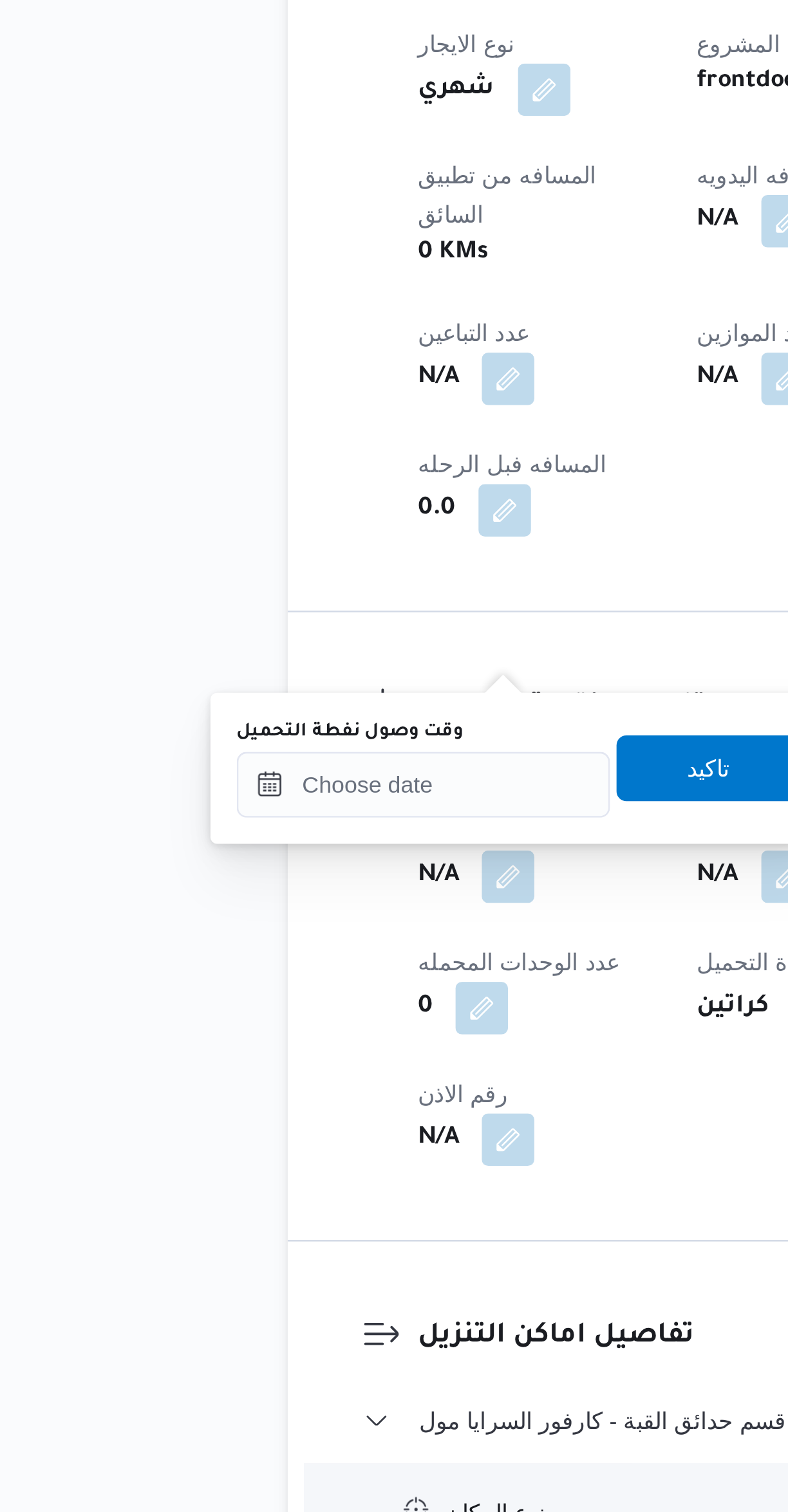
scroll to position [173, 0]
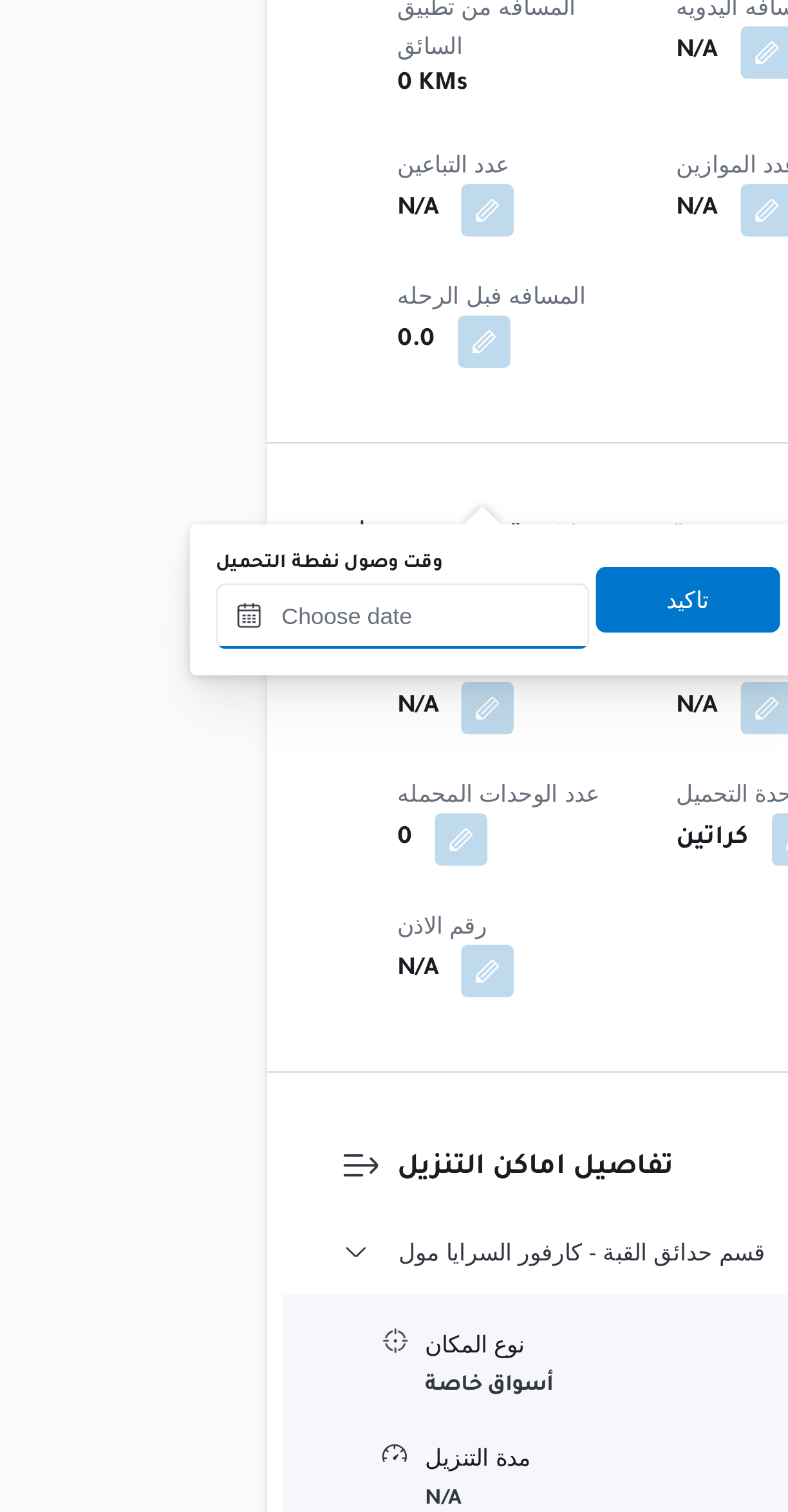
click at [219, 929] on input "وقت وصول نفطة التحميل" at bounding box center [220, 920] width 146 height 25
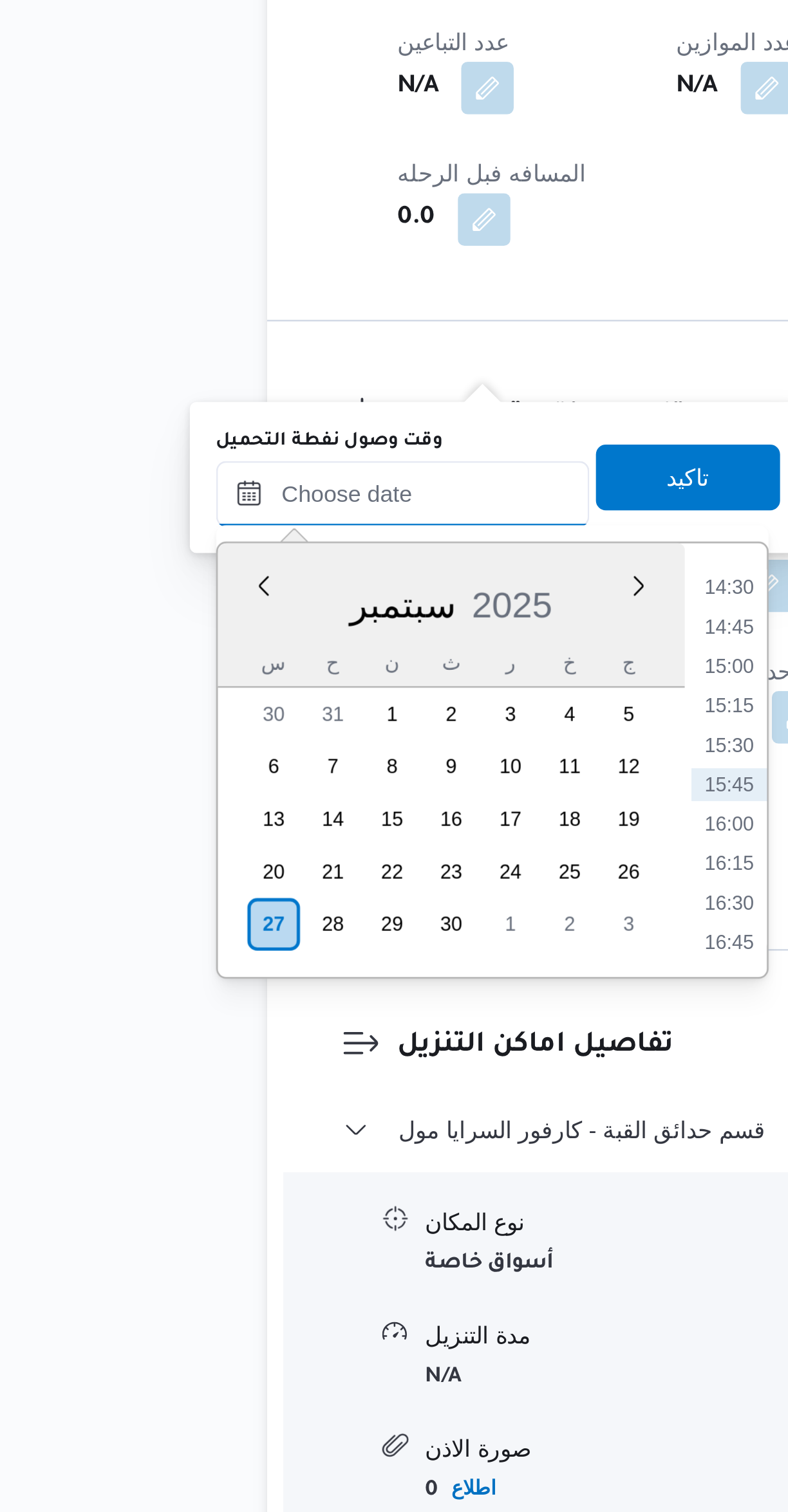
scroll to position [0, 0]
click at [346, 1127] on li "14:30" at bounding box center [348, 1131] width 30 height 13
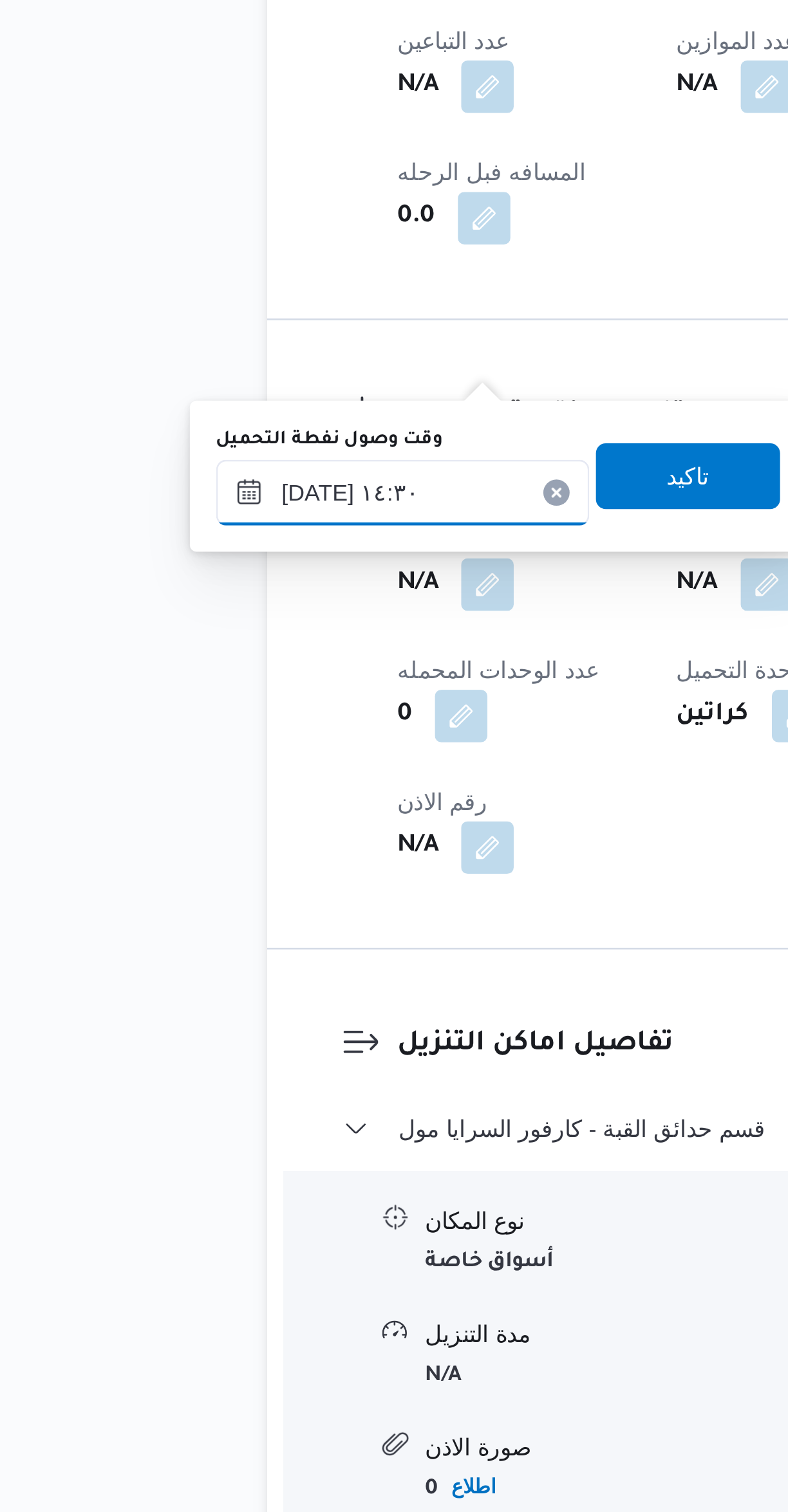
click at [220, 1094] on input "[DATE] ١٤:٣٠" at bounding box center [220, 1094] width 146 height 25
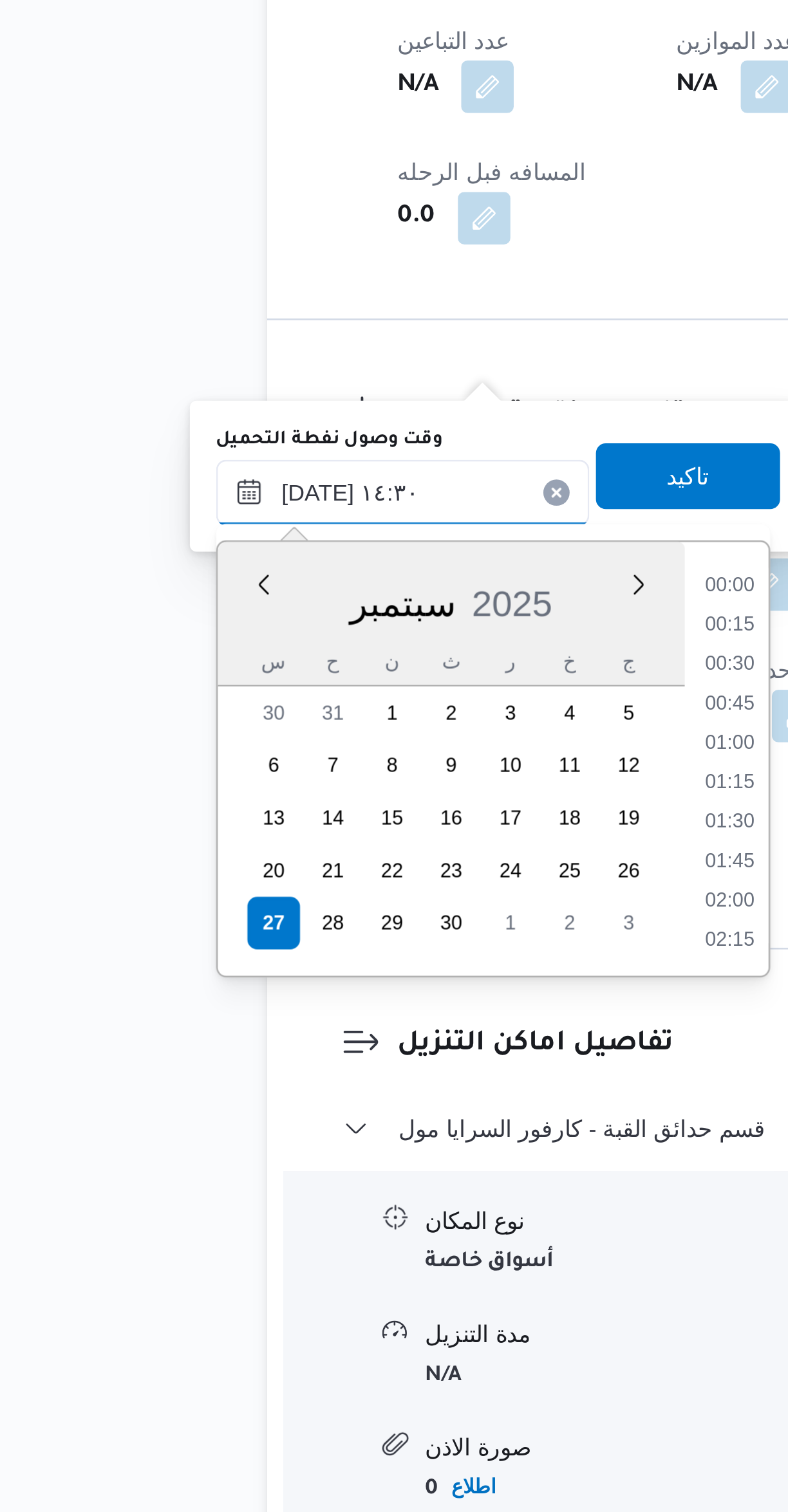
scroll to position [817, 0]
click at [350, 1143] on li "13:30" at bounding box center [348, 1147] width 30 height 13
type input "[DATE] ١٣:٣٠"
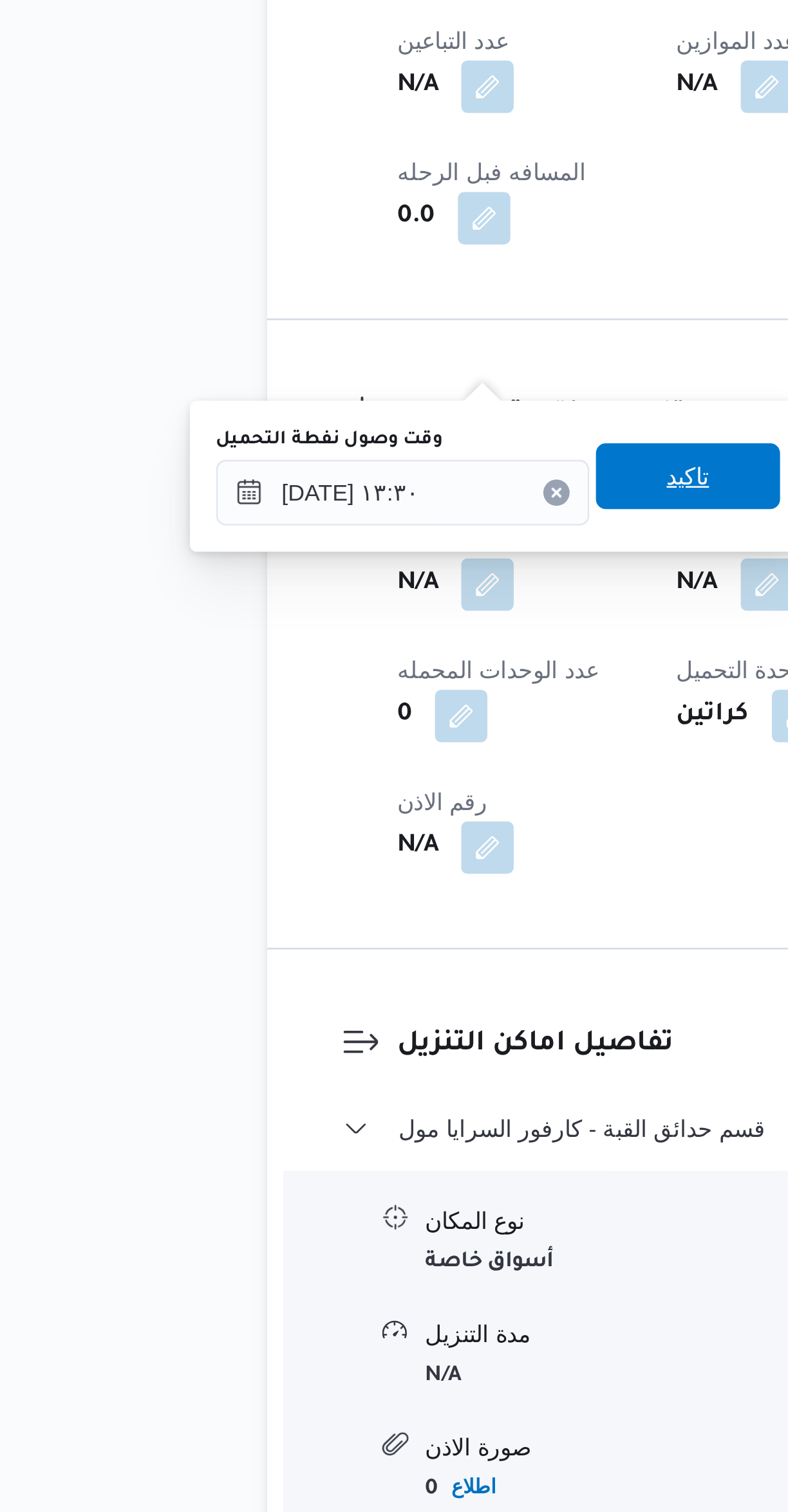
click at [324, 1084] on span "تاكيد" at bounding box center [332, 1088] width 16 height 16
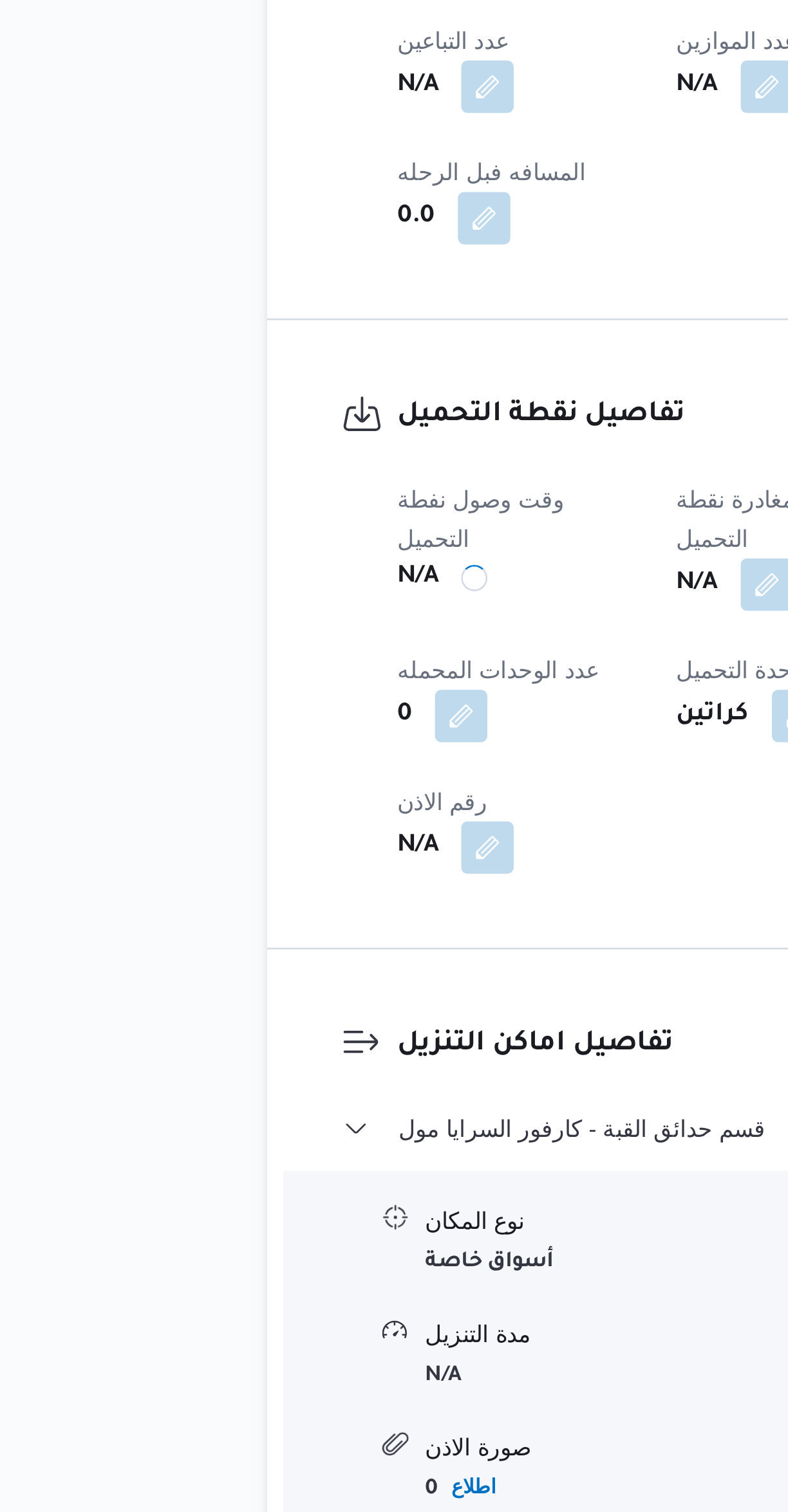
scroll to position [0, 0]
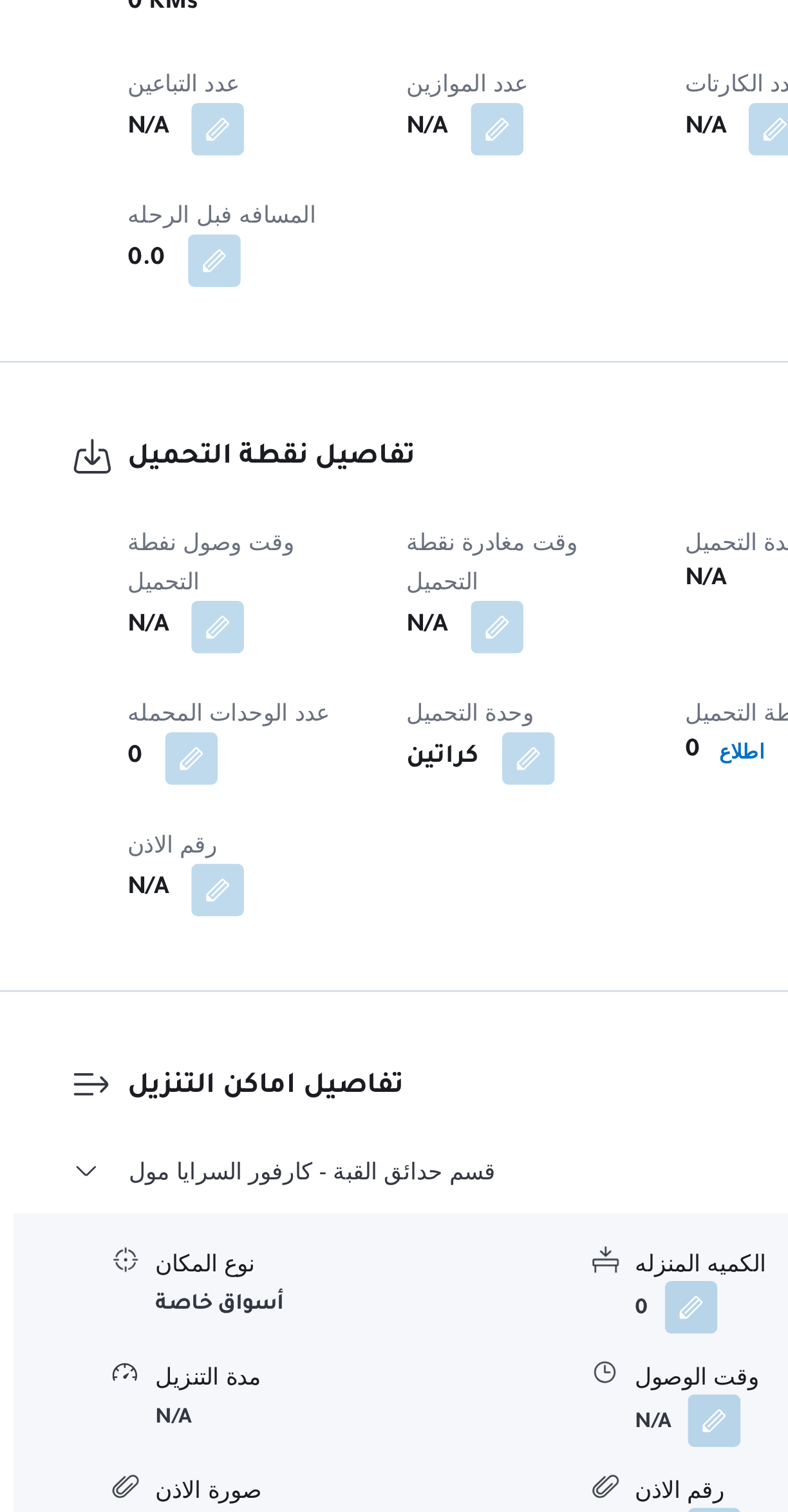
click at [373, 1120] on button "button" at bounding box center [363, 1130] width 21 height 21
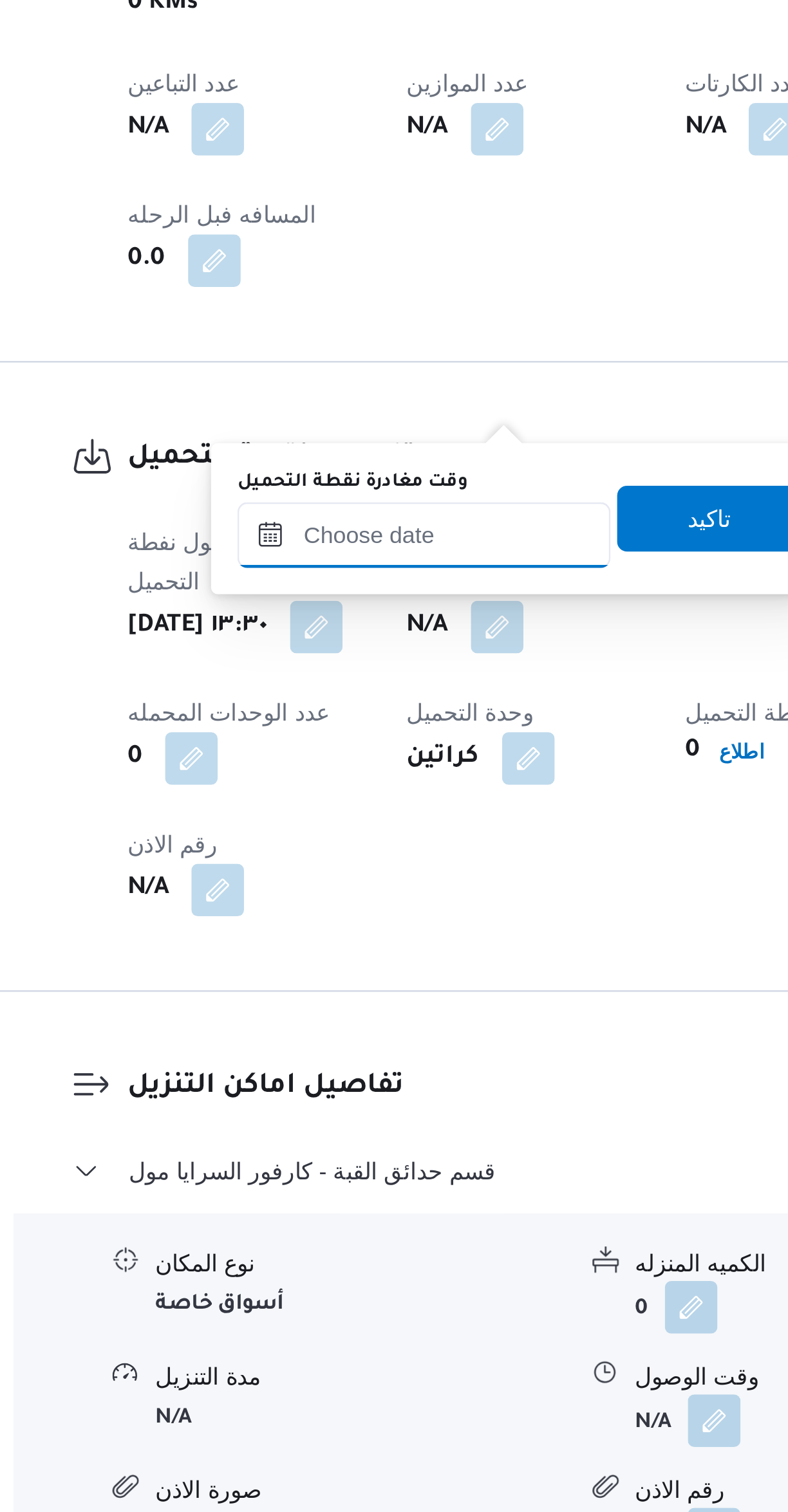
click at [329, 1094] on input "وقت مغادرة نقطة التحميل" at bounding box center [335, 1094] width 146 height 25
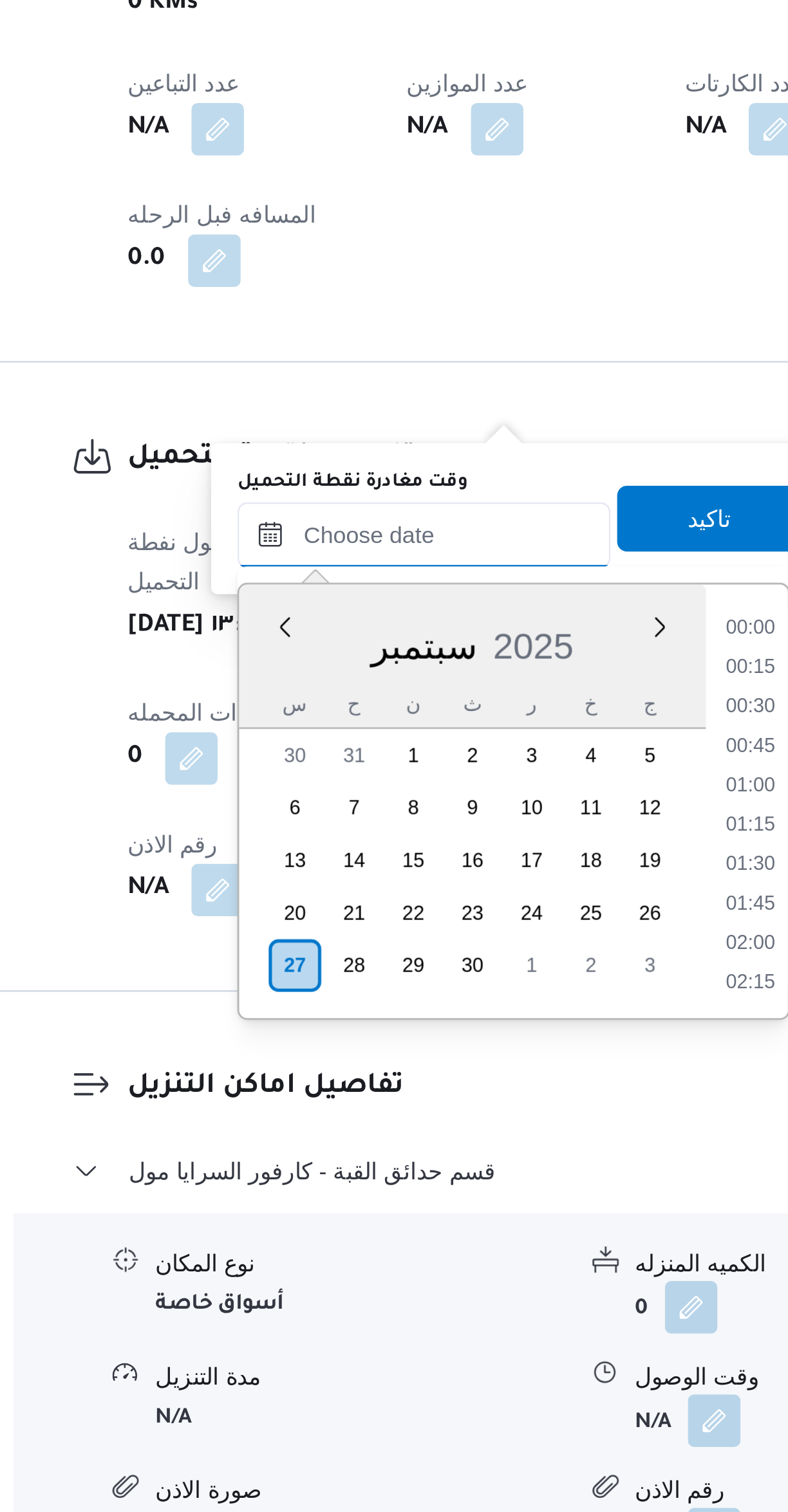
scroll to position [895, 0]
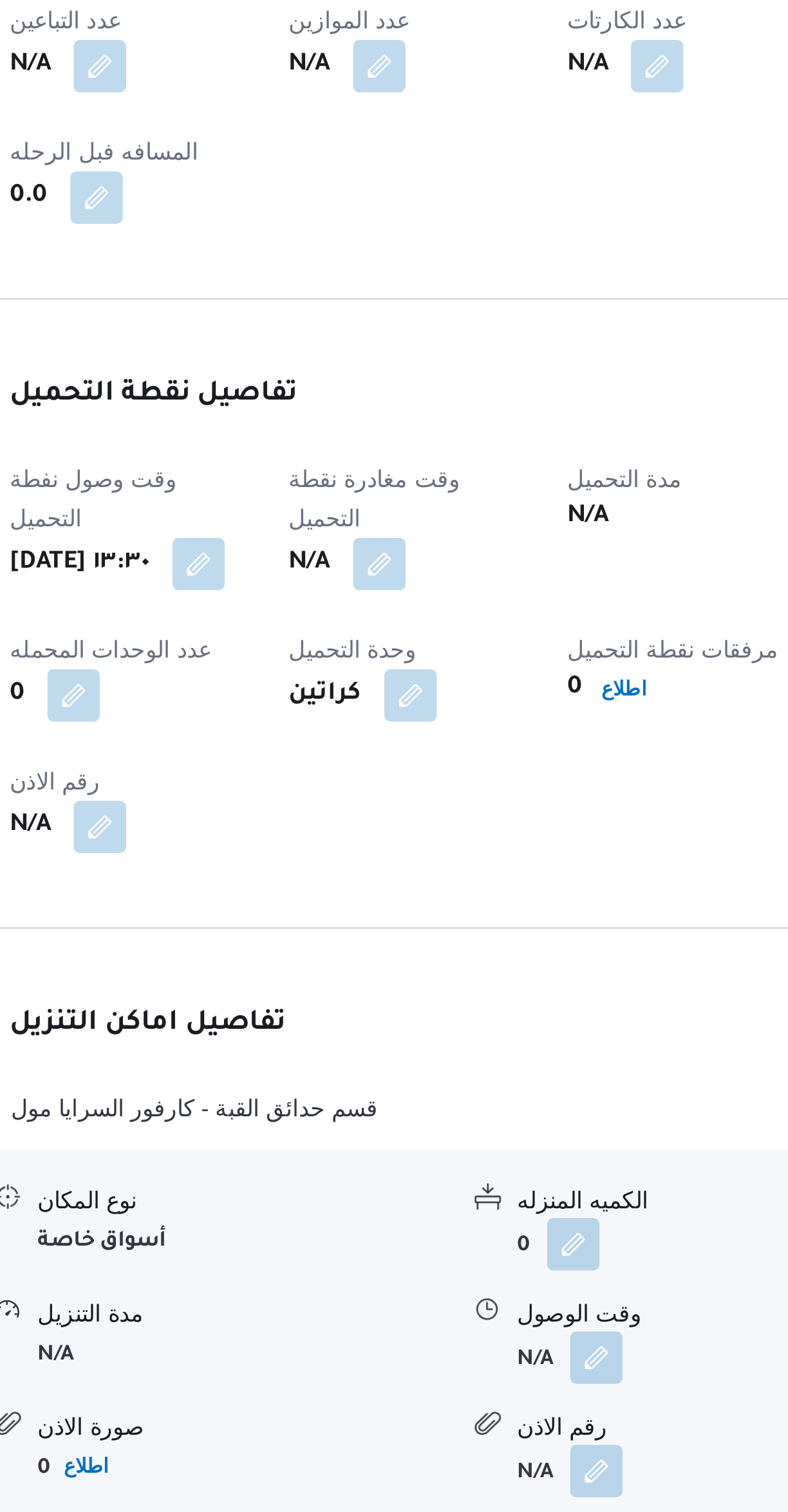
click at [404, 1056] on h3 "تفاصيل نقطة التحميل" at bounding box center [373, 1064] width 312 height 17
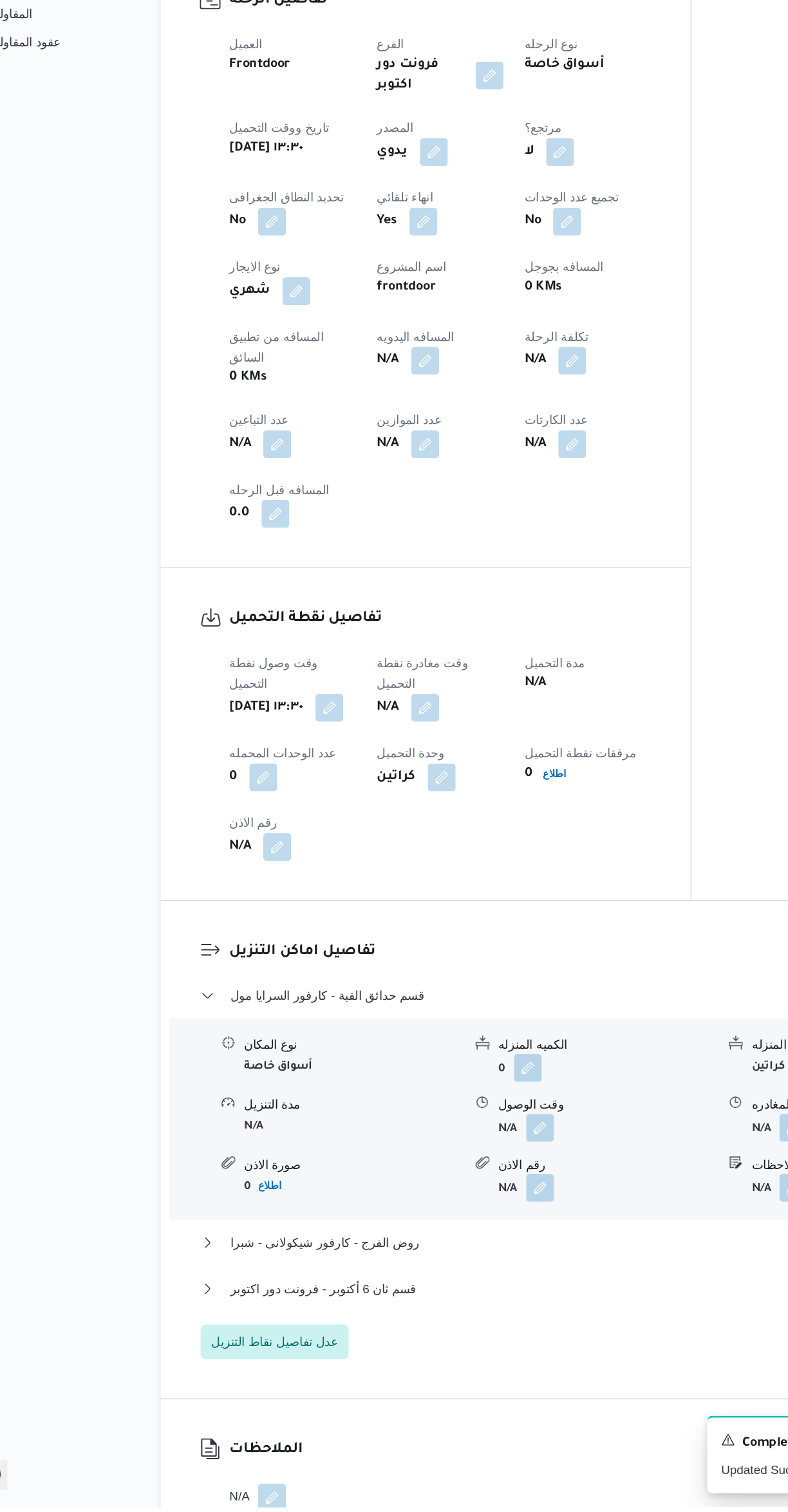
scroll to position [247, 0]
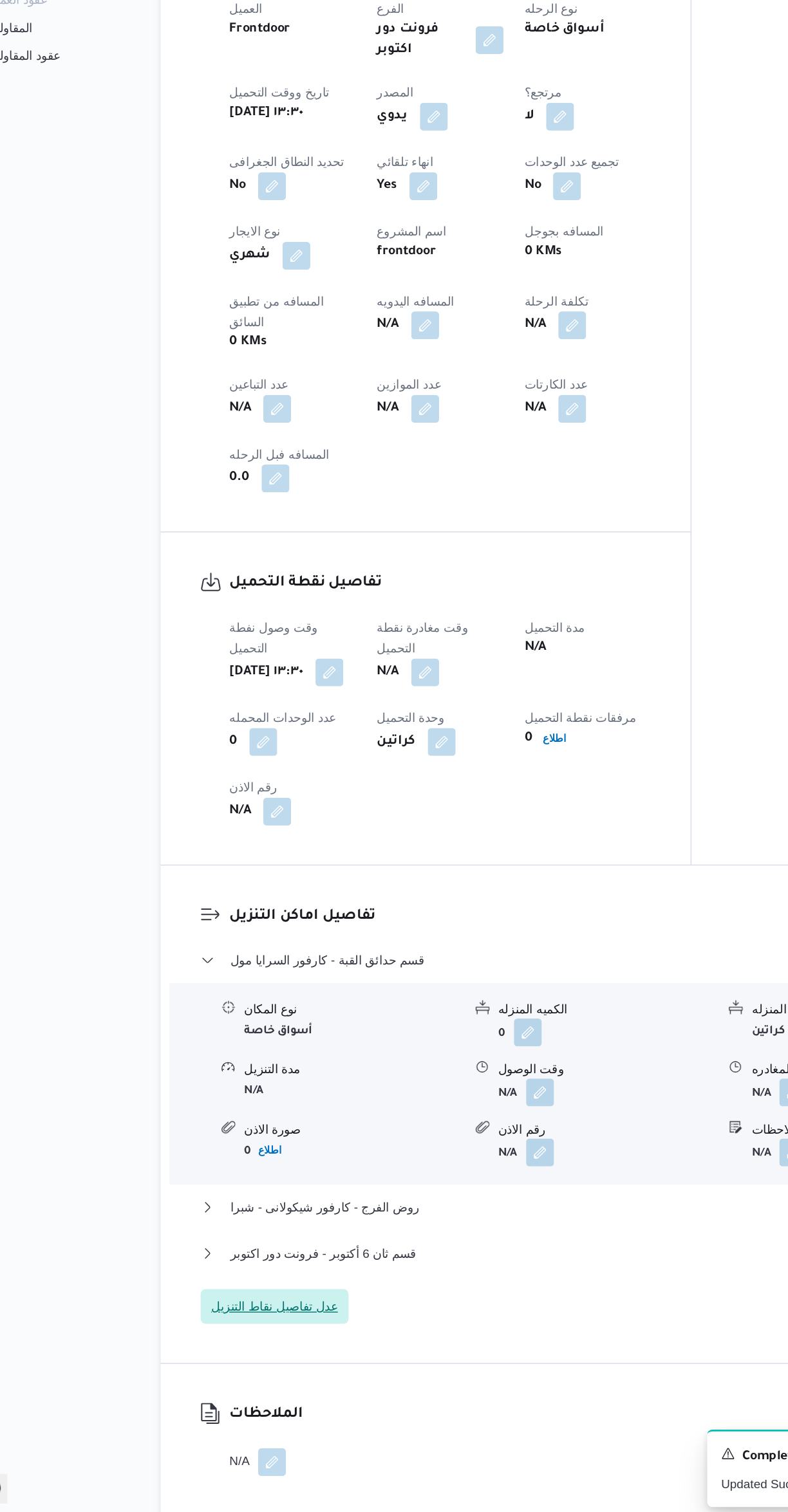
click at [282, 1345] on span "عدل تفاصيل نقاط التنزيل" at bounding box center [252, 1352] width 94 height 16
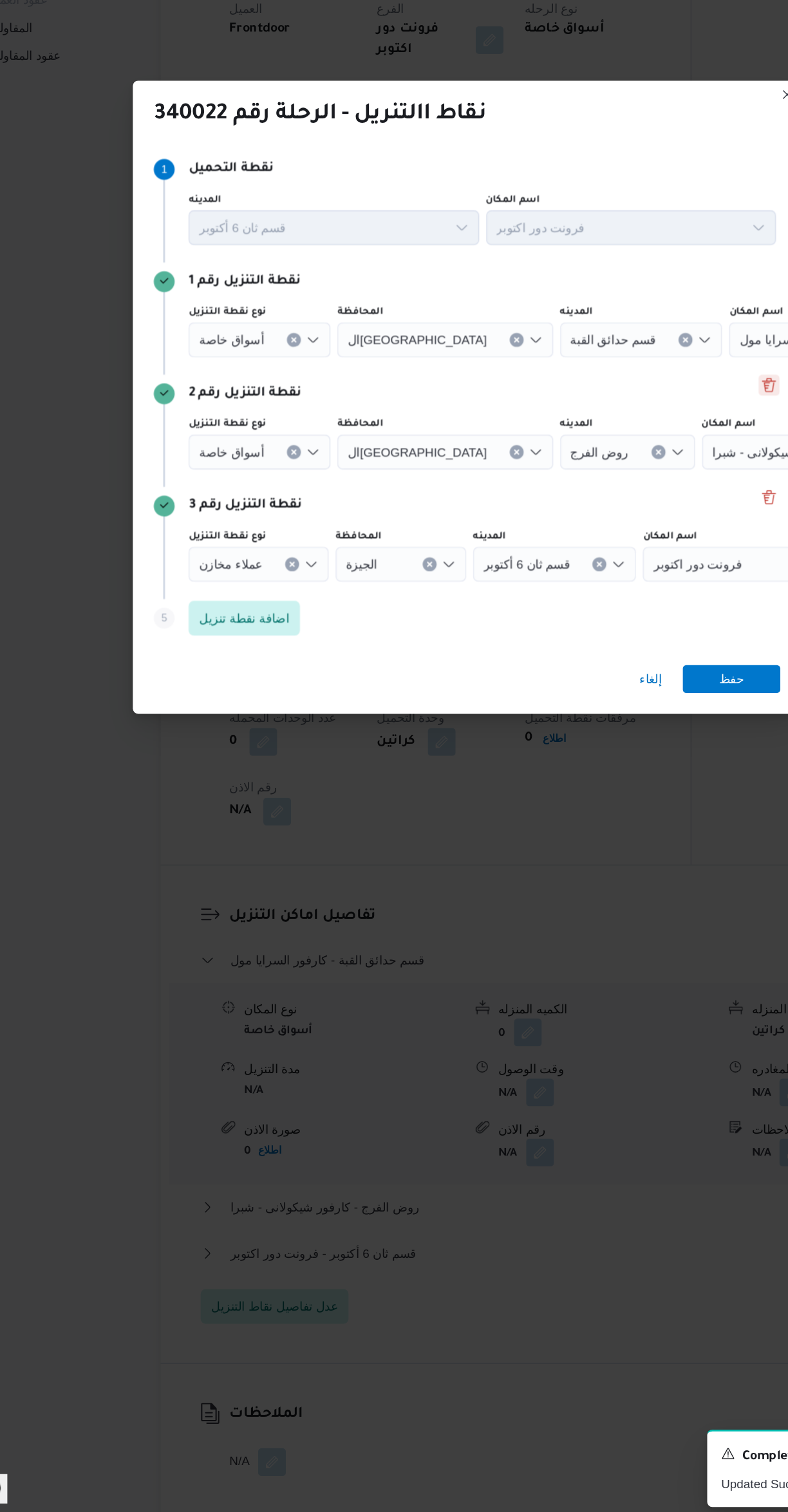
click at [610, 664] on button "Delete" at bounding box center [617, 671] width 16 height 16
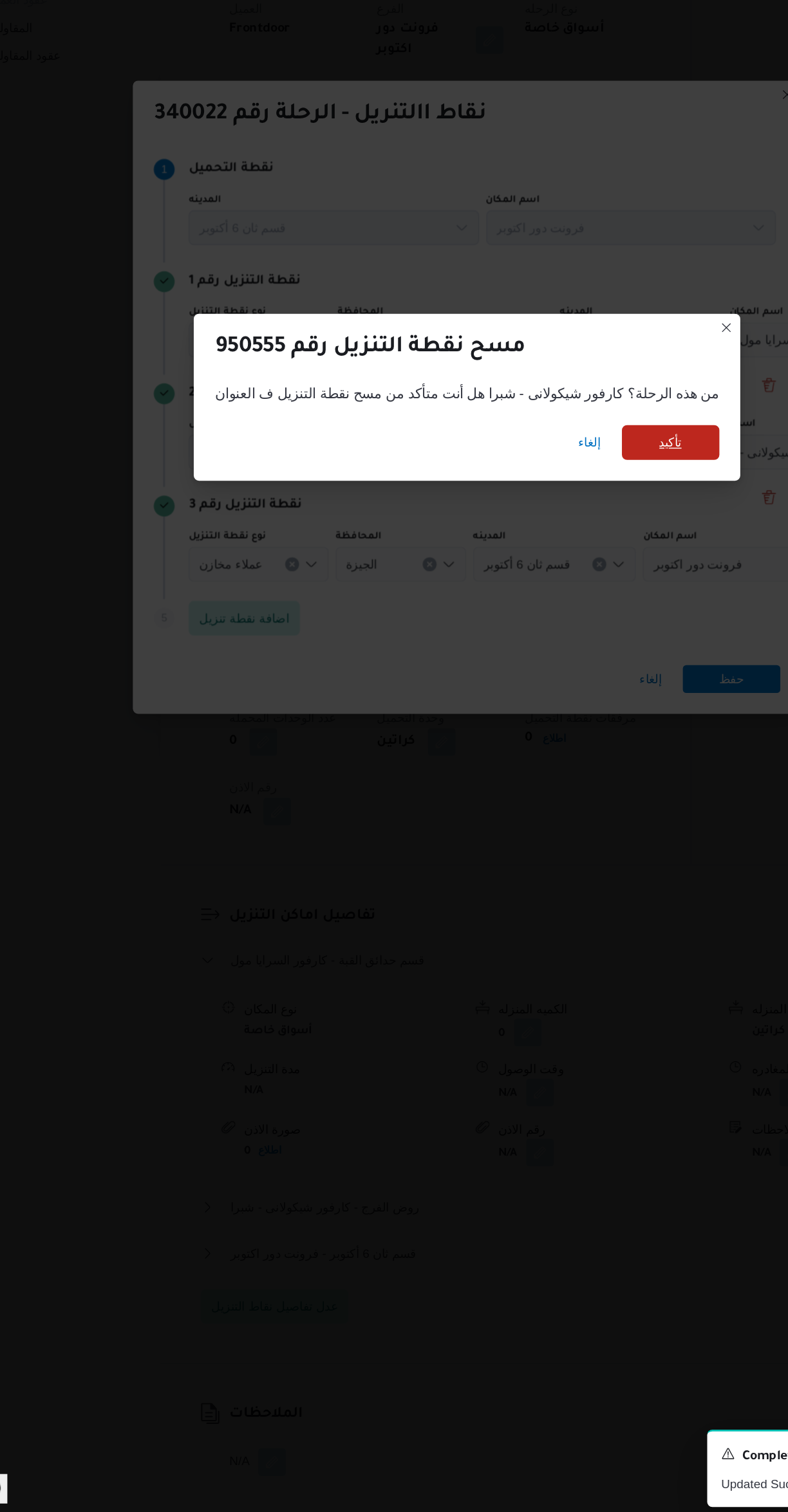
click at [508, 708] on span "تأكيد" at bounding box center [545, 714] width 72 height 25
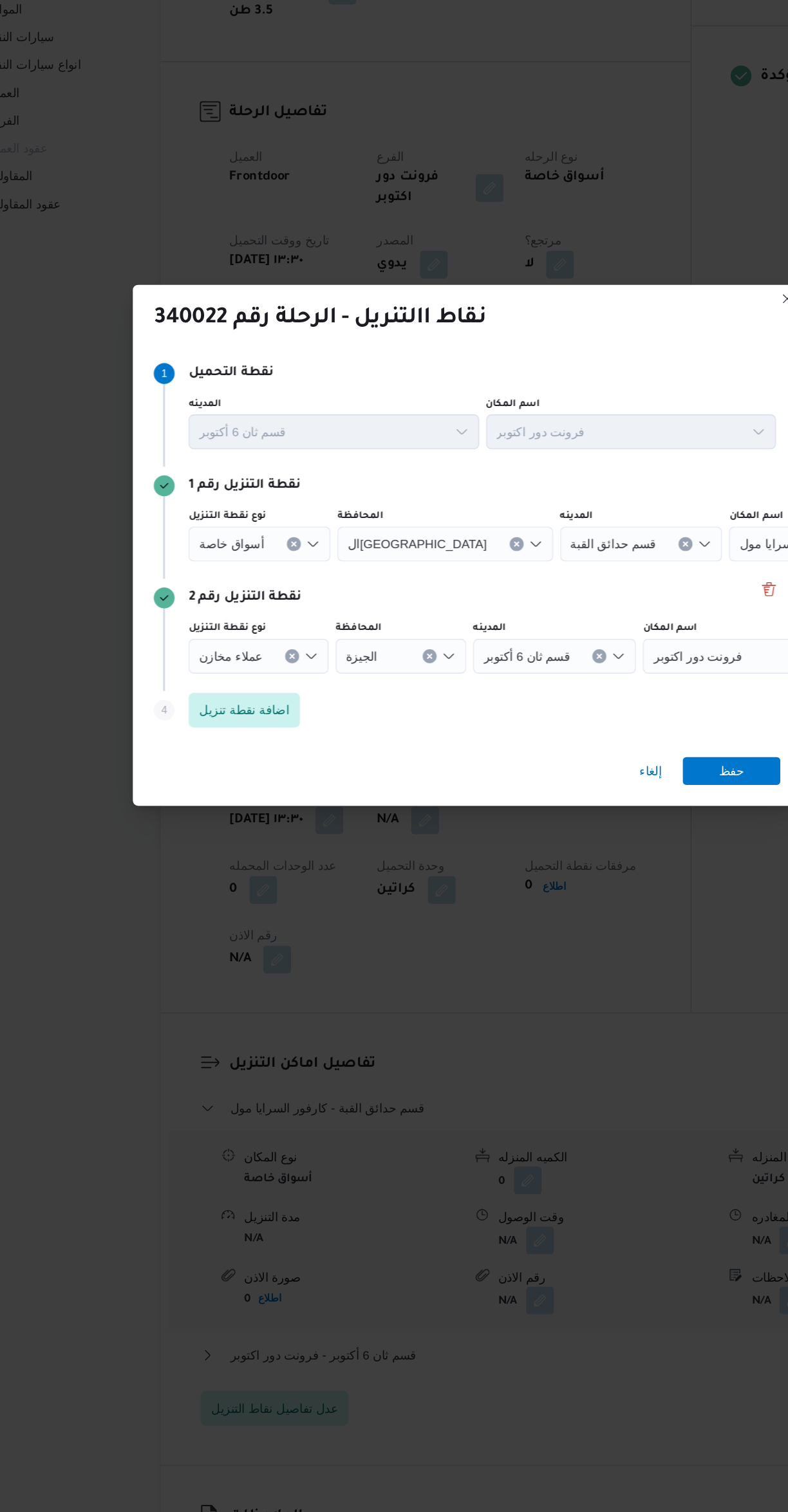
click at [429, 677] on icon "Clear input" at bounding box center [430, 679] width 3 height 3
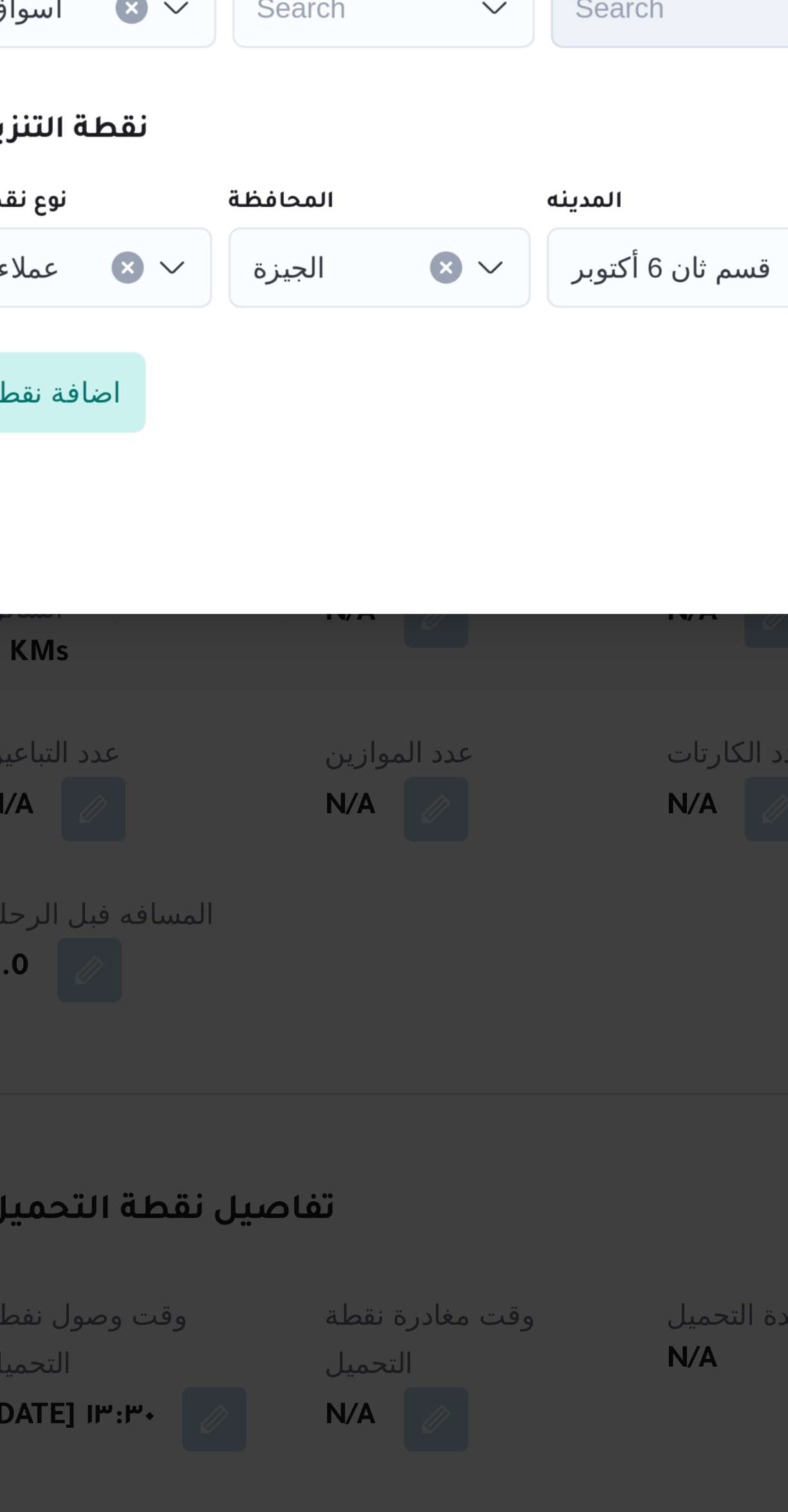
click at [361, 761] on div "الجيزة" at bounding box center [345, 761] width 96 height 25
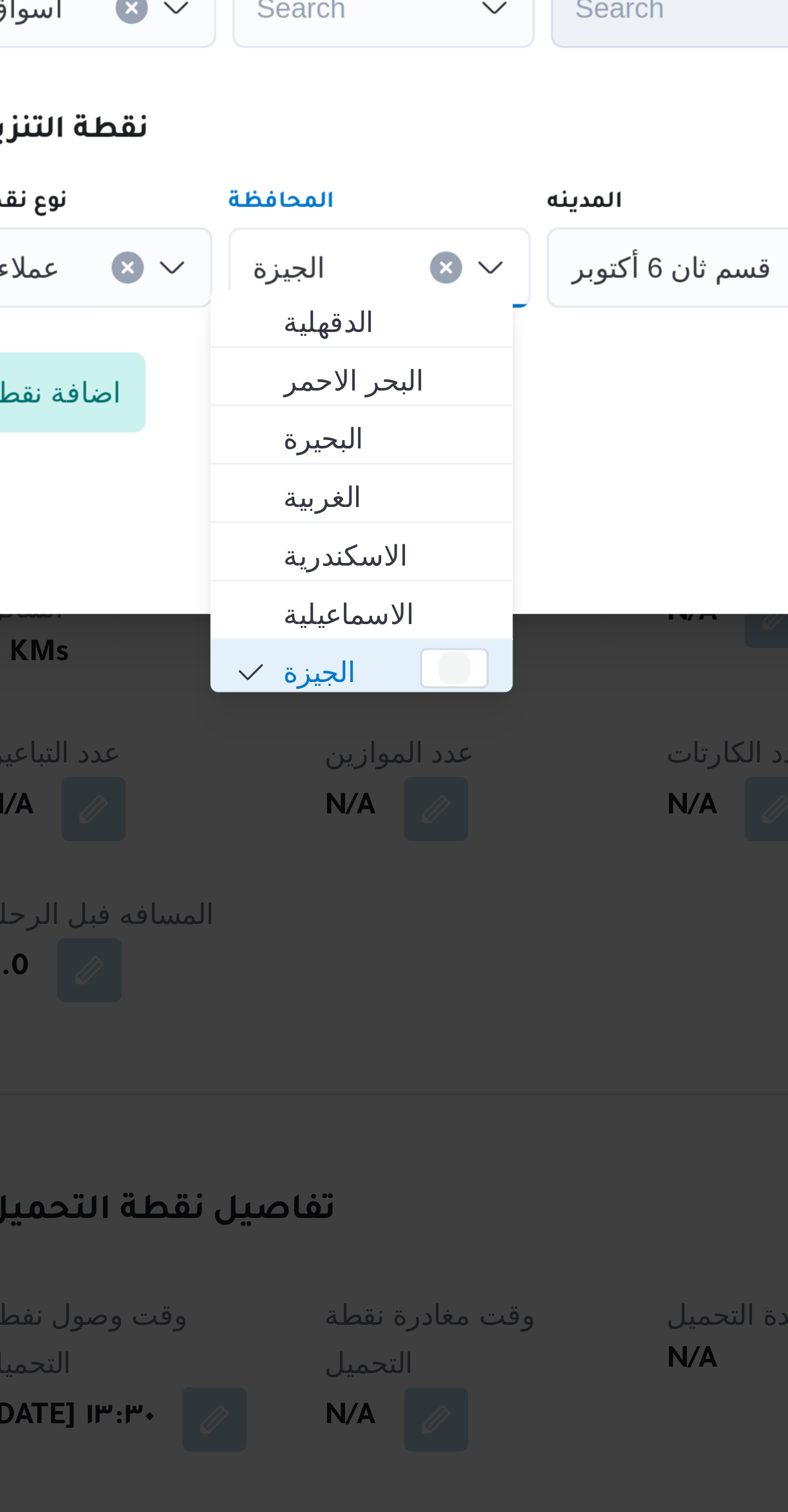
scroll to position [2, 0]
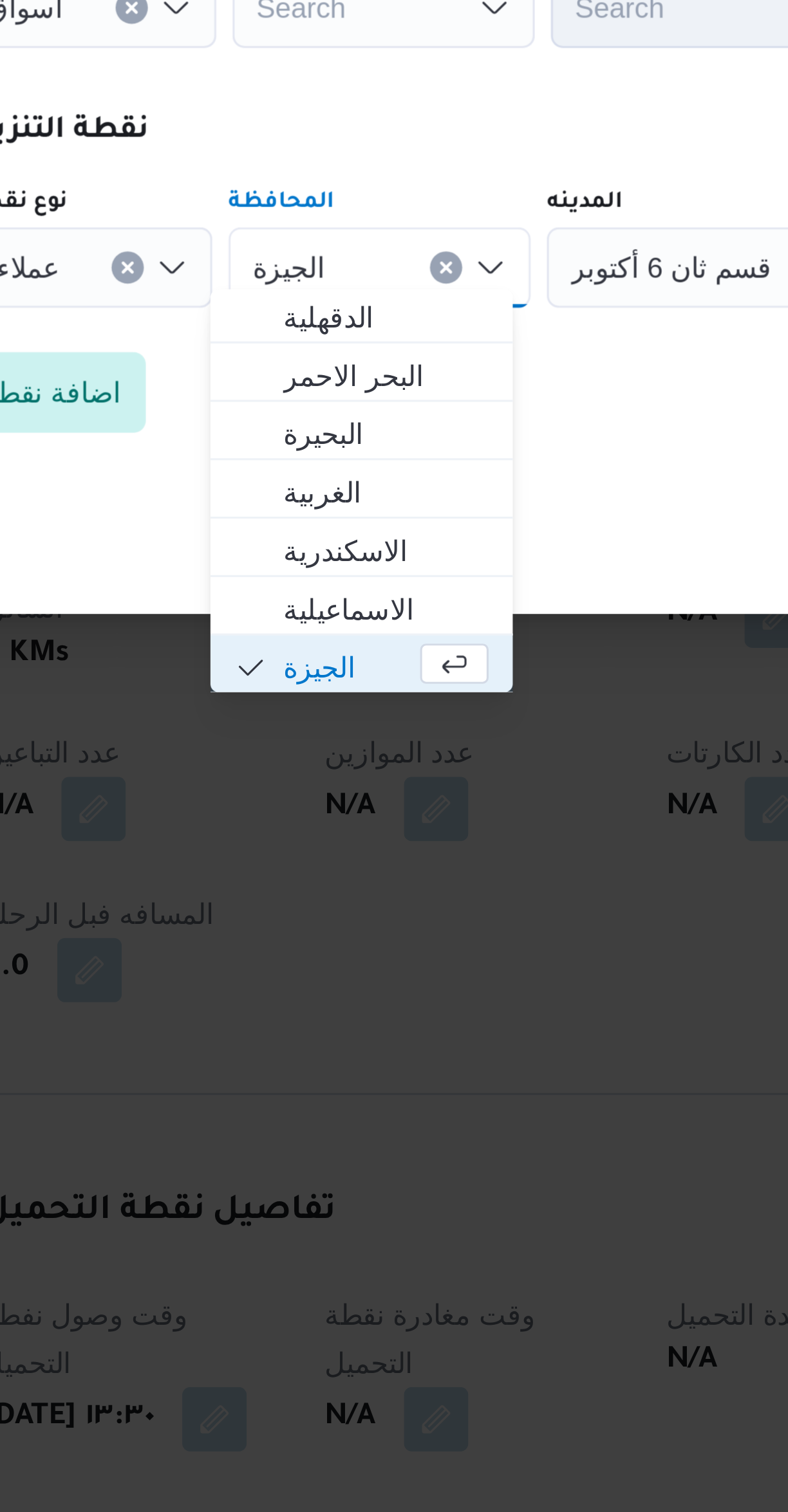
click at [364, 757] on button "Clear input" at bounding box center [366, 762] width 11 height 11
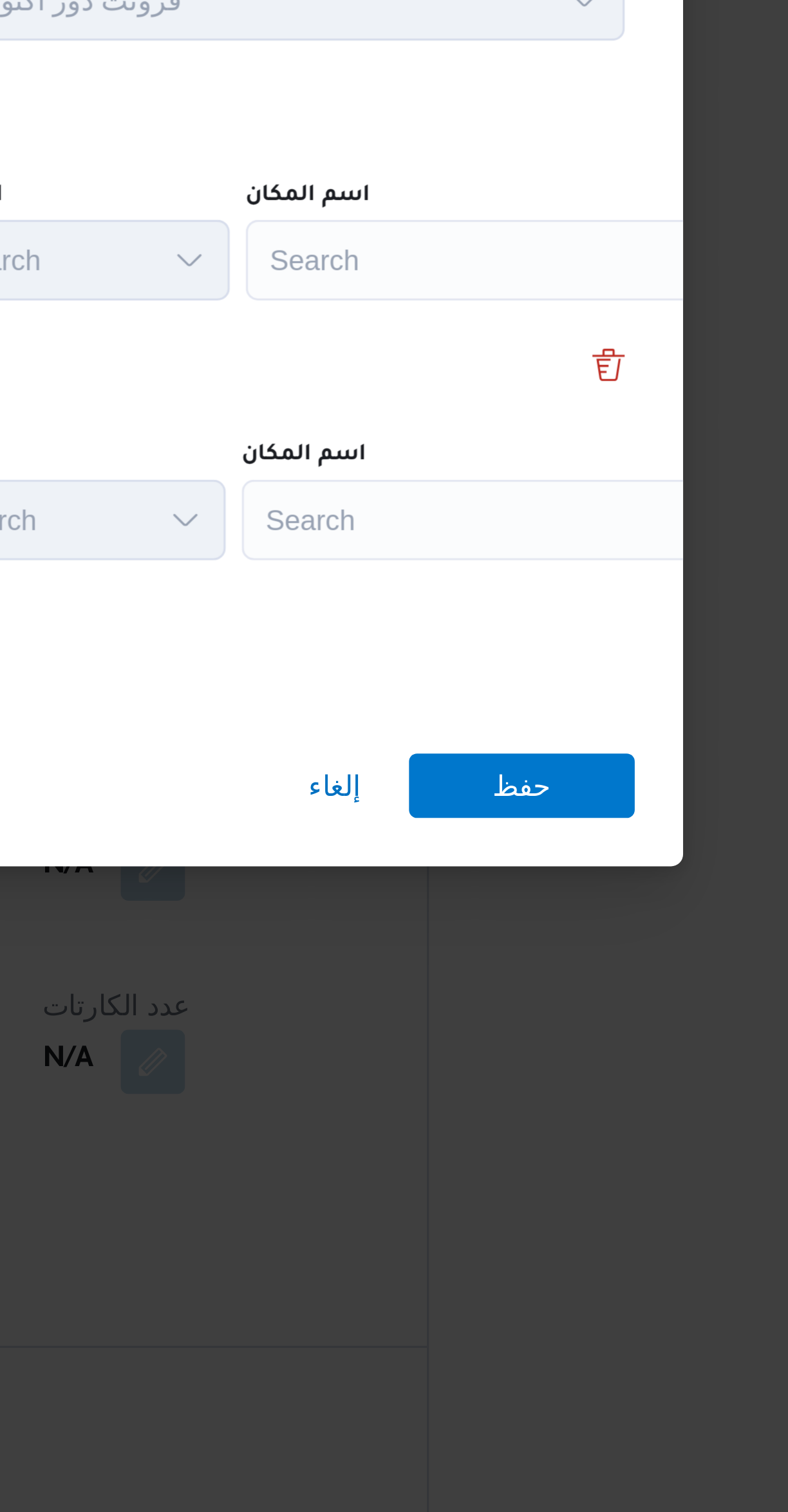
click at [534, 677] on div "Search" at bounding box center [582, 679] width 161 height 25
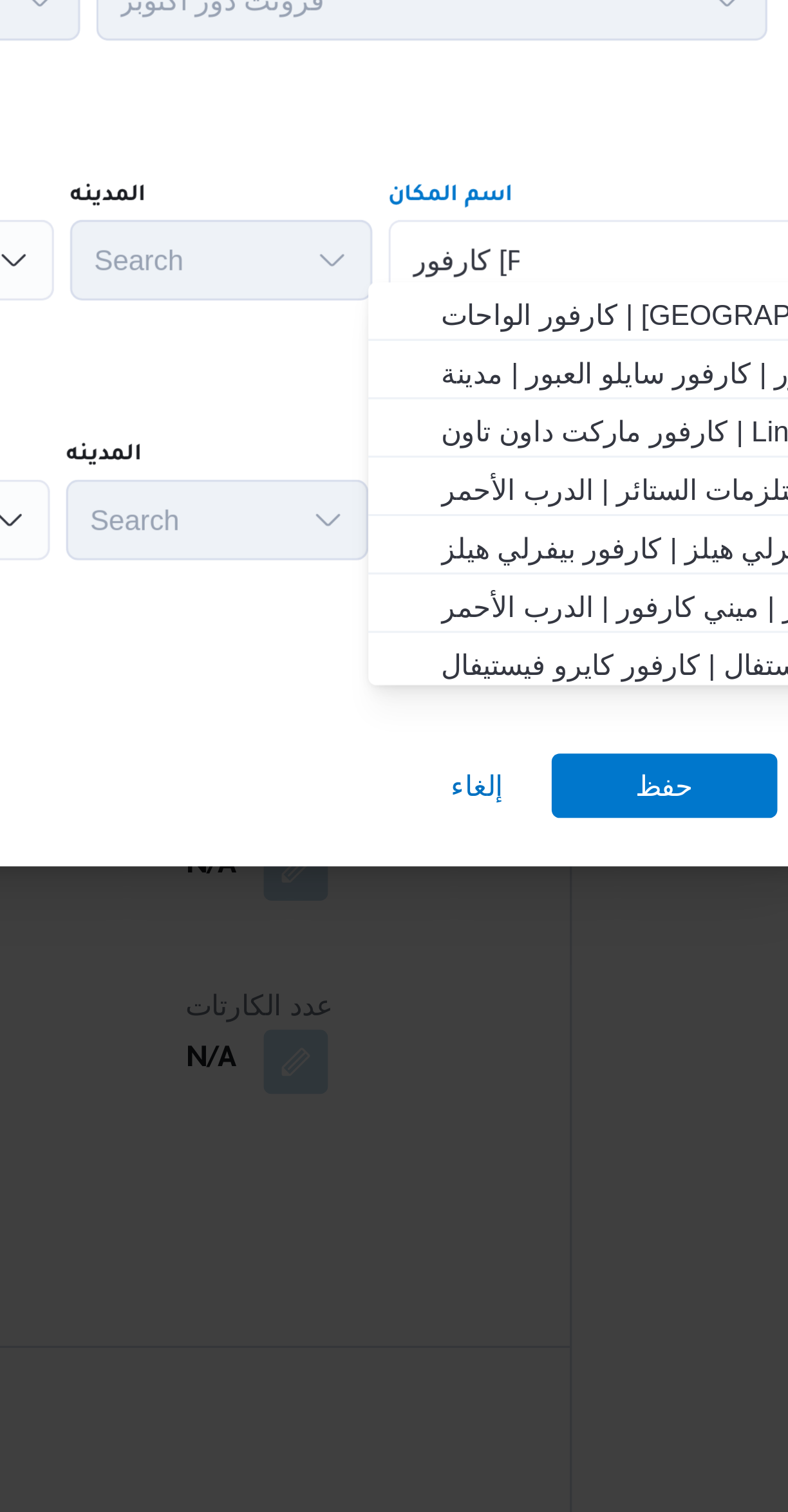
scroll to position [0, 0]
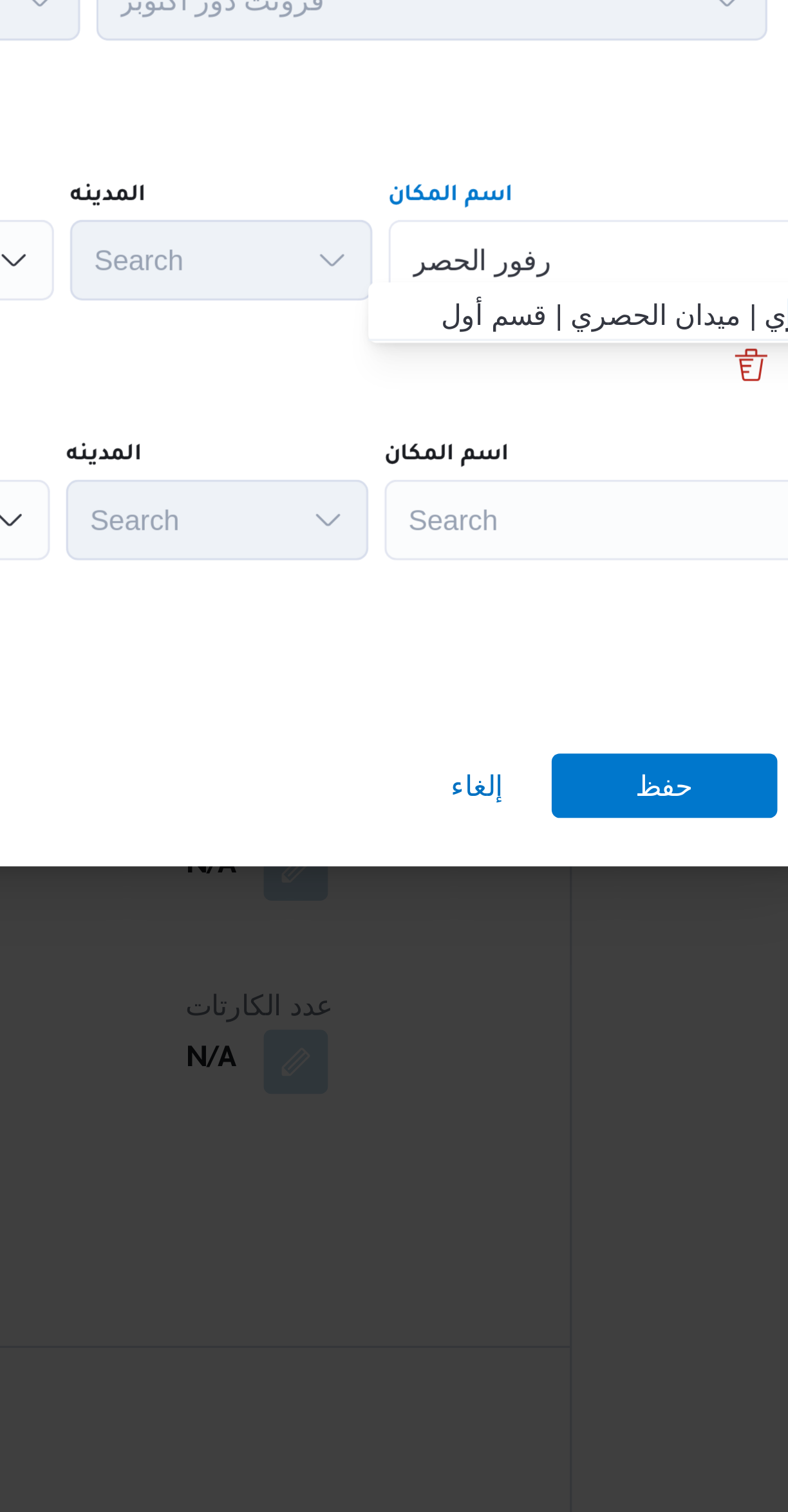
type input "كارفور الحصر"
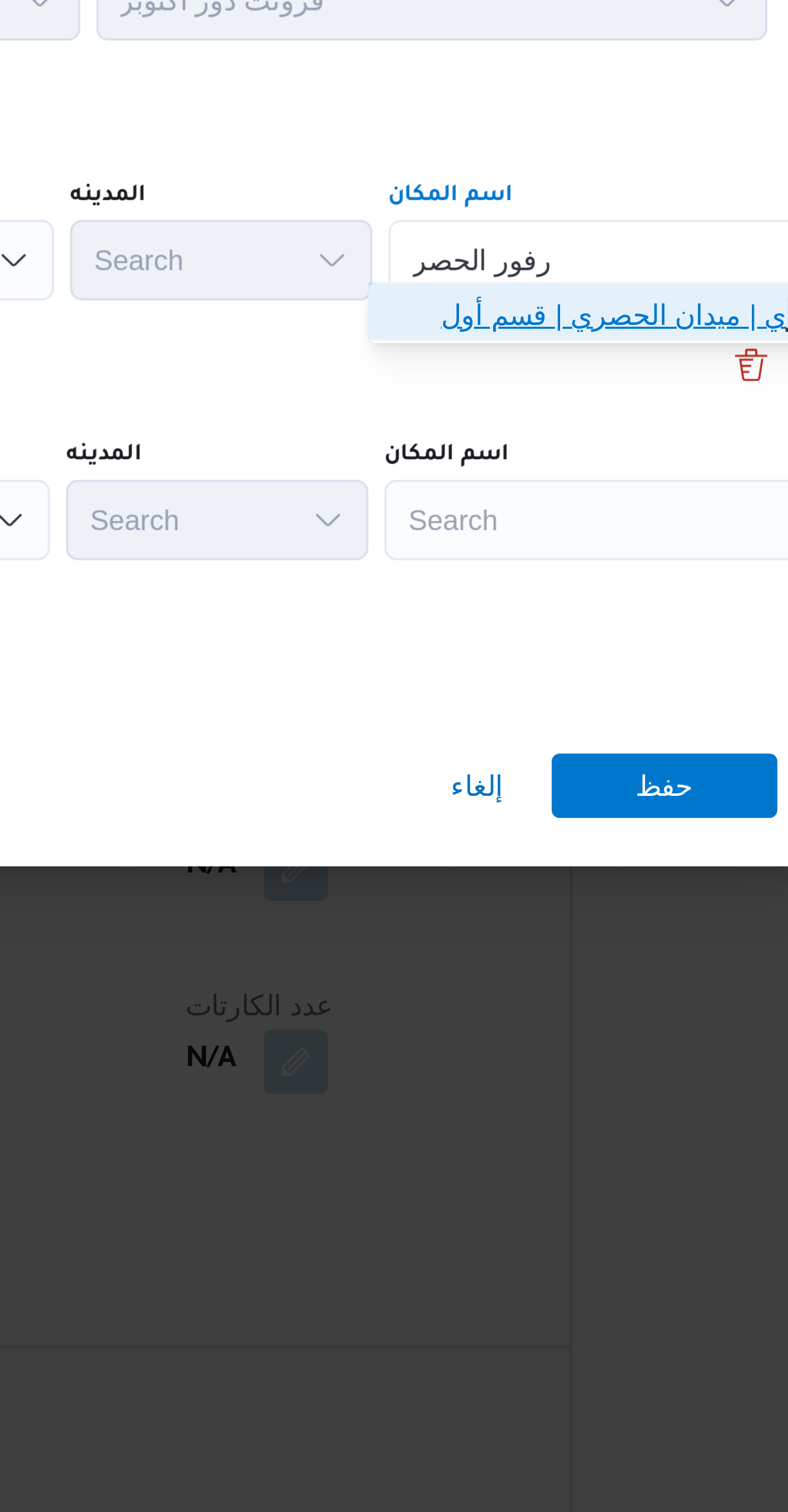
click at [525, 701] on span "كارفور الحصر ي | ميدان الحصري | قسم أول 6 أكتوبر" at bounding box center [583, 696] width 130 height 16
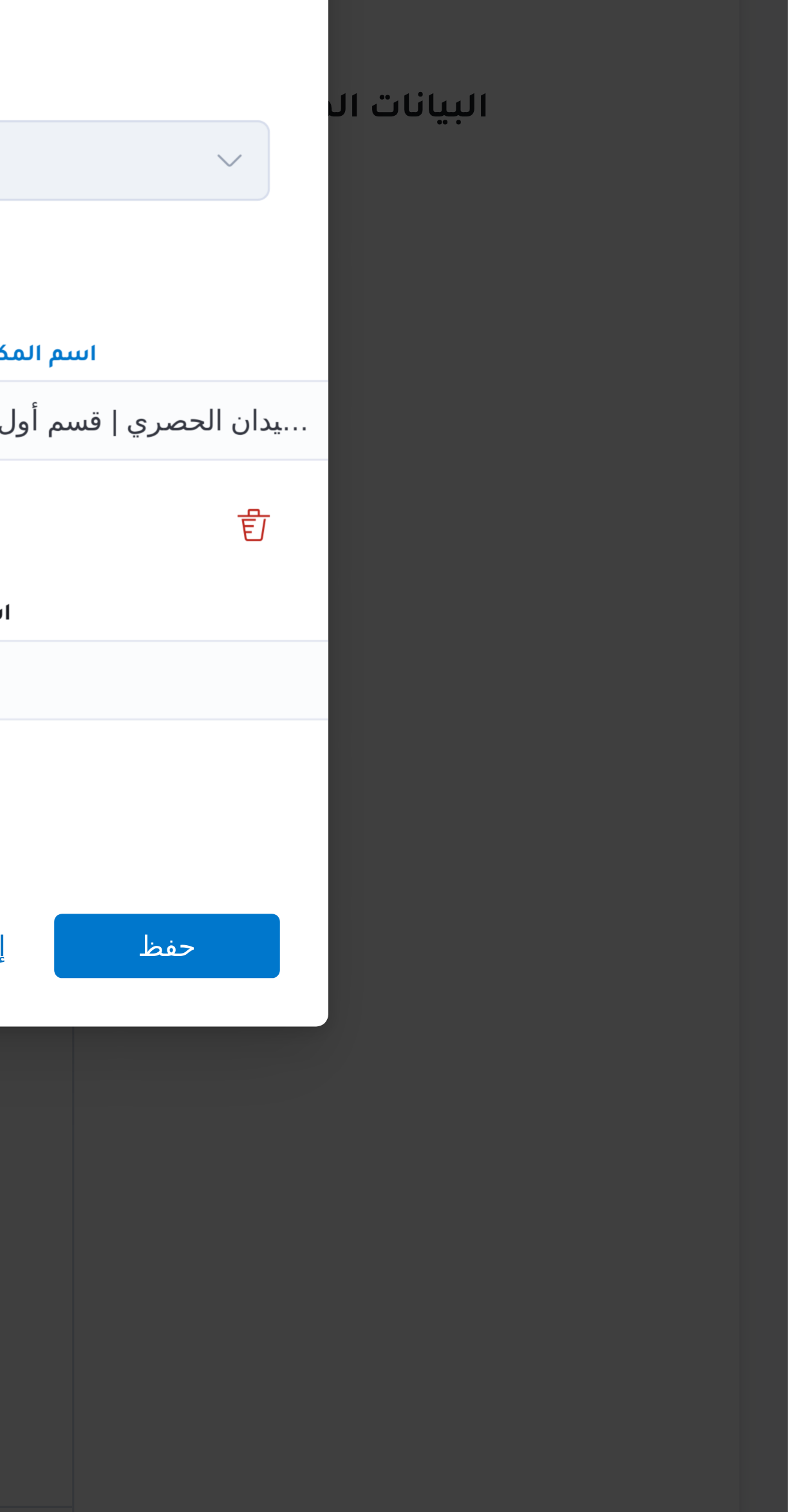
click at [682, 706] on div "نقاط االتنريل - الرحلة رقم 340022 Step 1 1 نقطة التحميل المدينه قسم ثان 6 أكتوب…" at bounding box center [394, 756] width 788 height 1512
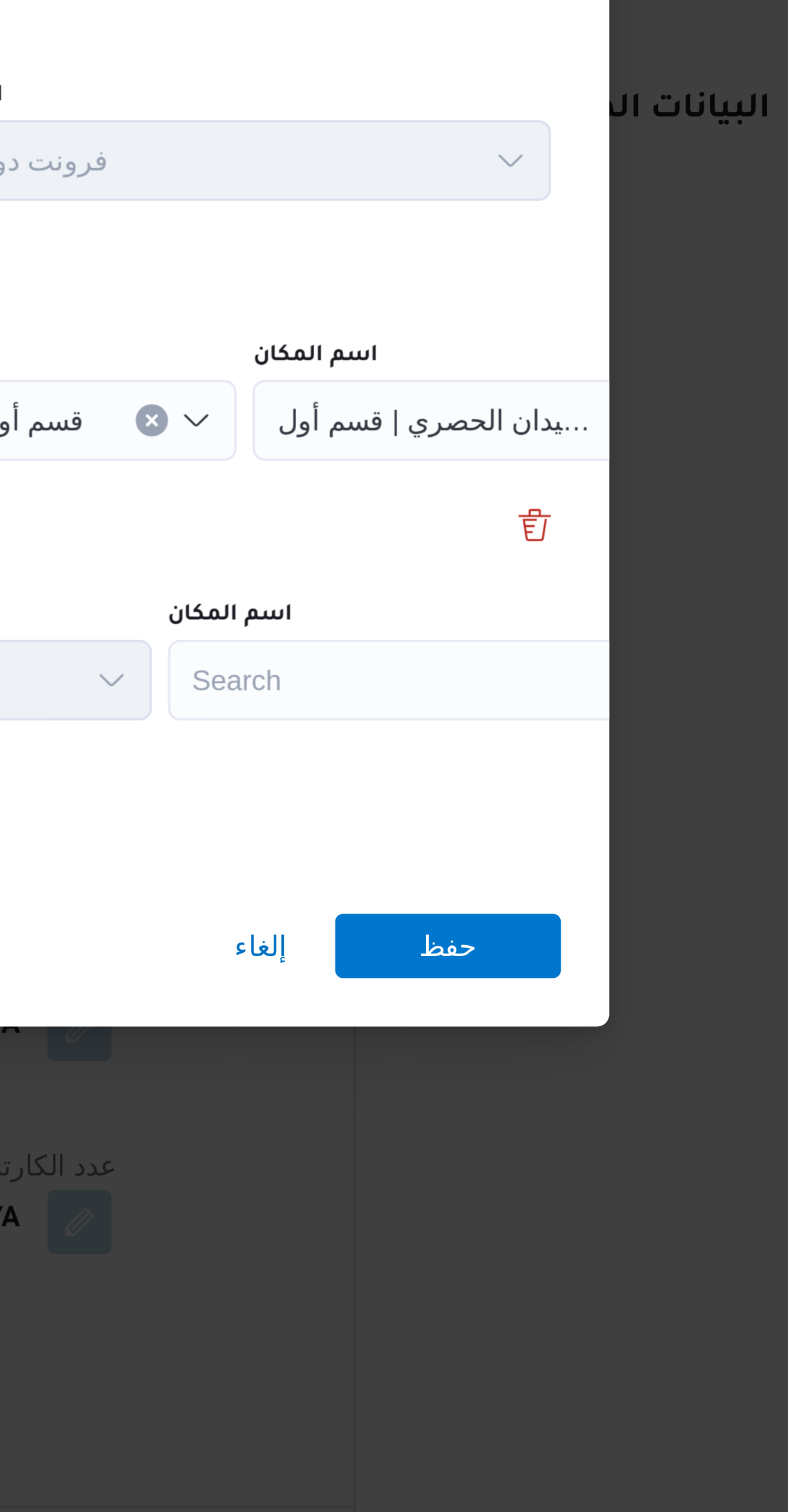
click at [553, 765] on div "Search" at bounding box center [581, 761] width 161 height 25
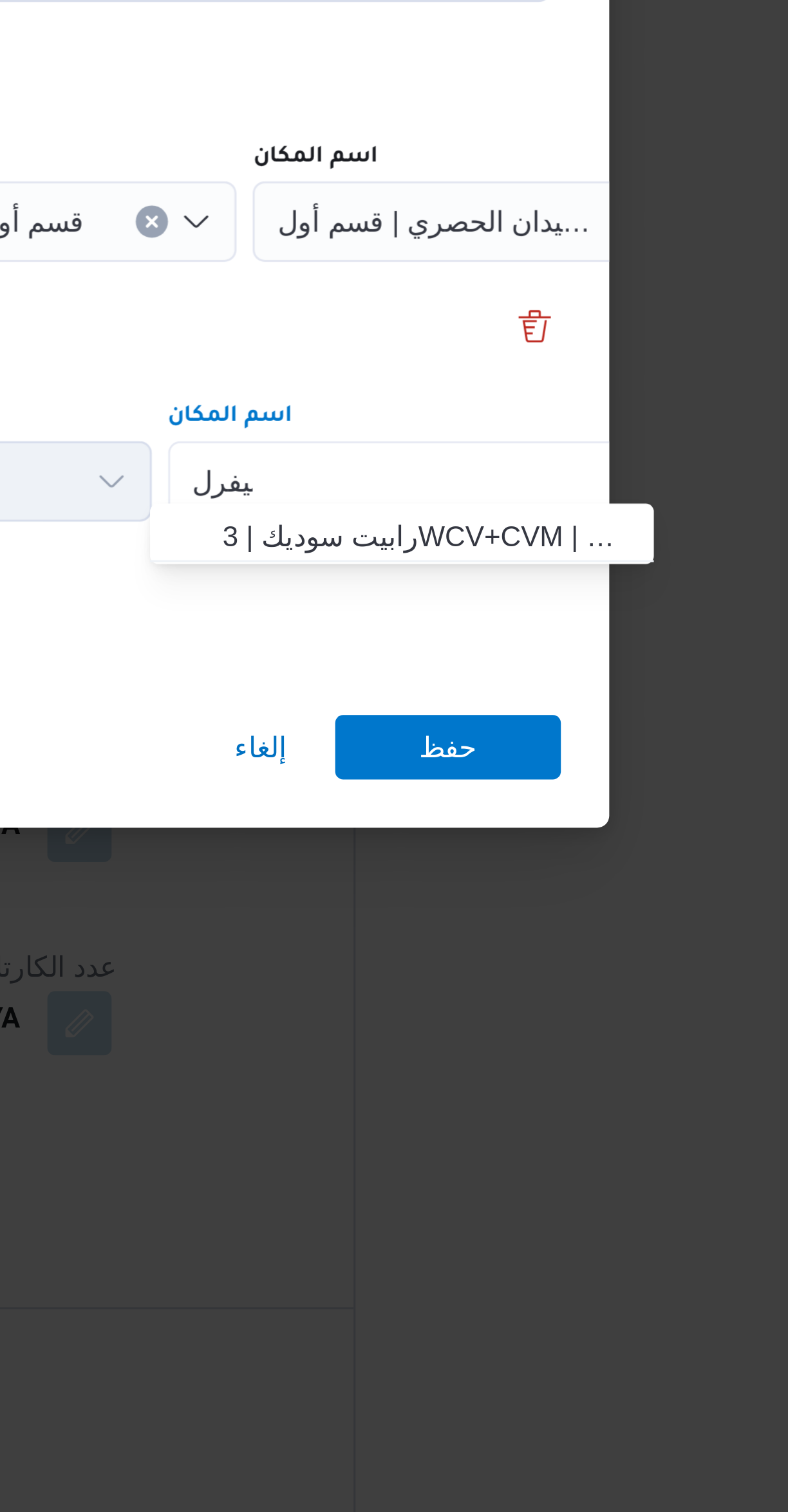
scroll to position [2, 0]
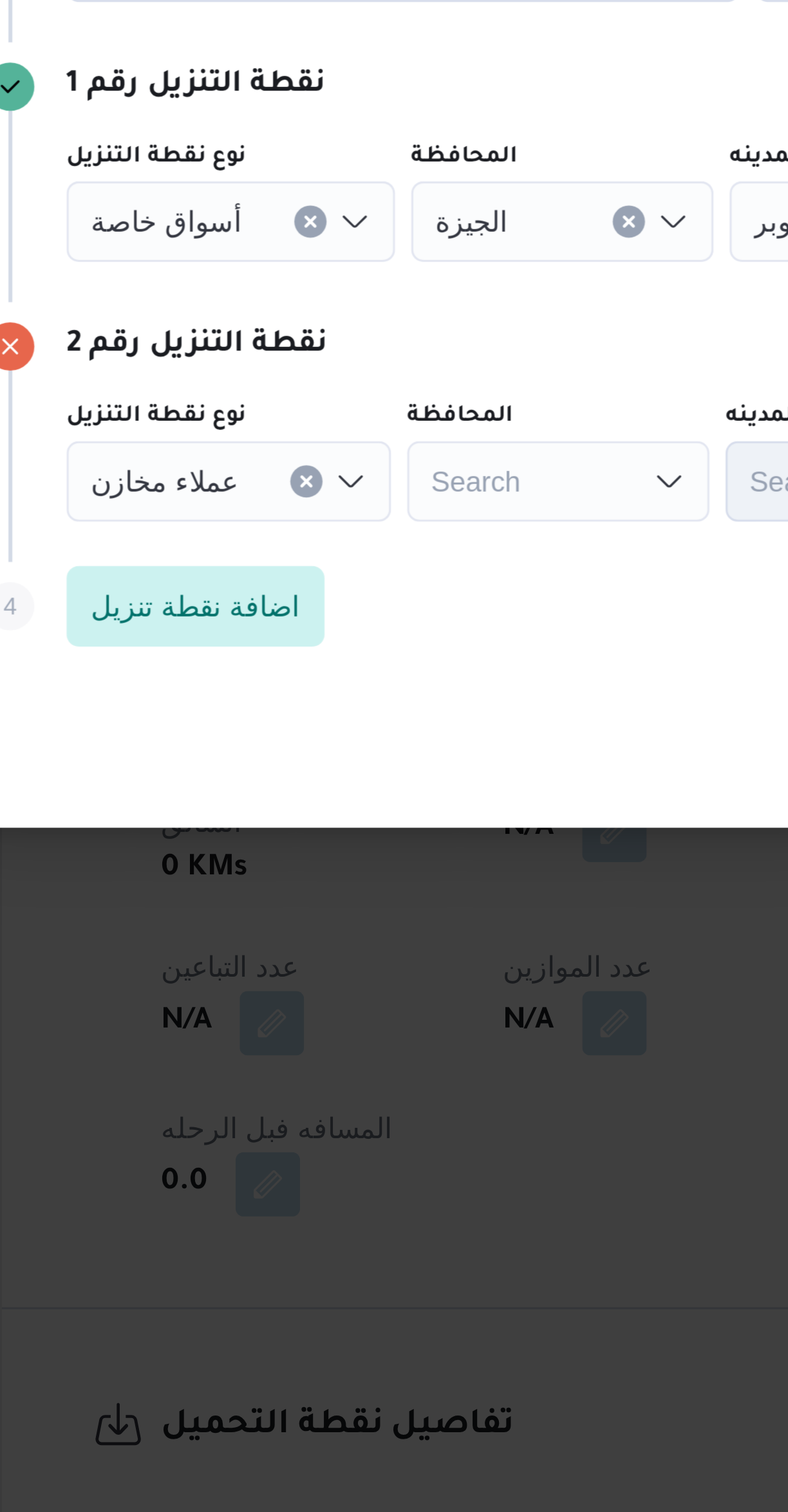
click at [231, 755] on span "عملاء مخازن" at bounding box center [219, 761] width 47 height 14
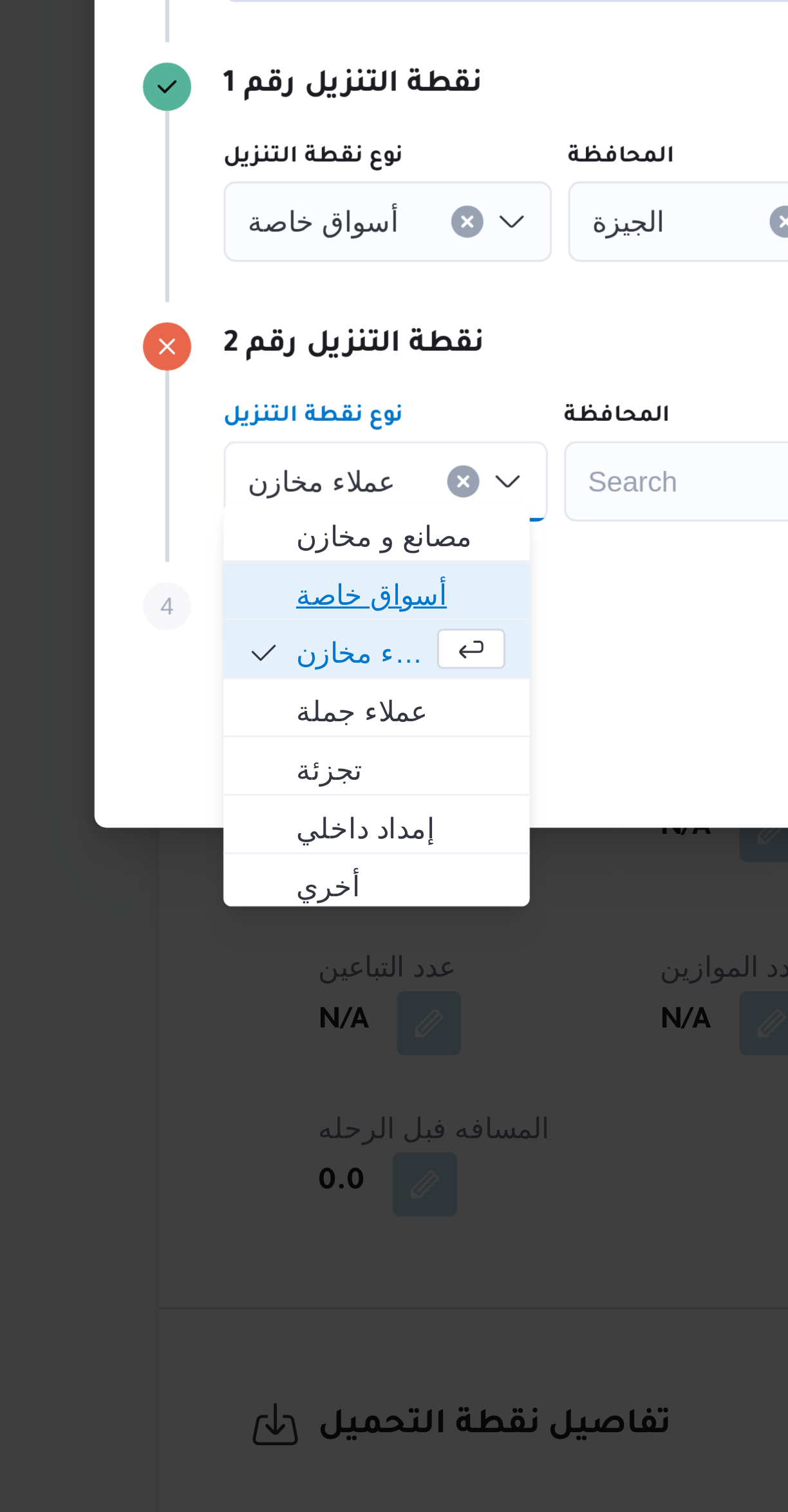
click at [217, 798] on span "أسواق خاصة" at bounding box center [244, 798] width 67 height 16
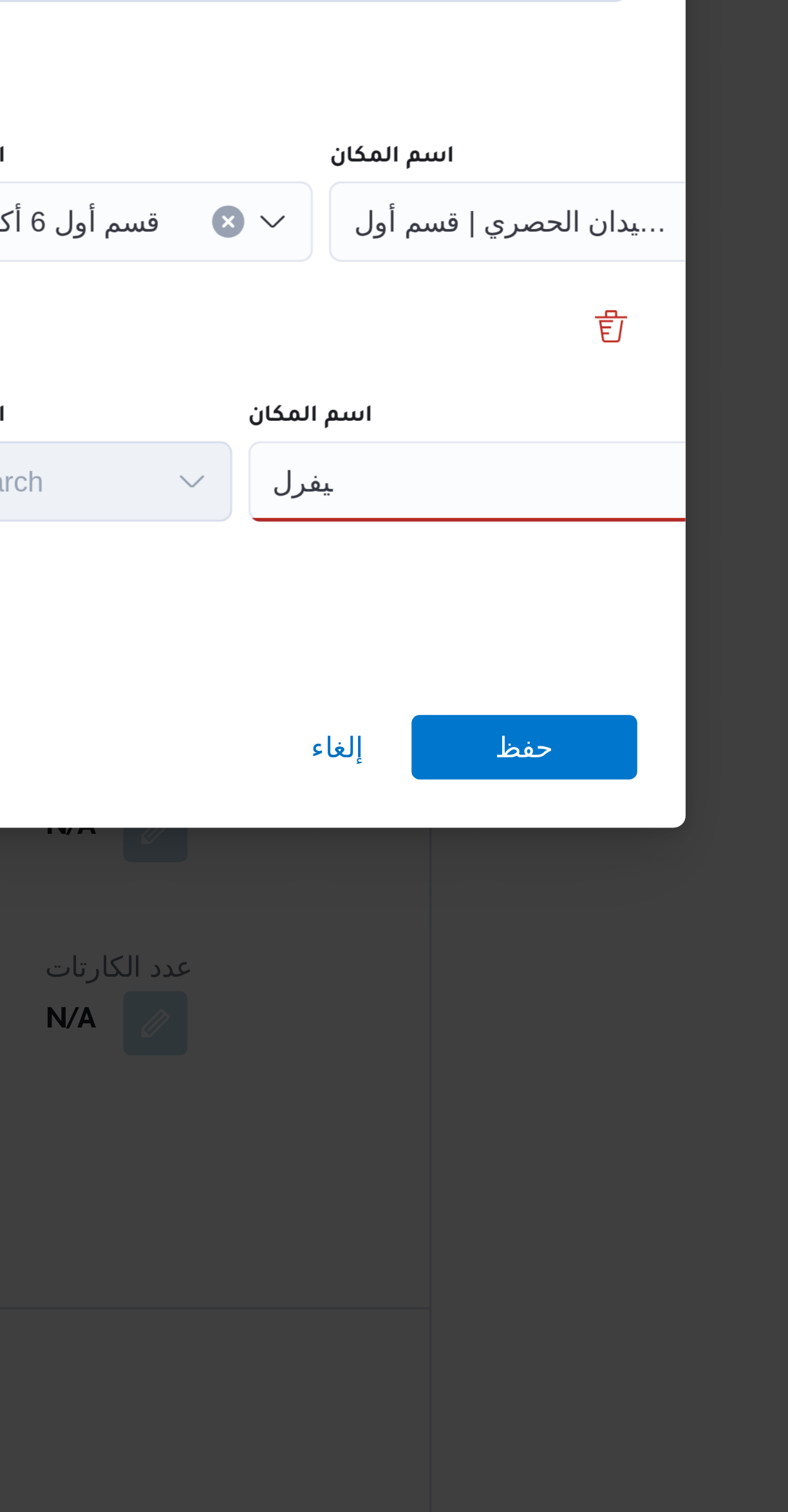
click at [556, 757] on div "بيفرل بيفرل" at bounding box center [582, 761] width 161 height 25
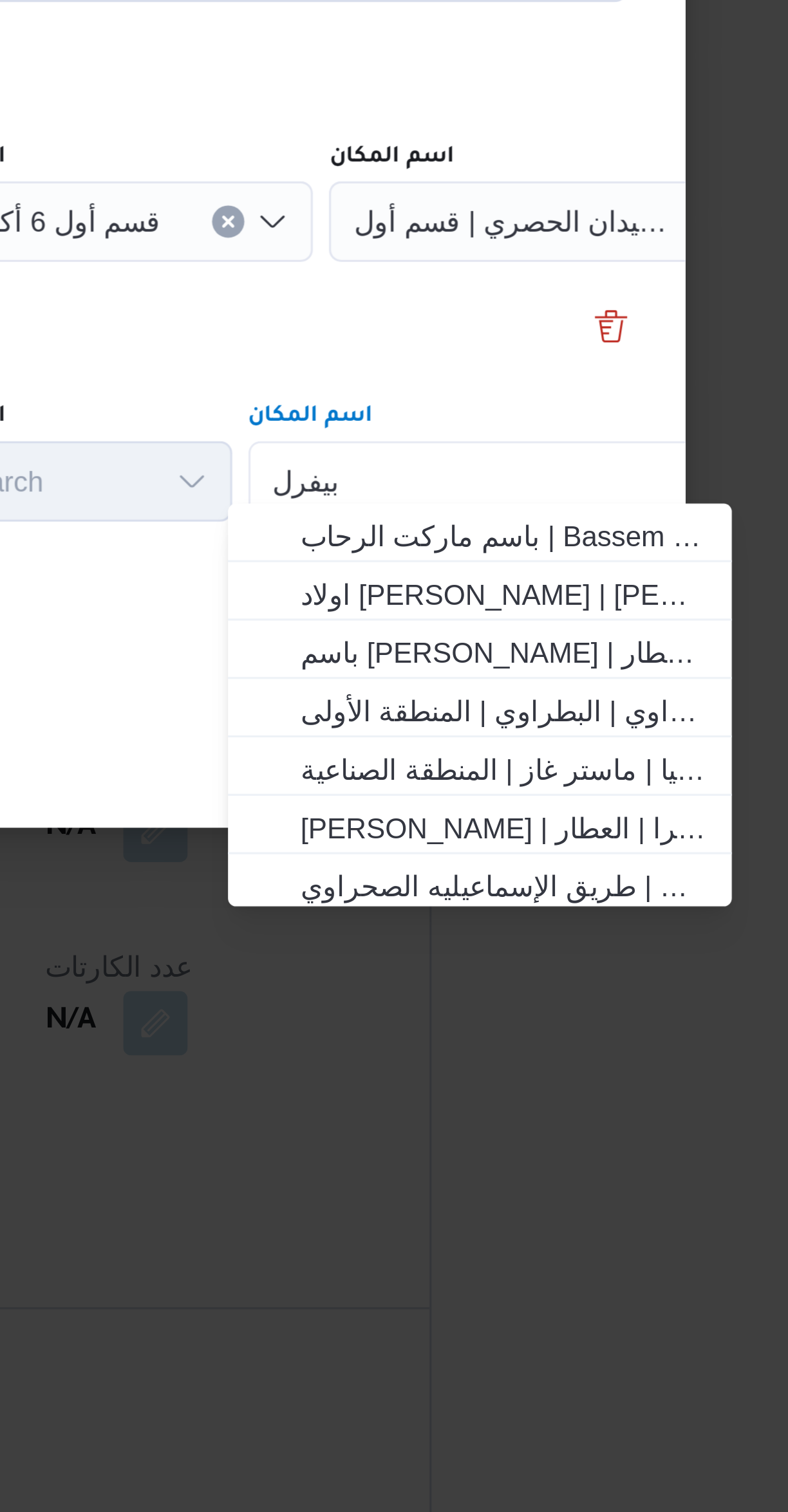
scroll to position [0, 0]
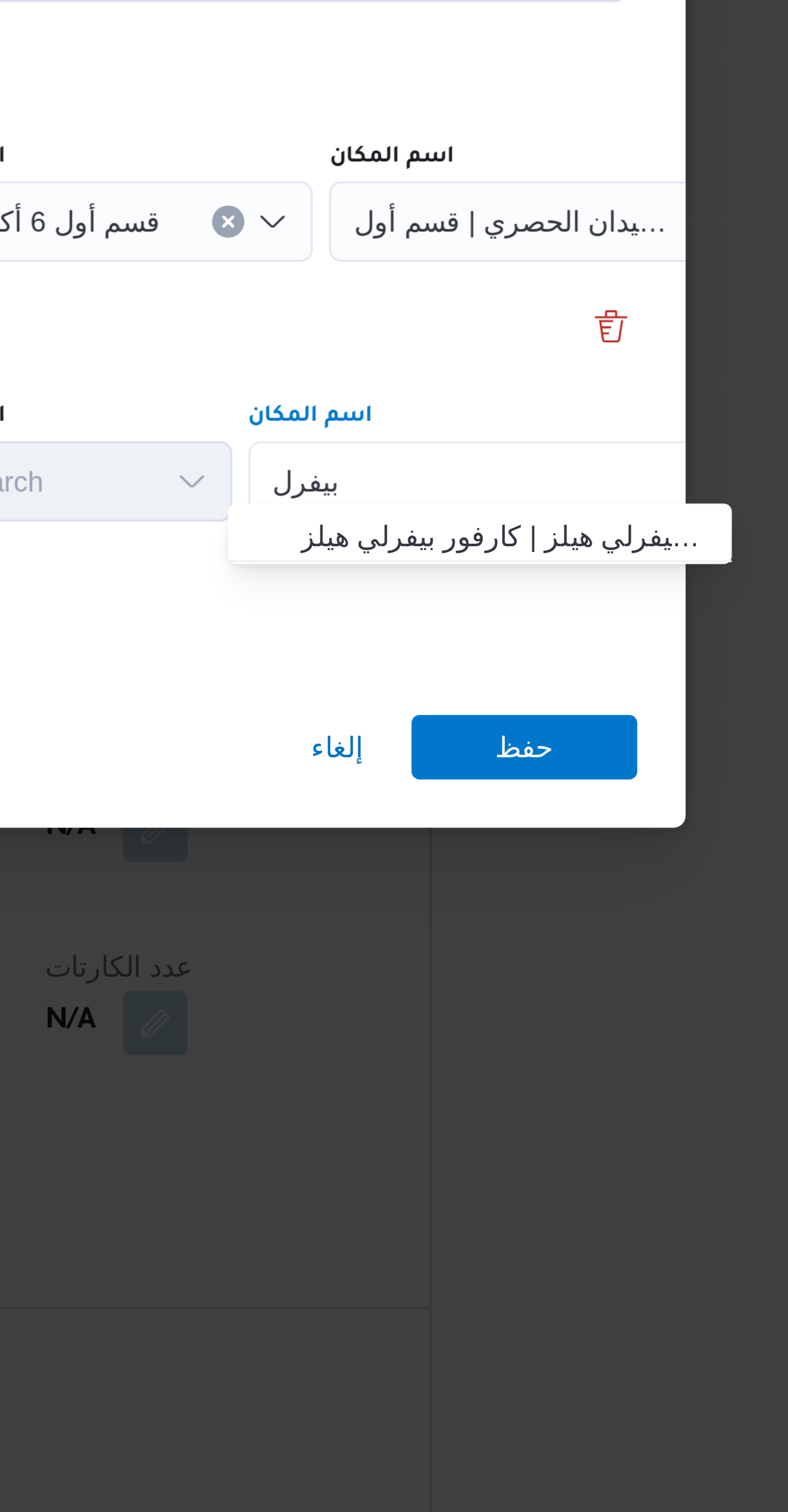
type input "بيفرل"
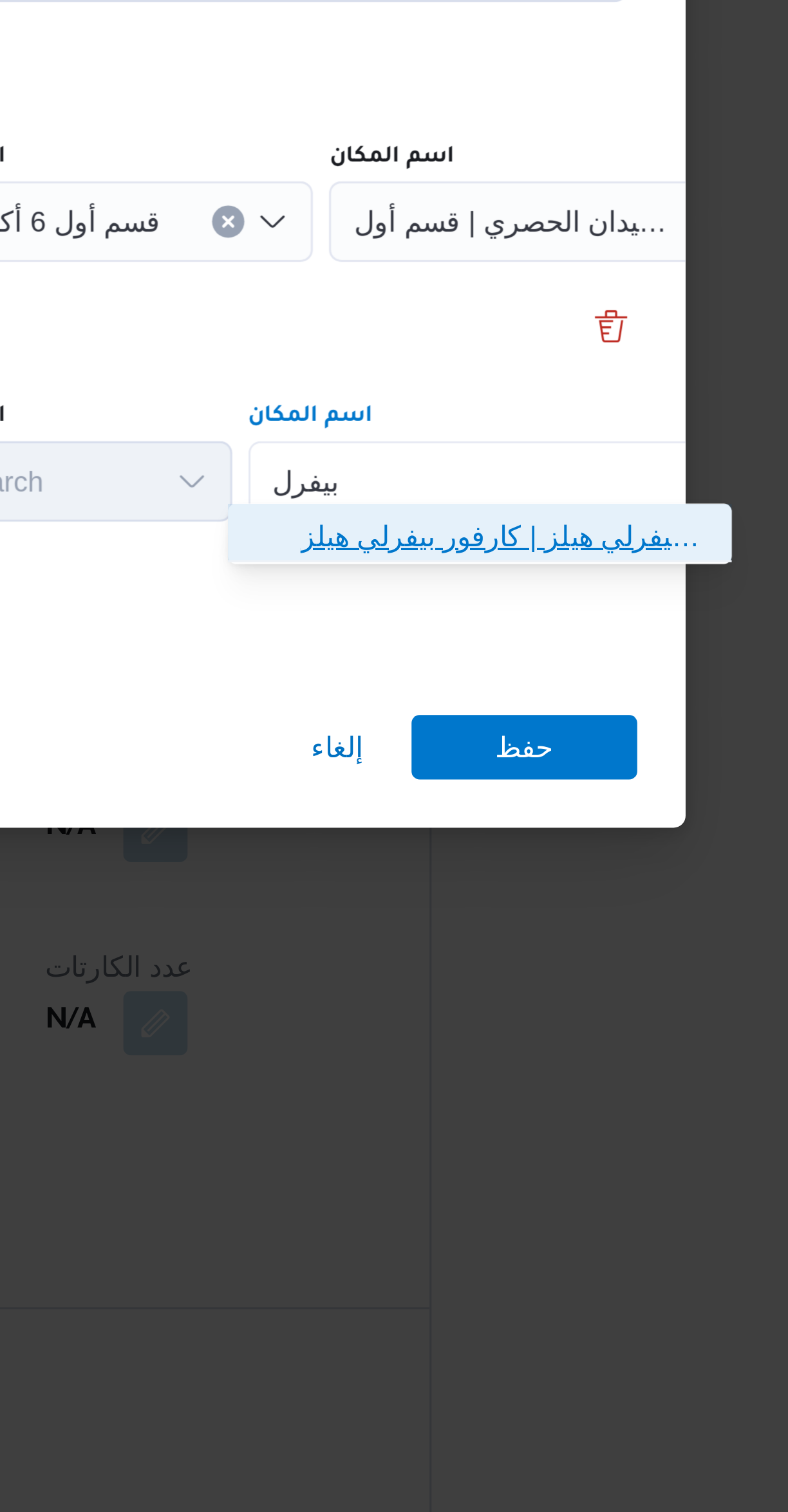
click at [526, 779] on span "كارفور بيفرلي هيلز | كارفور بيفرلي هيلز | null" at bounding box center [583, 779] width 130 height 16
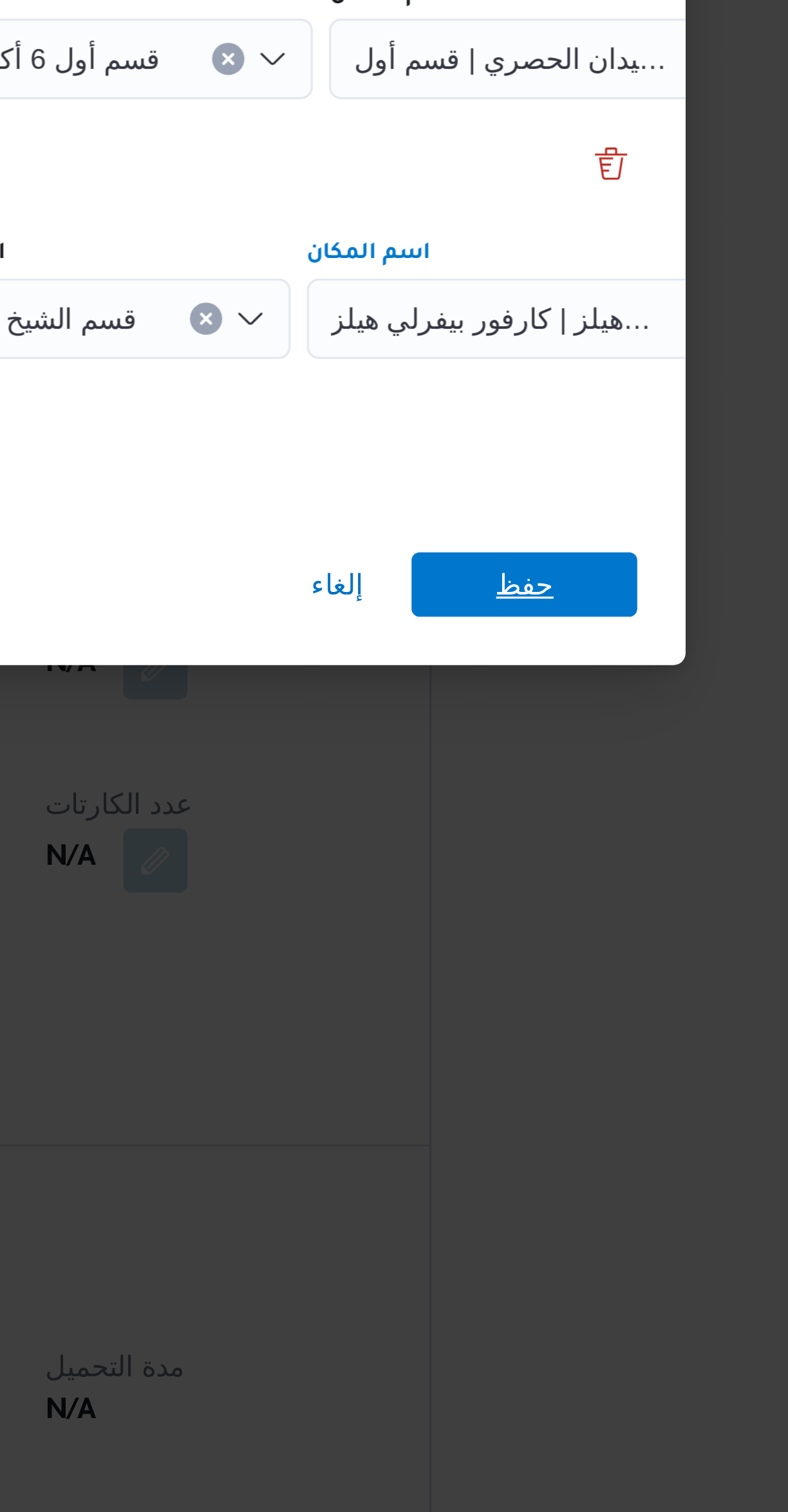
click at [578, 841] on span "حفظ" at bounding box center [590, 847] width 72 height 21
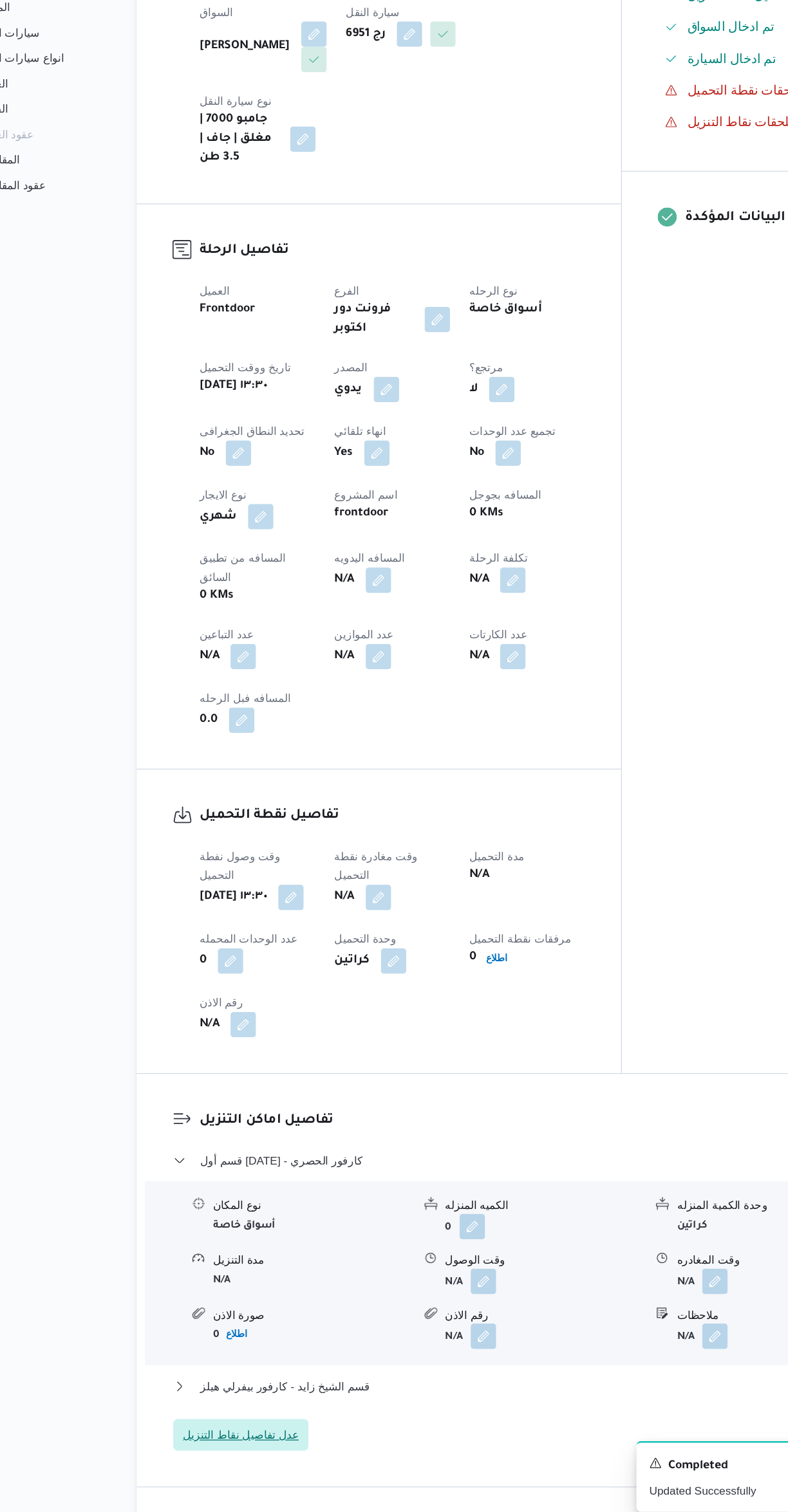
scroll to position [79, 0]
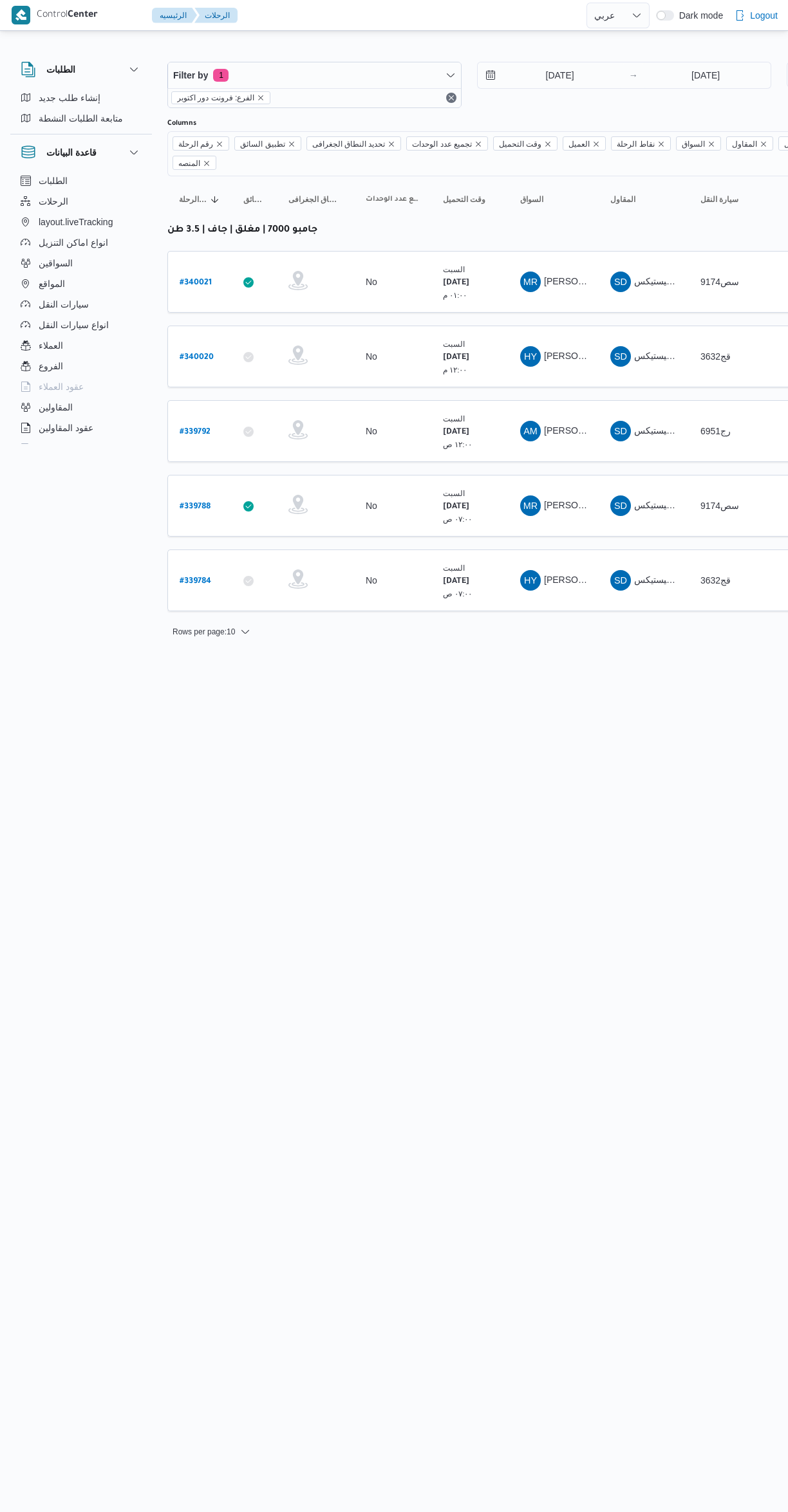
select select "ar"
